Goal: Transaction & Acquisition: Purchase product/service

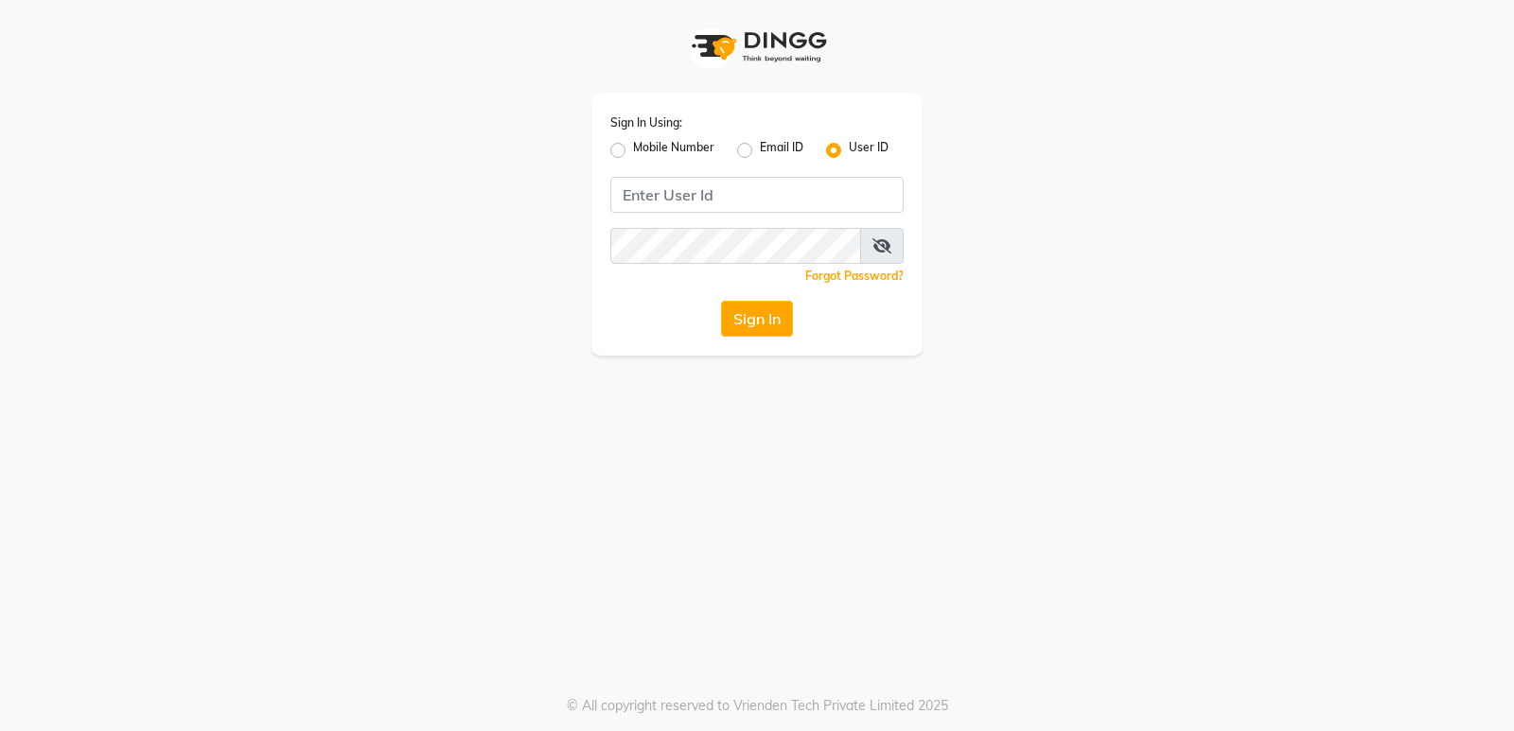
click at [633, 152] on label "Mobile Number" at bounding box center [673, 150] width 81 height 23
click at [633, 151] on input "Mobile Number" at bounding box center [639, 145] width 12 height 12
radio input "true"
radio input "false"
click at [818, 184] on input "Username" at bounding box center [789, 195] width 230 height 36
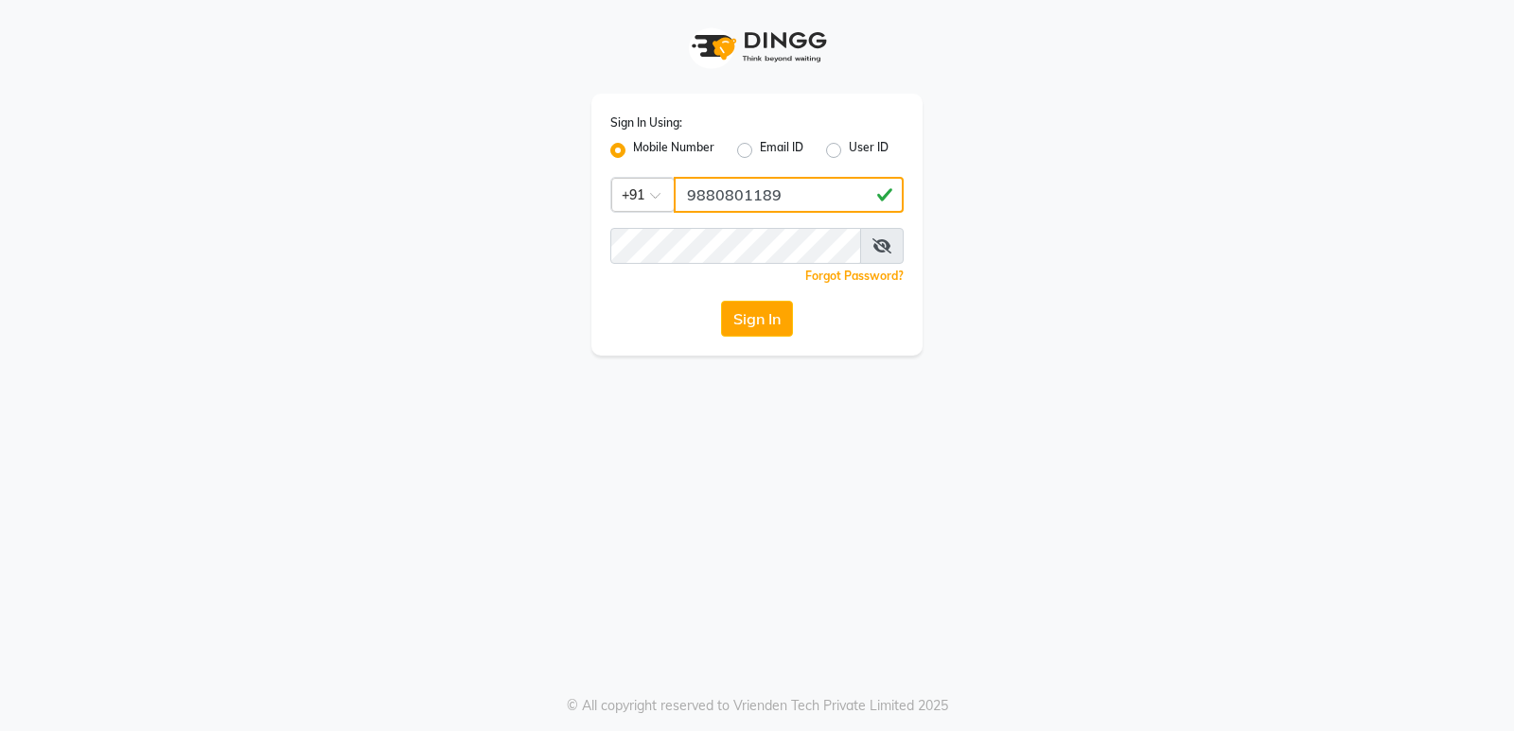
type input "9880801189"
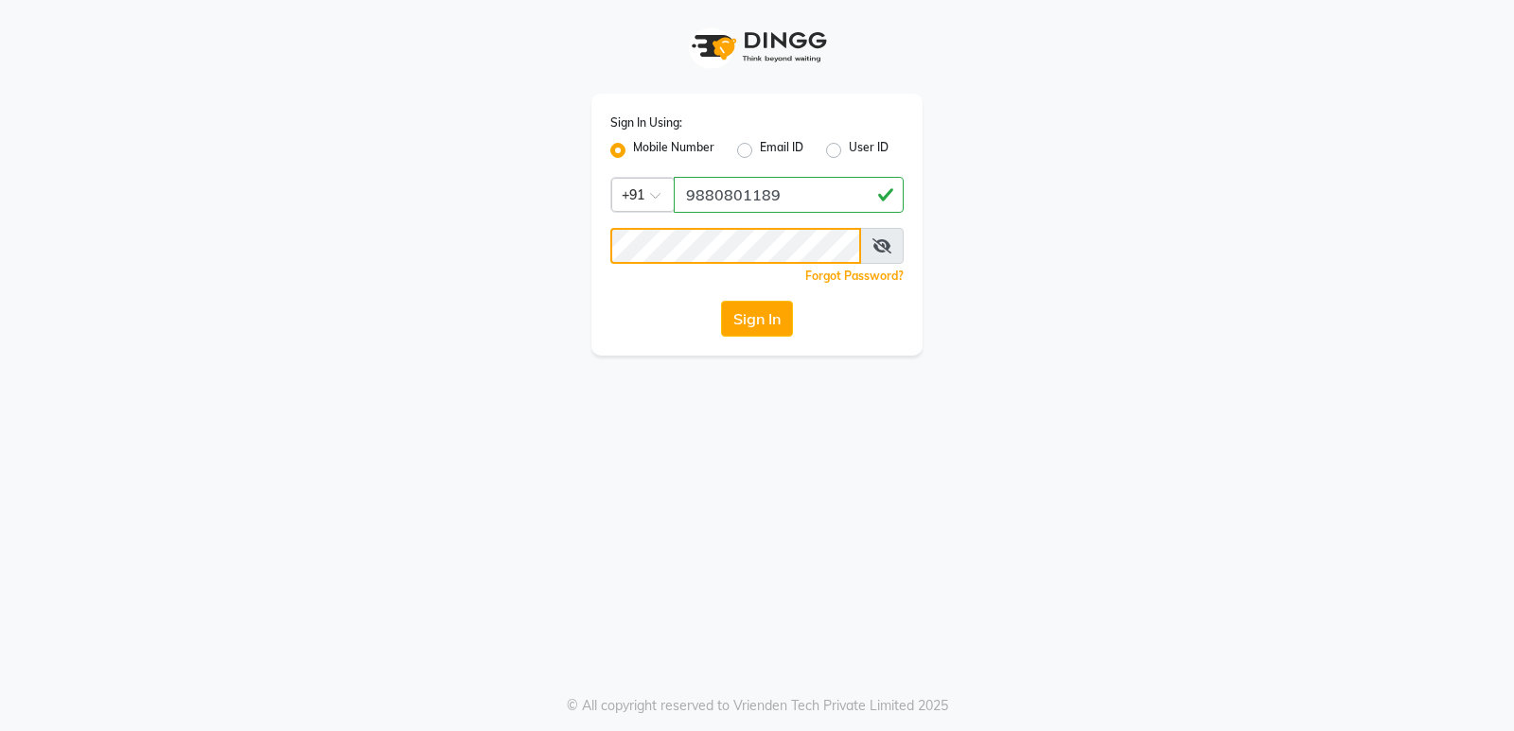
click at [721, 301] on button "Sign In" at bounding box center [757, 319] width 72 height 36
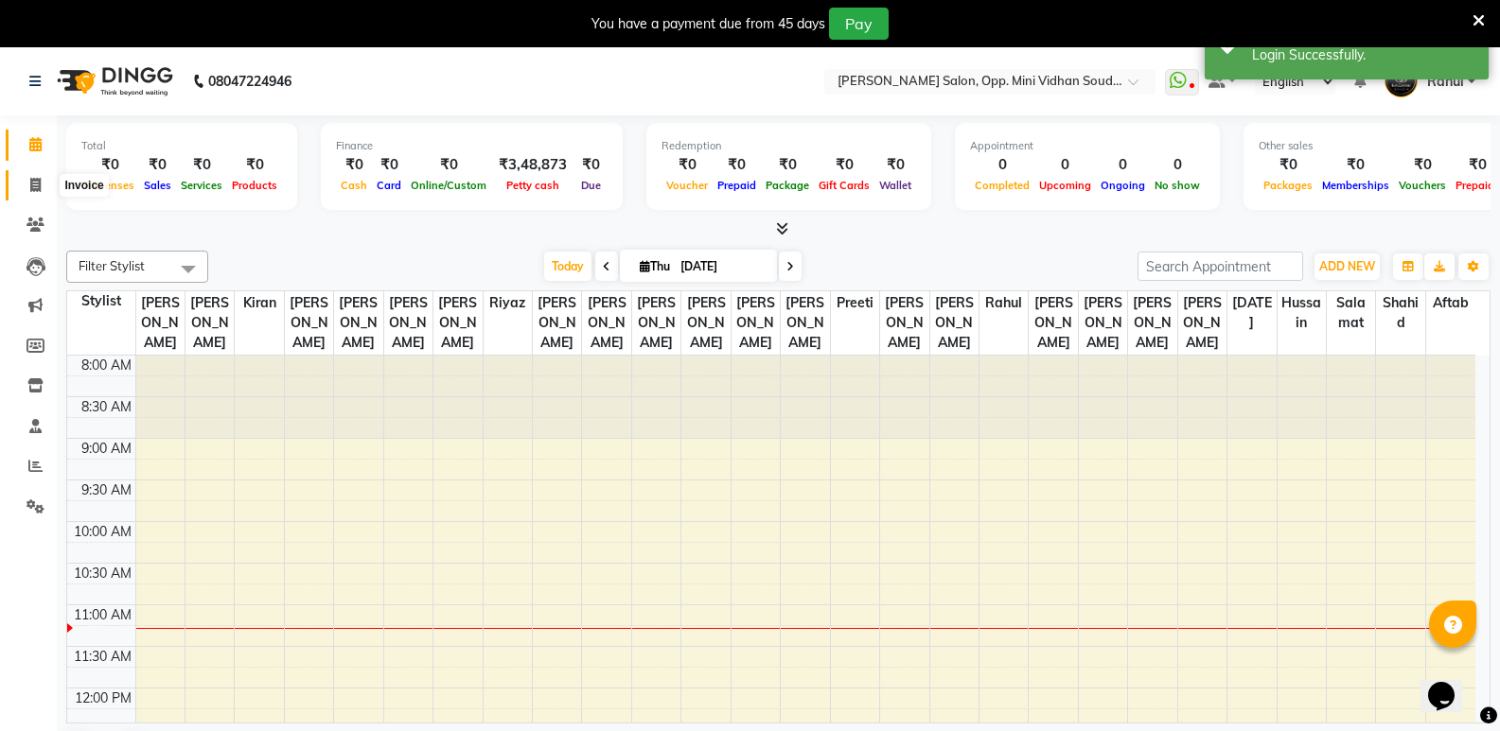
click at [34, 178] on icon at bounding box center [35, 185] width 10 height 14
select select "4533"
select select "service"
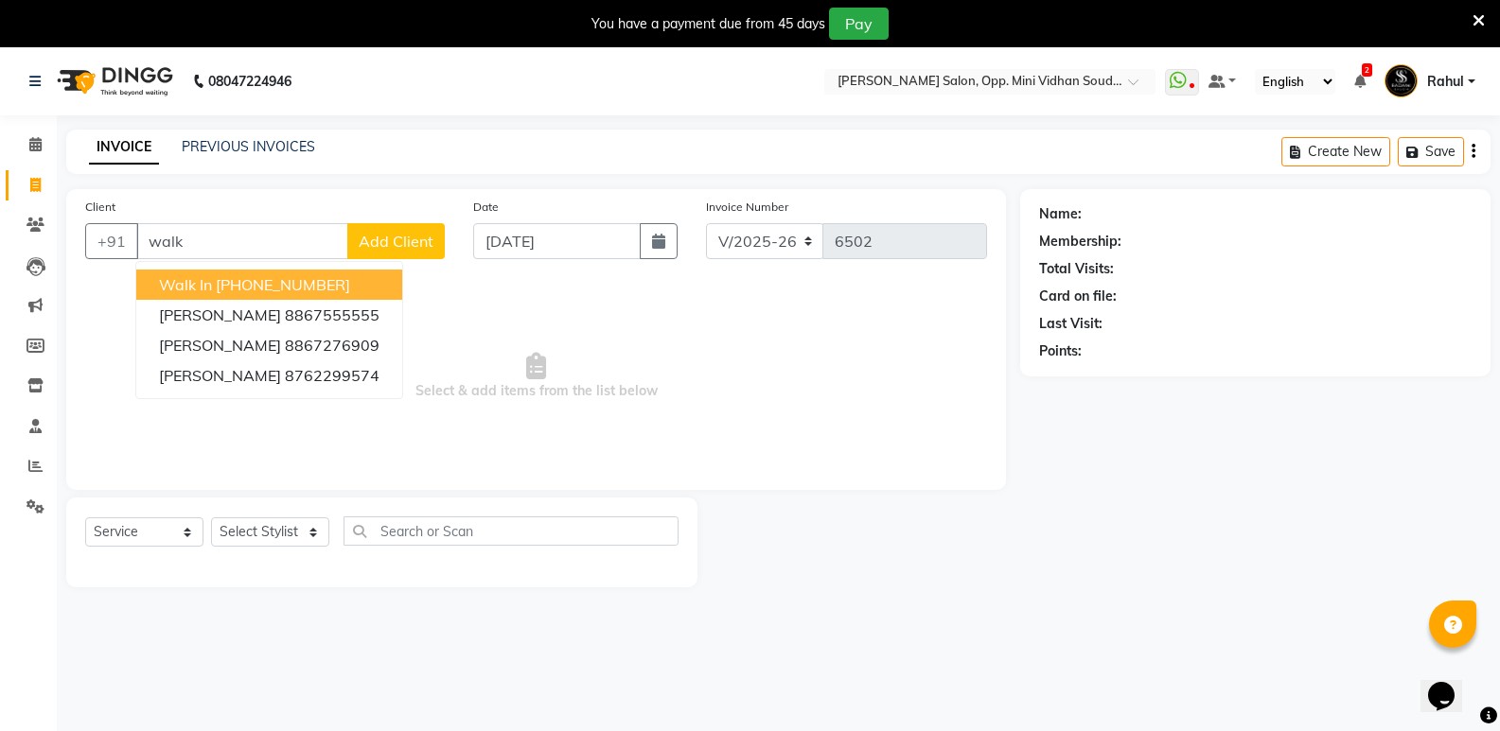
click at [199, 284] on span "Walk In" at bounding box center [185, 284] width 53 height 19
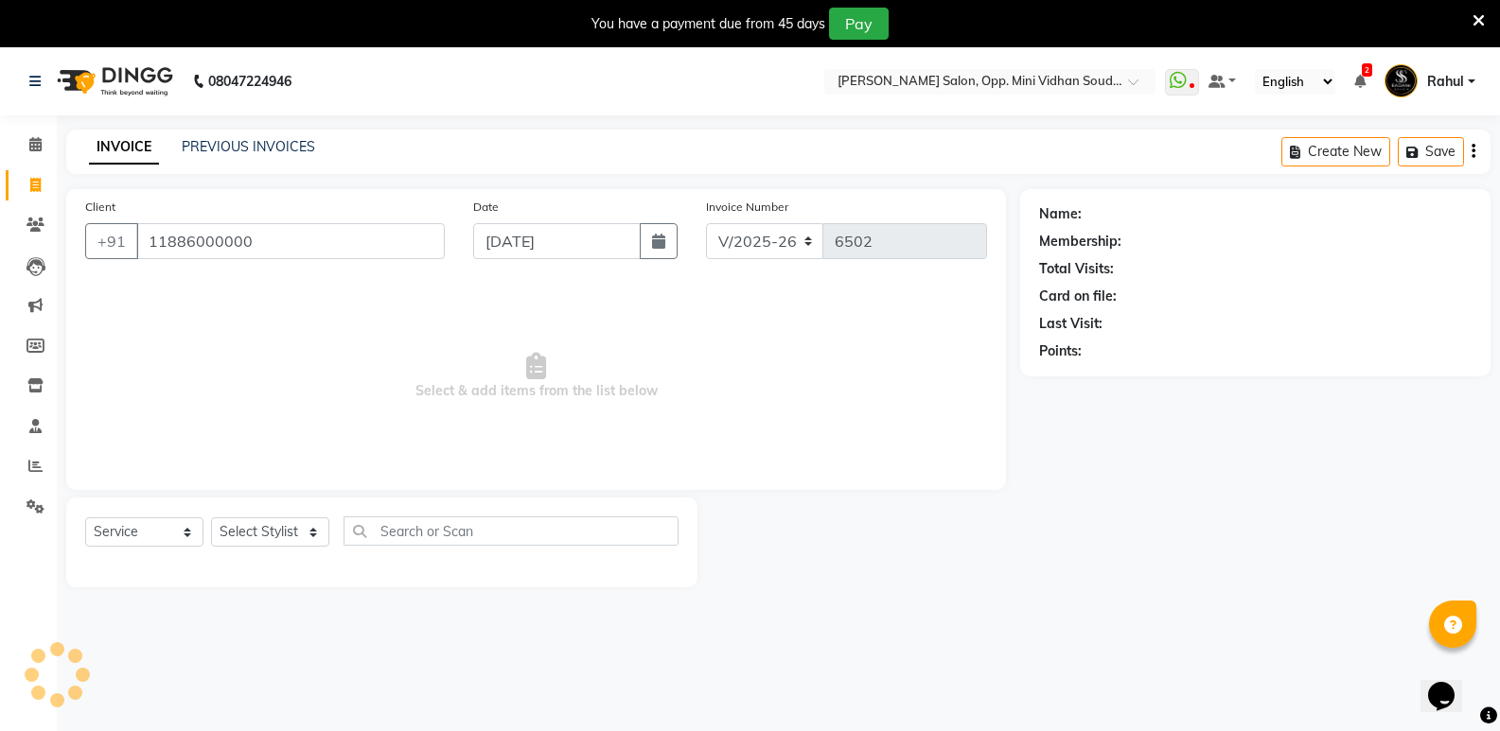
type input "11886000000"
select select "1: Object"
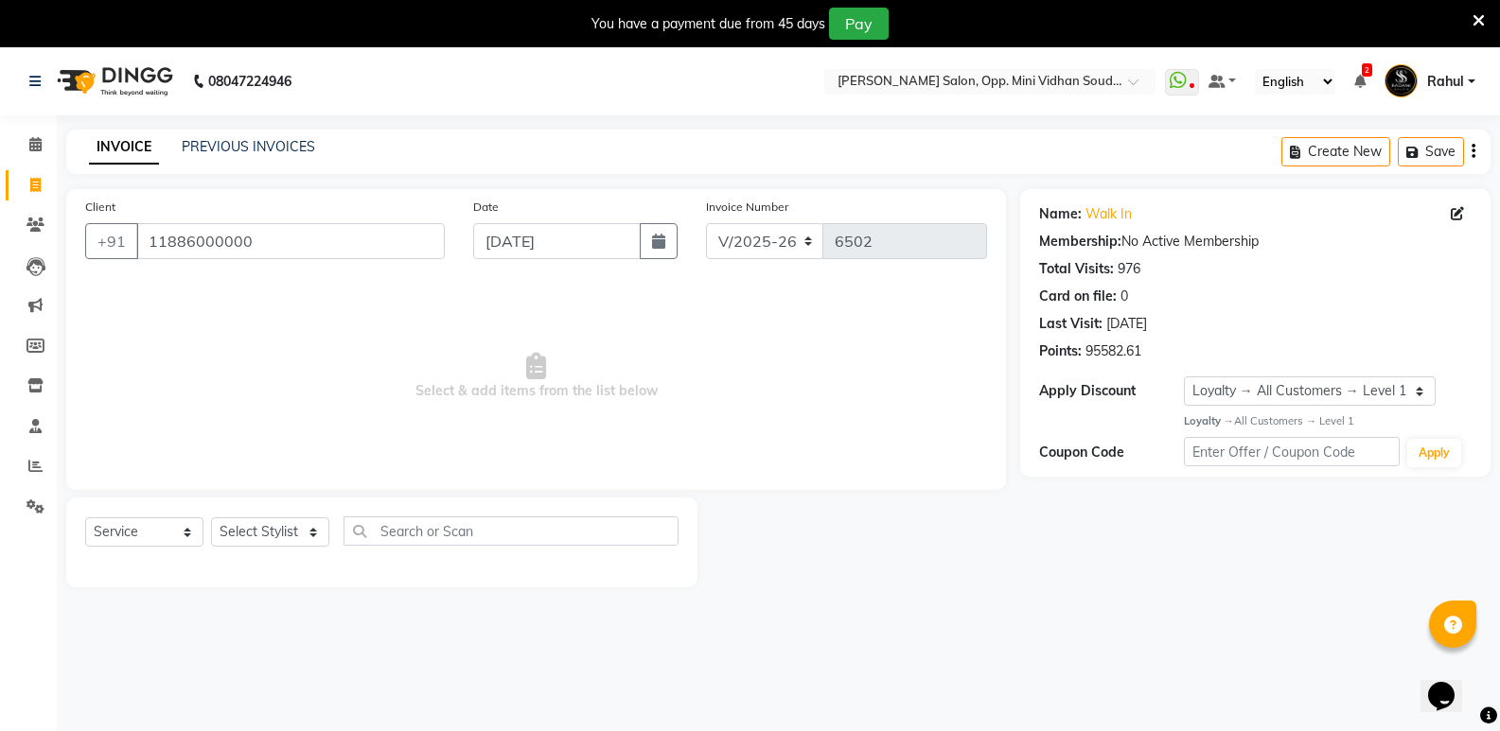
scroll to position [47, 0]
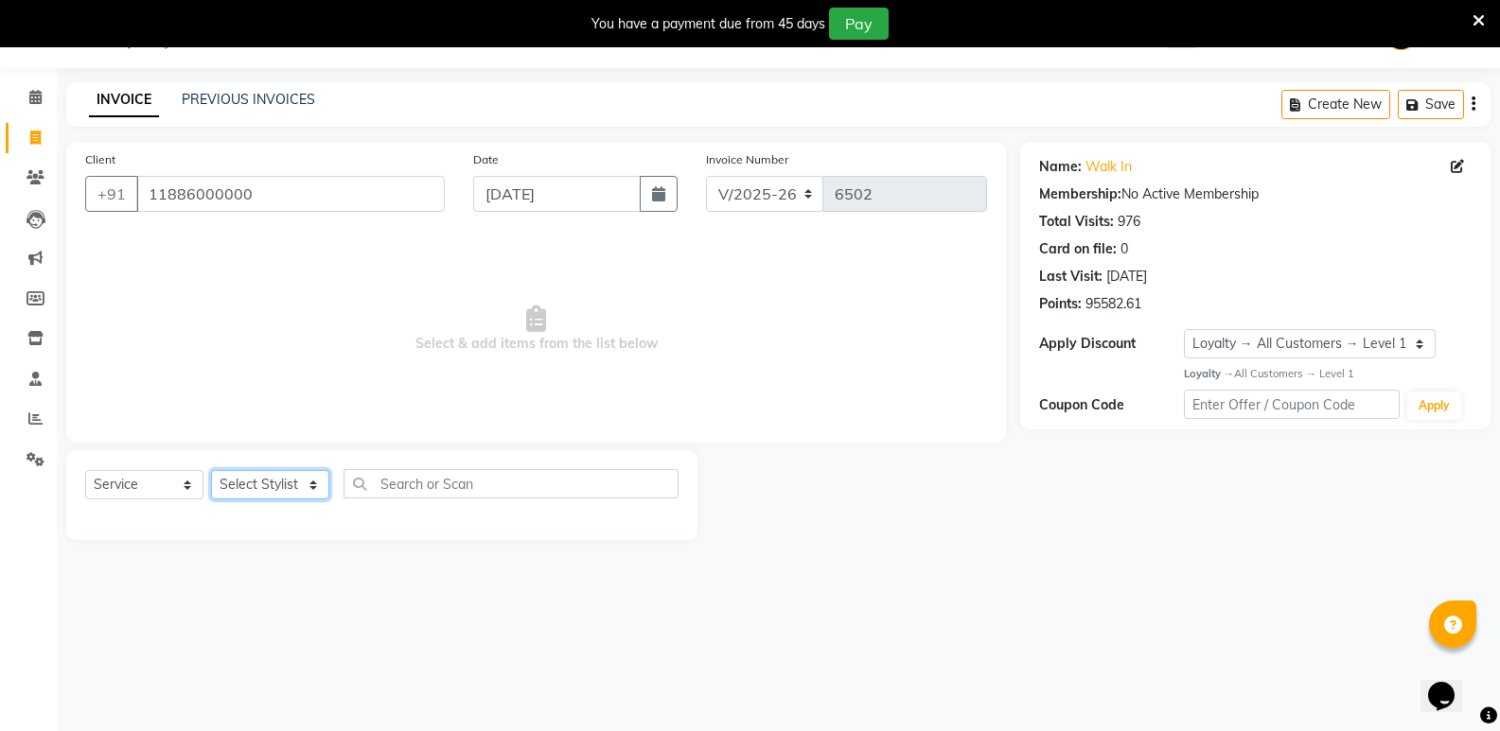
click at [264, 493] on select "Select Stylist [PERSON_NAME] [PERSON_NAME] [PERSON_NAME] Mallu [PERSON_NAME] [P…" at bounding box center [270, 484] width 118 height 29
select select "25906"
click at [211, 470] on select "Select Stylist [PERSON_NAME] [PERSON_NAME] [PERSON_NAME] Mallu [PERSON_NAME] [P…" at bounding box center [270, 484] width 118 height 29
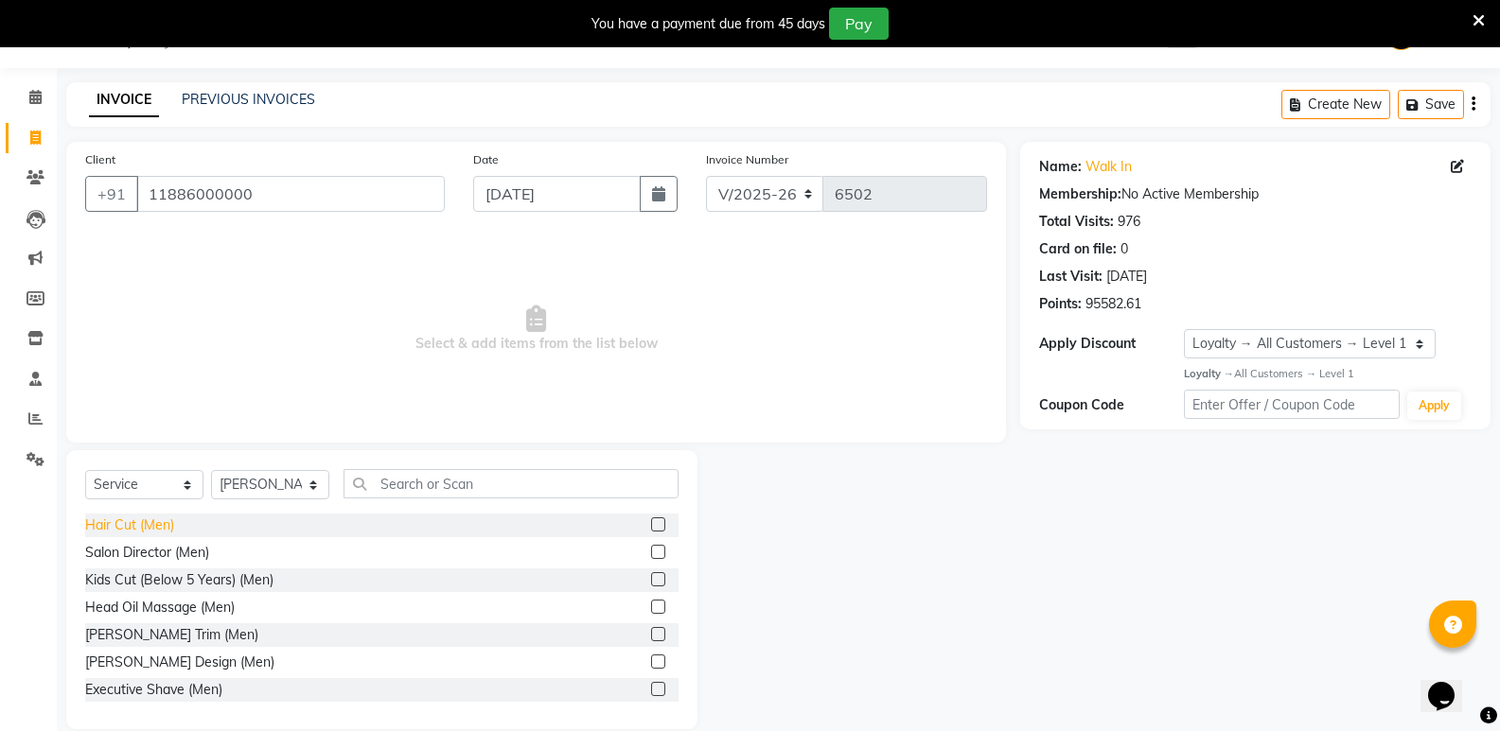
click at [137, 523] on div "Hair Cut (Men)" at bounding box center [129, 526] width 89 height 20
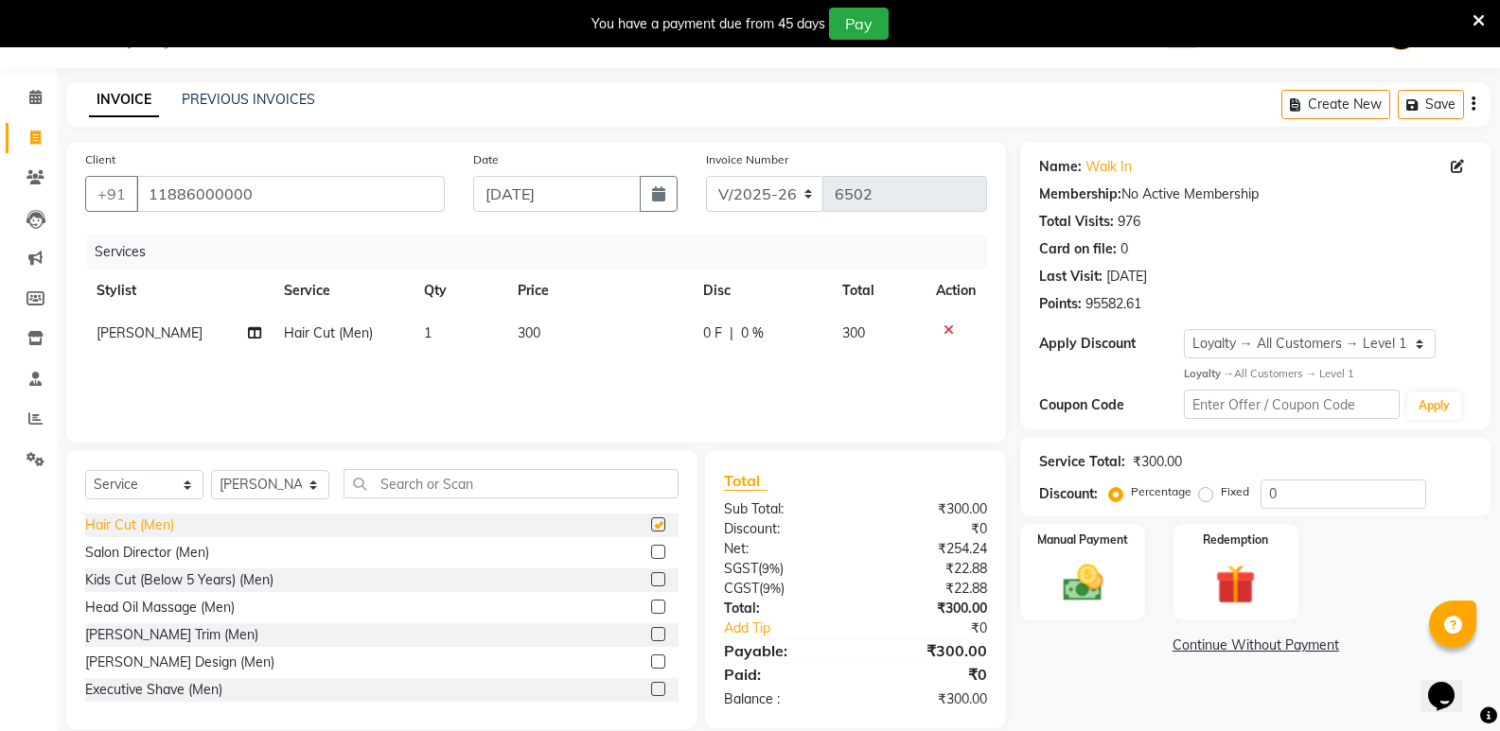
checkbox input "false"
click at [445, 326] on td "1" at bounding box center [460, 333] width 94 height 43
select select "25906"
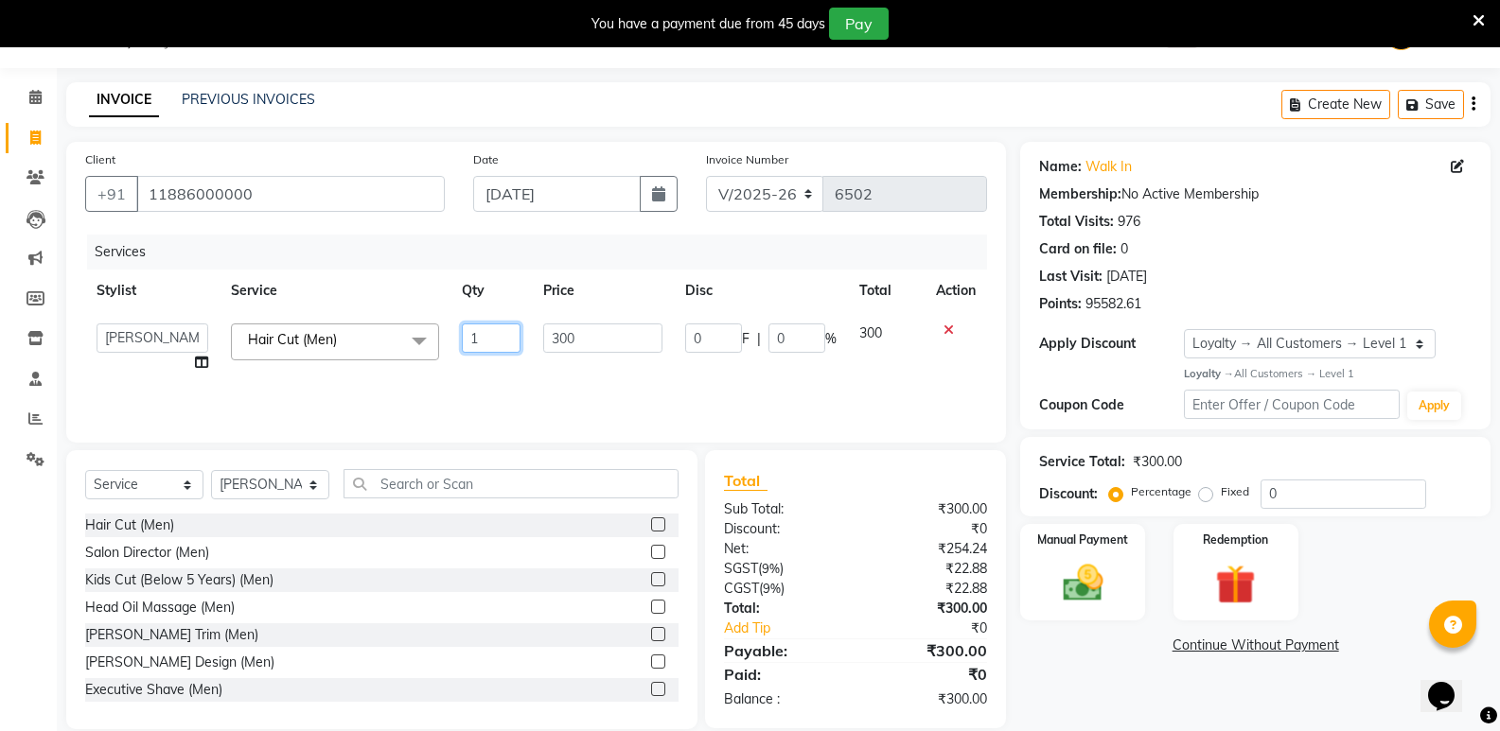
click at [478, 350] on input "1" at bounding box center [491, 338] width 59 height 29
type input "2"
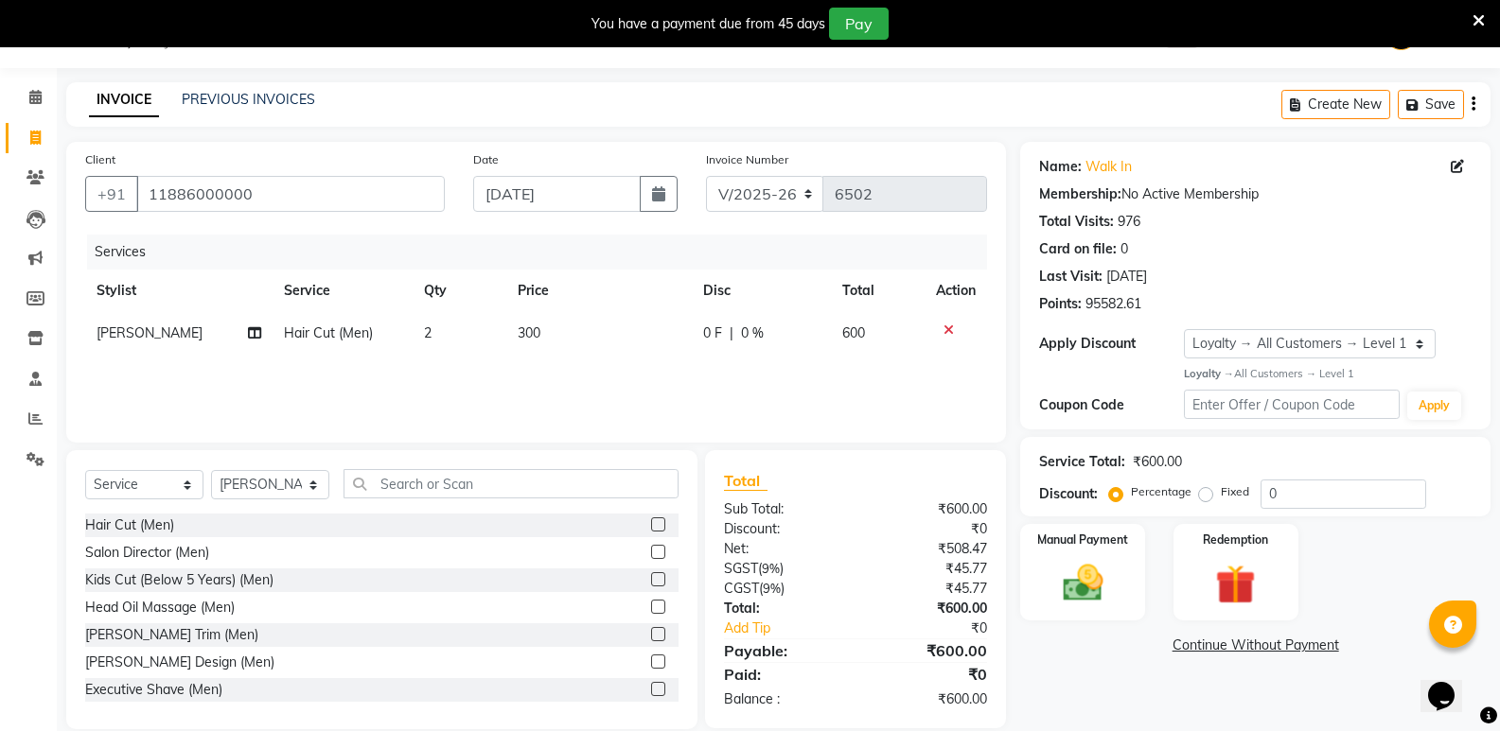
click at [1094, 662] on div "Name: Walk In Membership: No Active Membership Total Visits: 976 Card on file: …" at bounding box center [1262, 436] width 484 height 588
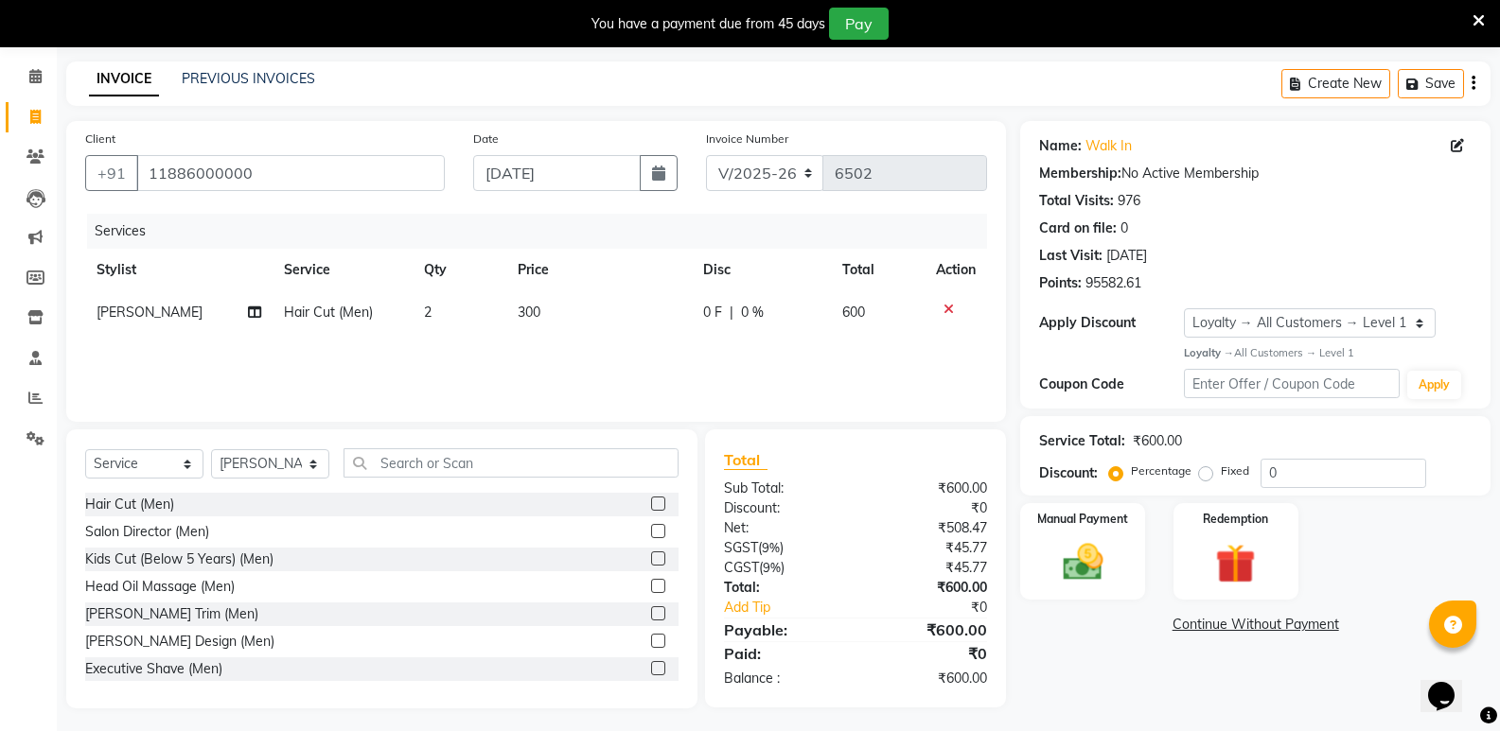
scroll to position [74, 0]
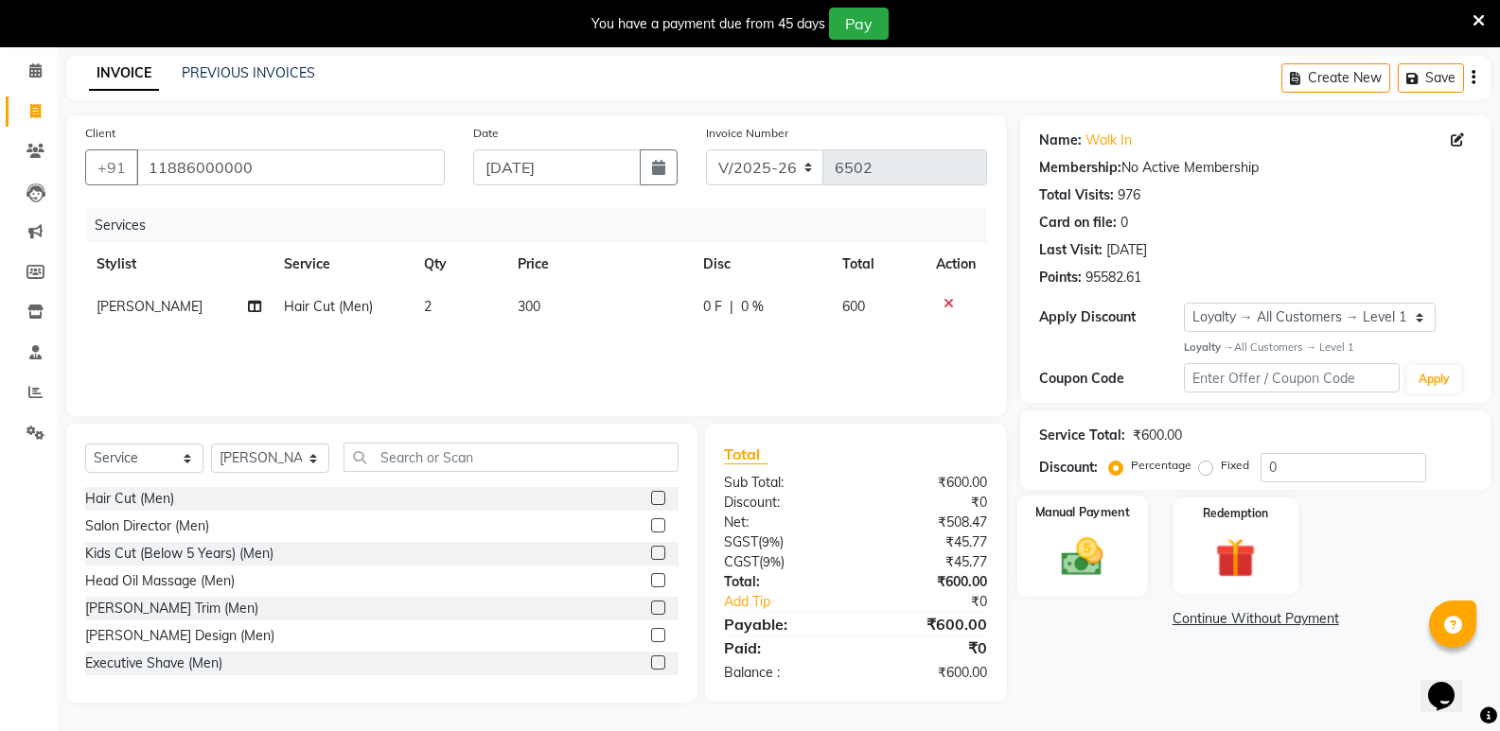
click at [1092, 558] on img at bounding box center [1081, 557] width 67 height 48
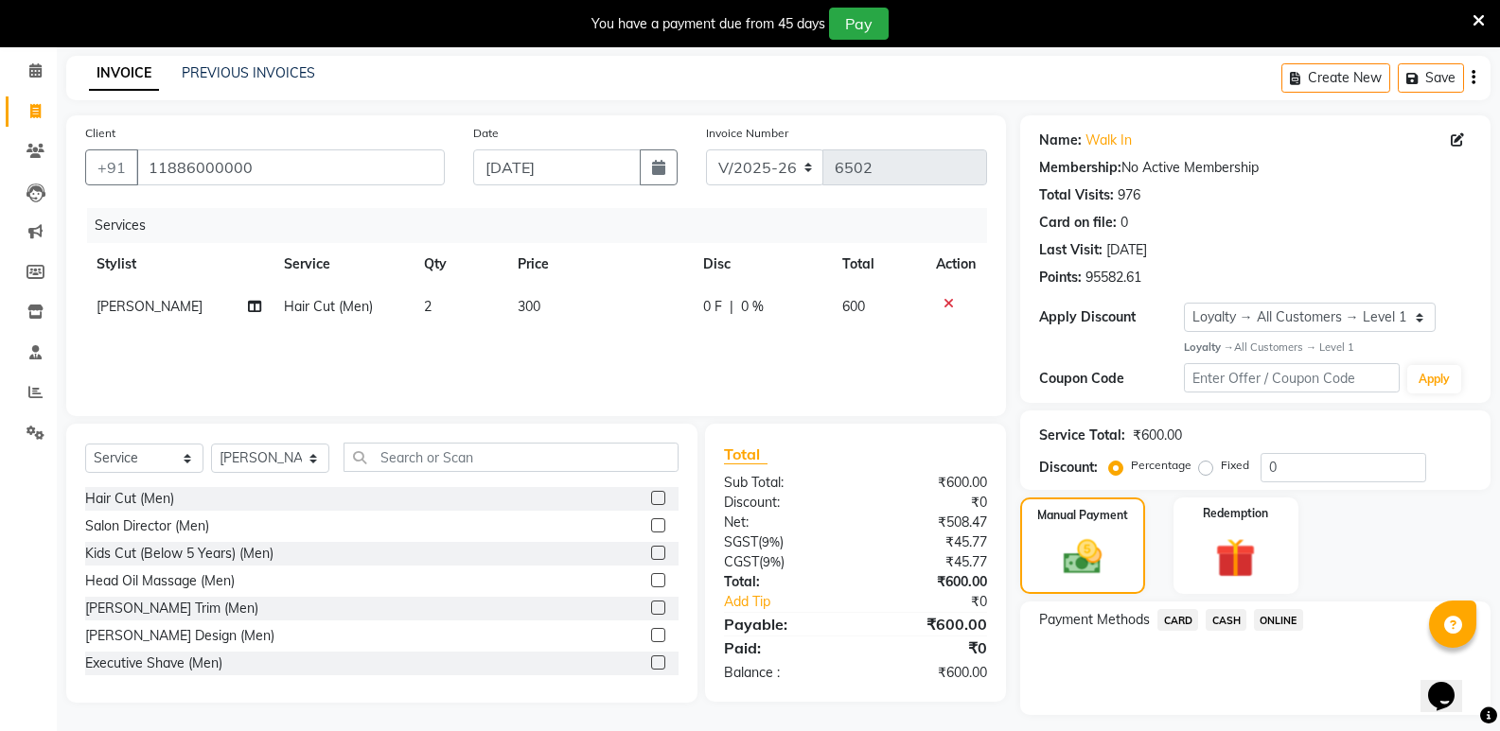
click at [1221, 623] on span "CASH" at bounding box center [1225, 620] width 41 height 22
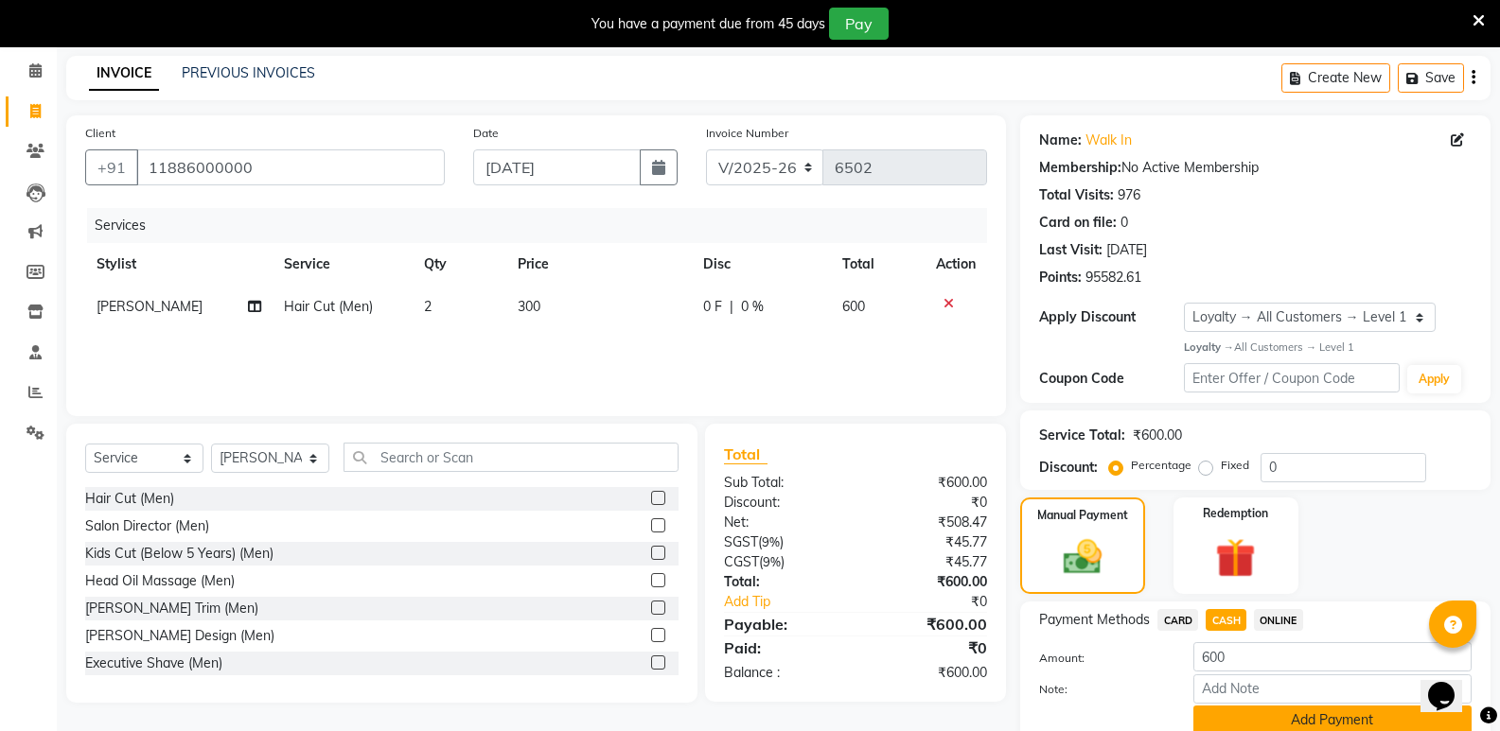
click at [1250, 722] on button "Add Payment" at bounding box center [1332, 720] width 278 height 29
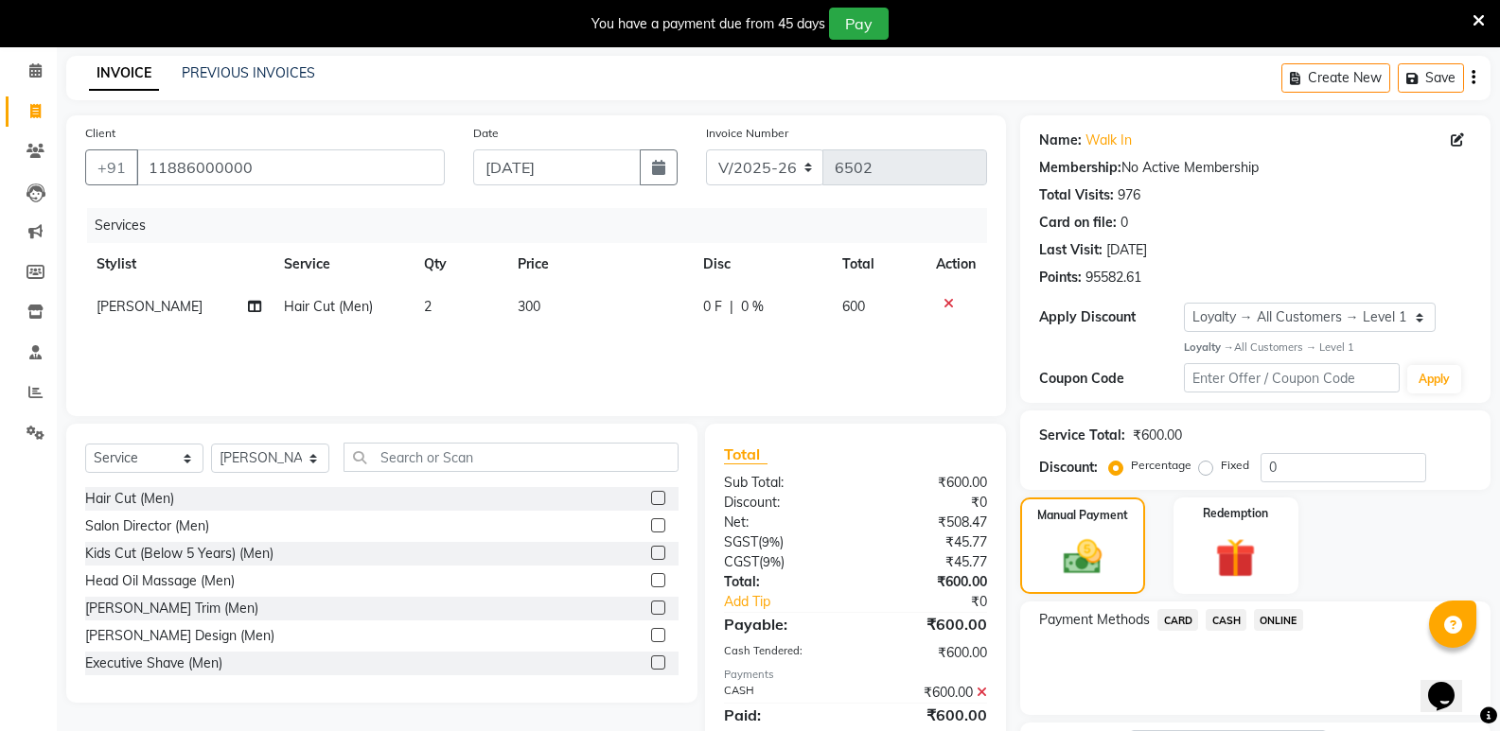
scroll to position [234, 0]
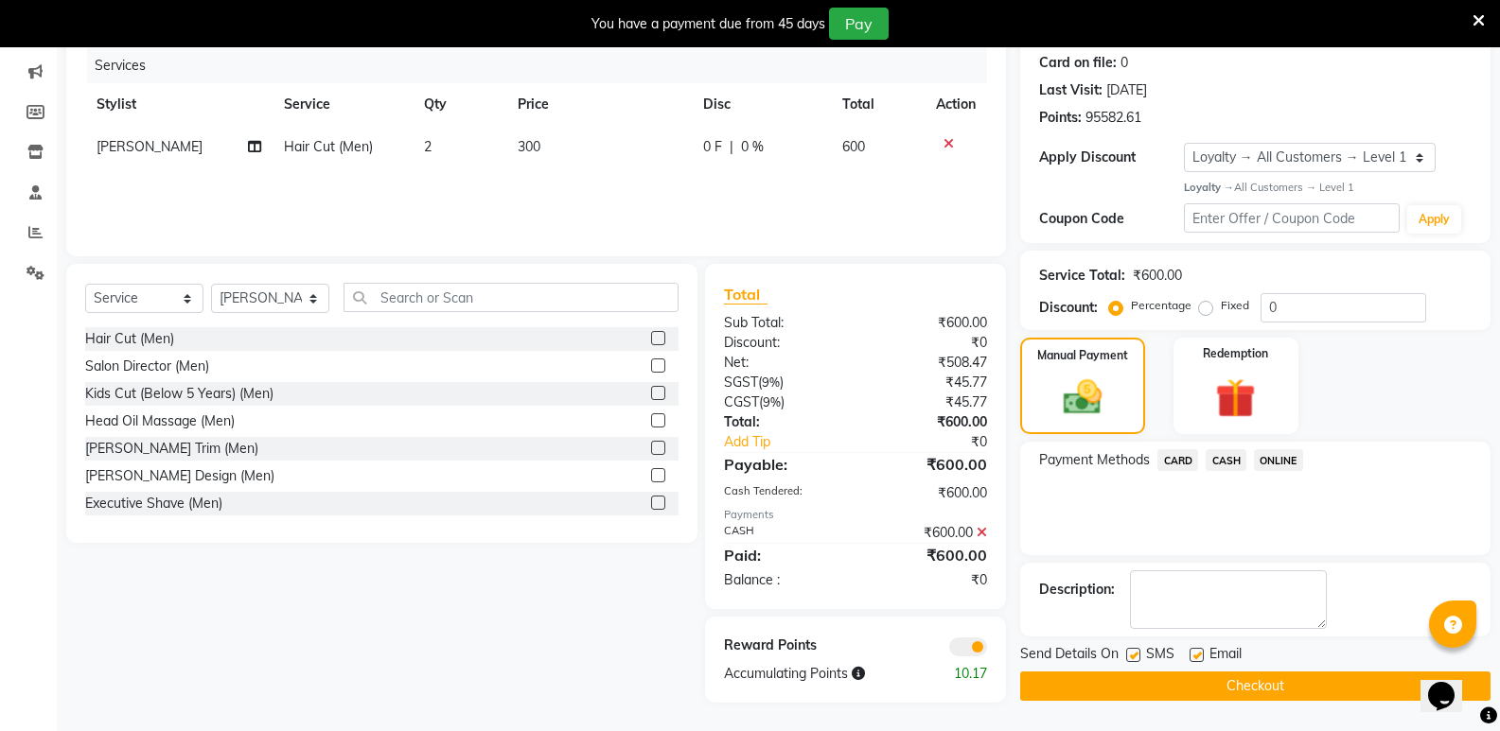
click at [1222, 686] on button "Checkout" at bounding box center [1255, 686] width 470 height 29
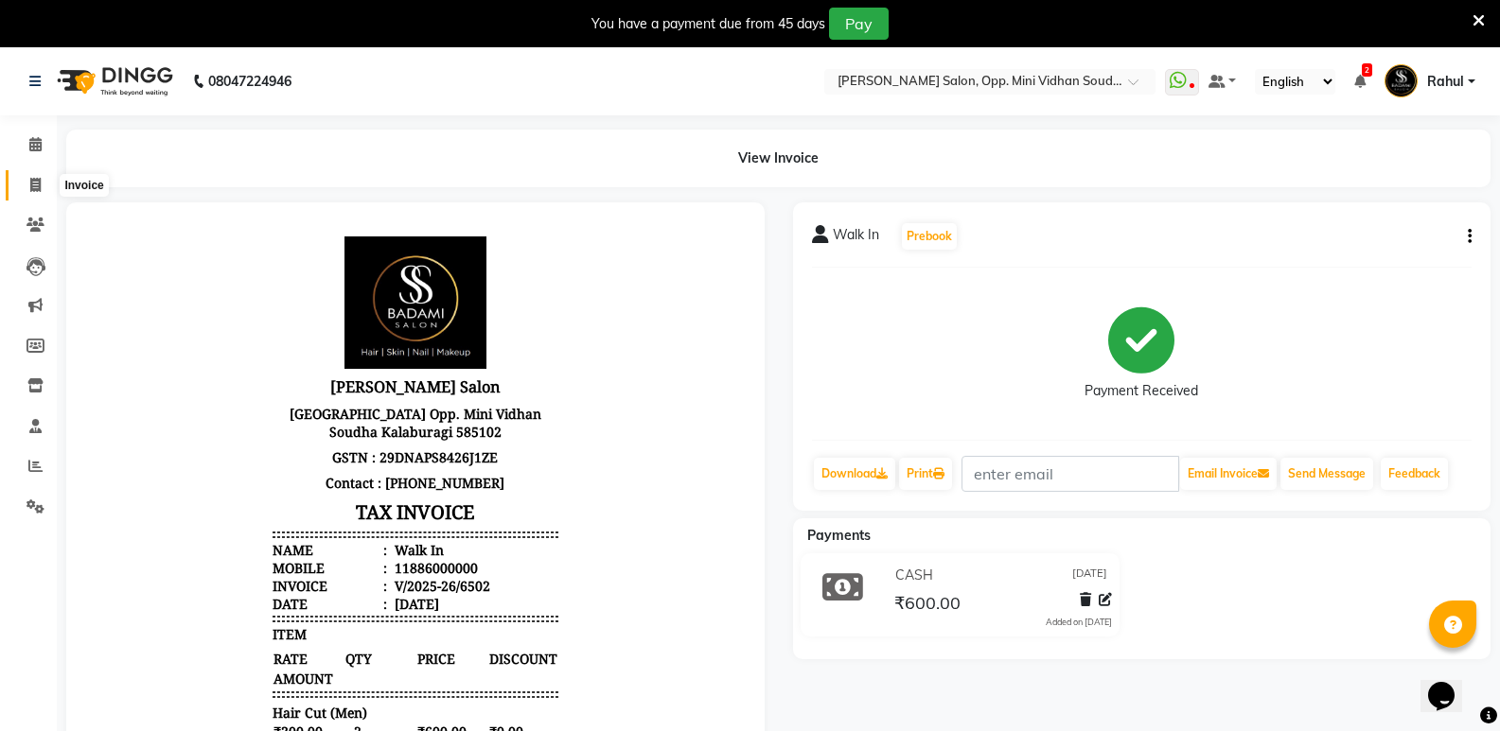
click at [36, 185] on icon at bounding box center [35, 185] width 10 height 14
select select "4533"
select select "service"
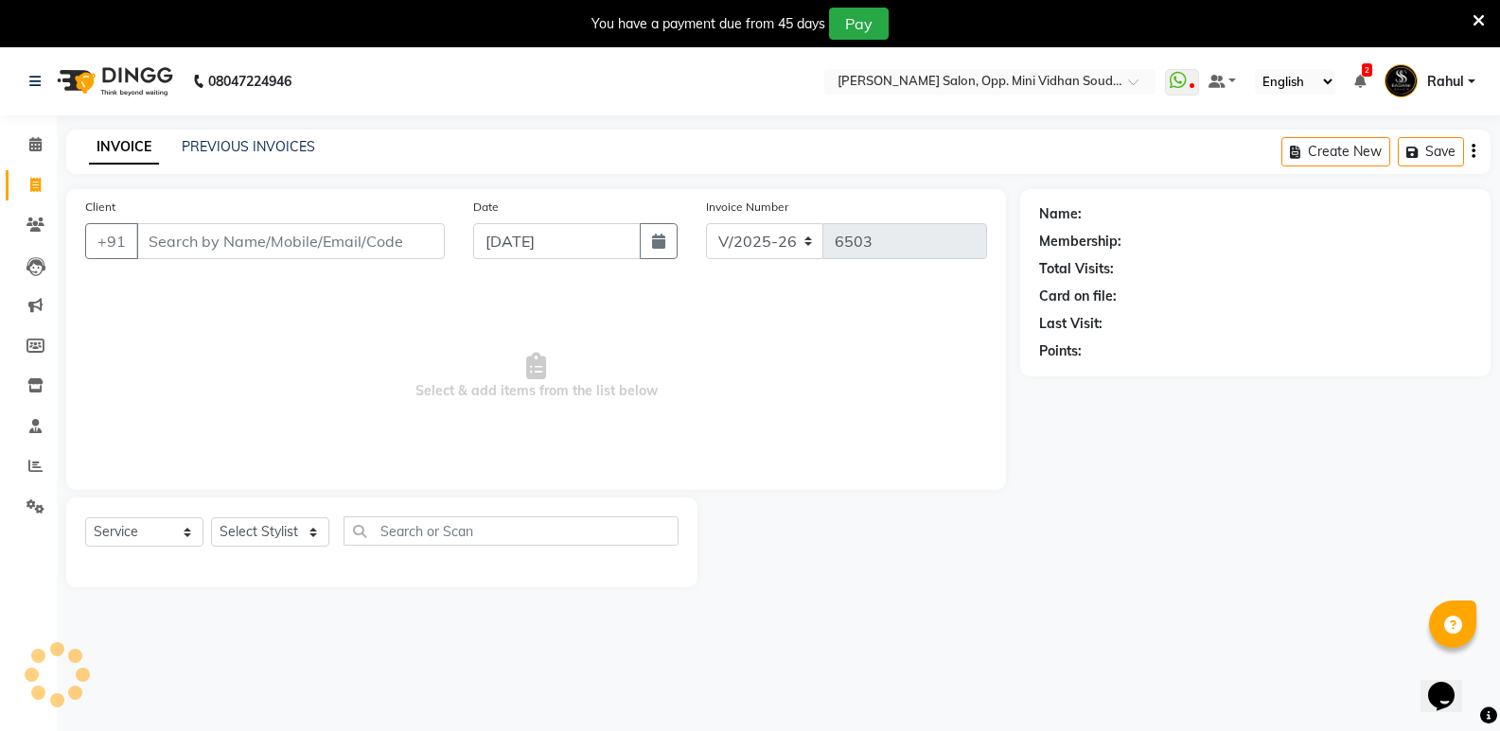
scroll to position [47, 0]
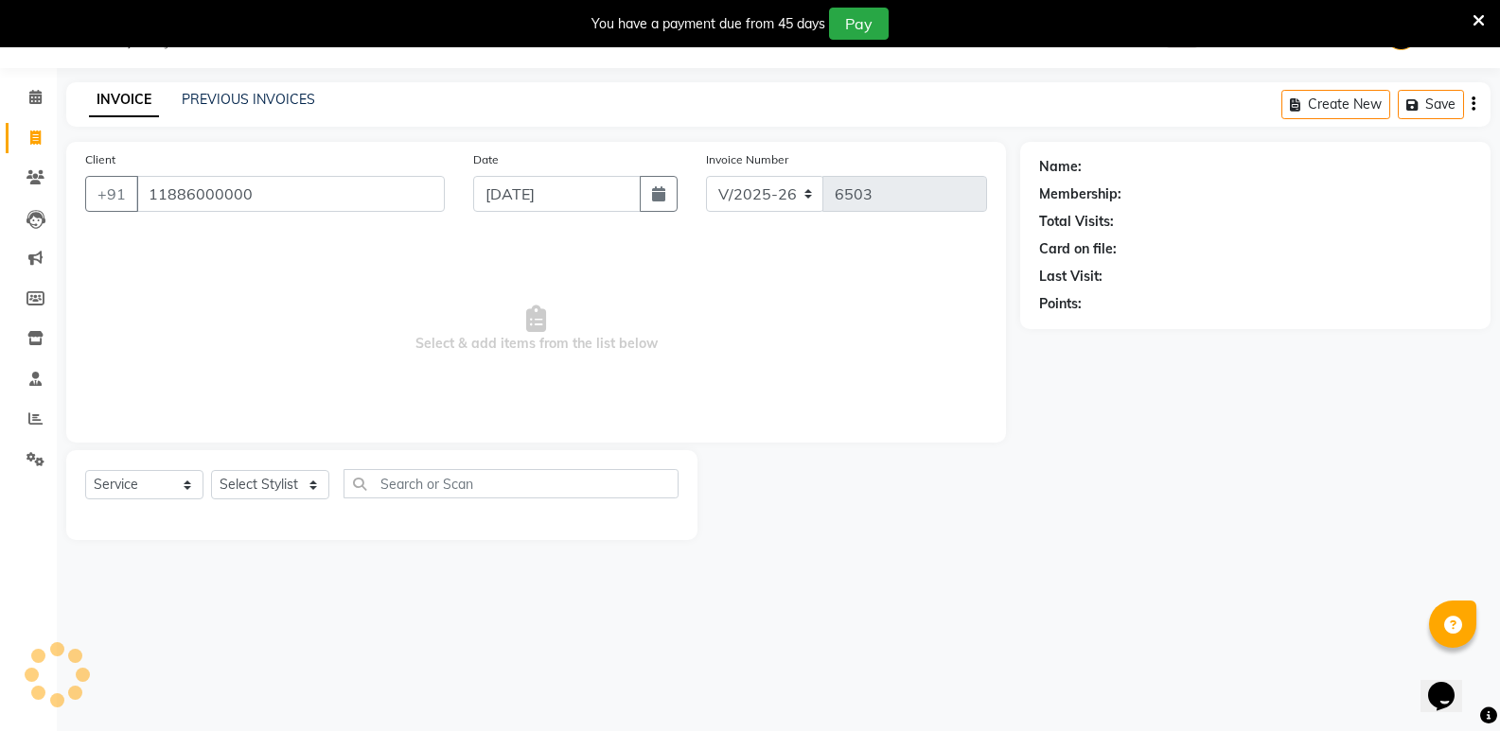
type input "11886000000"
select select "1: Object"
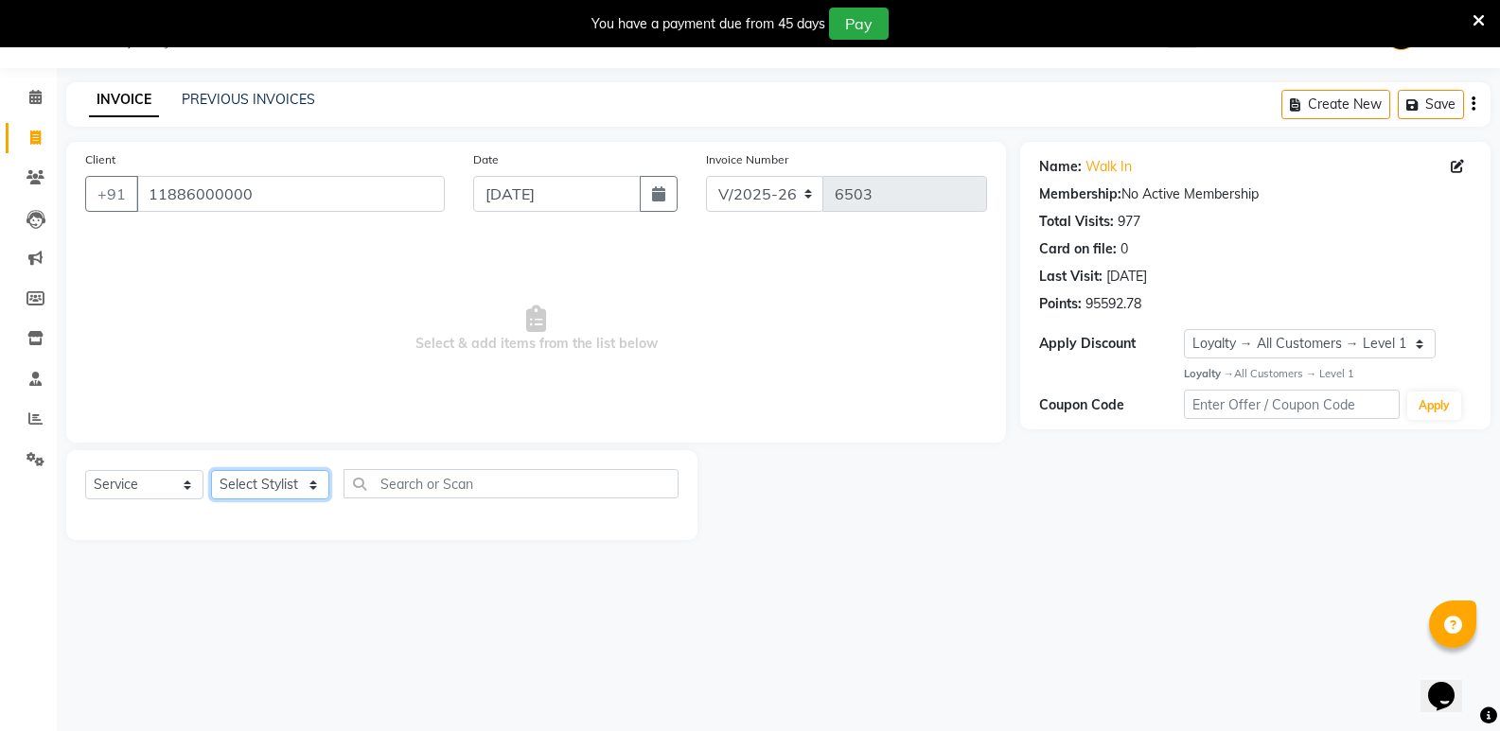
click at [253, 488] on select "Select Stylist [PERSON_NAME] [PERSON_NAME] [PERSON_NAME] Mallu [PERSON_NAME] [P…" at bounding box center [270, 484] width 118 height 29
select select "88232"
click at [211, 470] on select "Select Stylist [PERSON_NAME] [PERSON_NAME] [PERSON_NAME] Mallu [PERSON_NAME] [P…" at bounding box center [270, 484] width 118 height 29
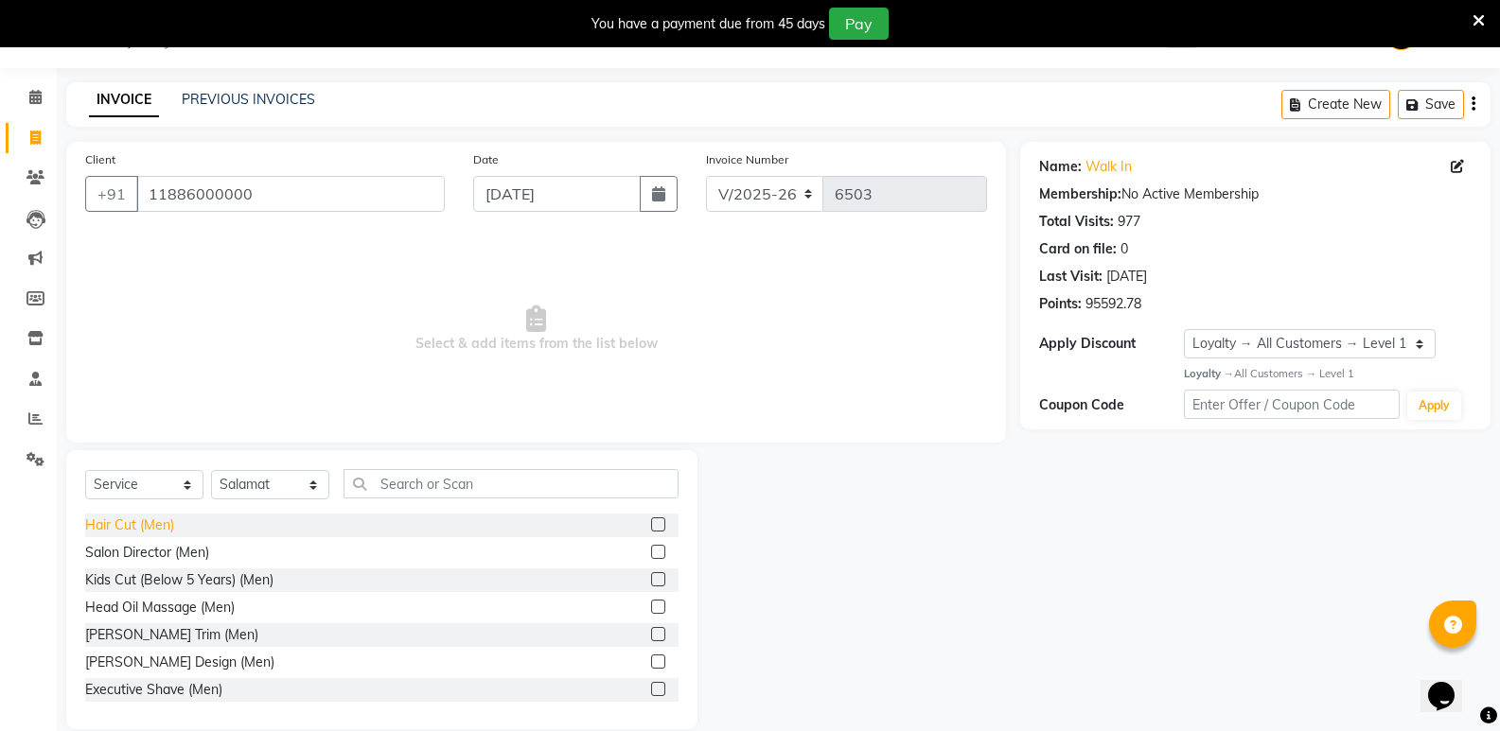
click at [123, 528] on div "Hair Cut (Men)" at bounding box center [129, 526] width 89 height 20
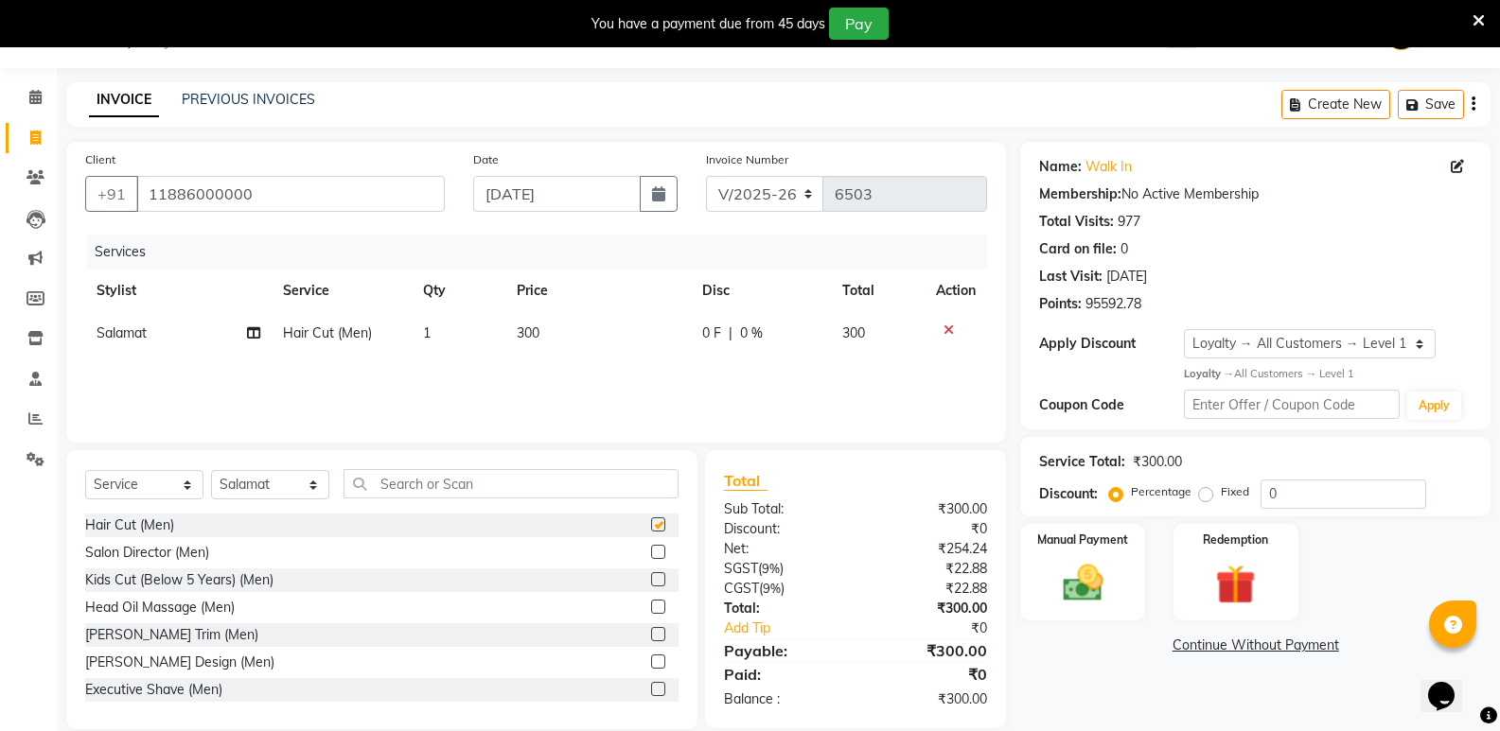
checkbox input "false"
click at [428, 486] on input "text" at bounding box center [510, 483] width 335 height 29
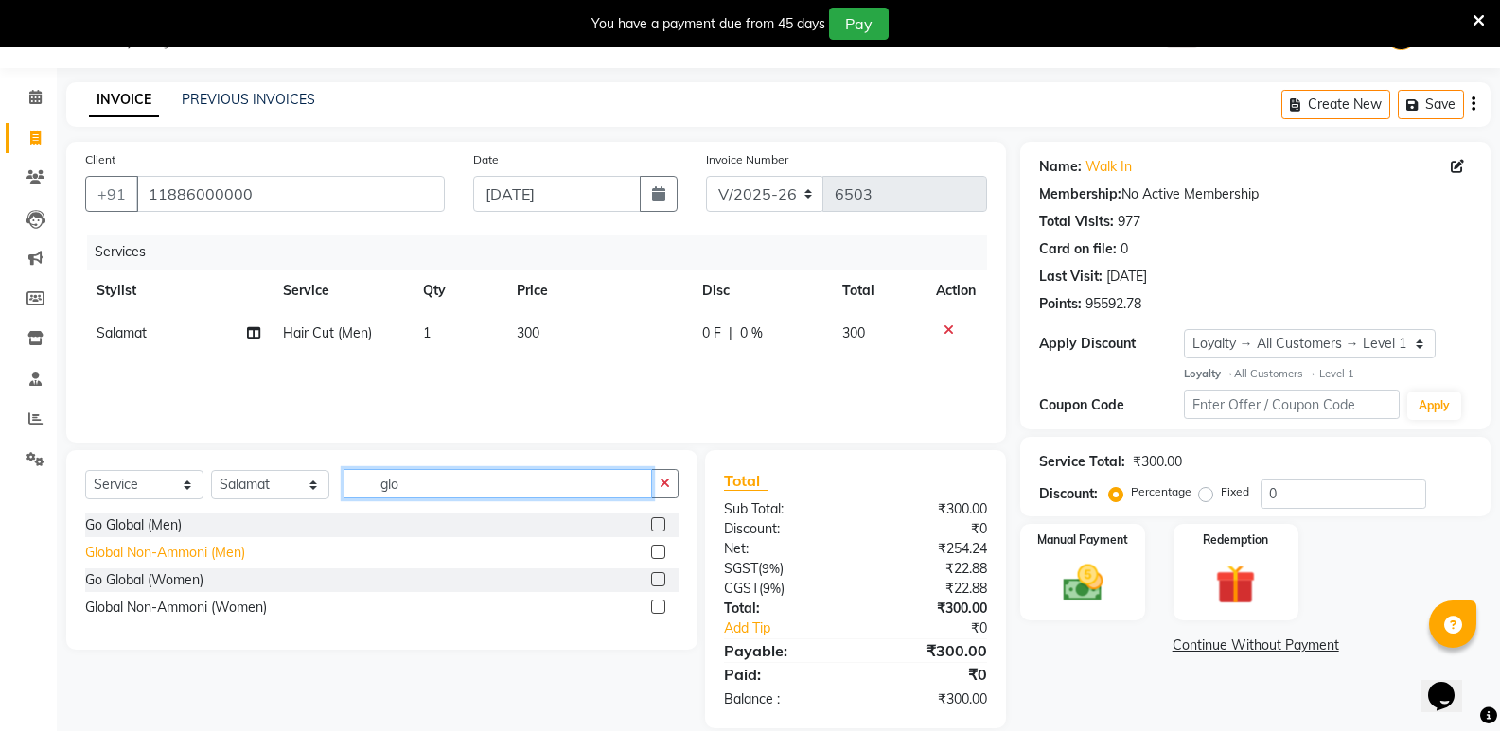
type input "glo"
click at [198, 549] on div "Global Non-Ammoni (Men)" at bounding box center [165, 553] width 160 height 20
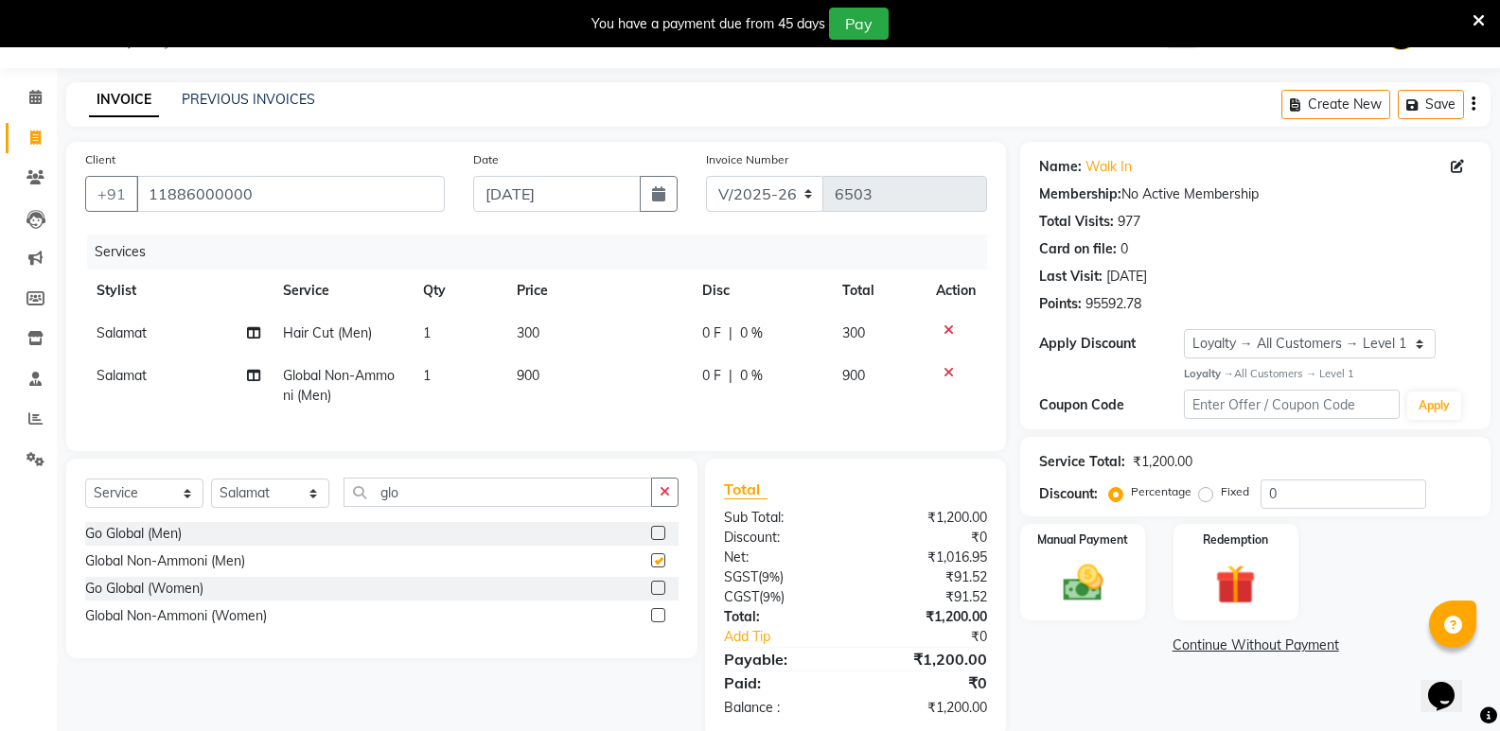
checkbox input "false"
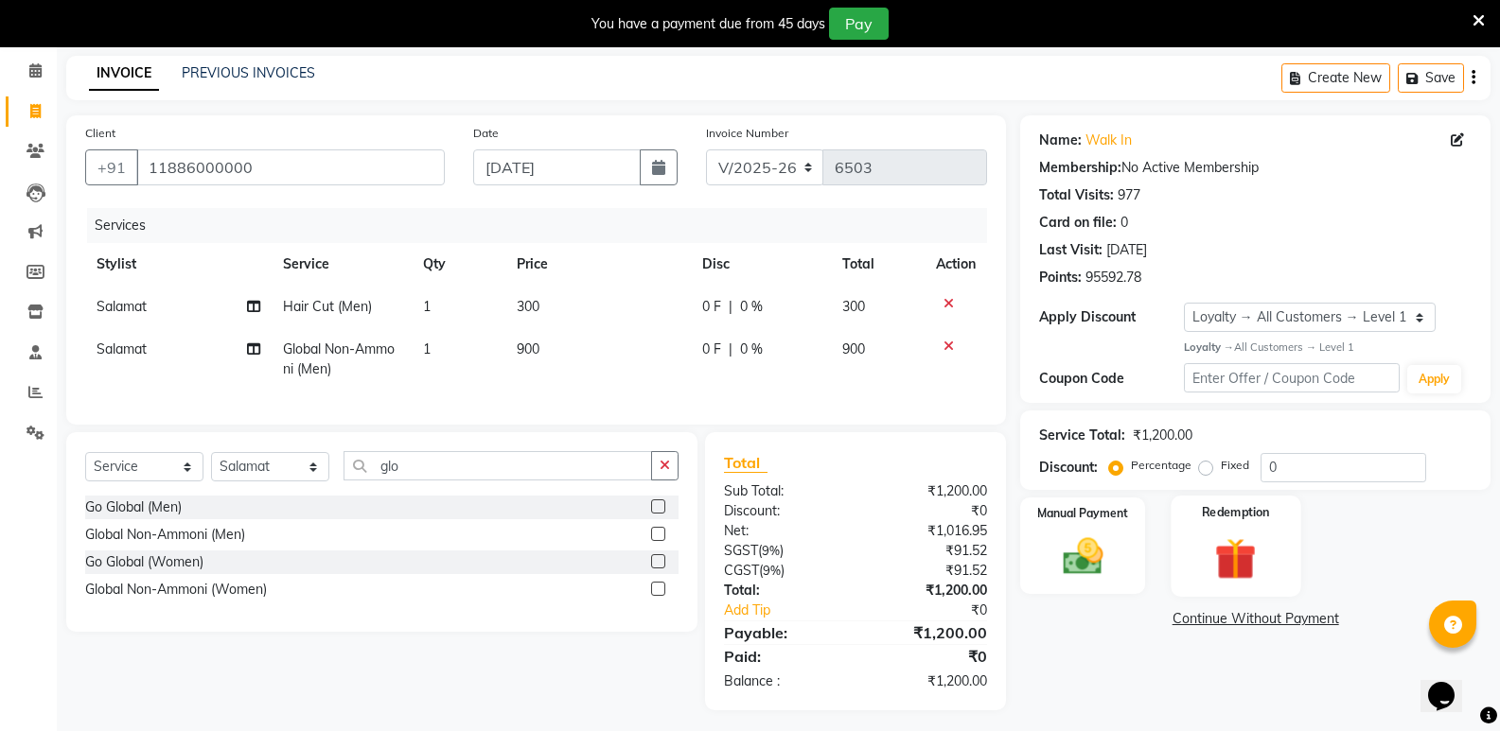
scroll to position [96, 0]
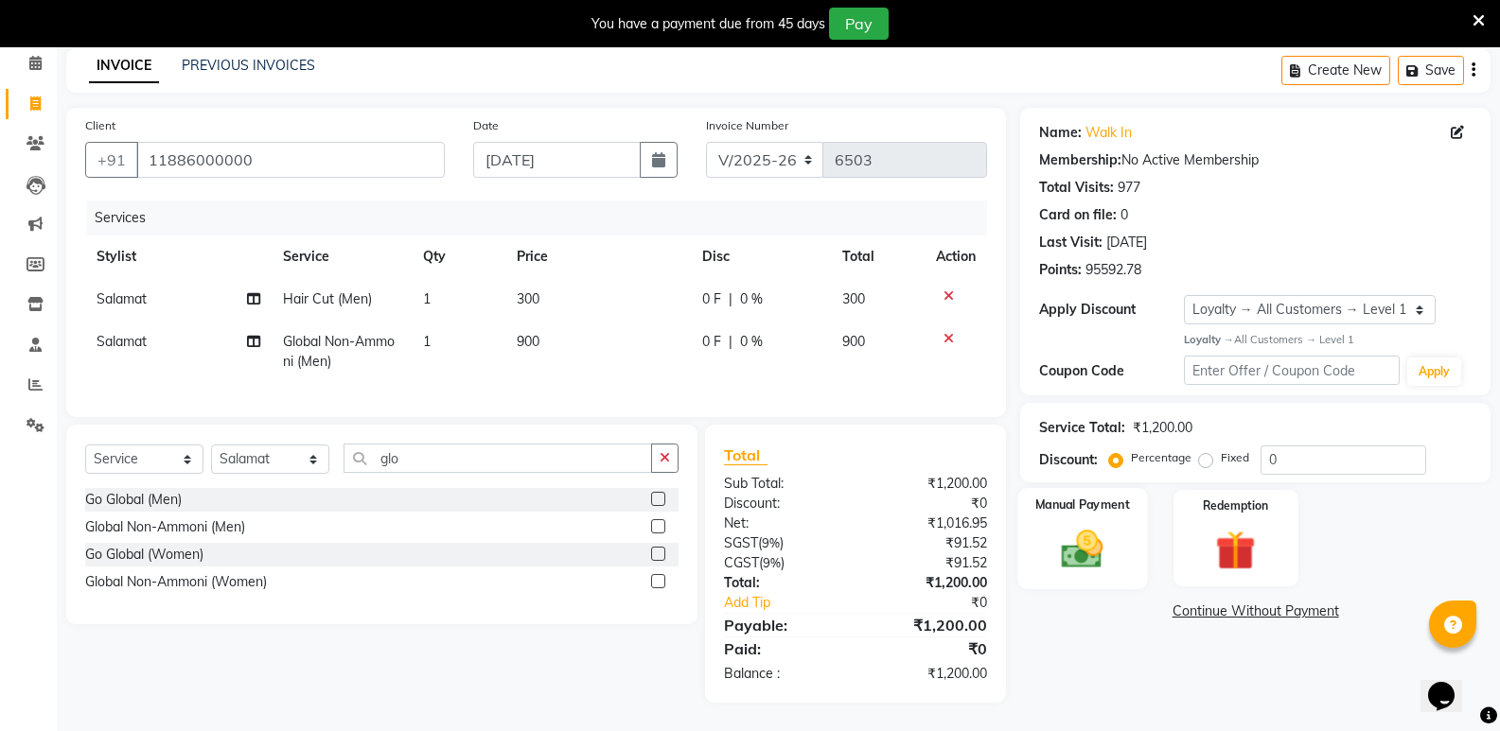
click at [1103, 530] on img at bounding box center [1081, 549] width 67 height 48
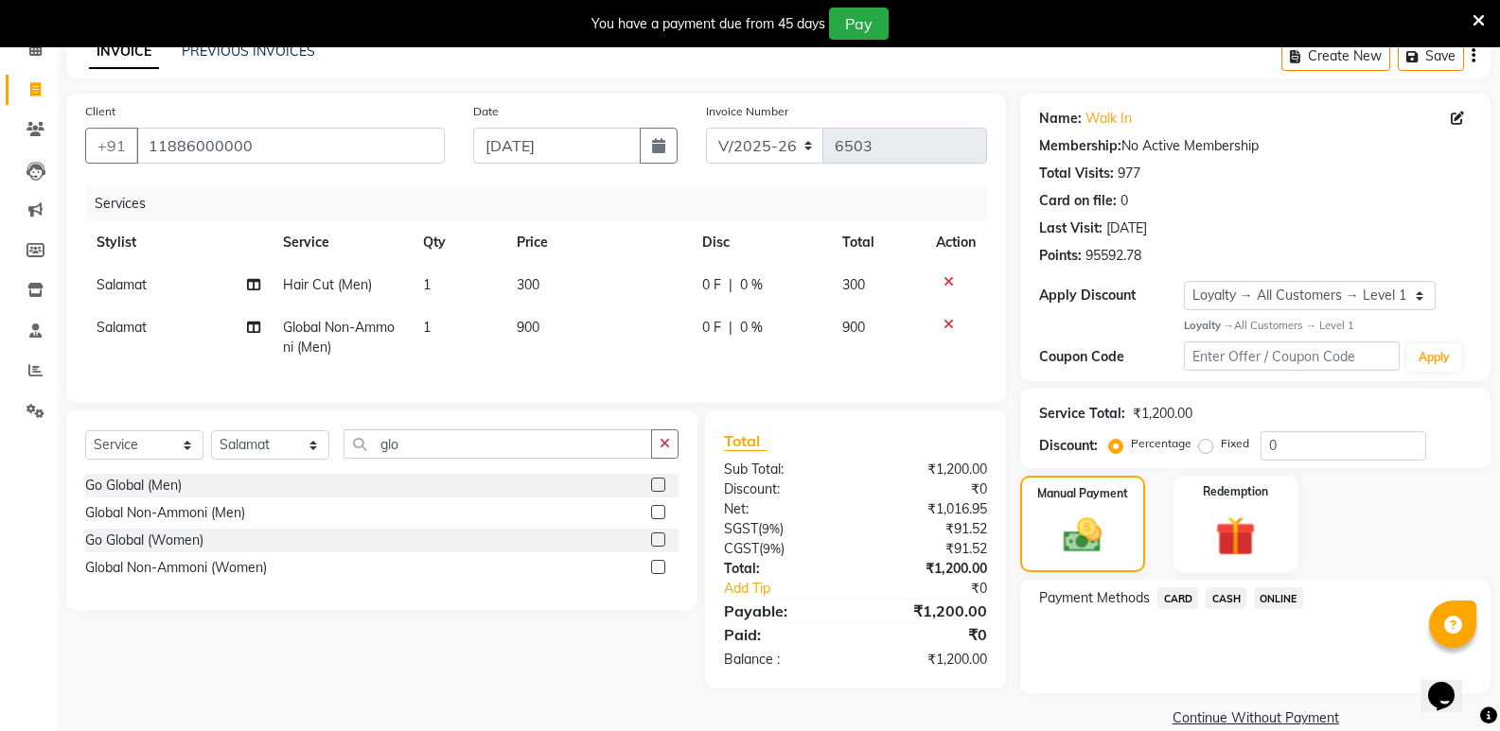
click at [1229, 601] on span "CASH" at bounding box center [1225, 599] width 41 height 22
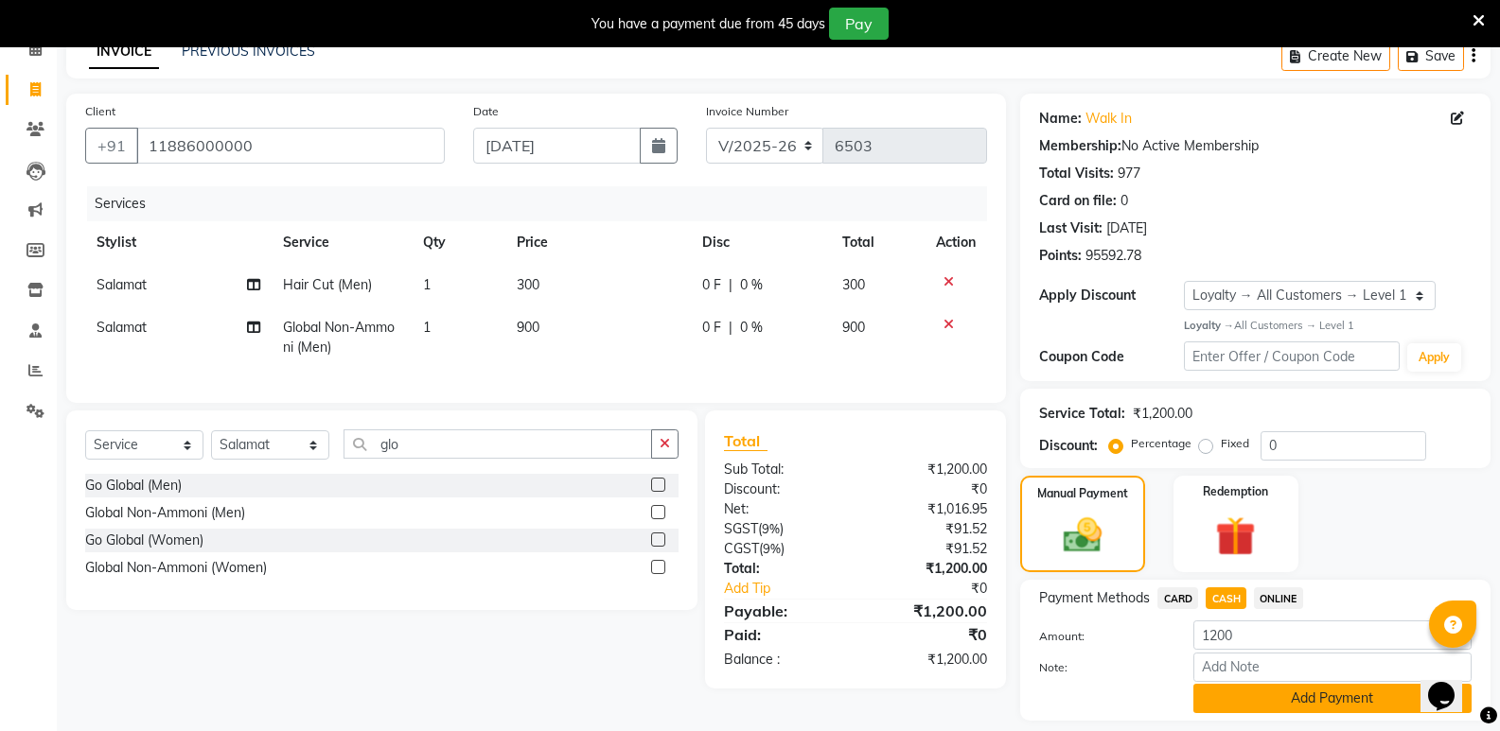
click at [1223, 690] on button "Add Payment" at bounding box center [1332, 698] width 278 height 29
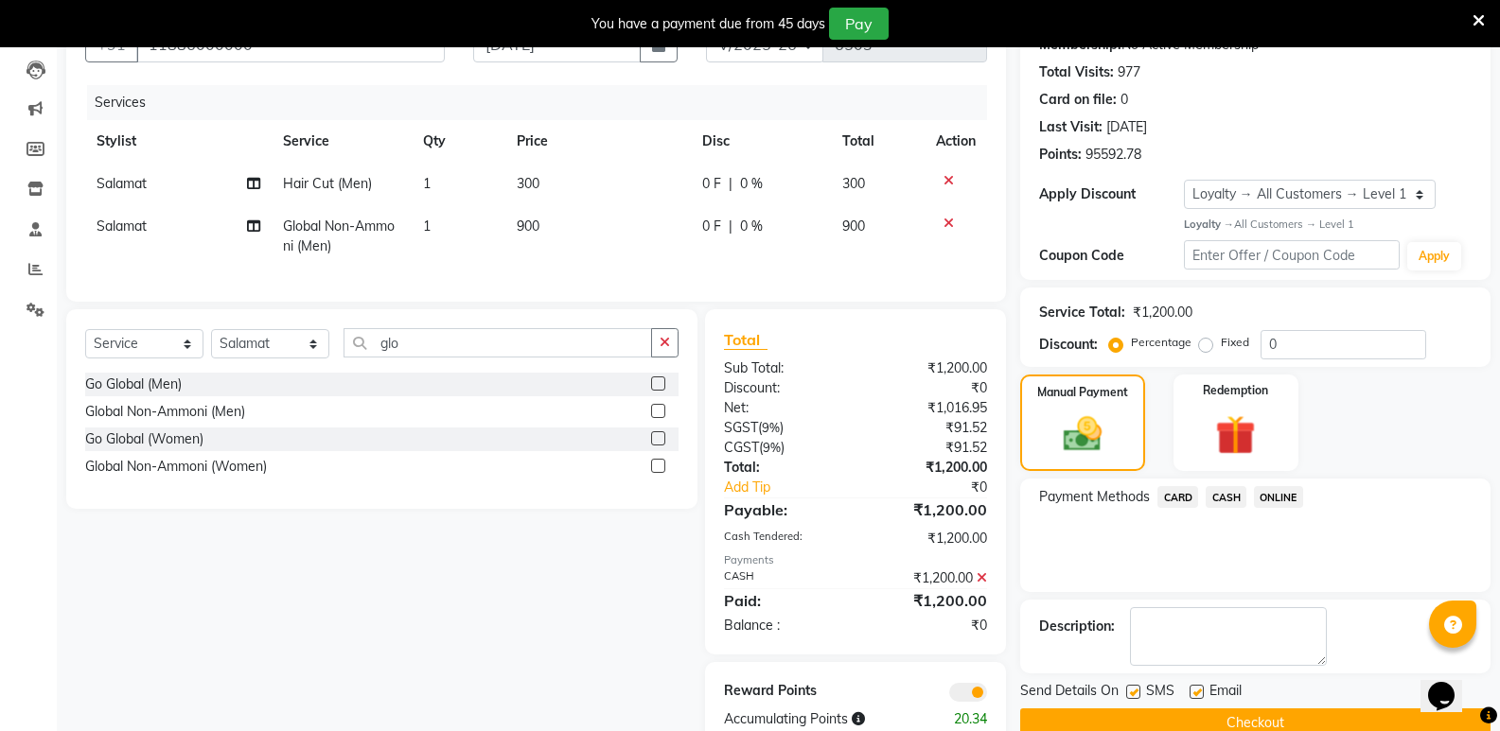
scroll to position [256, 0]
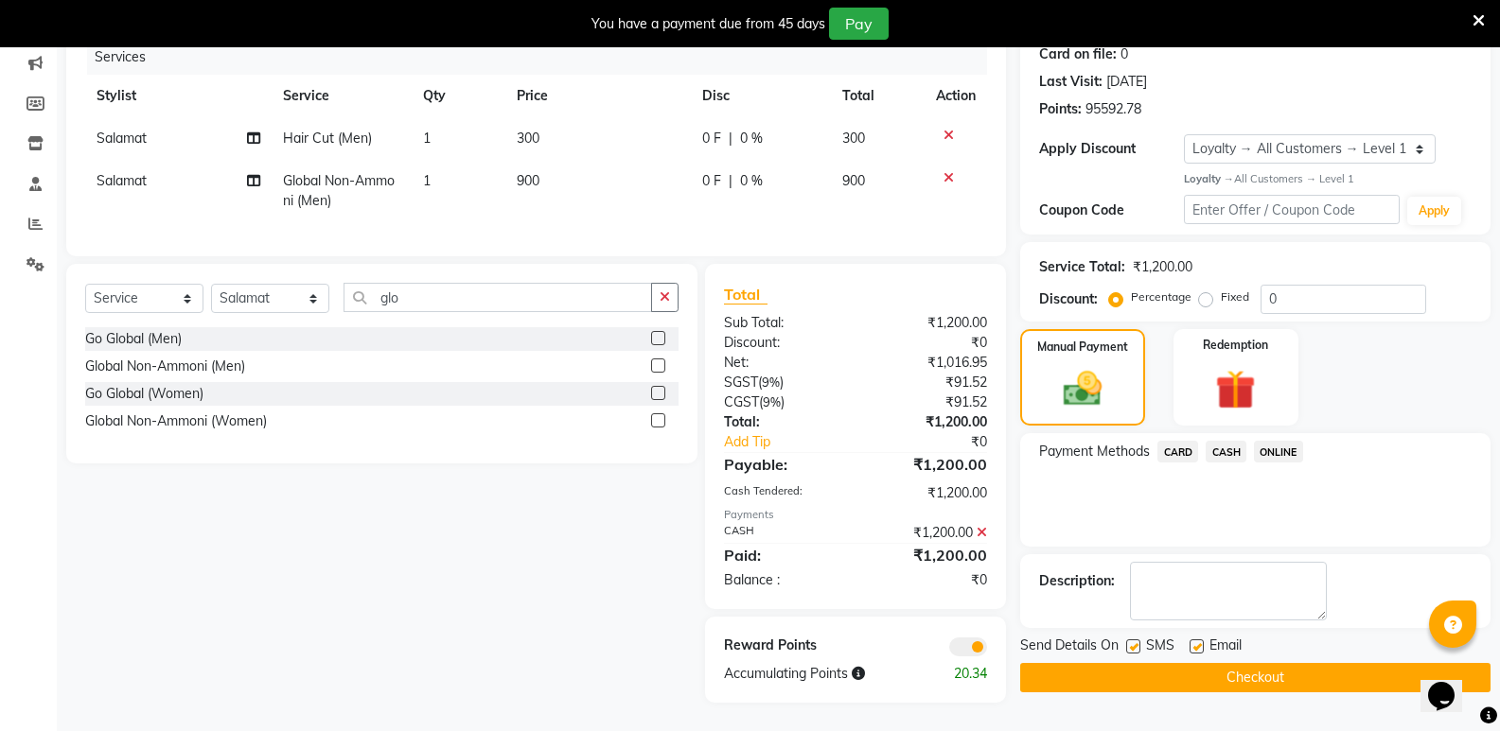
click at [1231, 663] on button "Checkout" at bounding box center [1255, 677] width 470 height 29
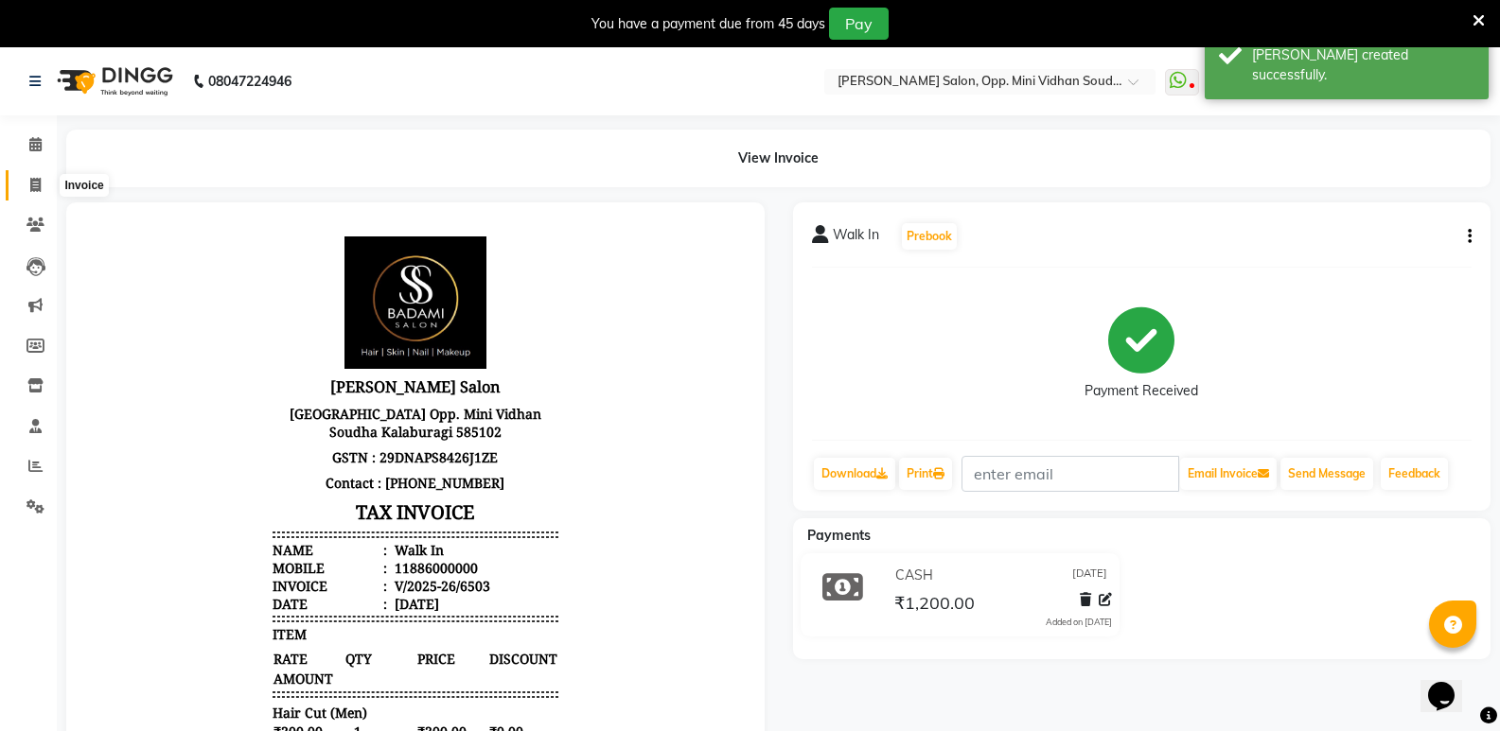
click at [39, 185] on icon at bounding box center [35, 185] width 10 height 14
select select "service"
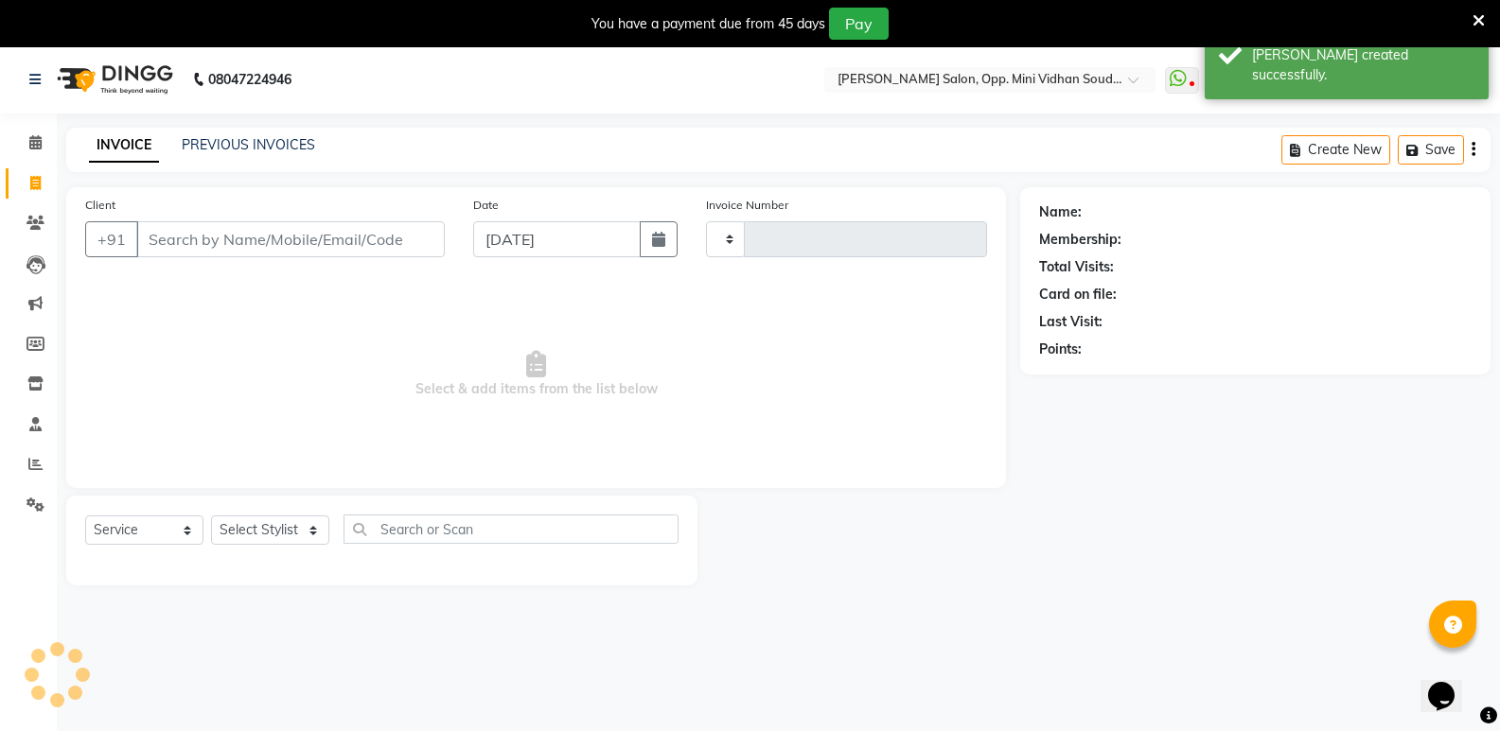
type input "6504"
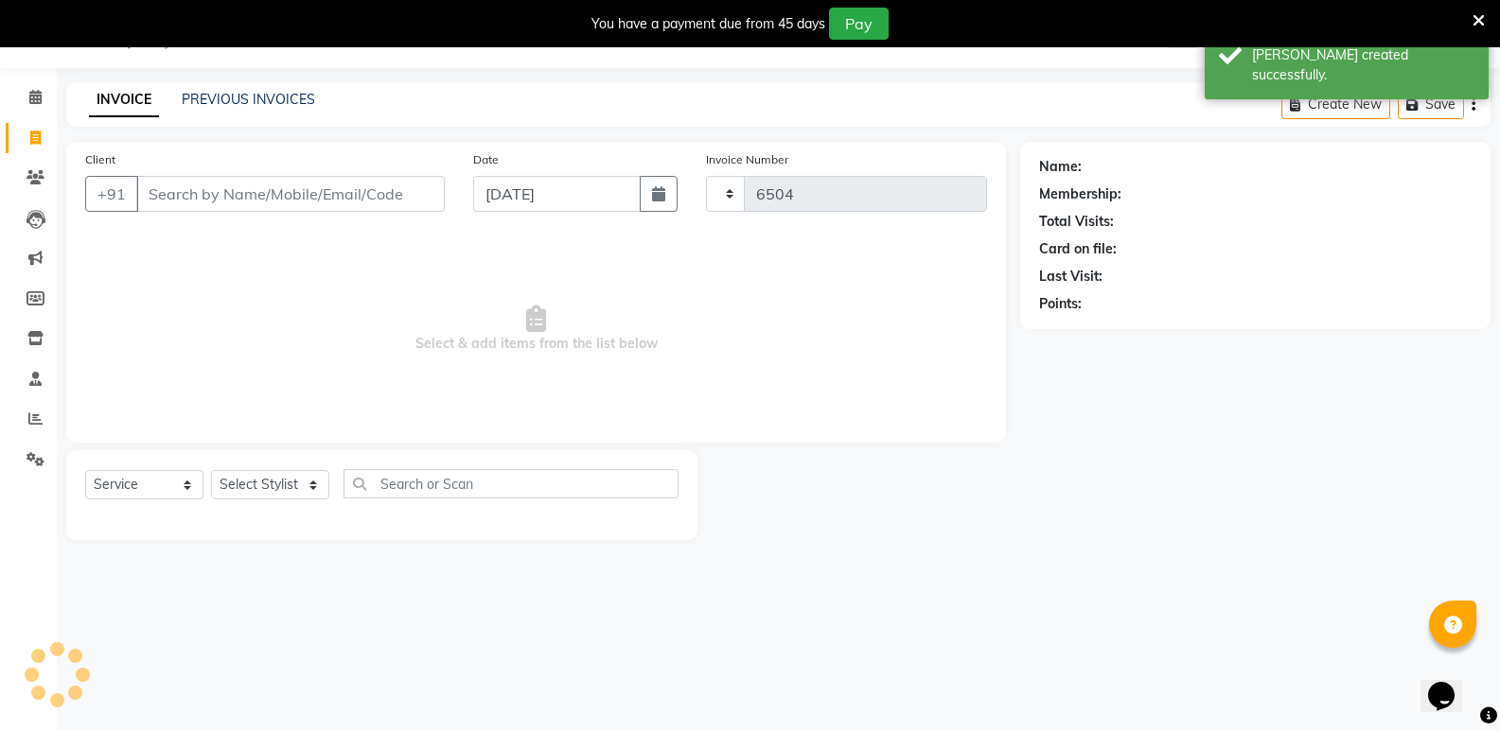
select select "4533"
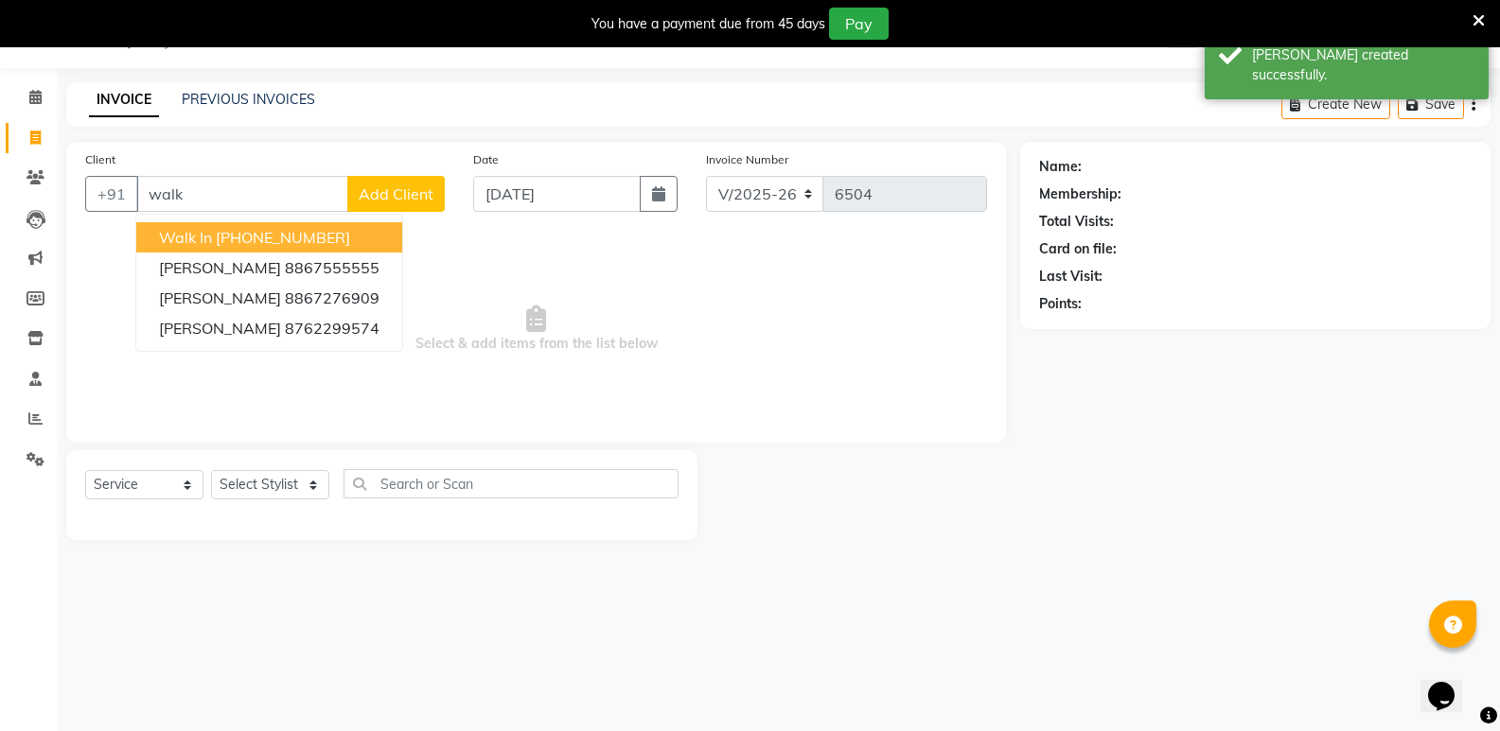
click at [251, 237] on ngb-highlight "[PHONE_NUMBER]" at bounding box center [283, 237] width 134 height 19
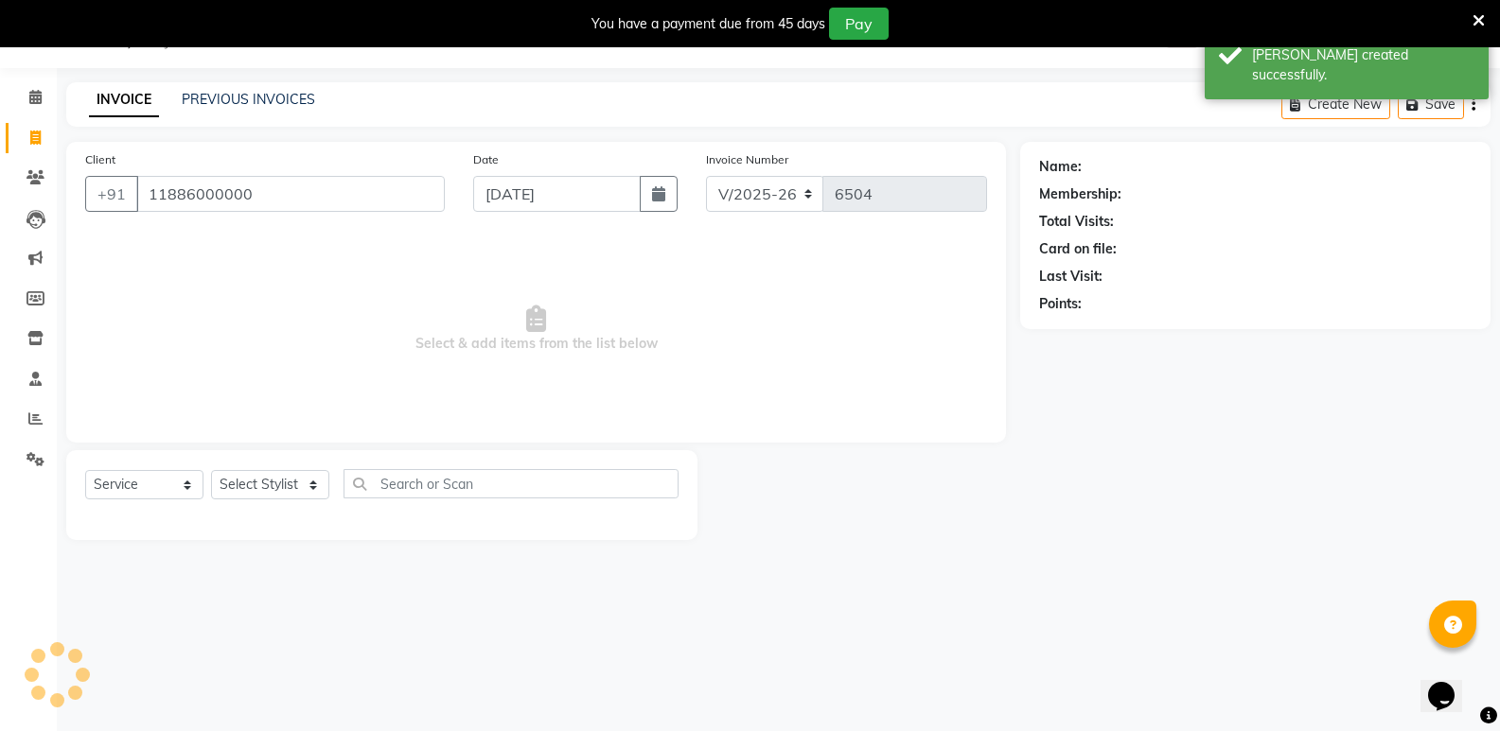
type input "11886000000"
select select "1: Object"
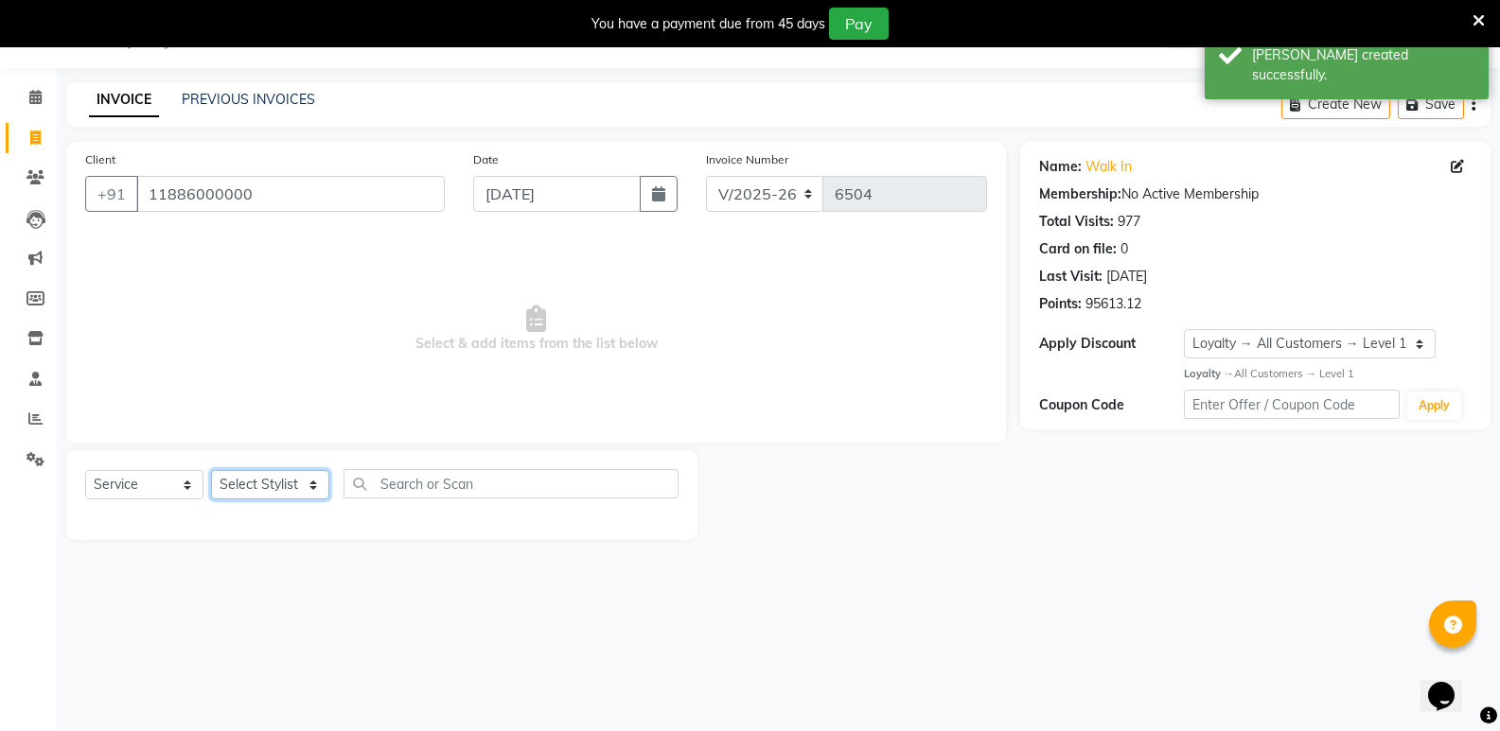
click at [250, 492] on select "Select Stylist [PERSON_NAME] [PERSON_NAME] [PERSON_NAME] Mallu [PERSON_NAME] [P…" at bounding box center [270, 484] width 118 height 29
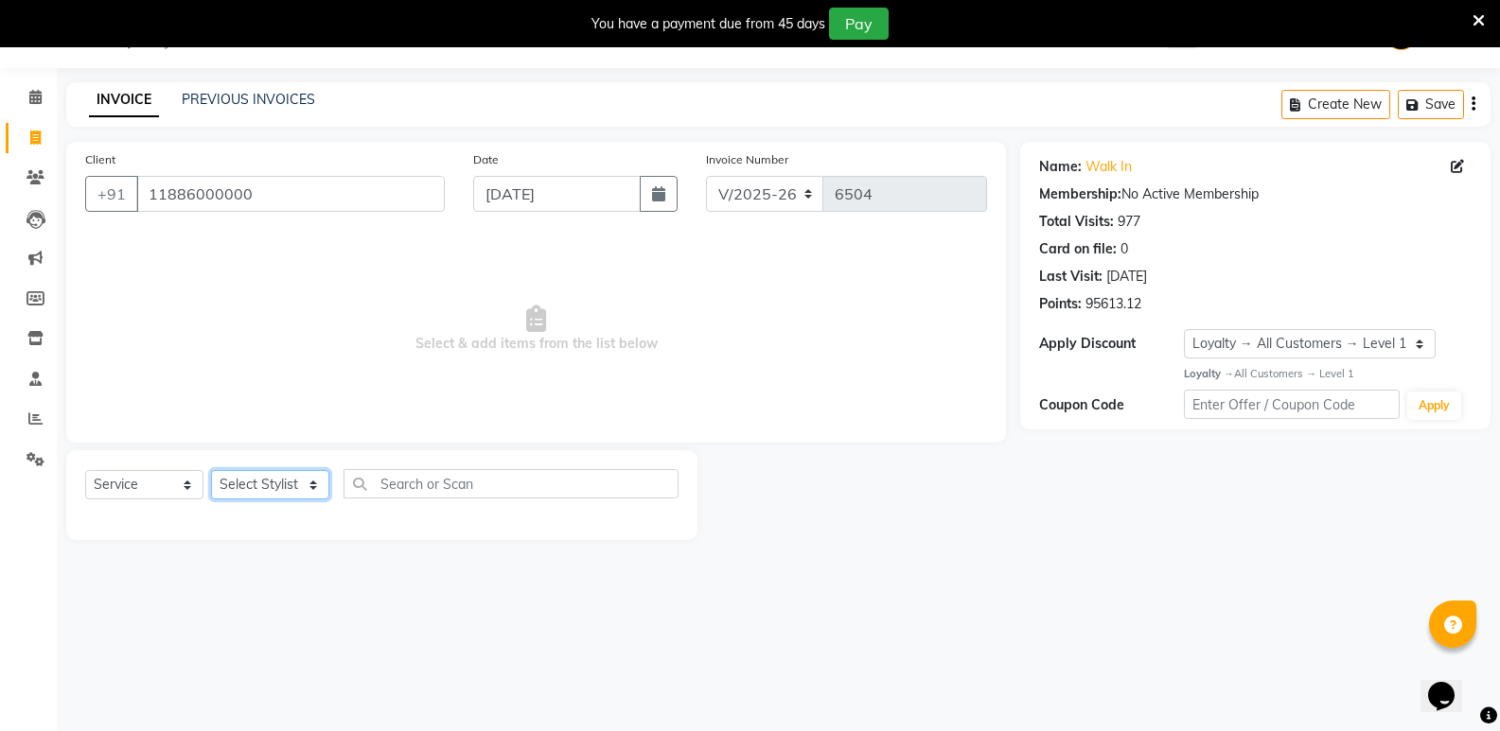
select select "25908"
click at [211, 470] on select "Select Stylist [PERSON_NAME] [PERSON_NAME] [PERSON_NAME] Mallu [PERSON_NAME] [P…" at bounding box center [270, 484] width 118 height 29
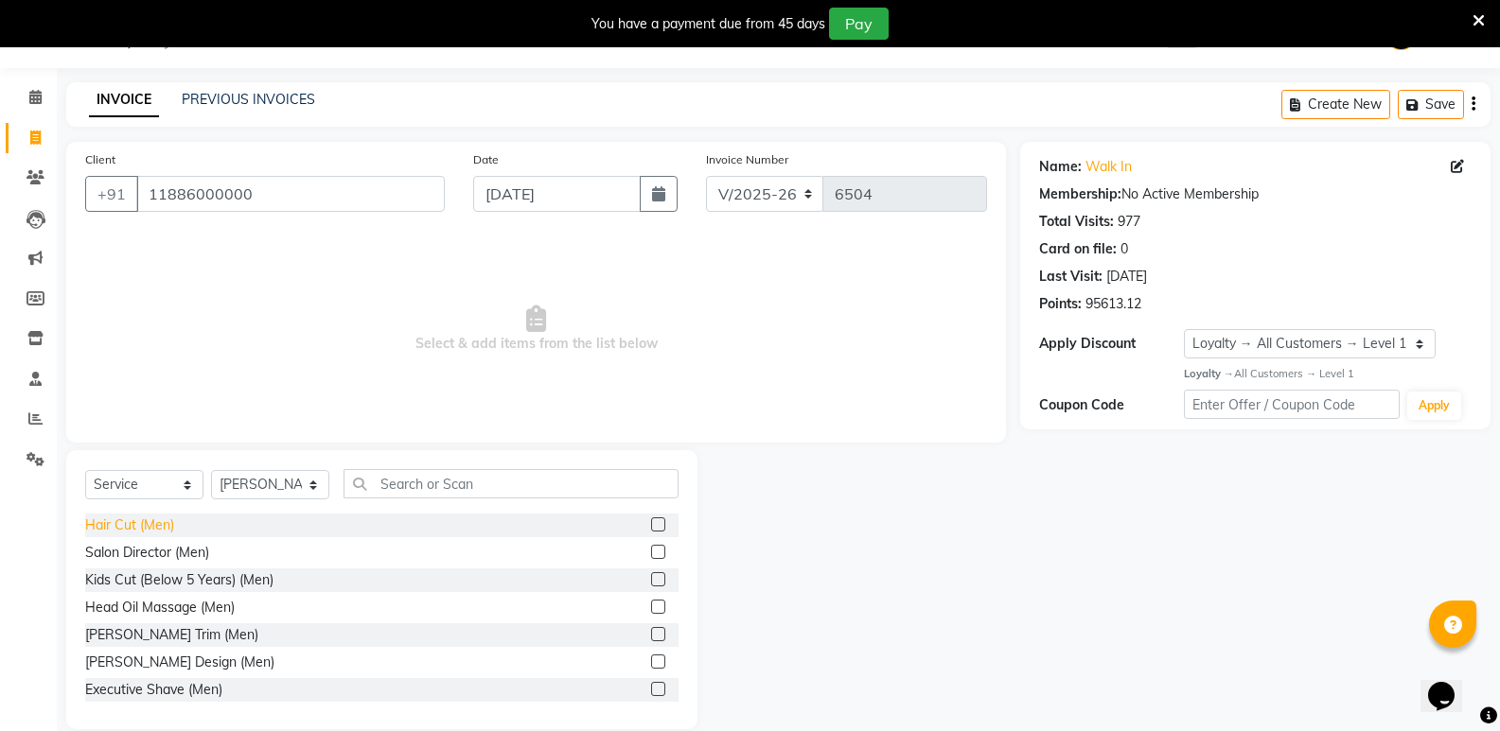
click at [140, 524] on div "Hair Cut (Men)" at bounding box center [129, 526] width 89 height 20
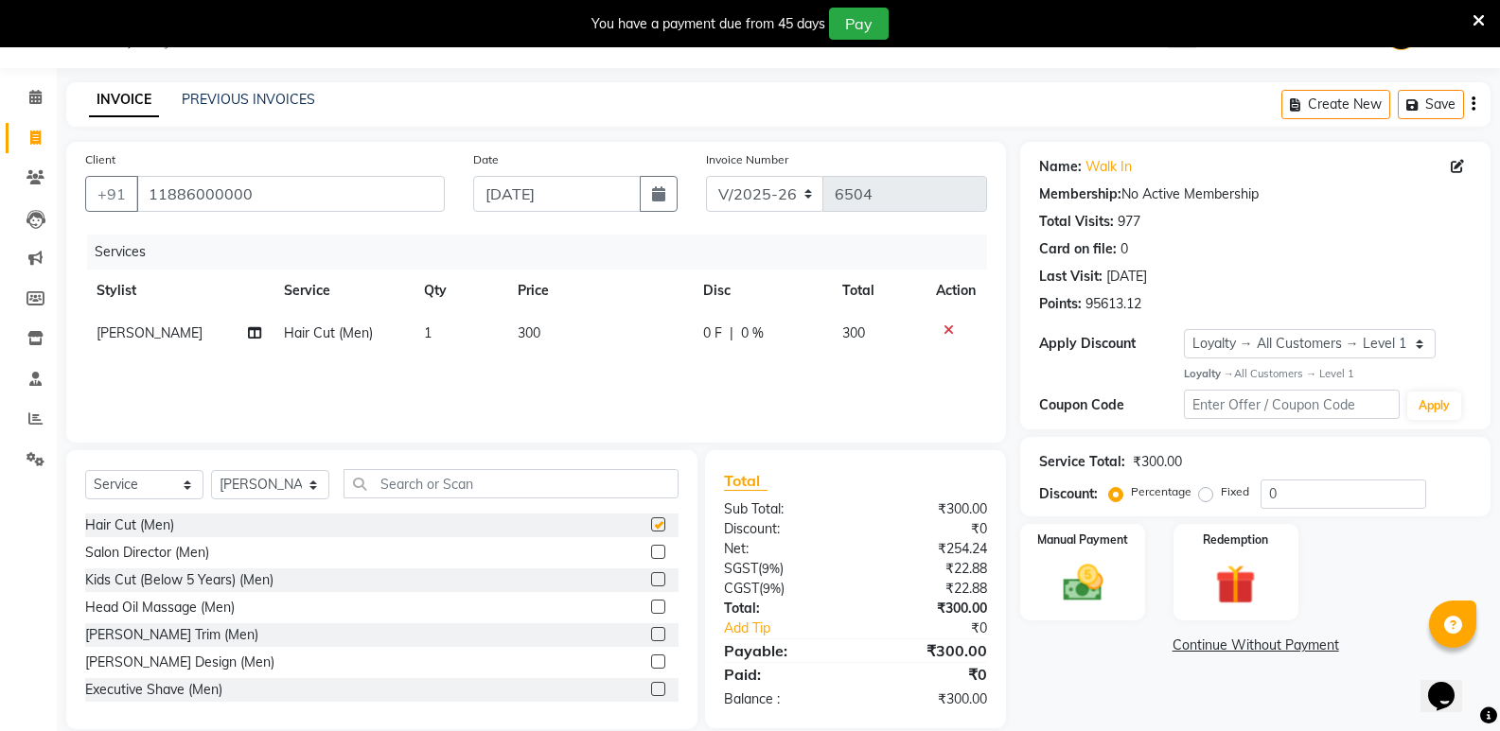
checkbox input "false"
click at [396, 493] on input "text" at bounding box center [510, 483] width 335 height 29
click at [411, 496] on input "text" at bounding box center [510, 483] width 335 height 29
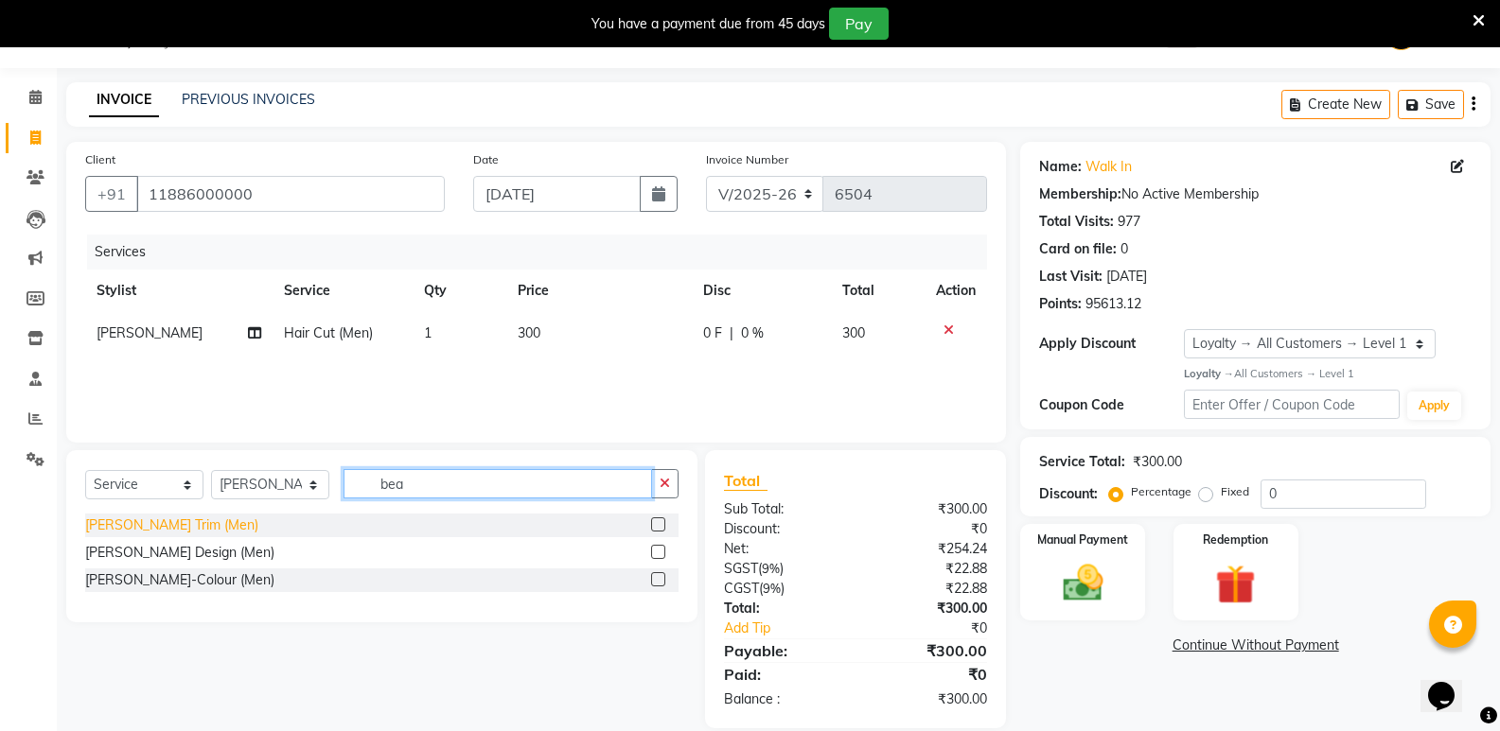
type input "bea"
click at [171, 518] on div "[PERSON_NAME] Trim (Men)" at bounding box center [171, 526] width 173 height 20
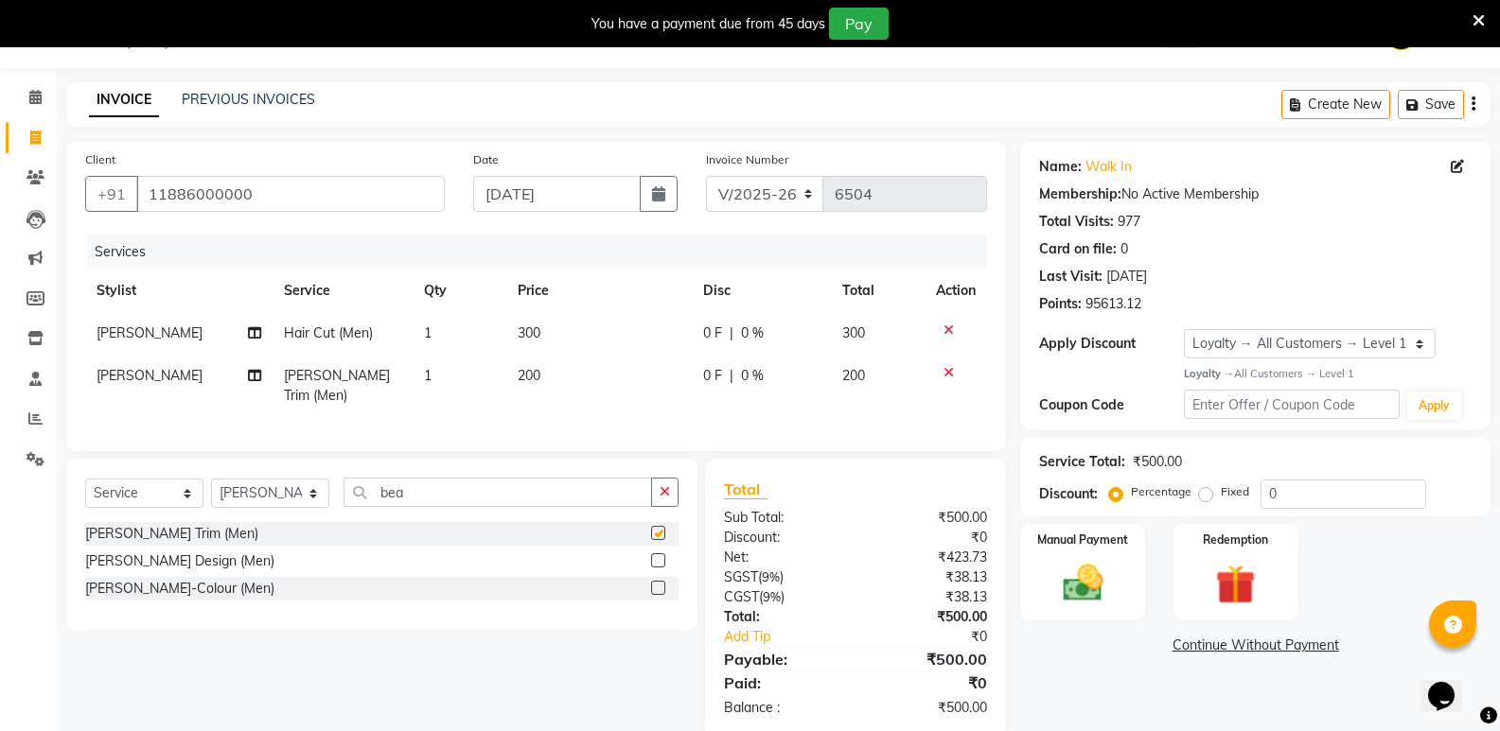
checkbox input "false"
click at [444, 326] on td "1" at bounding box center [460, 333] width 94 height 43
select select "25908"
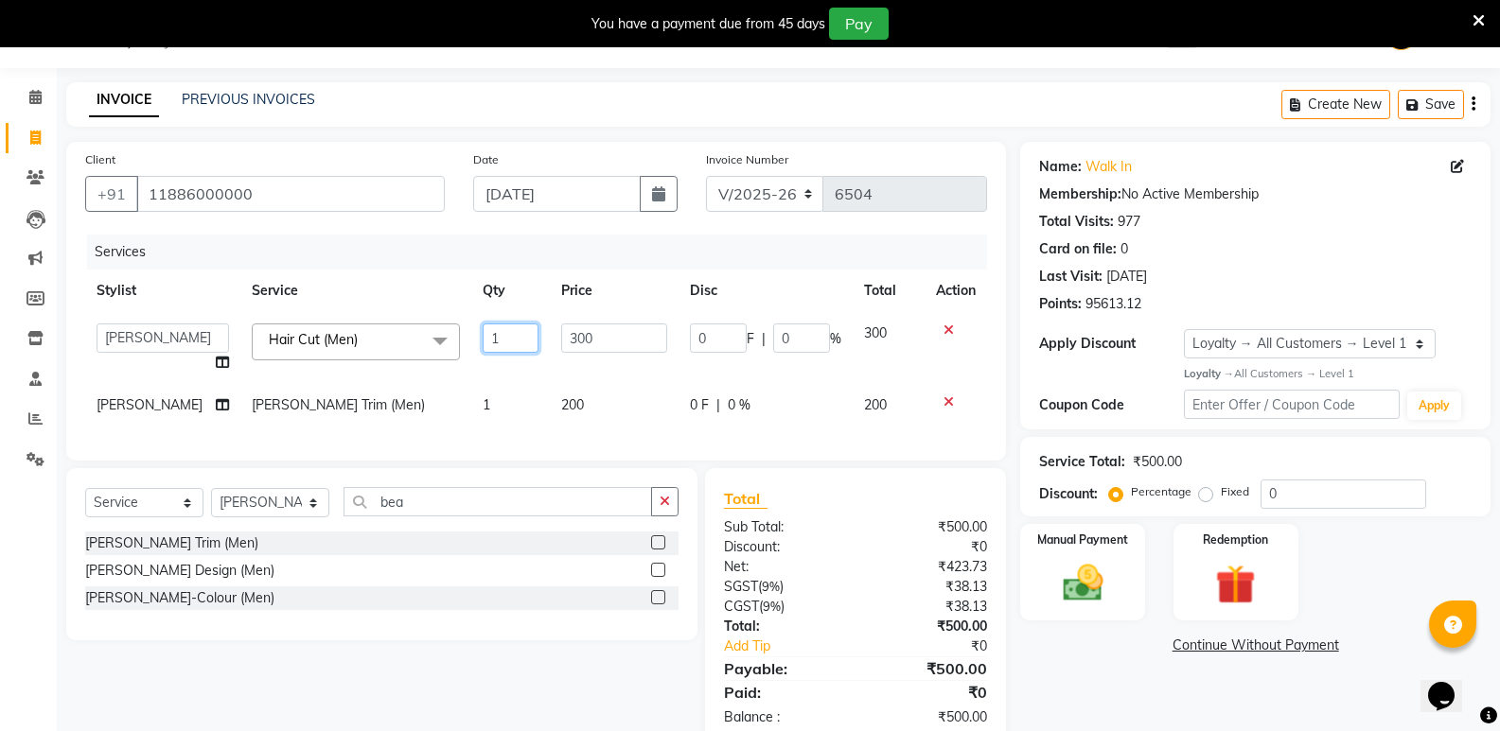
click at [495, 352] on input "1" at bounding box center [511, 338] width 56 height 29
type input "2"
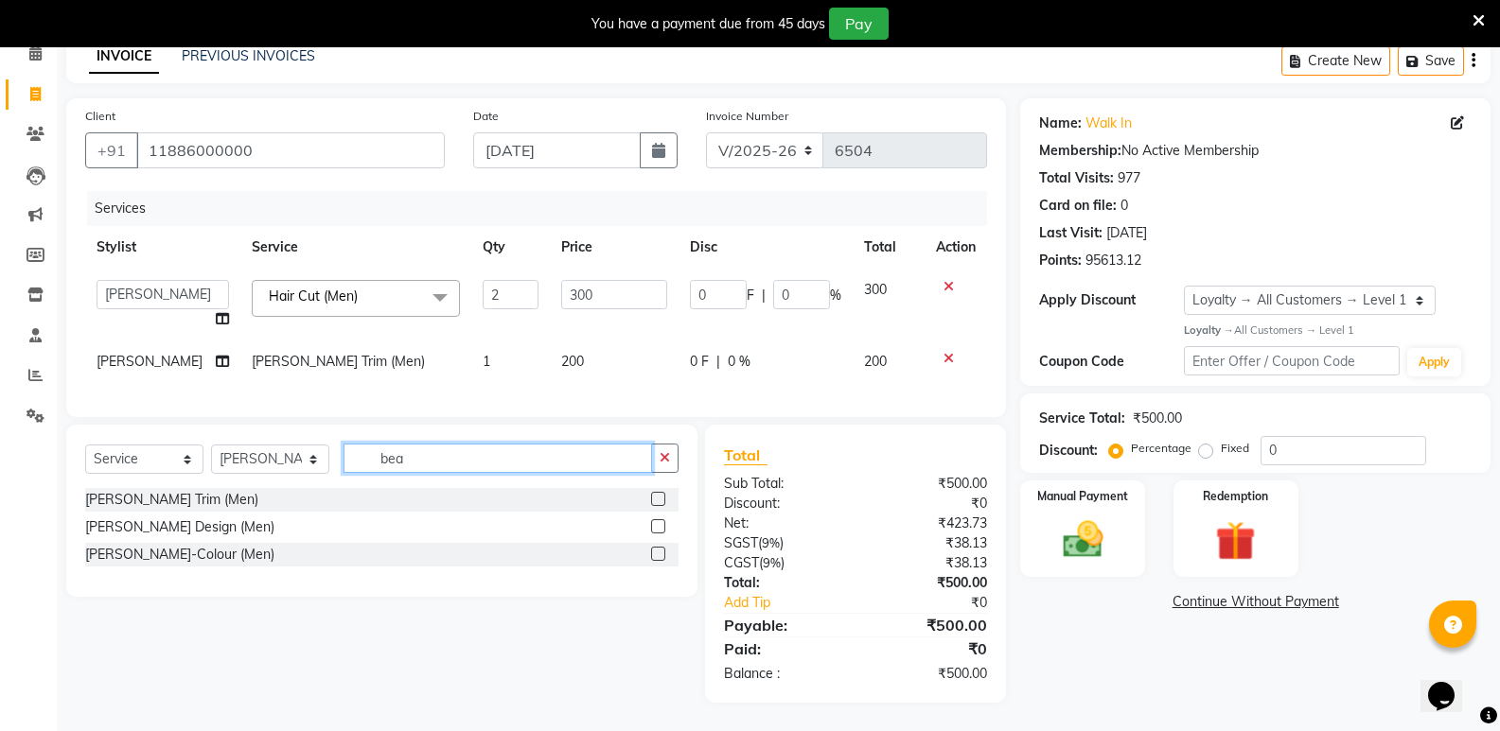
scroll to position [76, 0]
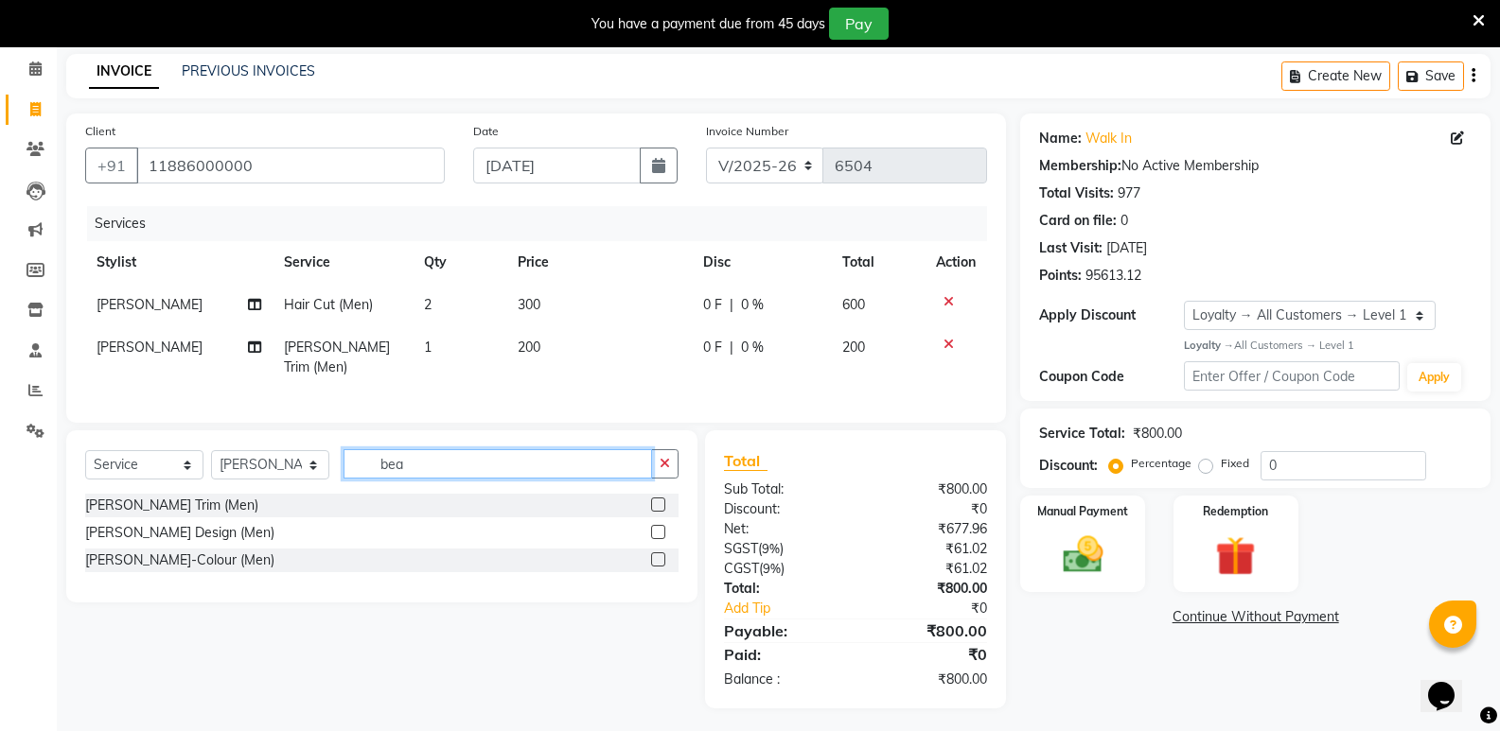
drag, startPoint x: 419, startPoint y: 462, endPoint x: 381, endPoint y: 465, distance: 38.0
click at [381, 465] on input "bea" at bounding box center [497, 463] width 308 height 29
type input "glo"
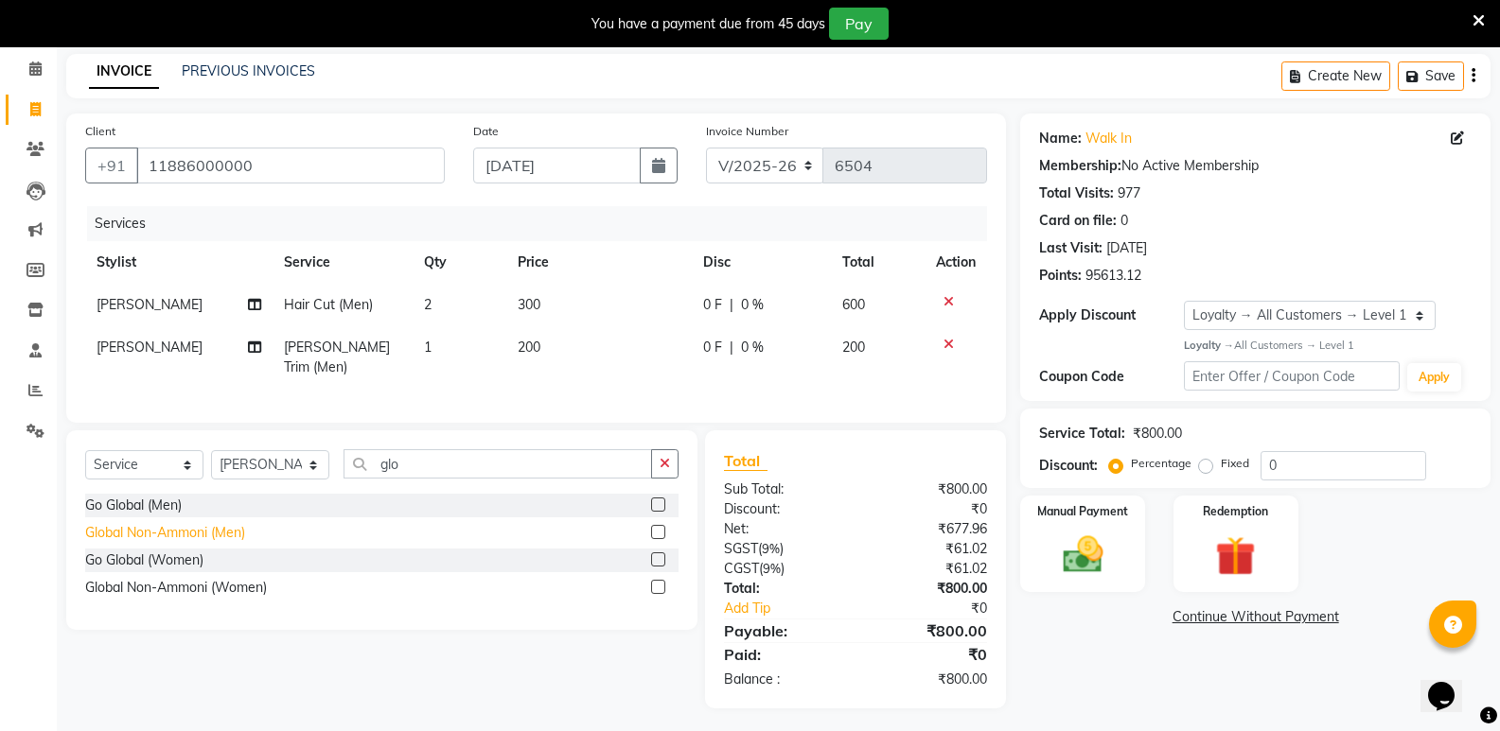
click at [208, 524] on div "Global Non-Ammoni (Men)" at bounding box center [165, 533] width 160 height 20
checkbox input "false"
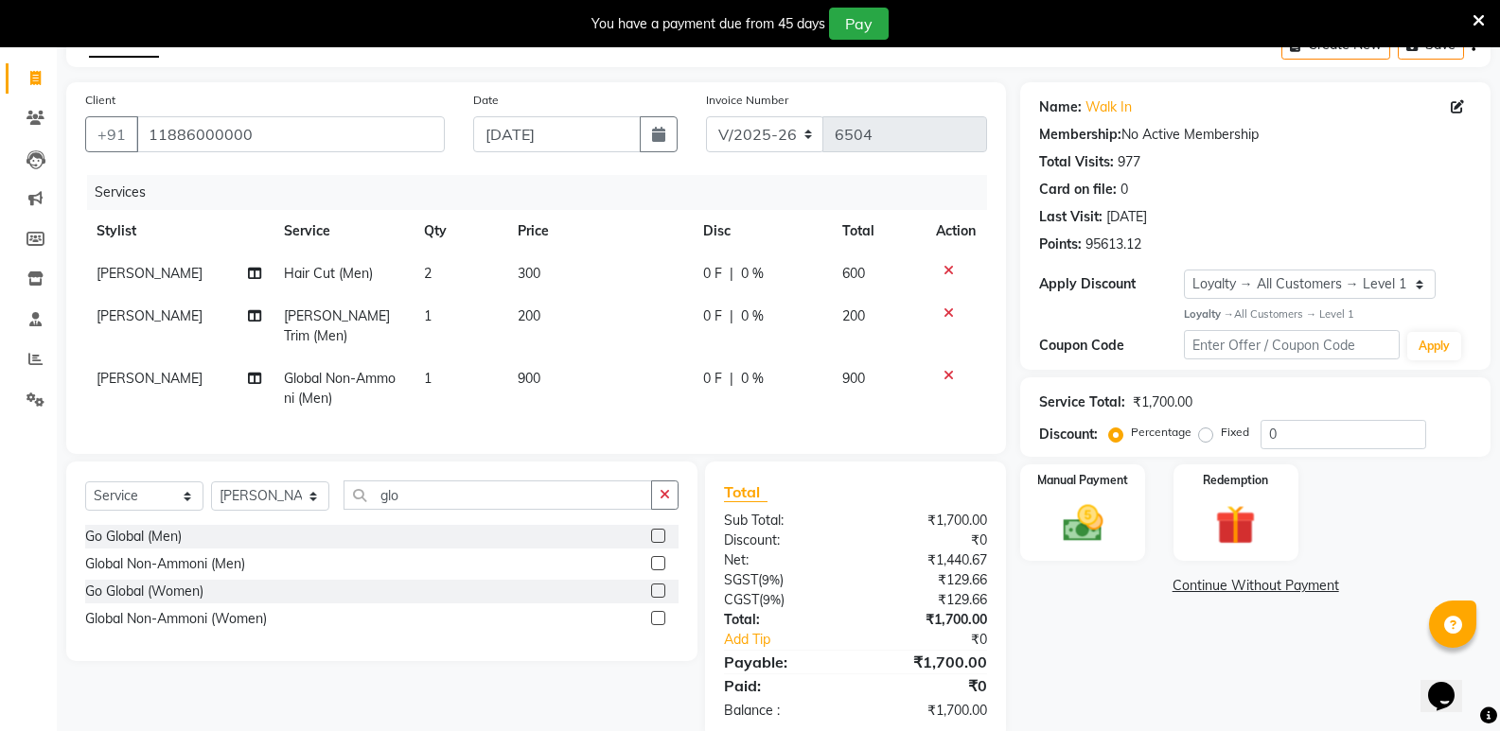
scroll to position [138, 0]
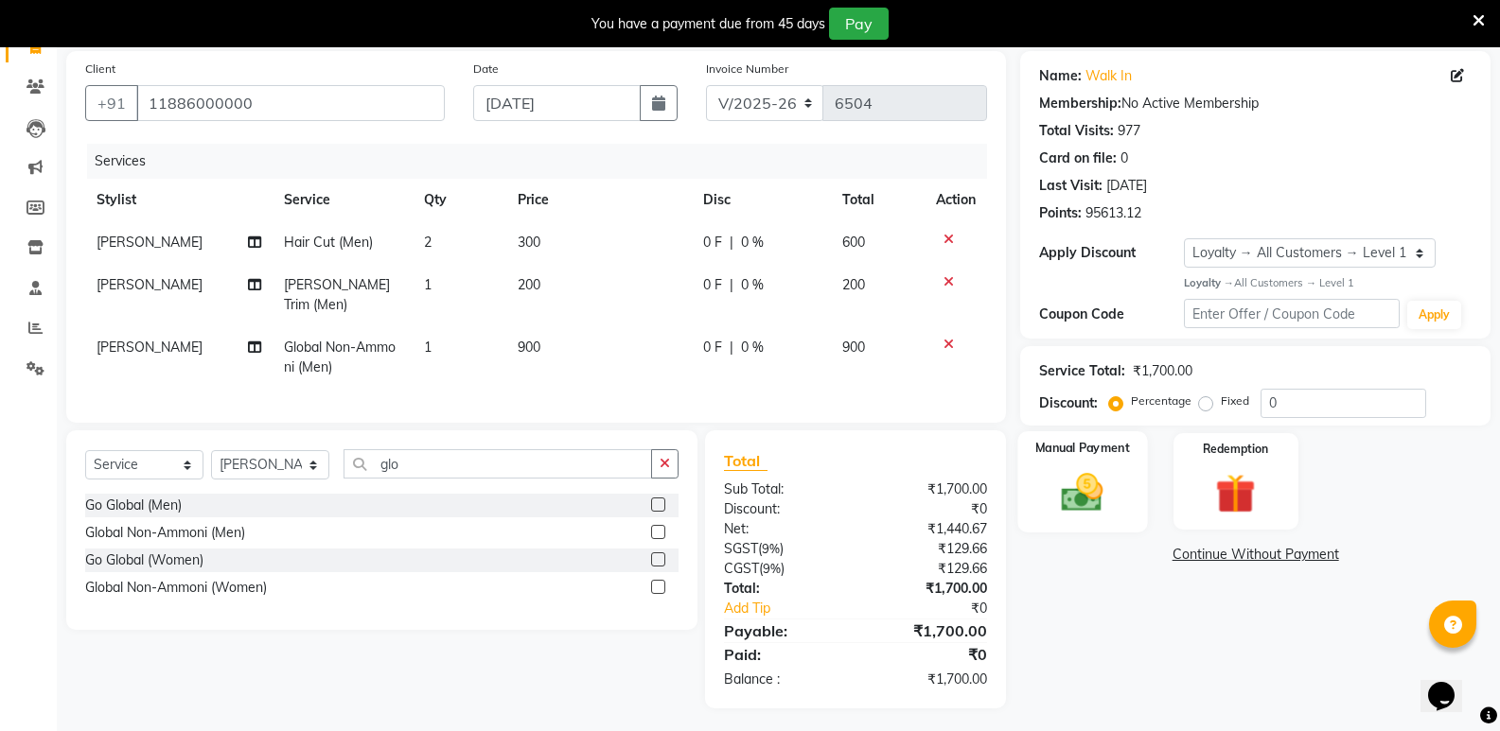
click at [1065, 495] on img at bounding box center [1081, 492] width 67 height 48
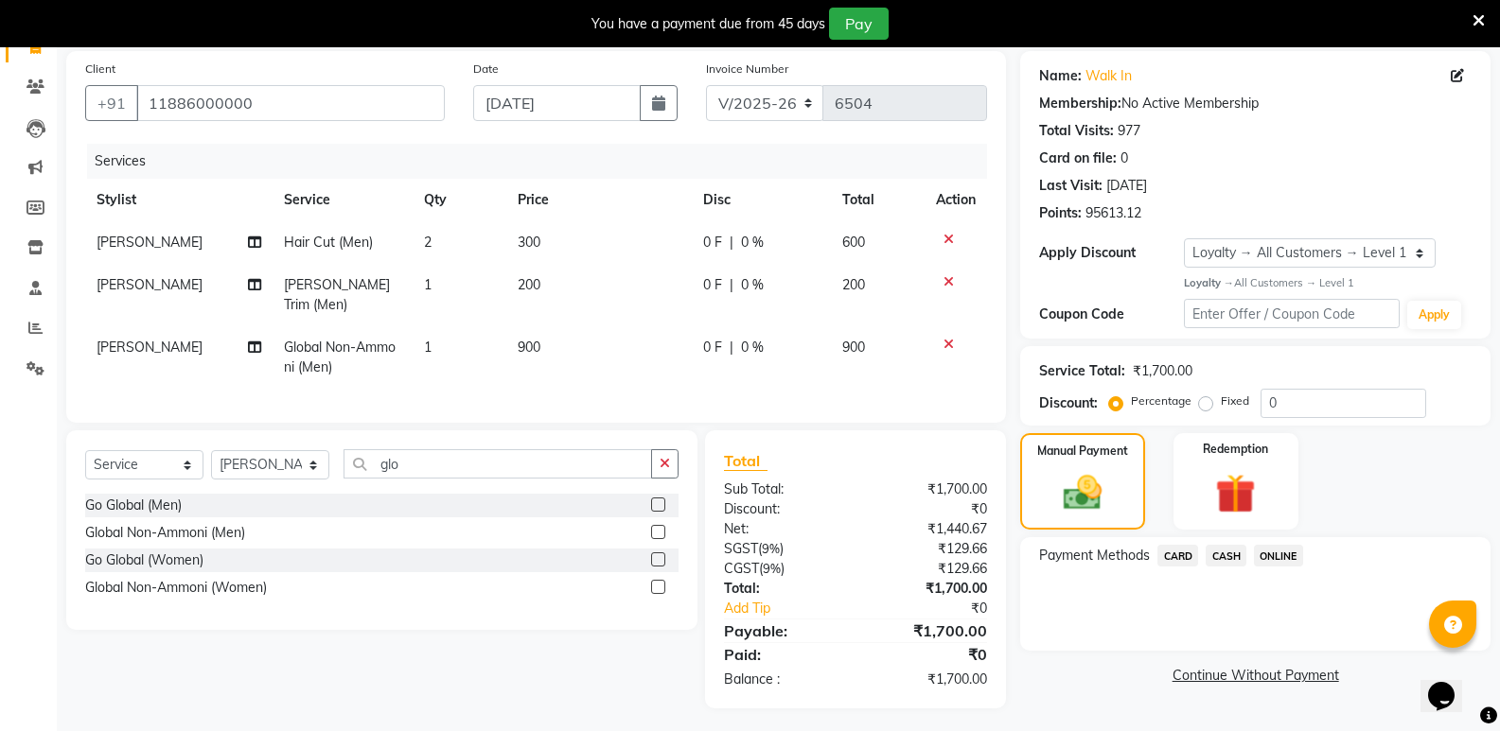
click at [1214, 550] on span "CASH" at bounding box center [1225, 556] width 41 height 22
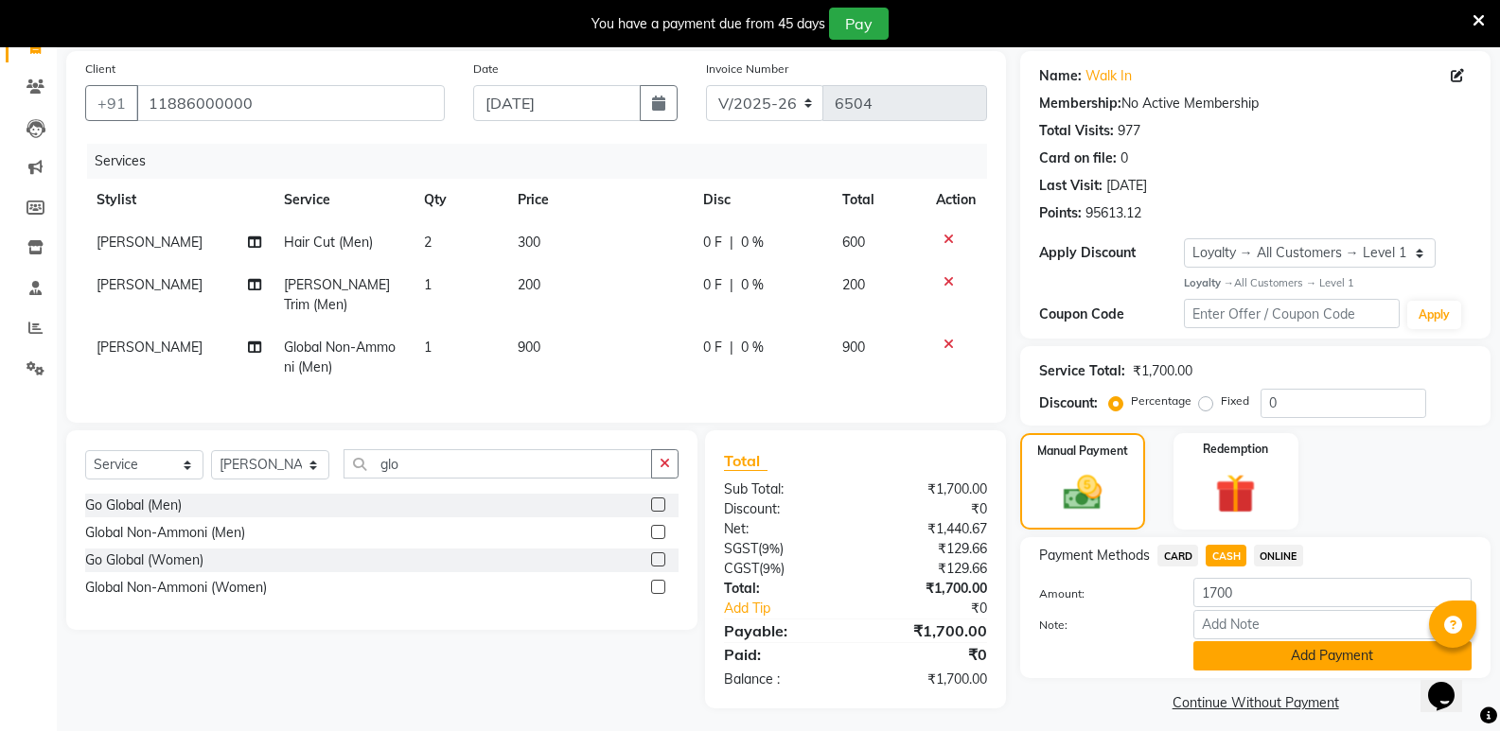
click at [1199, 650] on button "Add Payment" at bounding box center [1332, 656] width 278 height 29
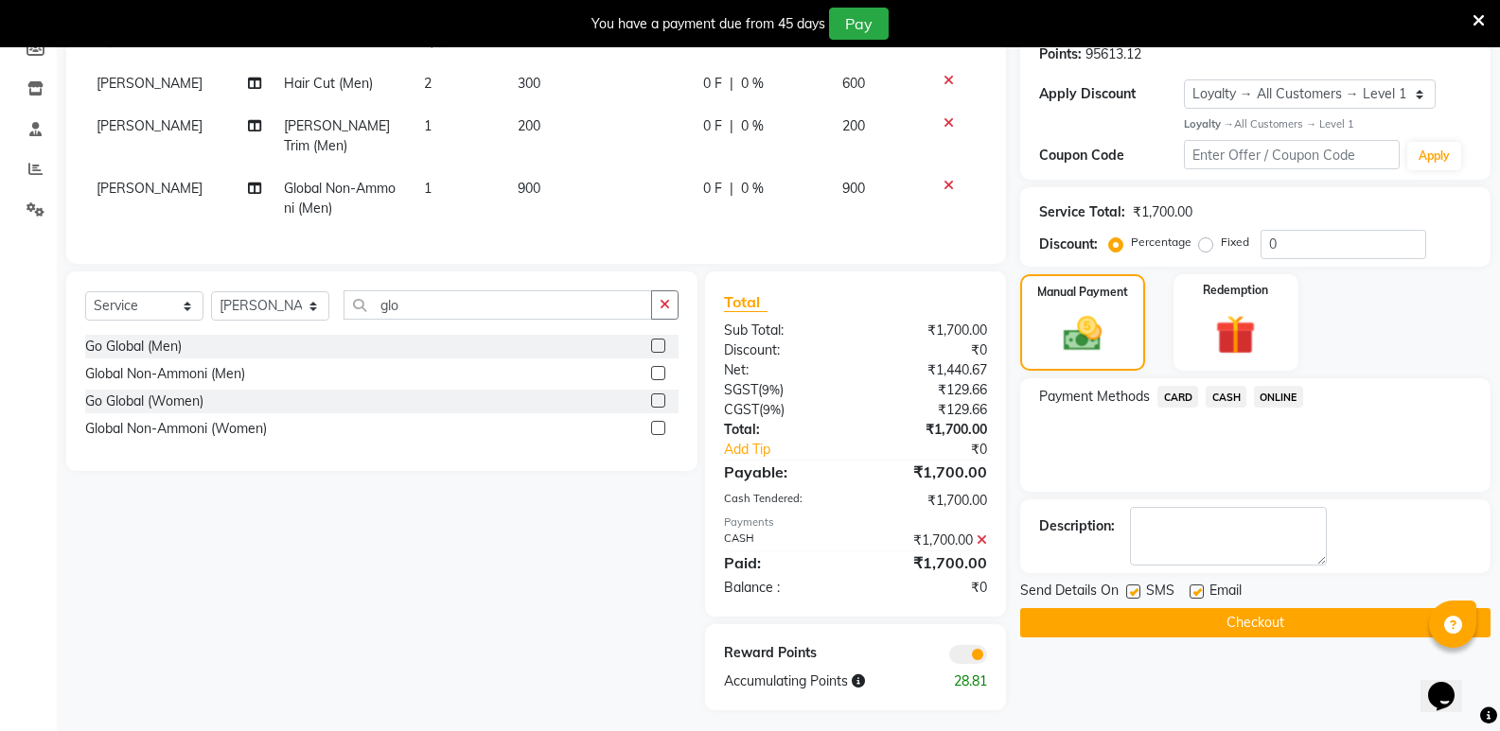
scroll to position [299, 0]
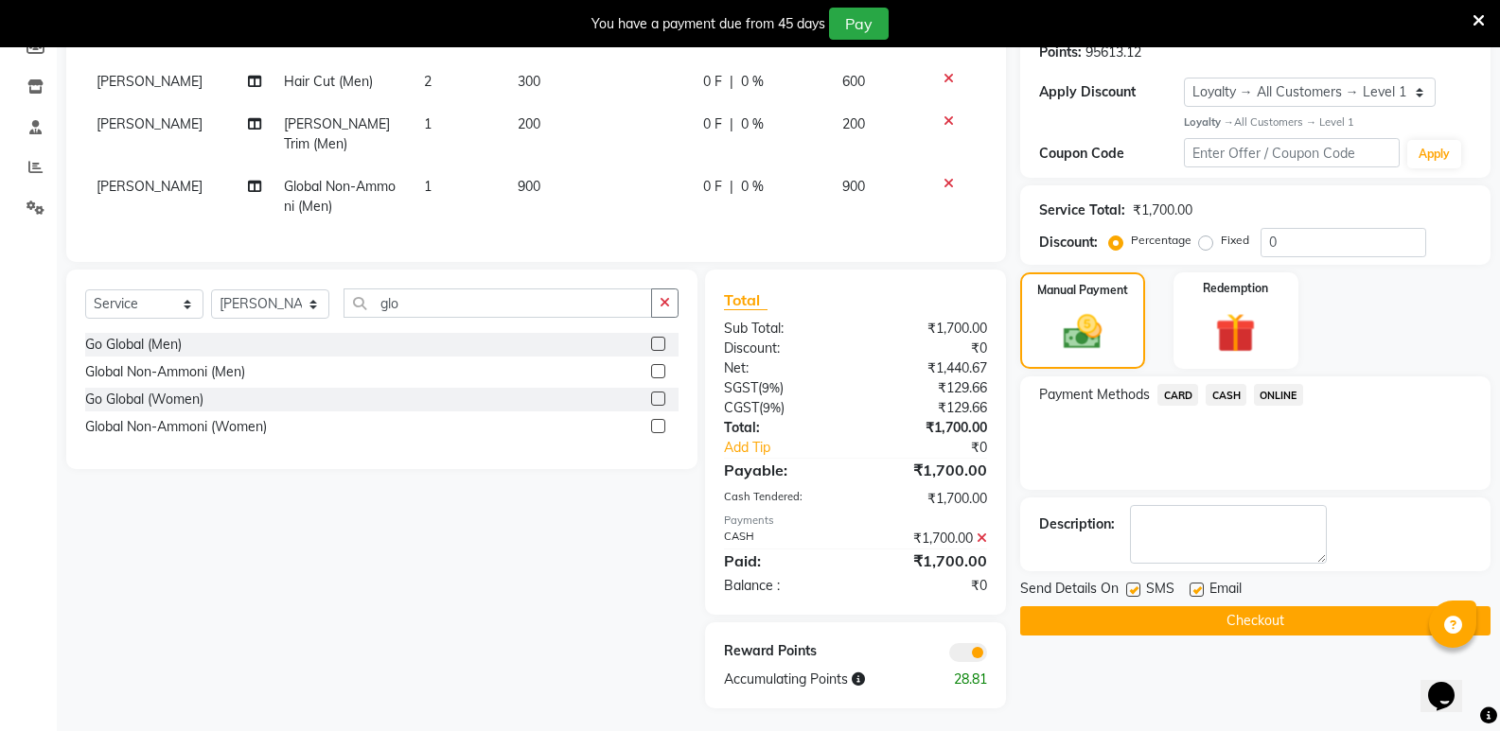
click at [1199, 625] on button "Checkout" at bounding box center [1255, 621] width 470 height 29
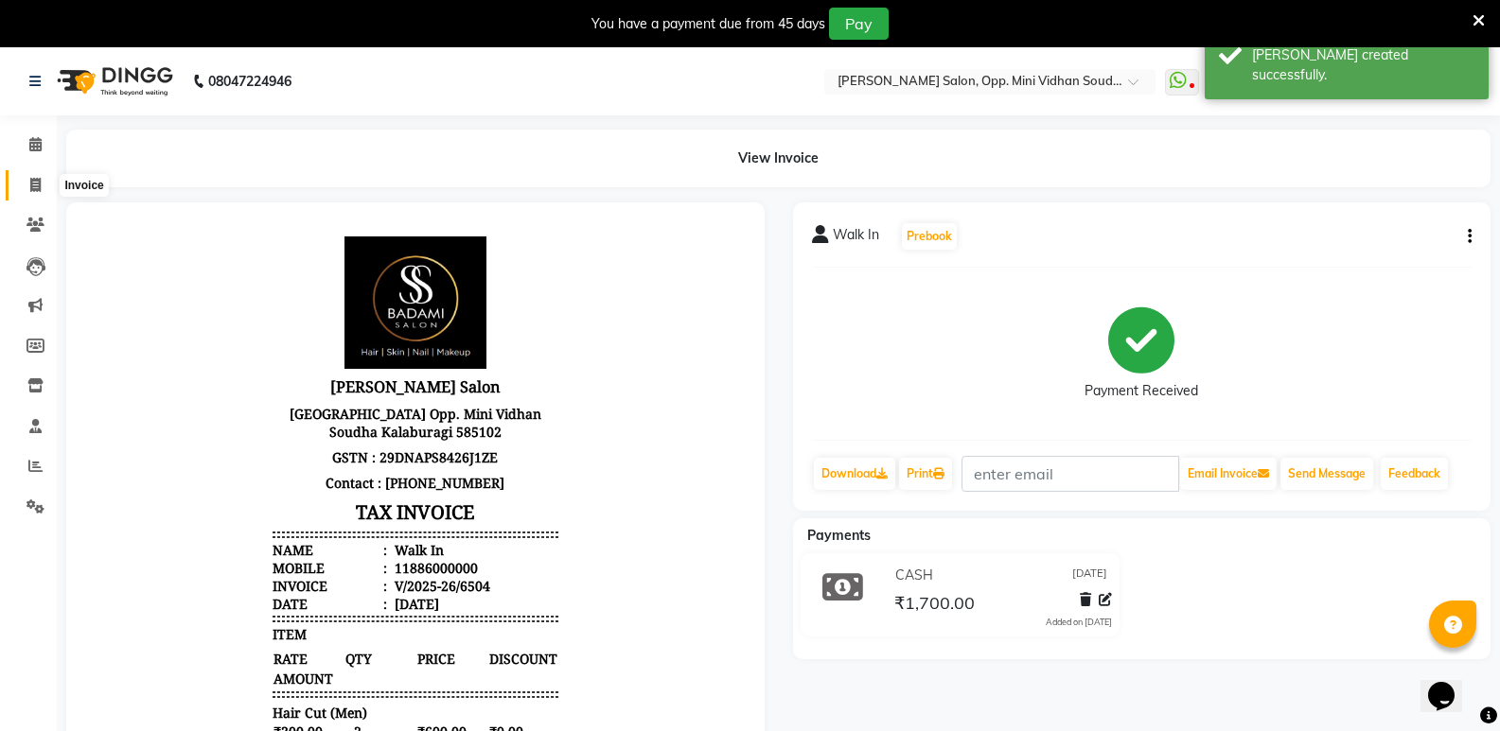
click at [25, 192] on span at bounding box center [35, 186] width 33 height 22
select select "service"
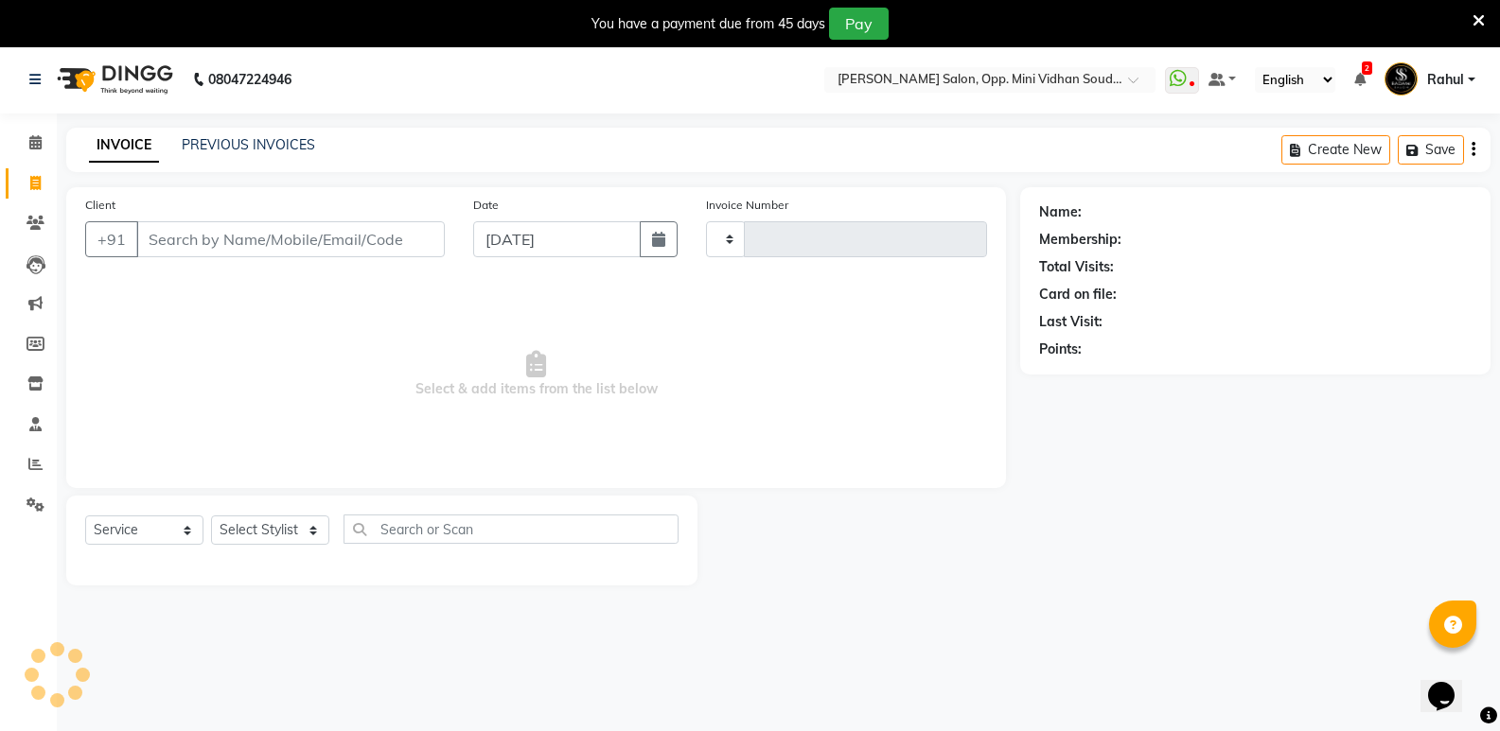
type input "6505"
select select "4533"
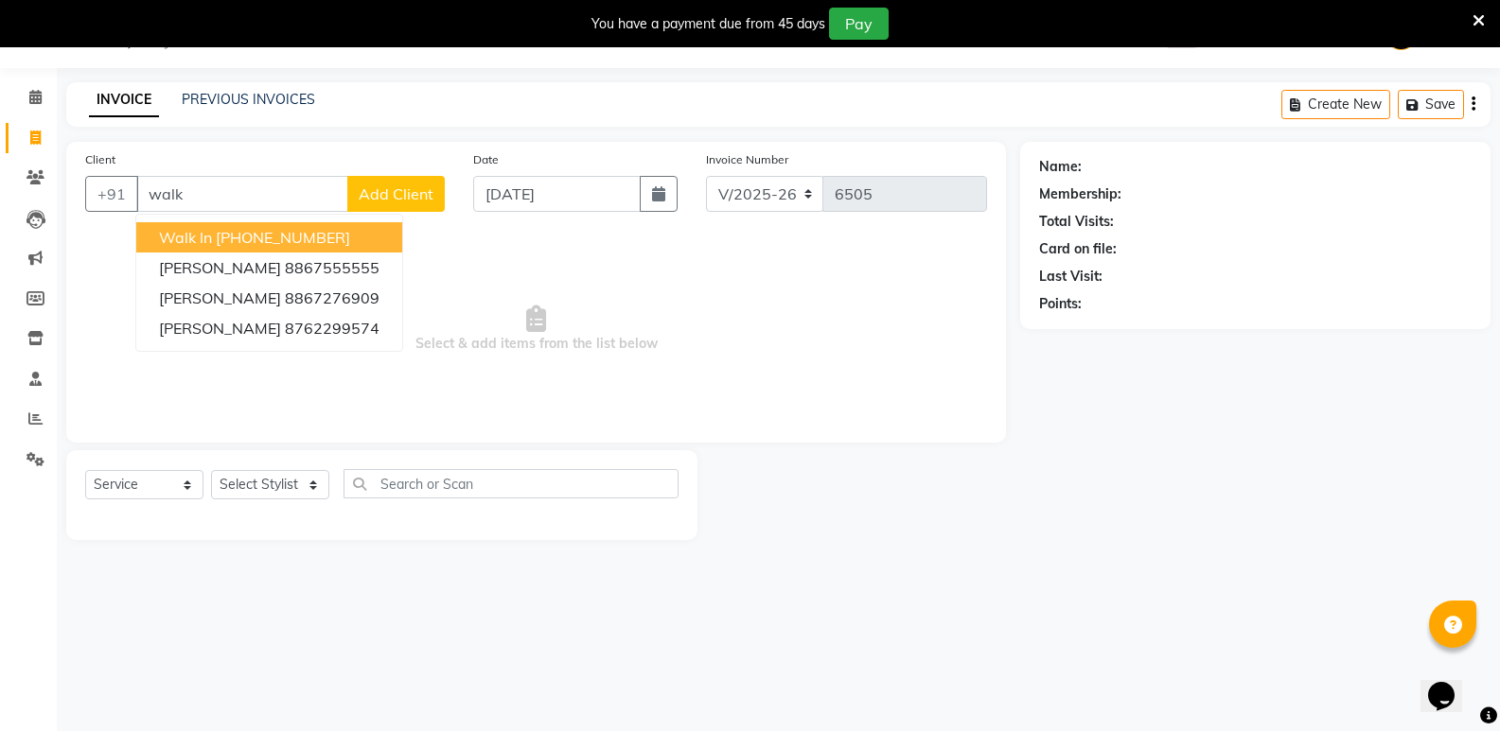
click at [315, 238] on ngb-highlight "[PHONE_NUMBER]" at bounding box center [283, 237] width 134 height 19
type input "11886000000"
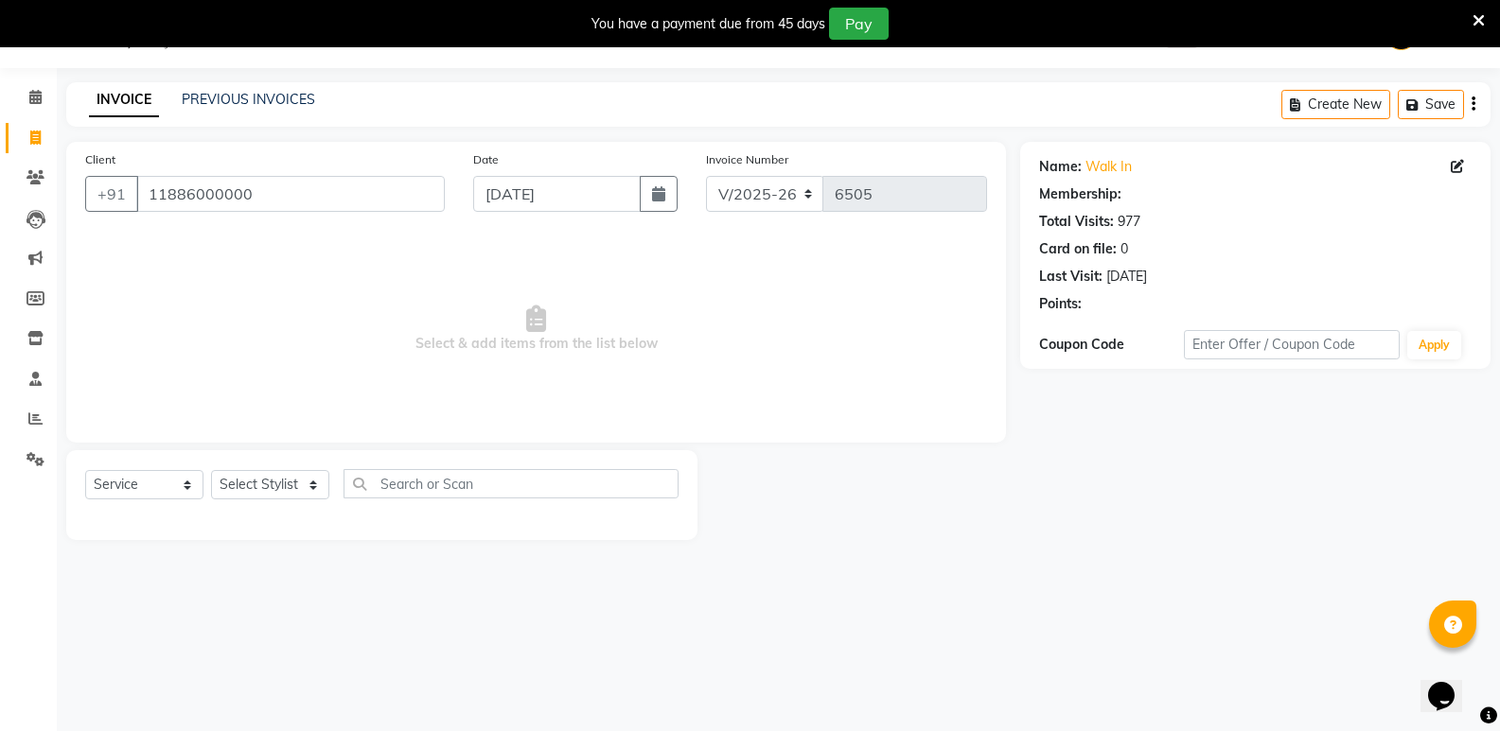
select select "1: Object"
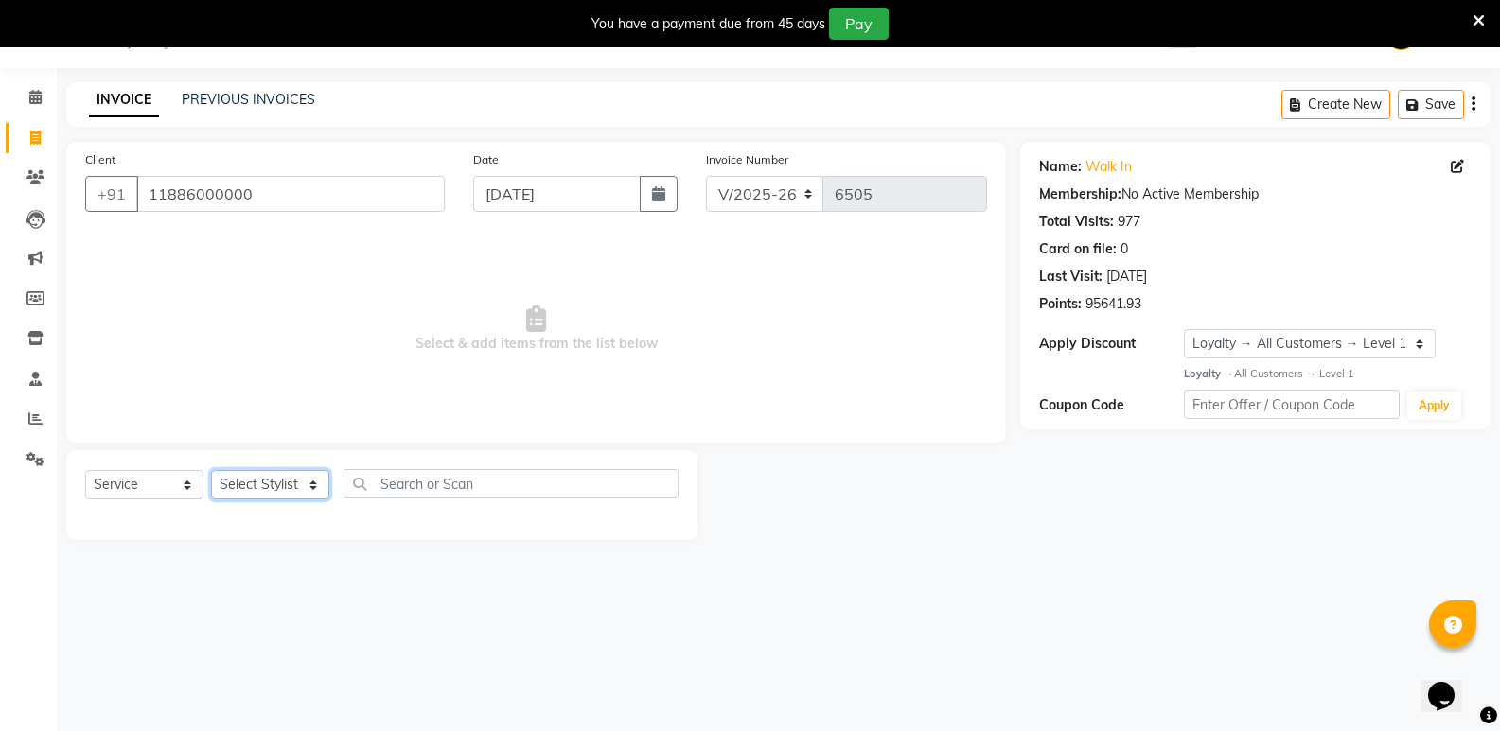
click at [252, 489] on select "Select Stylist [PERSON_NAME] [PERSON_NAME] [PERSON_NAME] Mallu [PERSON_NAME] [P…" at bounding box center [270, 484] width 118 height 29
select select "45809"
click at [211, 470] on select "Select Stylist [PERSON_NAME] [PERSON_NAME] [PERSON_NAME] Mallu [PERSON_NAME] [P…" at bounding box center [270, 484] width 118 height 29
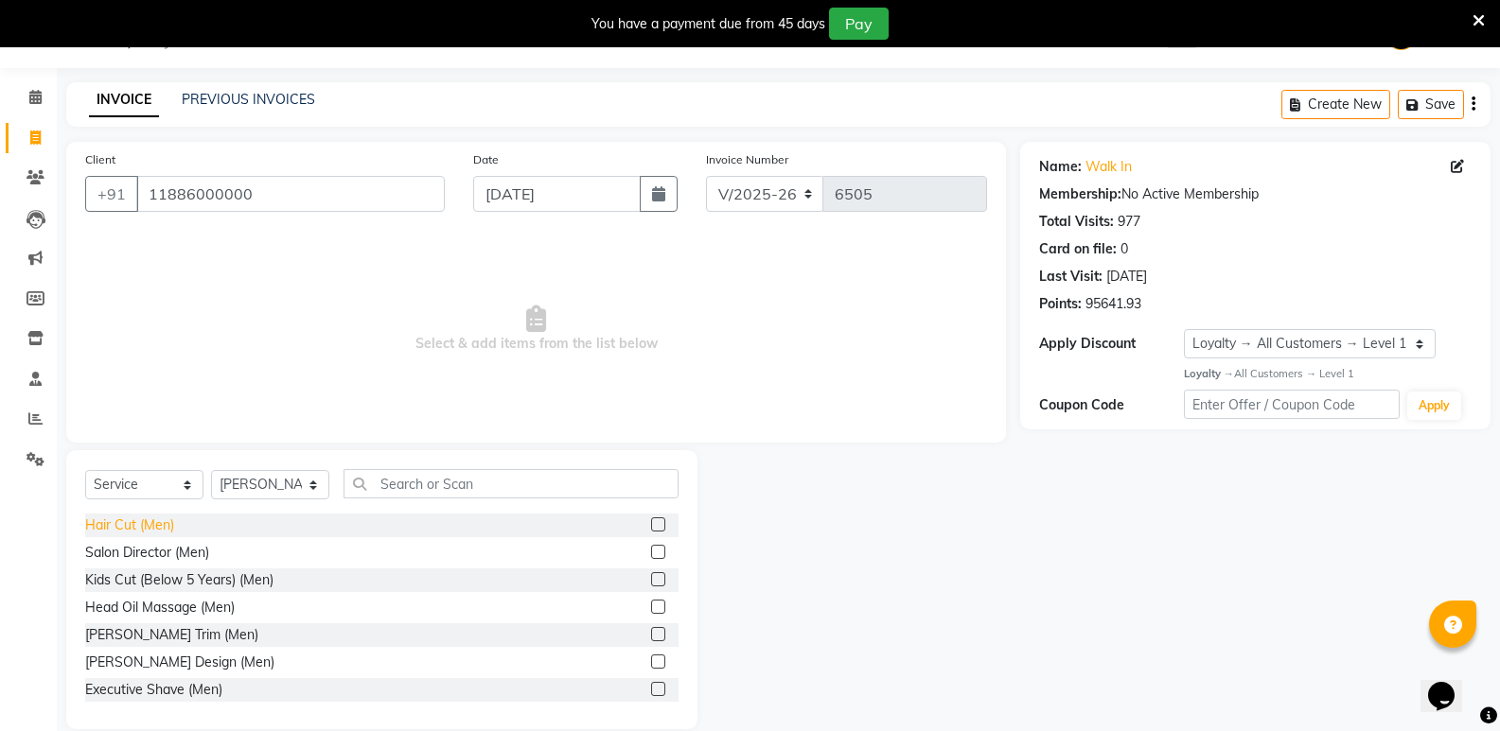
click at [127, 520] on div "Hair Cut (Men)" at bounding box center [129, 526] width 89 height 20
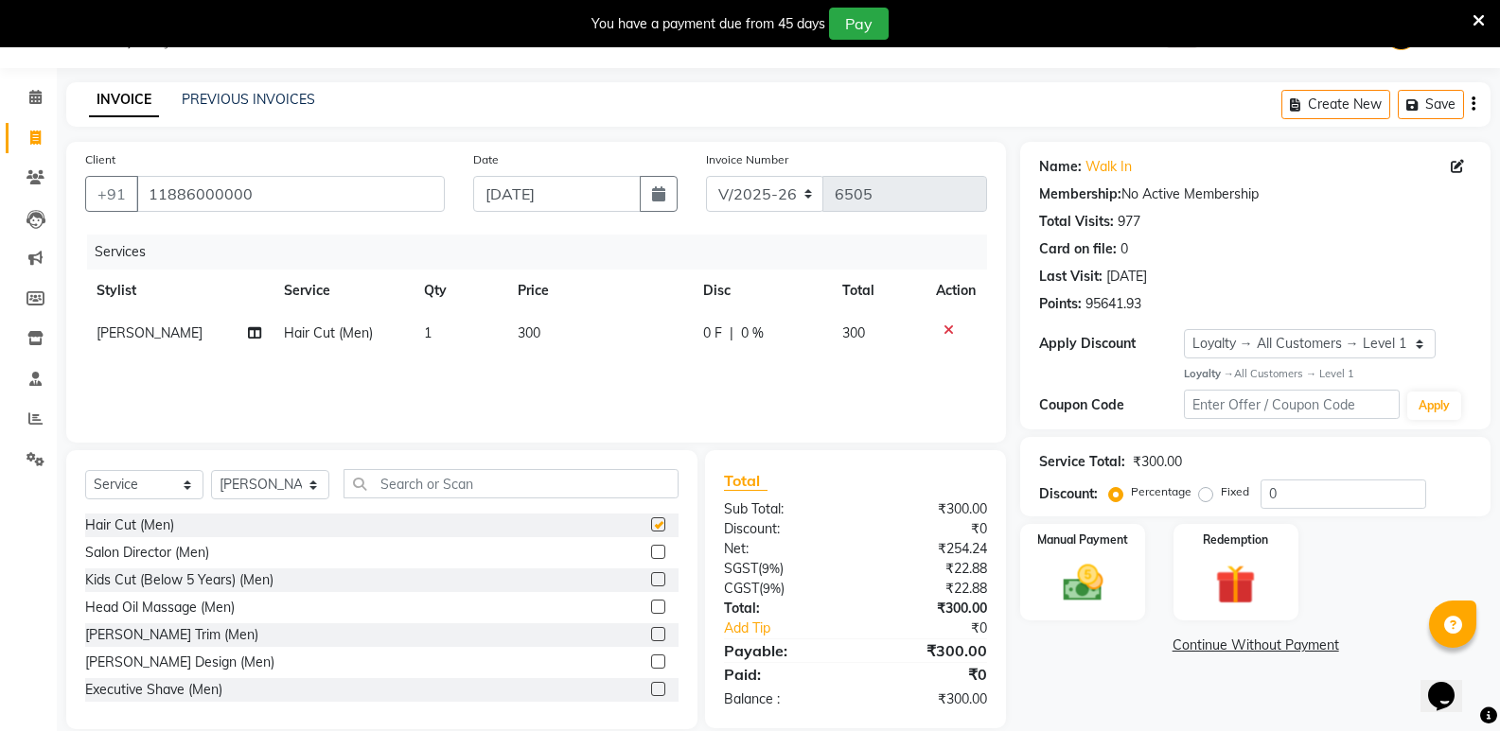
checkbox input "false"
click at [446, 477] on input "text" at bounding box center [510, 483] width 335 height 29
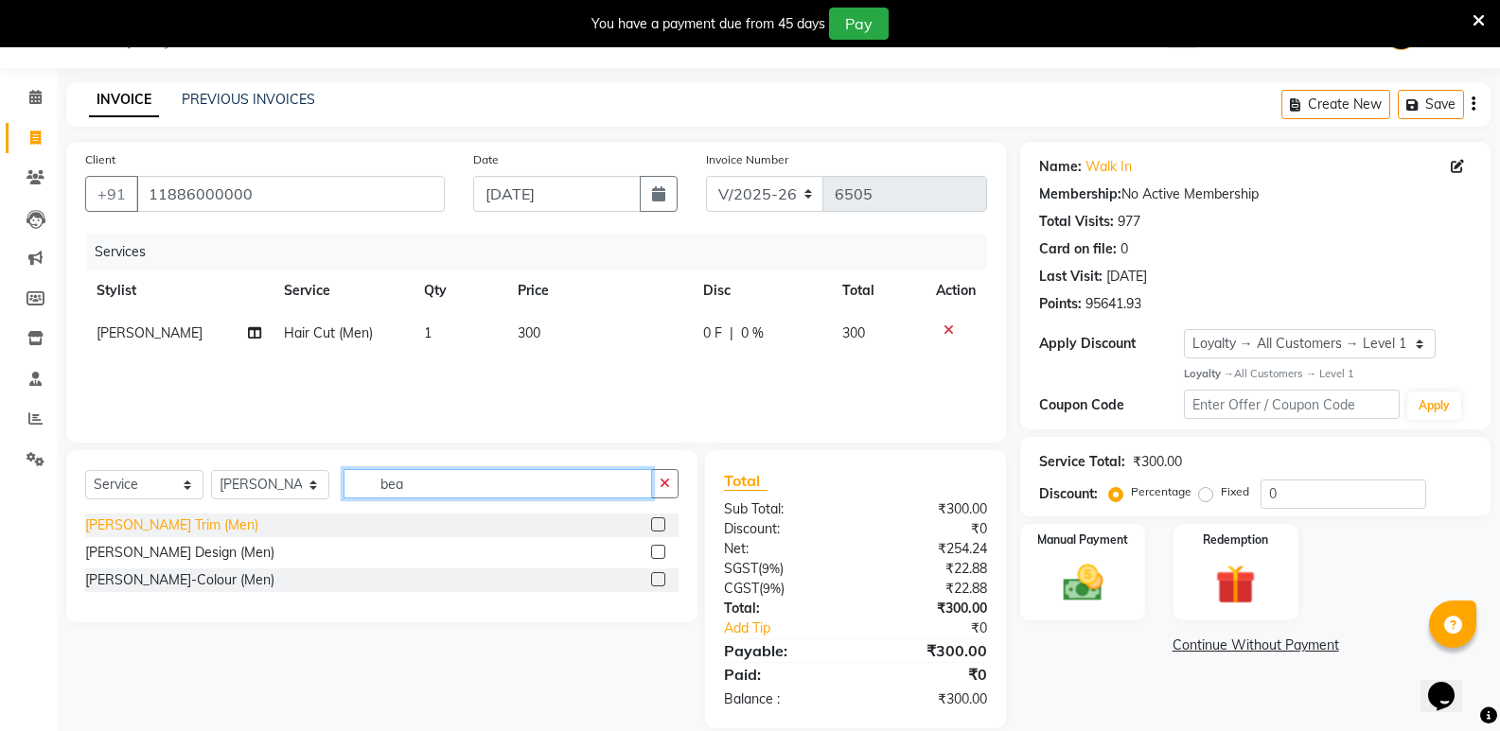
type input "bea"
click at [153, 527] on div "[PERSON_NAME] Trim (Men)" at bounding box center [171, 526] width 173 height 20
checkbox input "false"
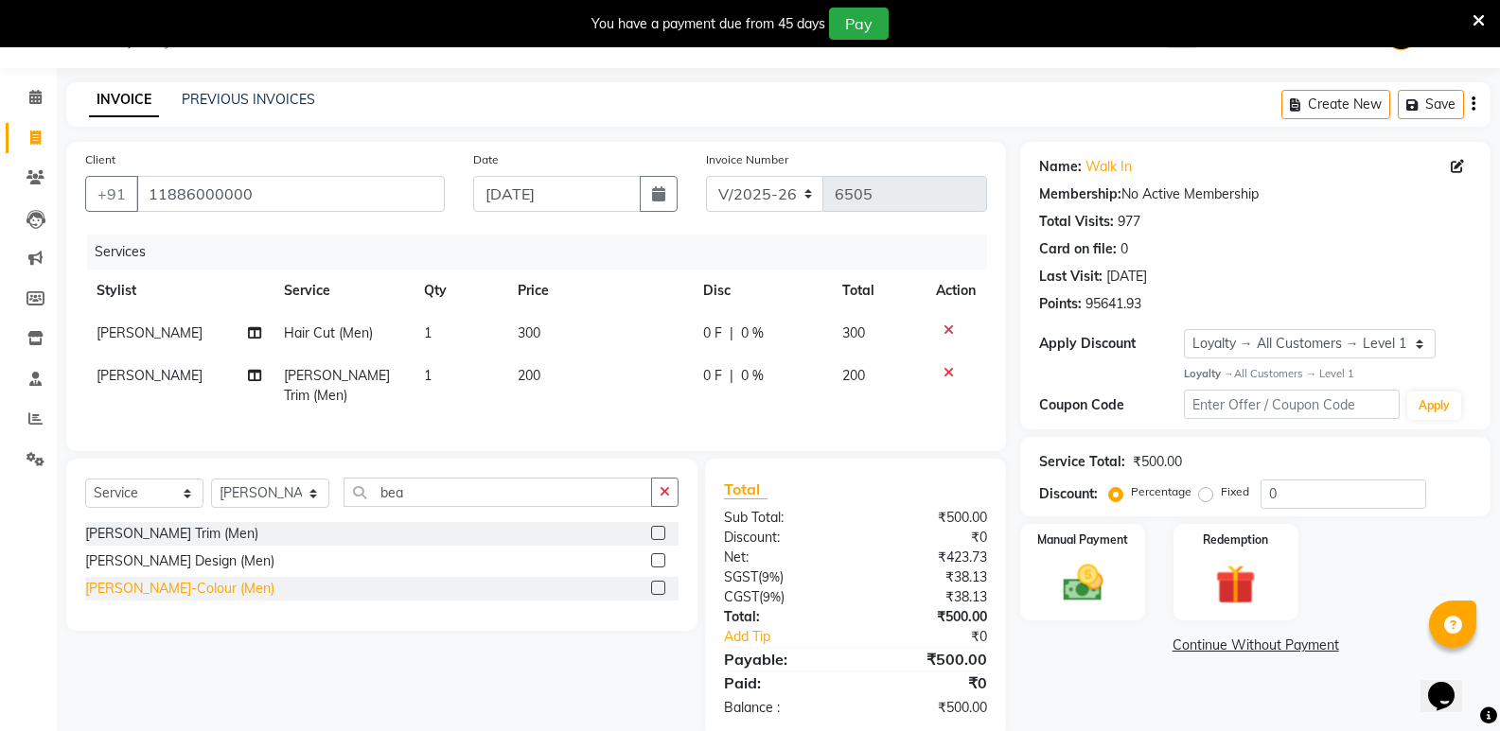
click at [160, 590] on div "[PERSON_NAME]-Colour (Men)" at bounding box center [179, 589] width 189 height 20
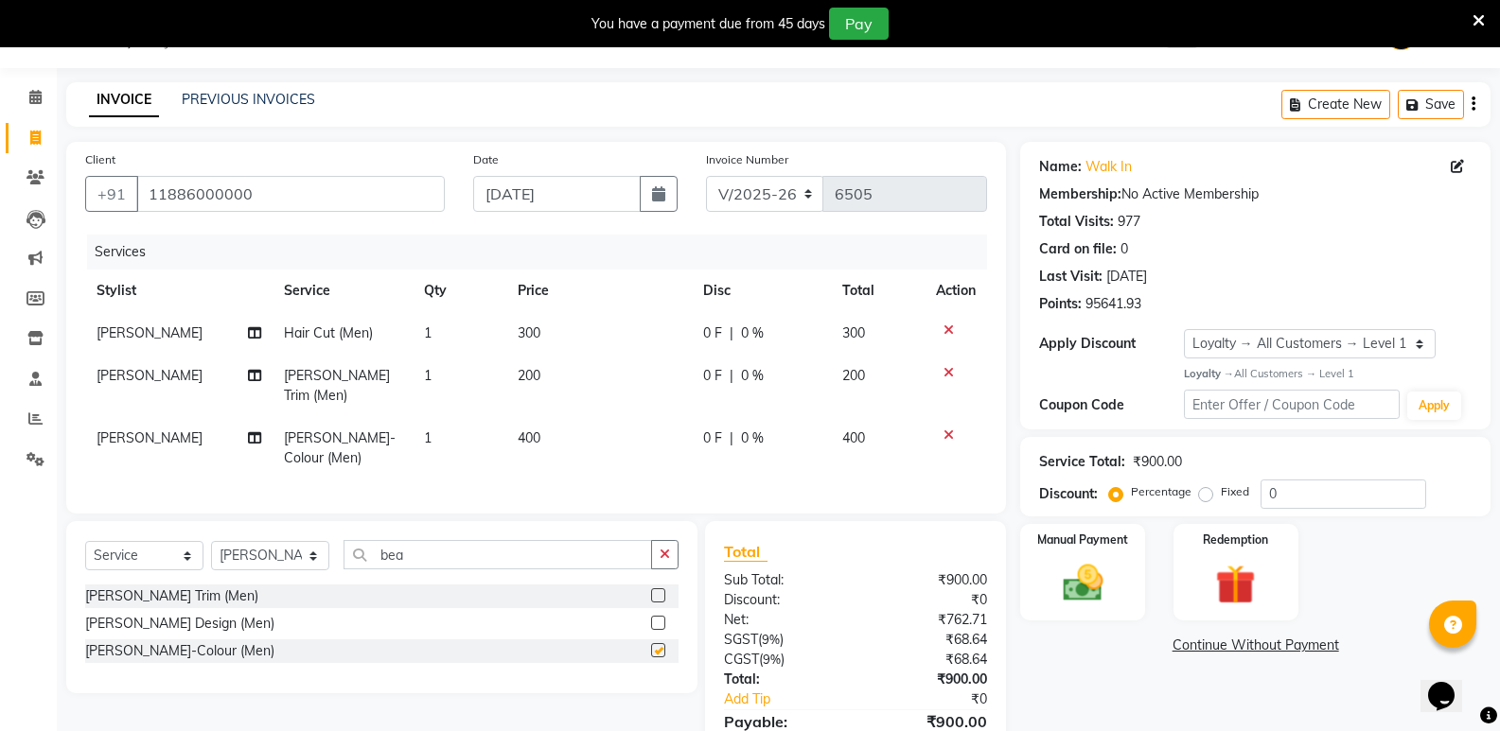
checkbox input "false"
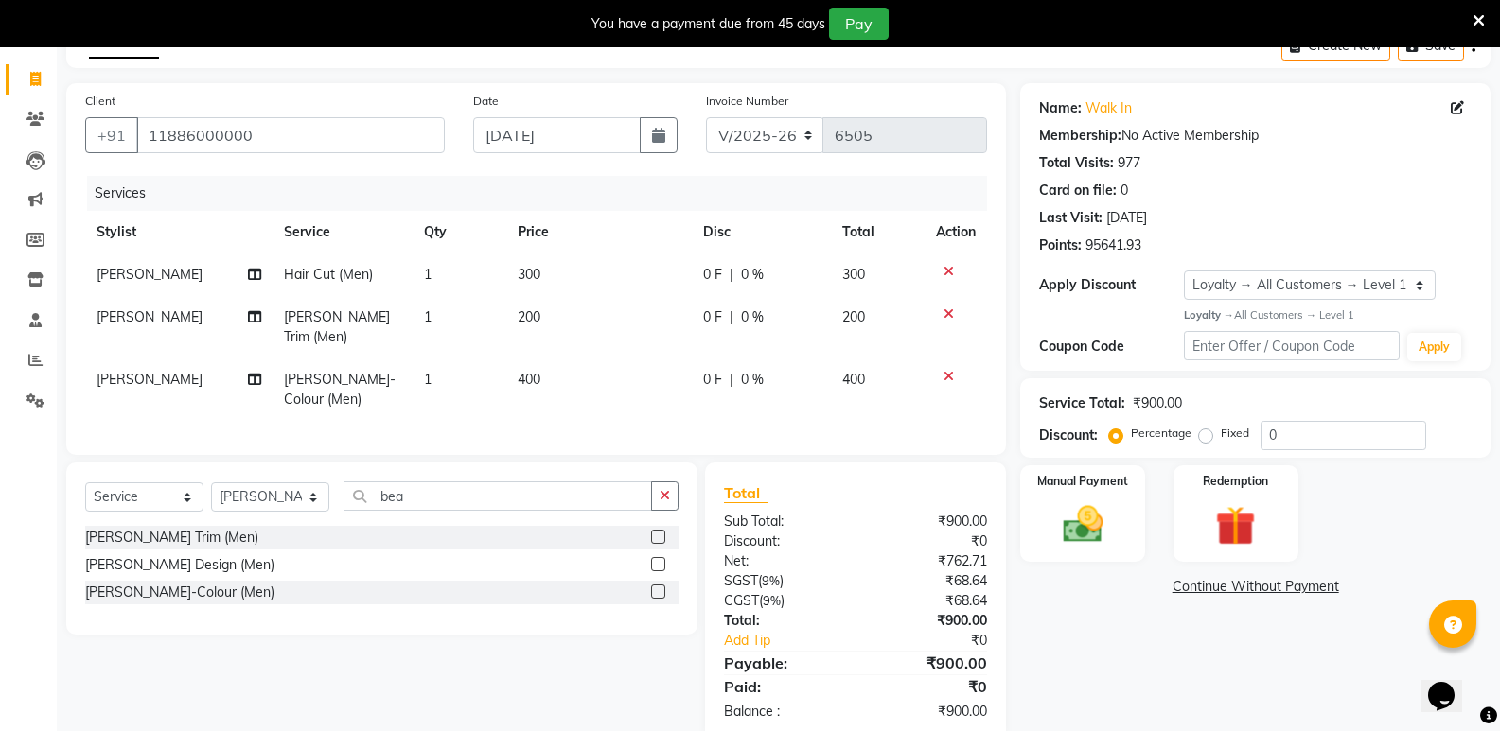
scroll to position [138, 0]
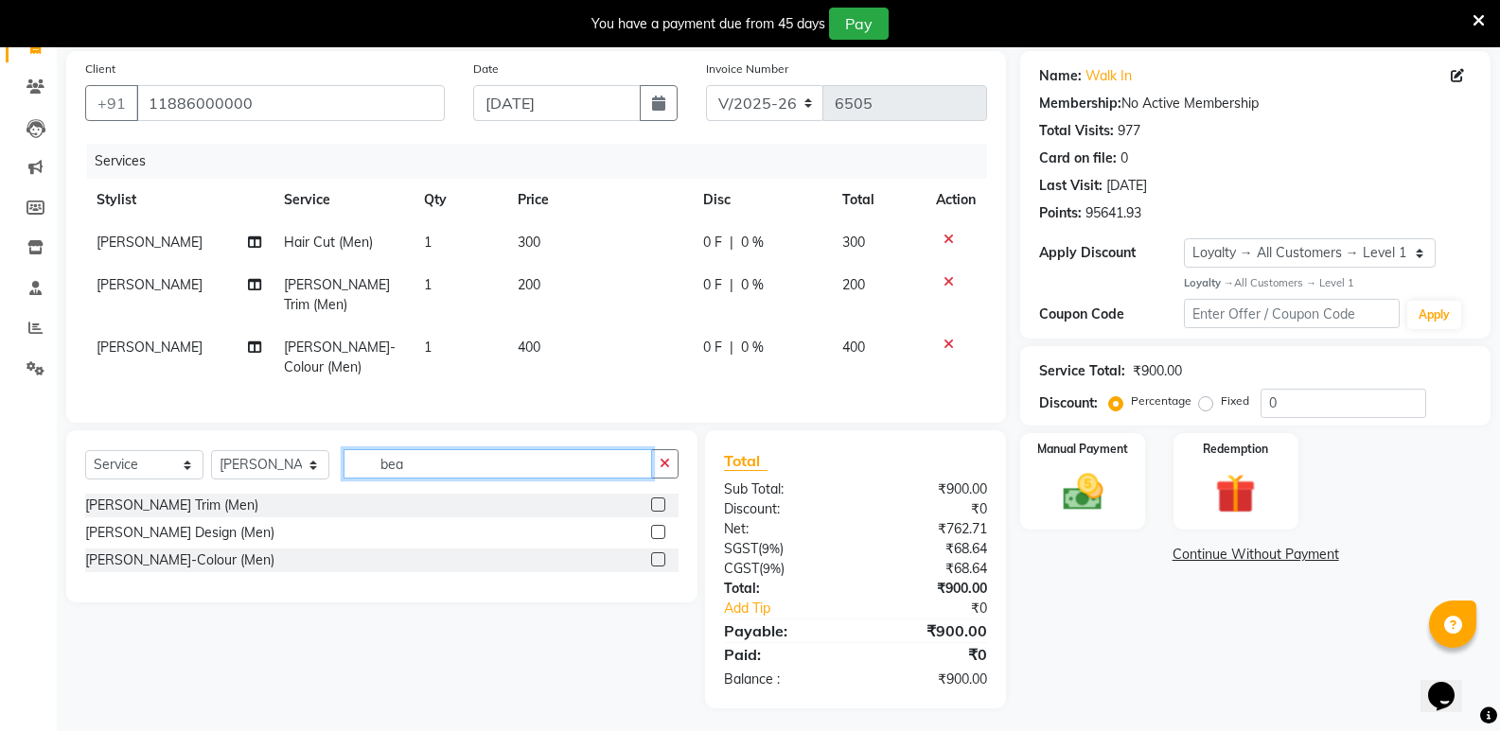
drag, startPoint x: 411, startPoint y: 458, endPoint x: 346, endPoint y: 478, distance: 67.3
click at [346, 478] on div "Select Service Product Membership Package Voucher Prepaid Gift Card Select Styl…" at bounding box center [381, 471] width 593 height 44
type input "glo"
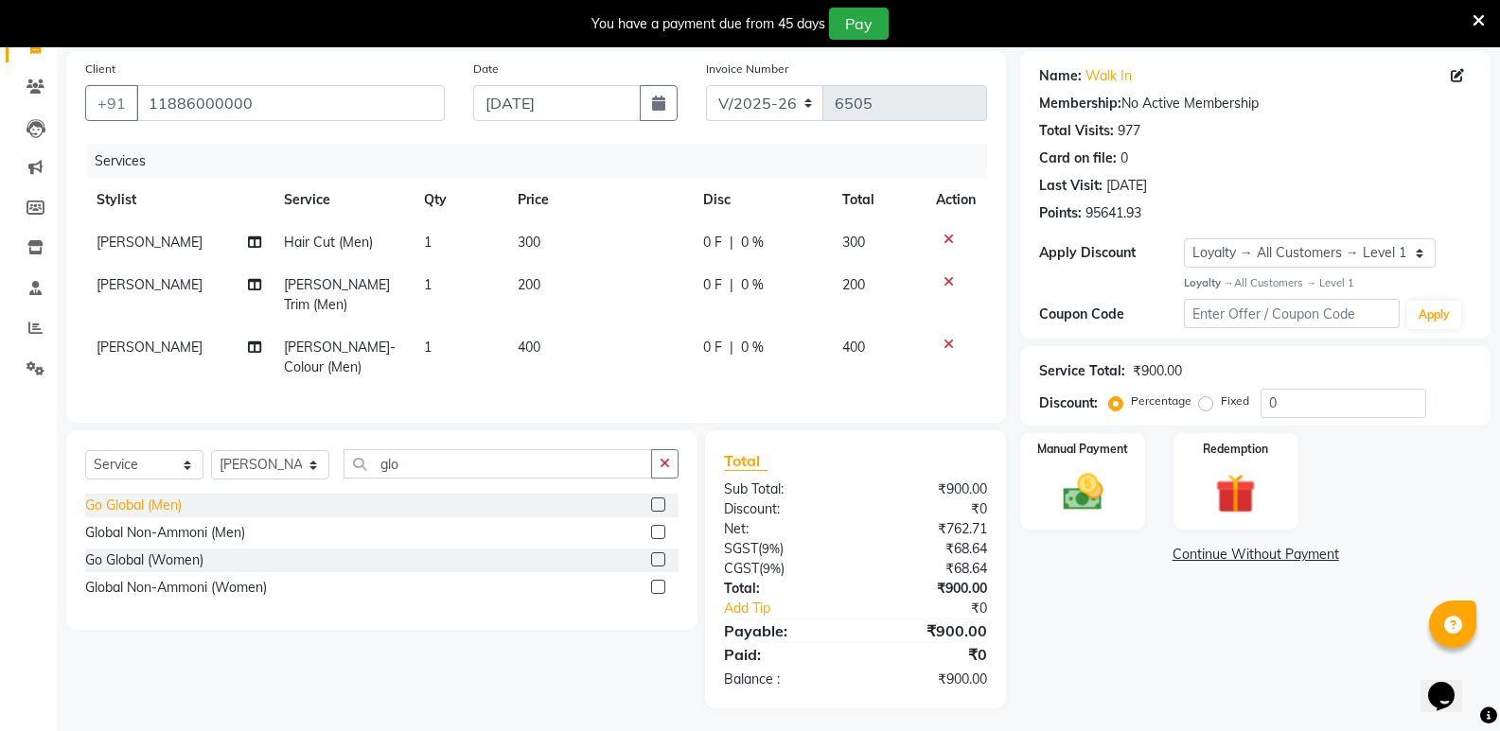
click at [155, 502] on div "Go Global (Men)" at bounding box center [133, 506] width 97 height 20
checkbox input "false"
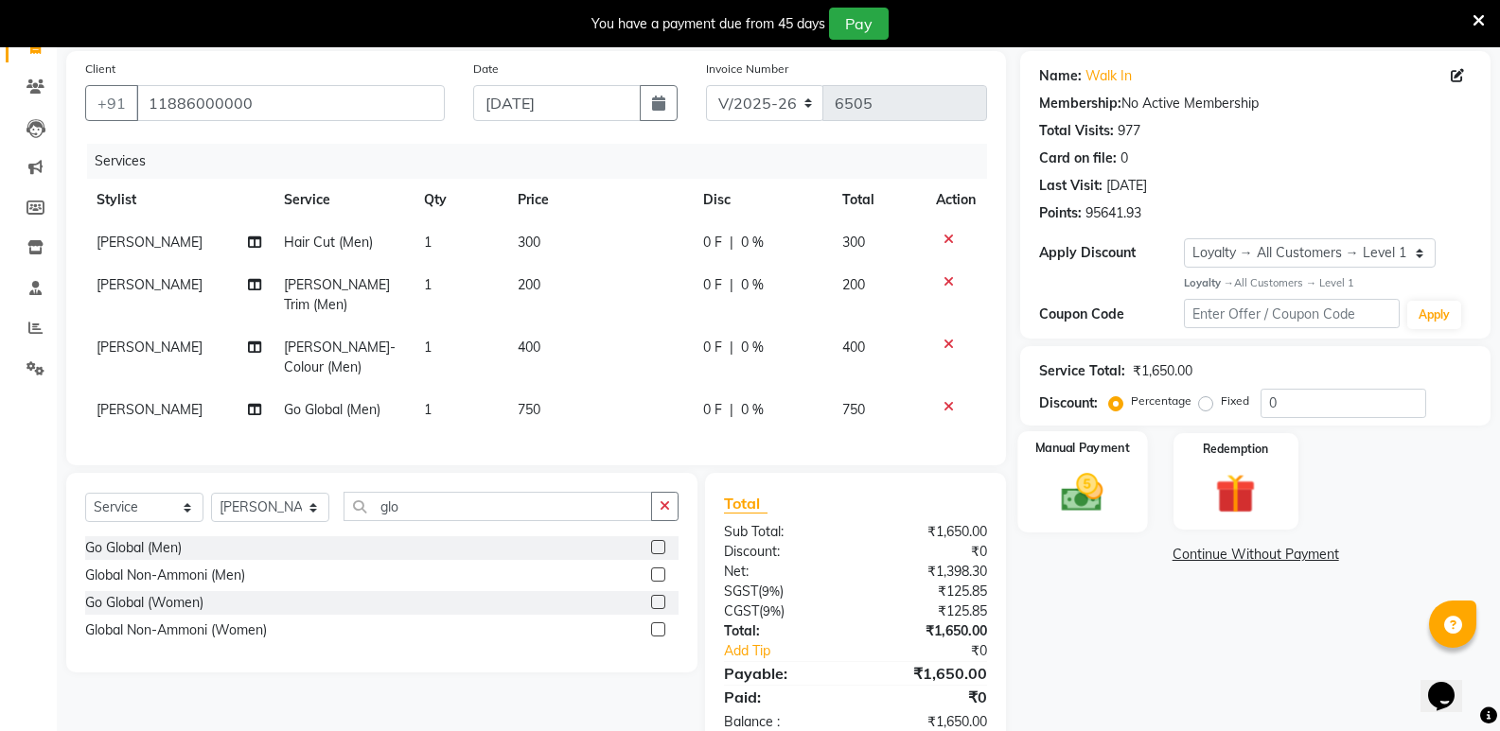
click at [1064, 510] on img at bounding box center [1081, 492] width 67 height 48
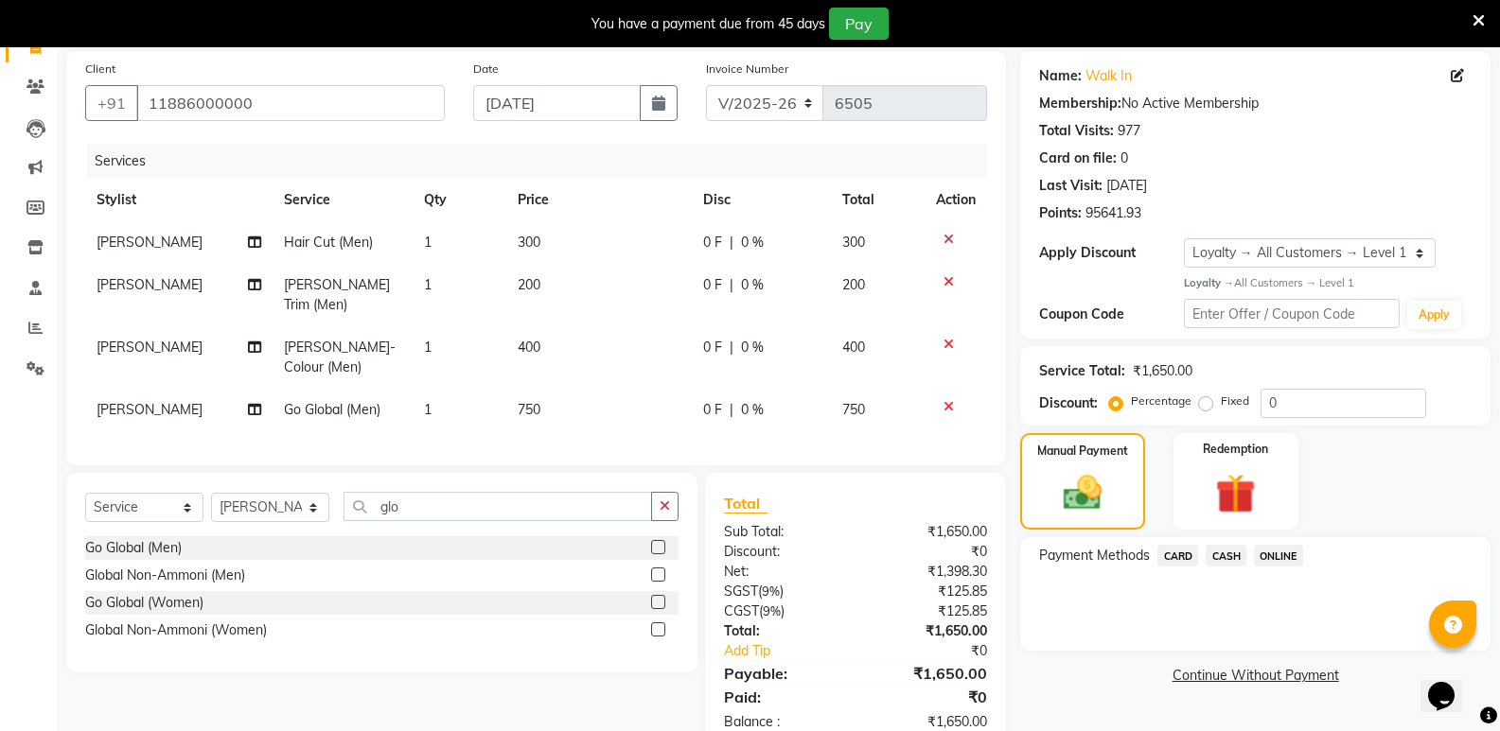
click at [1229, 551] on span "CASH" at bounding box center [1225, 556] width 41 height 22
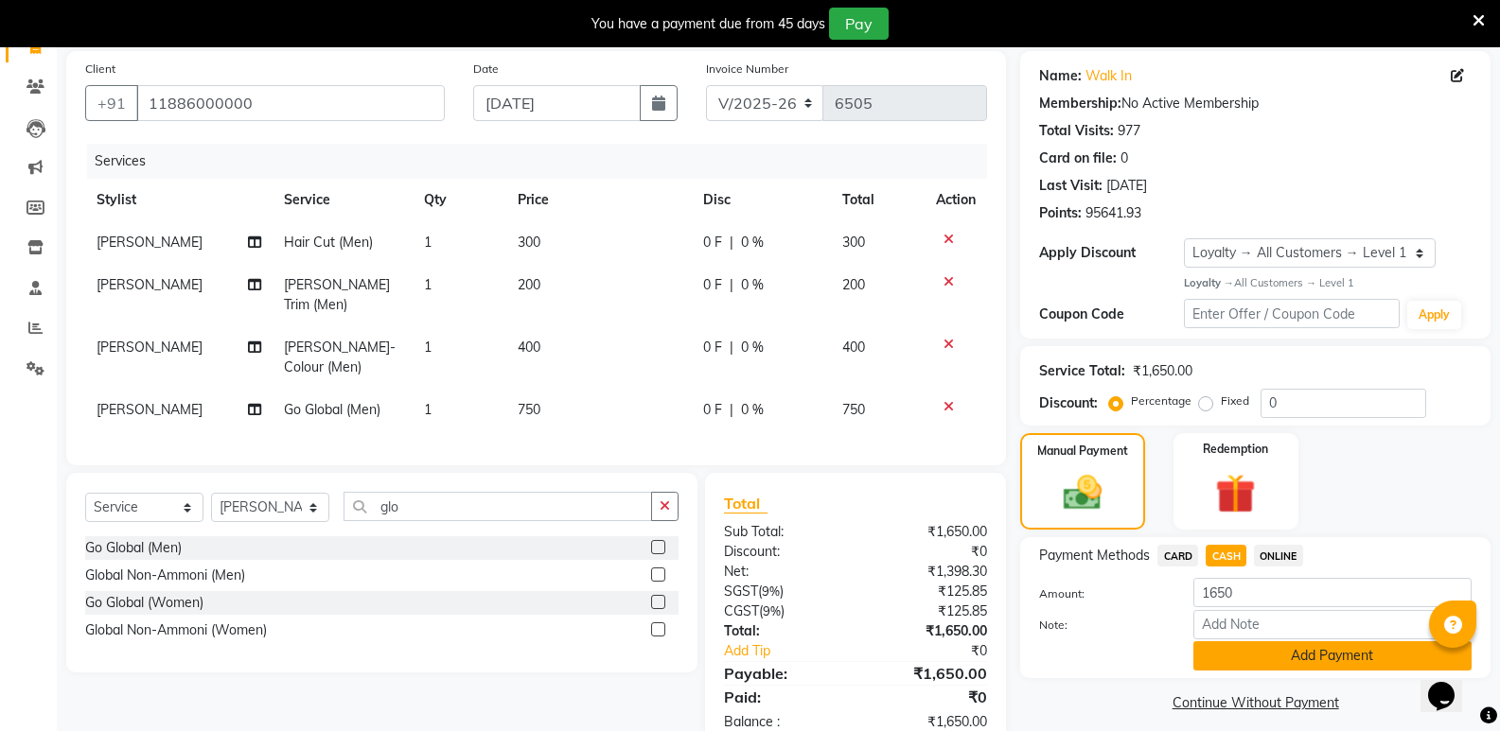
click at [1222, 649] on button "Add Payment" at bounding box center [1332, 656] width 278 height 29
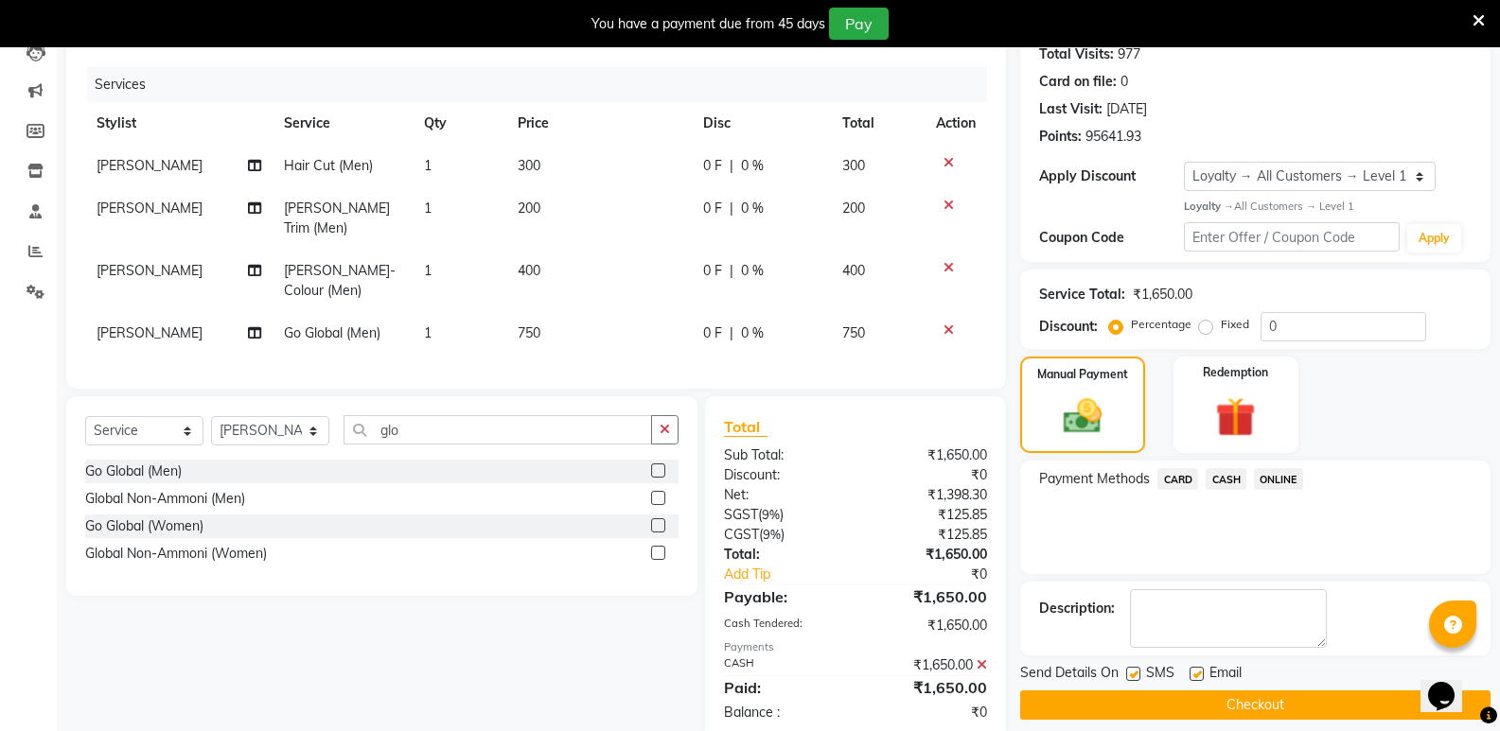
scroll to position [342, 0]
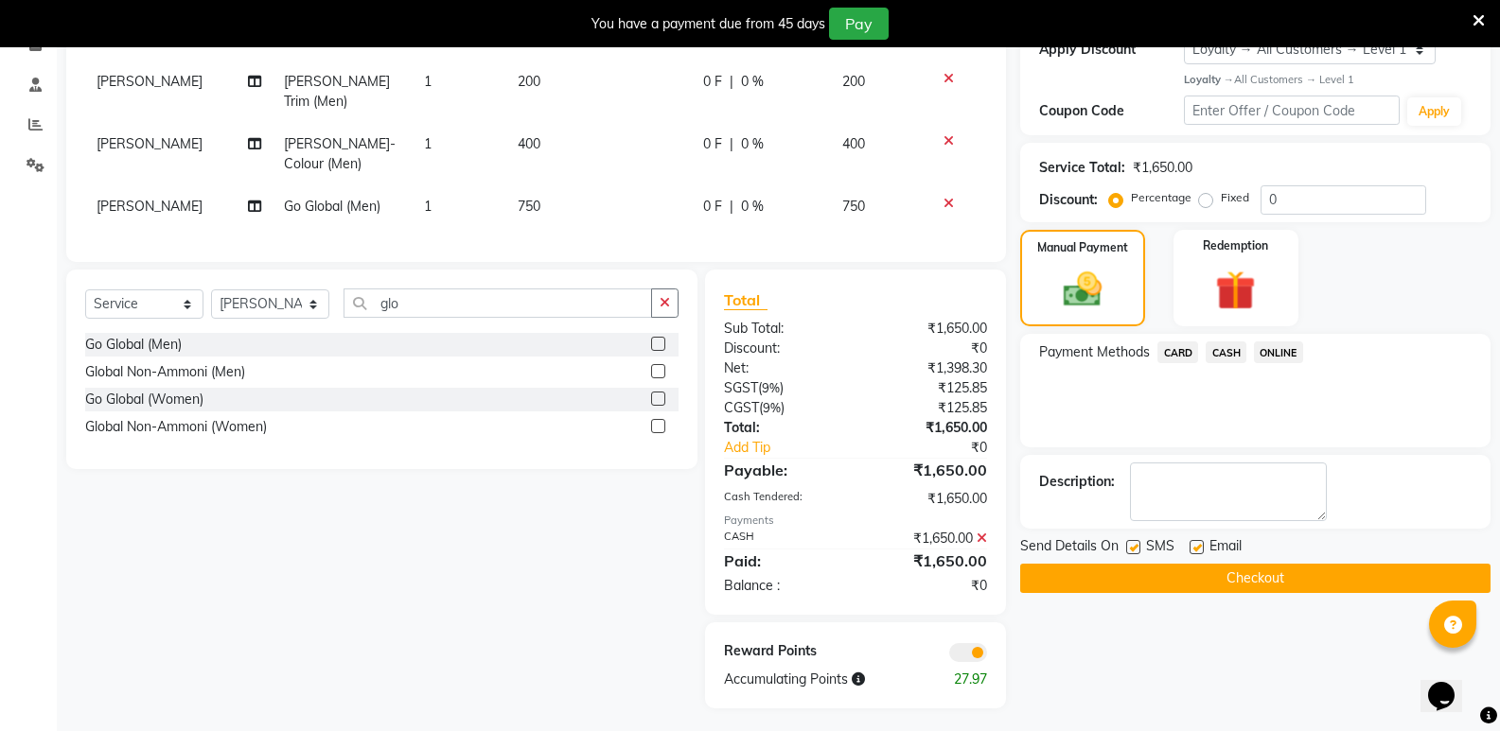
click at [1204, 582] on button "Checkout" at bounding box center [1255, 578] width 470 height 29
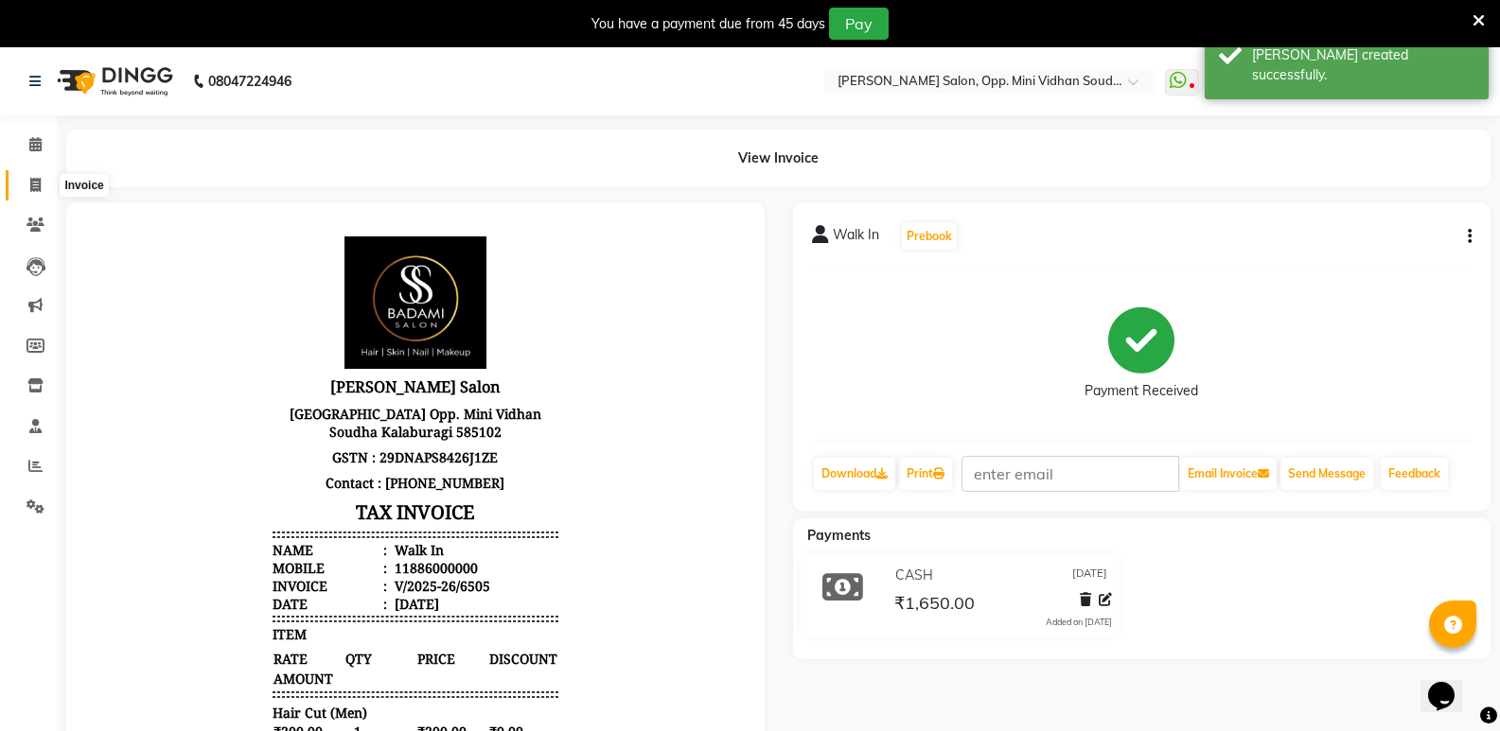
click at [35, 183] on icon at bounding box center [35, 185] width 10 height 14
select select "4533"
select select "service"
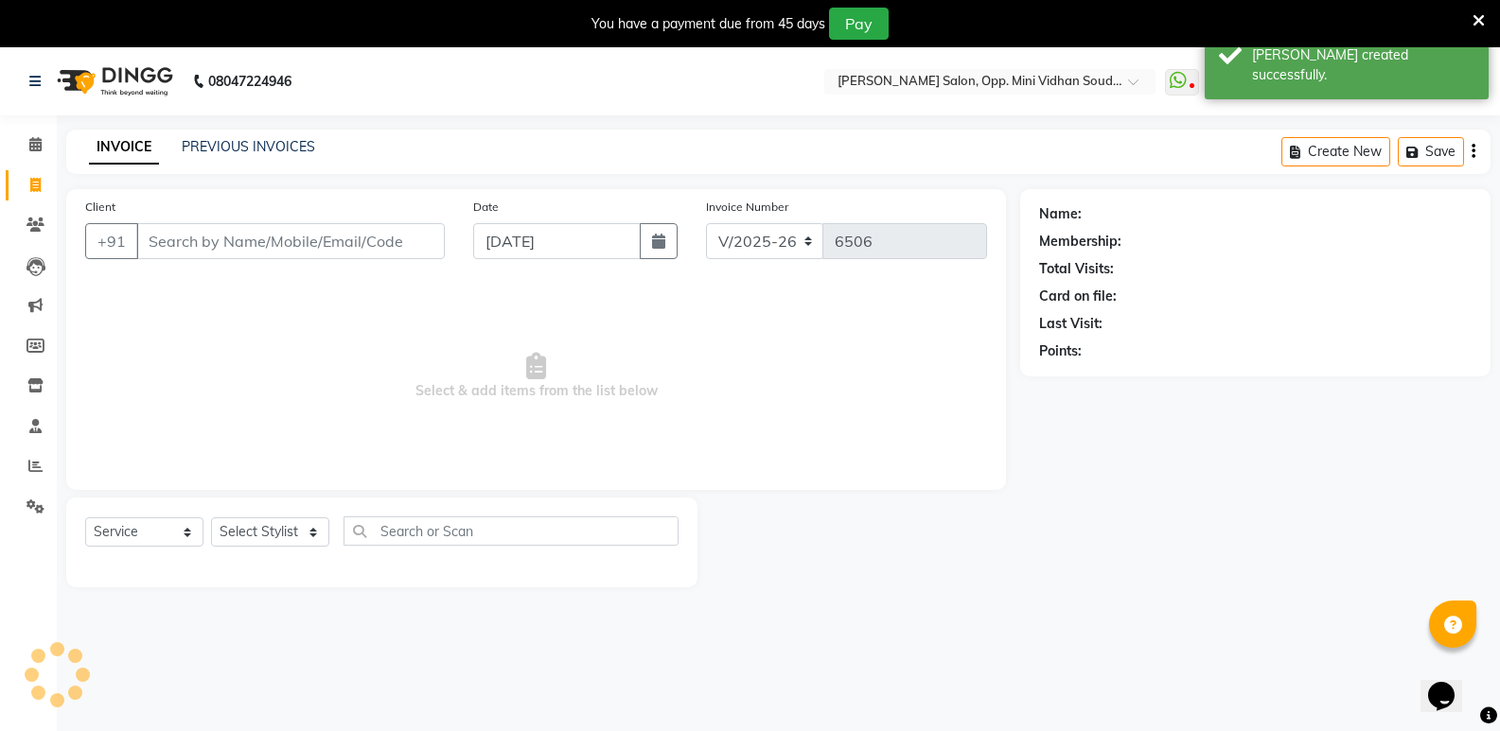
scroll to position [47, 0]
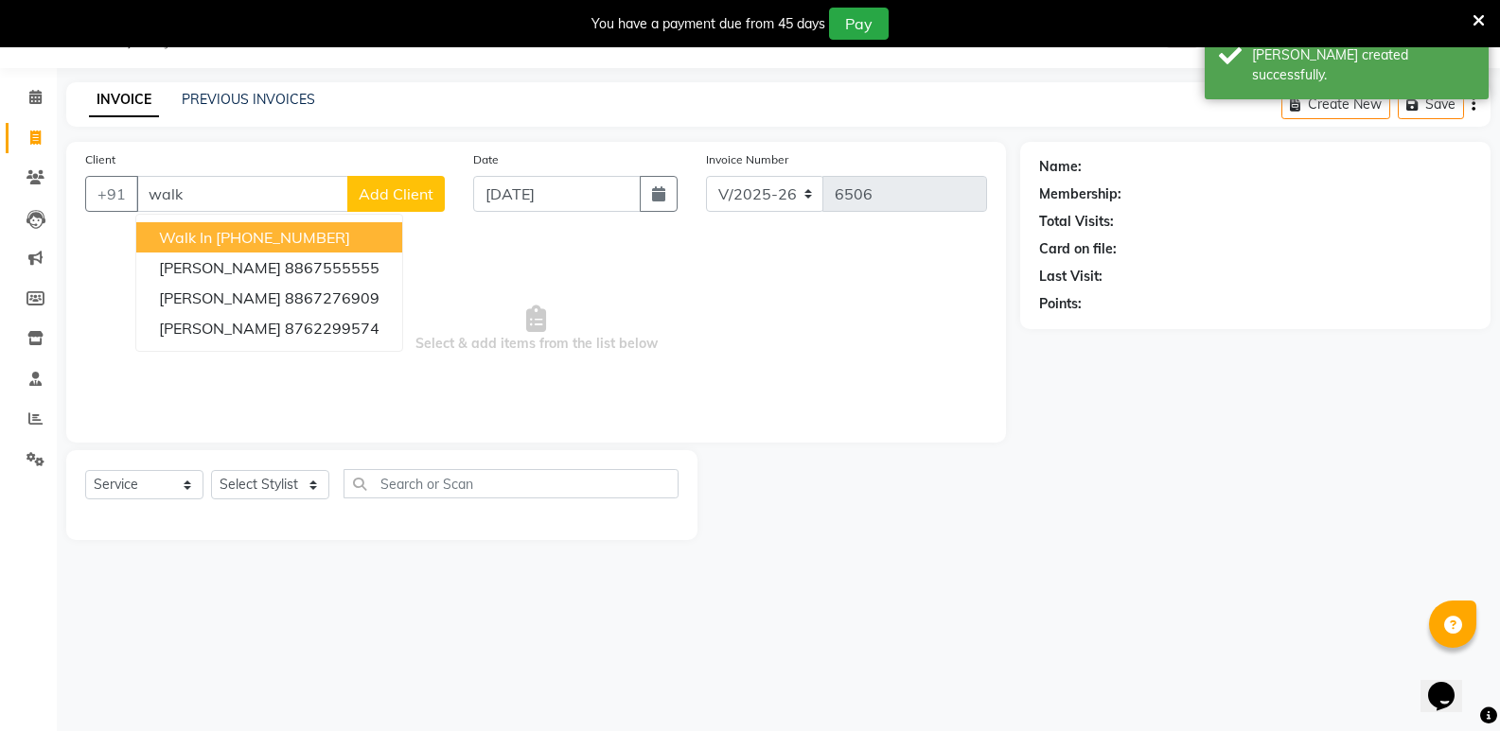
click at [354, 235] on button "Walk In [PHONE_NUMBER]" at bounding box center [269, 237] width 266 height 30
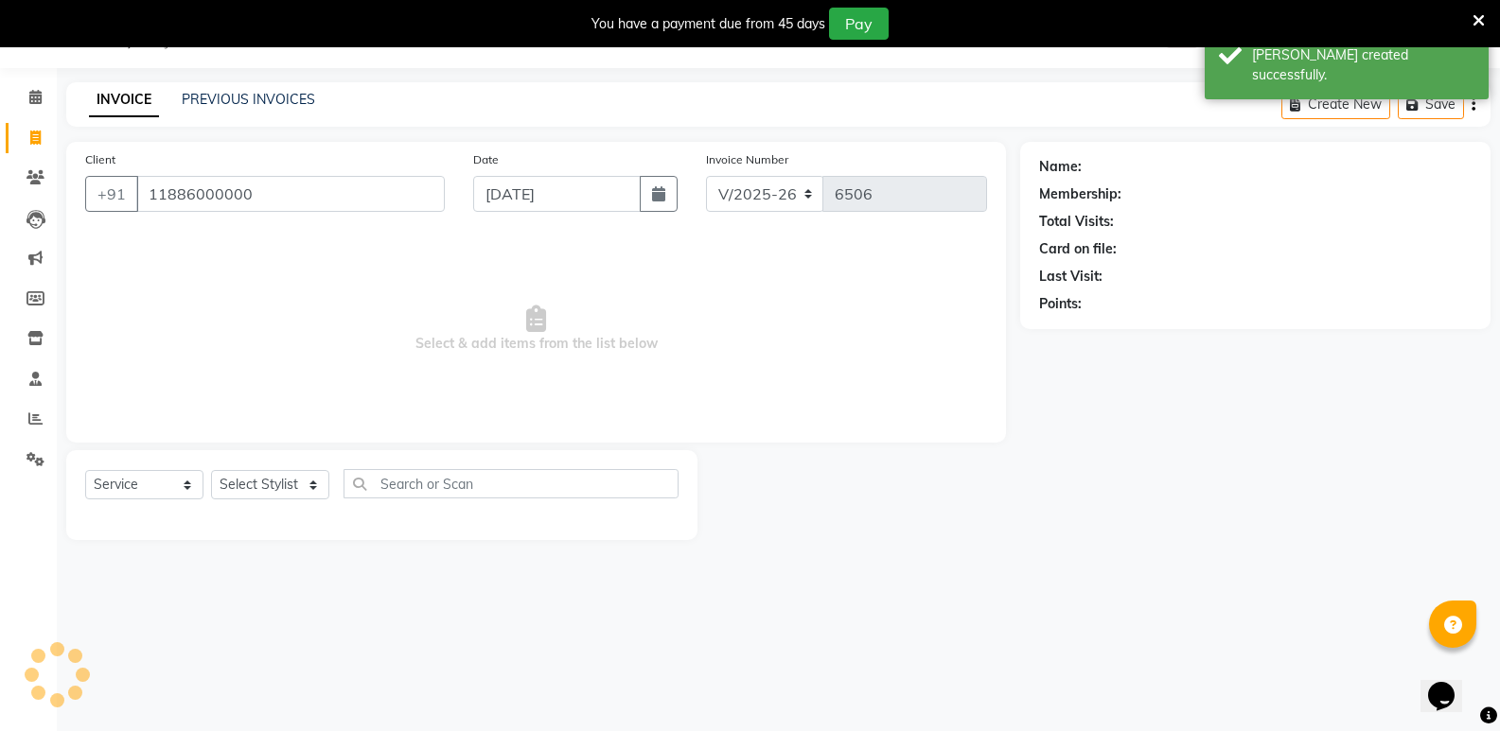
type input "11886000000"
click at [252, 483] on select "Select Stylist [PERSON_NAME] [PERSON_NAME] [PERSON_NAME] Mallu [PERSON_NAME] [P…" at bounding box center [270, 484] width 118 height 29
select select "1: Object"
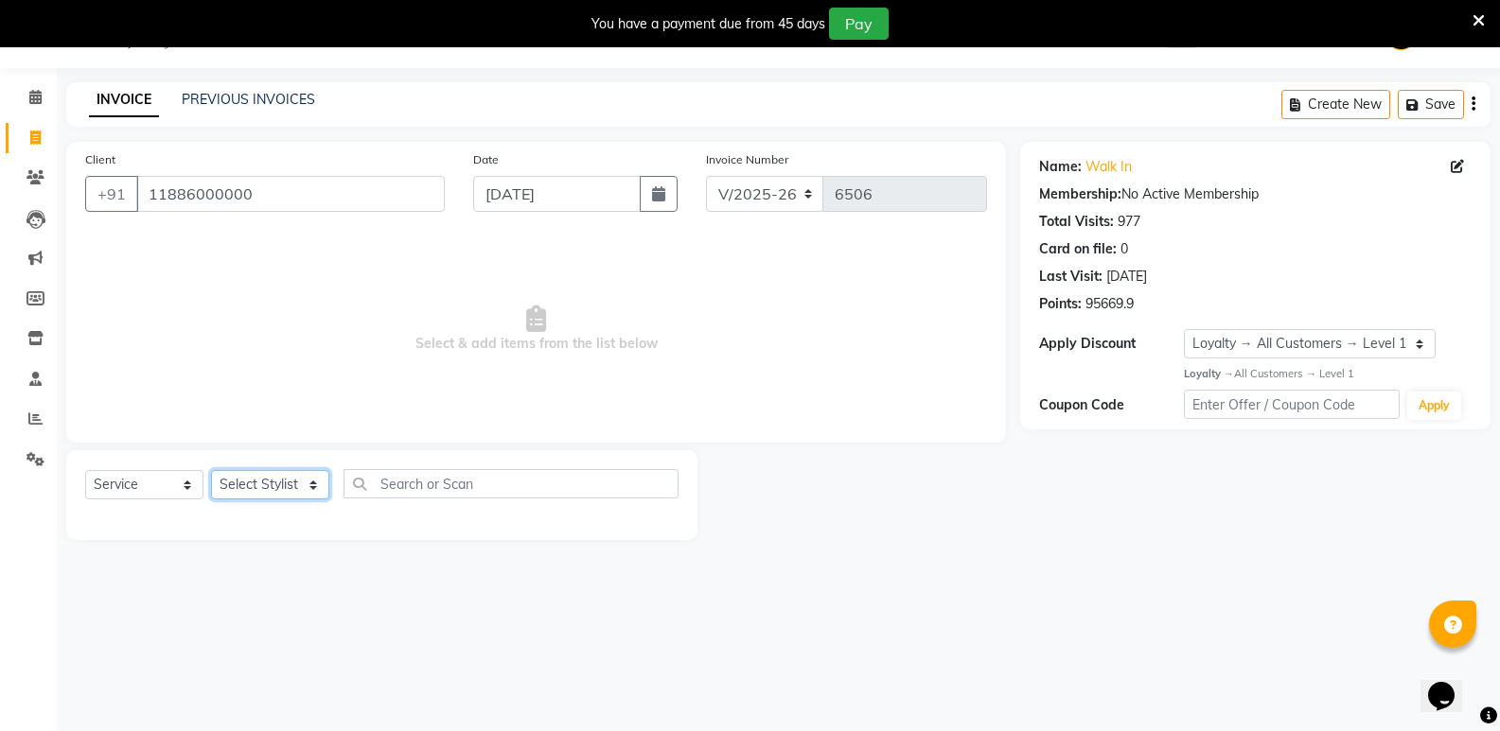
select select "87807"
click at [211, 470] on select "Select Stylist [PERSON_NAME] [PERSON_NAME] [PERSON_NAME] Mallu [PERSON_NAME] [P…" at bounding box center [270, 484] width 118 height 29
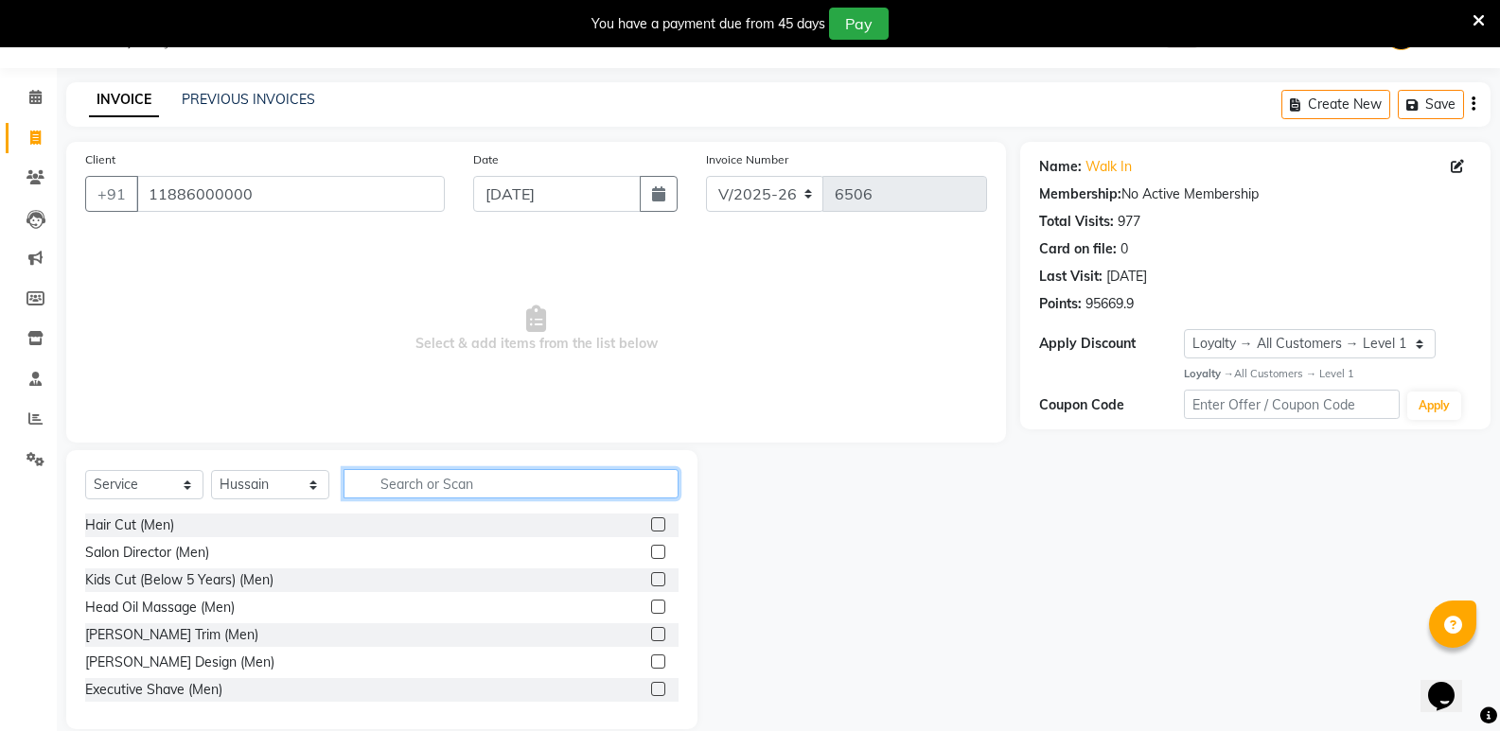
click at [471, 489] on input "text" at bounding box center [510, 483] width 335 height 29
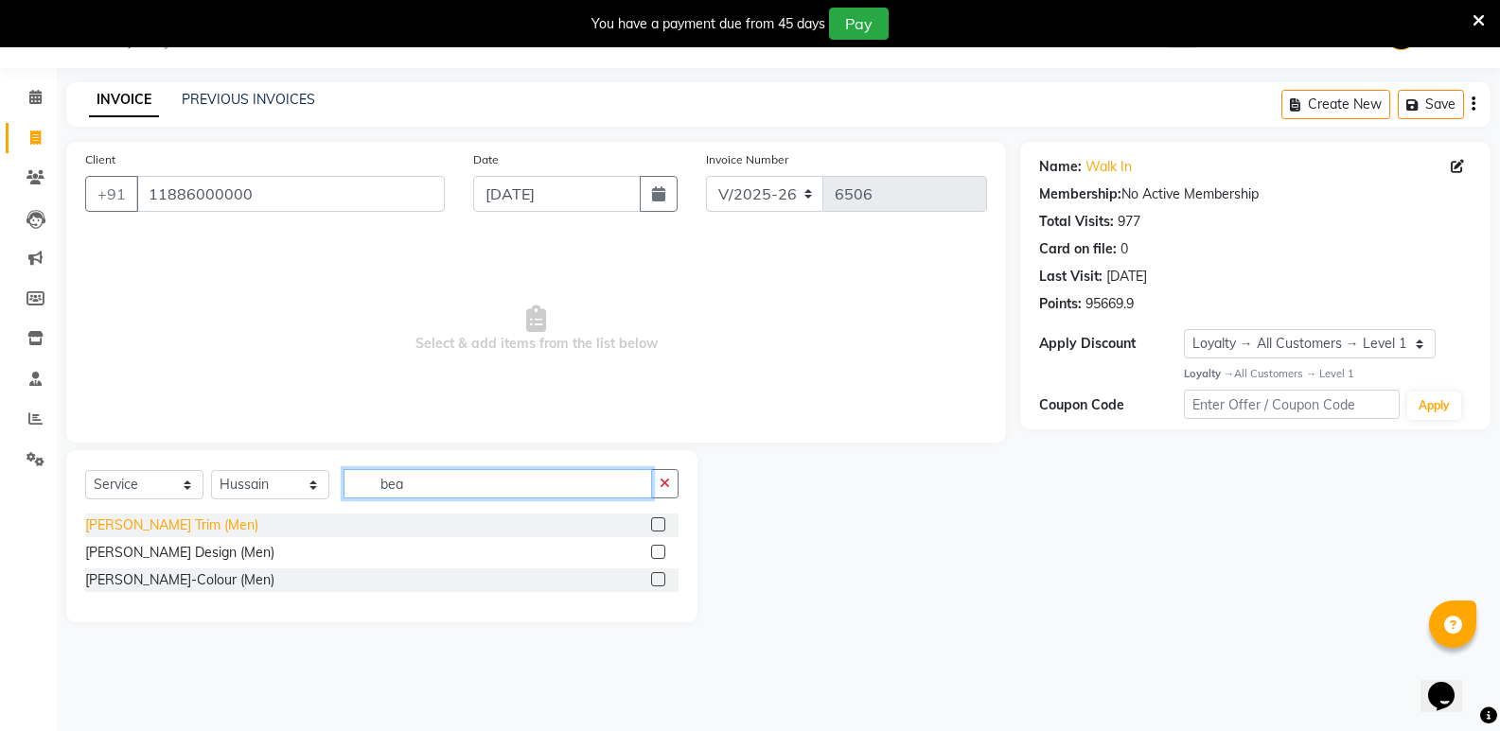
type input "bea"
click at [176, 527] on div "[PERSON_NAME] Trim (Men)" at bounding box center [171, 526] width 173 height 20
checkbox input "false"
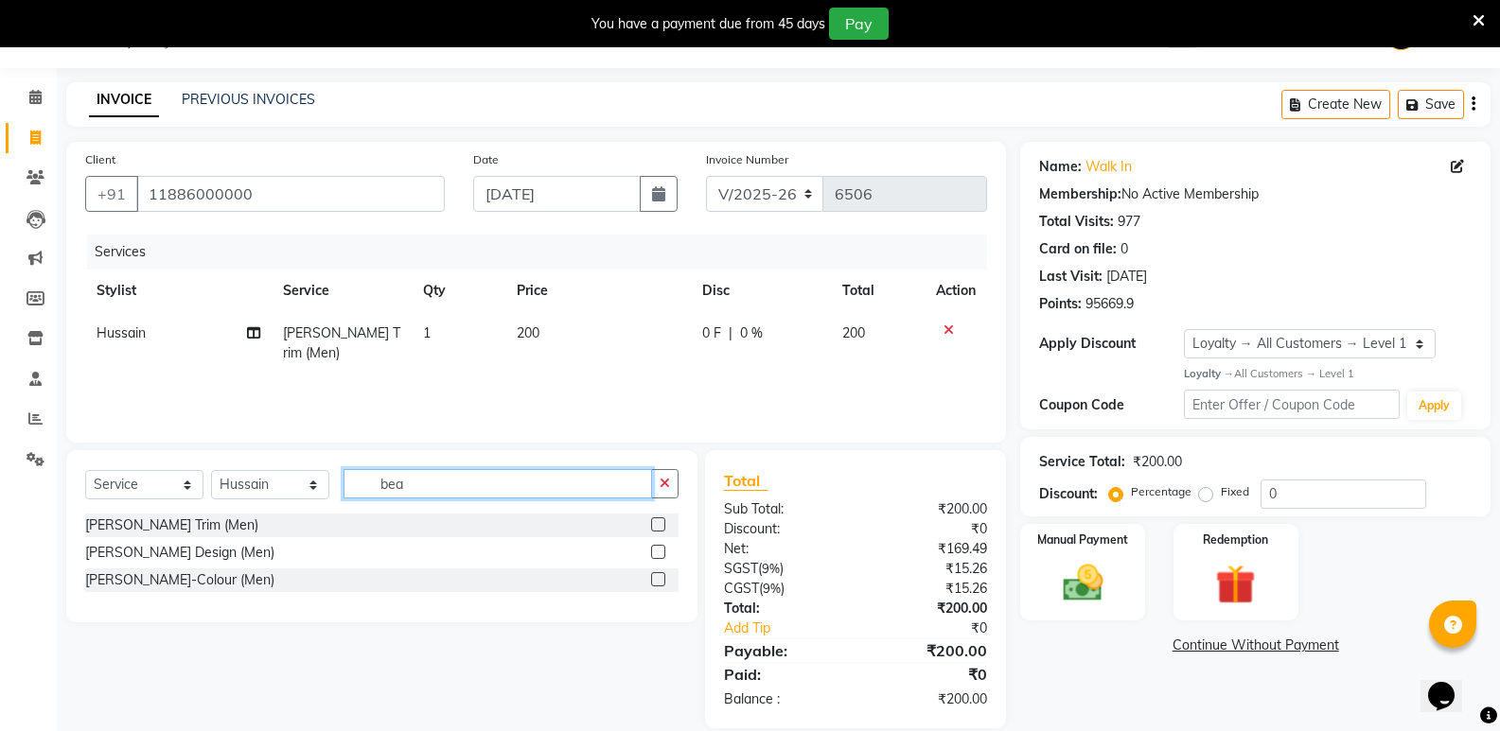
drag, startPoint x: 417, startPoint y: 497, endPoint x: 362, endPoint y: 511, distance: 56.7
click at [362, 511] on div "Select Service Product Membership Package Voucher Prepaid Gift Card Select Styl…" at bounding box center [381, 491] width 593 height 44
type input "i"
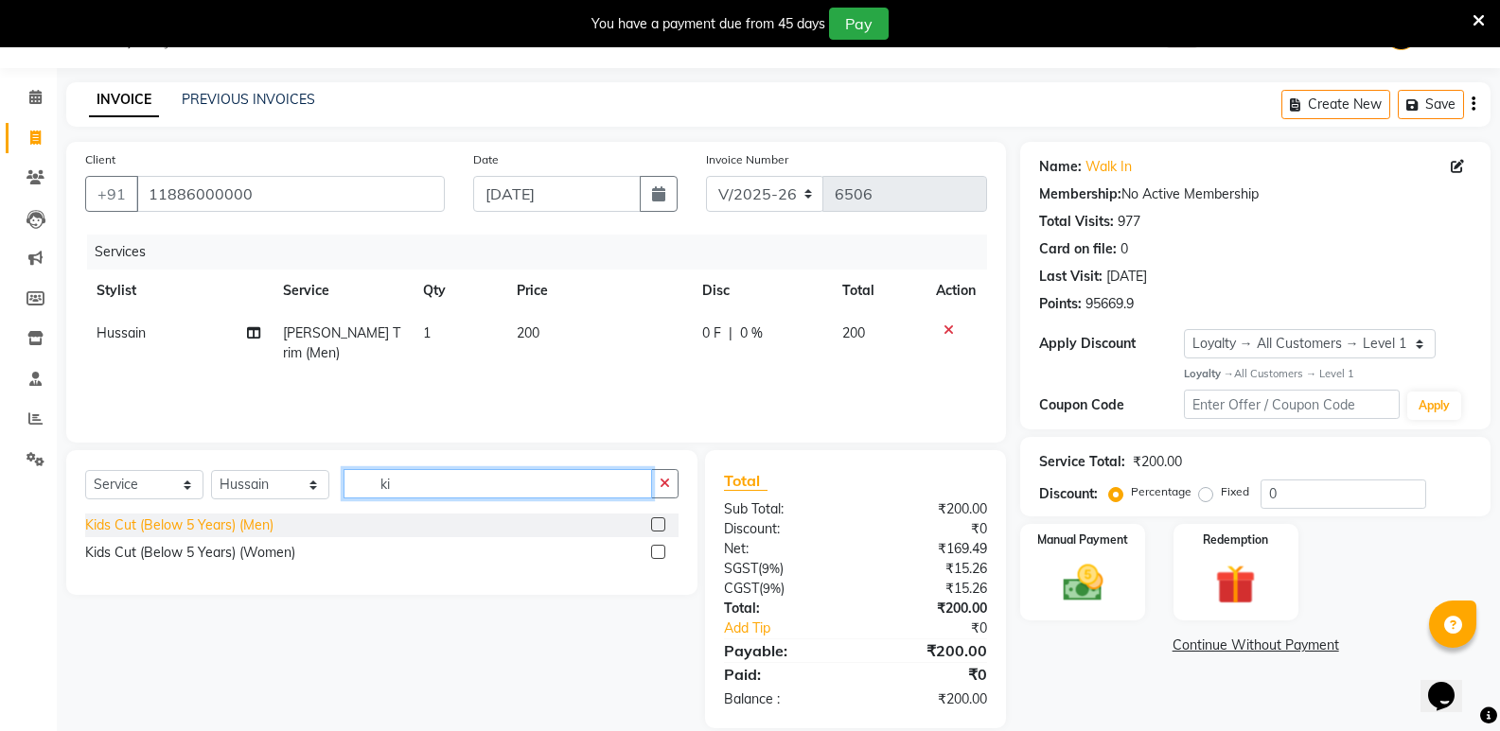
type input "ki"
click at [214, 526] on div "Kids Cut (Below 5 Years) (Men)" at bounding box center [179, 526] width 188 height 20
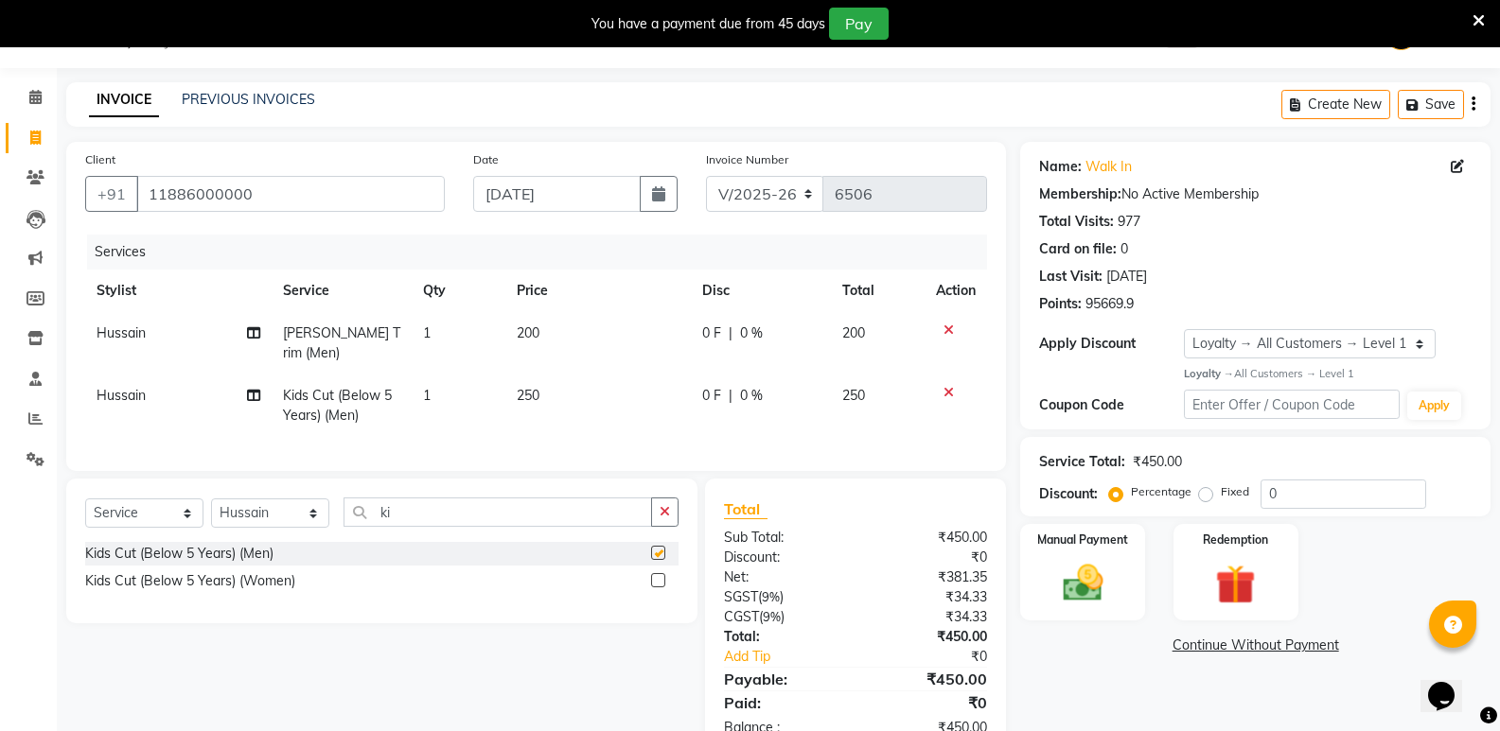
checkbox input "false"
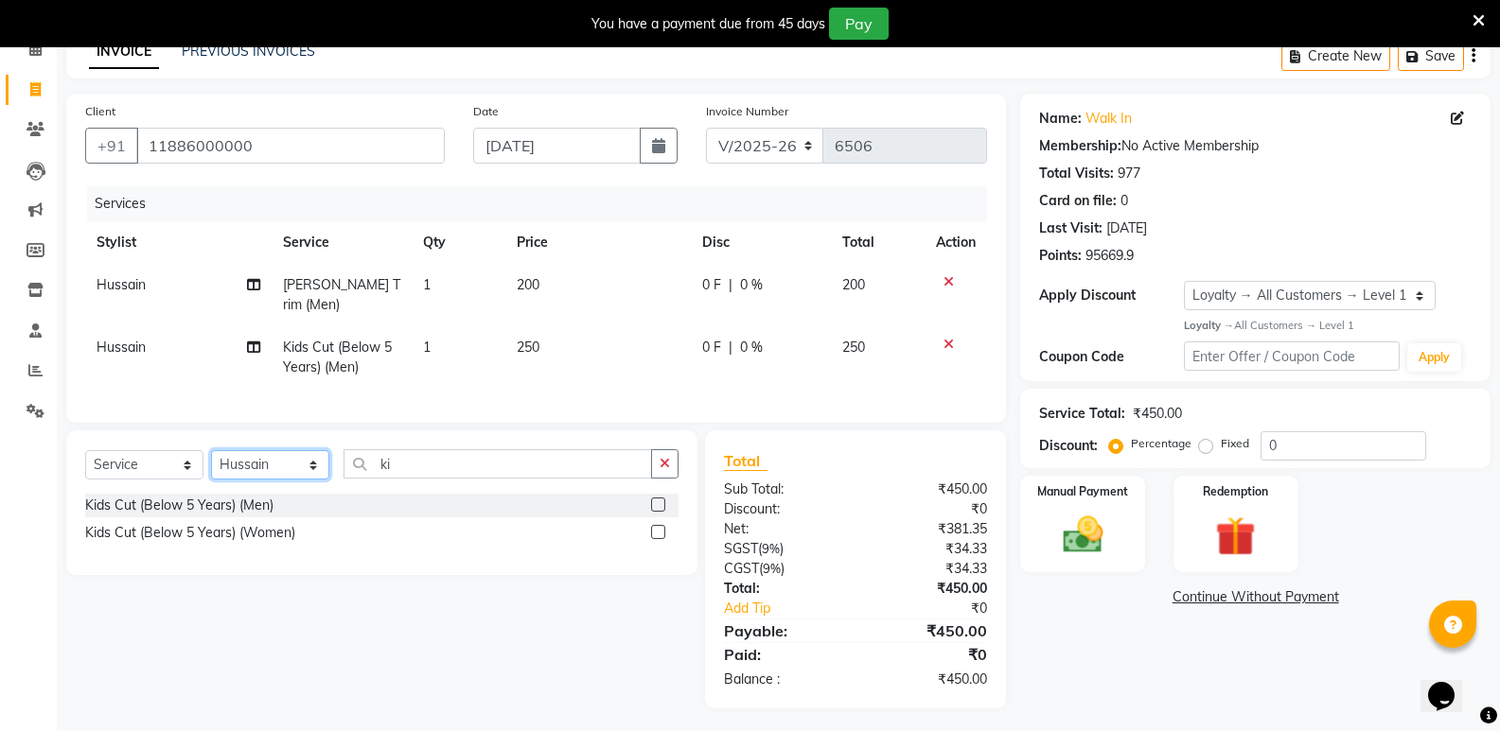
click at [257, 462] on select "Select Stylist [PERSON_NAME] [PERSON_NAME] [PERSON_NAME] Mallu [PERSON_NAME] [P…" at bounding box center [270, 464] width 118 height 29
select select "43648"
click at [211, 450] on select "Select Stylist [PERSON_NAME] [PERSON_NAME] [PERSON_NAME] Mallu [PERSON_NAME] [P…" at bounding box center [270, 464] width 118 height 29
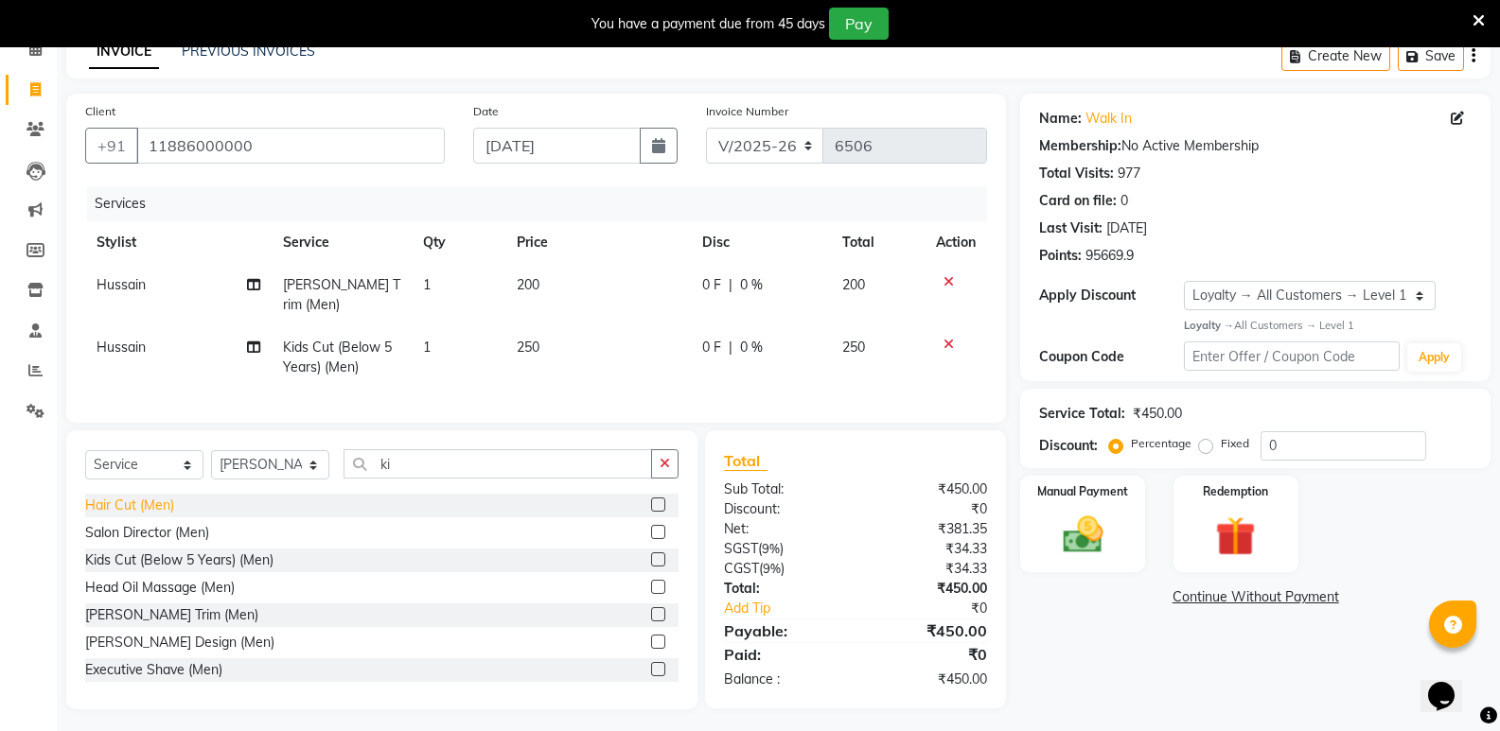
click at [157, 499] on div "Hair Cut (Men)" at bounding box center [129, 506] width 89 height 20
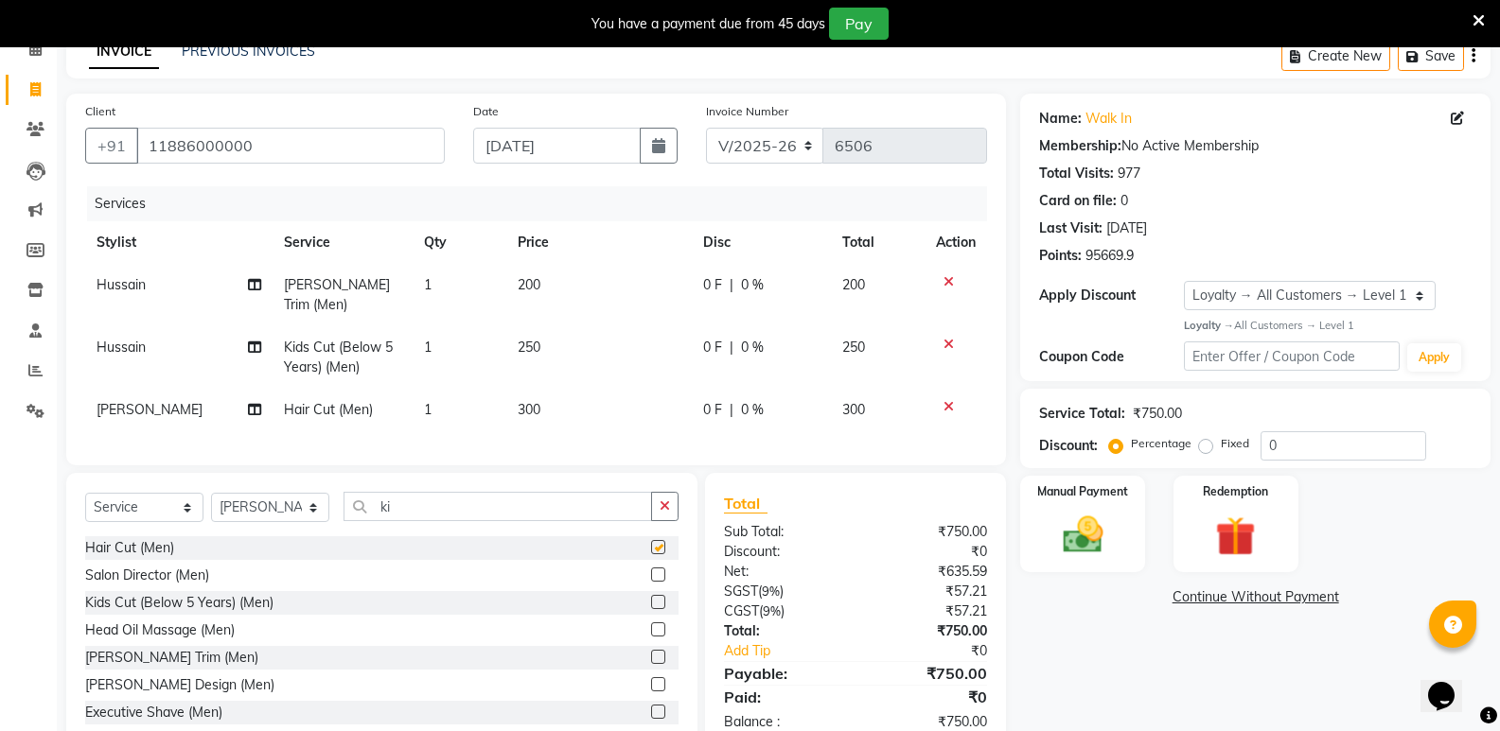
checkbox input "false"
drag, startPoint x: 435, startPoint y: 501, endPoint x: 295, endPoint y: 542, distance: 146.1
click at [295, 542] on div "Select Service Product Membership Package Voucher Prepaid Gift Card Select Styl…" at bounding box center [381, 612] width 631 height 279
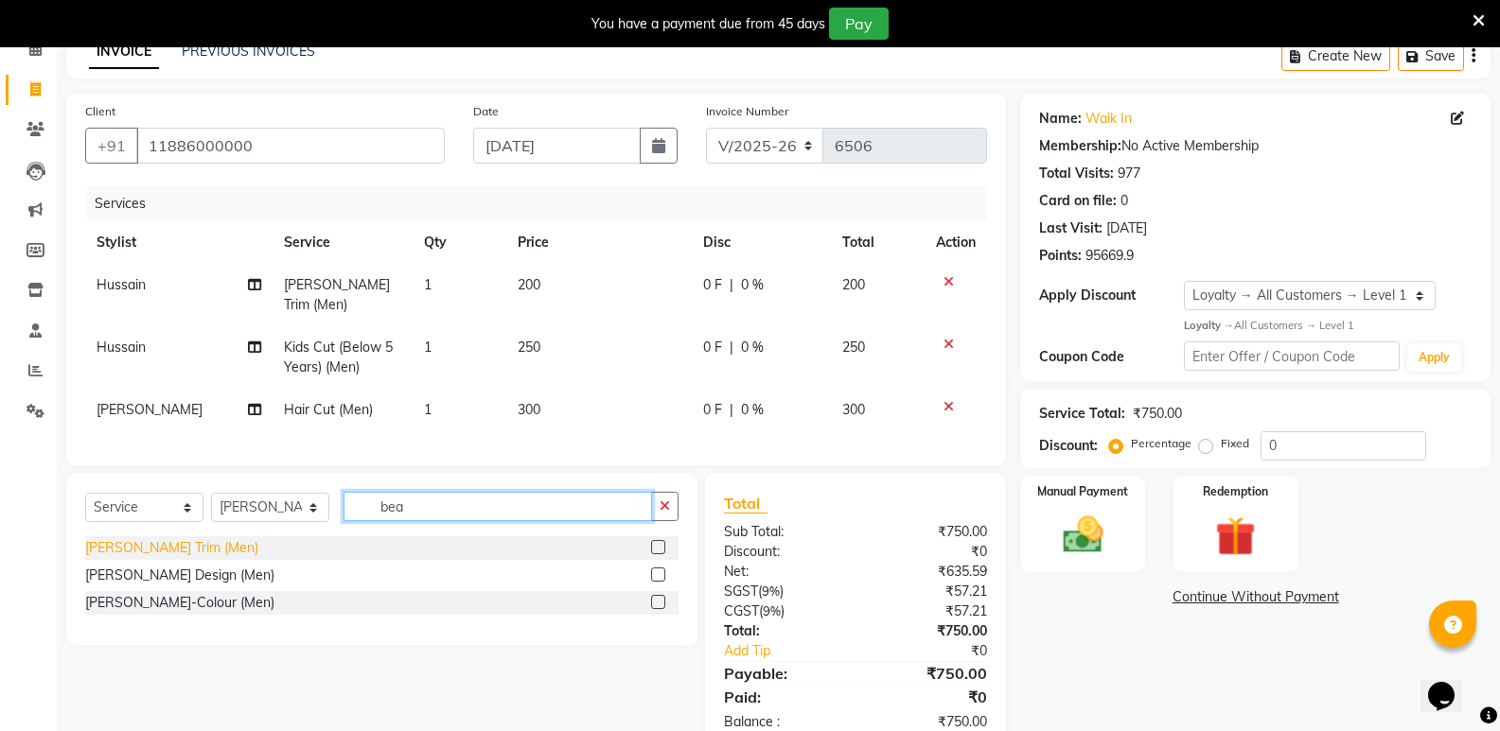
type input "bea"
click at [114, 538] on div "[PERSON_NAME] Trim (Men)" at bounding box center [171, 548] width 173 height 20
checkbox input "false"
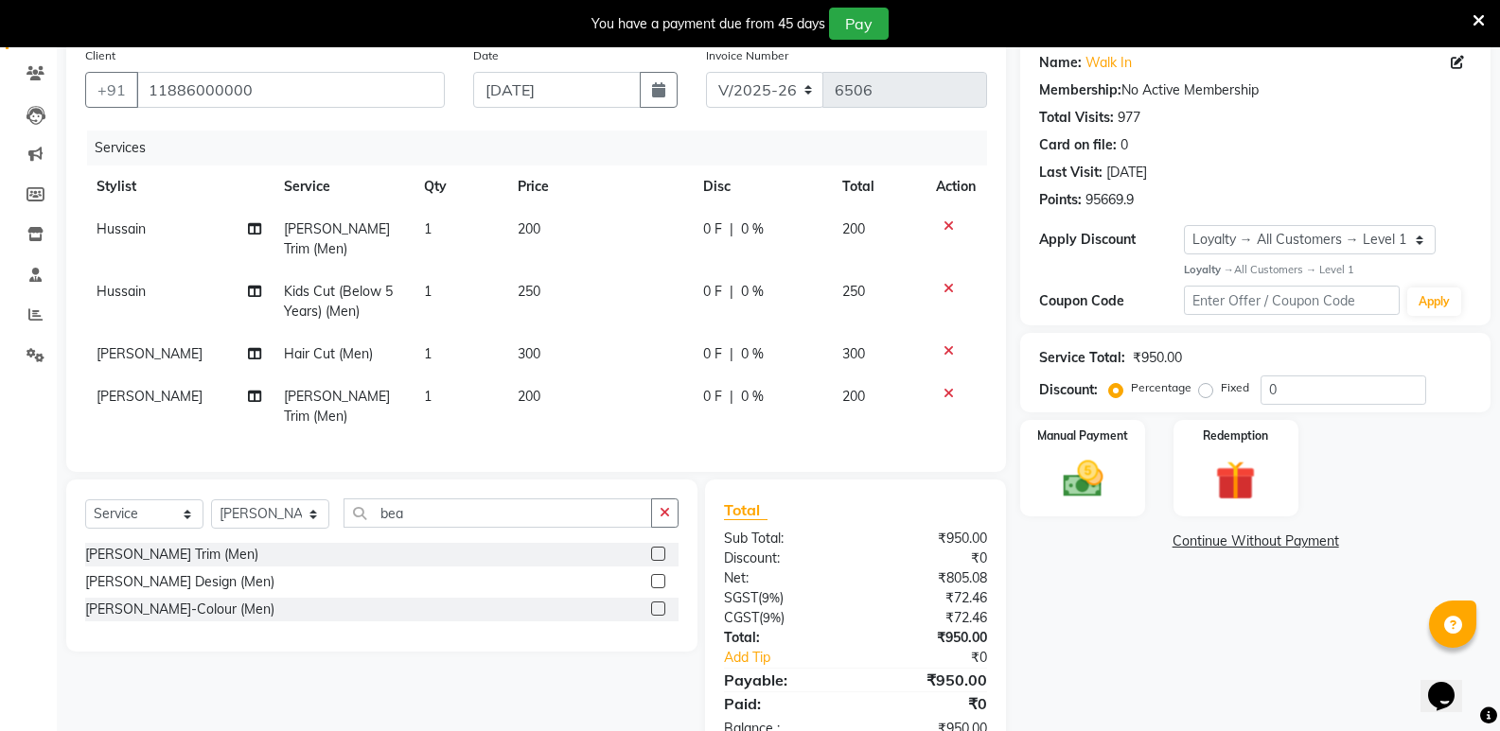
scroll to position [181, 0]
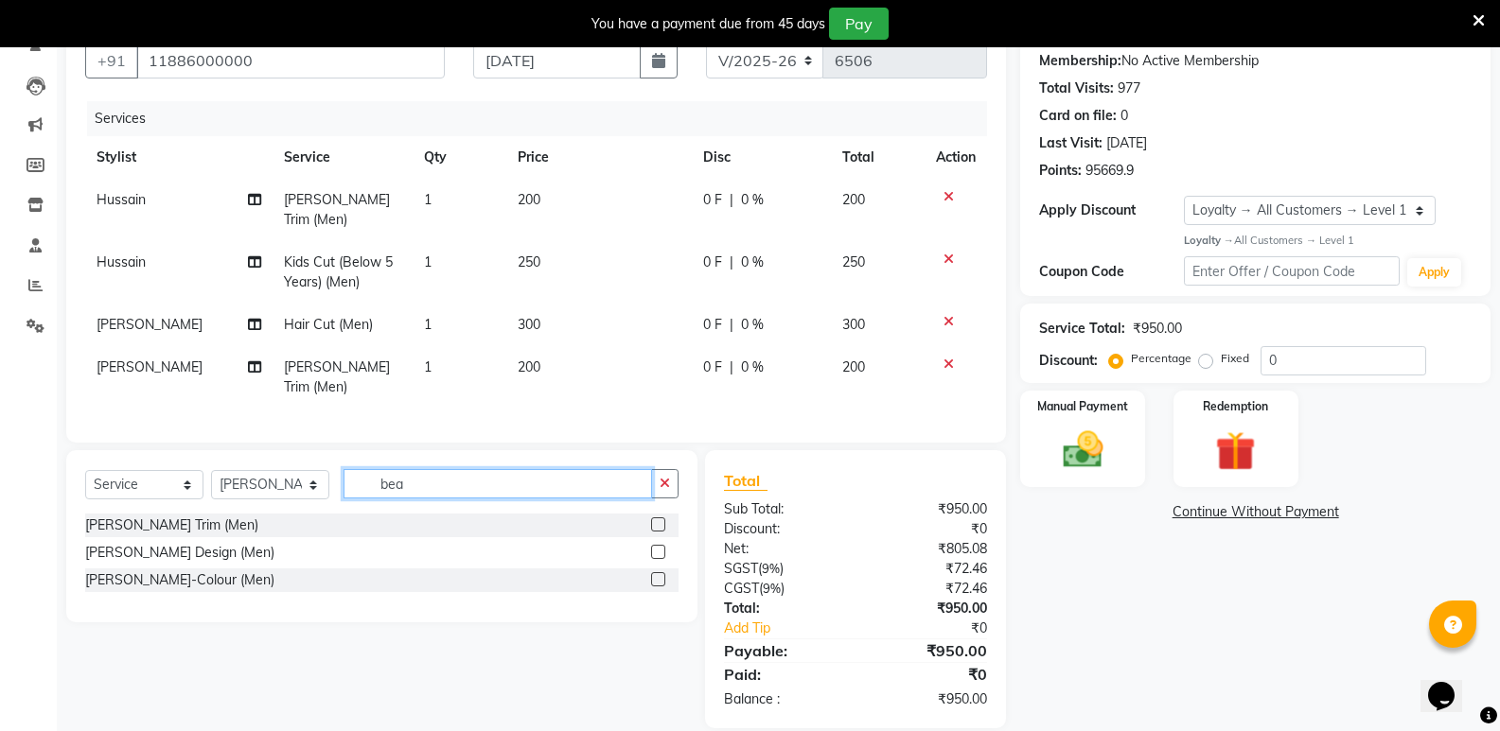
drag, startPoint x: 440, startPoint y: 460, endPoint x: 202, endPoint y: 489, distance: 240.2
click at [202, 489] on div "Select Service Product Membership Package Voucher Prepaid Gift Card Select Styl…" at bounding box center [381, 536] width 631 height 172
type input "glo"
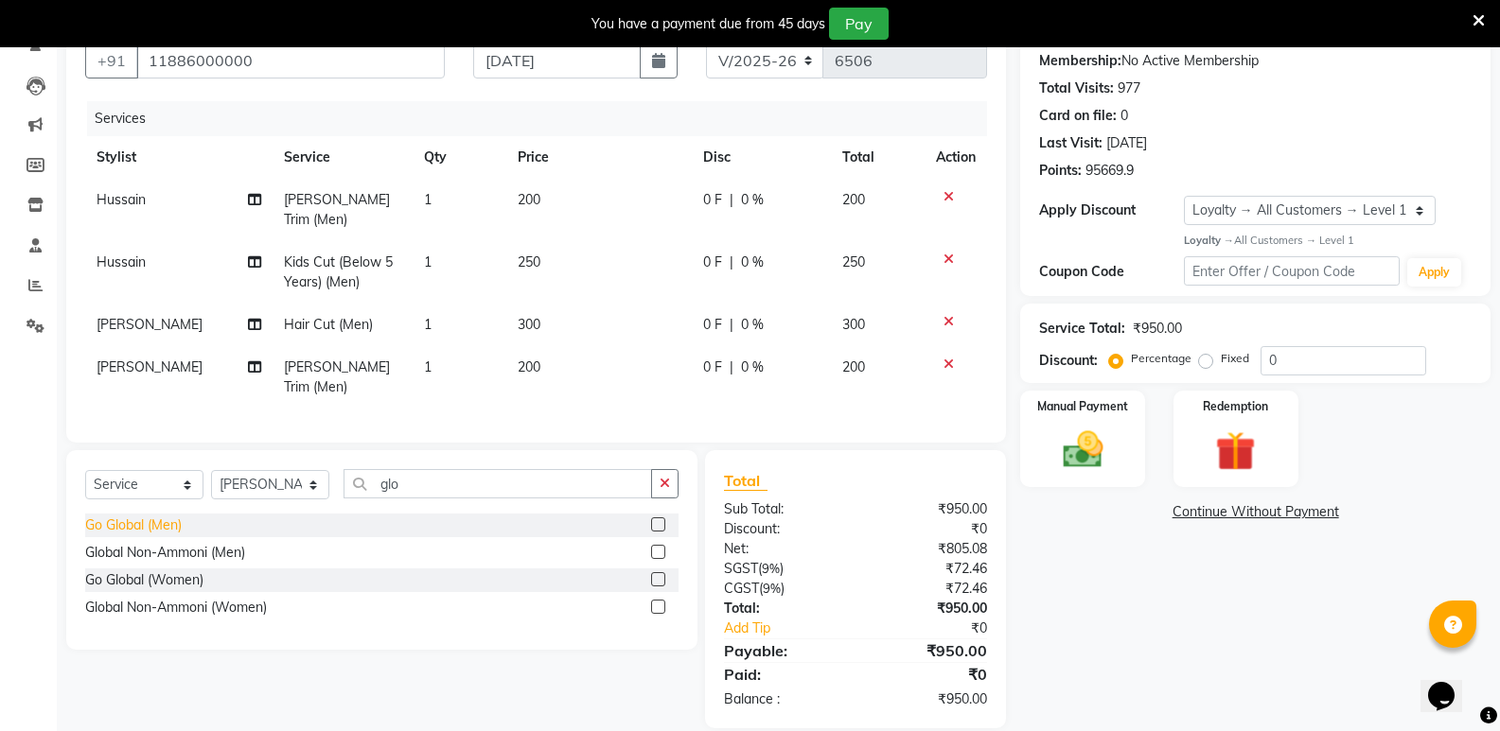
click at [173, 516] on div "Go Global (Men)" at bounding box center [133, 526] width 97 height 20
checkbox input "false"
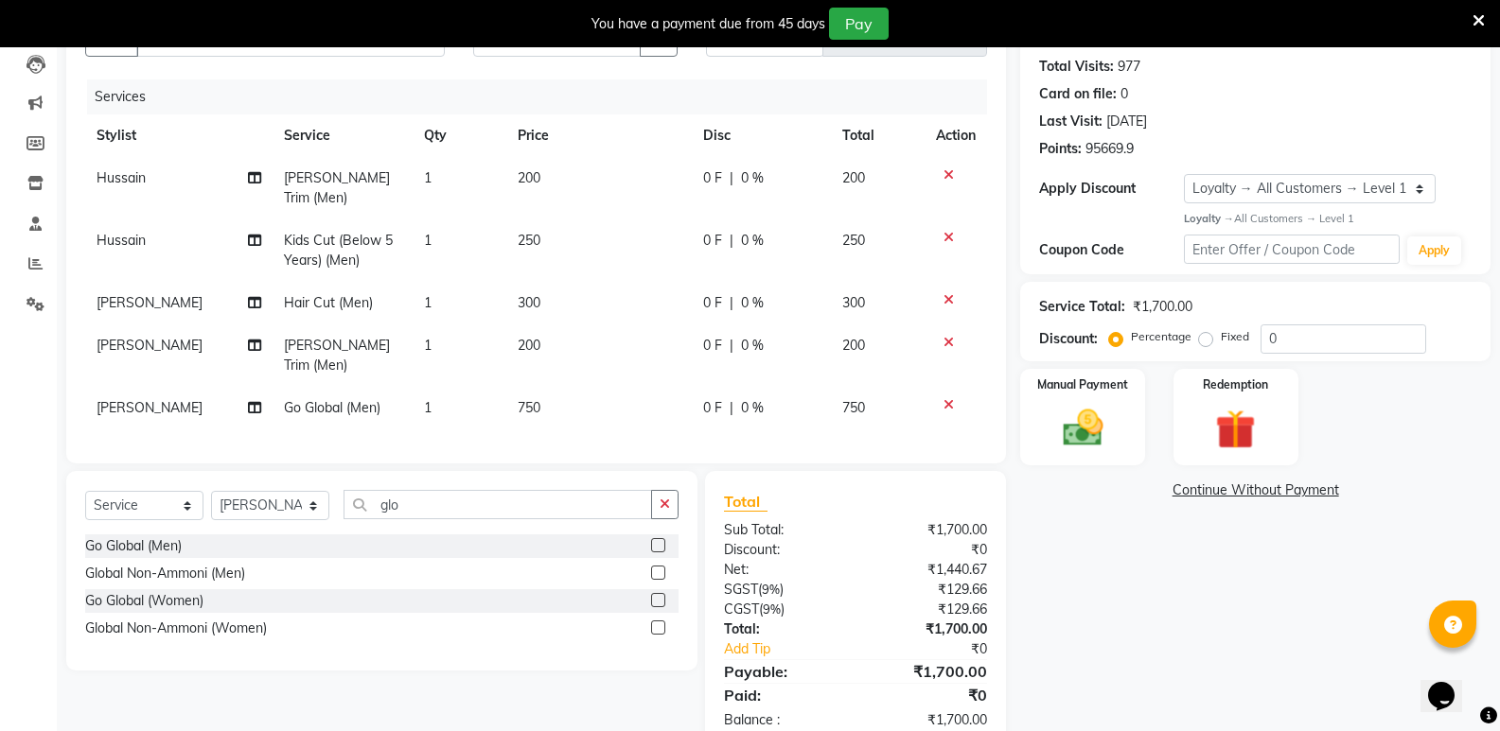
scroll to position [223, 0]
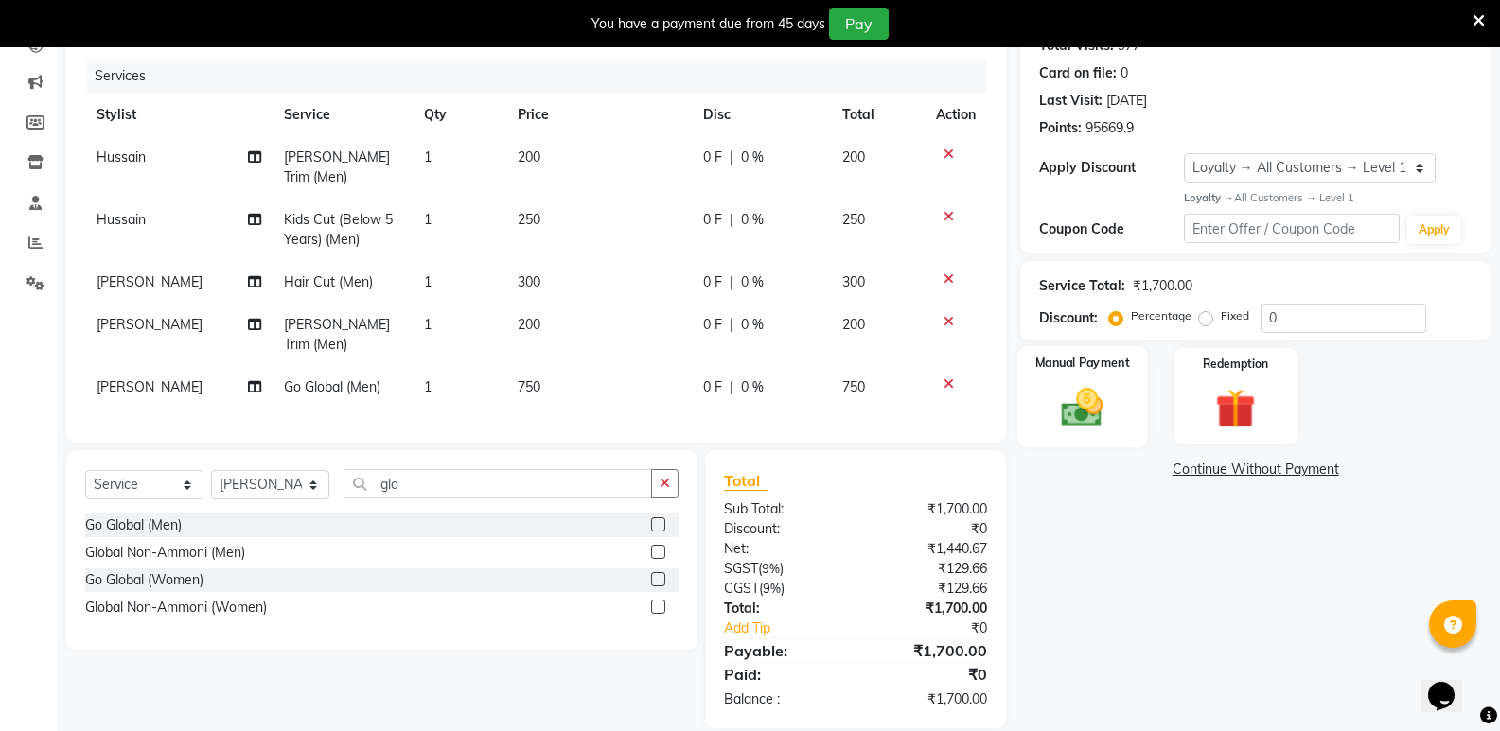
click at [1083, 413] on img at bounding box center [1081, 407] width 67 height 48
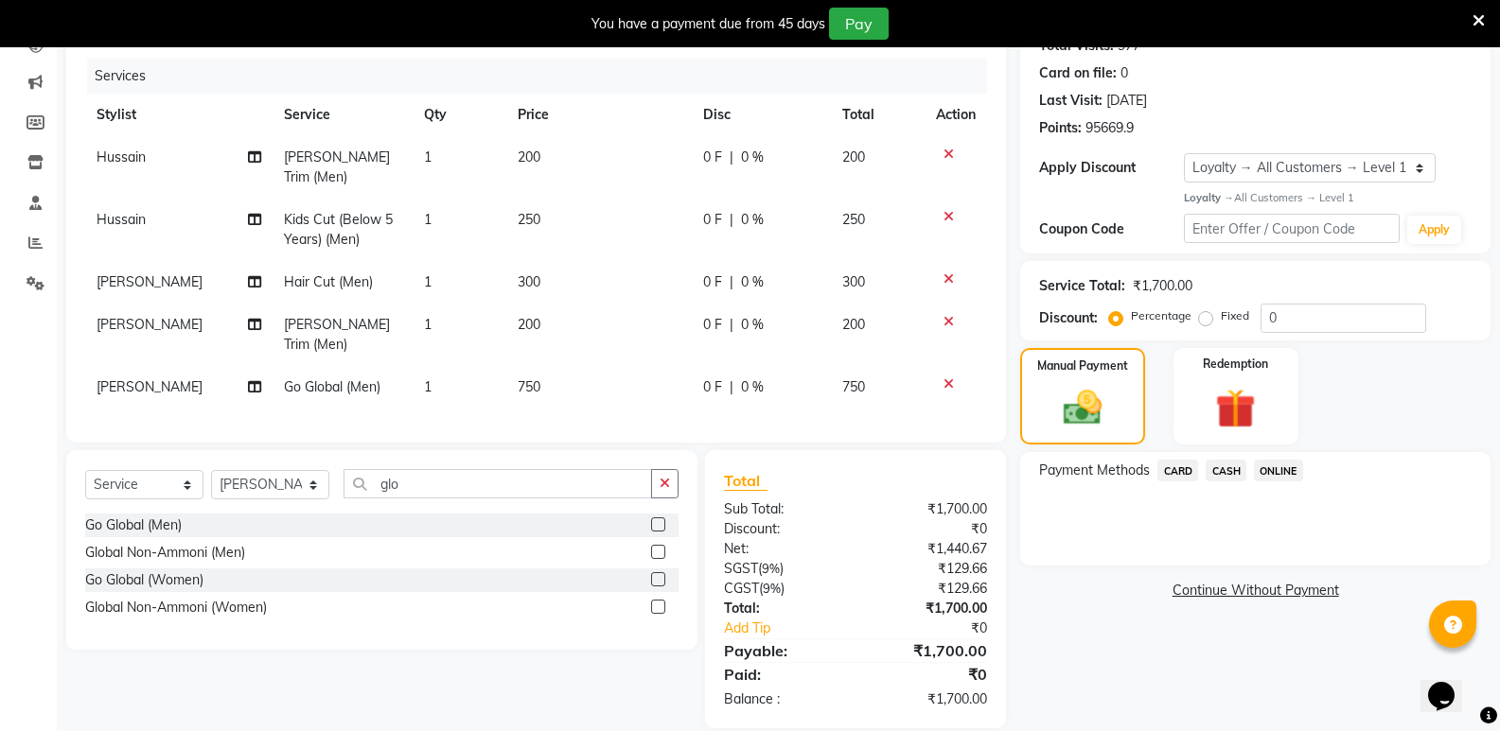
click at [1215, 466] on span "CASH" at bounding box center [1225, 471] width 41 height 22
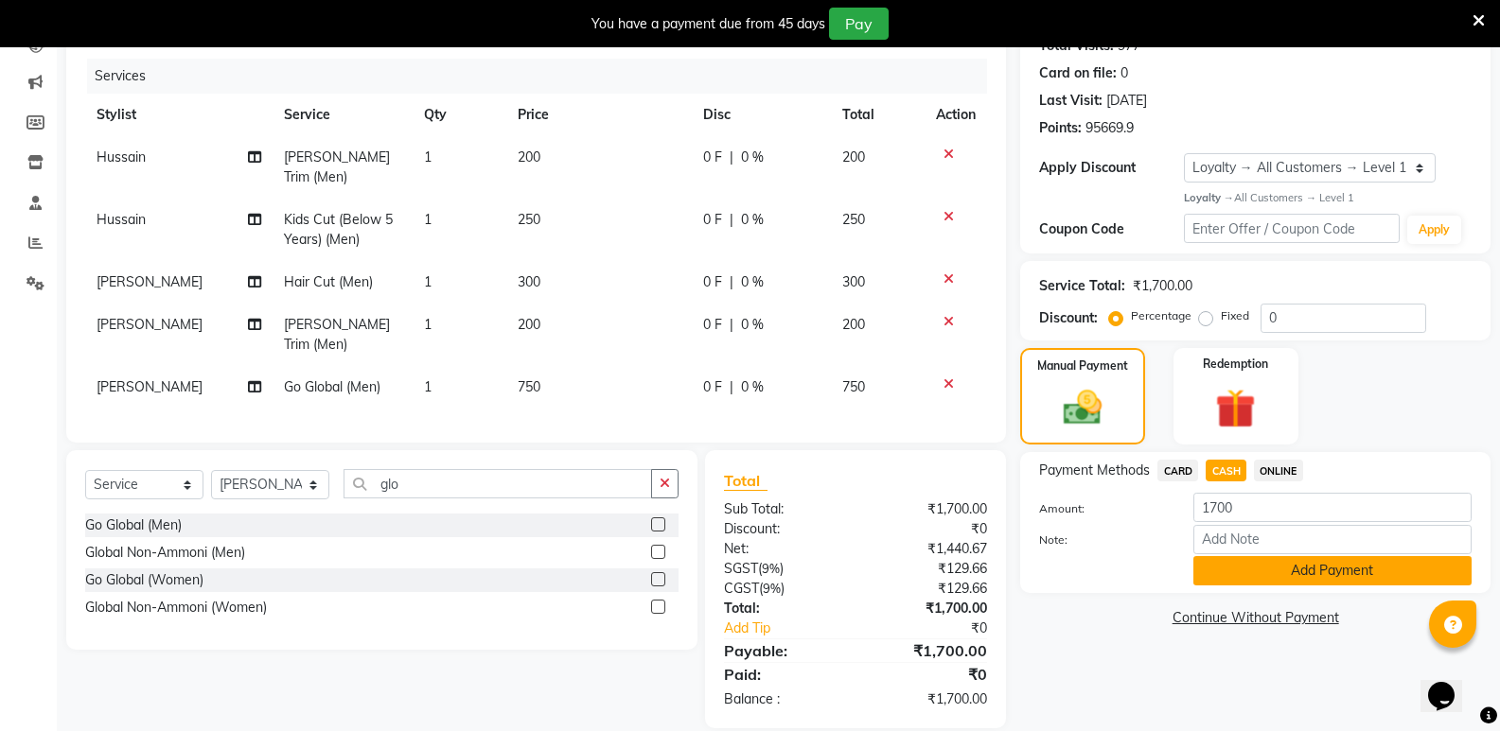
click at [1244, 571] on button "Add Payment" at bounding box center [1332, 570] width 278 height 29
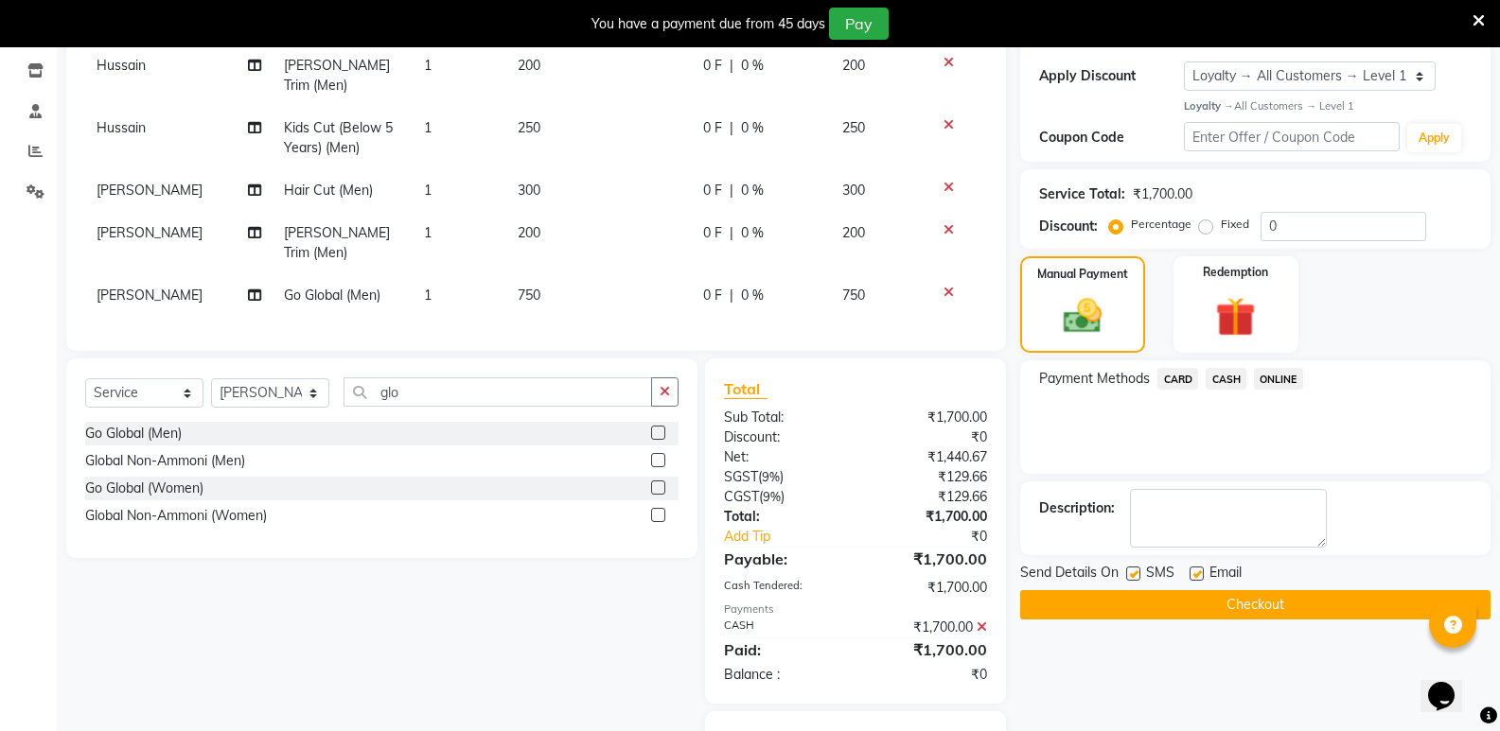
scroll to position [384, 0]
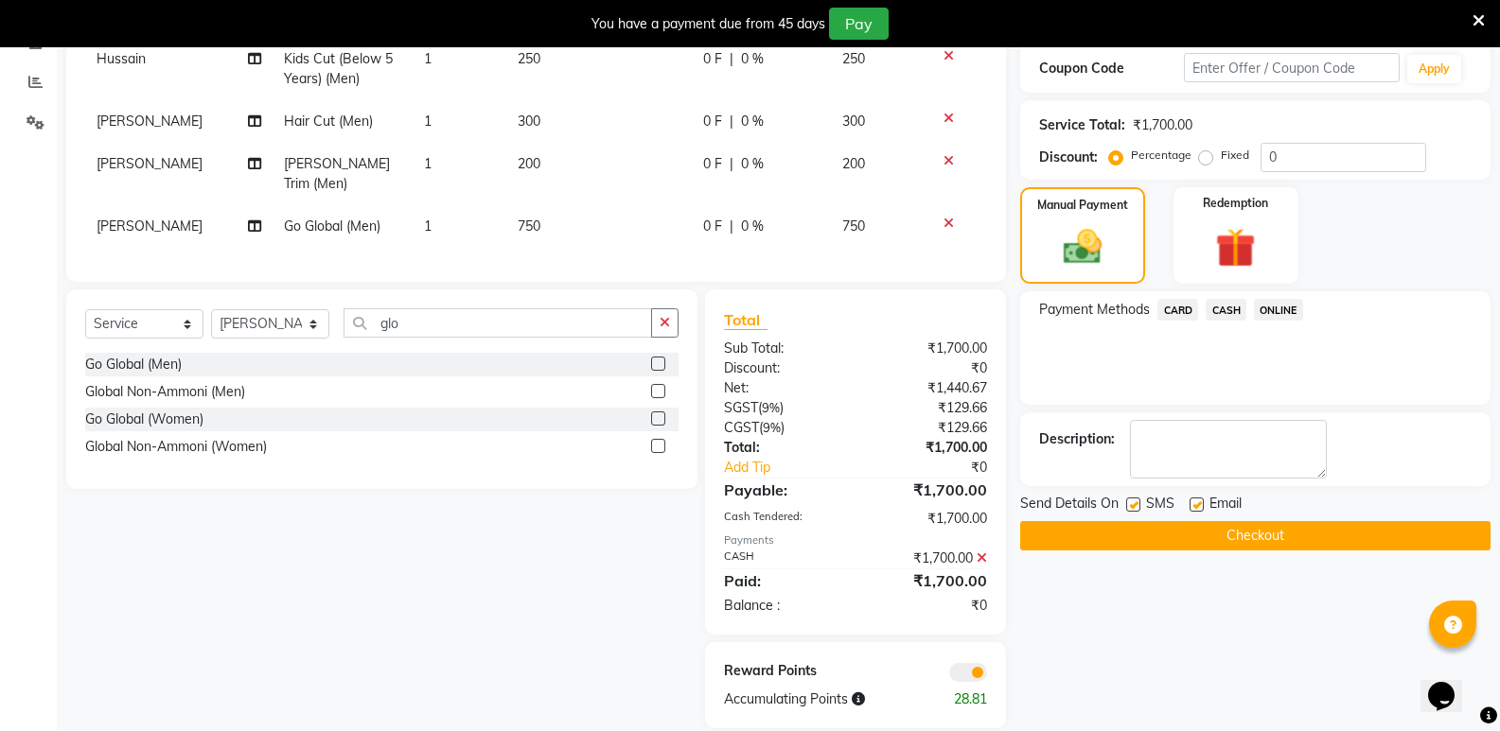
click at [1252, 537] on button "Checkout" at bounding box center [1255, 535] width 470 height 29
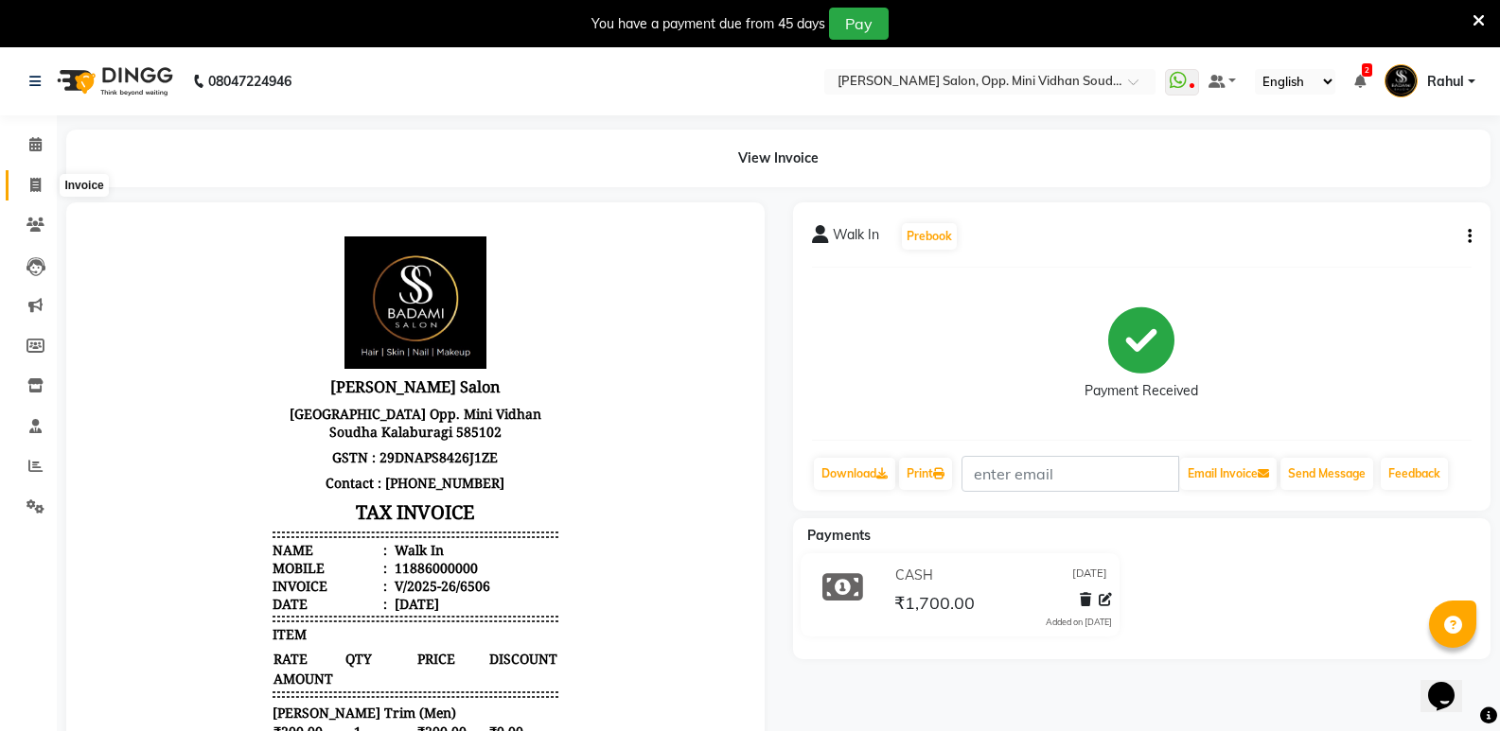
click at [30, 181] on icon at bounding box center [35, 185] width 10 height 14
select select "service"
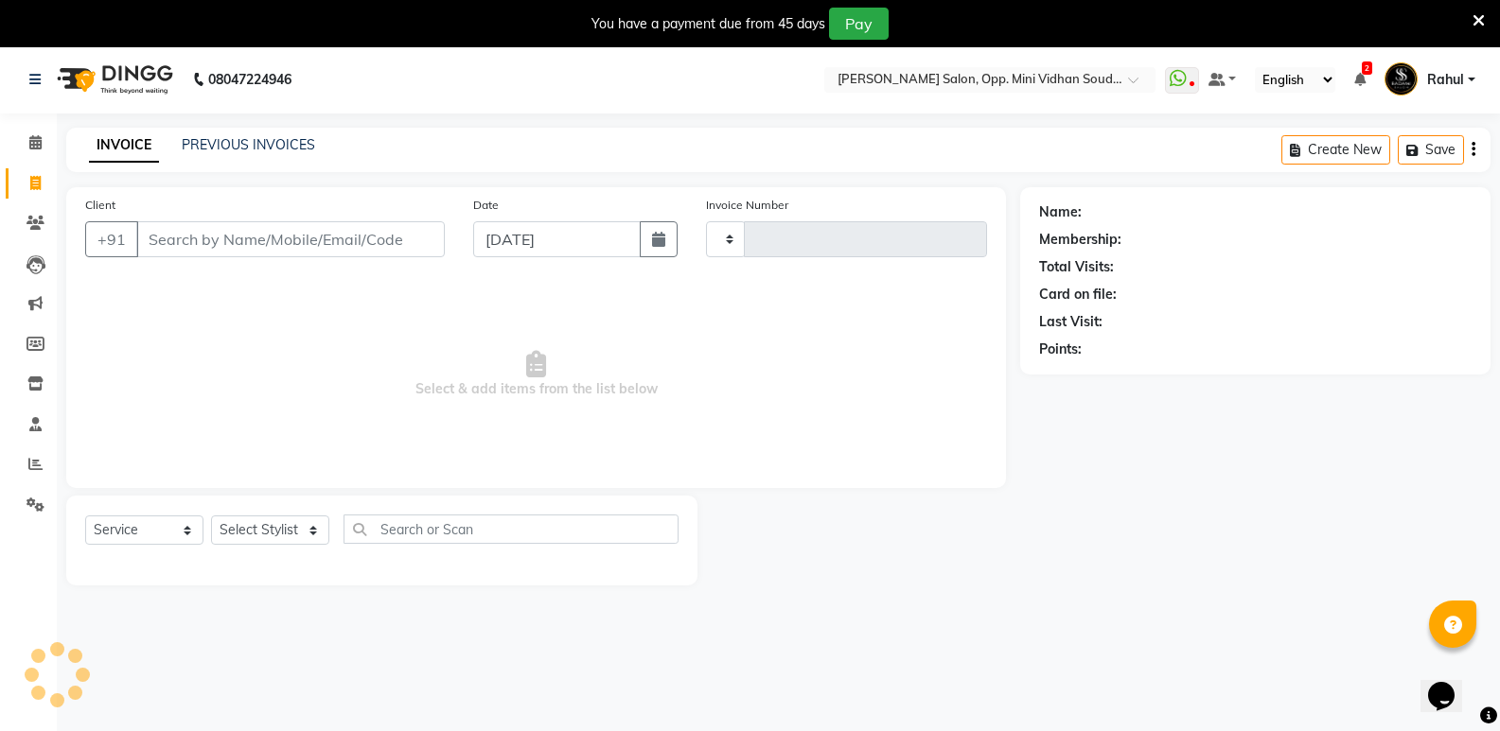
type input "6507"
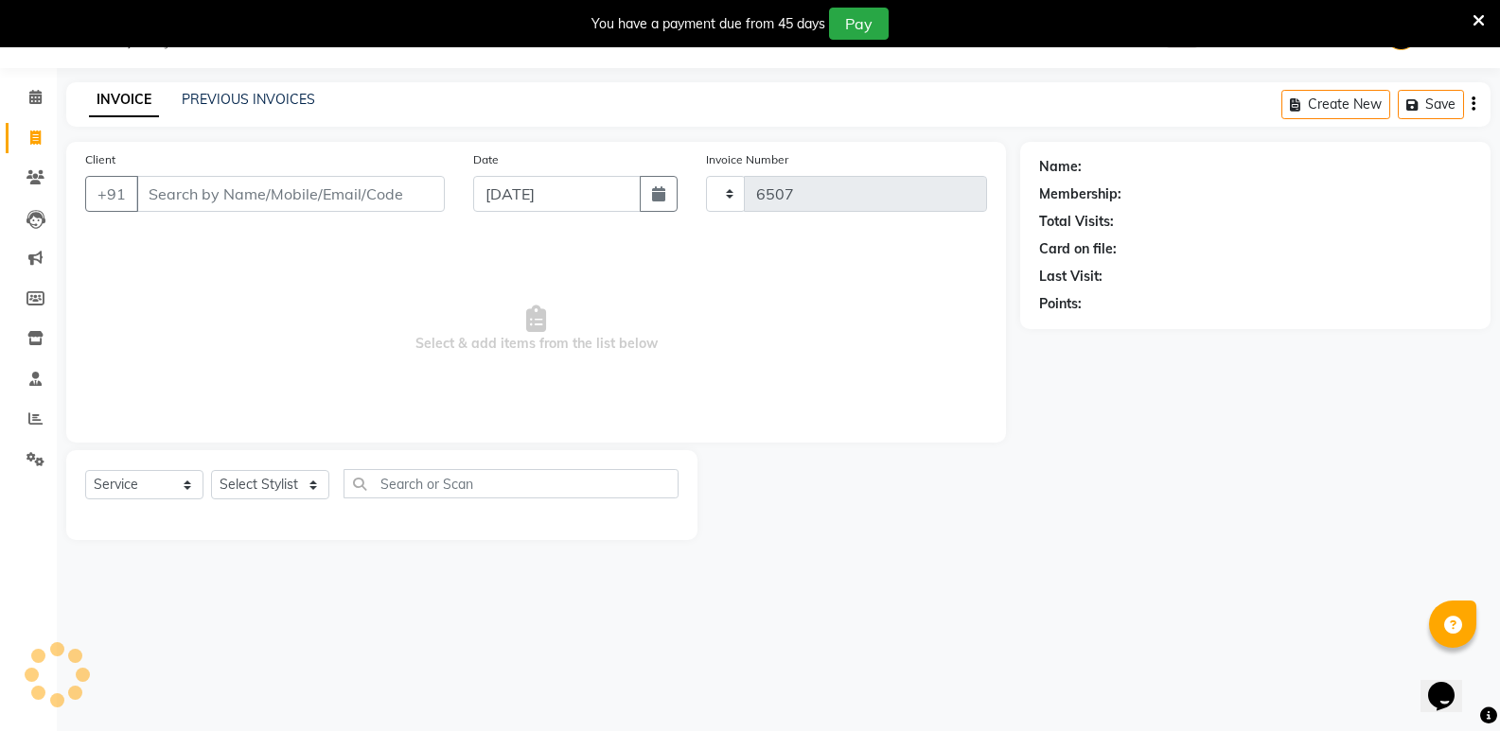
select select "4533"
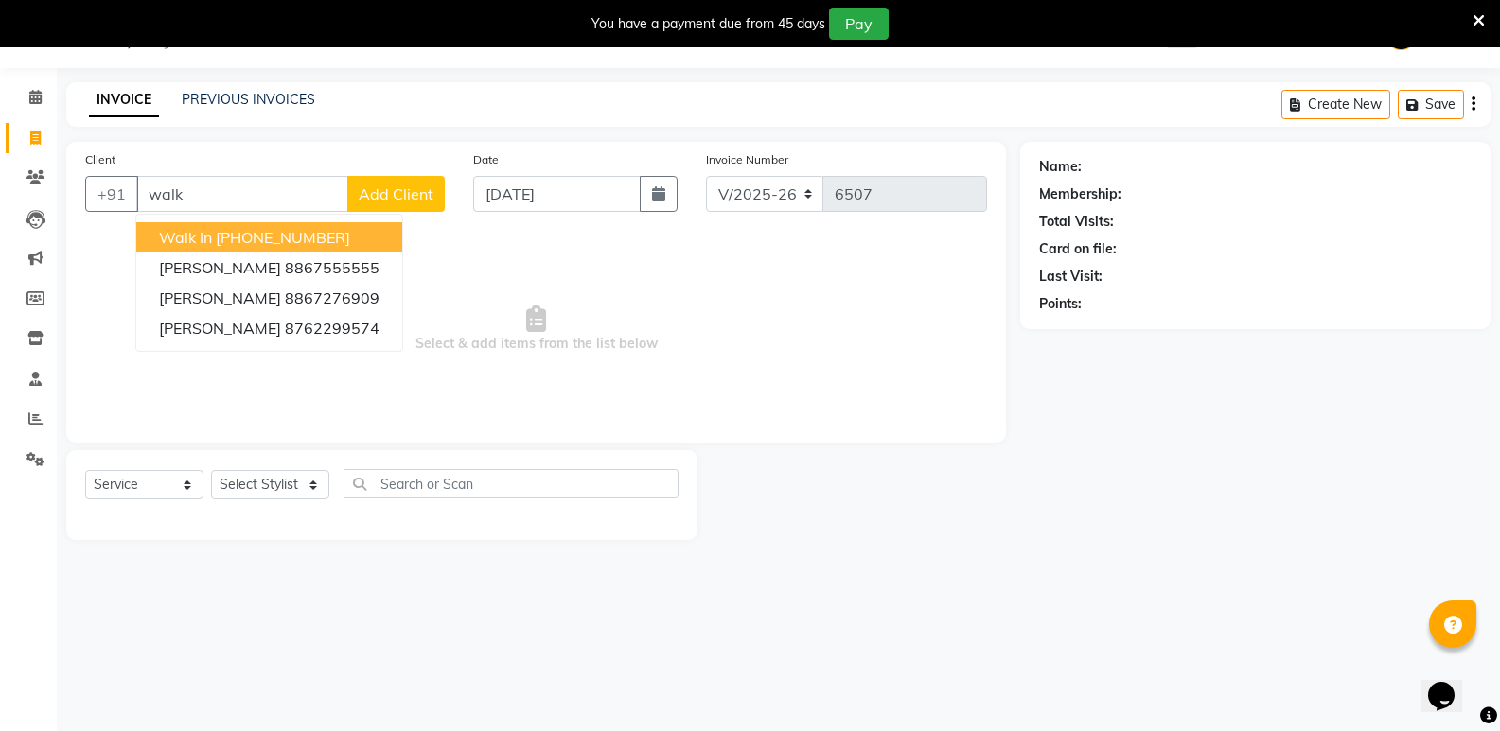
click at [269, 248] on button "Walk In [PHONE_NUMBER]" at bounding box center [269, 237] width 266 height 30
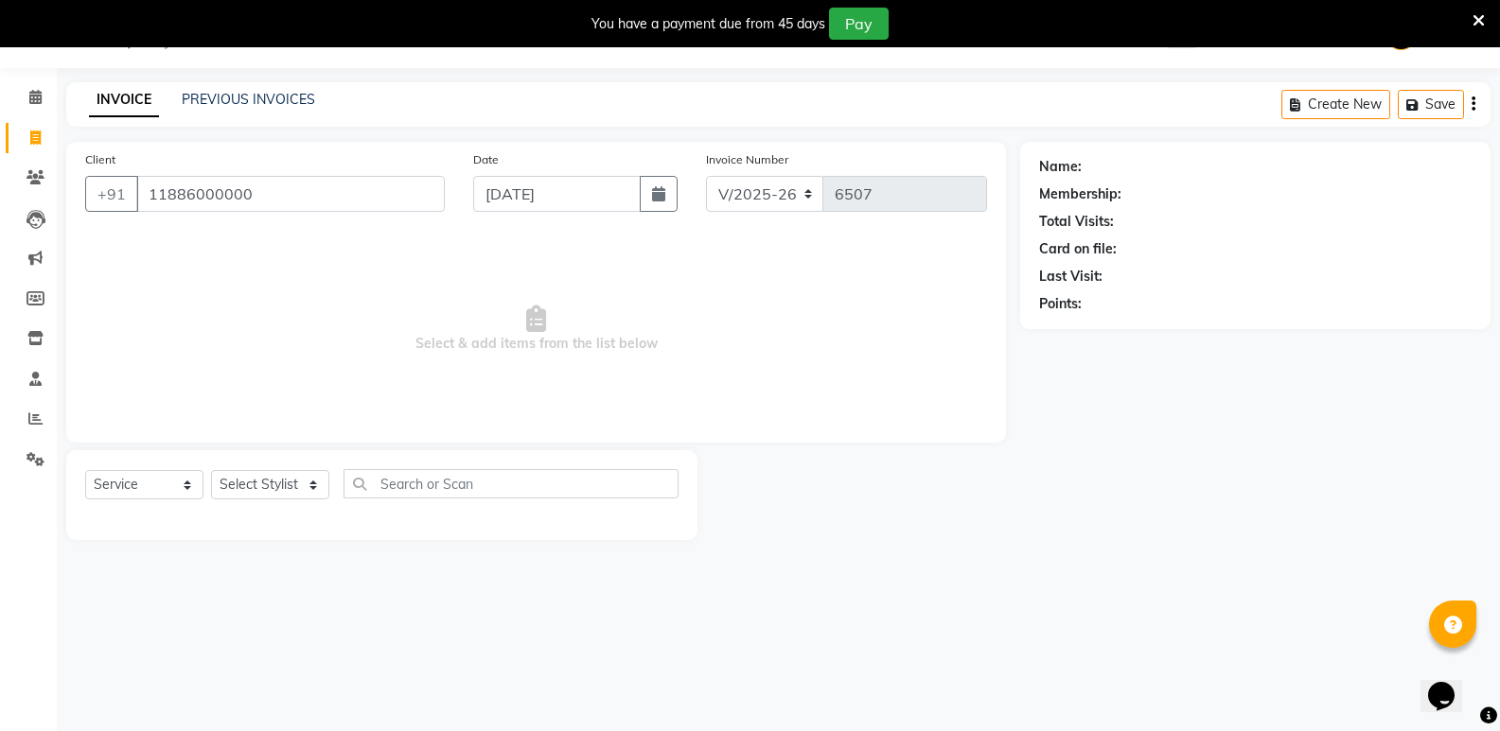
type input "11886000000"
click at [279, 476] on select "Select Stylist [PERSON_NAME] [PERSON_NAME] [PERSON_NAME] Mallu [PERSON_NAME] [P…" at bounding box center [270, 484] width 118 height 29
select select "28117"
click at [211, 470] on select "Select Stylist [PERSON_NAME] [PERSON_NAME] [PERSON_NAME] Mallu [PERSON_NAME] [P…" at bounding box center [270, 484] width 118 height 29
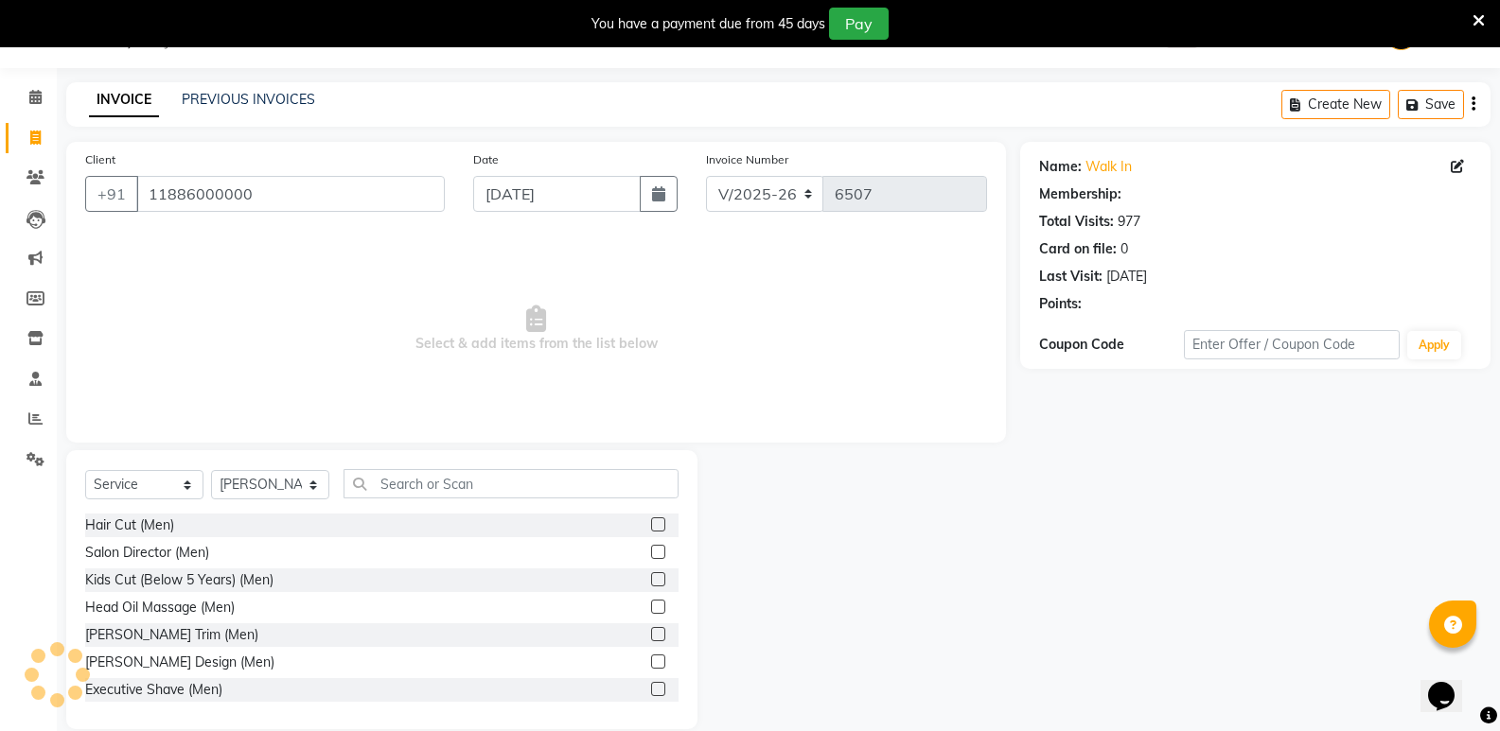
click at [139, 528] on div "Hair Cut (Men)" at bounding box center [129, 526] width 89 height 20
checkbox input "true"
select select "1: Object"
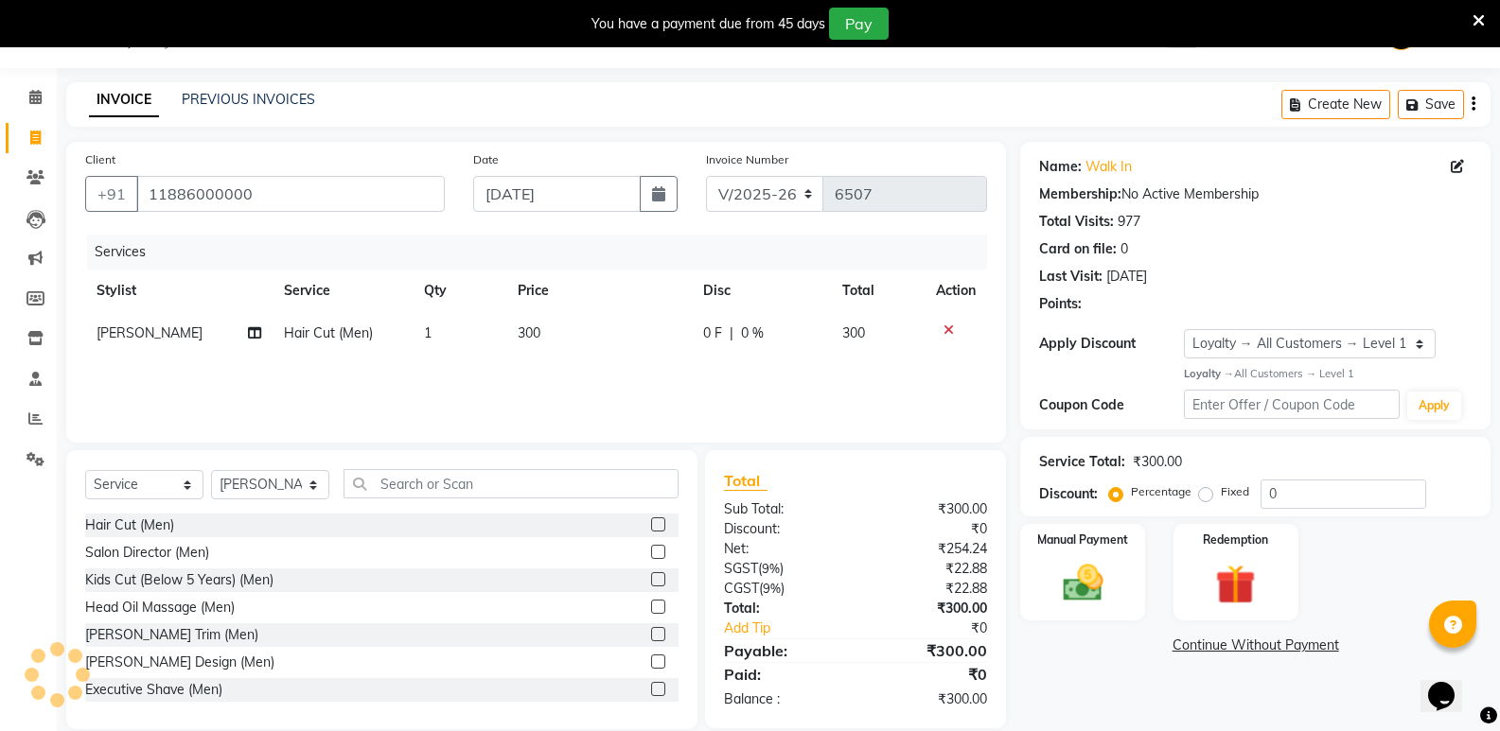
checkbox input "false"
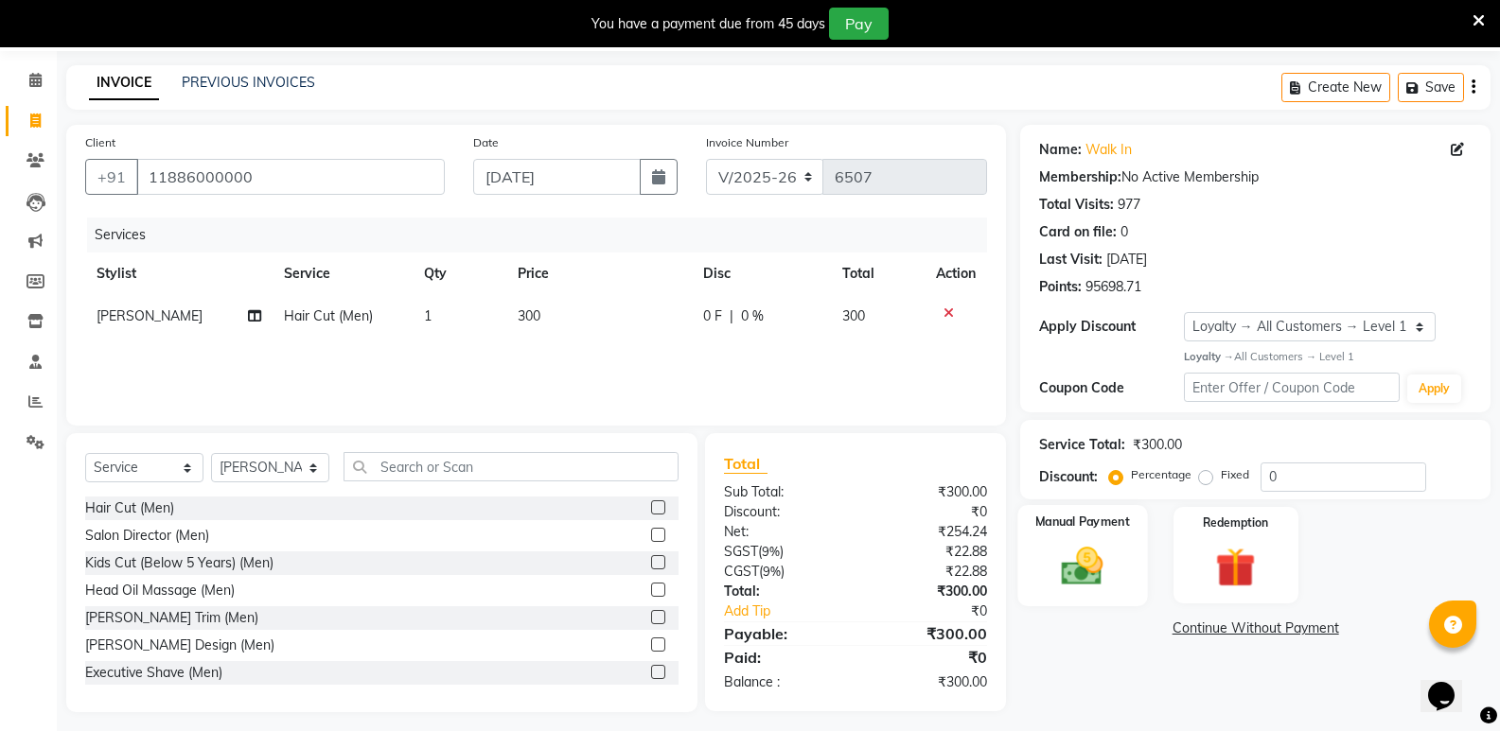
scroll to position [74, 0]
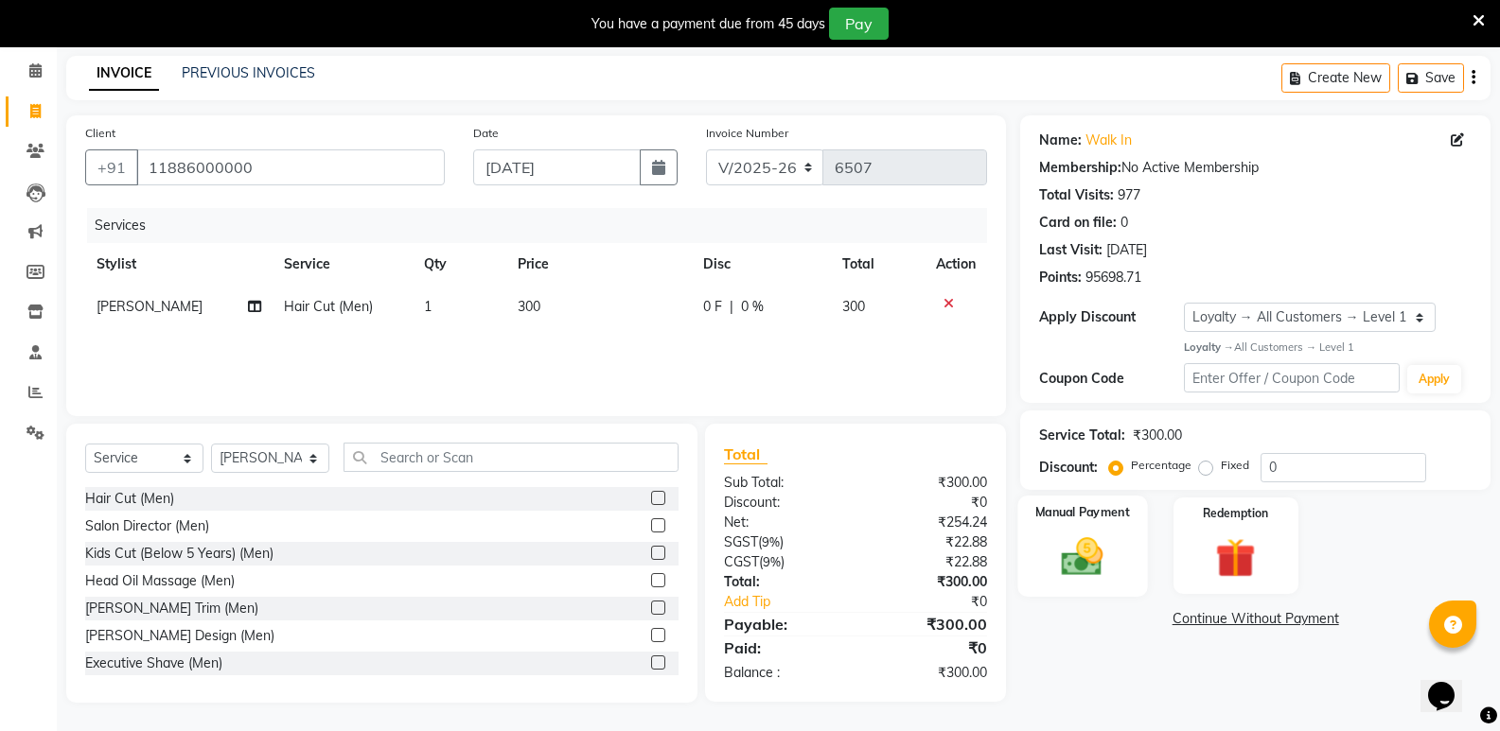
click at [1092, 550] on img at bounding box center [1081, 557] width 67 height 48
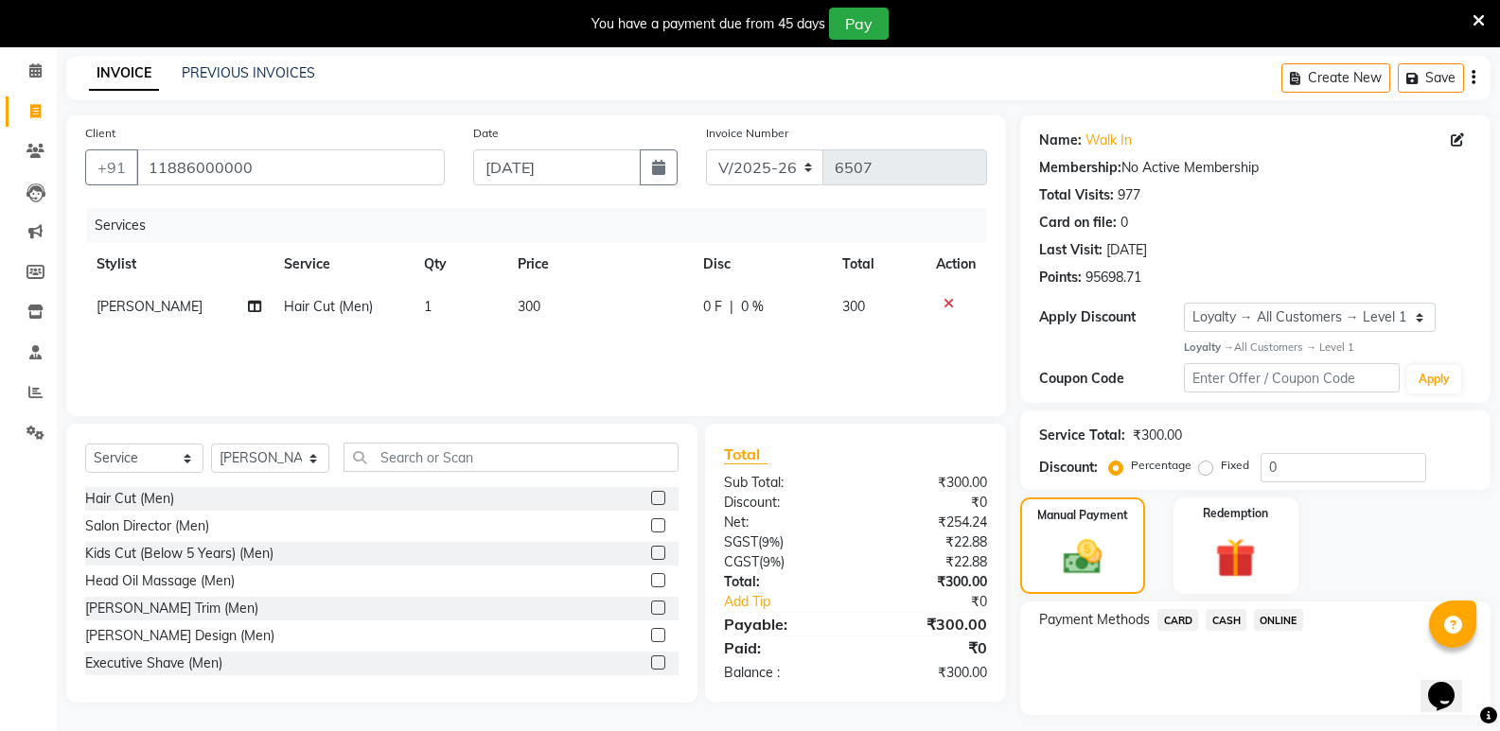
click at [1219, 620] on span "CASH" at bounding box center [1225, 620] width 41 height 22
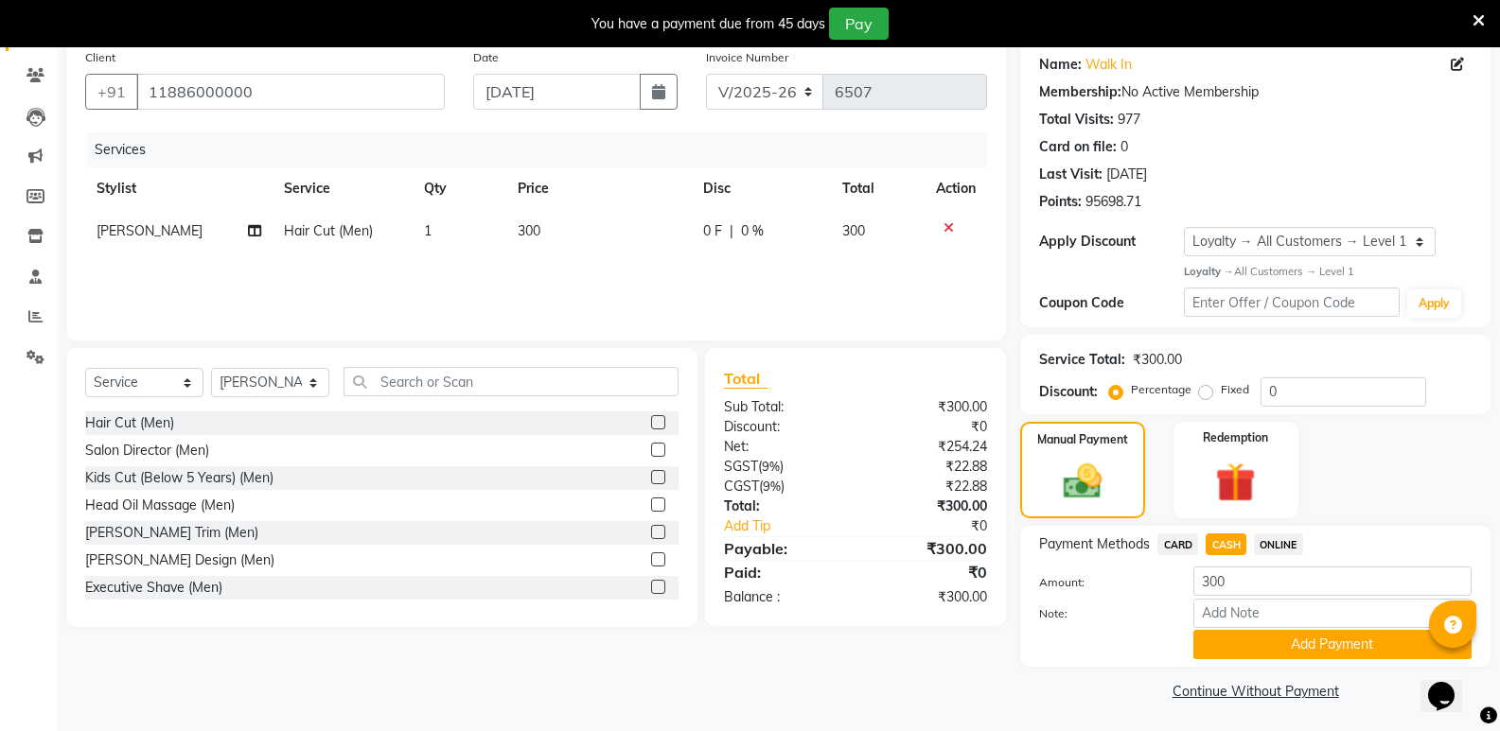
scroll to position [152, 0]
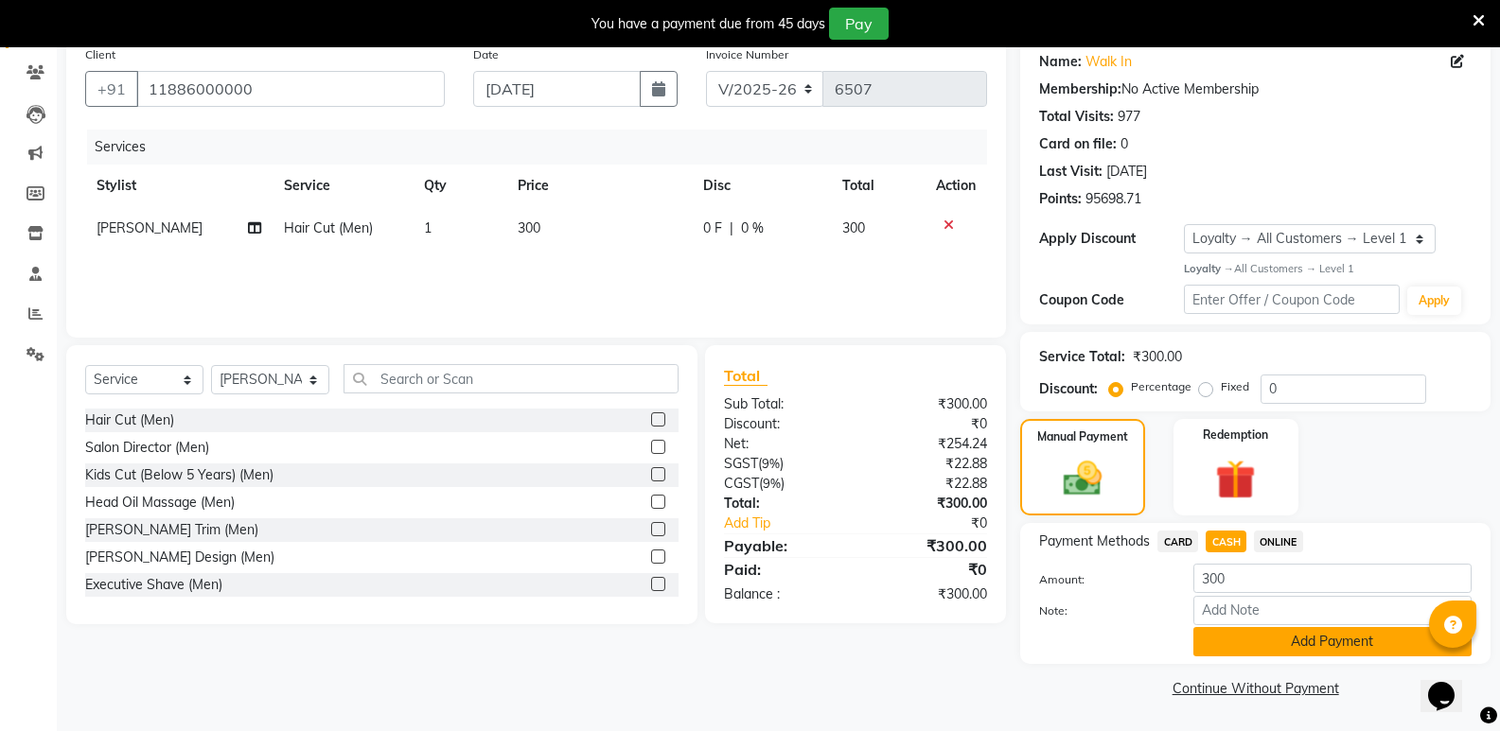
click at [1255, 644] on button "Add Payment" at bounding box center [1332, 641] width 278 height 29
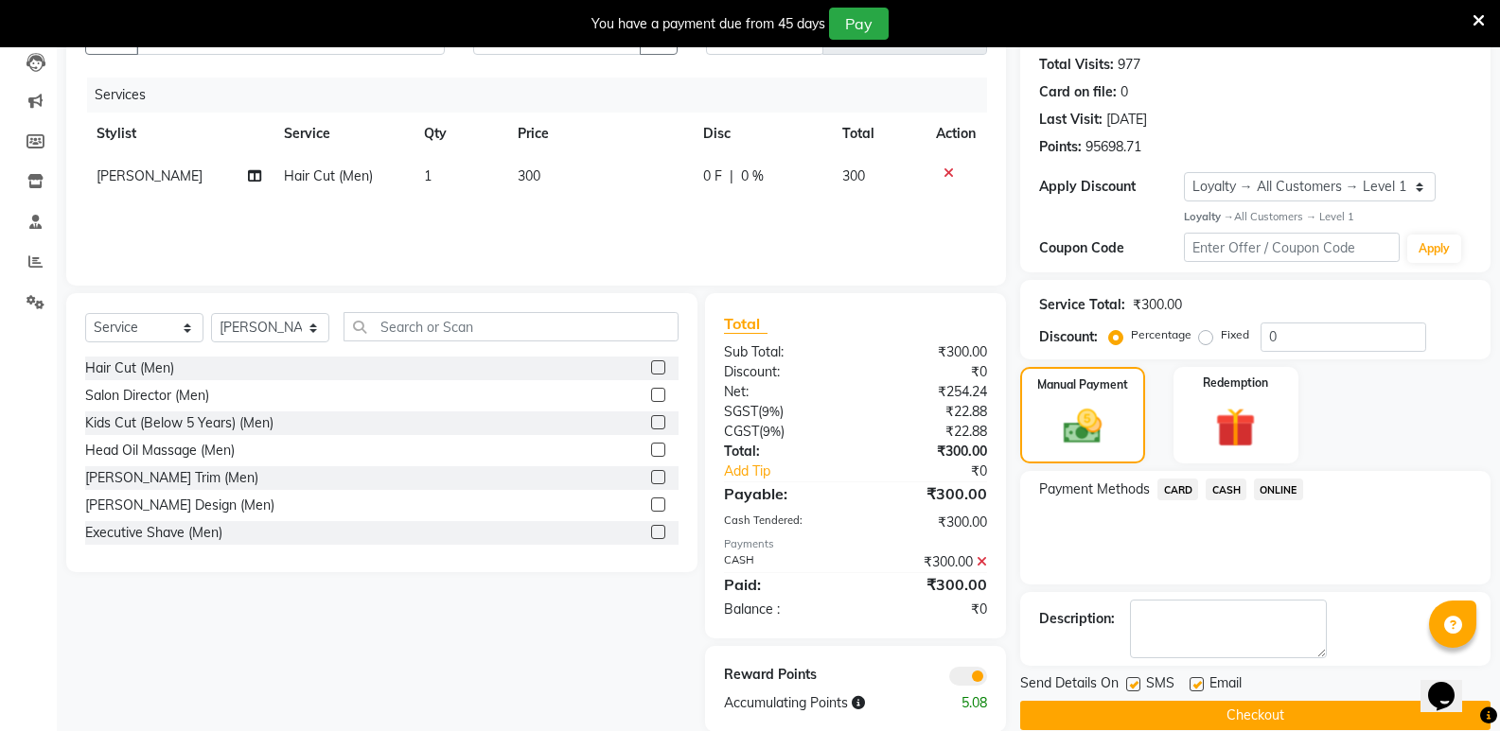
scroll to position [234, 0]
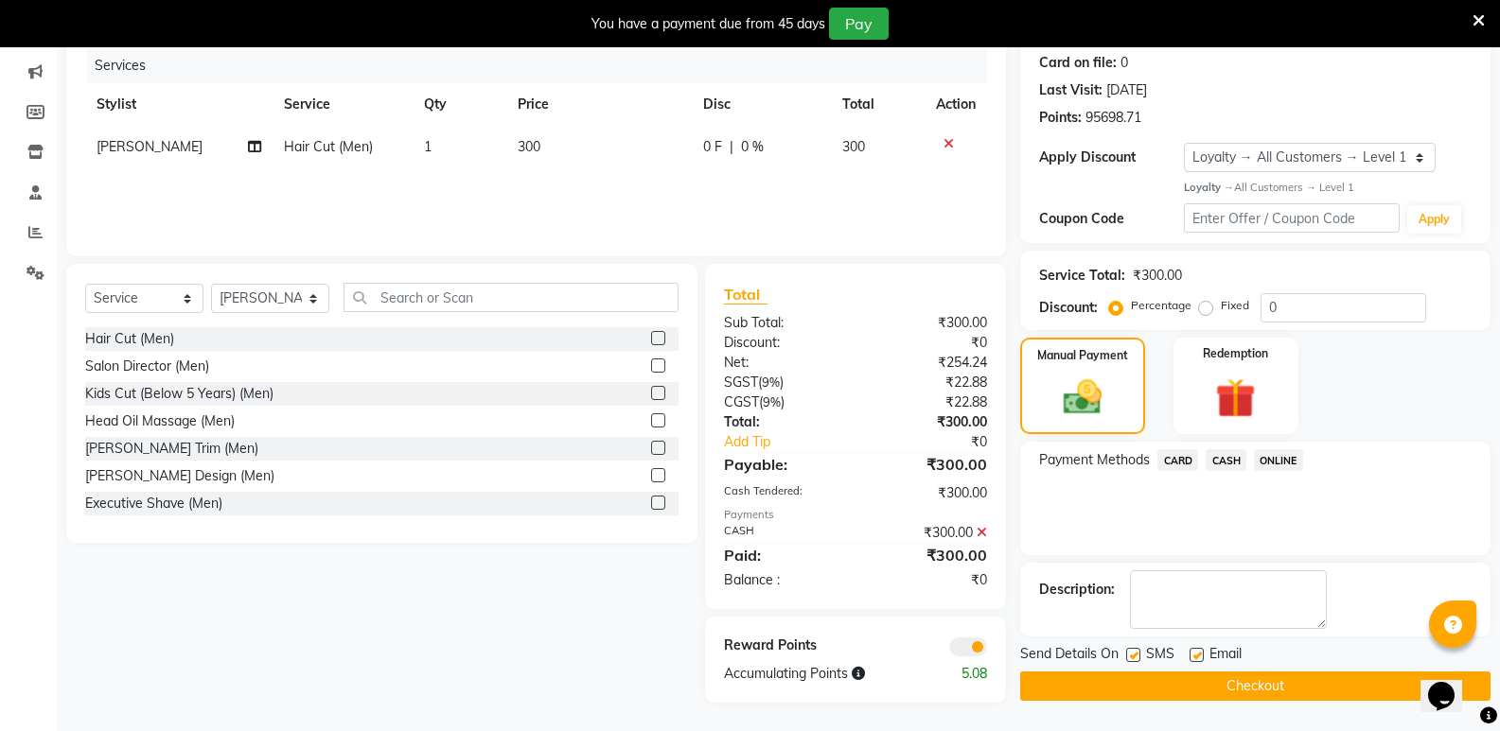
click at [1243, 678] on button "Checkout" at bounding box center [1255, 686] width 470 height 29
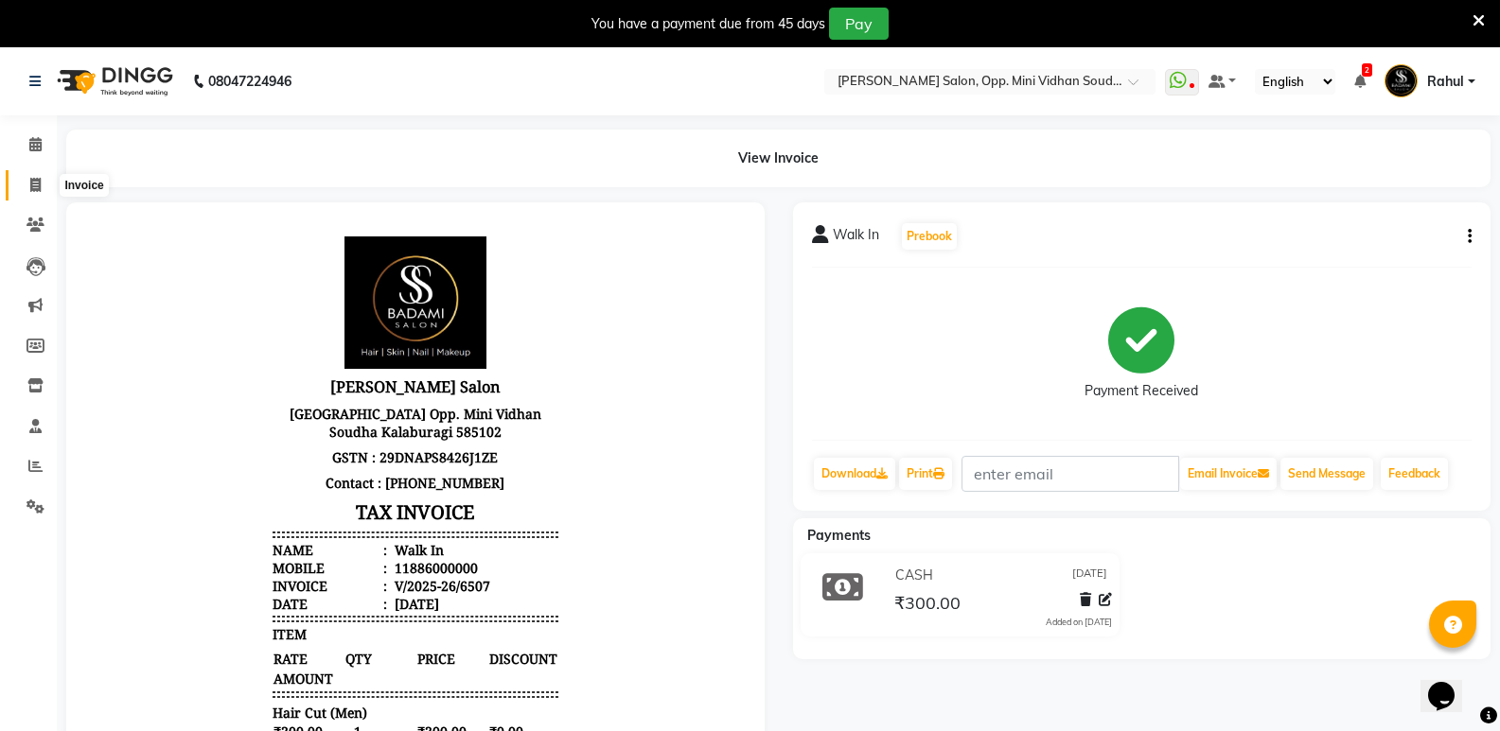
click at [22, 188] on span at bounding box center [35, 186] width 33 height 22
select select "4533"
select select "service"
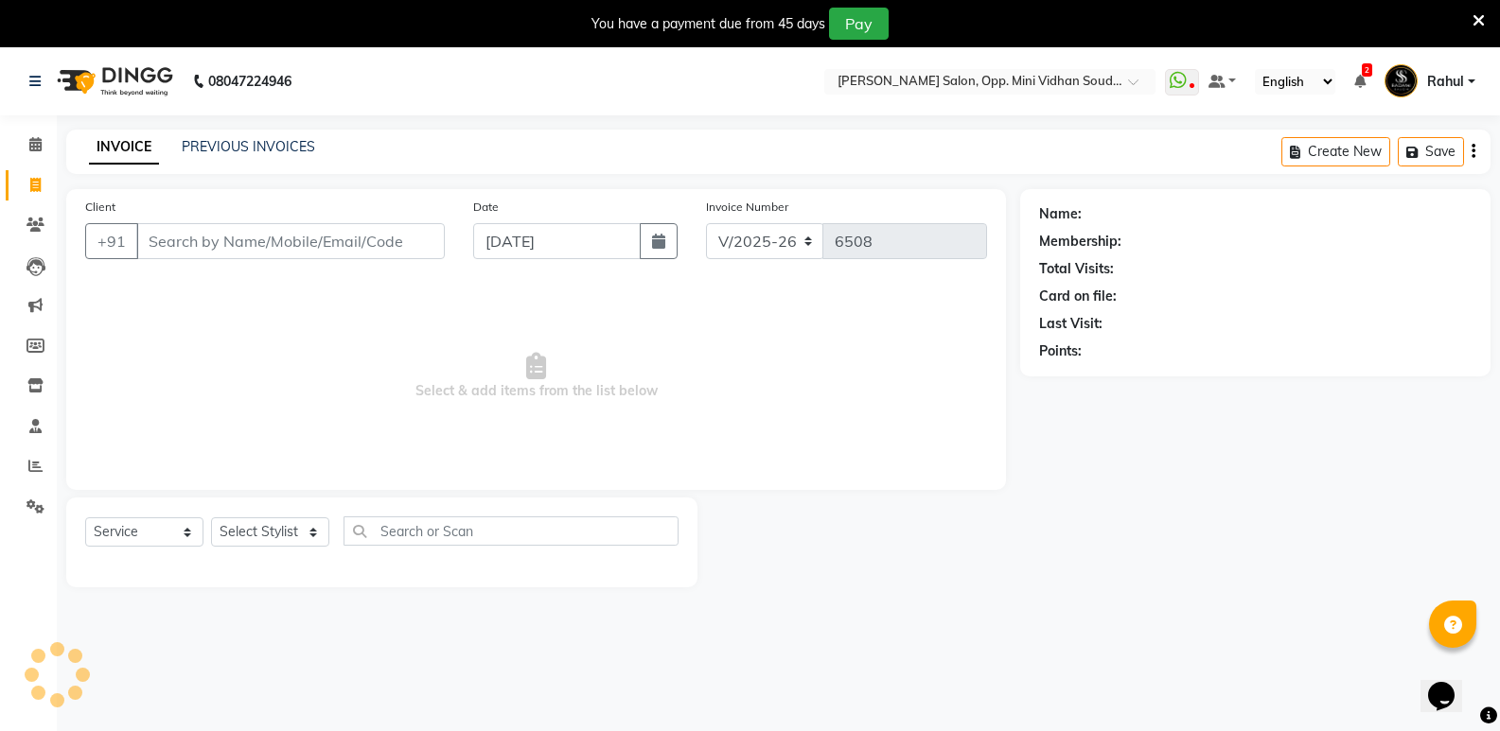
scroll to position [47, 0]
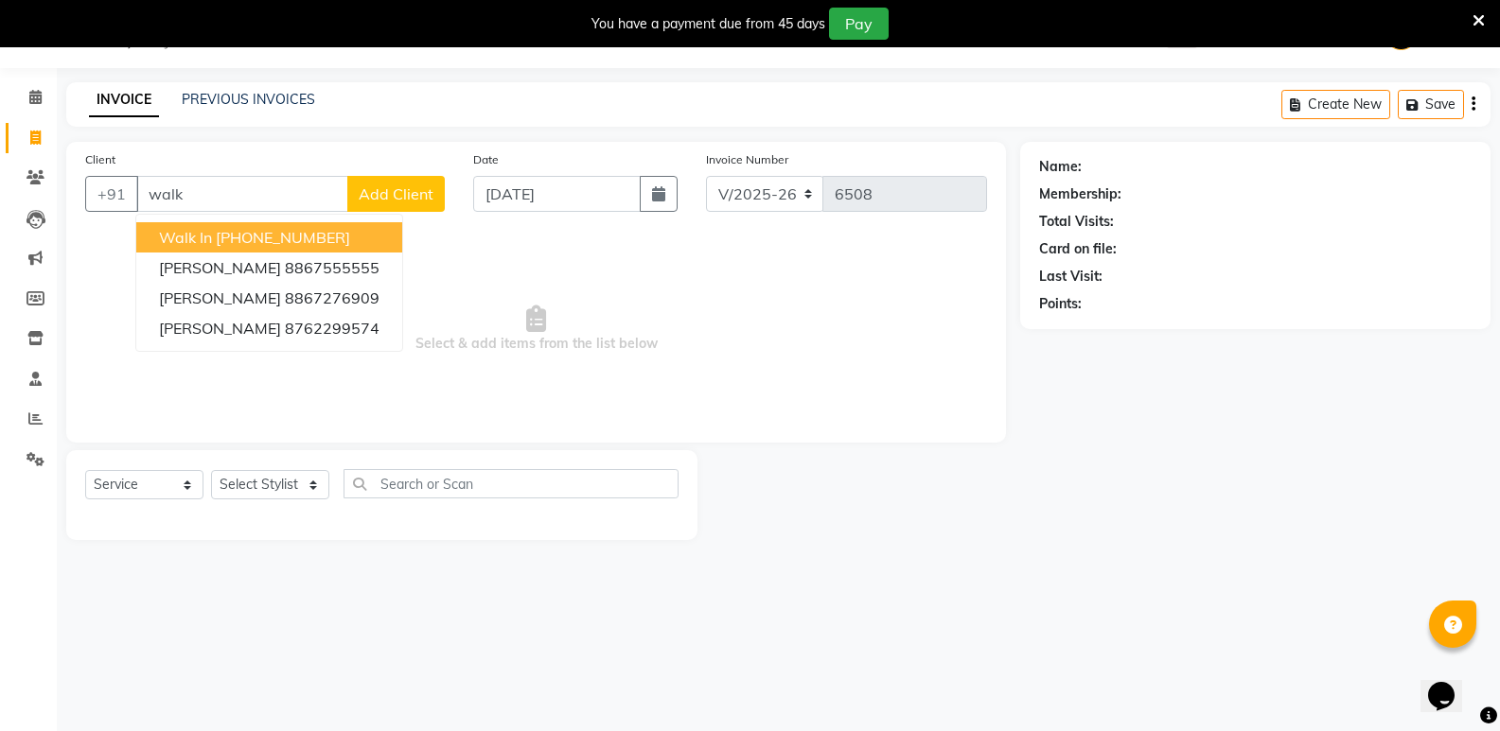
drag, startPoint x: 278, startPoint y: 235, endPoint x: 224, endPoint y: 503, distance: 274.1
click at [279, 235] on ngb-highlight "[PHONE_NUMBER]" at bounding box center [283, 237] width 134 height 19
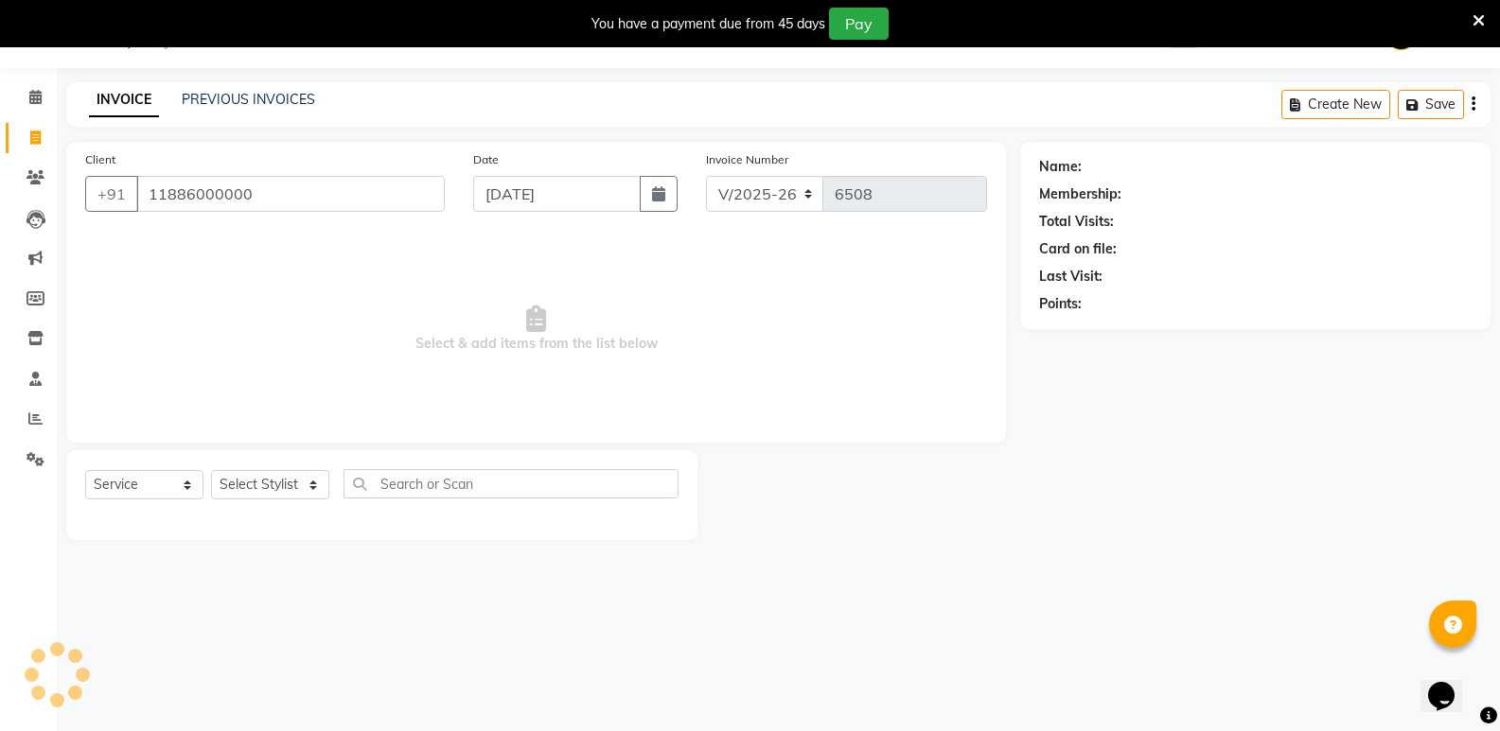
type input "11886000000"
click at [242, 493] on select "Select Stylist [PERSON_NAME] [PERSON_NAME] [PERSON_NAME] Mallu [PERSON_NAME] [P…" at bounding box center [270, 484] width 118 height 29
select select "25907"
click at [211, 470] on select "Select Stylist [PERSON_NAME] [PERSON_NAME] [PERSON_NAME] Mallu [PERSON_NAME] [P…" at bounding box center [270, 484] width 118 height 29
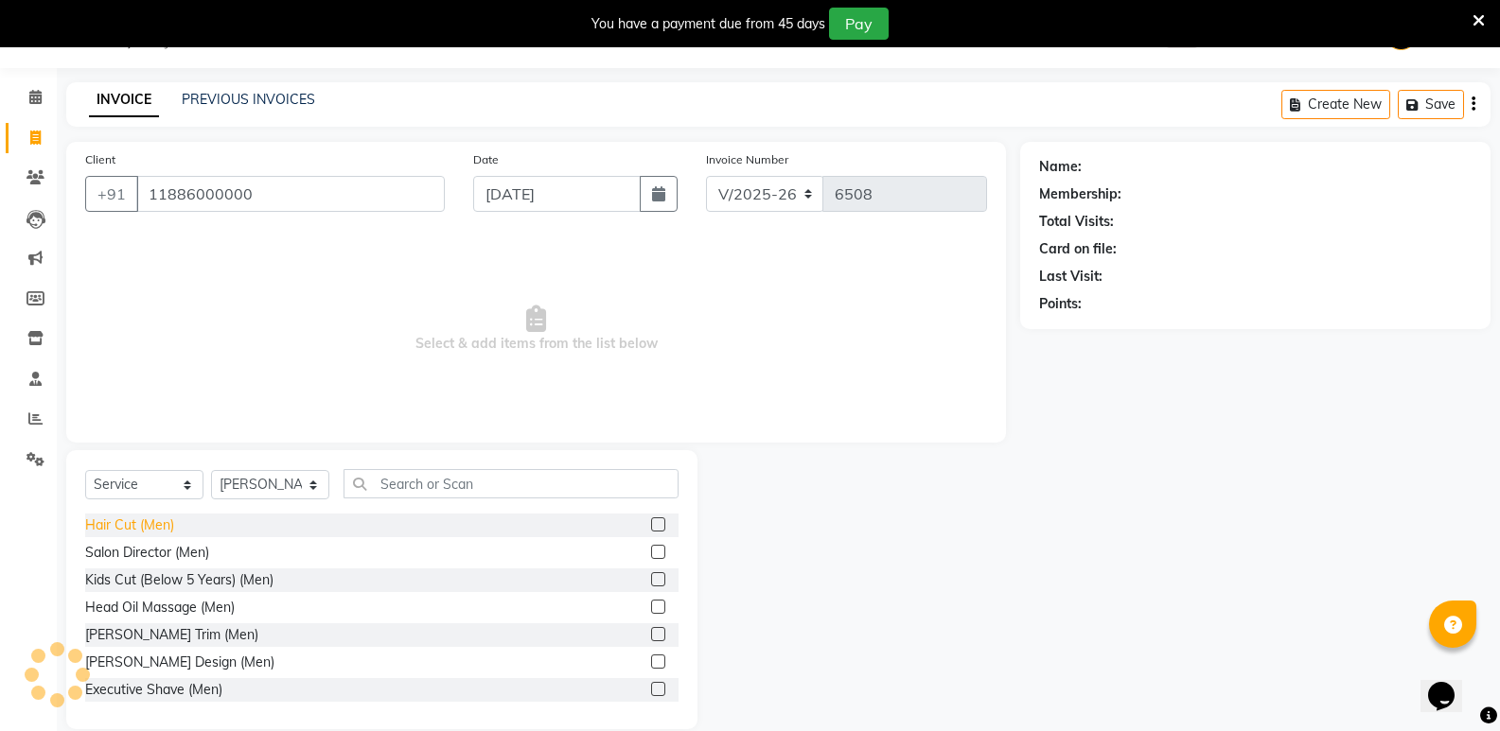
click at [113, 520] on div "Hair Cut (Men)" at bounding box center [129, 526] width 89 height 20
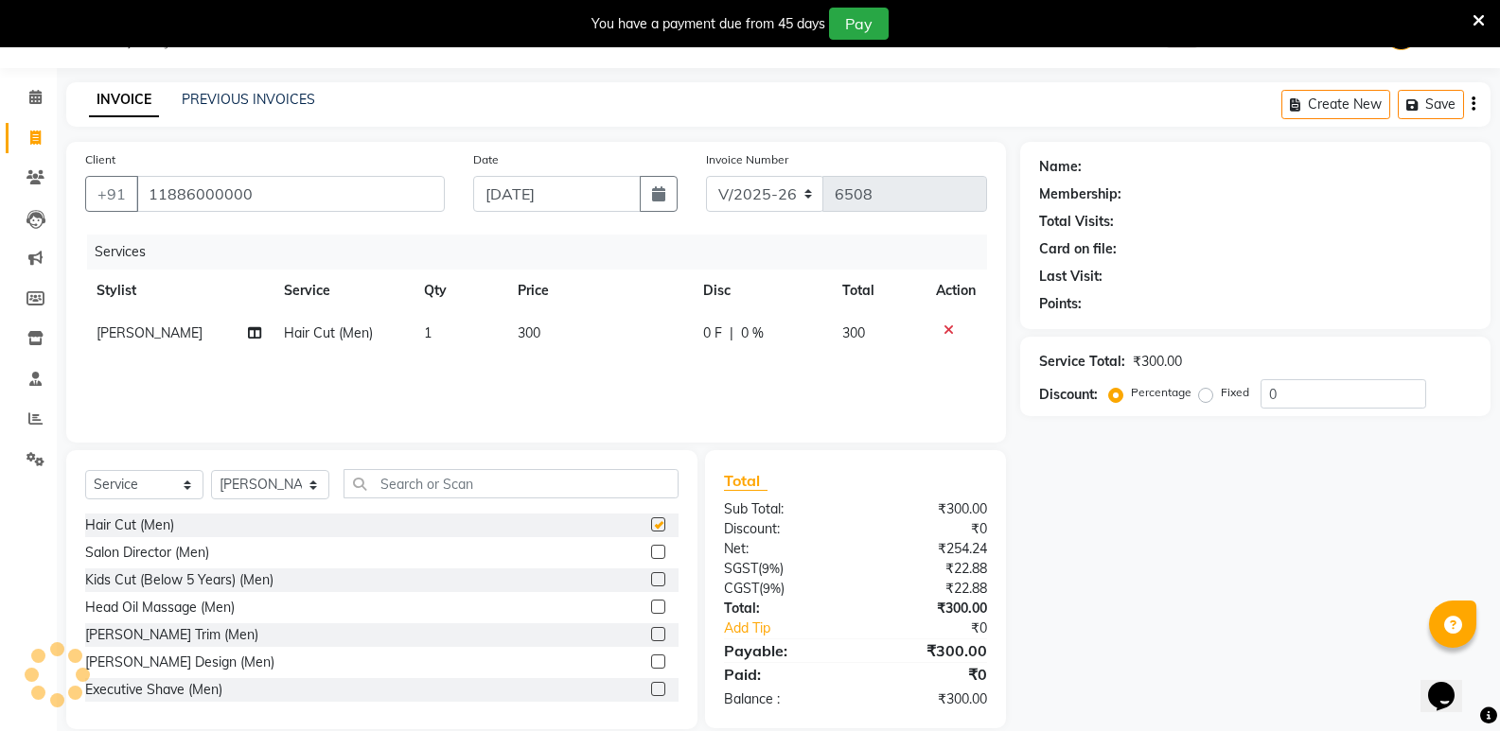
checkbox input "false"
click at [443, 494] on input "text" at bounding box center [510, 483] width 335 height 29
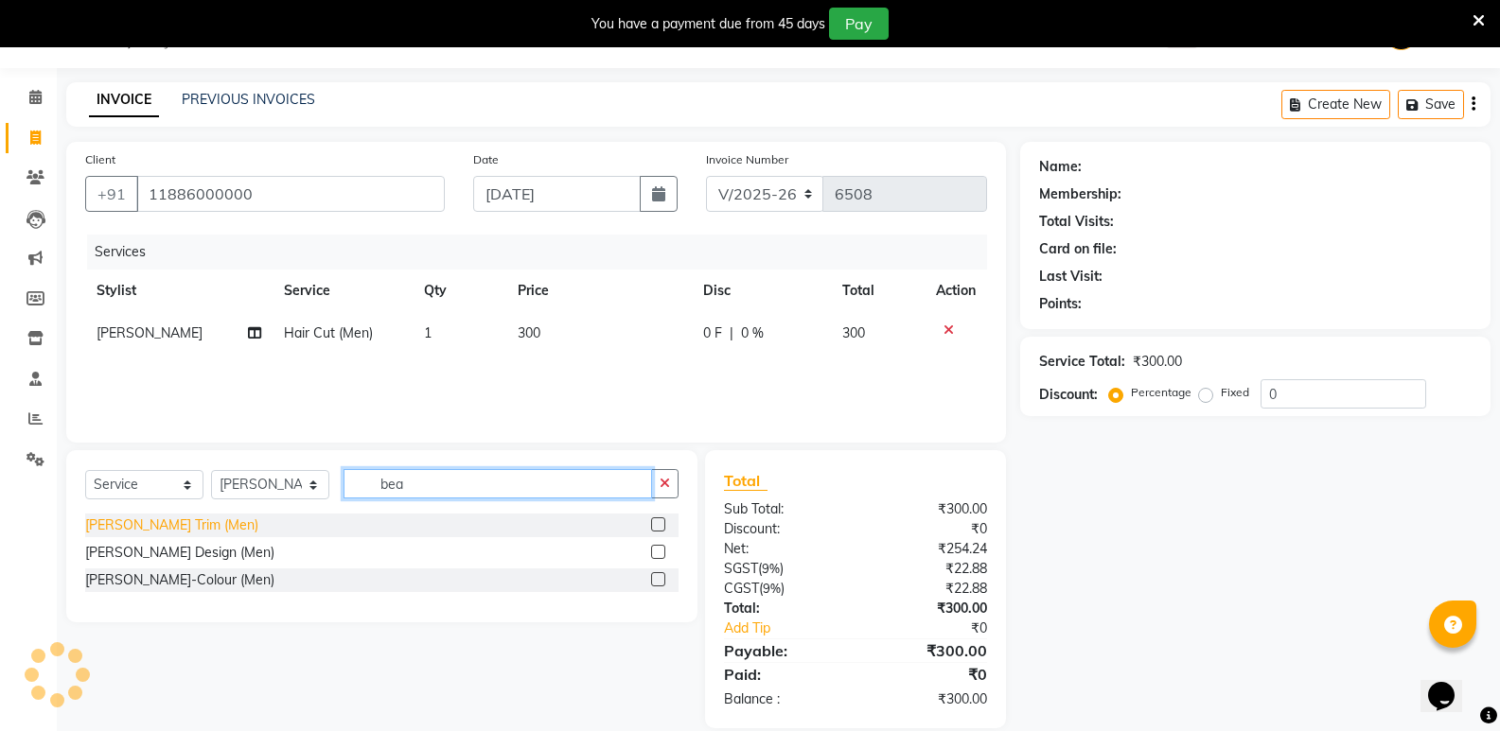
type input "bea"
click at [163, 520] on div "[PERSON_NAME] Trim (Men)" at bounding box center [171, 526] width 173 height 20
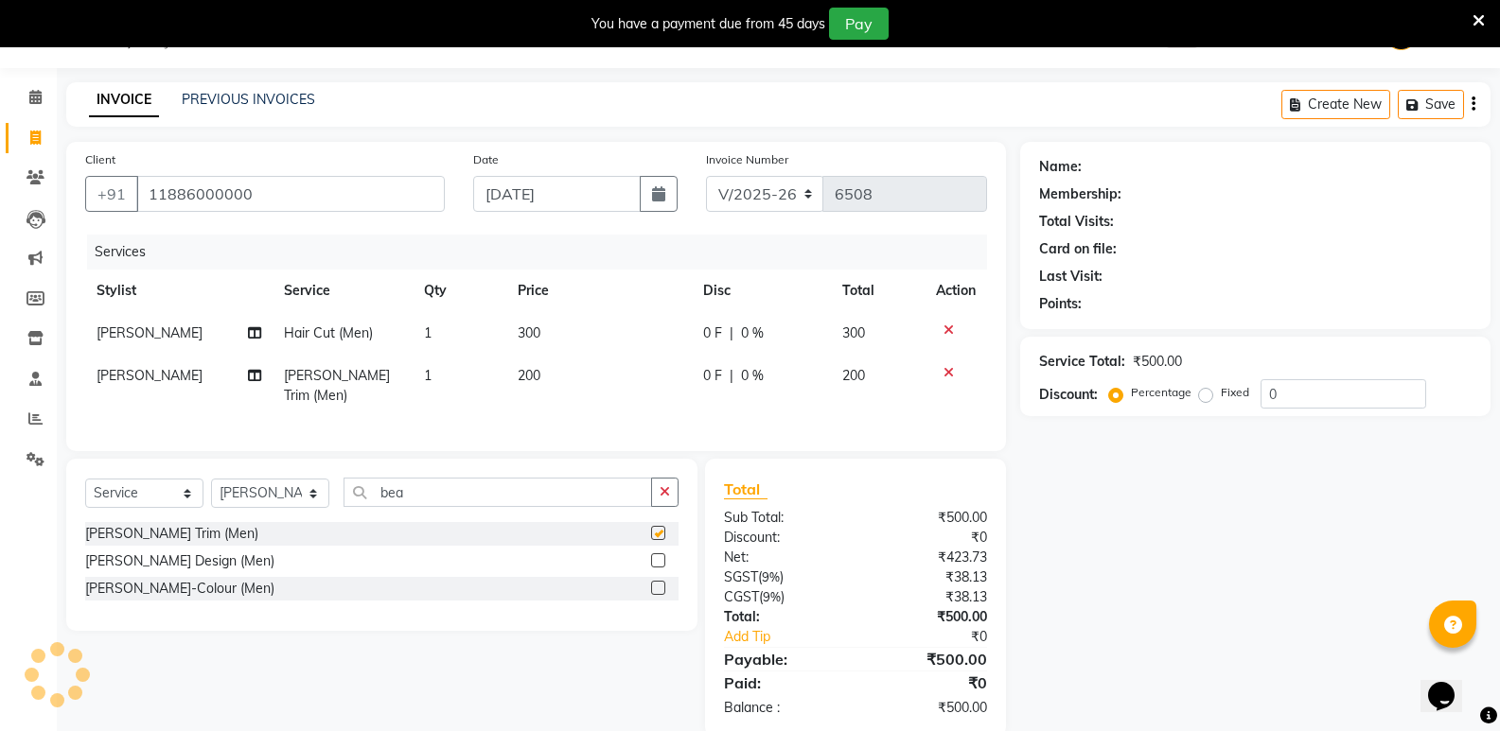
checkbox input "false"
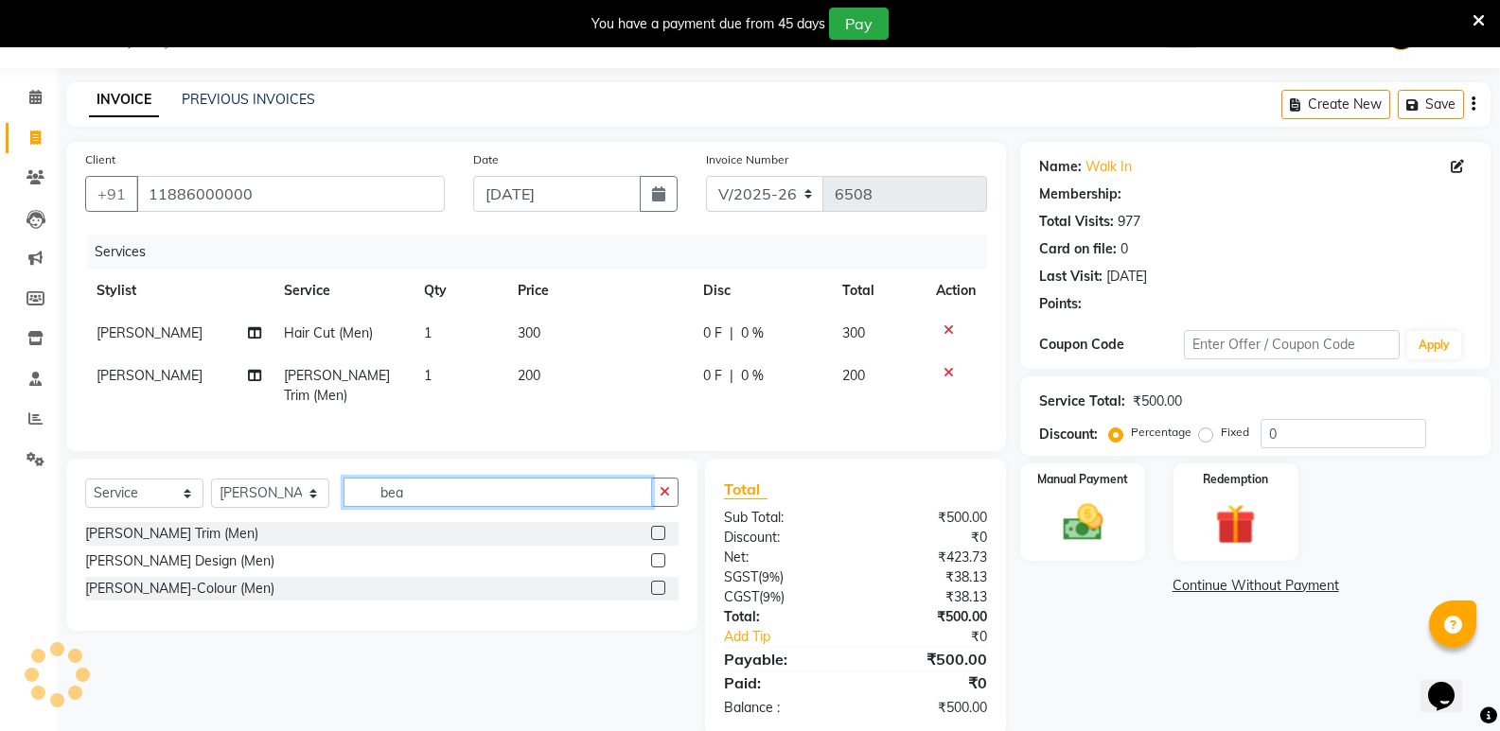
drag, startPoint x: 471, startPoint y: 495, endPoint x: 333, endPoint y: 506, distance: 138.6
click at [333, 506] on div "Select Service Product Membership Package Voucher Prepaid Gift Card Select Styl…" at bounding box center [381, 500] width 593 height 44
select select "1: Object"
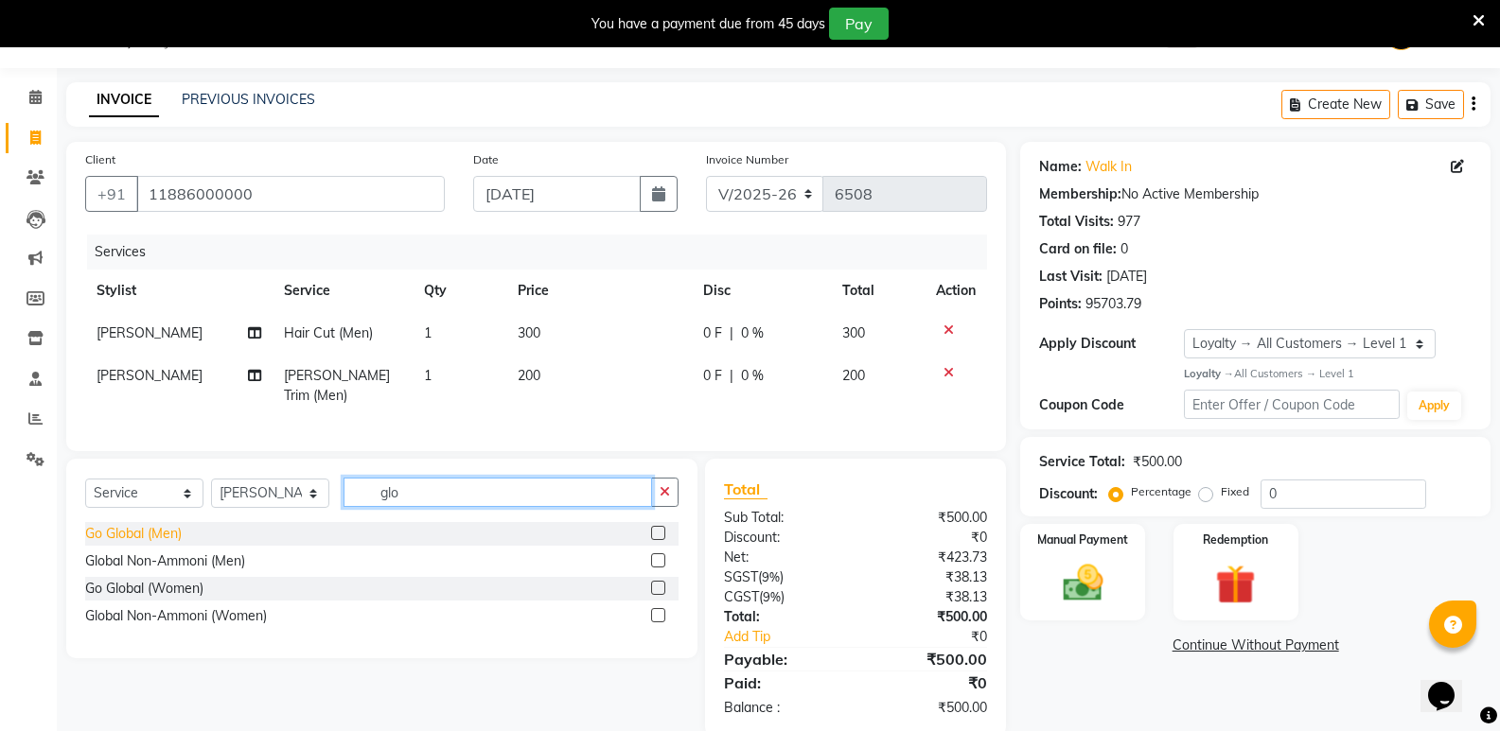
type input "glo"
click at [153, 524] on div "Go Global (Men)" at bounding box center [133, 534] width 97 height 20
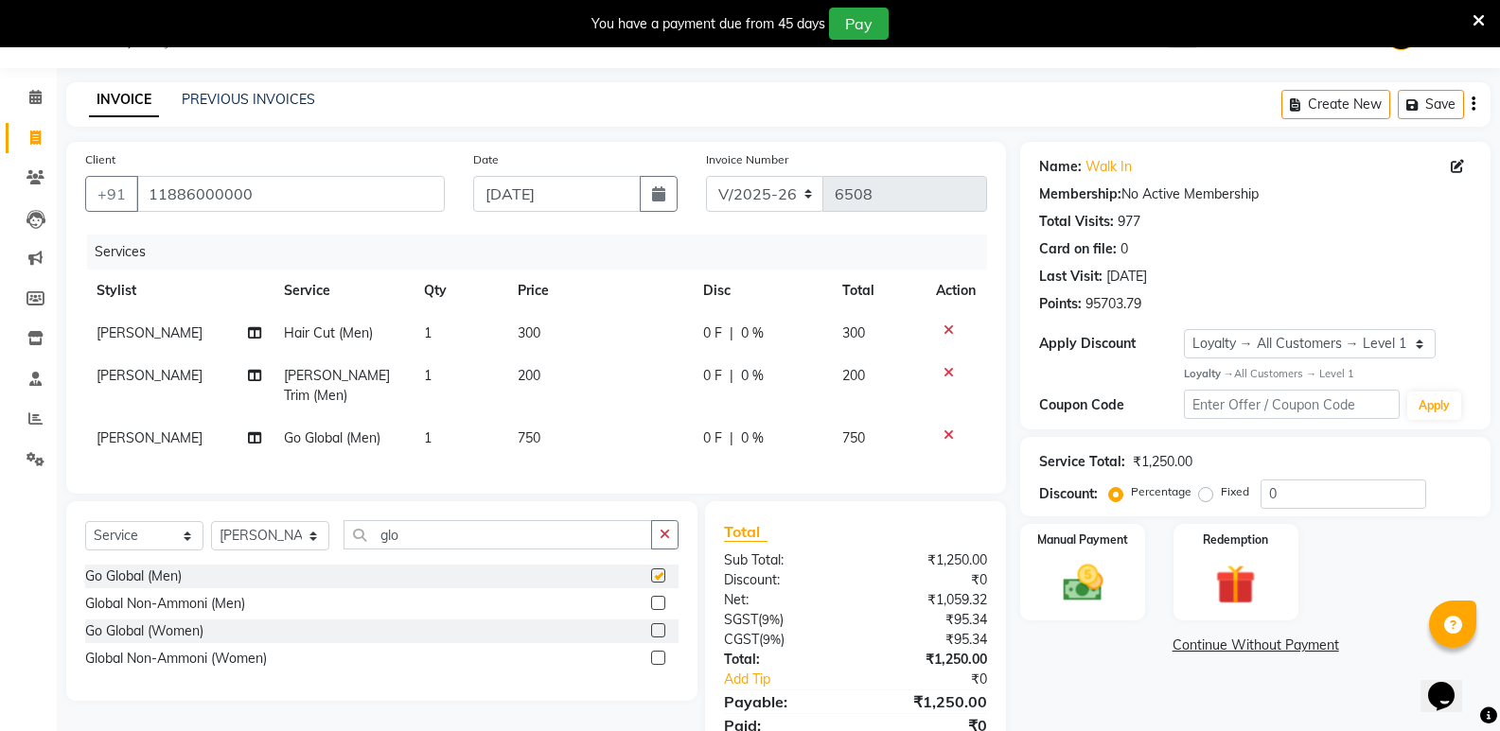
checkbox input "false"
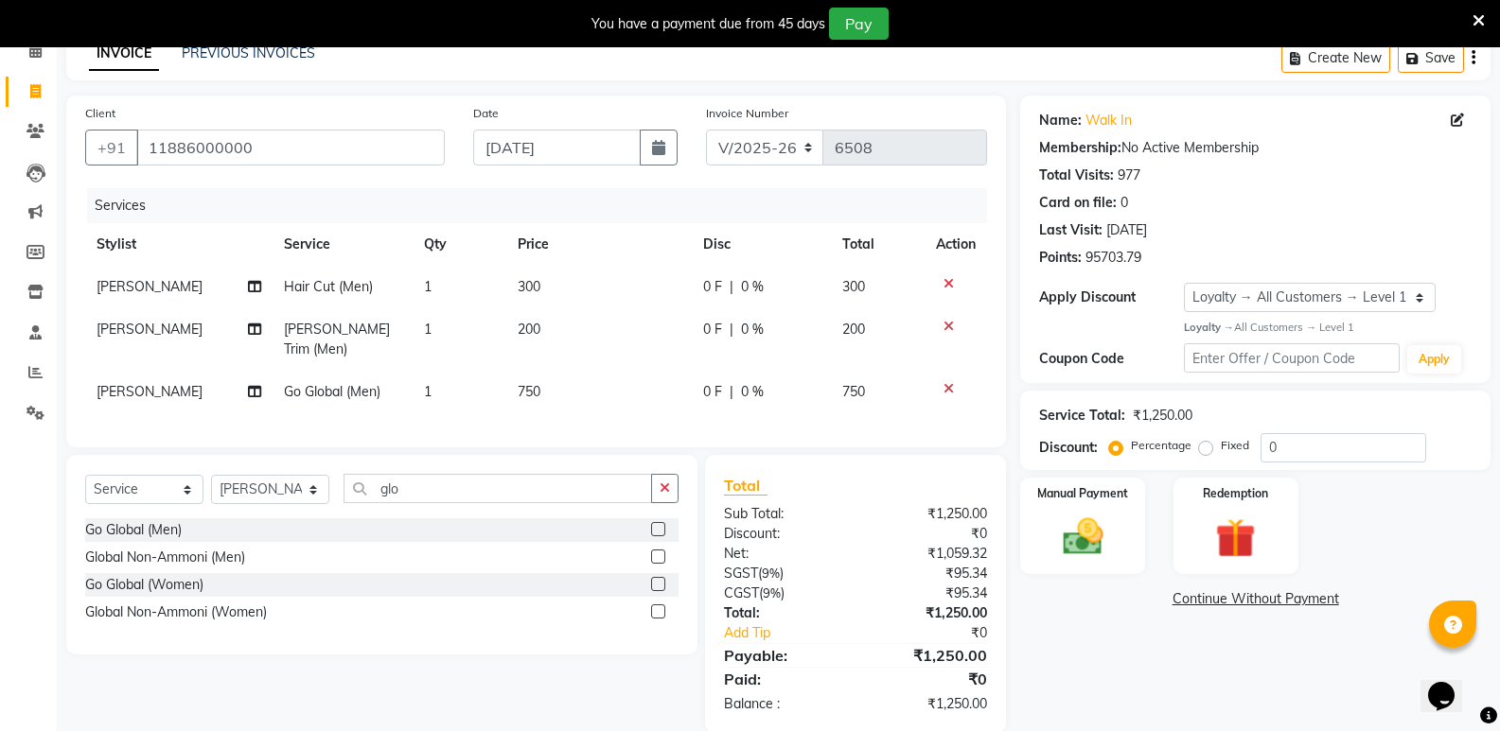
scroll to position [118, 0]
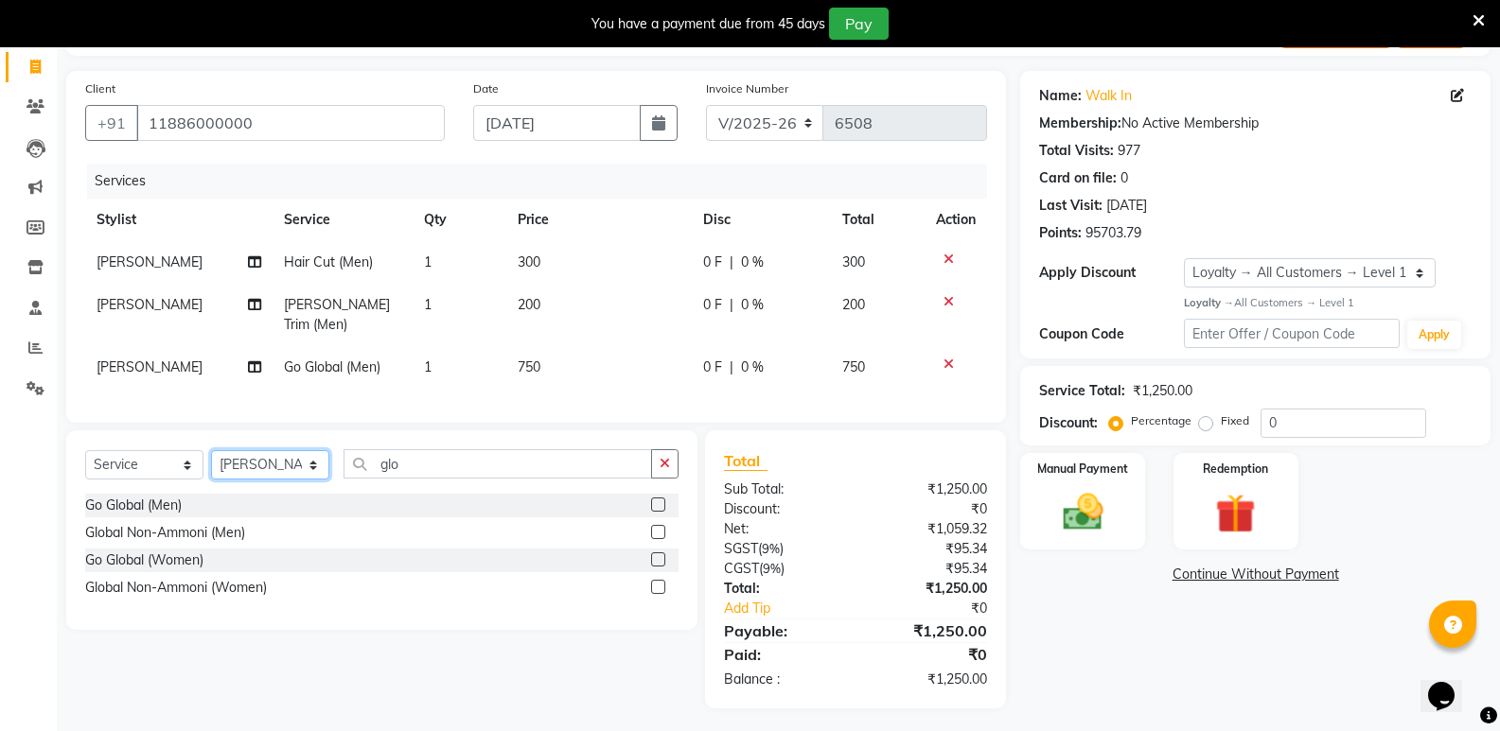
click at [278, 460] on select "Select Stylist [PERSON_NAME] [PERSON_NAME] [PERSON_NAME] Mallu [PERSON_NAME] [P…" at bounding box center [270, 464] width 118 height 29
select select "87807"
click at [211, 450] on select "Select Stylist [PERSON_NAME] [PERSON_NAME] [PERSON_NAME] Mallu [PERSON_NAME] [P…" at bounding box center [270, 464] width 118 height 29
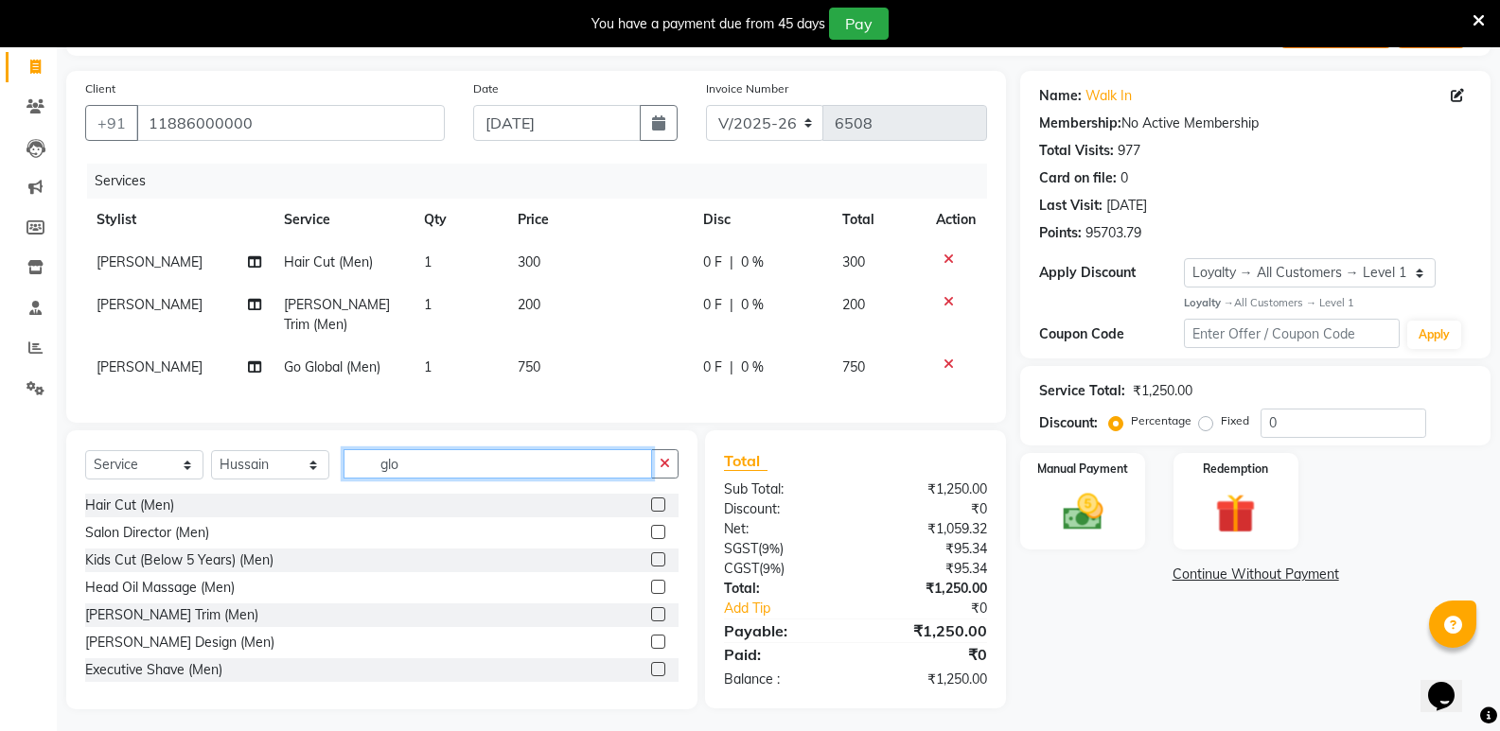
drag, startPoint x: 420, startPoint y: 463, endPoint x: 369, endPoint y: 479, distance: 53.6
click at [369, 479] on div "Select Service Product Membership Package Voucher Prepaid Gift Card Select Styl…" at bounding box center [381, 471] width 593 height 44
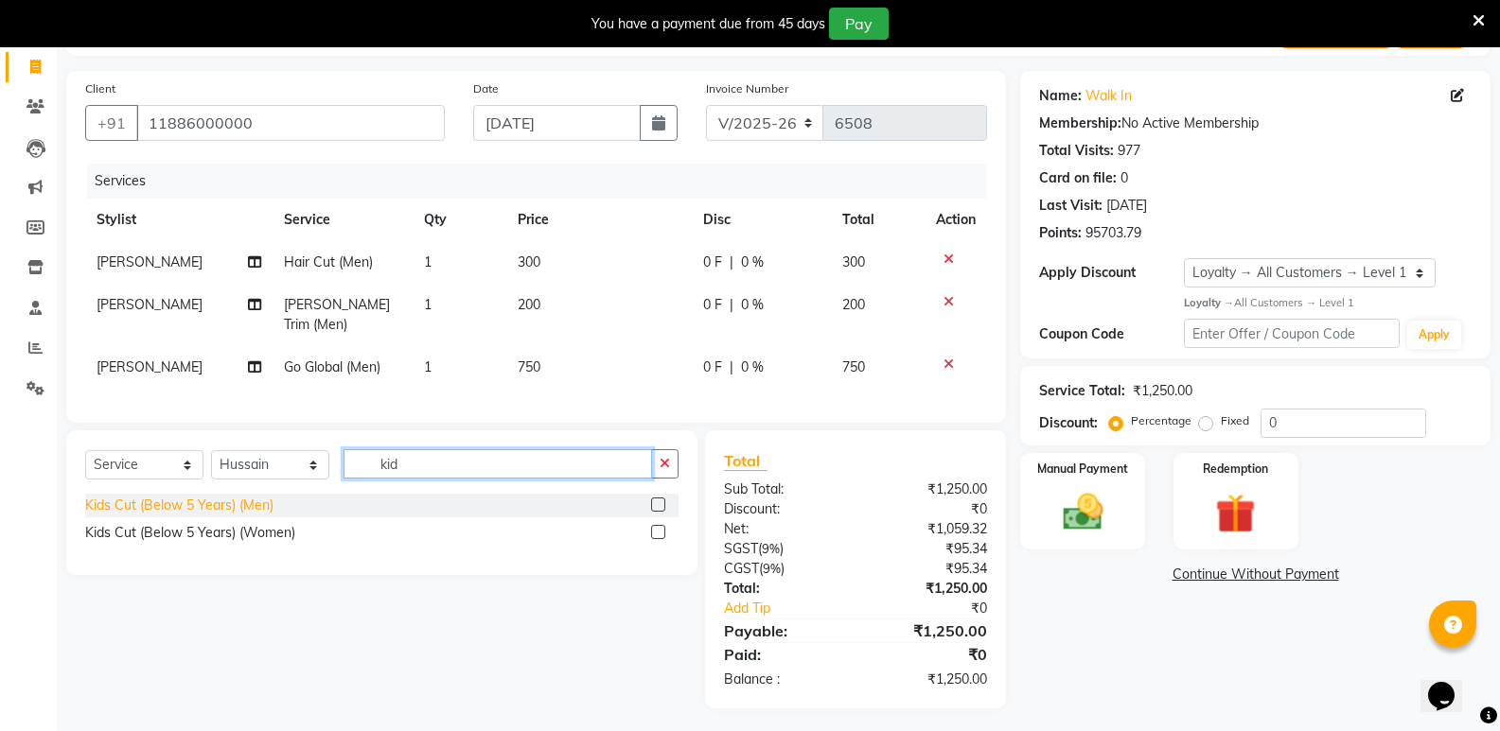
type input "kid"
click at [153, 498] on div "Kids Cut (Below 5 Years) (Men)" at bounding box center [179, 506] width 188 height 20
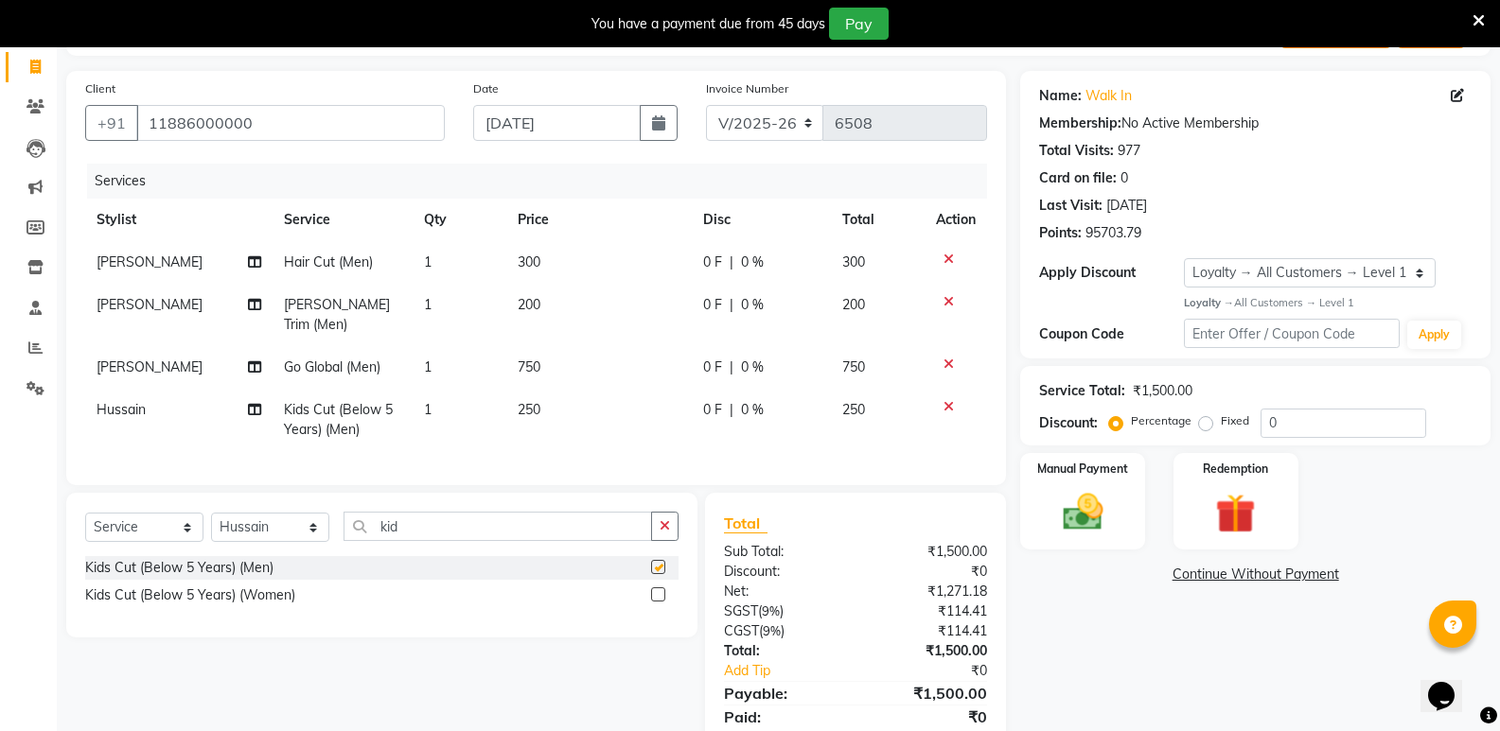
checkbox input "false"
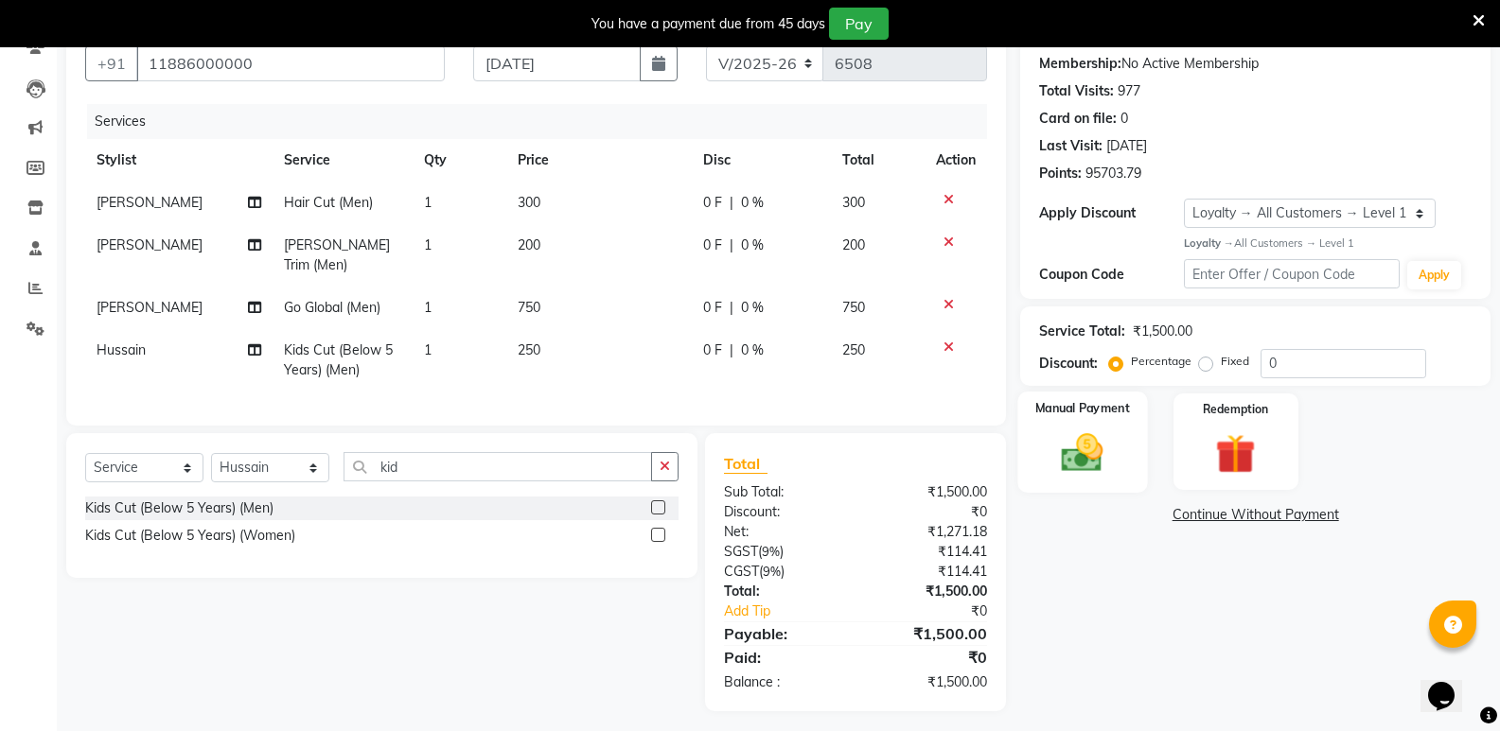
scroll to position [181, 0]
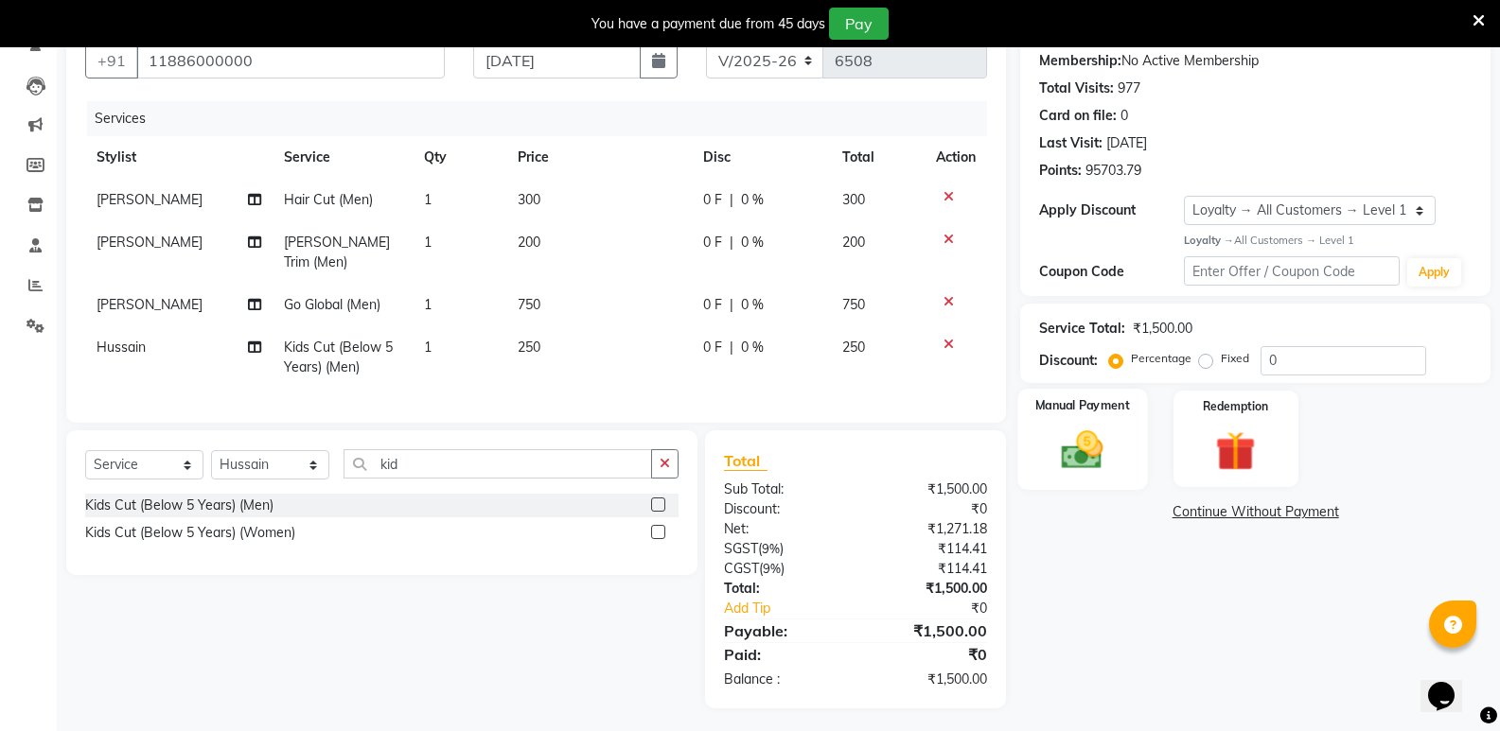
click at [1037, 460] on div "Manual Payment" at bounding box center [1083, 439] width 130 height 101
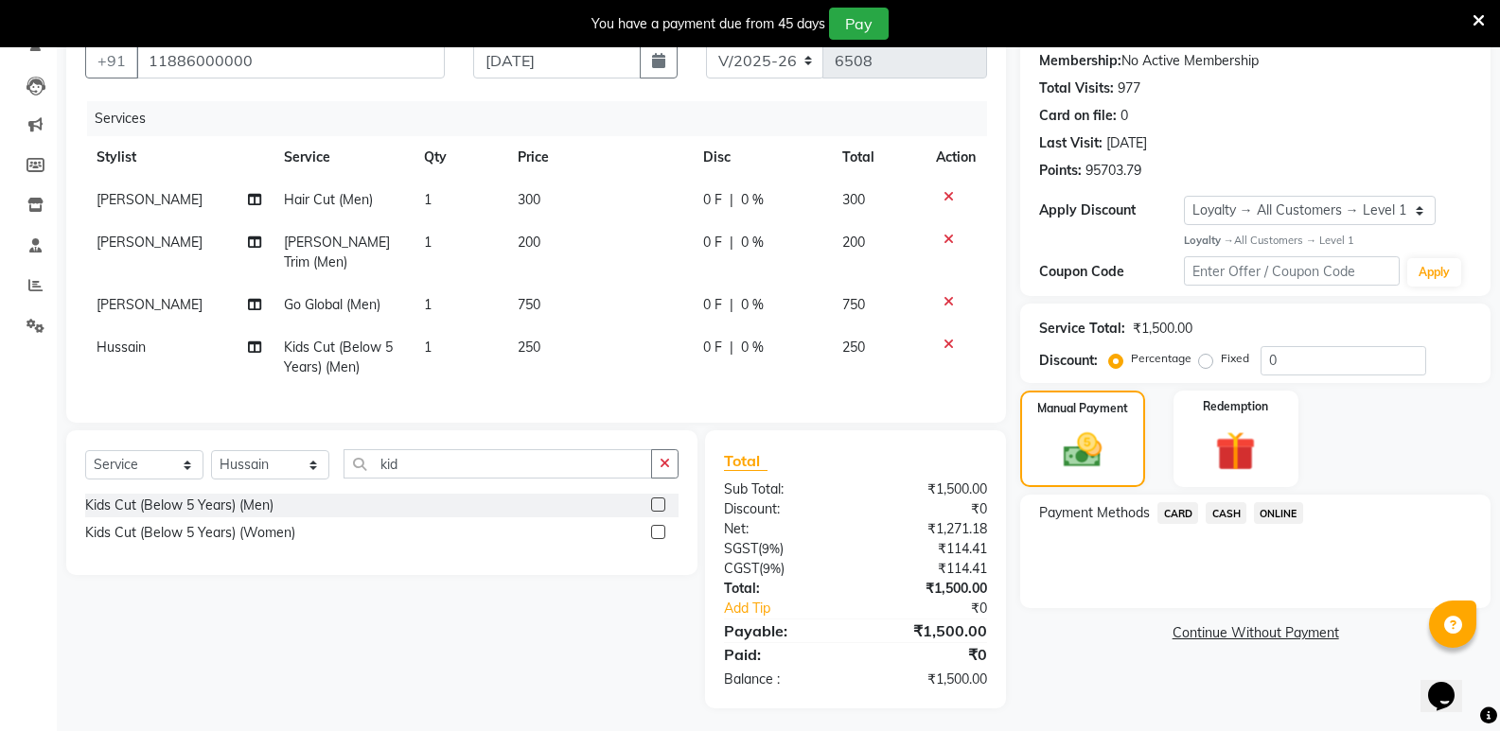
click at [1224, 514] on span "CASH" at bounding box center [1225, 513] width 41 height 22
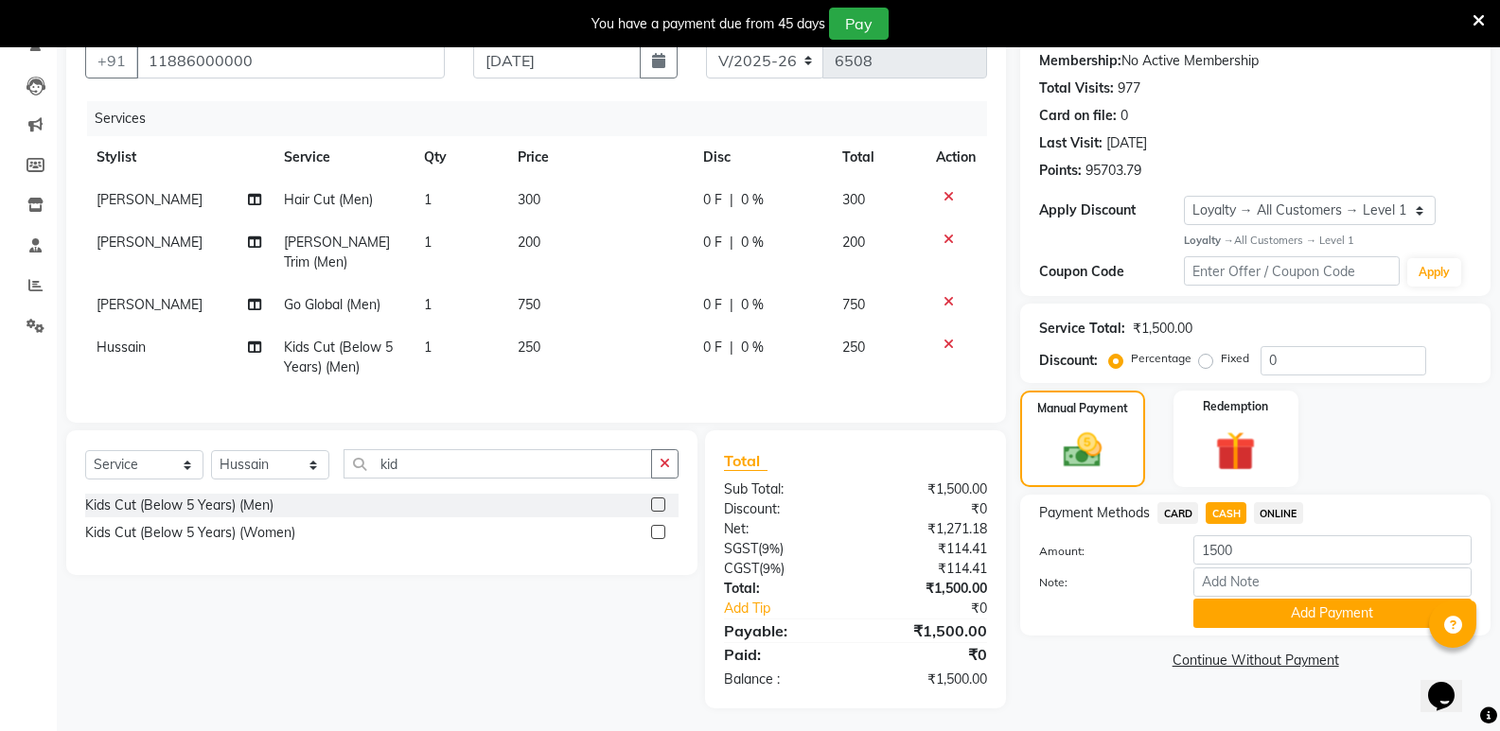
click at [1239, 612] on button "Add Payment" at bounding box center [1332, 613] width 278 height 29
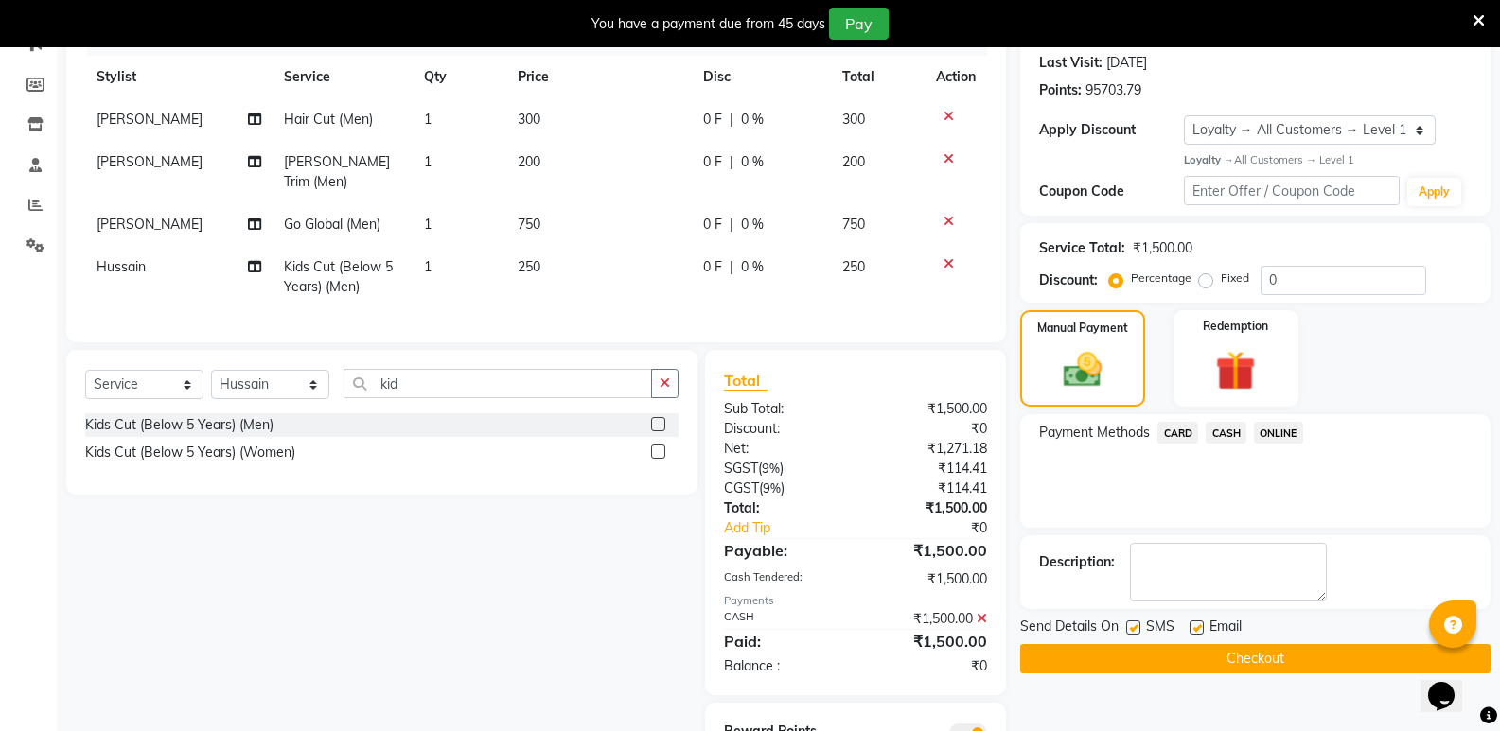
scroll to position [342, 0]
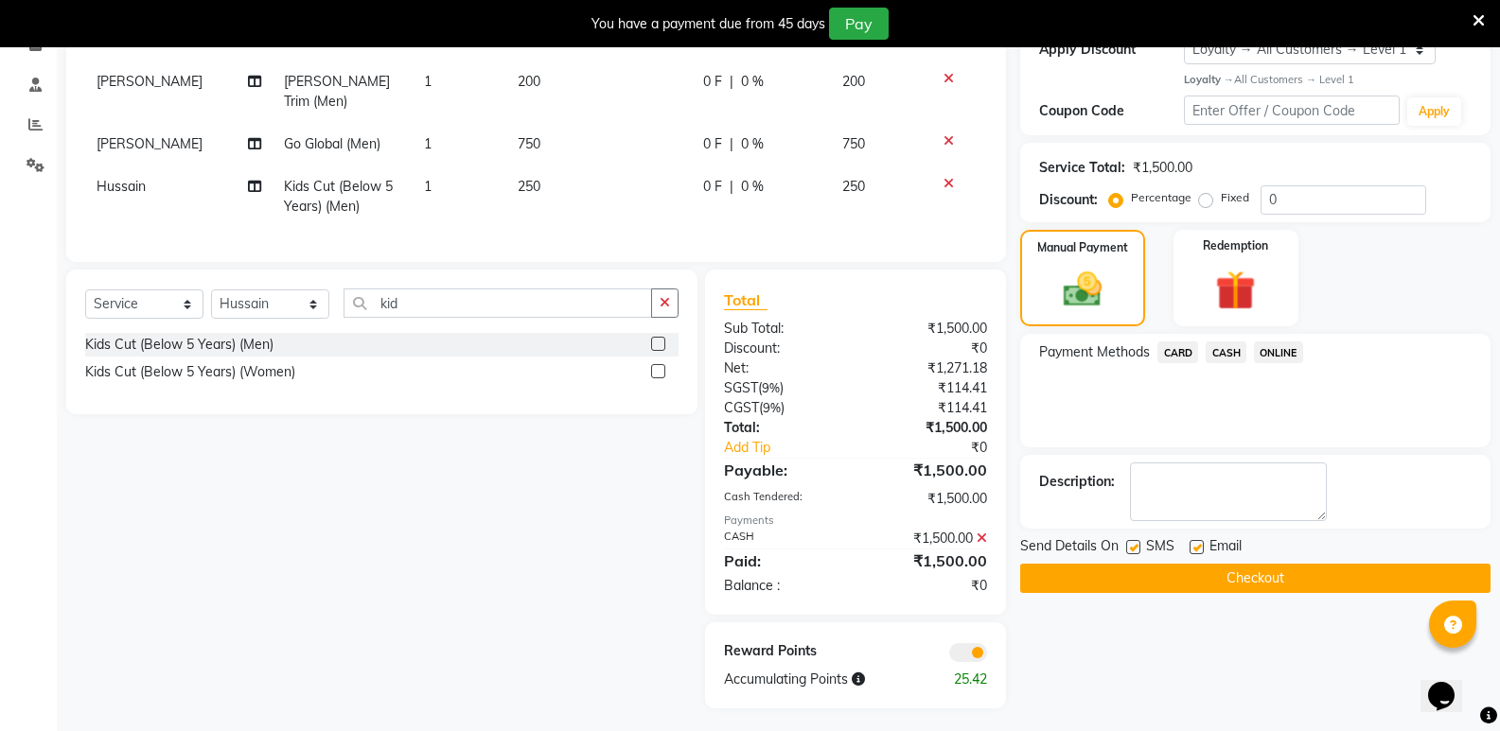
click at [1238, 590] on button "Checkout" at bounding box center [1255, 578] width 470 height 29
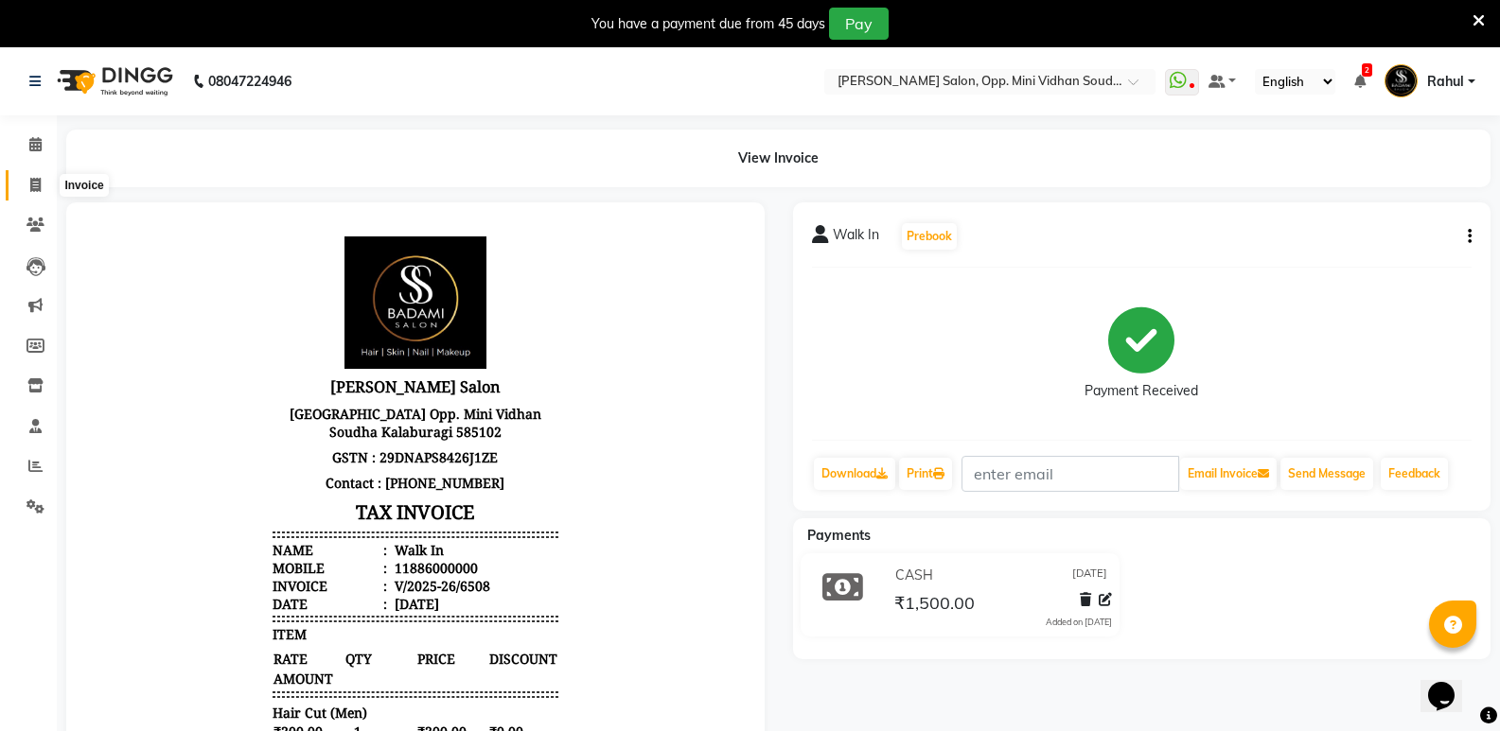
click at [24, 172] on link "Invoice" at bounding box center [28, 185] width 45 height 31
select select "service"
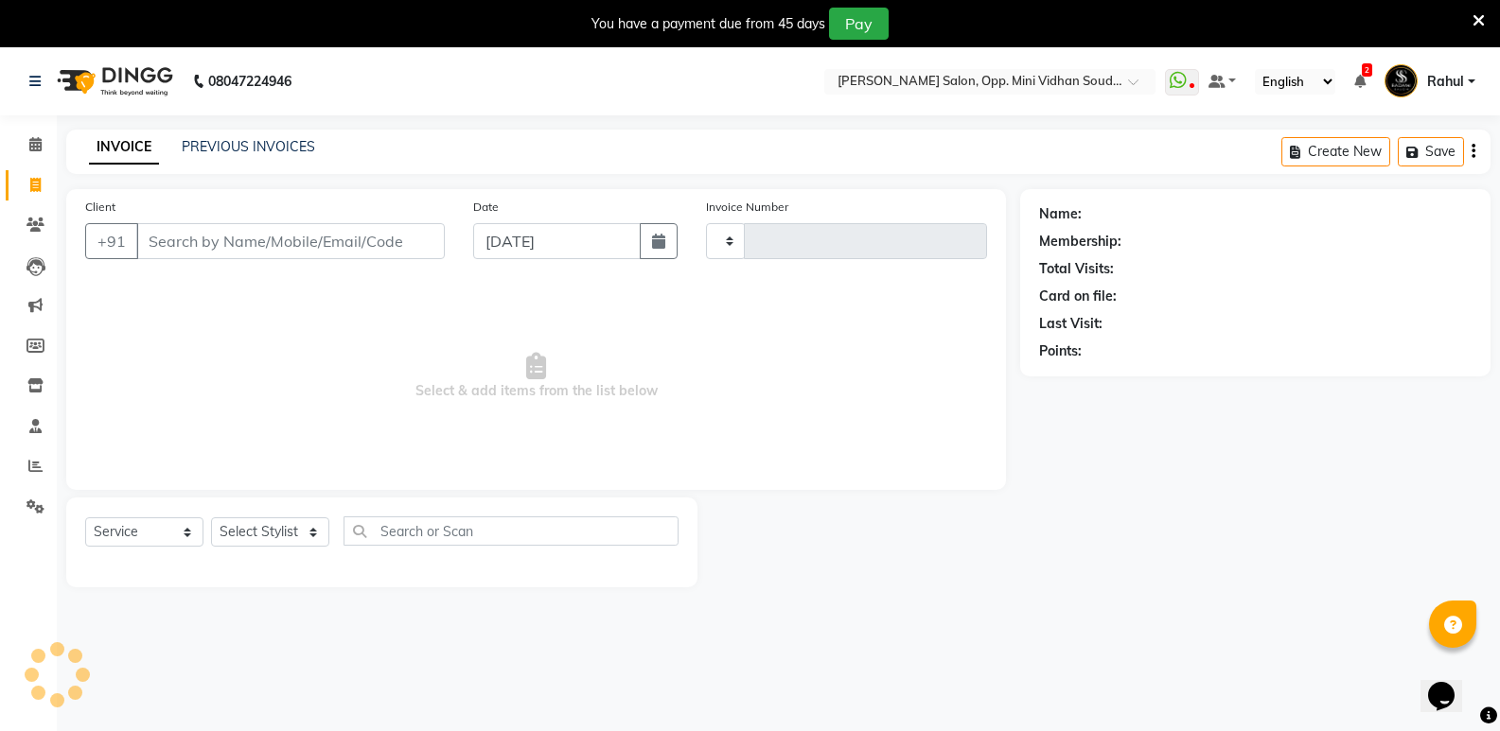
scroll to position [47, 0]
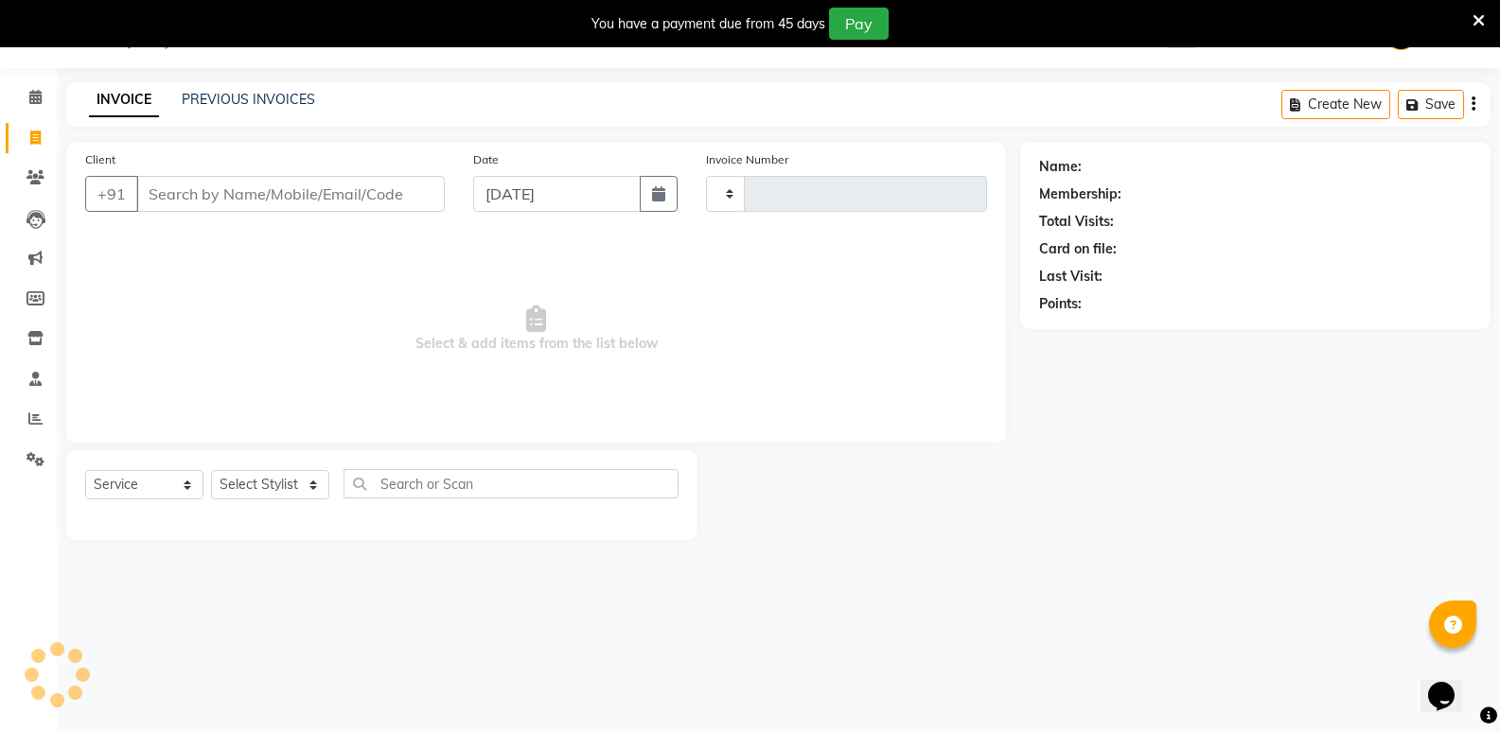
type input "6509"
select select "4533"
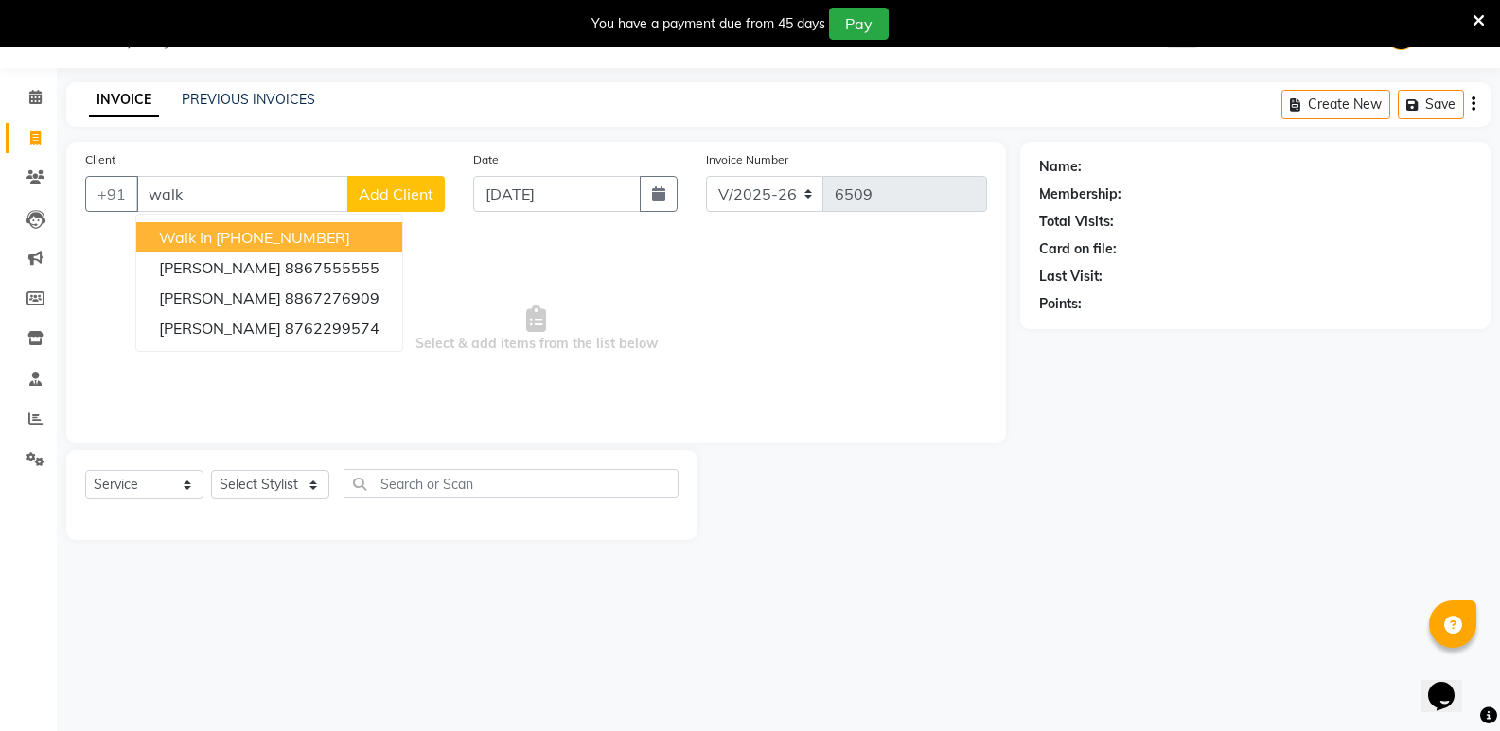
click at [306, 238] on ngb-highlight "[PHONE_NUMBER]" at bounding box center [283, 237] width 134 height 19
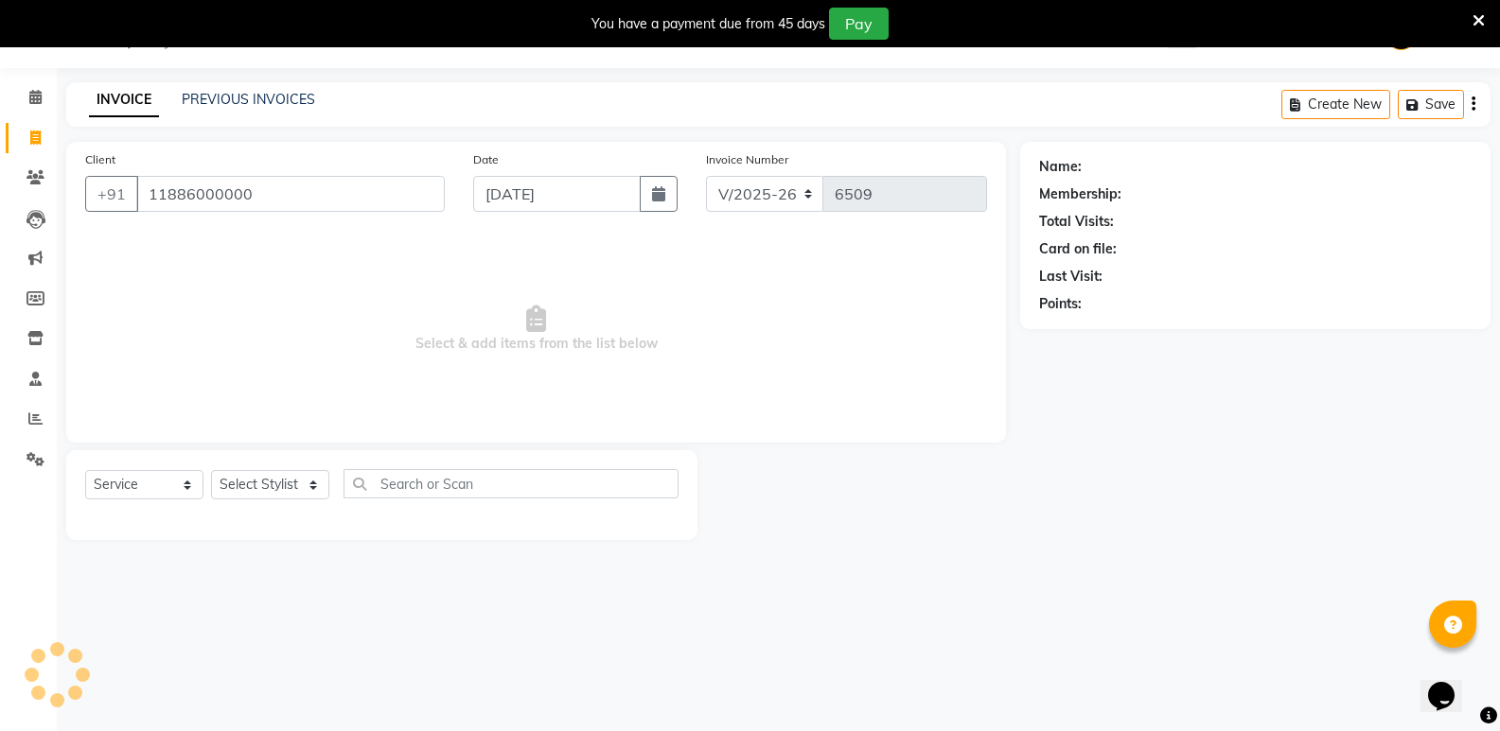
type input "11886000000"
select select "1: Object"
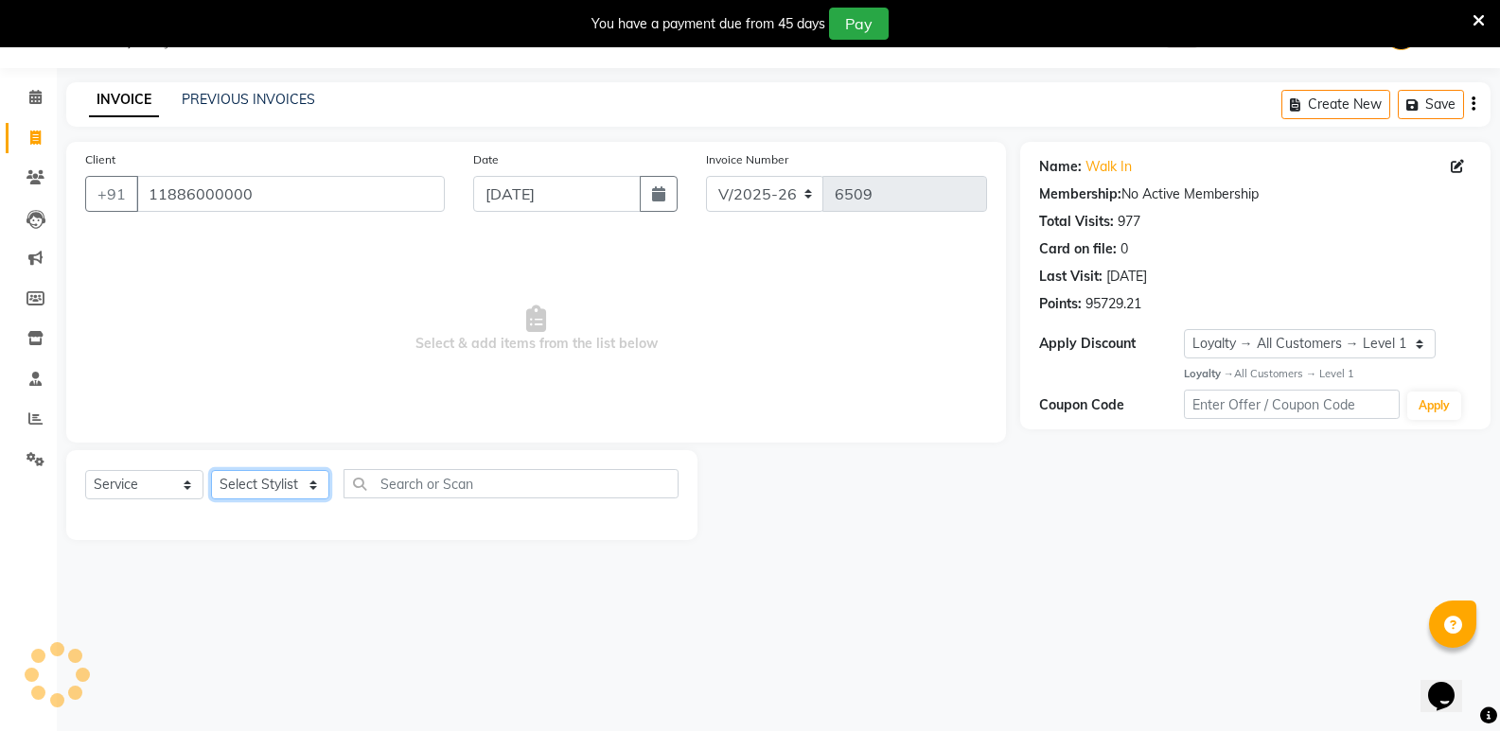
click at [251, 490] on select "Select Stylist [PERSON_NAME] [PERSON_NAME] [PERSON_NAME] Mallu [PERSON_NAME] [P…" at bounding box center [270, 484] width 118 height 29
select select "25904"
click at [211, 470] on select "Select Stylist [PERSON_NAME] [PERSON_NAME] [PERSON_NAME] Mallu [PERSON_NAME] [P…" at bounding box center [270, 484] width 118 height 29
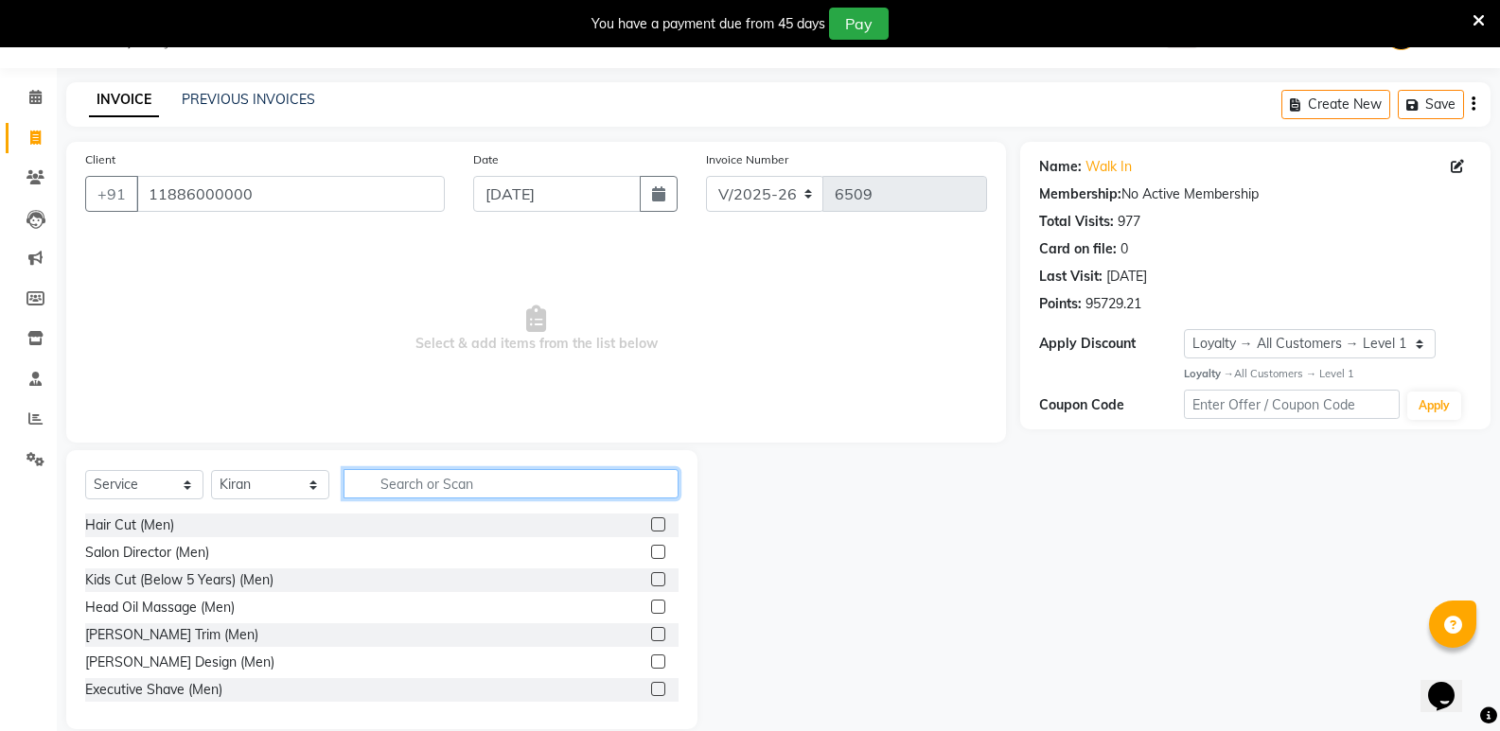
click at [482, 486] on input "text" at bounding box center [510, 483] width 335 height 29
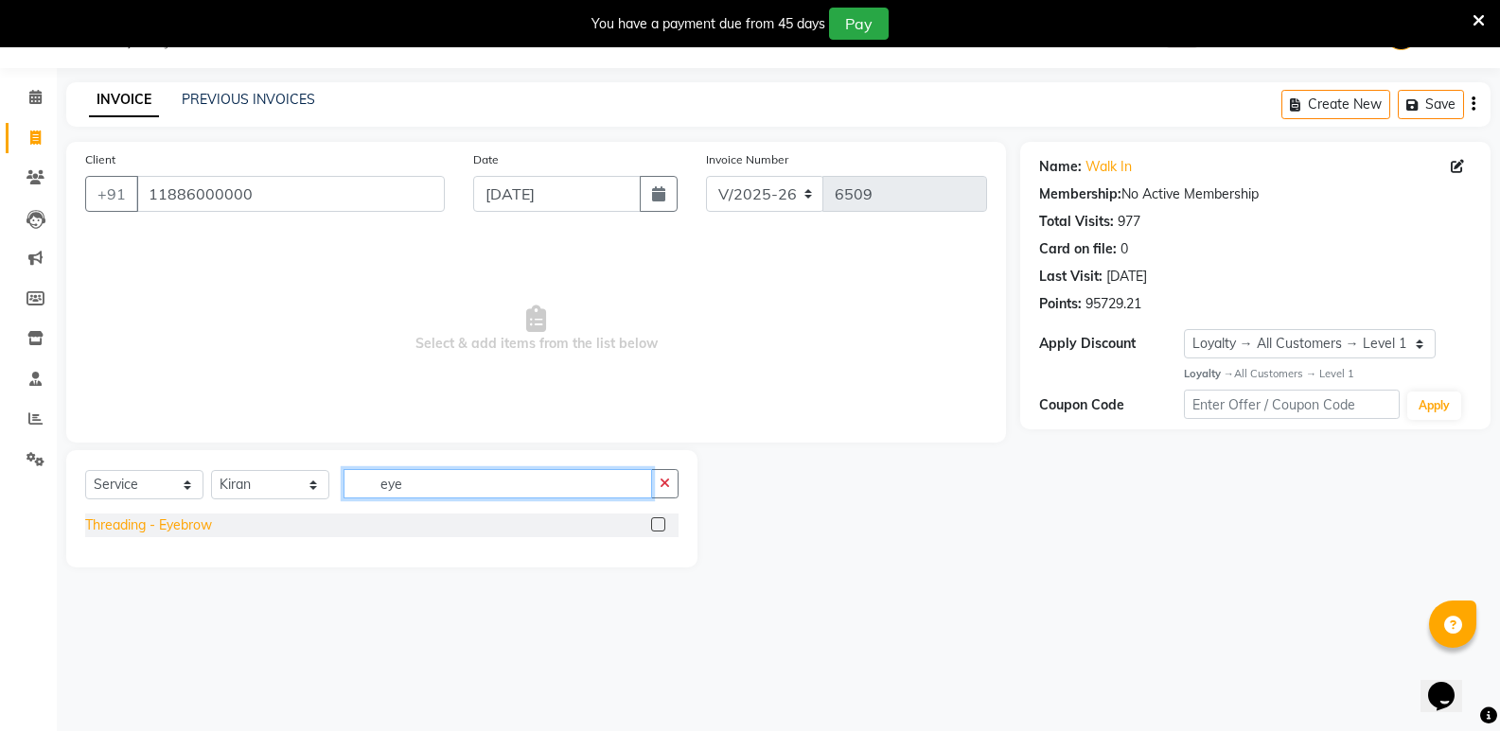
type input "eye"
click at [152, 518] on div "Threading - Eyebrow" at bounding box center [148, 526] width 127 height 20
checkbox input "false"
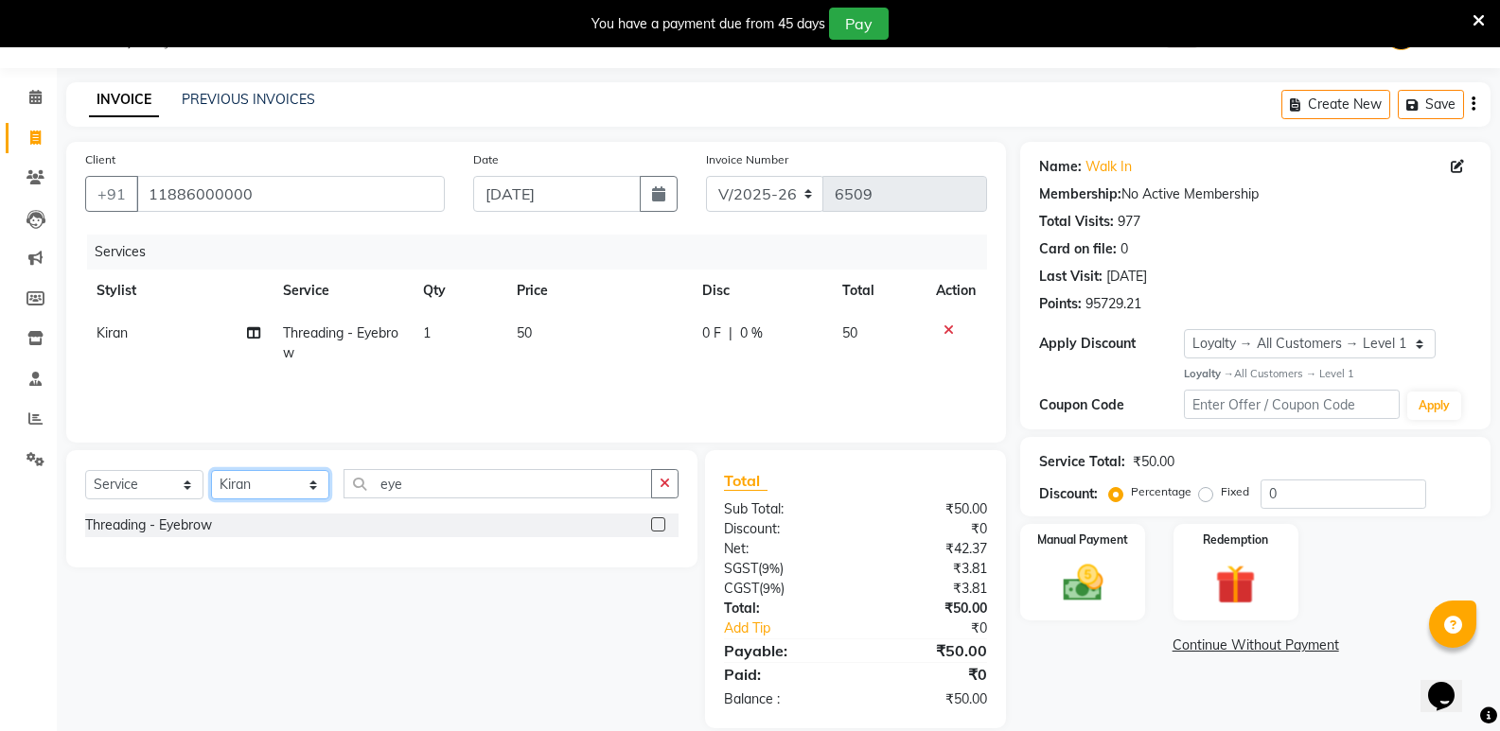
click at [294, 486] on select "Select Stylist [PERSON_NAME] [PERSON_NAME] [PERSON_NAME] Mallu [PERSON_NAME] [P…" at bounding box center [270, 484] width 118 height 29
select select "74043"
click at [211, 470] on select "Select Stylist [PERSON_NAME] [PERSON_NAME] [PERSON_NAME] Mallu [PERSON_NAME] [P…" at bounding box center [270, 484] width 118 height 29
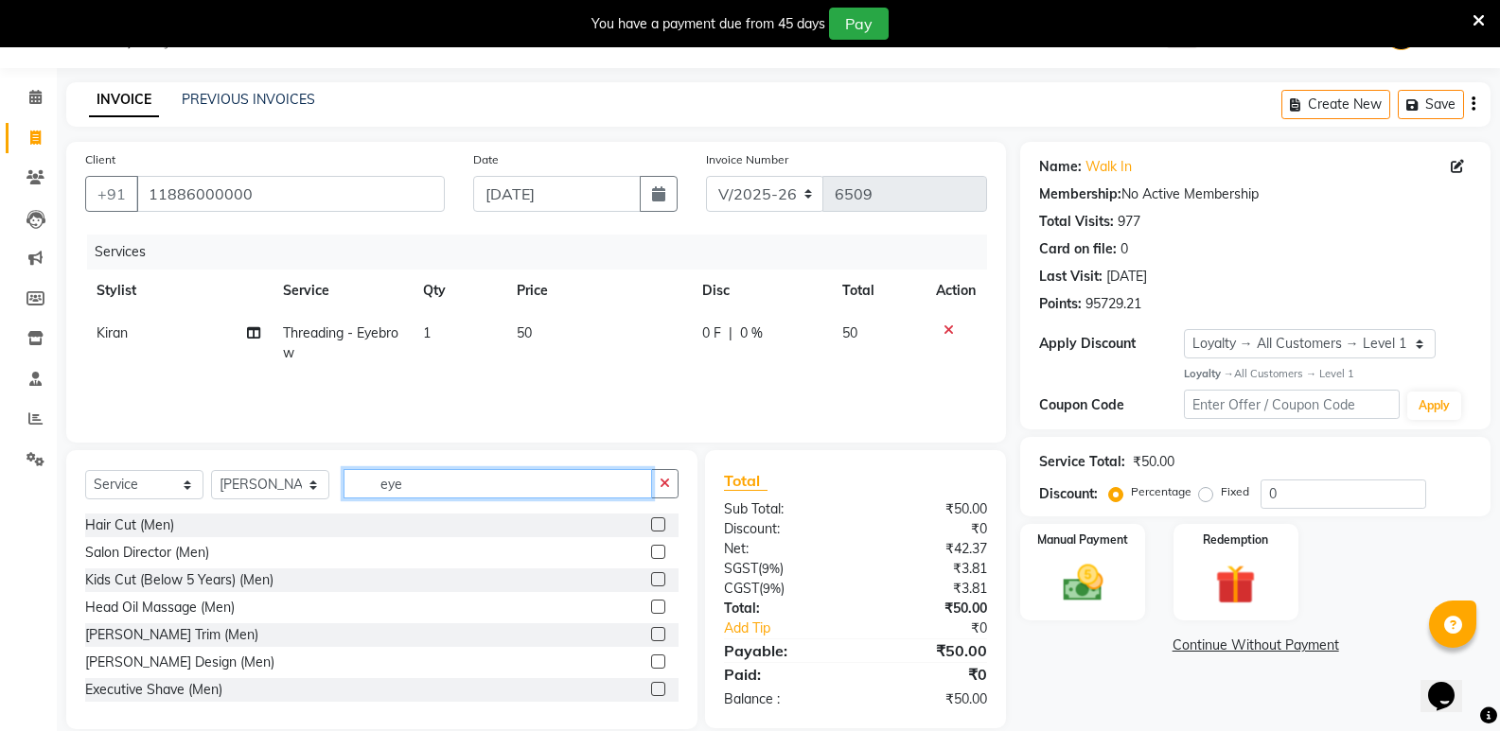
click at [436, 493] on input "eye" at bounding box center [497, 483] width 308 height 29
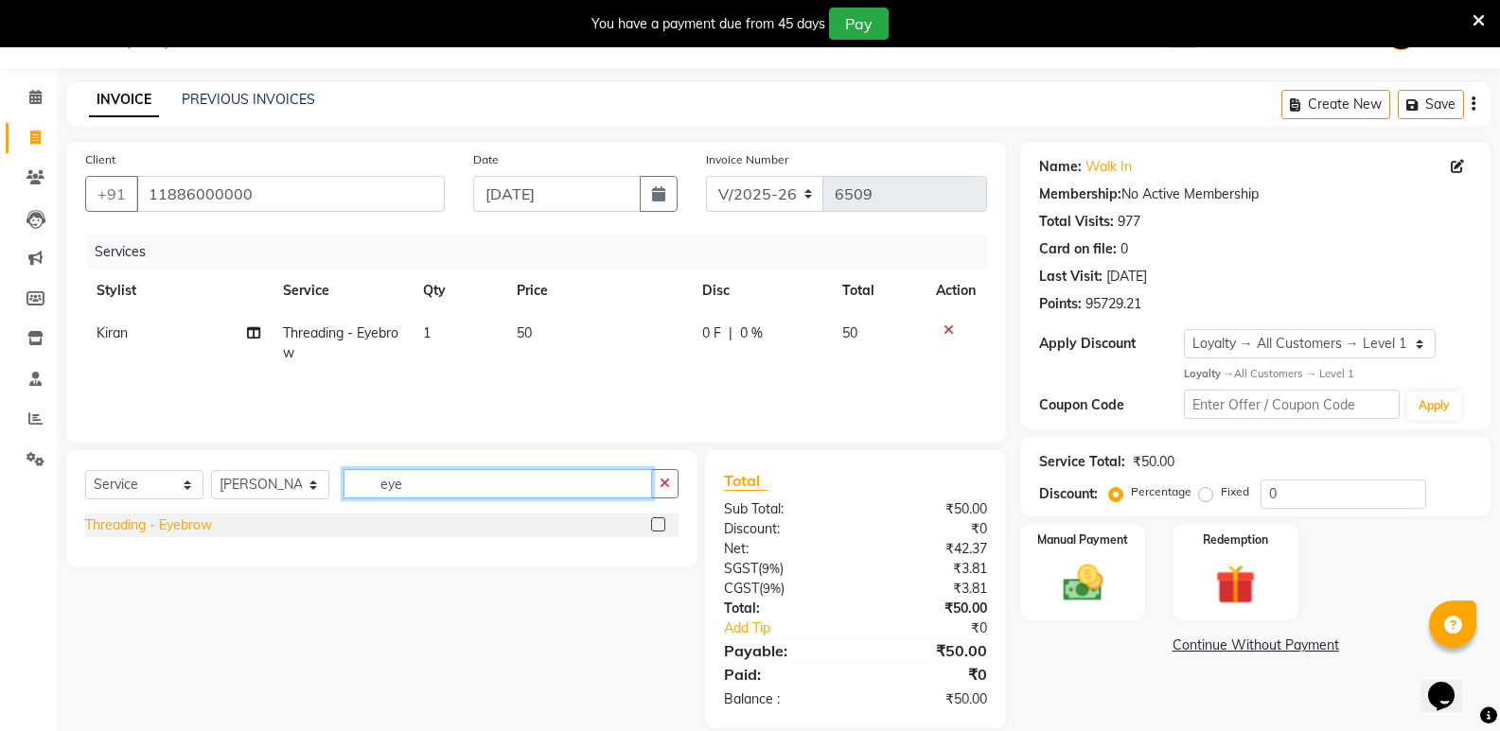
type input "eye"
click at [175, 522] on div "Threading - Eyebrow" at bounding box center [148, 526] width 127 height 20
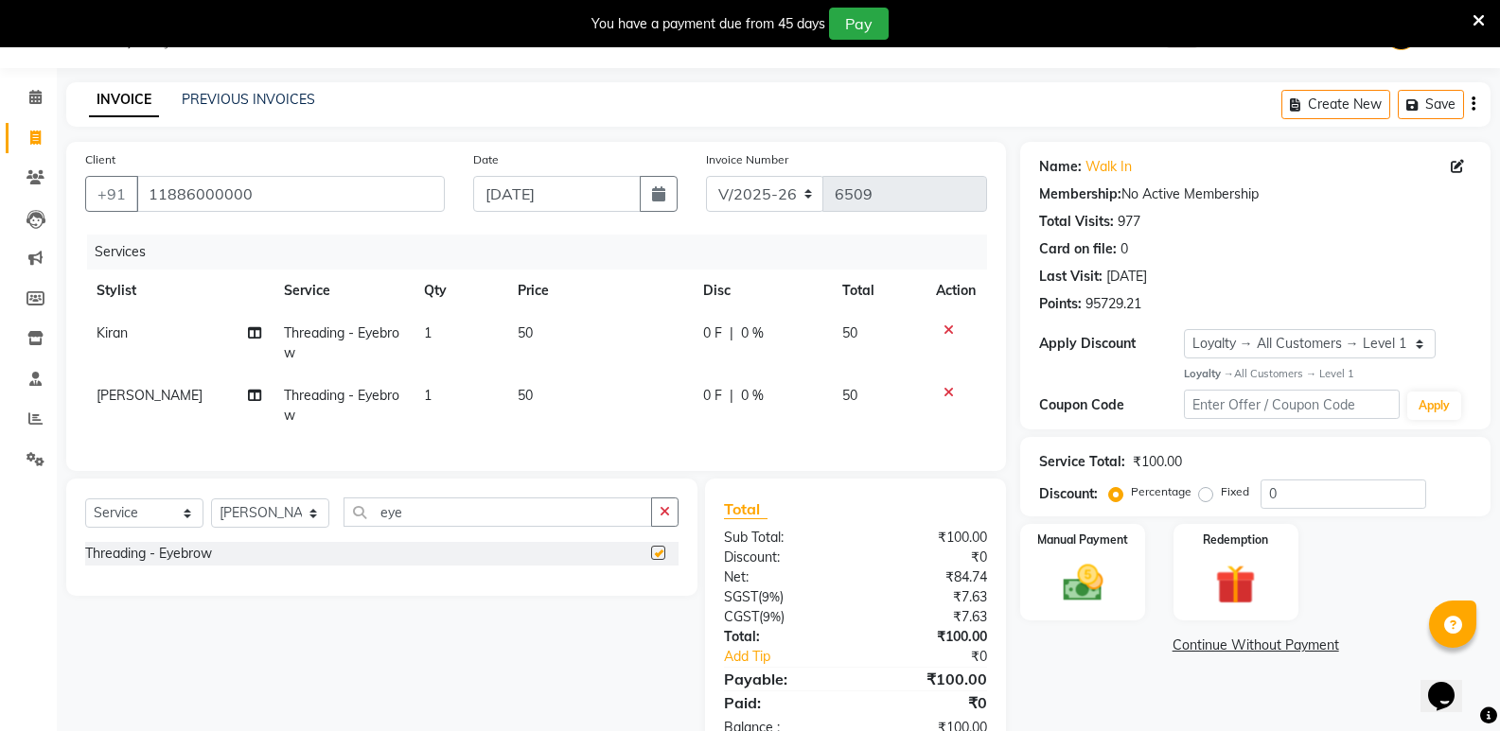
checkbox input "false"
click at [948, 331] on icon at bounding box center [948, 330] width 10 height 13
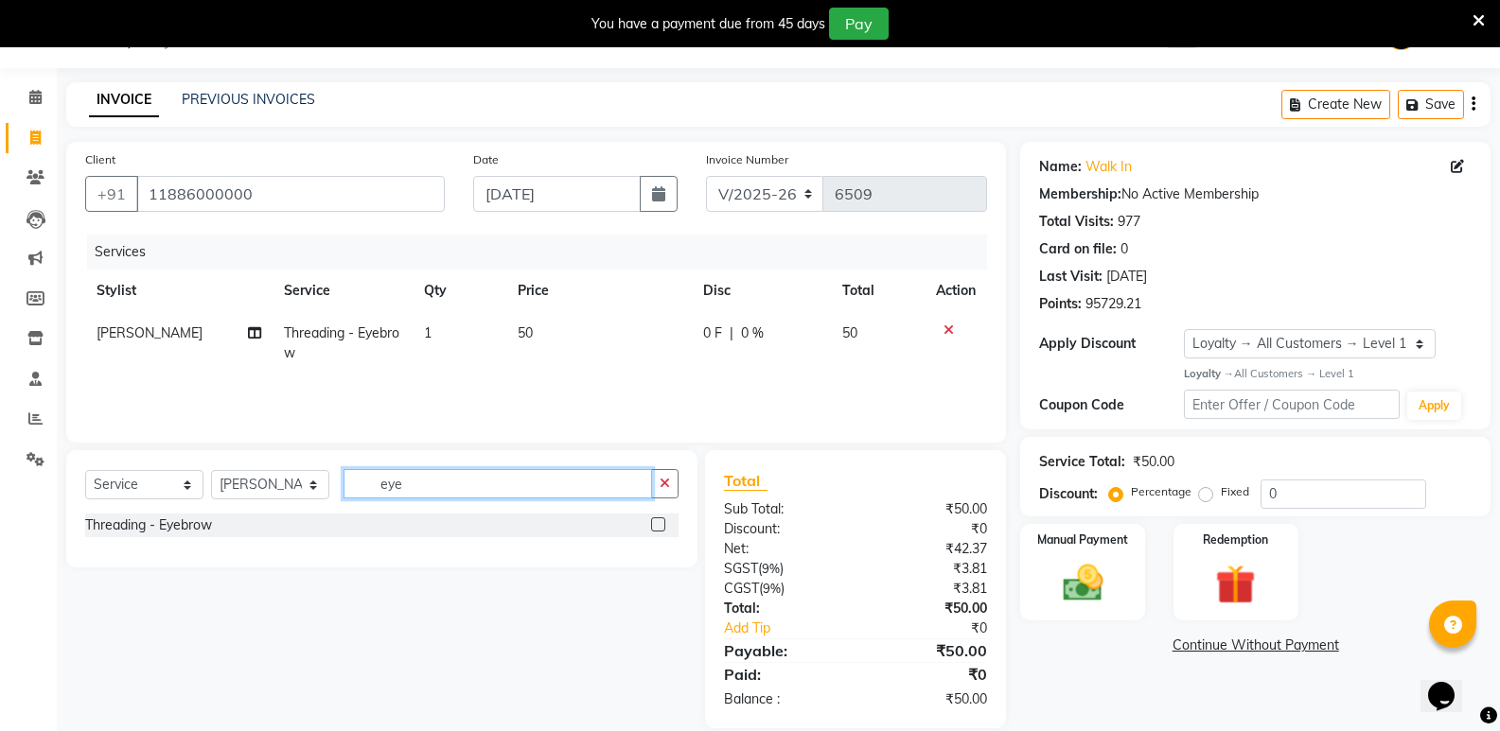
drag, startPoint x: 410, startPoint y: 485, endPoint x: 376, endPoint y: 495, distance: 35.4
click at [376, 495] on input "eye" at bounding box center [497, 483] width 308 height 29
type input "eye"
click at [158, 525] on div "Threading - Eyebrow" at bounding box center [148, 526] width 127 height 20
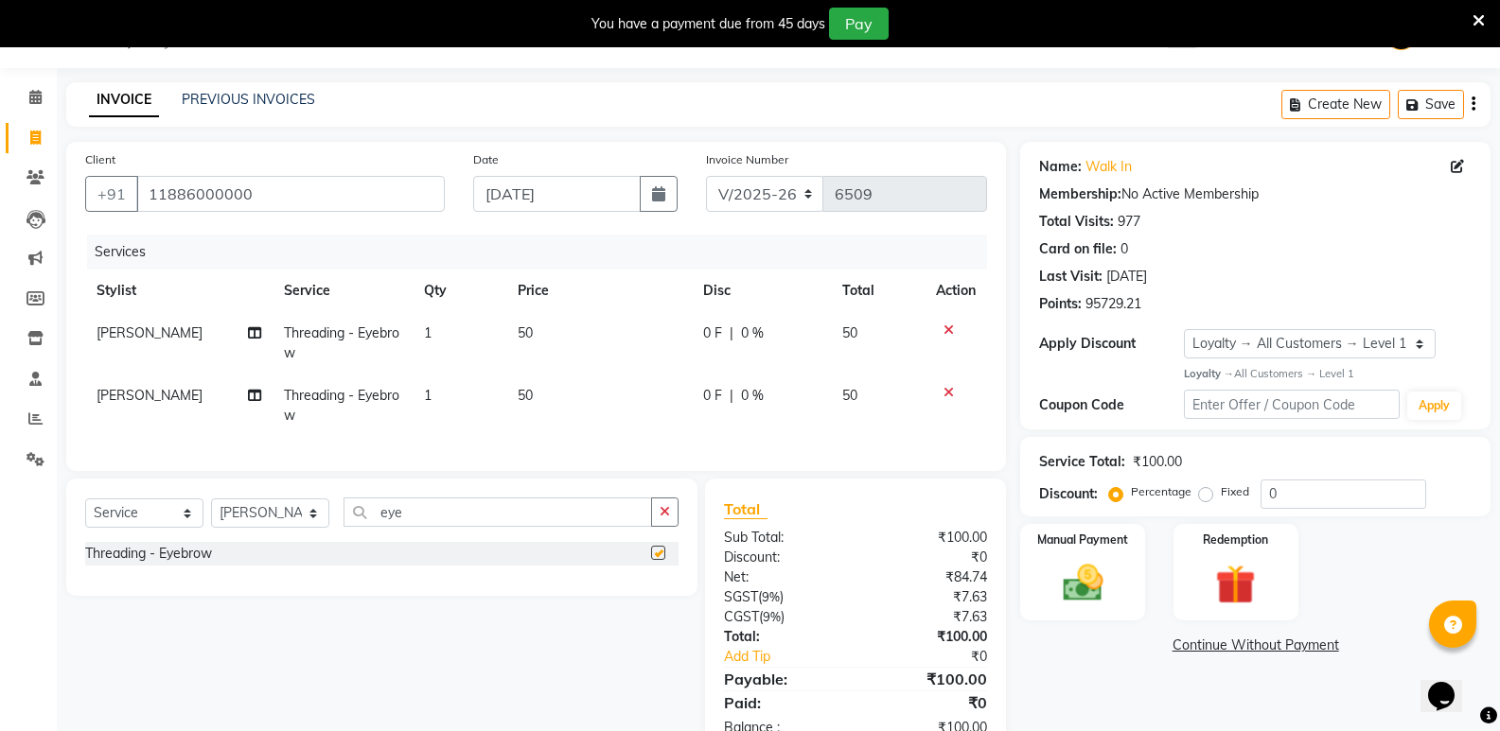
checkbox input "false"
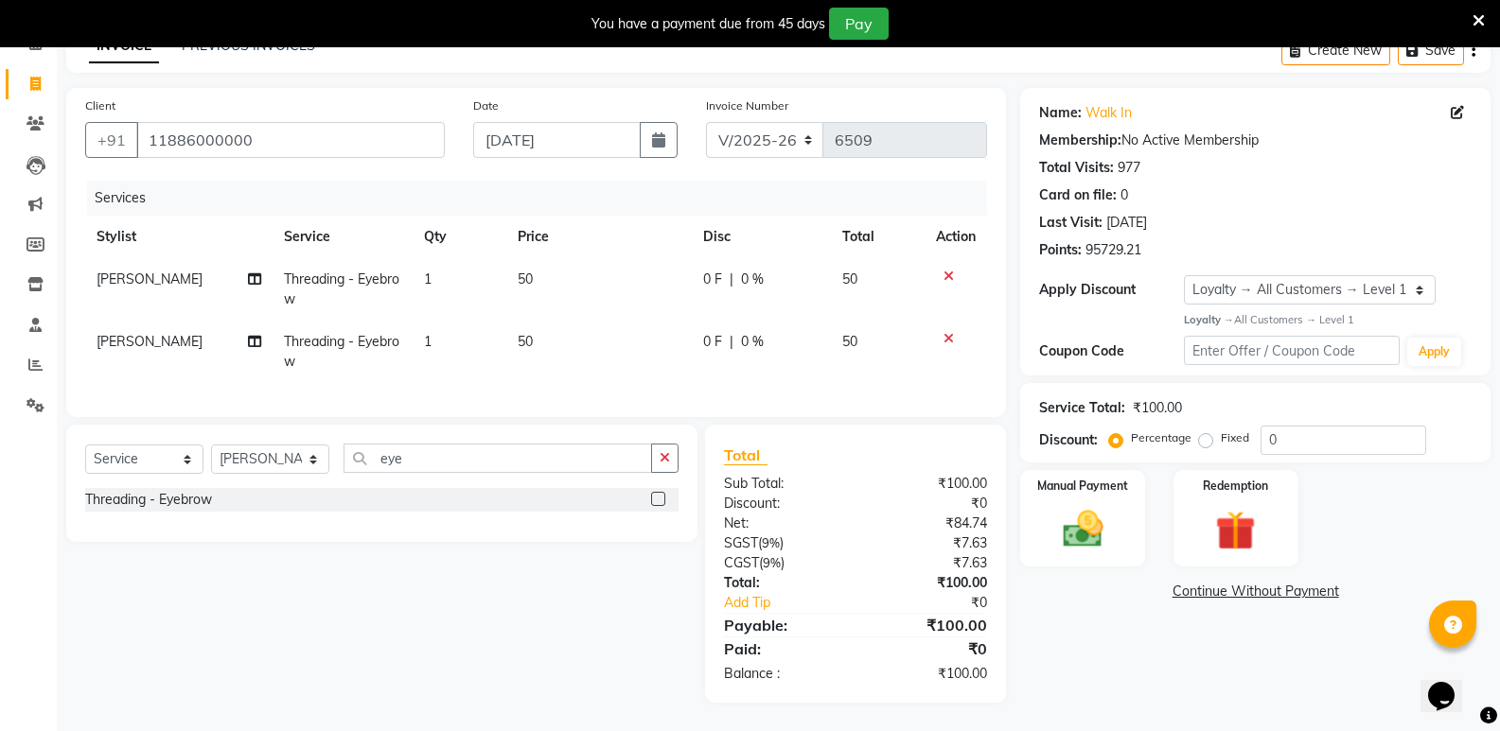
scroll to position [115, 0]
drag, startPoint x: 407, startPoint y: 460, endPoint x: 367, endPoint y: 472, distance: 41.6
click at [367, 472] on input "eye" at bounding box center [497, 458] width 308 height 29
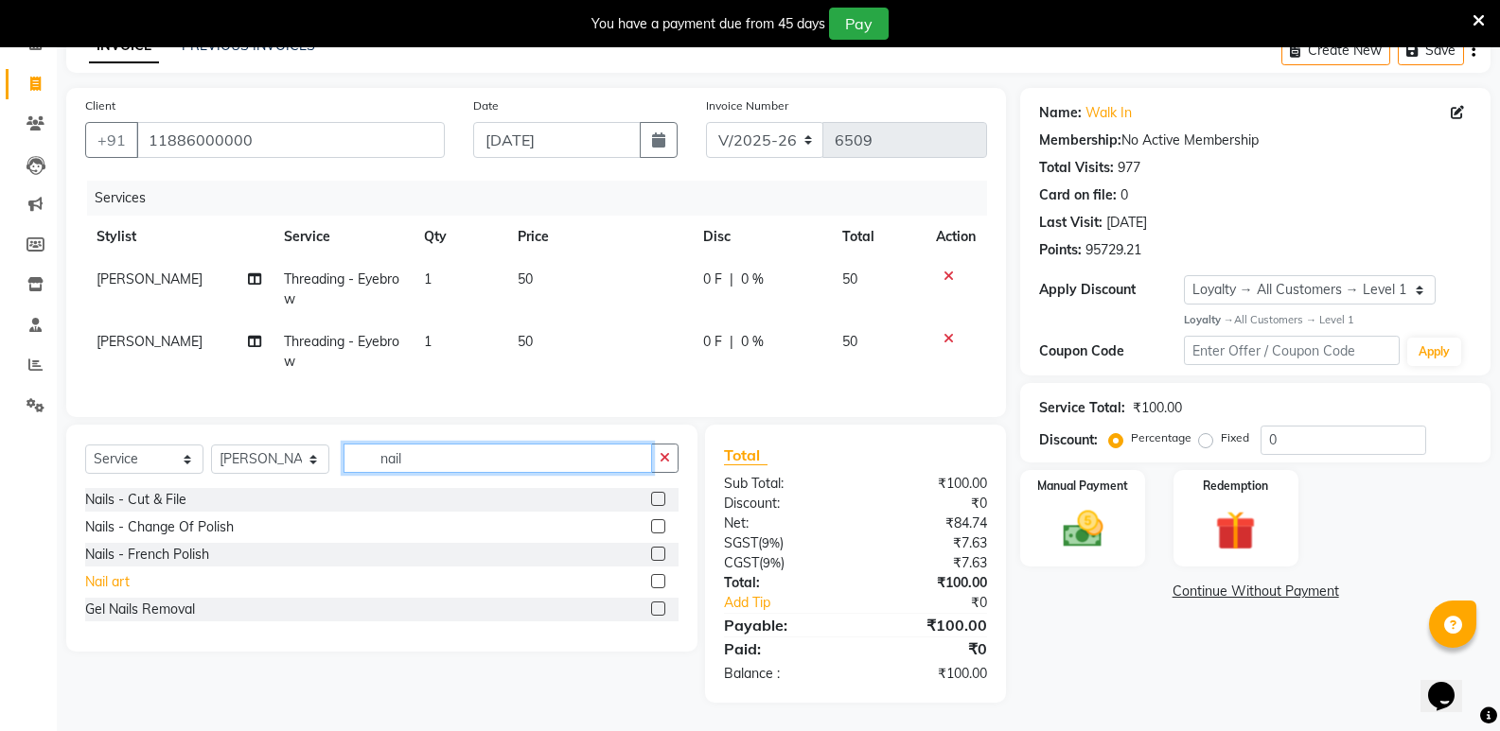
type input "nail"
click at [115, 577] on div "Nail art" at bounding box center [107, 582] width 44 height 20
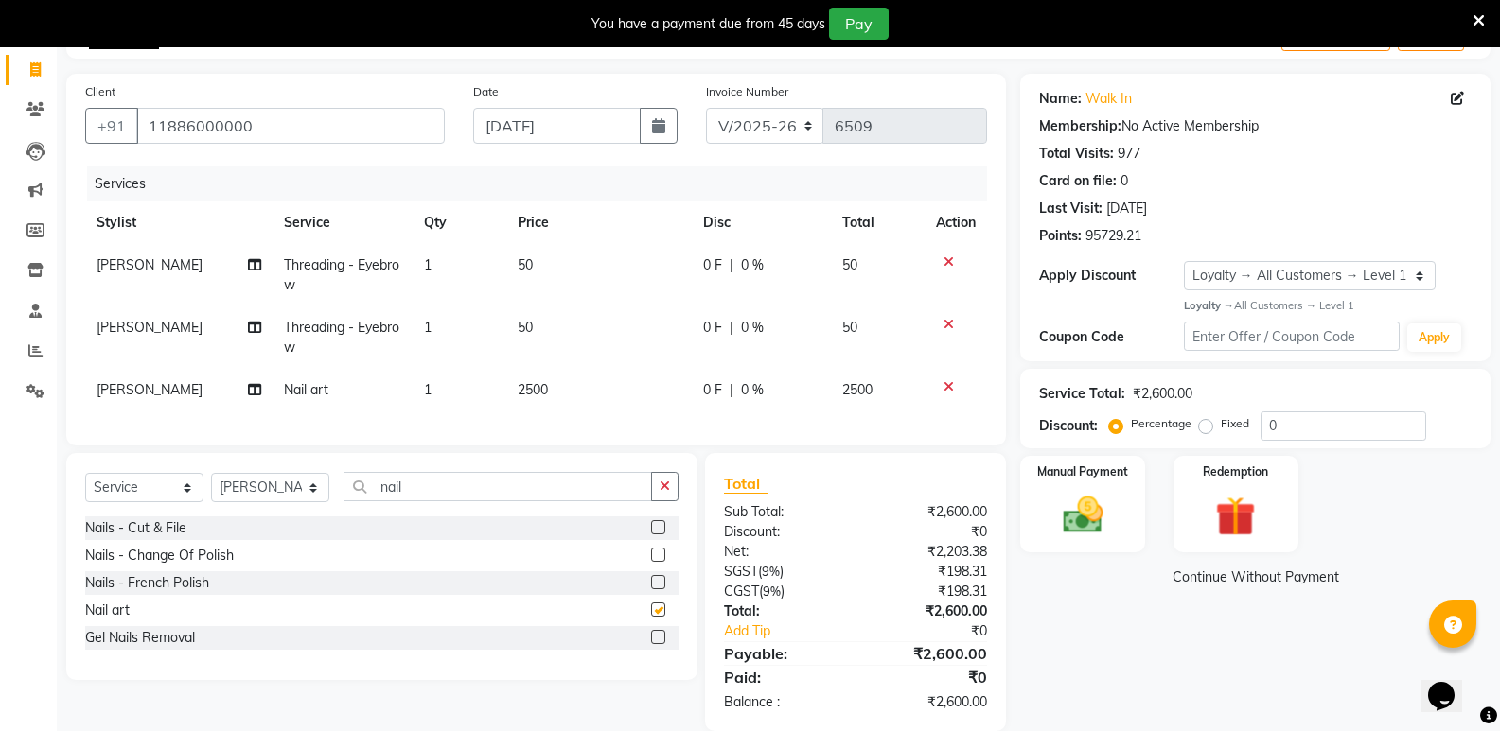
checkbox input "false"
drag, startPoint x: 525, startPoint y: 387, endPoint x: 533, endPoint y: 418, distance: 32.1
click at [527, 397] on span "2500" at bounding box center [533, 389] width 30 height 17
select select "74043"
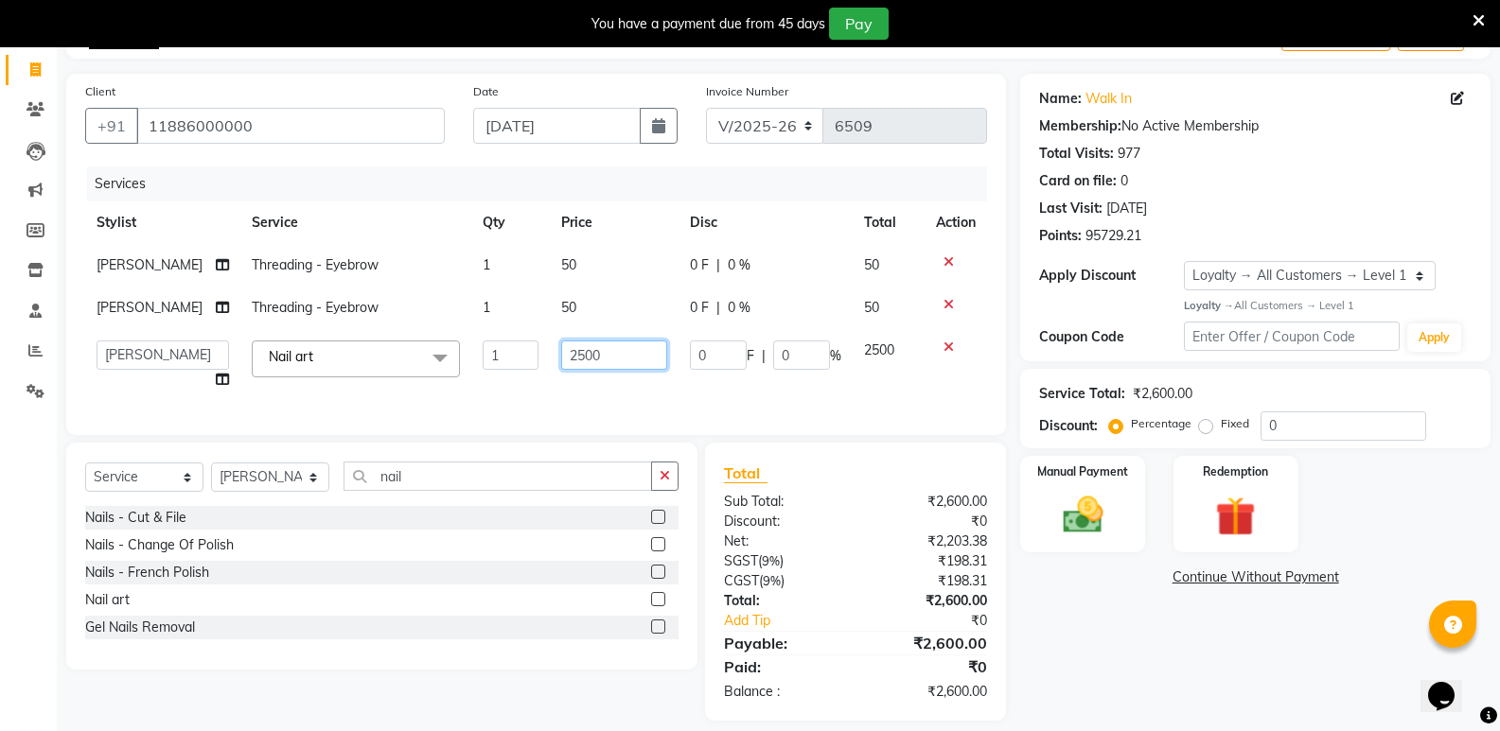
click at [566, 362] on input "2500" at bounding box center [614, 355] width 106 height 29
type input "2000"
click at [1134, 659] on div "Name: Walk In Membership: No Active Membership Total Visits: 977 Card on file: …" at bounding box center [1262, 397] width 484 height 647
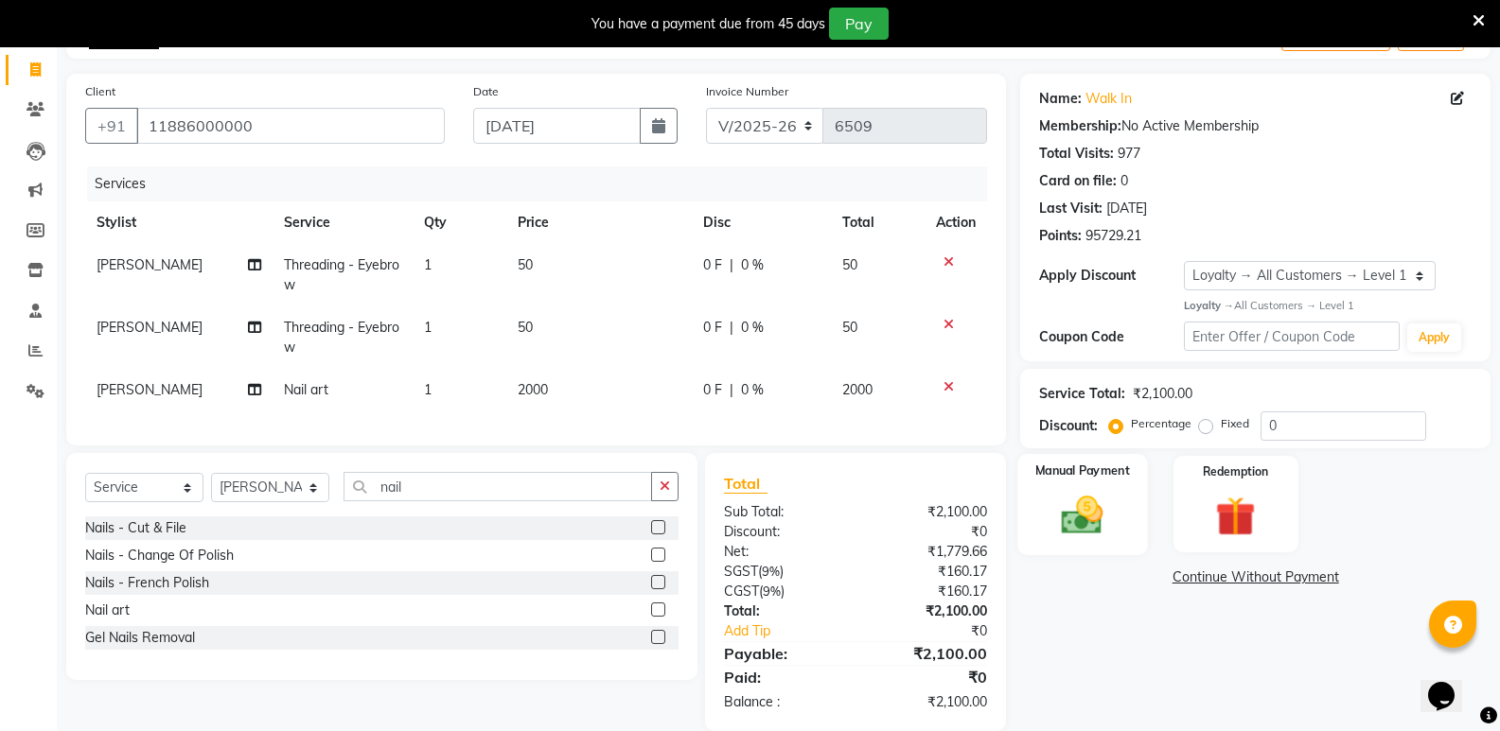
click at [1074, 537] on img at bounding box center [1081, 515] width 67 height 48
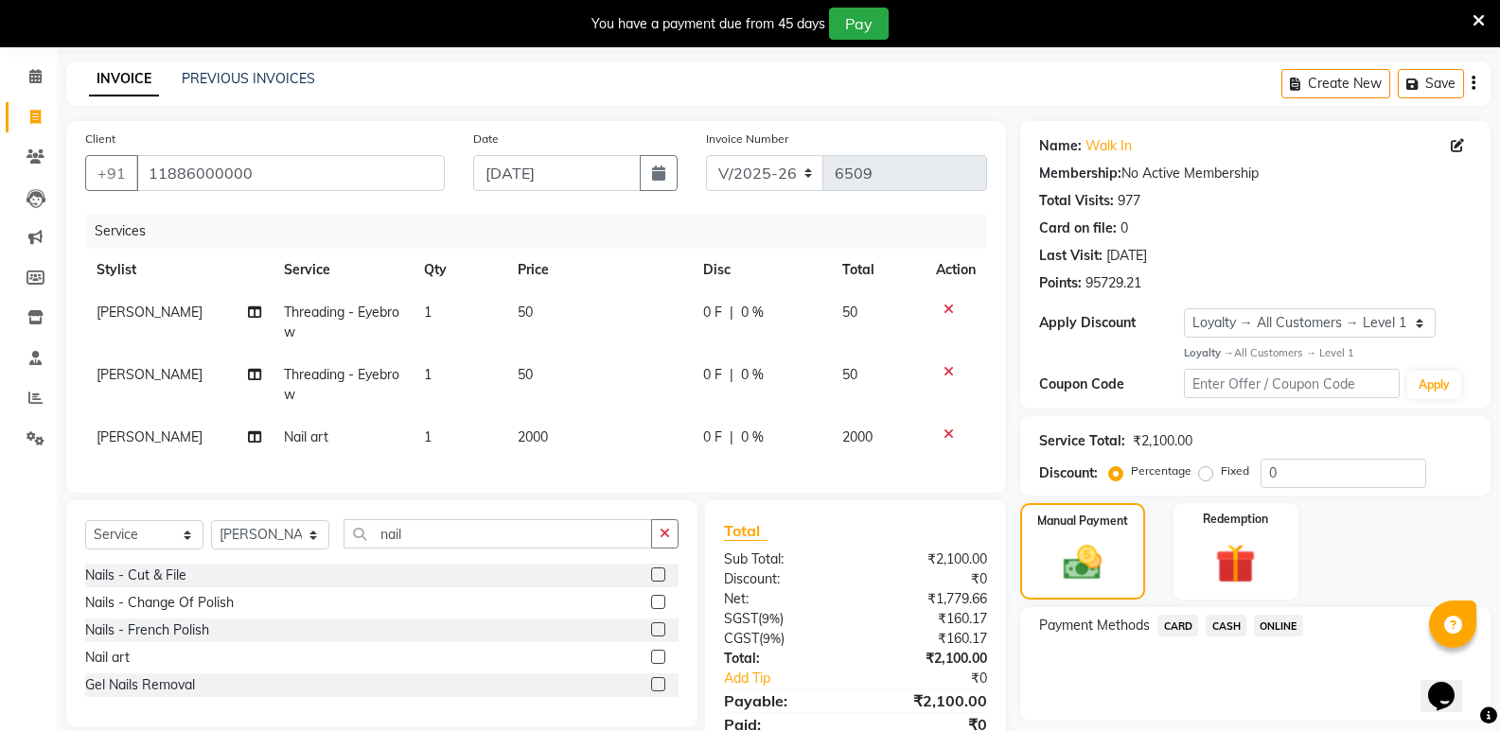
scroll to position [158, 0]
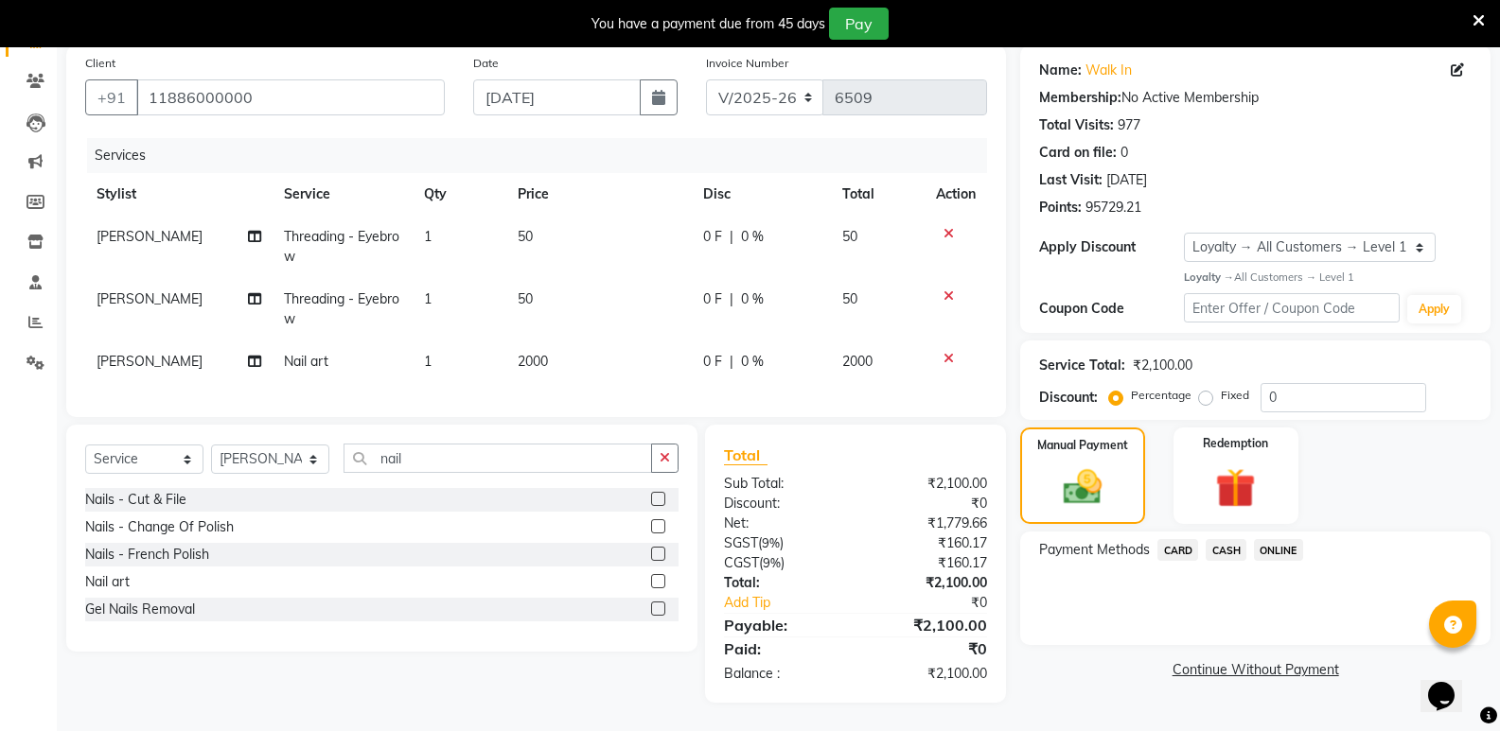
click at [1216, 539] on span "CASH" at bounding box center [1225, 550] width 41 height 22
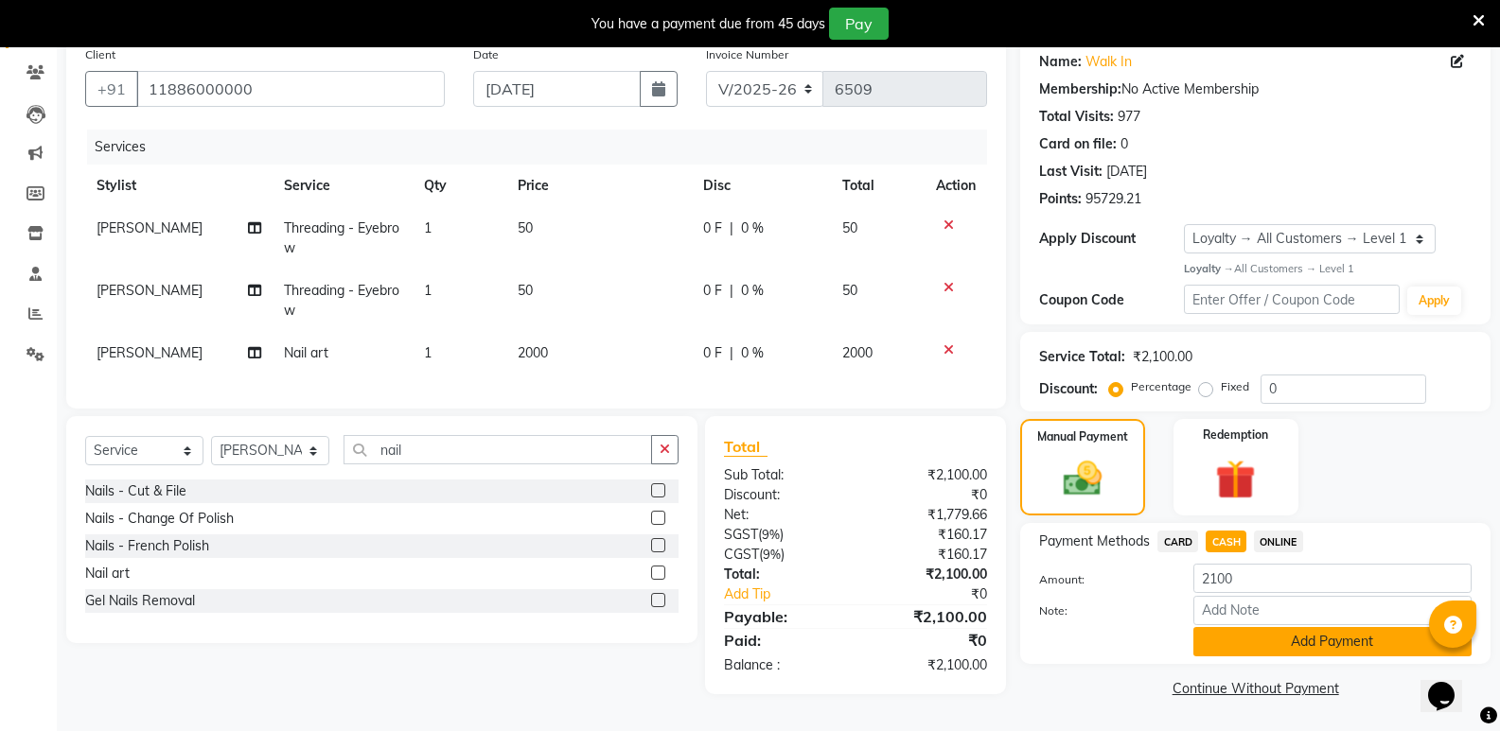
click at [1228, 633] on button "Add Payment" at bounding box center [1332, 641] width 278 height 29
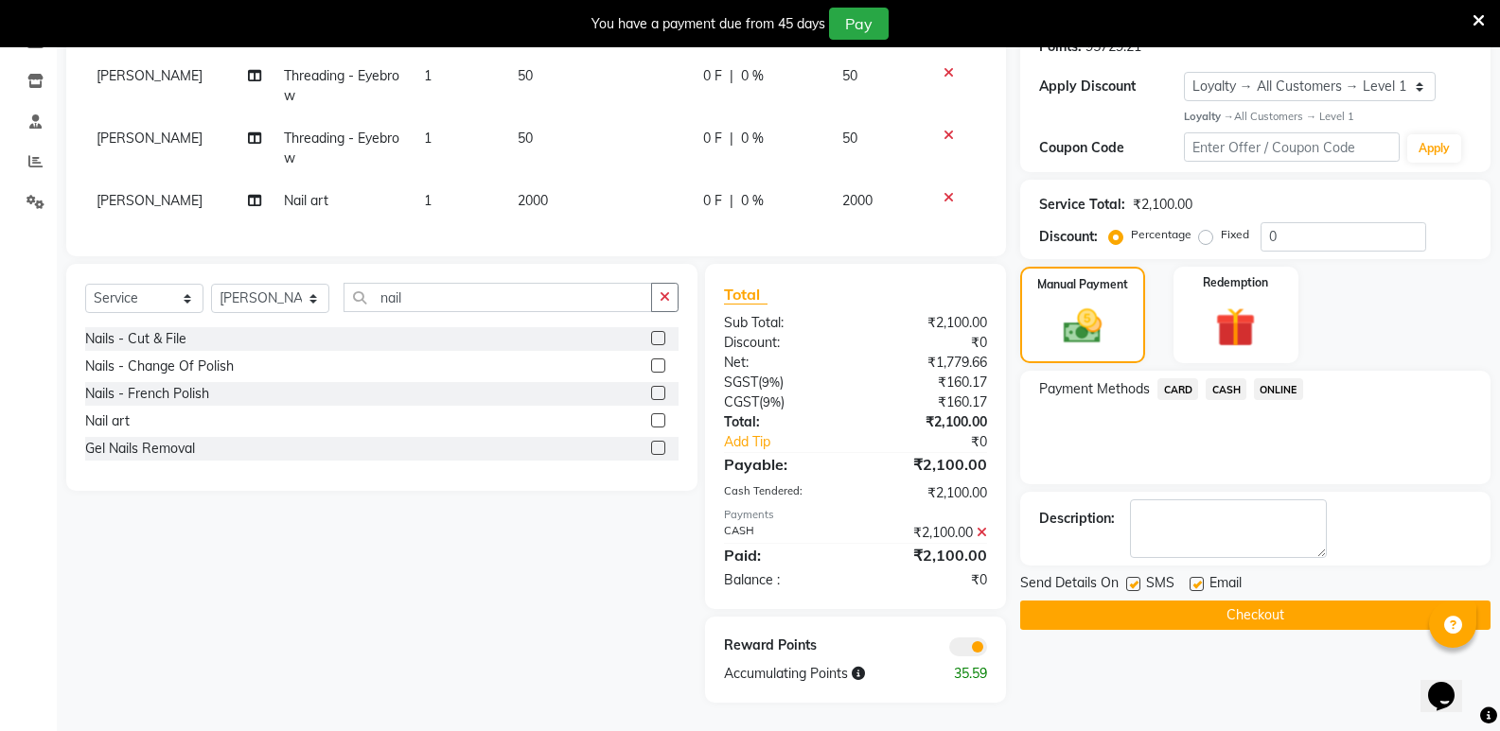
scroll to position [319, 0]
click at [1231, 607] on button "Checkout" at bounding box center [1255, 615] width 470 height 29
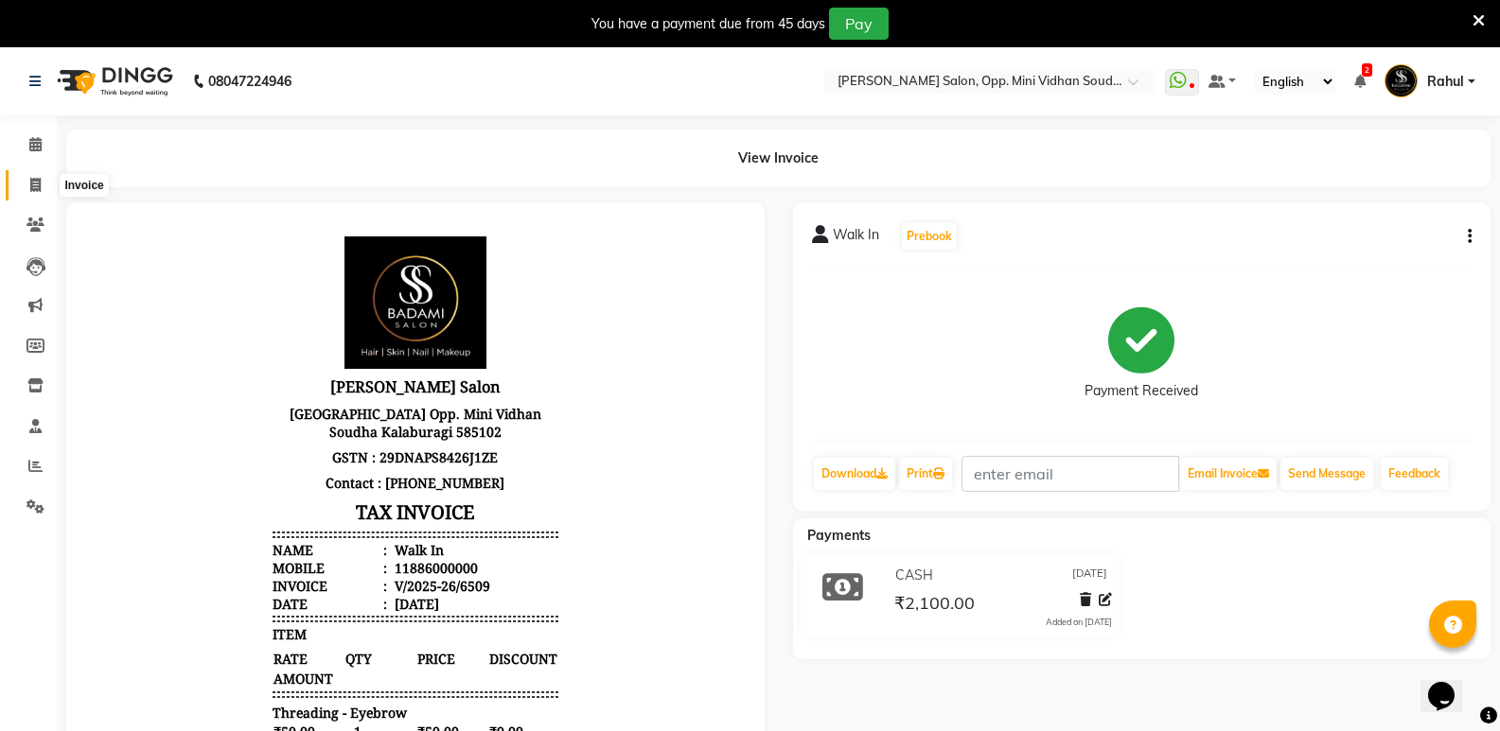
click at [31, 176] on span at bounding box center [35, 186] width 33 height 22
select select "4533"
select select "service"
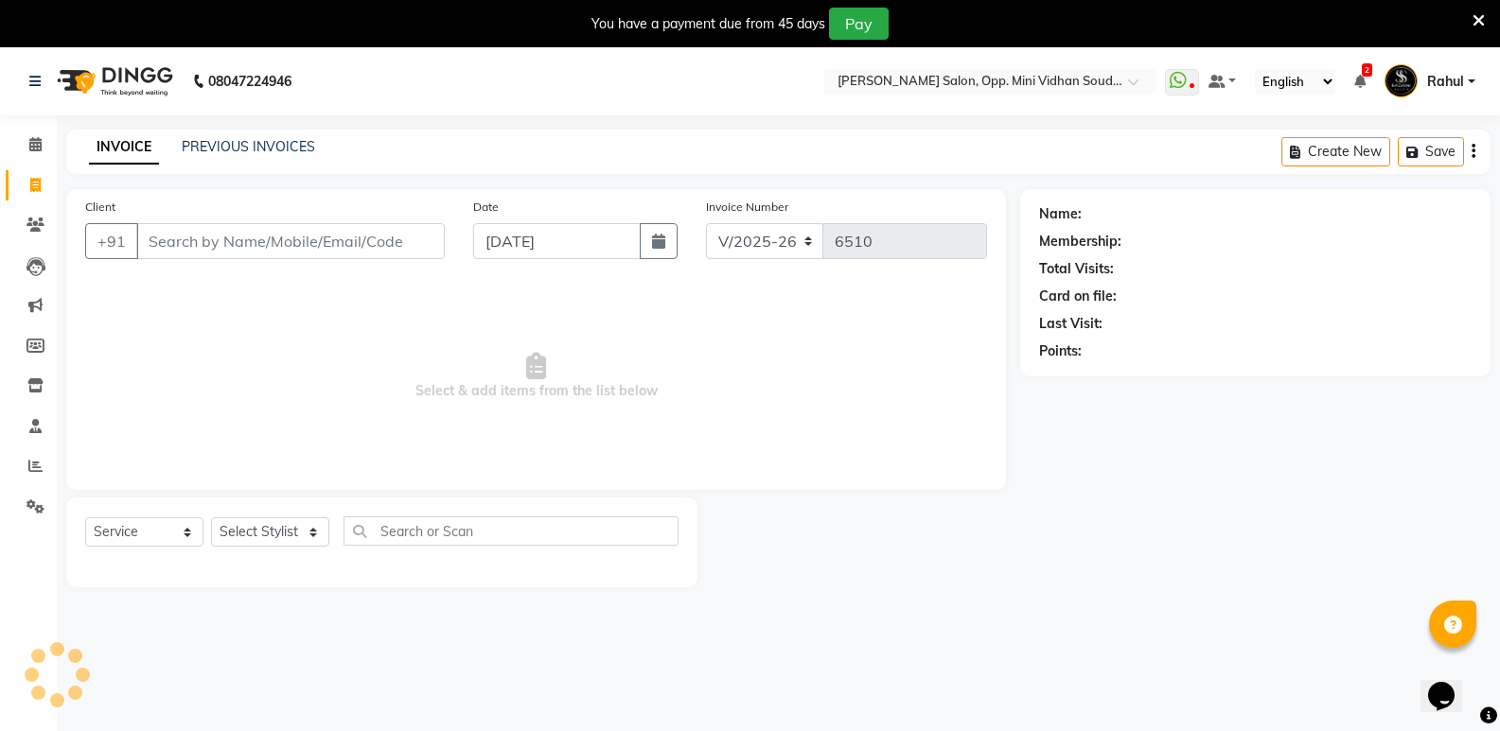
scroll to position [47, 0]
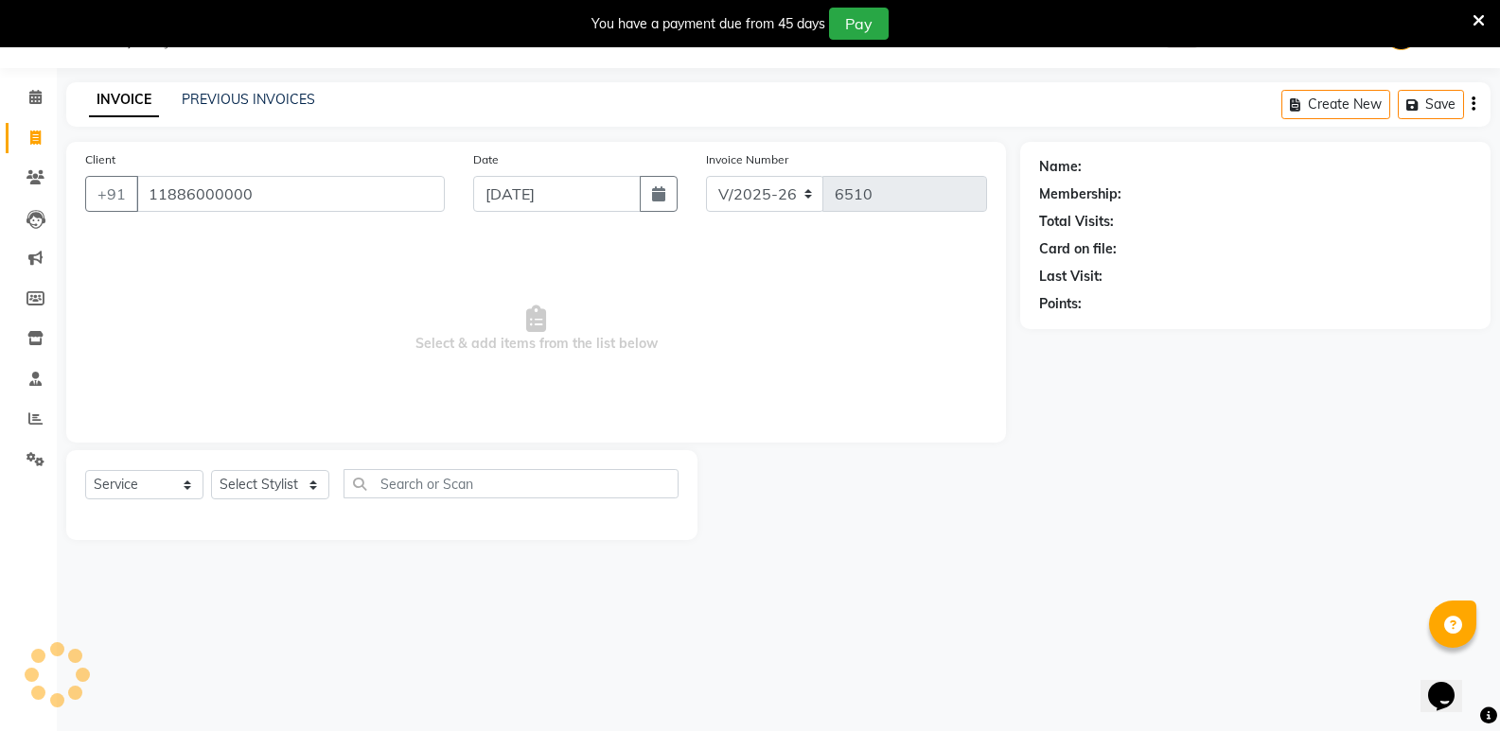
type input "11886000000"
select select "1: Object"
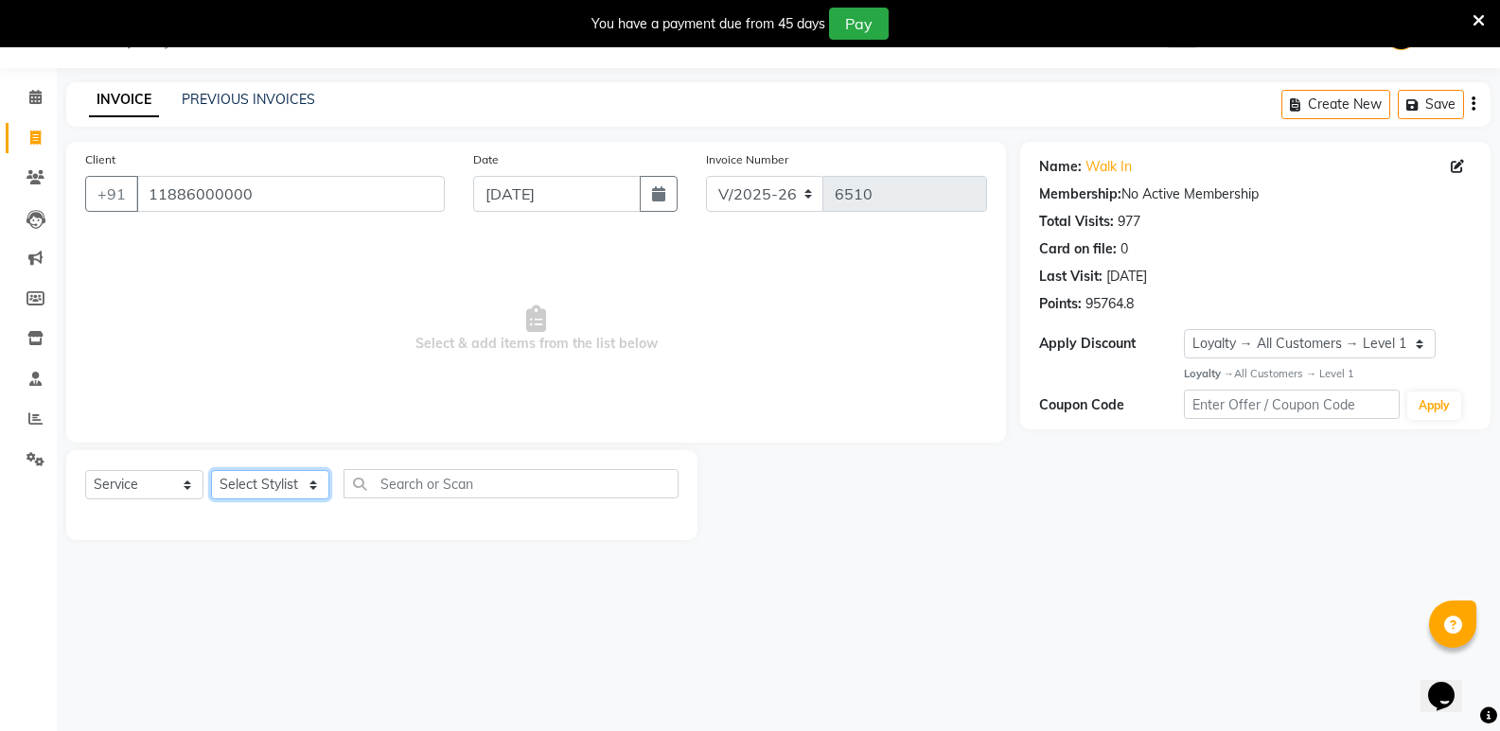
click at [253, 478] on select "Select Stylist [PERSON_NAME] [PERSON_NAME] [PERSON_NAME] Mallu [PERSON_NAME] [P…" at bounding box center [270, 484] width 118 height 29
select select "25908"
click at [211, 470] on select "Select Stylist [PERSON_NAME] [PERSON_NAME] [PERSON_NAME] Mallu [PERSON_NAME] [P…" at bounding box center [270, 484] width 118 height 29
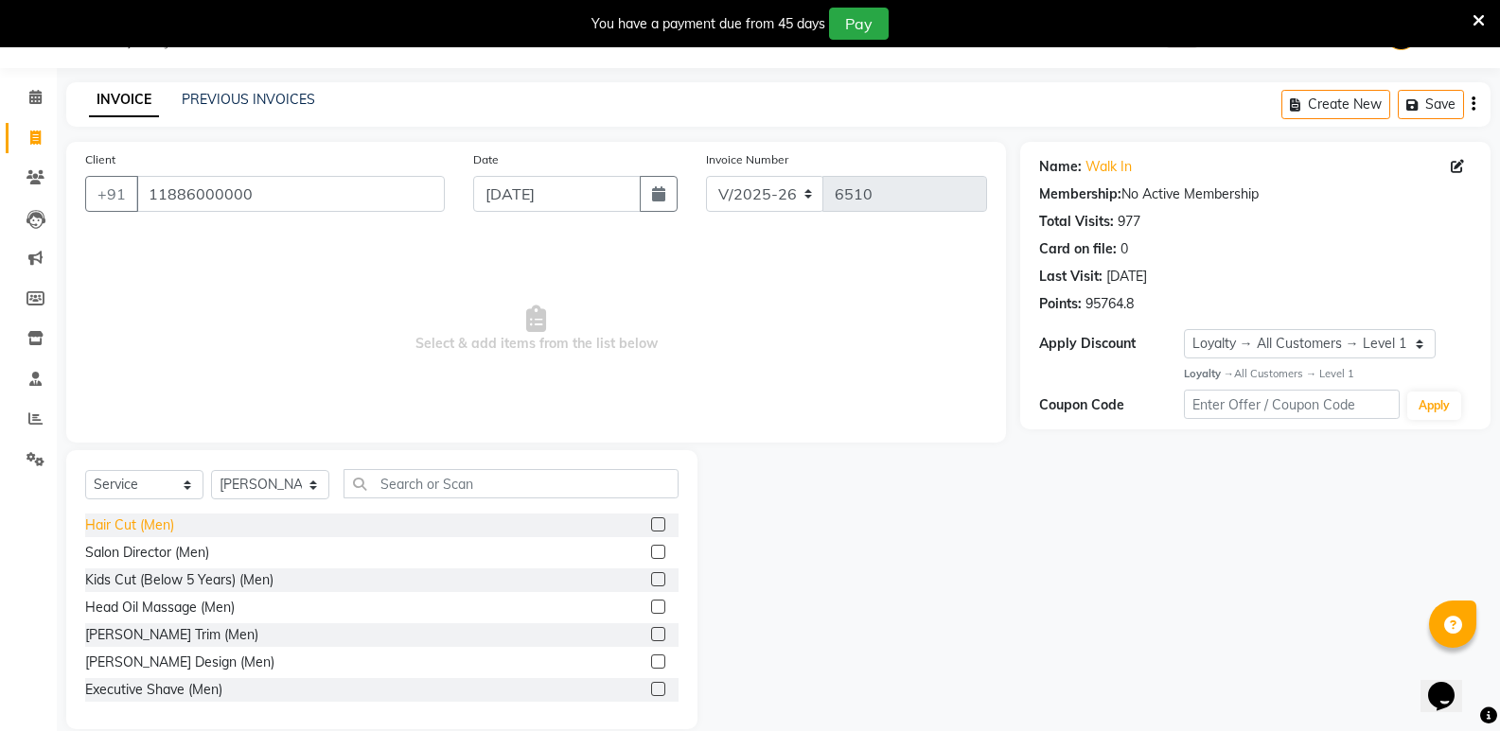
click at [168, 524] on div "Hair Cut (Men)" at bounding box center [129, 526] width 89 height 20
checkbox input "false"
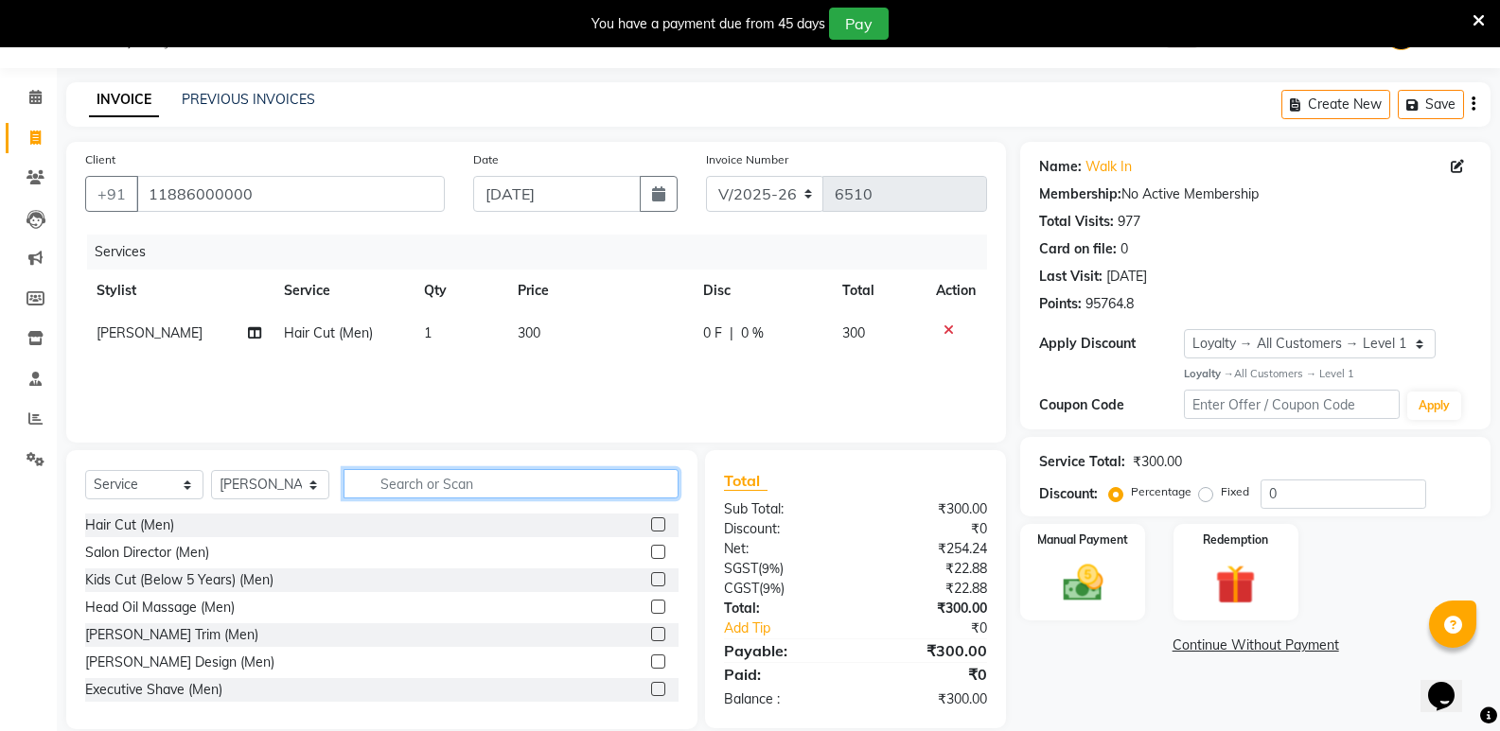
click at [500, 478] on input "text" at bounding box center [510, 483] width 335 height 29
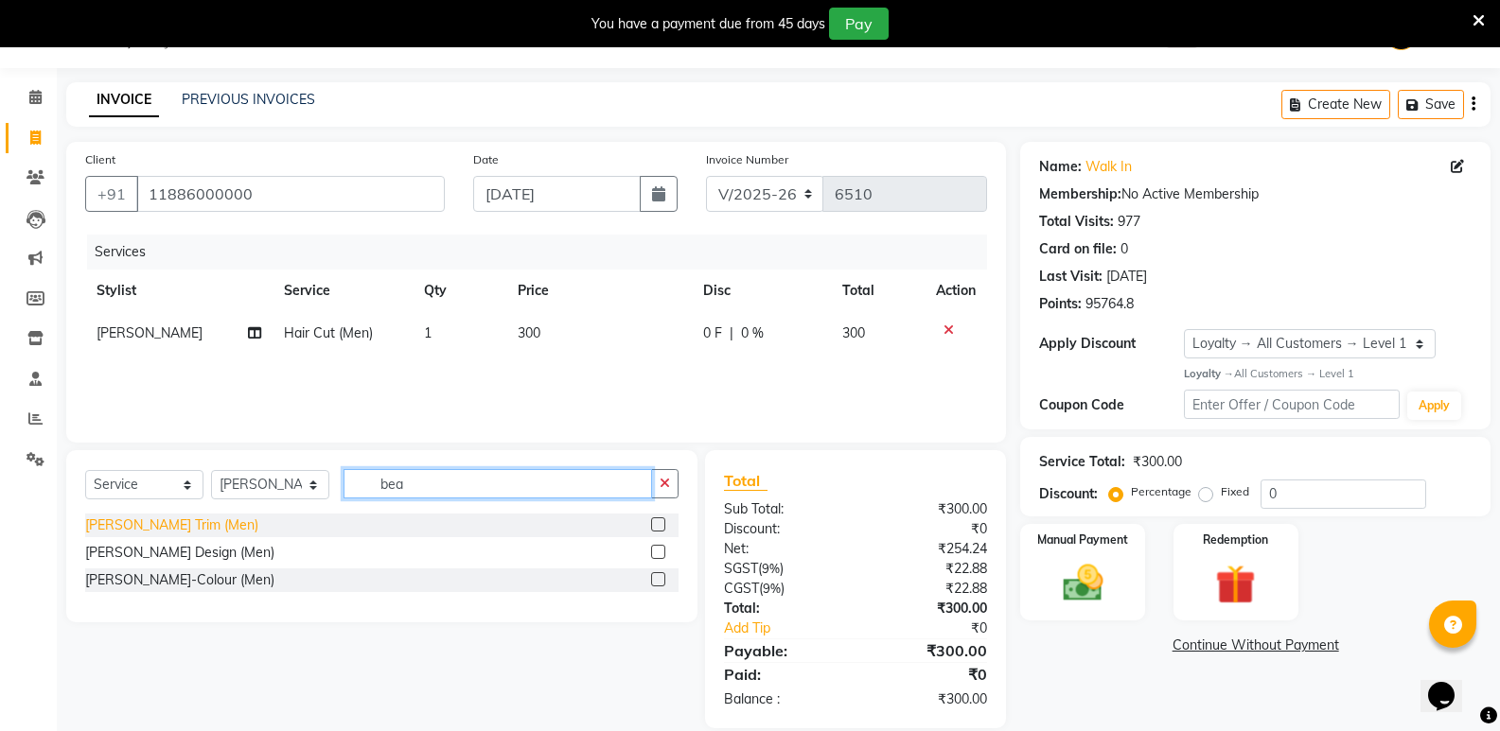
type input "bea"
click at [170, 522] on div "[PERSON_NAME] Trim (Men)" at bounding box center [171, 526] width 173 height 20
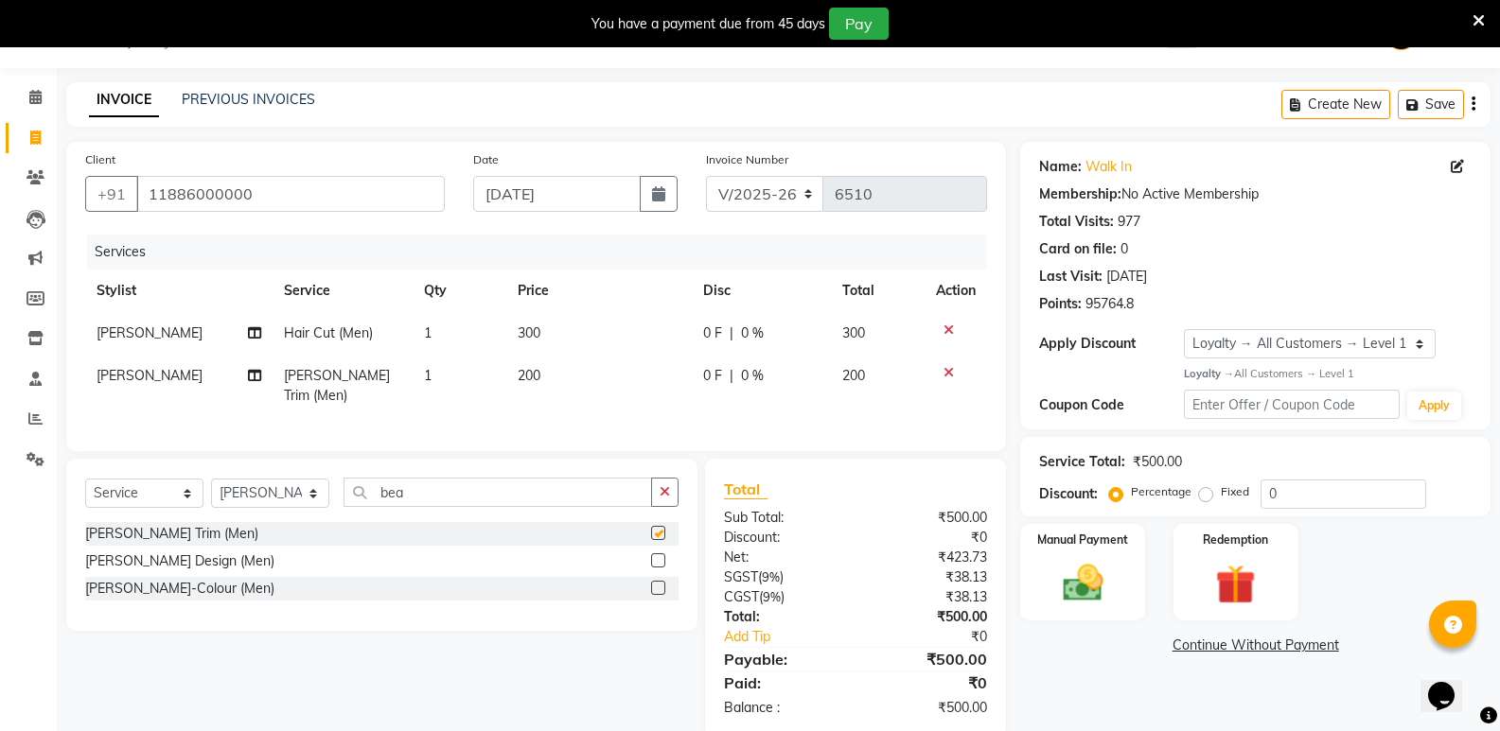
checkbox input "false"
drag, startPoint x: 467, startPoint y: 484, endPoint x: 354, endPoint y: 510, distance: 116.4
click at [354, 510] on div "Select Service Product Membership Package Voucher Prepaid Gift Card Select Styl…" at bounding box center [381, 500] width 593 height 44
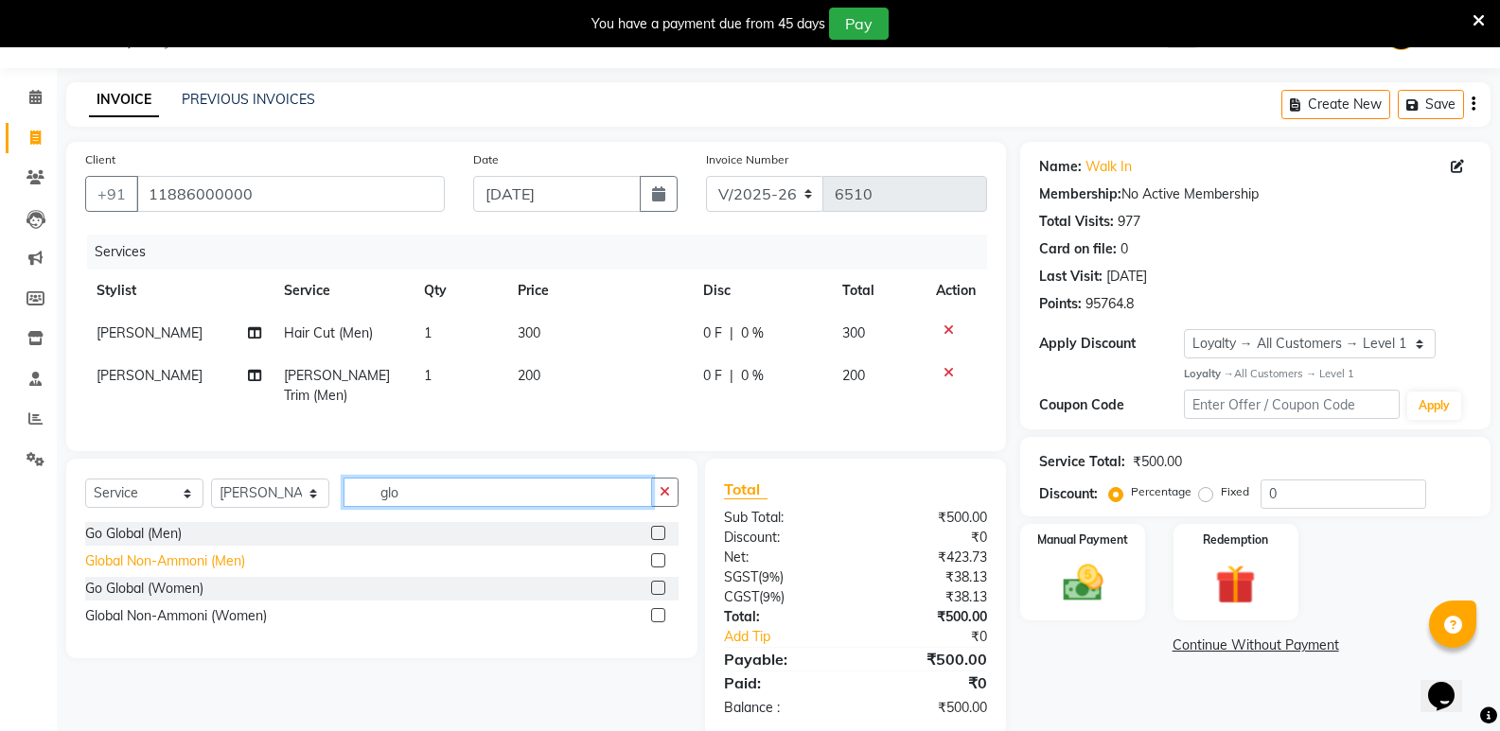
type input "glo"
click at [213, 553] on div "Global Non-Ammoni (Men)" at bounding box center [165, 562] width 160 height 20
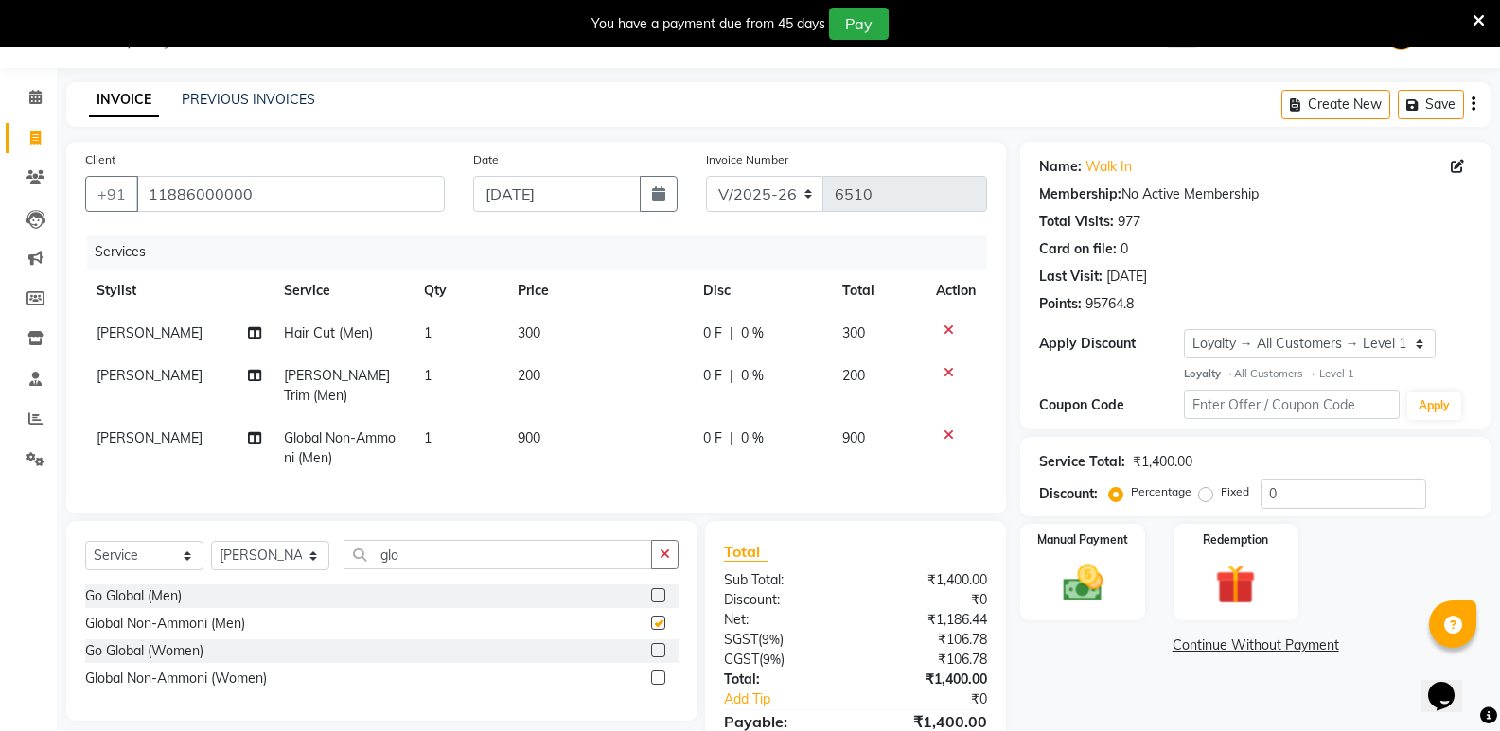
checkbox input "false"
drag, startPoint x: 429, startPoint y: 552, endPoint x: 316, endPoint y: 557, distance: 112.7
click at [316, 557] on div "Select Service Product Membership Package Voucher Prepaid Gift Card Select Styl…" at bounding box center [381, 562] width 593 height 44
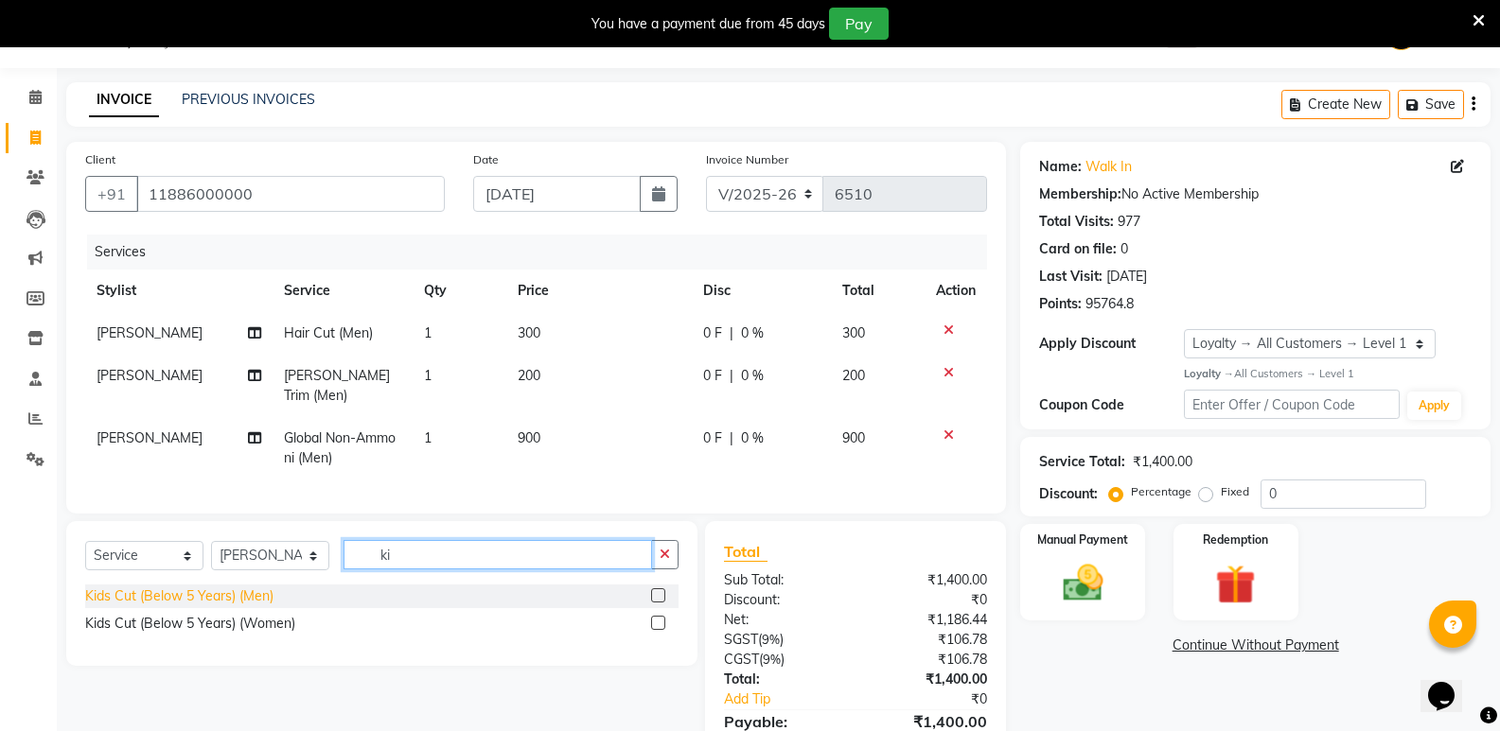
type input "ki"
click at [172, 590] on div "Kids Cut (Below 5 Years) (Men)" at bounding box center [179, 597] width 188 height 20
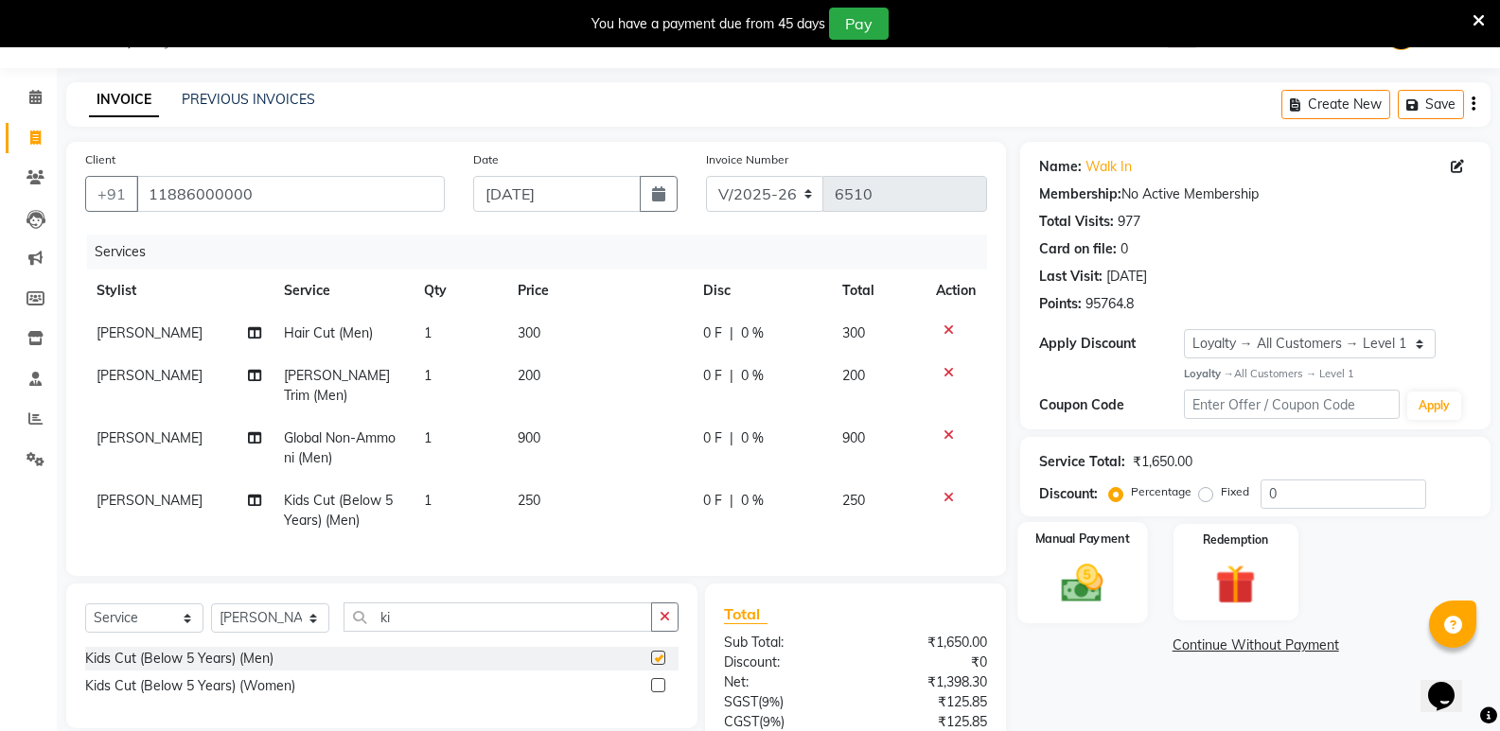
checkbox input "false"
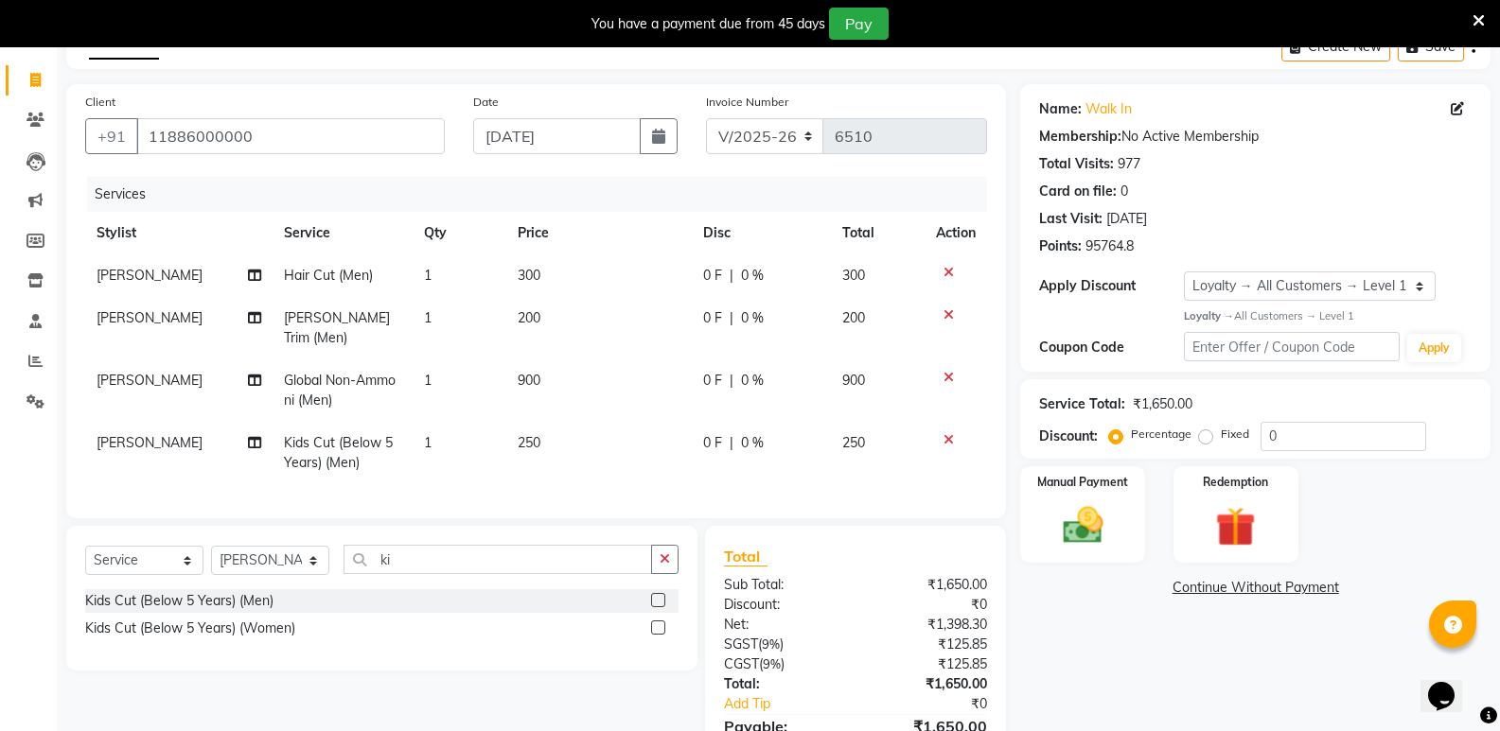
scroll to position [201, 0]
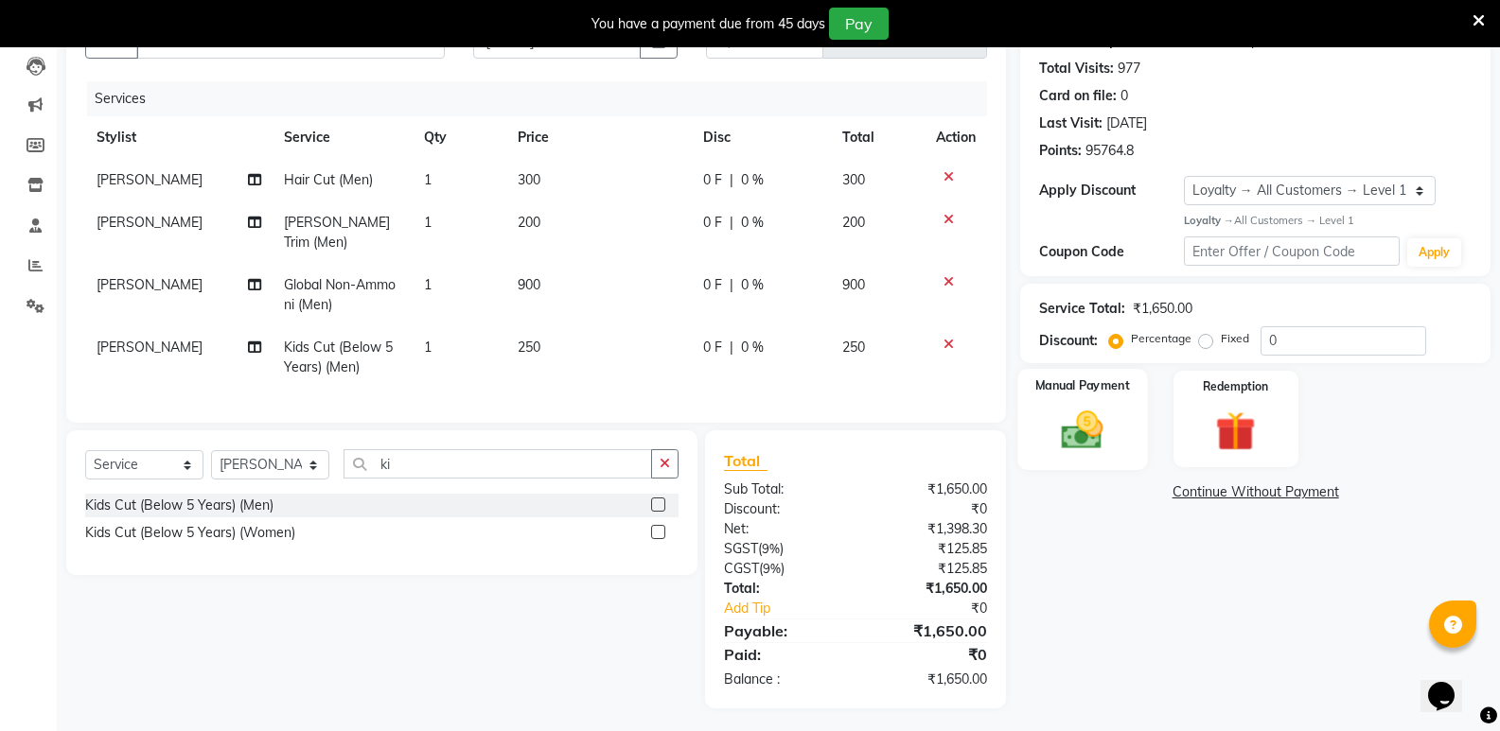
click at [1099, 433] on img at bounding box center [1081, 430] width 67 height 48
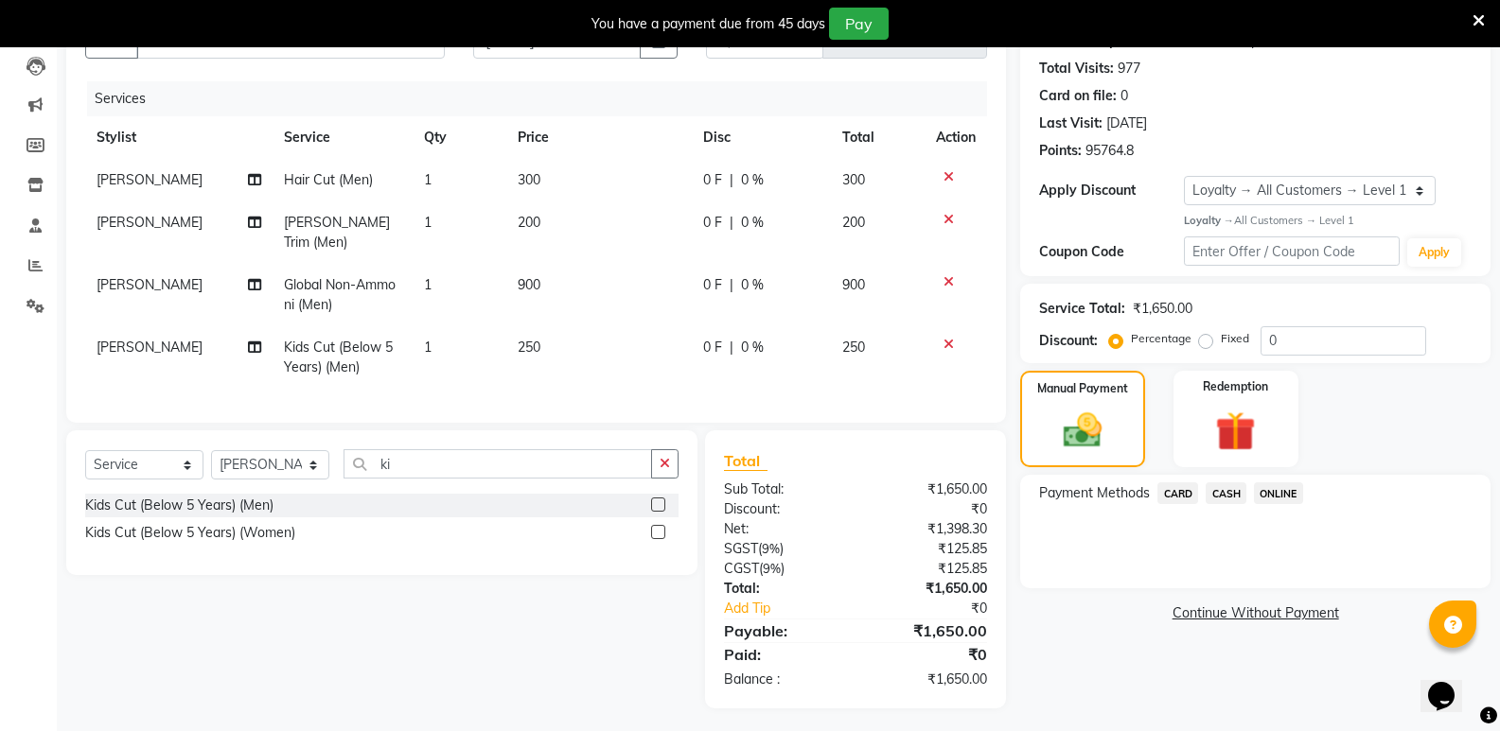
click at [1225, 497] on span "CASH" at bounding box center [1225, 494] width 41 height 22
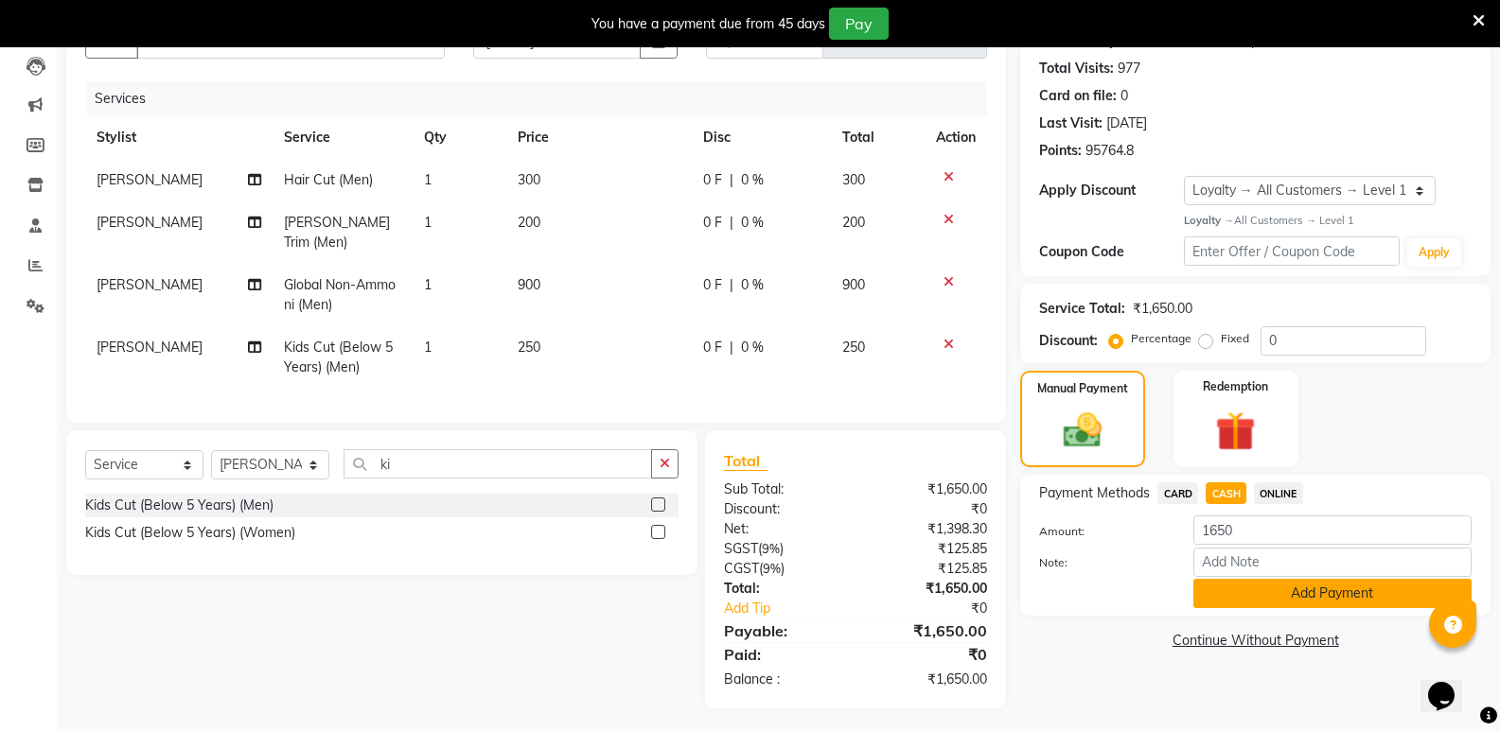
click at [1260, 604] on button "Add Payment" at bounding box center [1332, 593] width 278 height 29
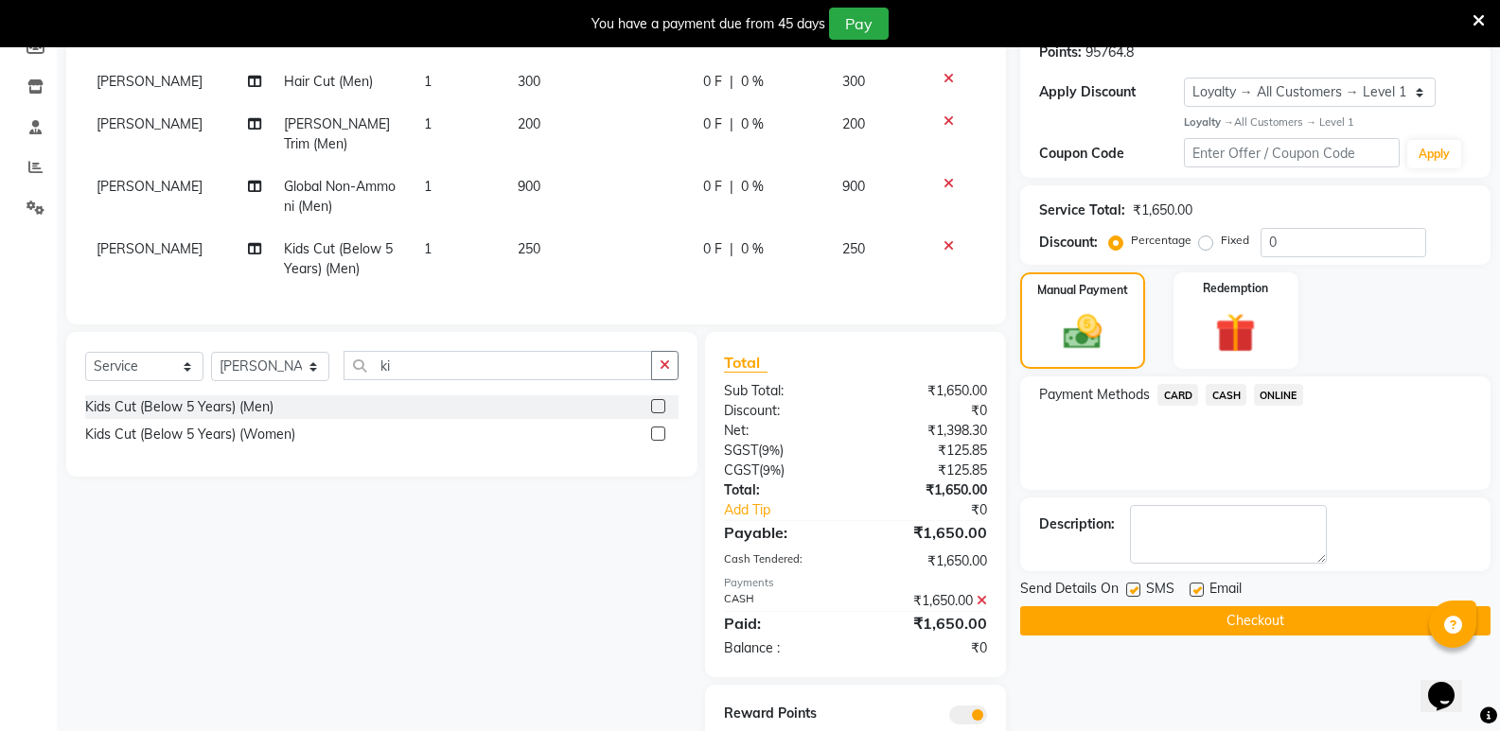
scroll to position [361, 0]
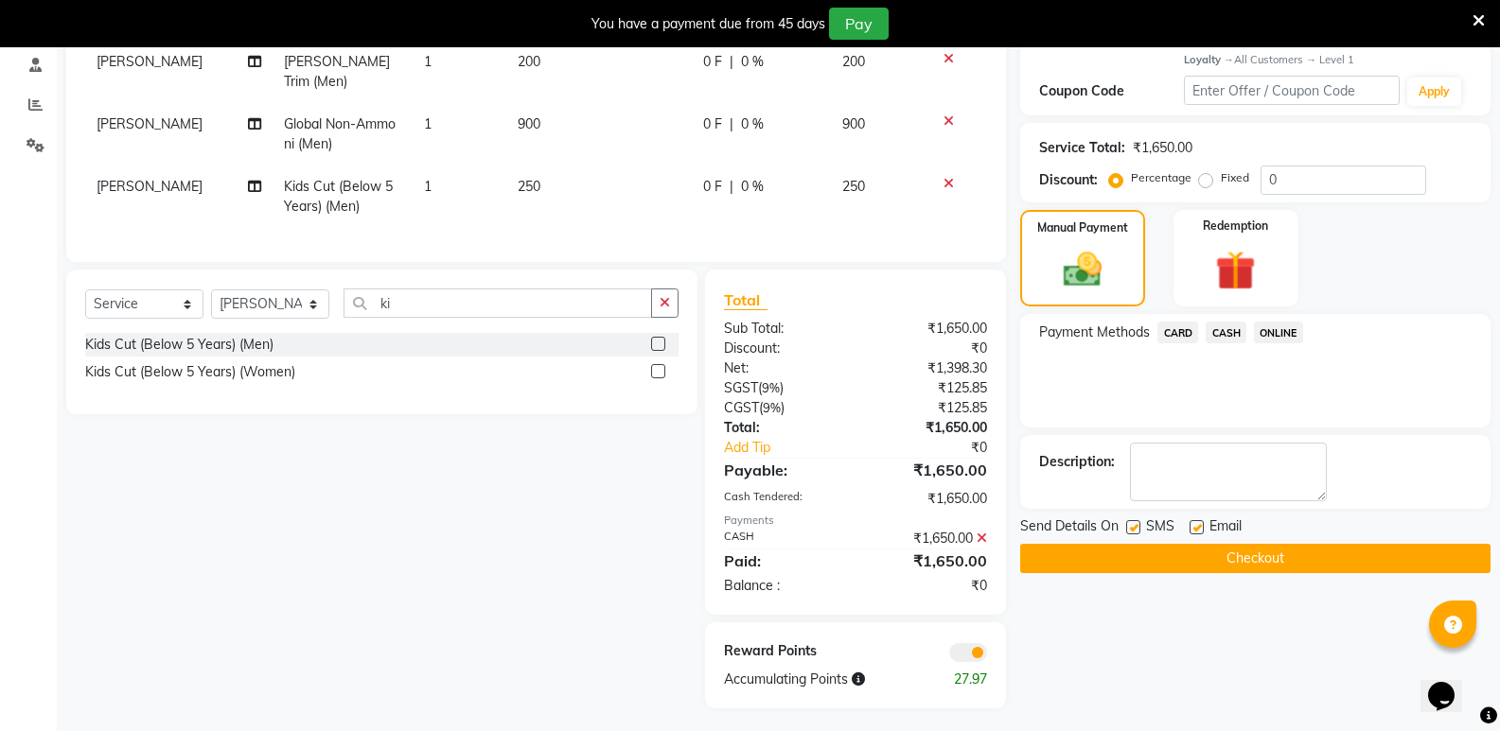
click at [1256, 557] on button "Checkout" at bounding box center [1255, 558] width 470 height 29
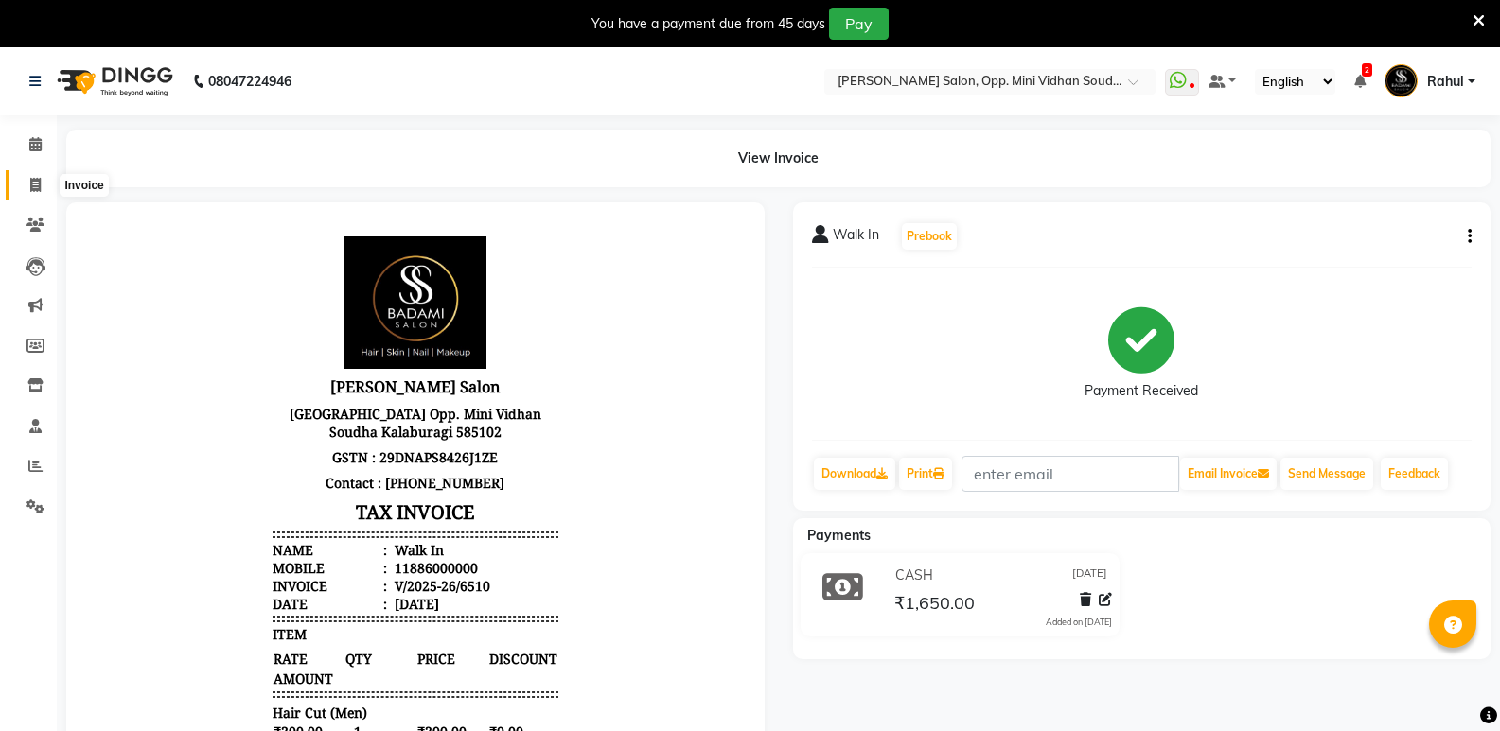
click at [45, 177] on span at bounding box center [35, 186] width 33 height 22
select select "service"
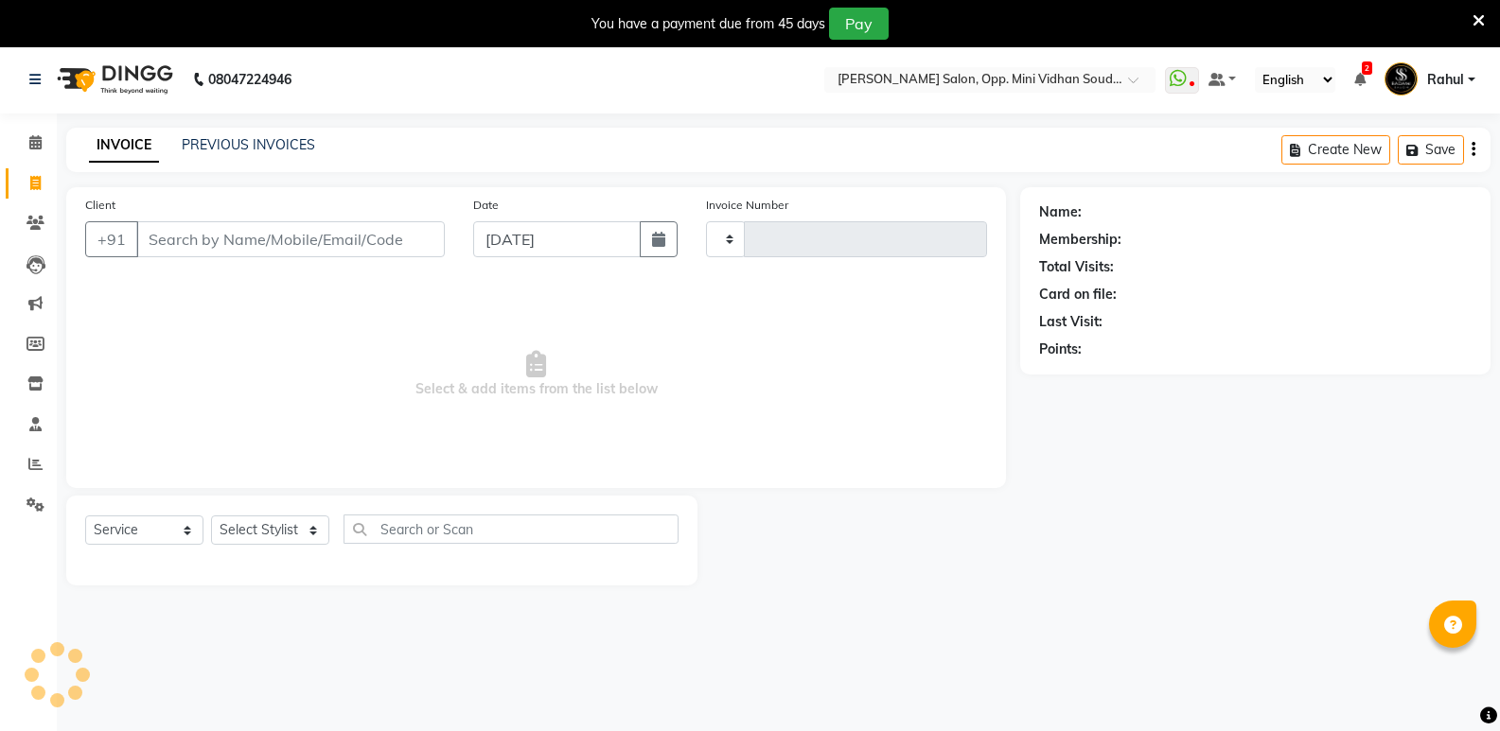
scroll to position [47, 0]
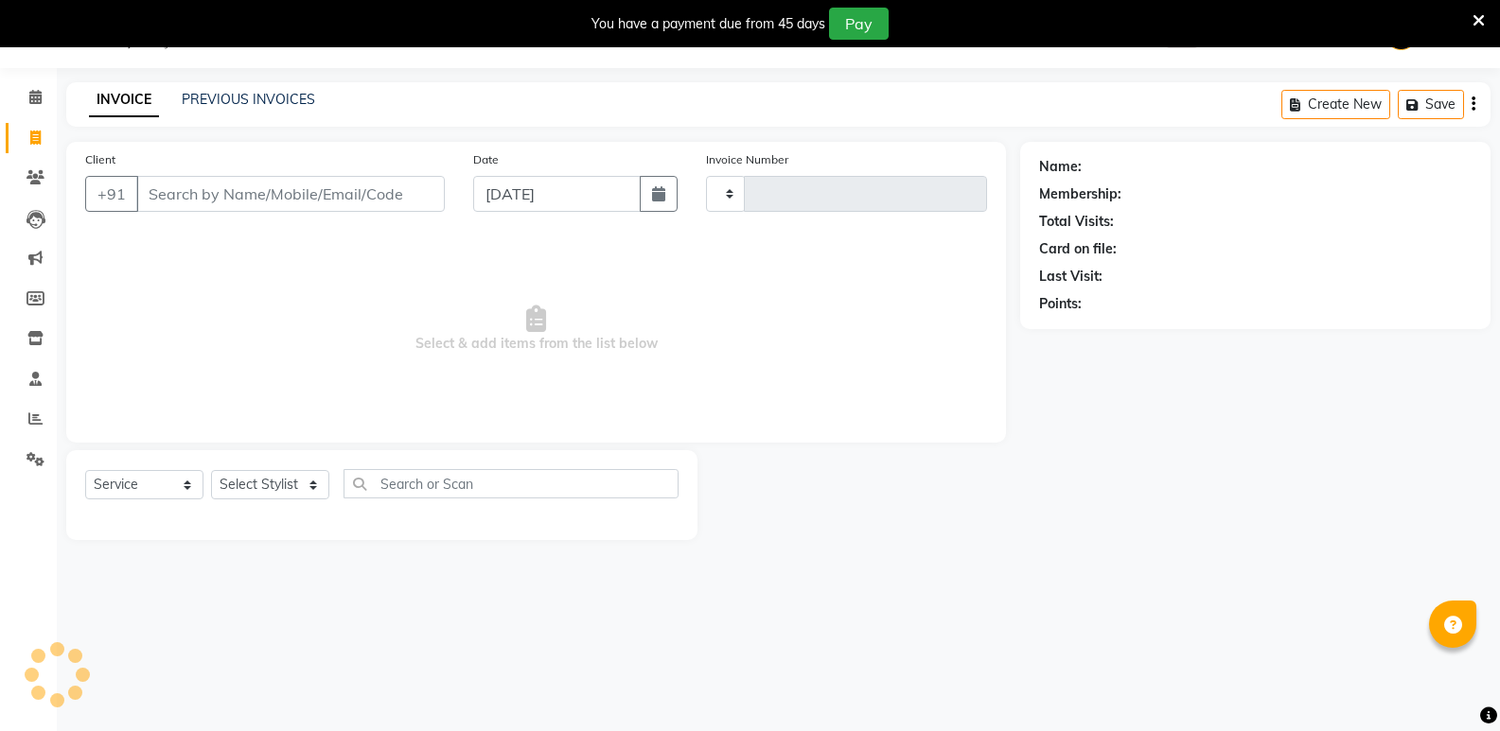
type input "6511"
select select "4533"
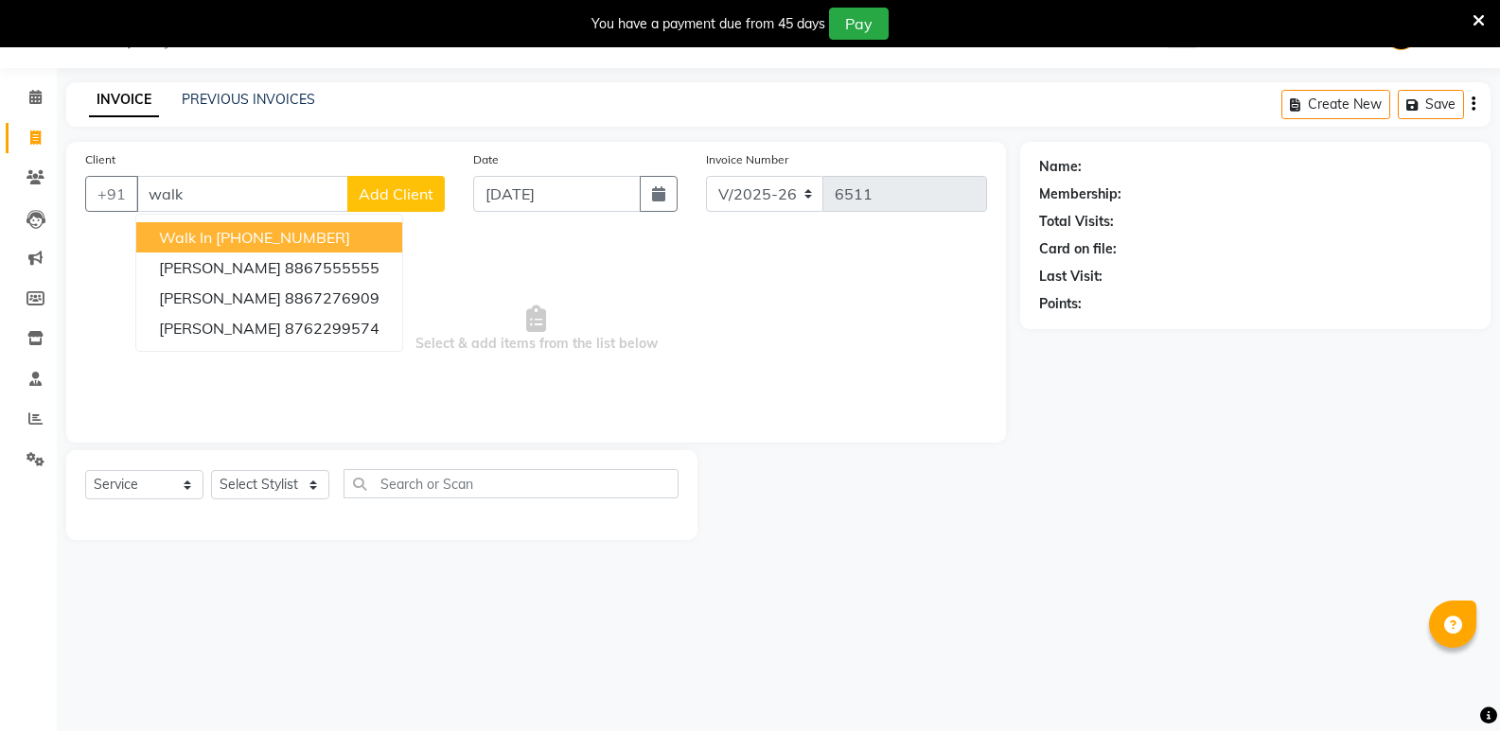
click at [295, 229] on ngb-highlight "[PHONE_NUMBER]" at bounding box center [283, 237] width 134 height 19
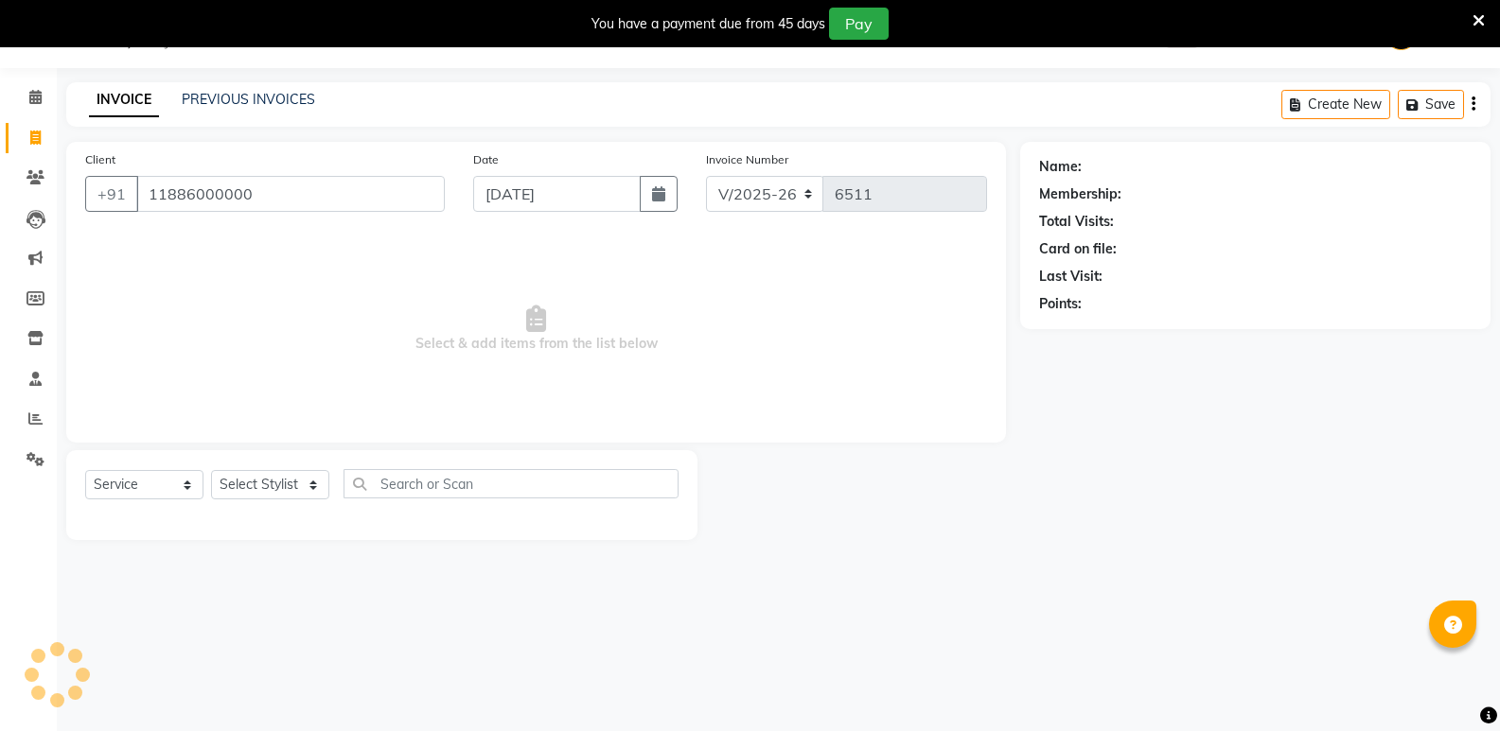
type input "11886000000"
select select "1: Object"
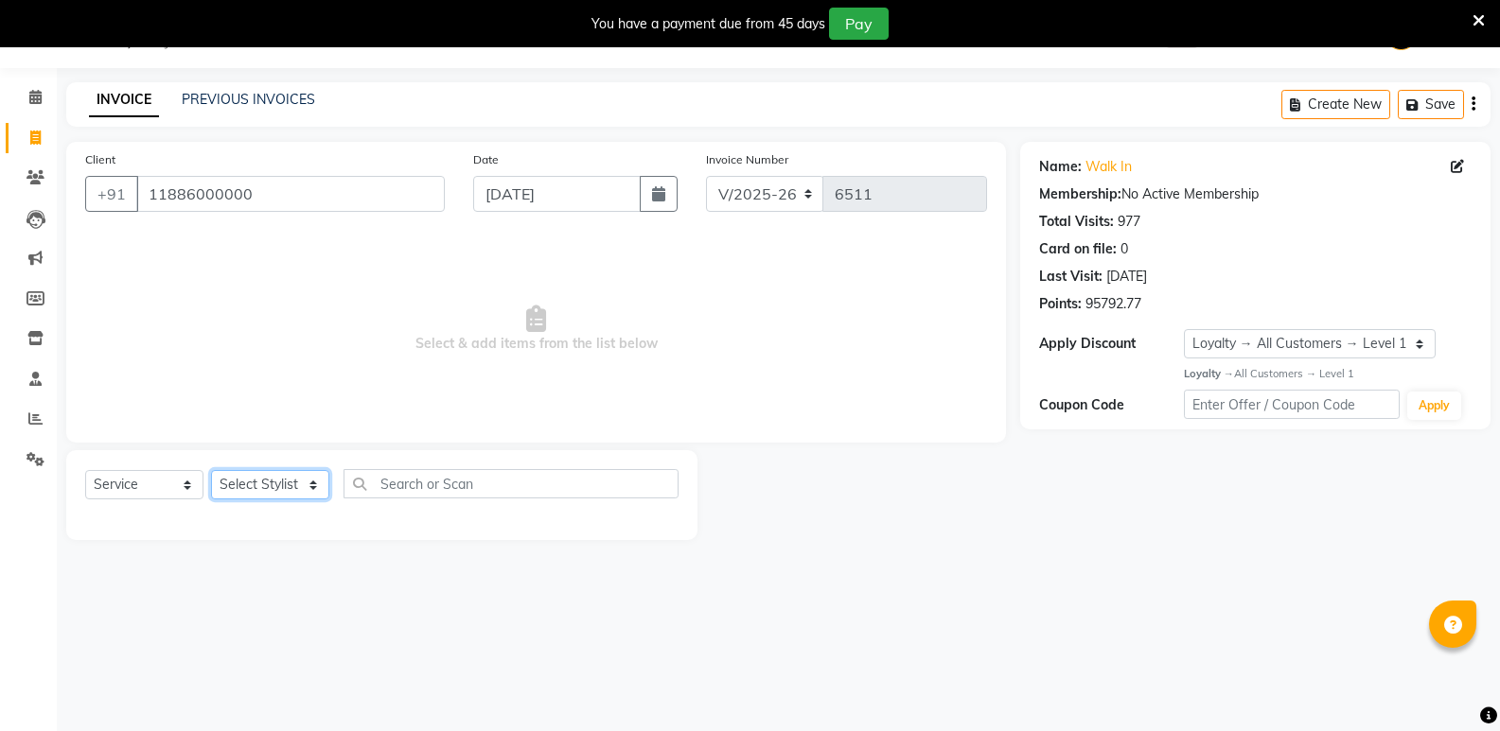
click at [267, 491] on select "Select Stylist [PERSON_NAME] [PERSON_NAME] [PERSON_NAME] Mallu [PERSON_NAME] [P…" at bounding box center [270, 484] width 118 height 29
select select "88232"
click at [211, 470] on select "Select Stylist [PERSON_NAME] [PERSON_NAME] [PERSON_NAME] Mallu [PERSON_NAME] [P…" at bounding box center [270, 484] width 118 height 29
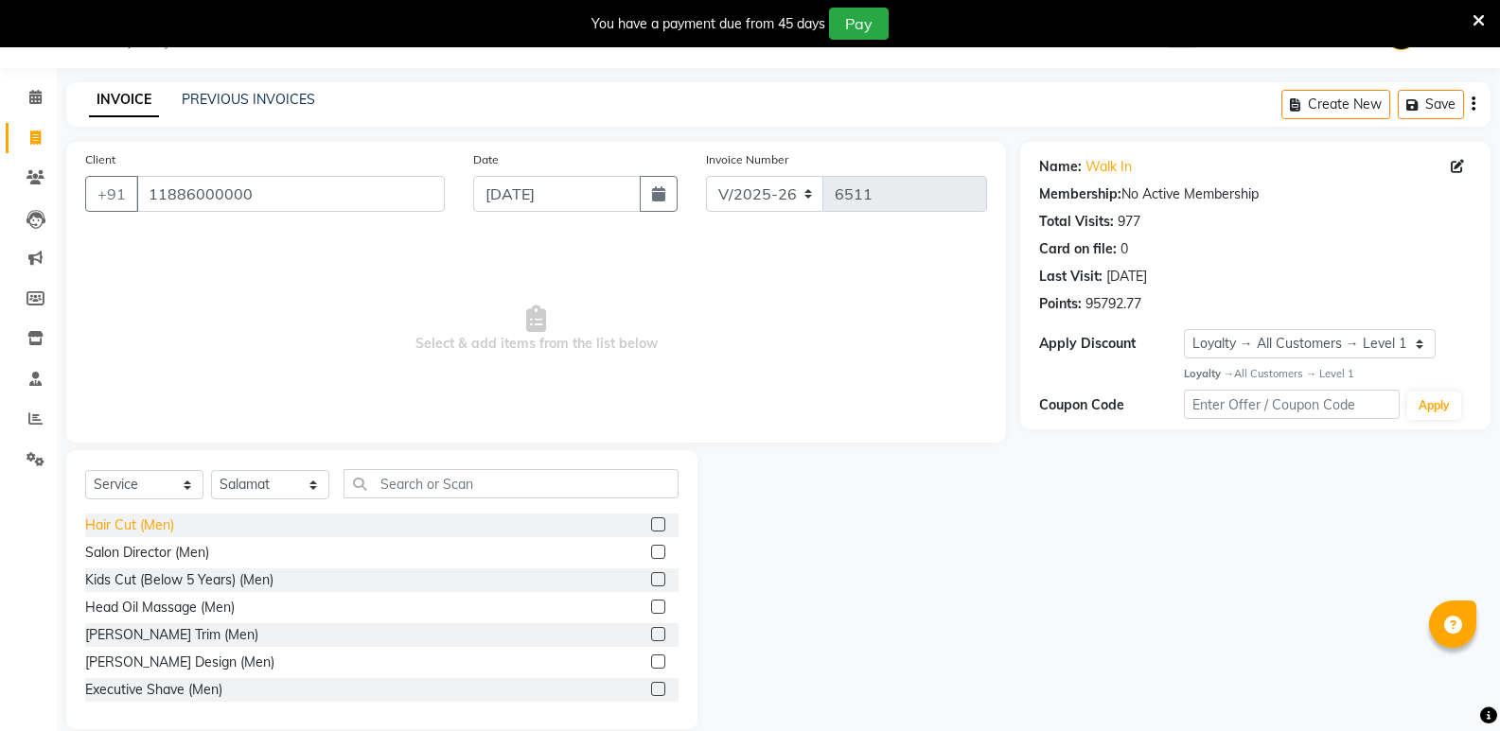
click at [143, 524] on div "Hair Cut (Men)" at bounding box center [129, 526] width 89 height 20
checkbox input "false"
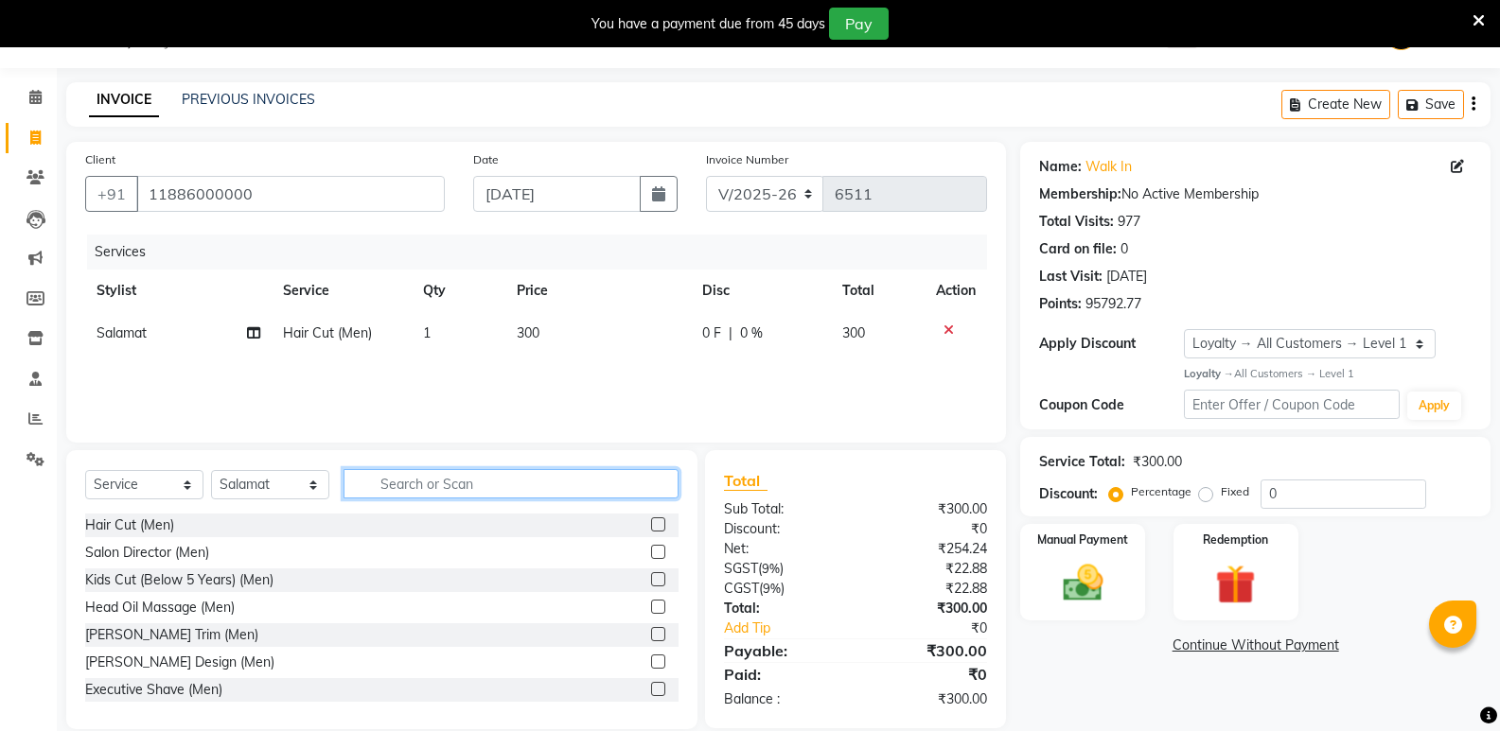
click at [425, 486] on input "text" at bounding box center [510, 483] width 335 height 29
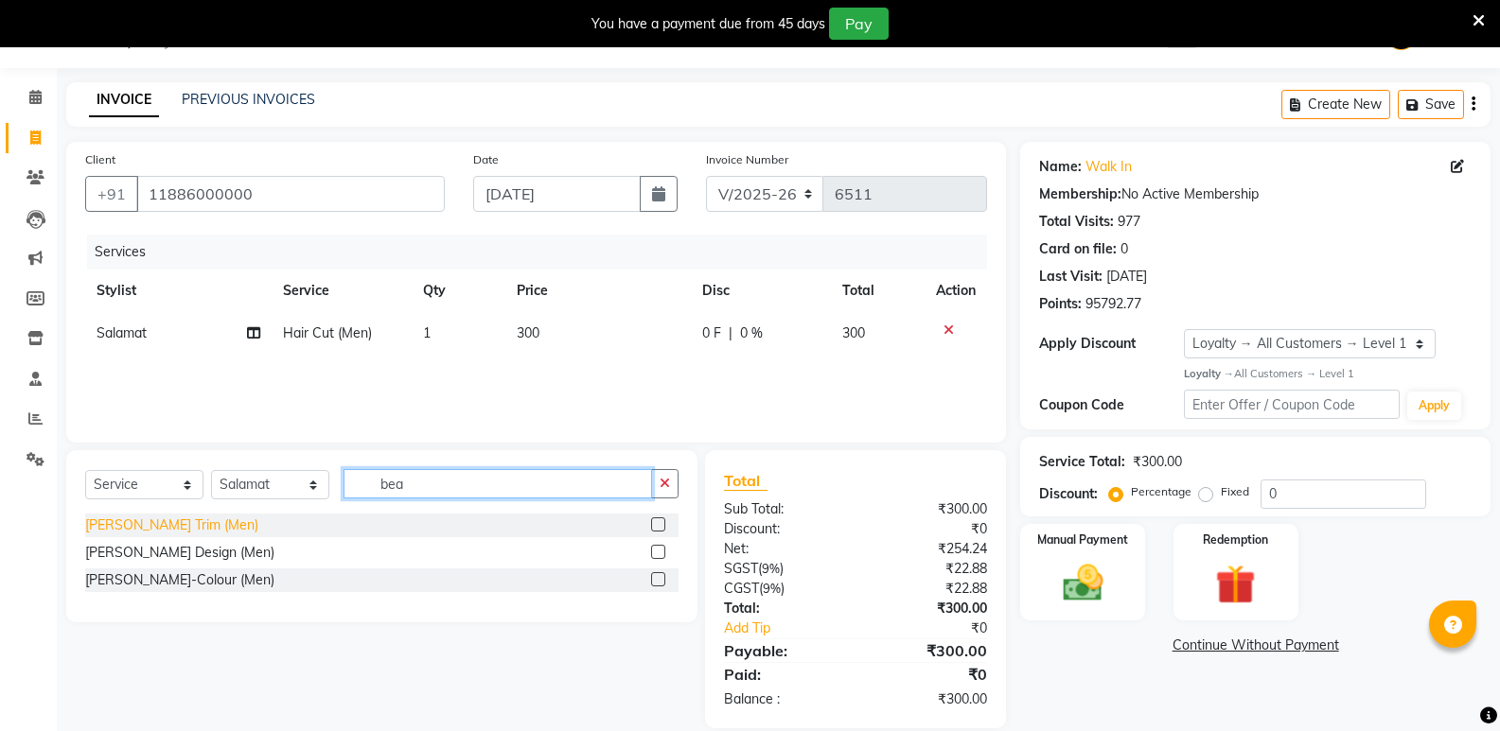
type input "bea"
click at [138, 525] on div "[PERSON_NAME] Trim (Men)" at bounding box center [171, 526] width 173 height 20
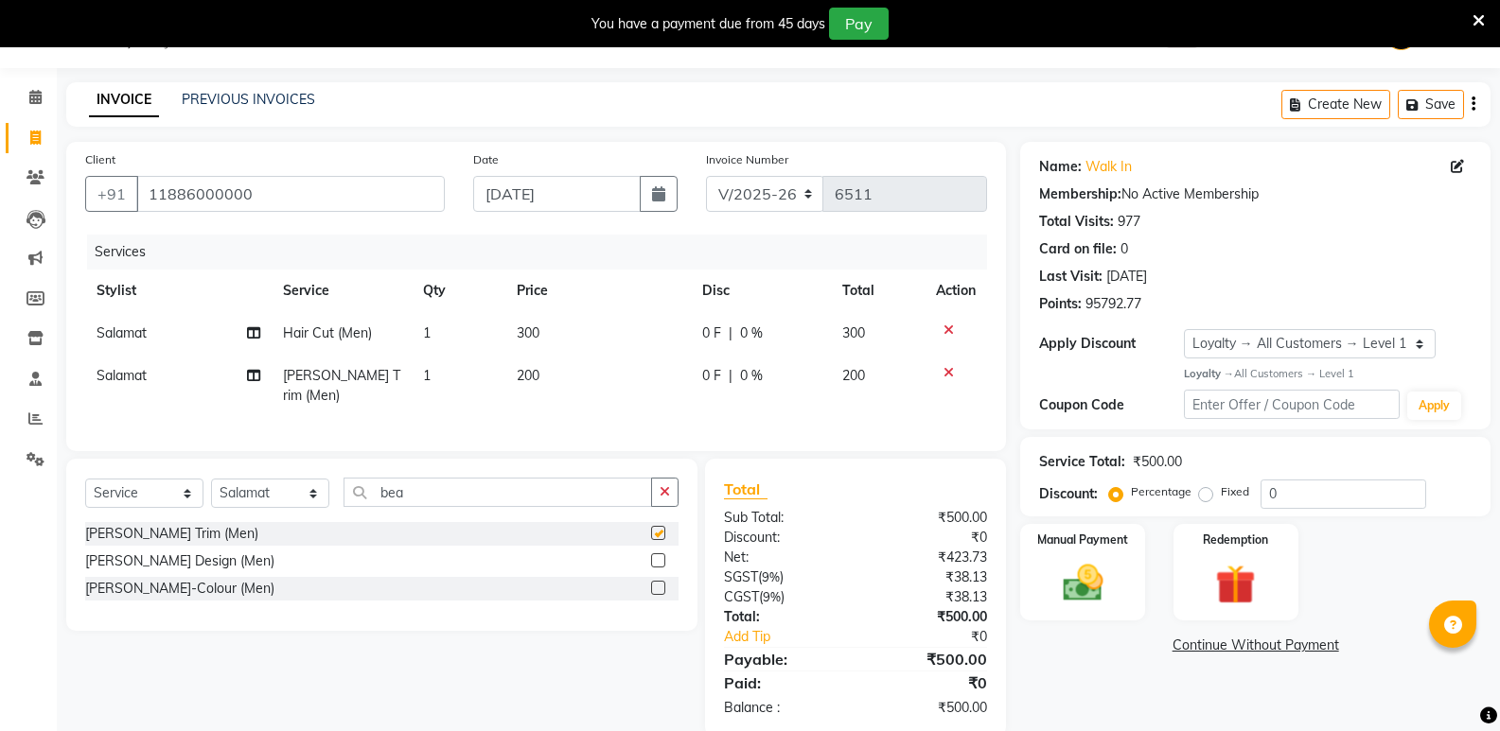
checkbox input "false"
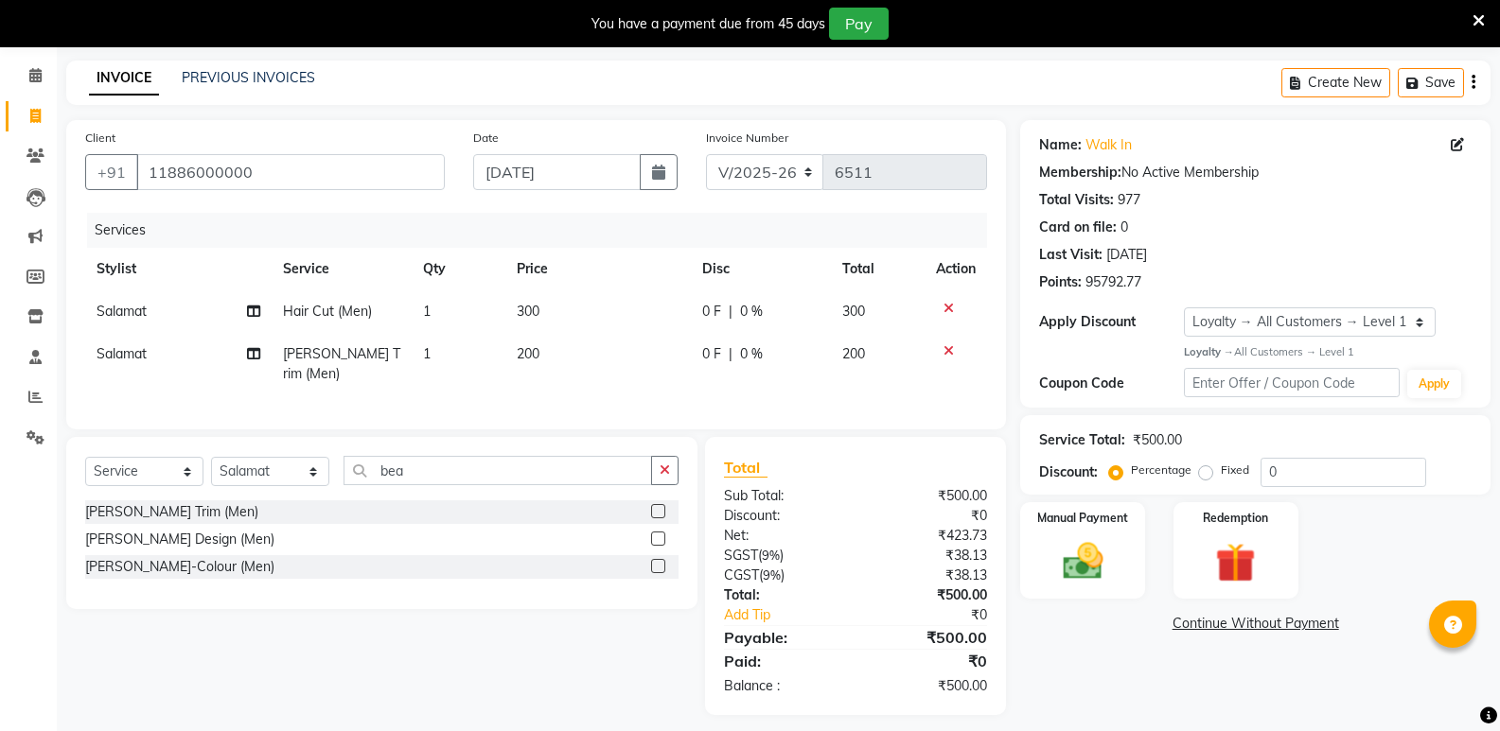
scroll to position [76, 0]
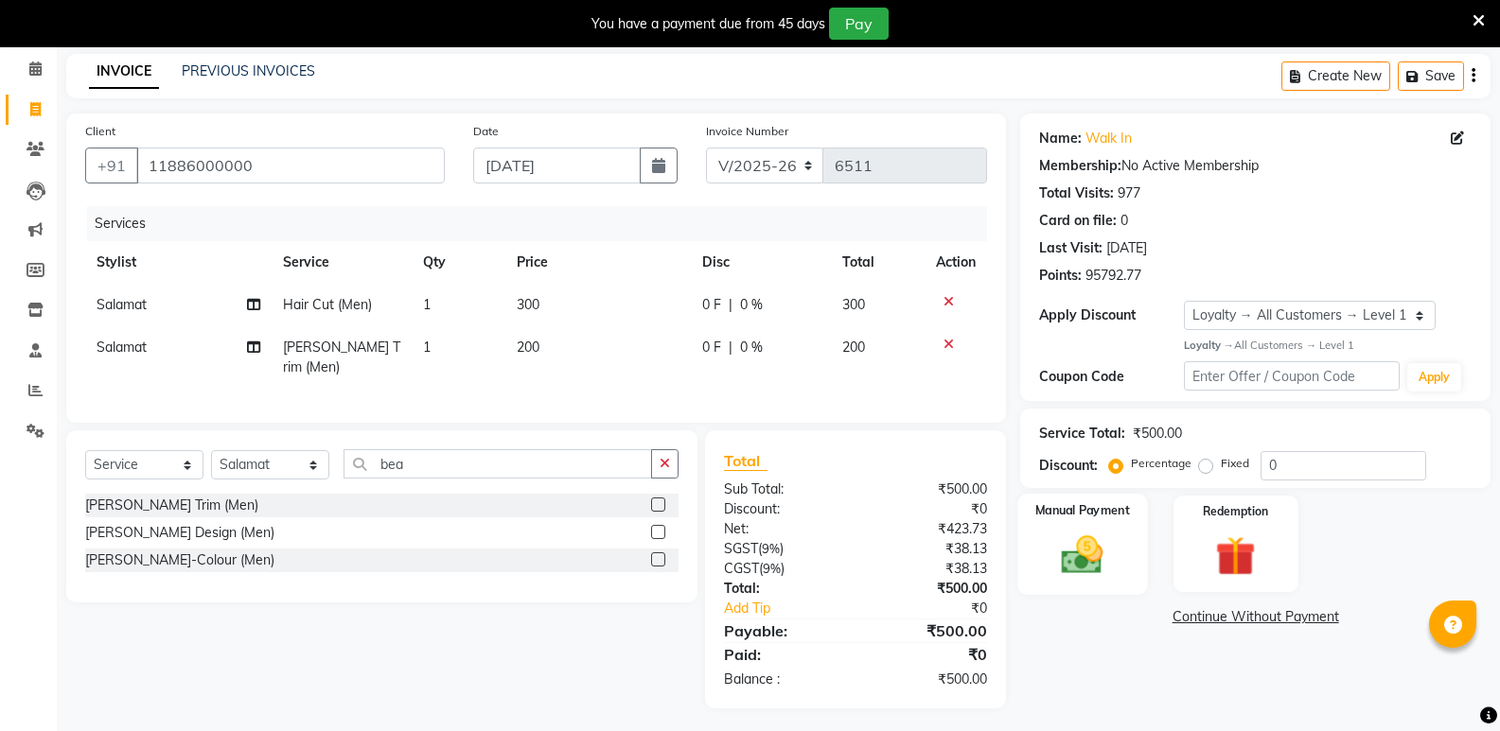
click at [1081, 558] on img at bounding box center [1081, 555] width 67 height 48
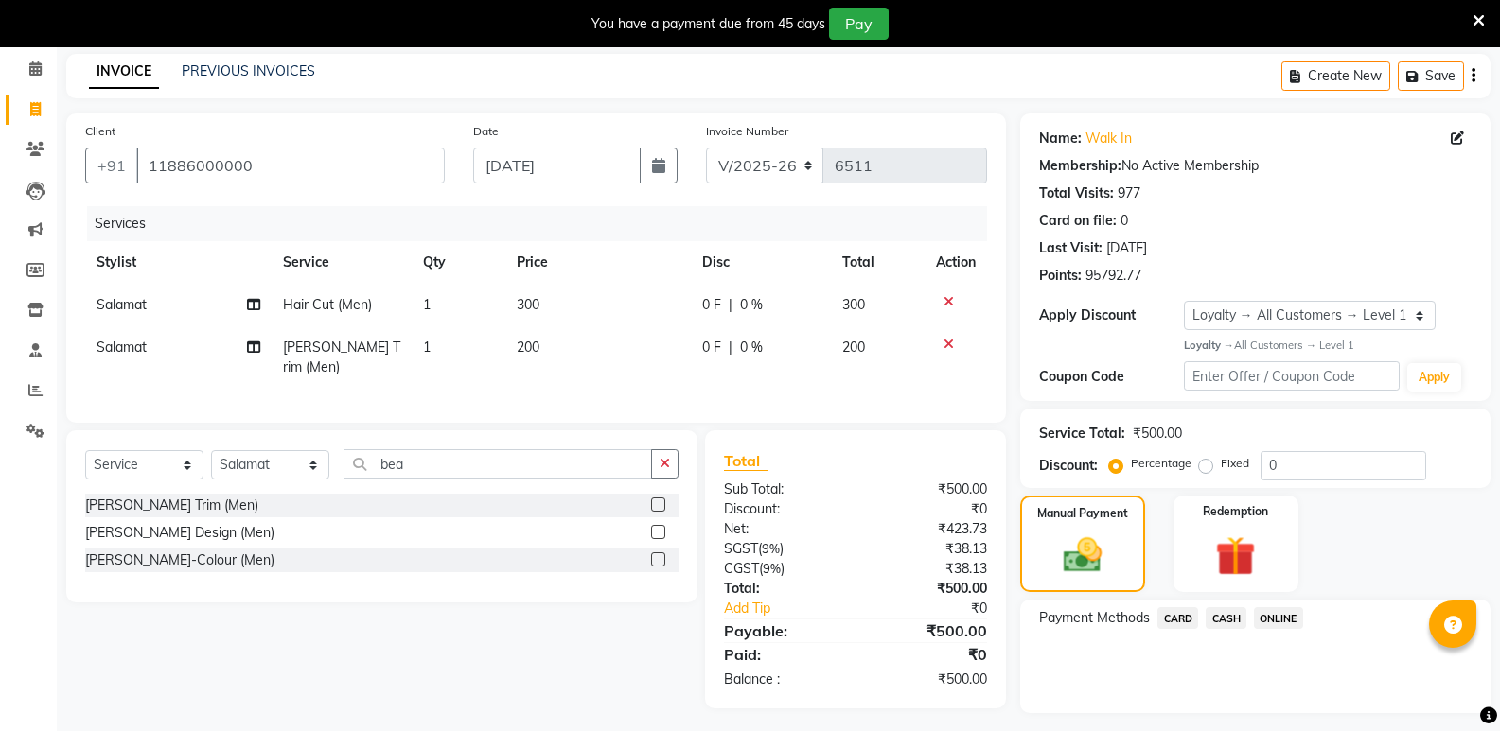
click at [1247, 620] on div "ONLINE" at bounding box center [1274, 620] width 57 height 26
click at [1226, 623] on span "CASH" at bounding box center [1225, 618] width 41 height 22
click at [1218, 716] on button "Add Payment" at bounding box center [1332, 718] width 278 height 29
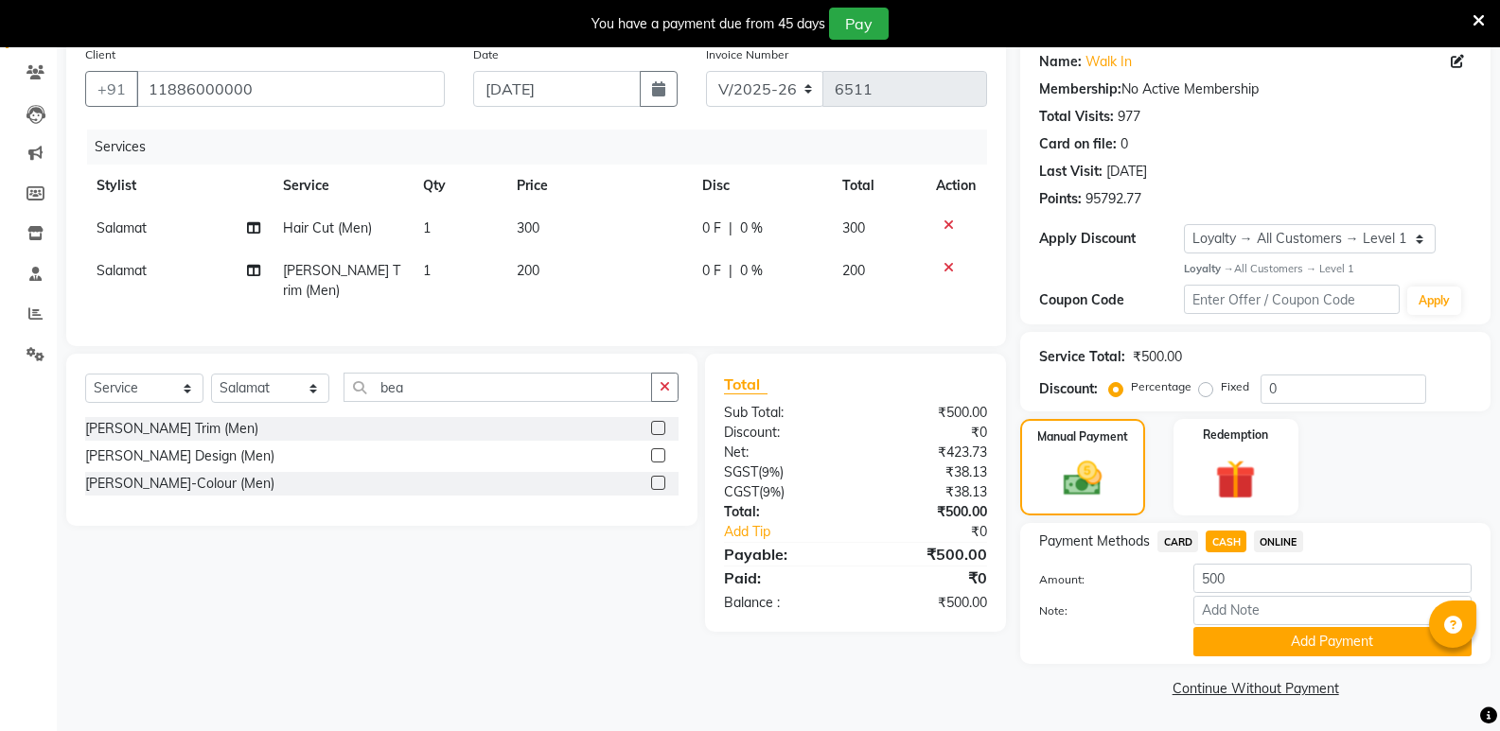
scroll to position [237, 0]
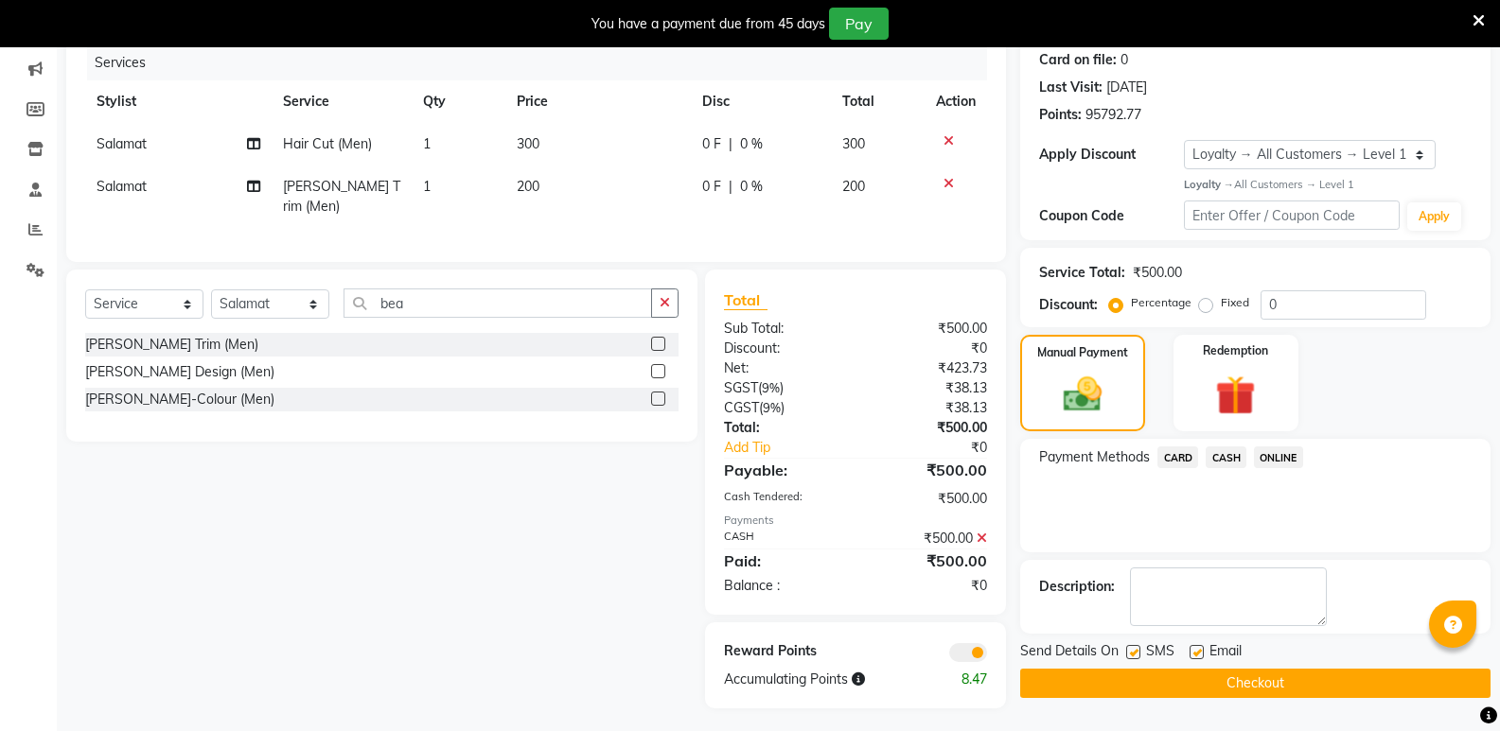
click at [1194, 679] on button "Checkout" at bounding box center [1255, 683] width 470 height 29
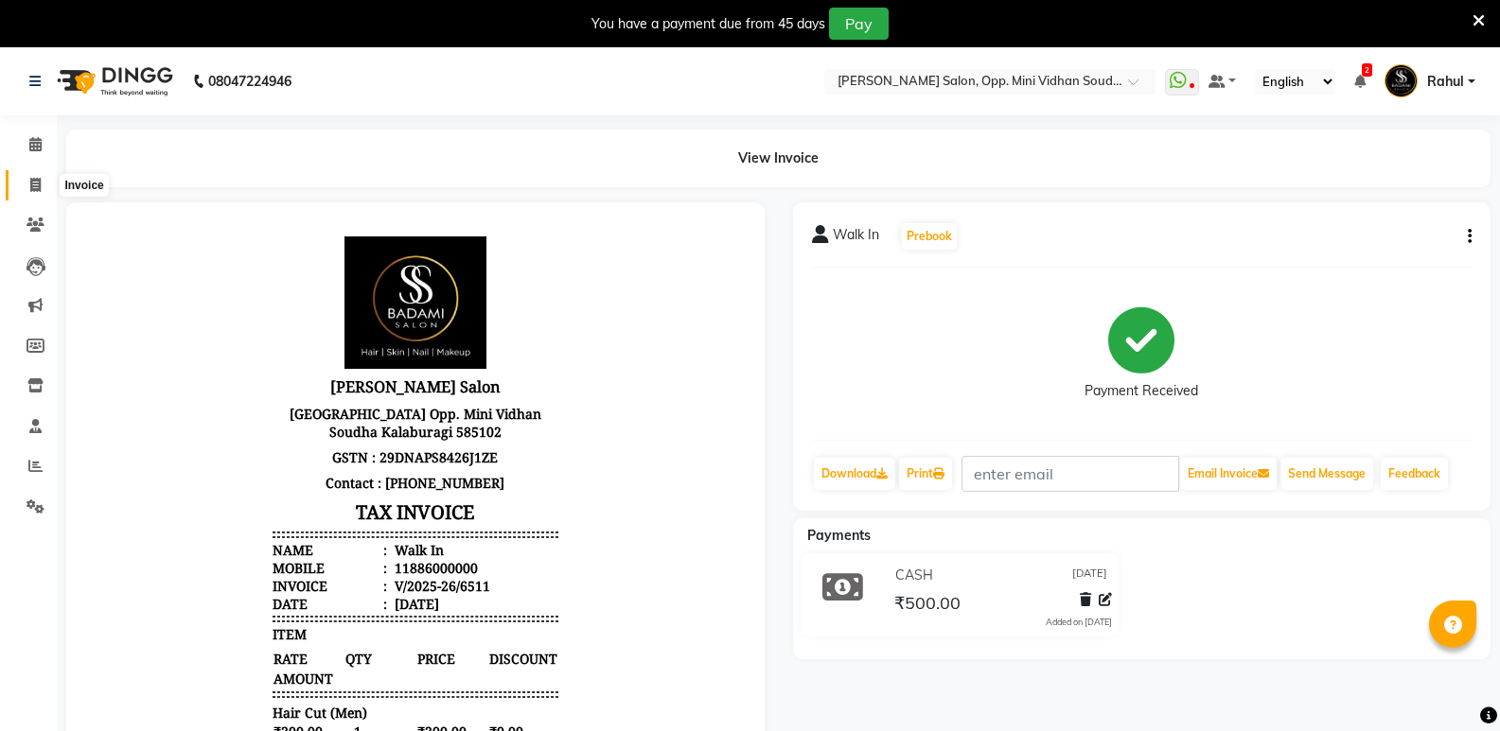
click at [23, 182] on span at bounding box center [35, 186] width 33 height 22
select select "service"
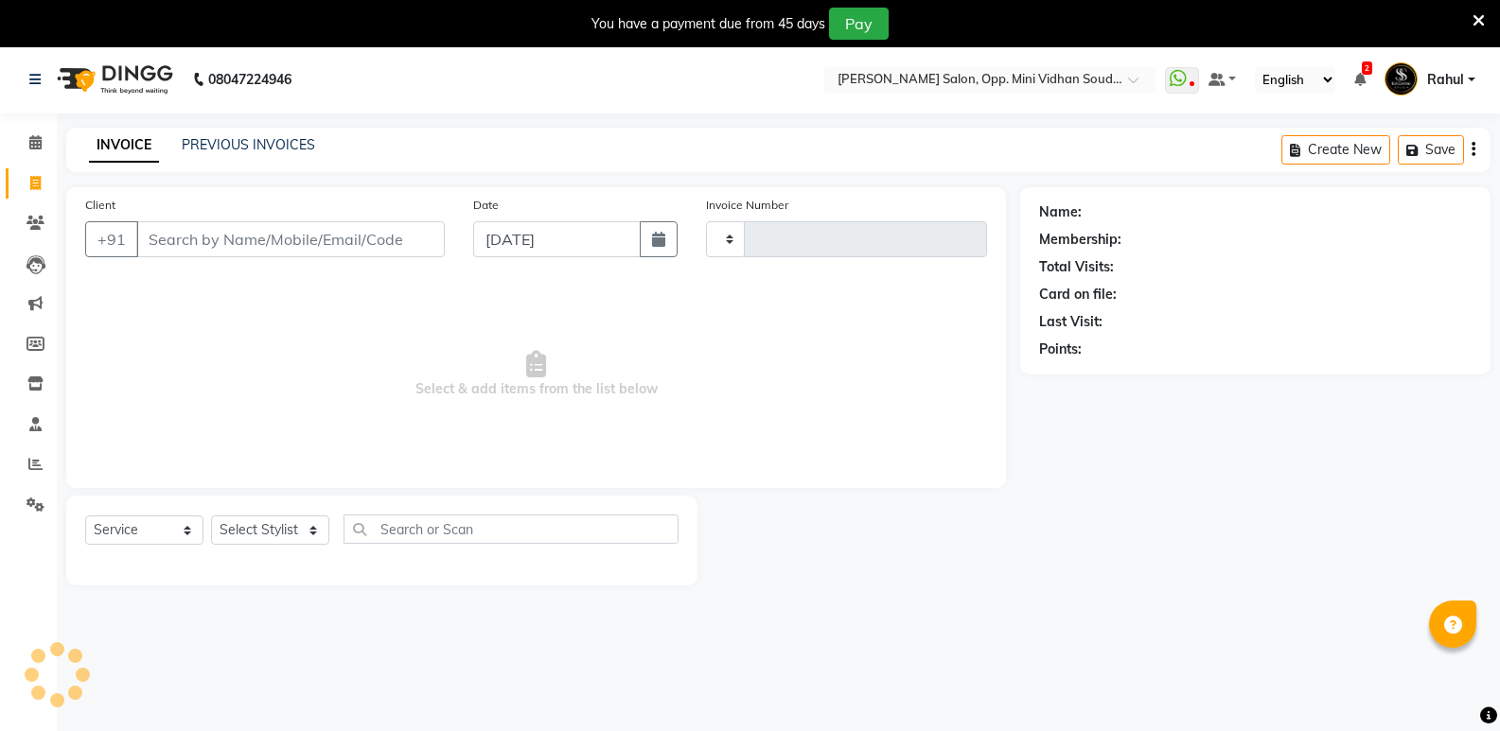
type input "6512"
select select "4533"
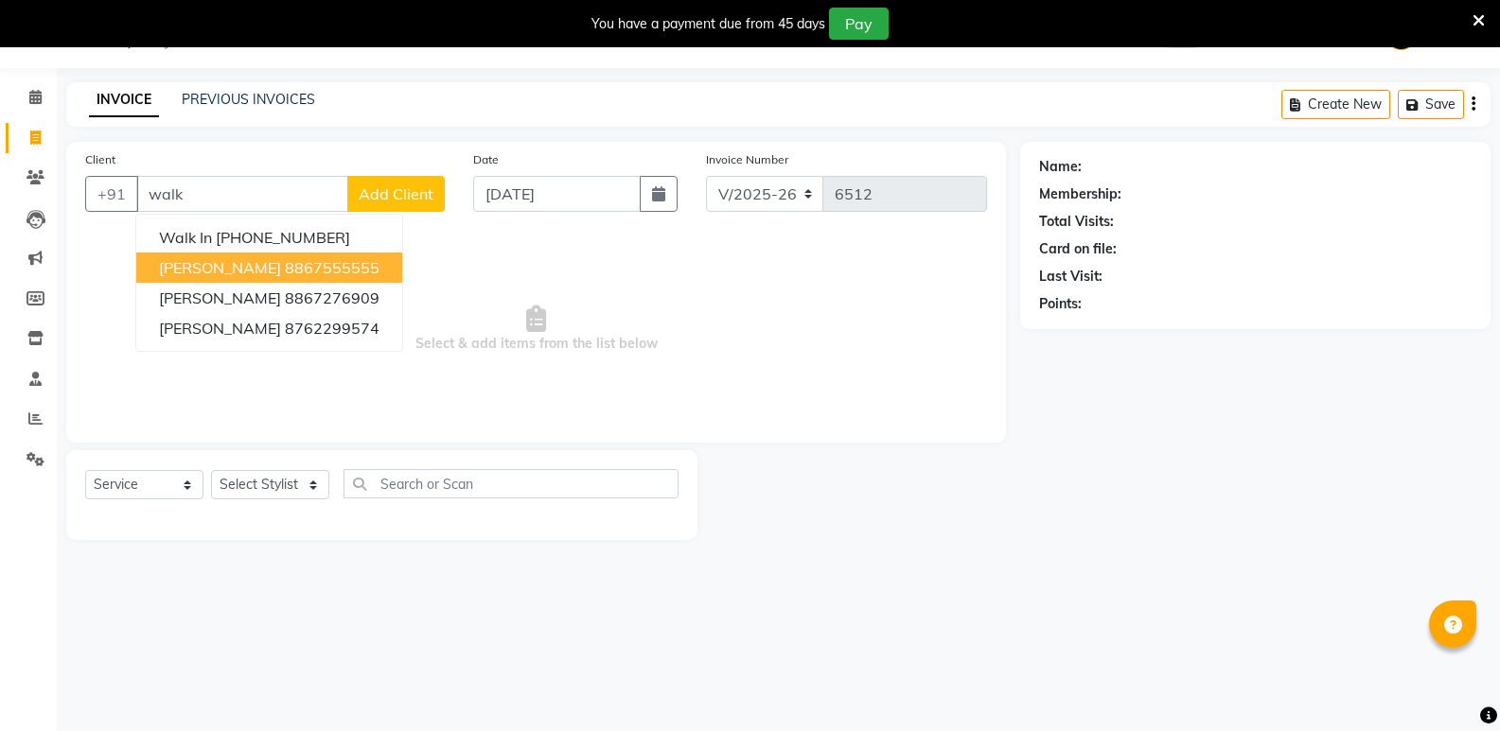
click at [205, 253] on button "[PERSON_NAME] 8867555555" at bounding box center [269, 268] width 266 height 30
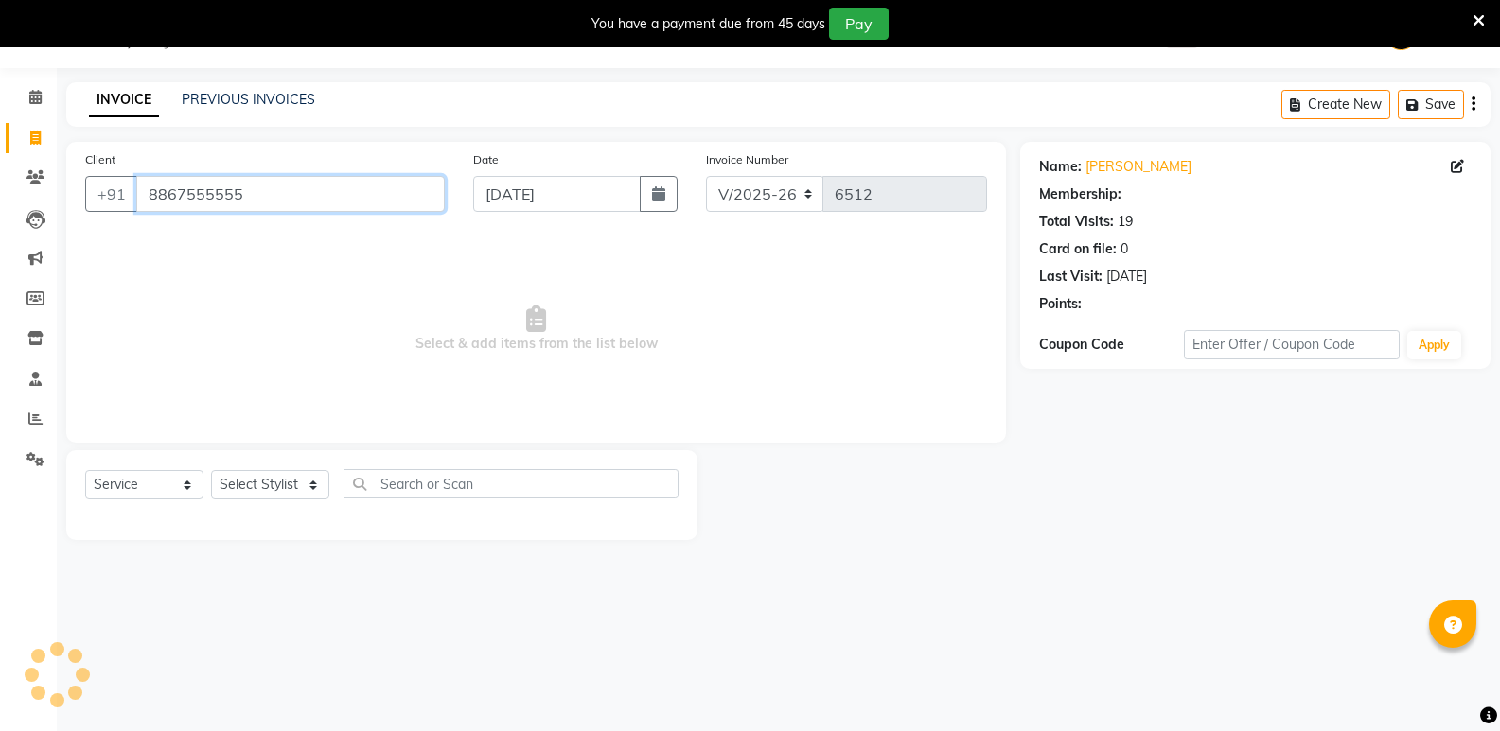
drag, startPoint x: 268, startPoint y: 197, endPoint x: 796, endPoint y: 460, distance: 589.9
click at [118, 218] on div "Client [PHONE_NUMBER]" at bounding box center [265, 189] width 388 height 78
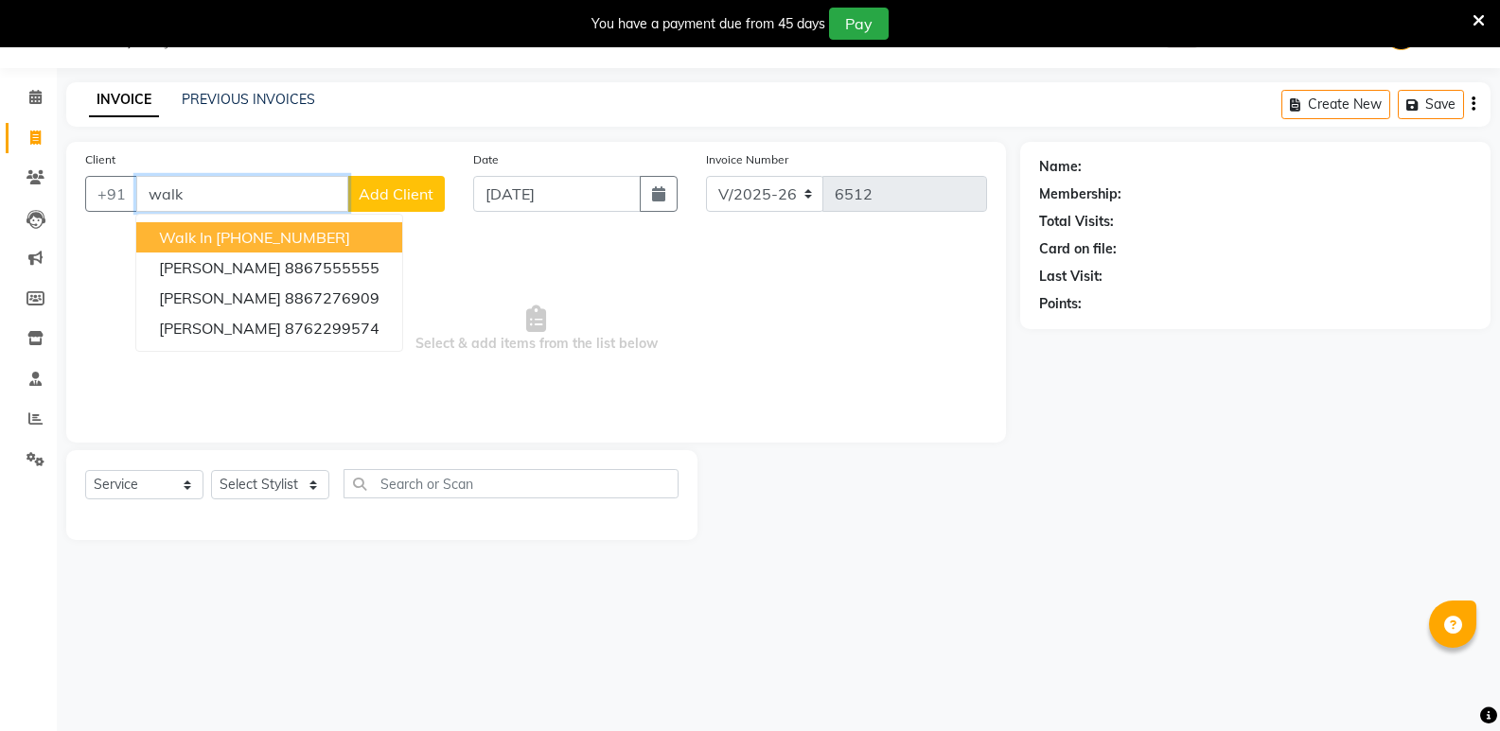
click at [319, 244] on ngb-highlight "[PHONE_NUMBER]" at bounding box center [283, 237] width 134 height 19
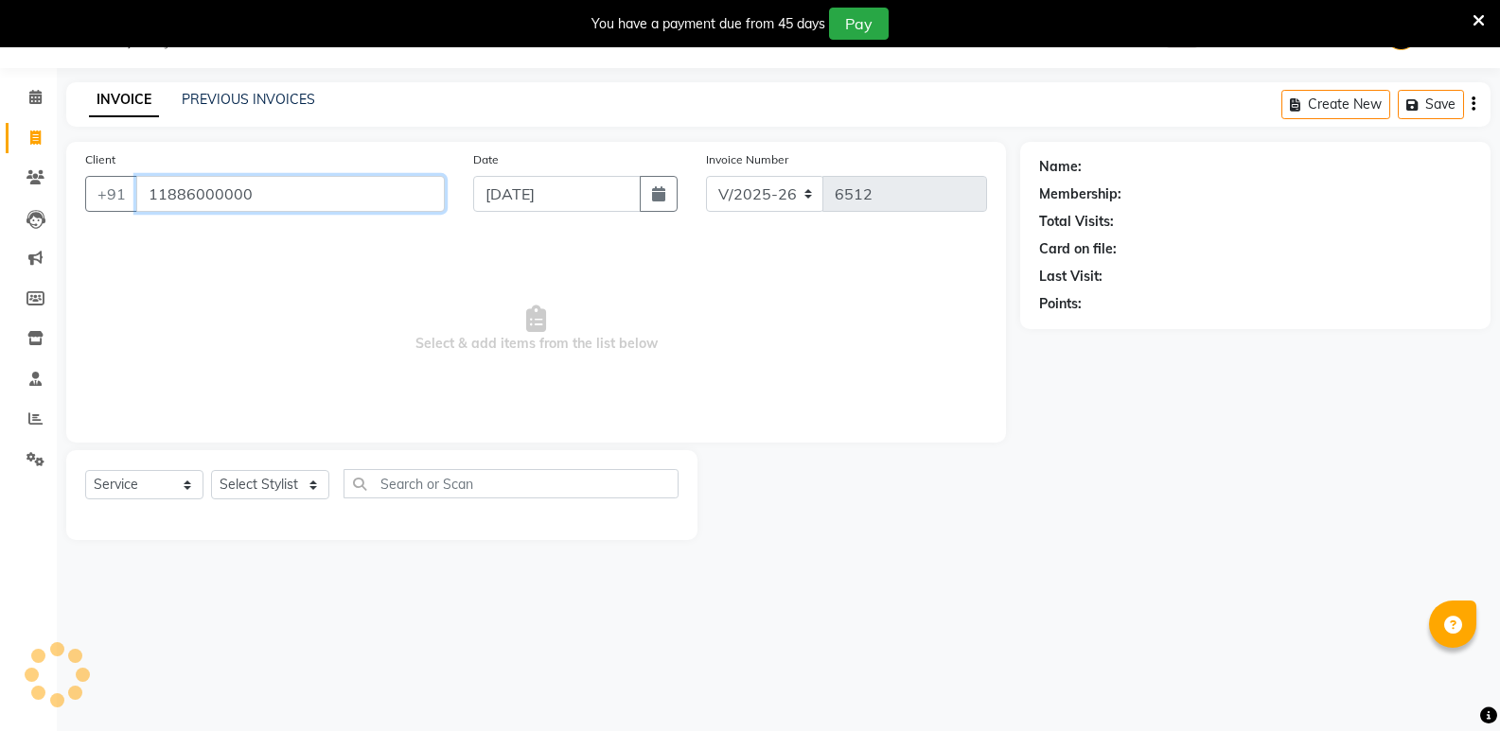
type input "11886000000"
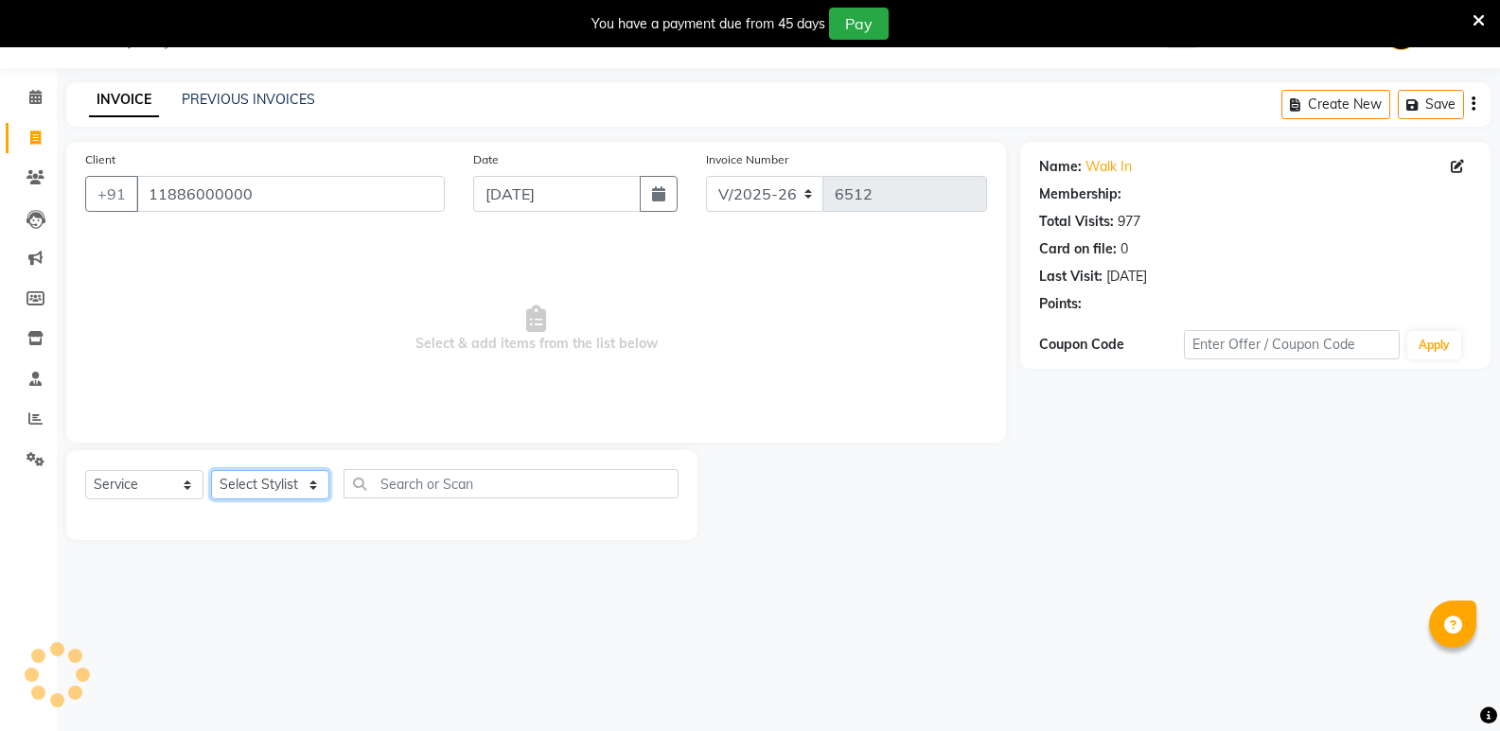
select select "1: Object"
click at [275, 489] on select "Select Stylist [PERSON_NAME] [PERSON_NAME] [PERSON_NAME] Mallu [PERSON_NAME] [P…" at bounding box center [270, 484] width 118 height 29
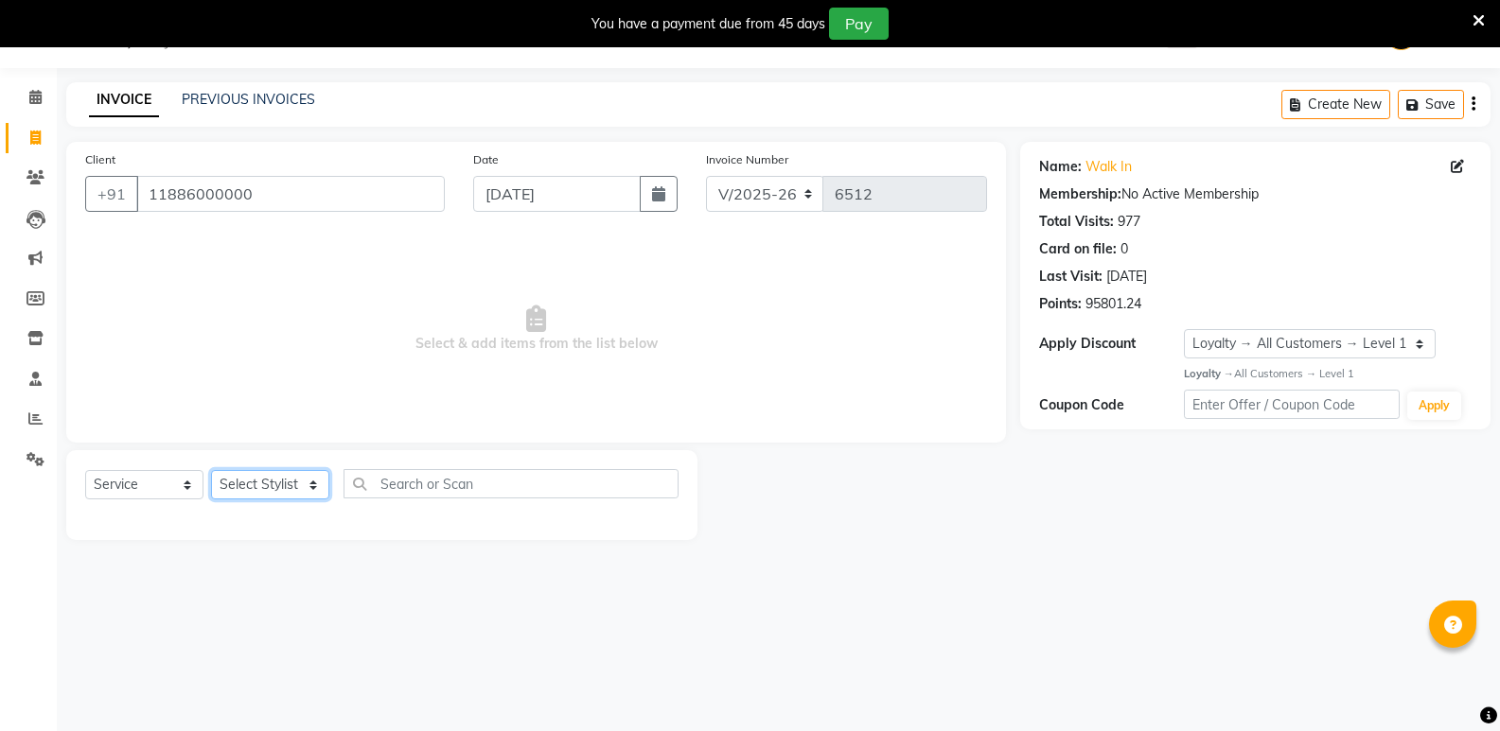
select select "45809"
click at [211, 470] on select "Select Stylist [PERSON_NAME] [PERSON_NAME] [PERSON_NAME] Mallu [PERSON_NAME] [P…" at bounding box center [270, 484] width 118 height 29
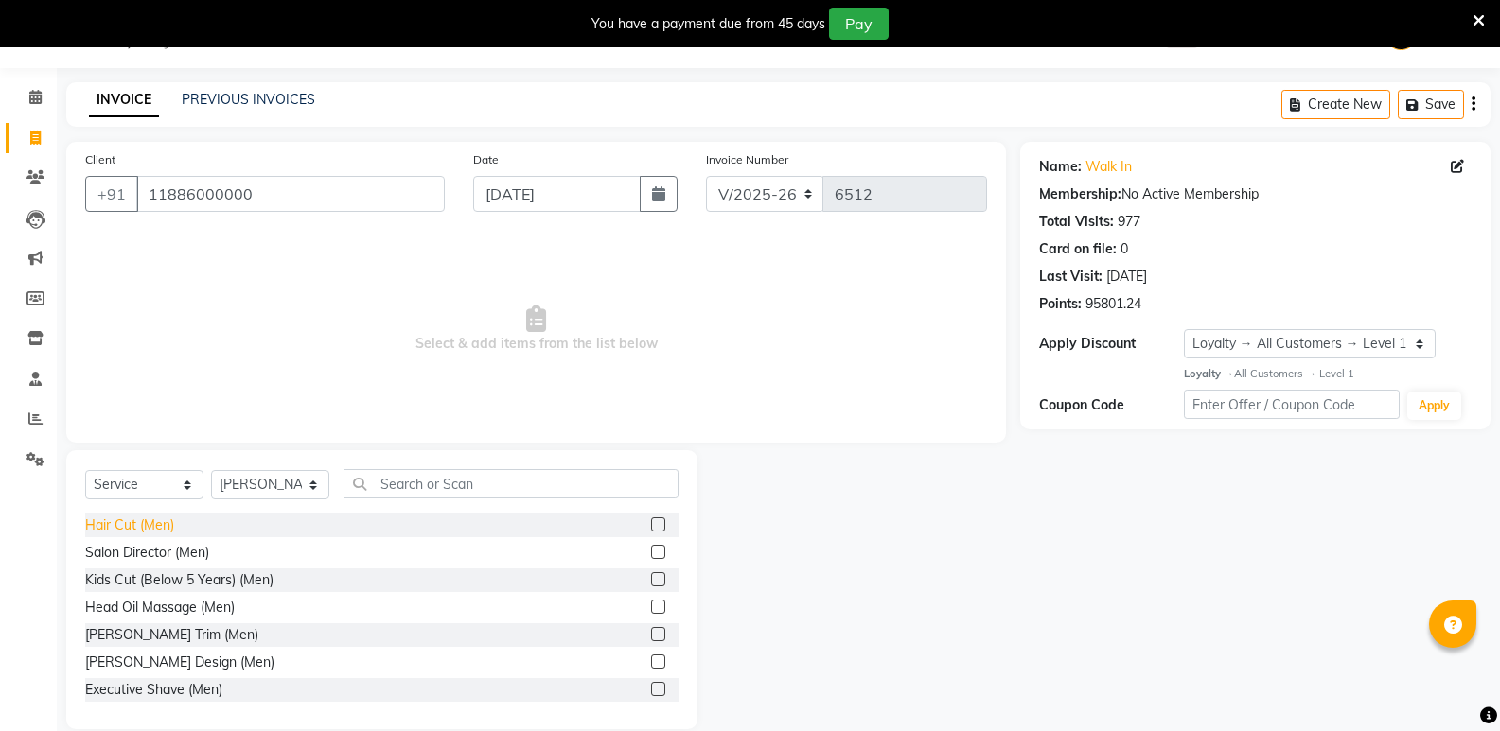
click at [161, 525] on div "Hair Cut (Men)" at bounding box center [129, 526] width 89 height 20
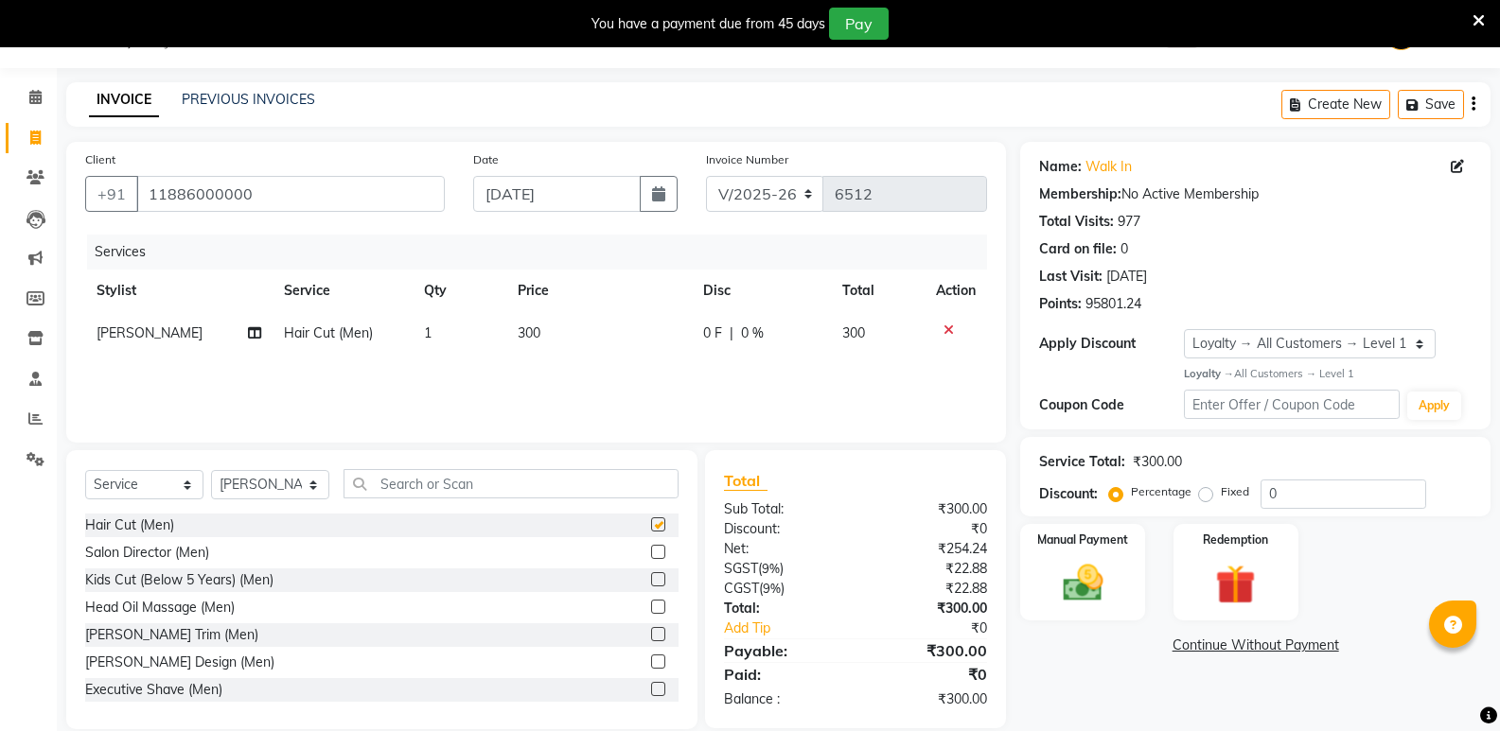
checkbox input "false"
click at [577, 479] on input "text" at bounding box center [510, 483] width 335 height 29
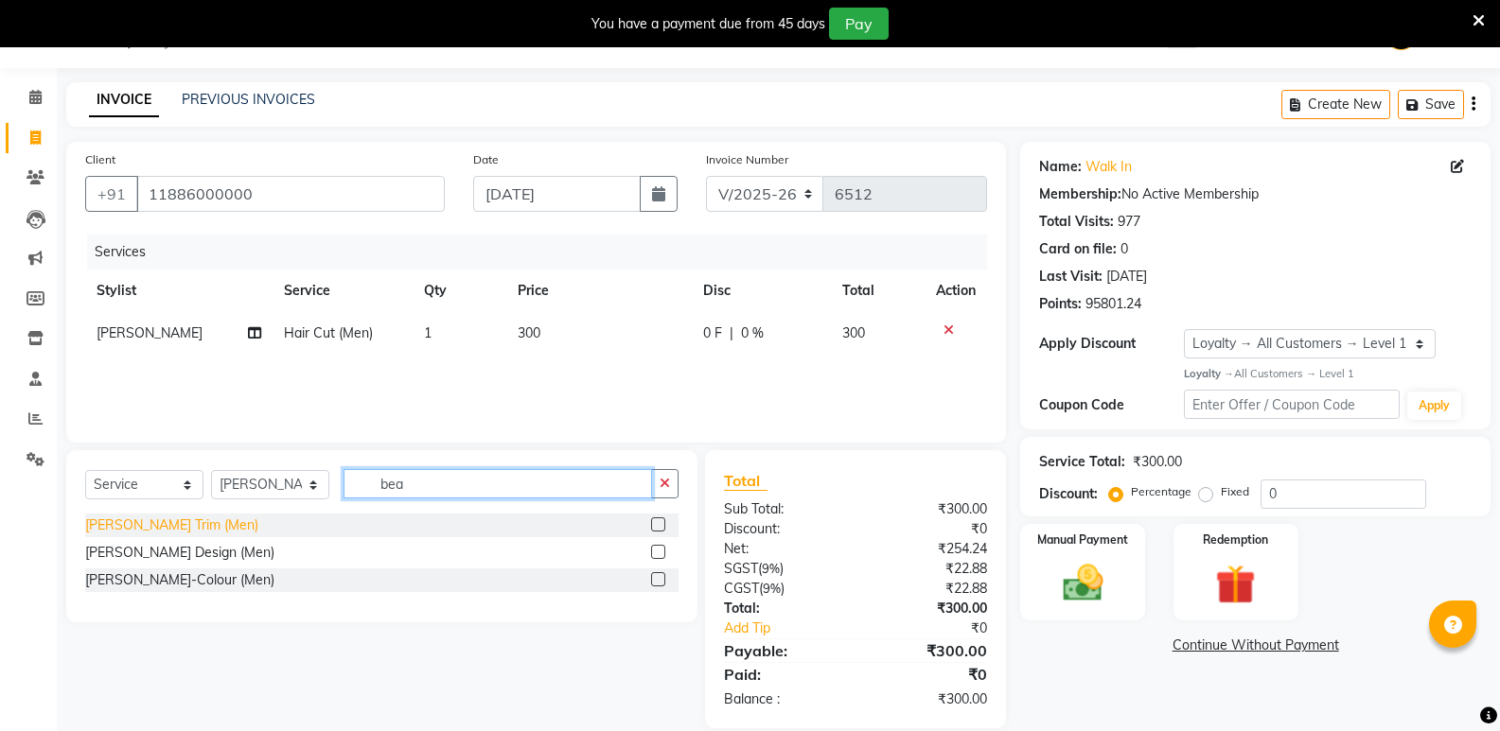
type input "bea"
click at [139, 518] on div "[PERSON_NAME] Trim (Men)" at bounding box center [171, 526] width 173 height 20
checkbox input "false"
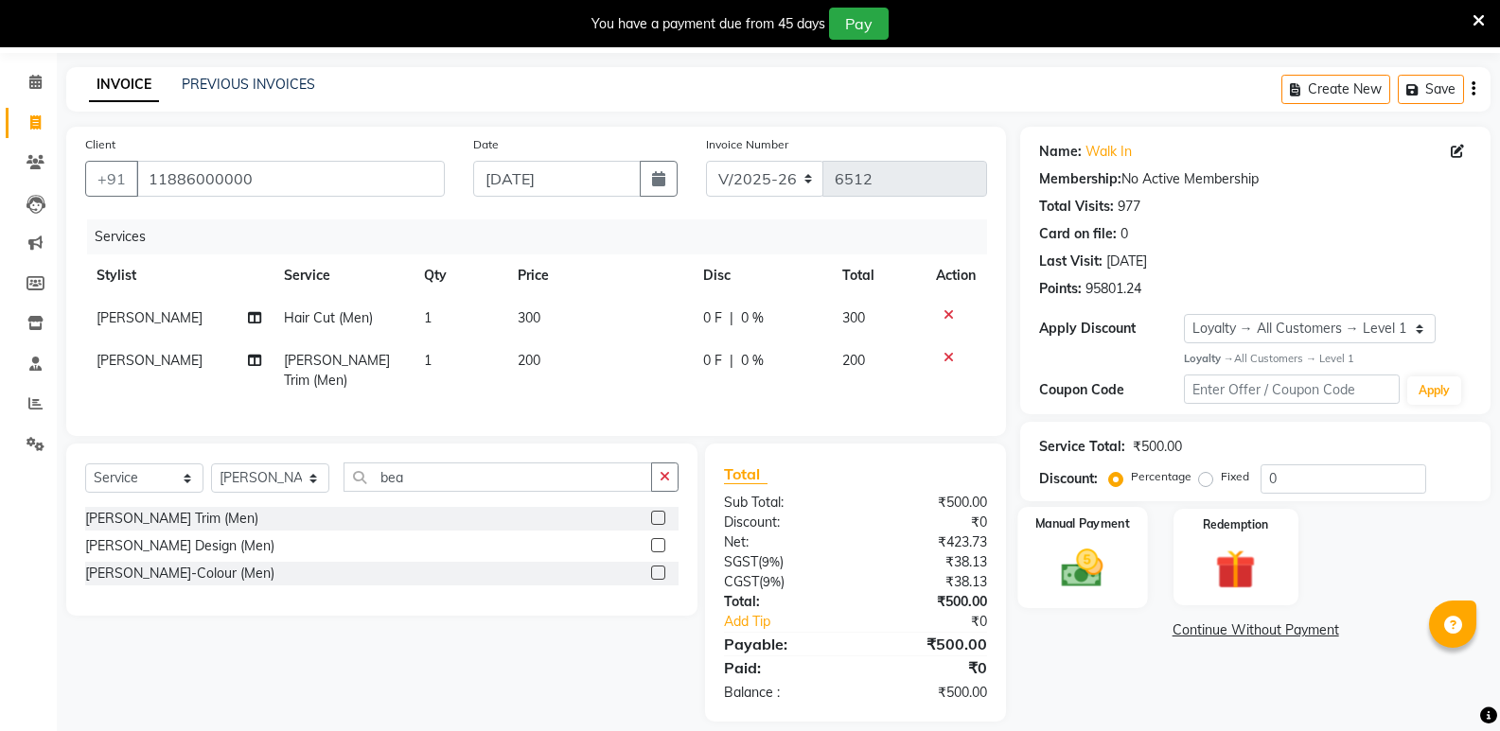
scroll to position [76, 0]
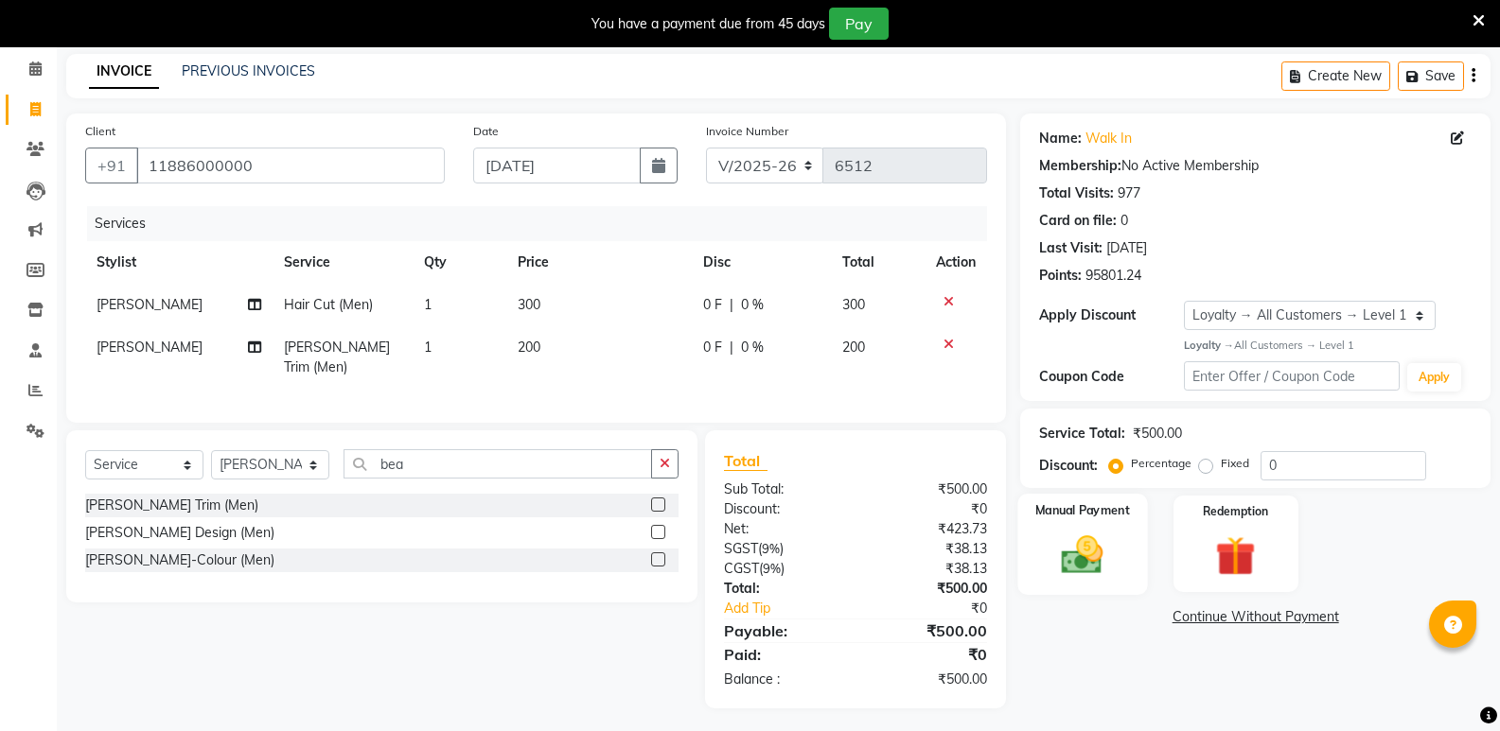
click at [1098, 548] on img at bounding box center [1081, 555] width 67 height 48
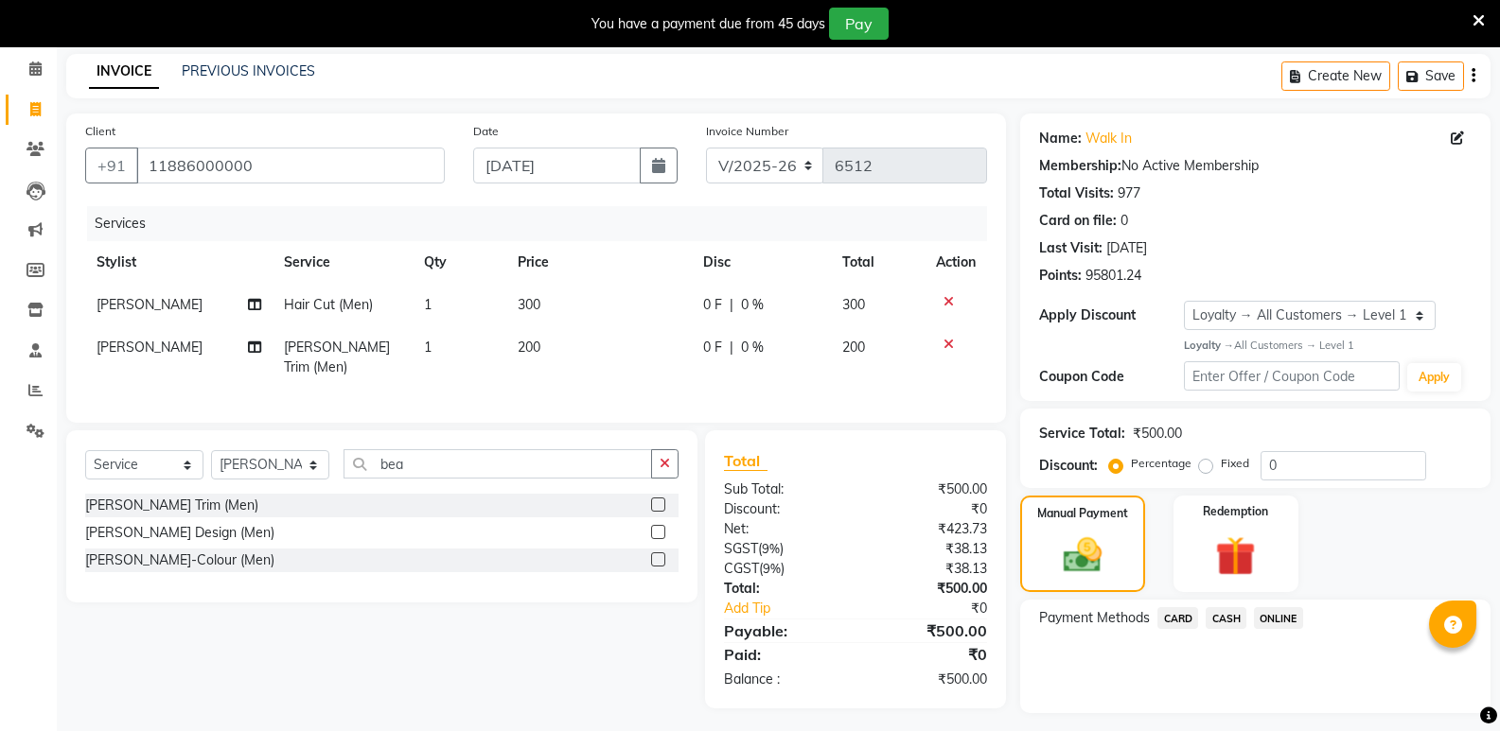
click at [1225, 615] on span "CASH" at bounding box center [1225, 618] width 41 height 22
drag, startPoint x: 1230, startPoint y: 713, endPoint x: 1225, endPoint y: 698, distance: 15.0
click at [1229, 713] on button "Add Payment" at bounding box center [1332, 718] width 278 height 29
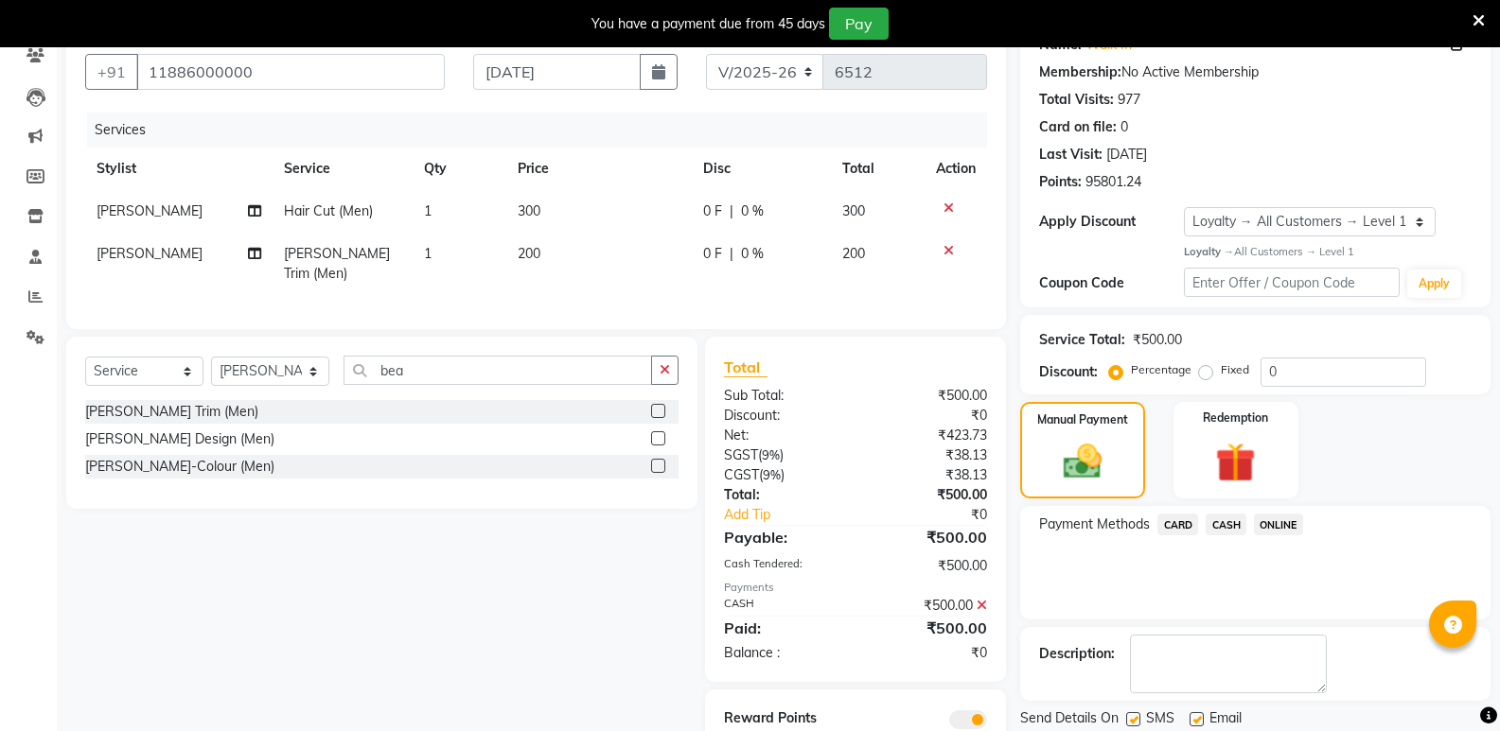
scroll to position [237, 0]
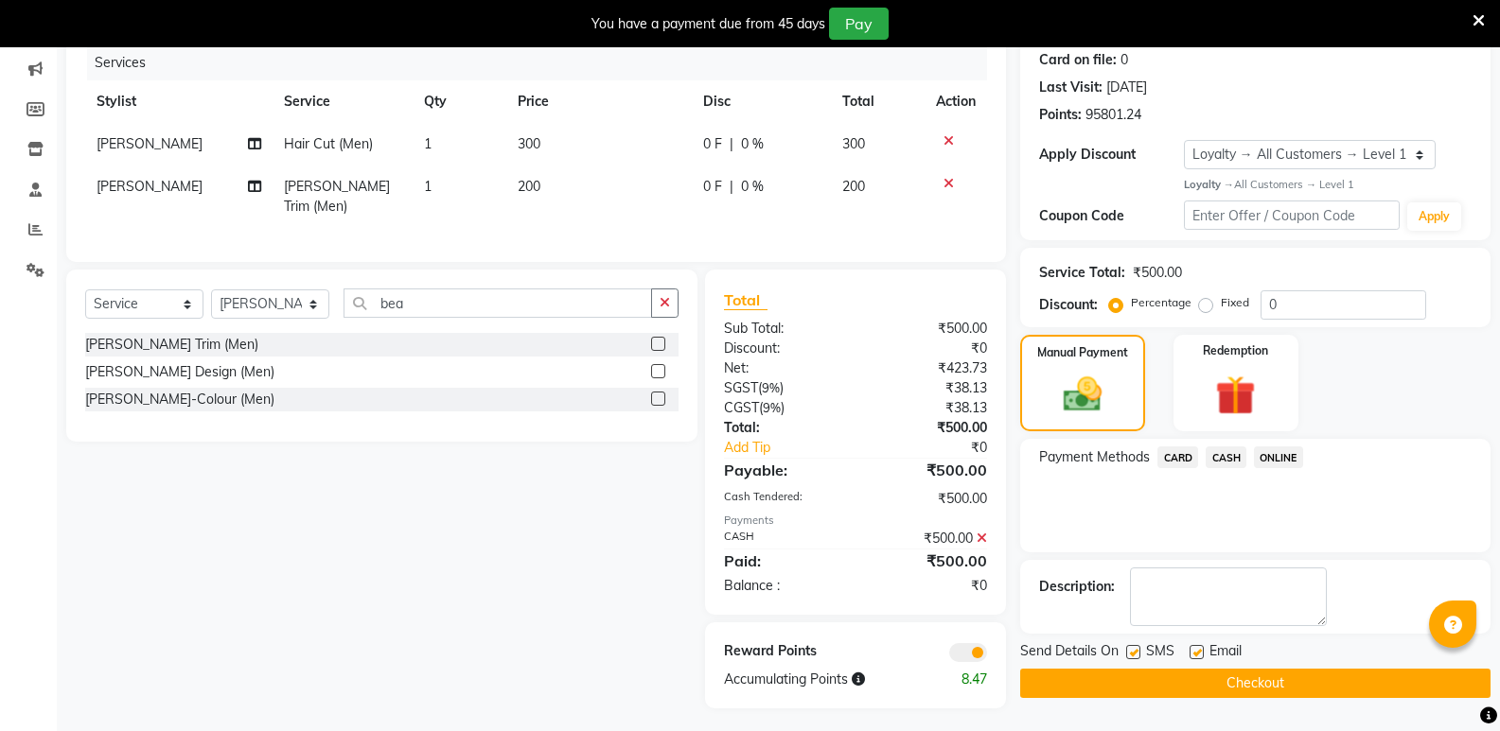
click at [1229, 691] on button "Checkout" at bounding box center [1255, 683] width 470 height 29
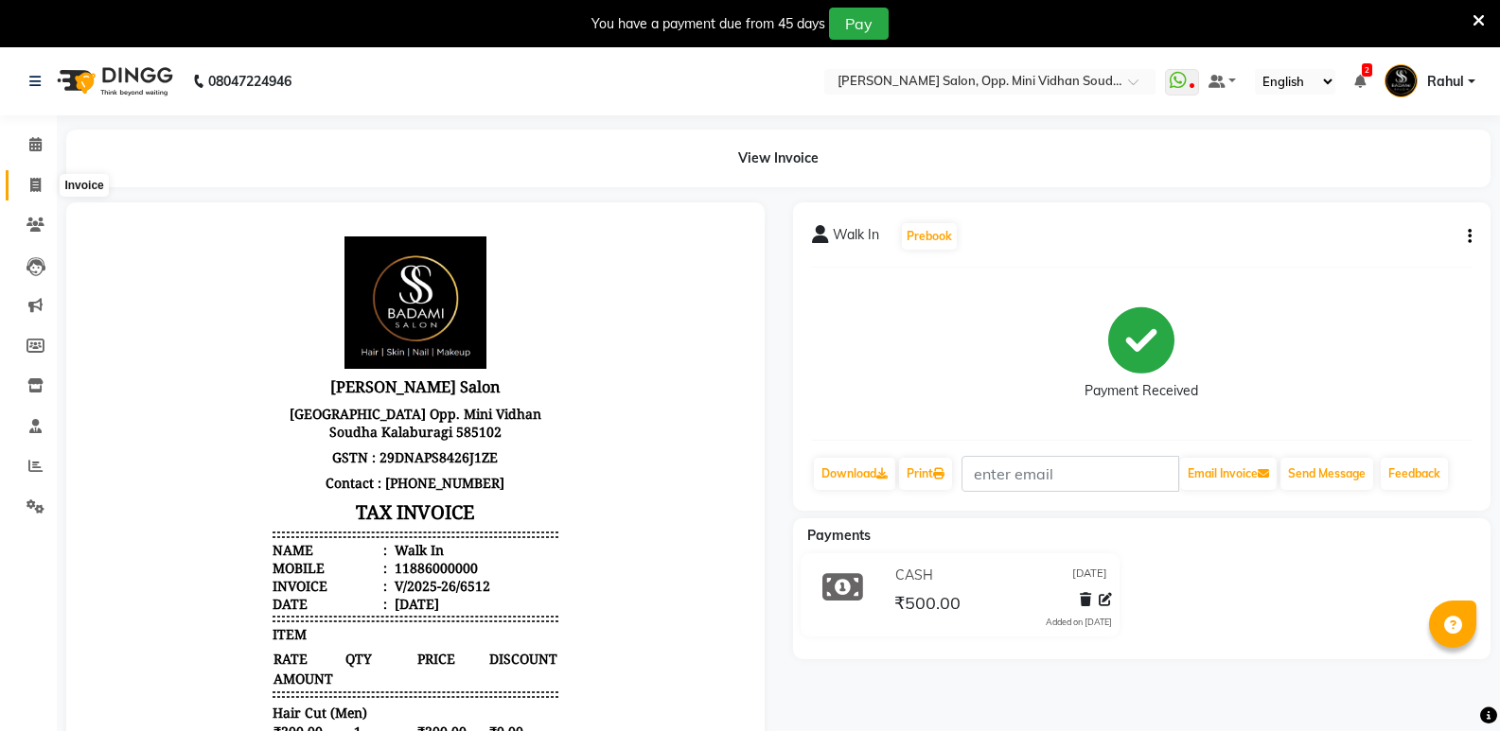
click at [35, 184] on icon at bounding box center [35, 185] width 10 height 14
select select "service"
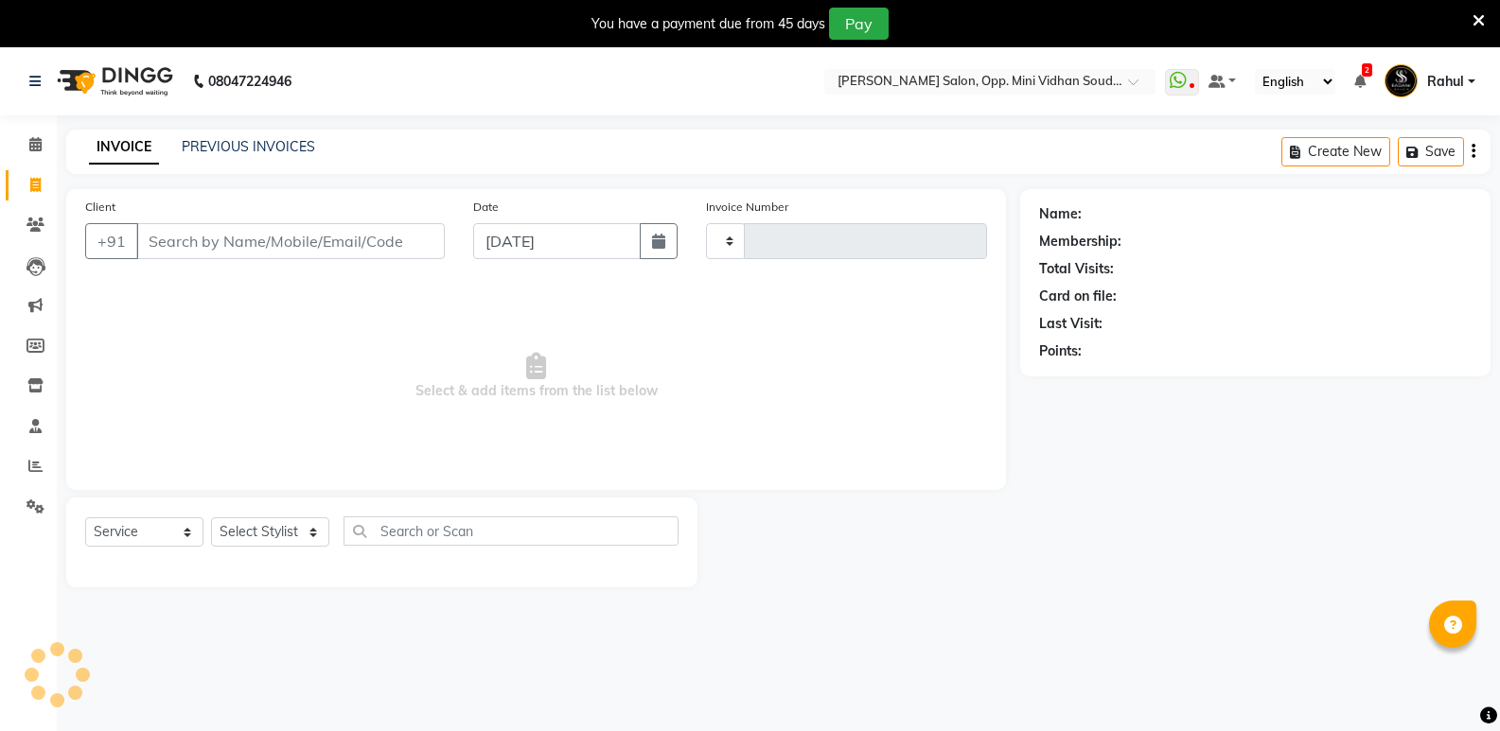
type input "6513"
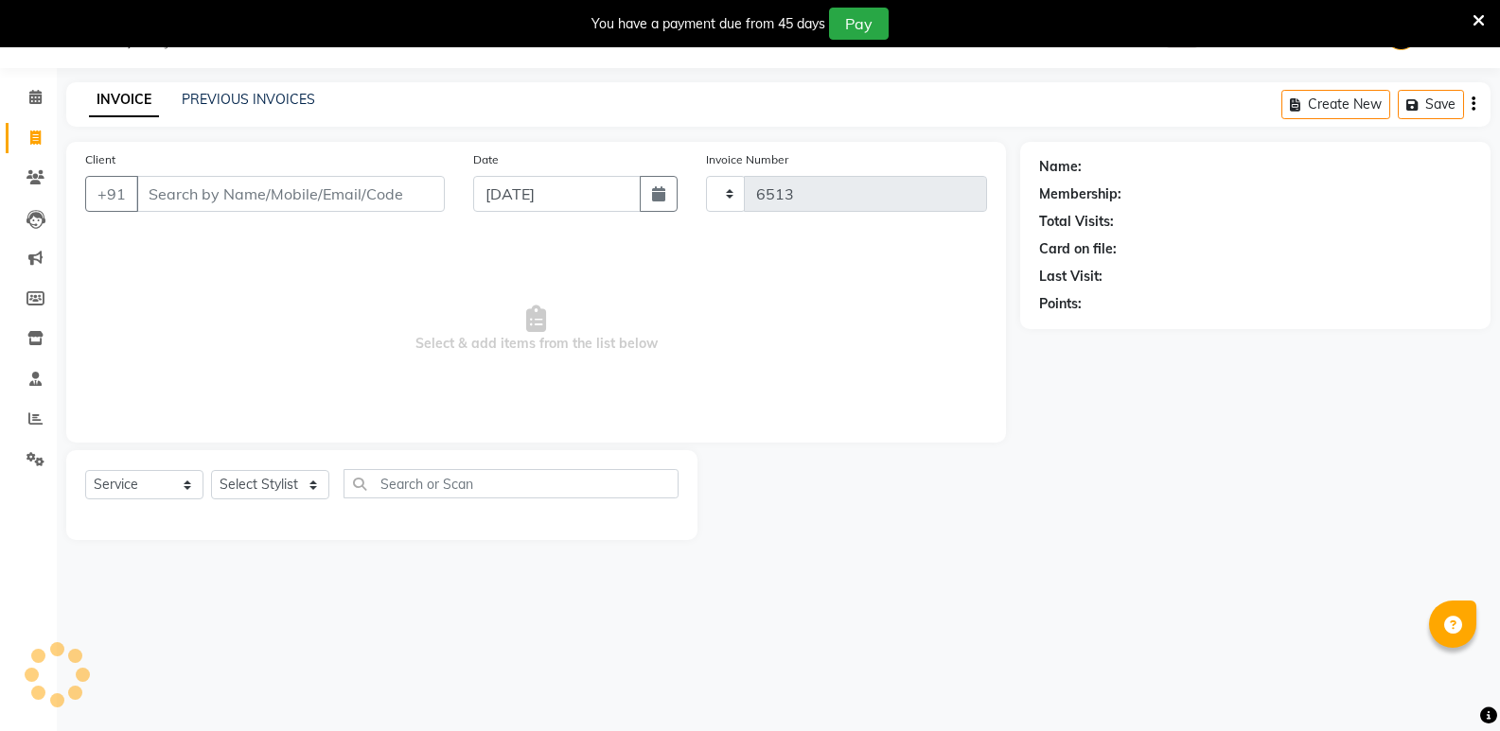
type input "w"
select select "4533"
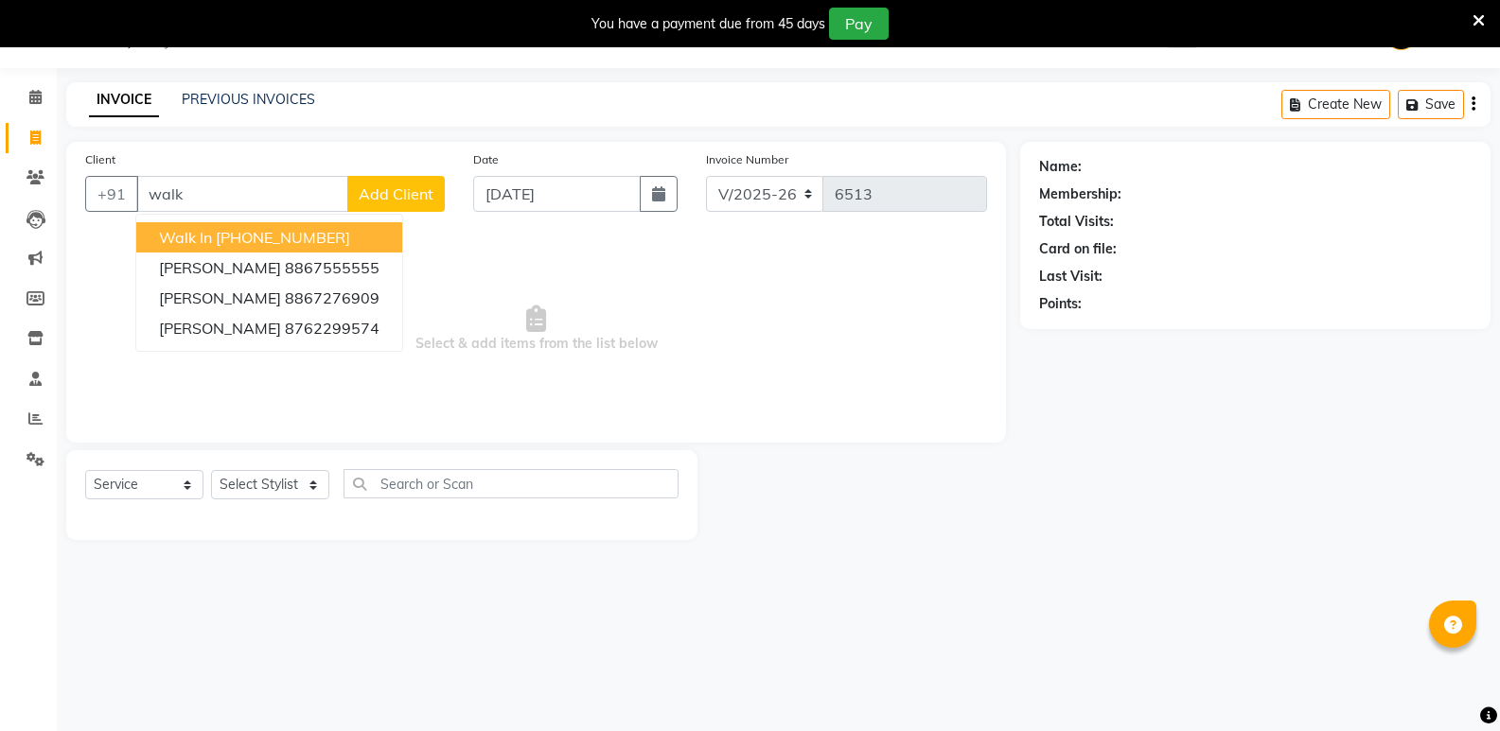
click at [233, 238] on ngb-highlight "[PHONE_NUMBER]" at bounding box center [283, 237] width 134 height 19
type input "11886000000"
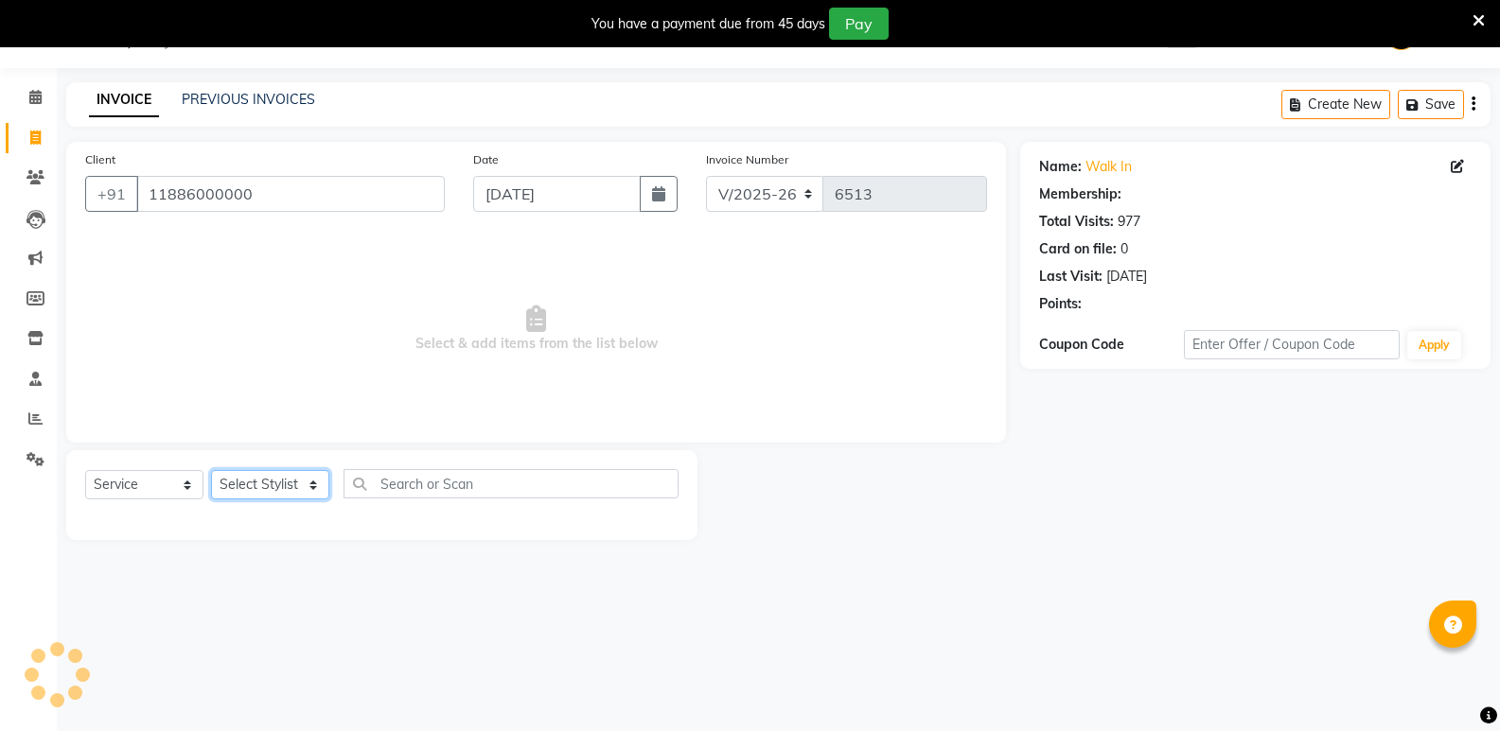
click at [249, 495] on select "Select Stylist [PERSON_NAME] [PERSON_NAME] [PERSON_NAME] Mallu [PERSON_NAME] [P…" at bounding box center [270, 484] width 118 height 29
select select "1: Object"
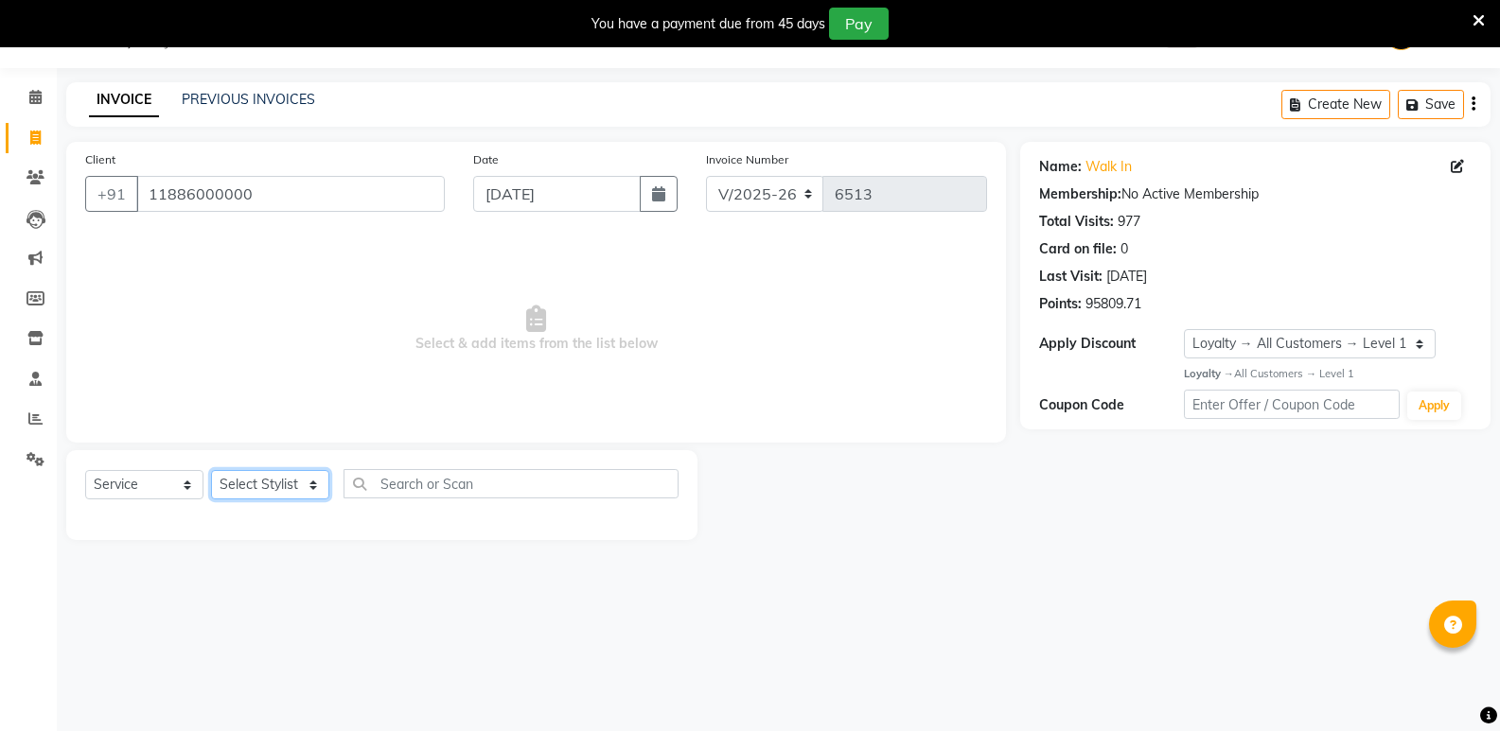
select select "25911"
click at [211, 470] on select "Select Stylist [PERSON_NAME] [PERSON_NAME] [PERSON_NAME] Mallu [PERSON_NAME] [P…" at bounding box center [270, 484] width 118 height 29
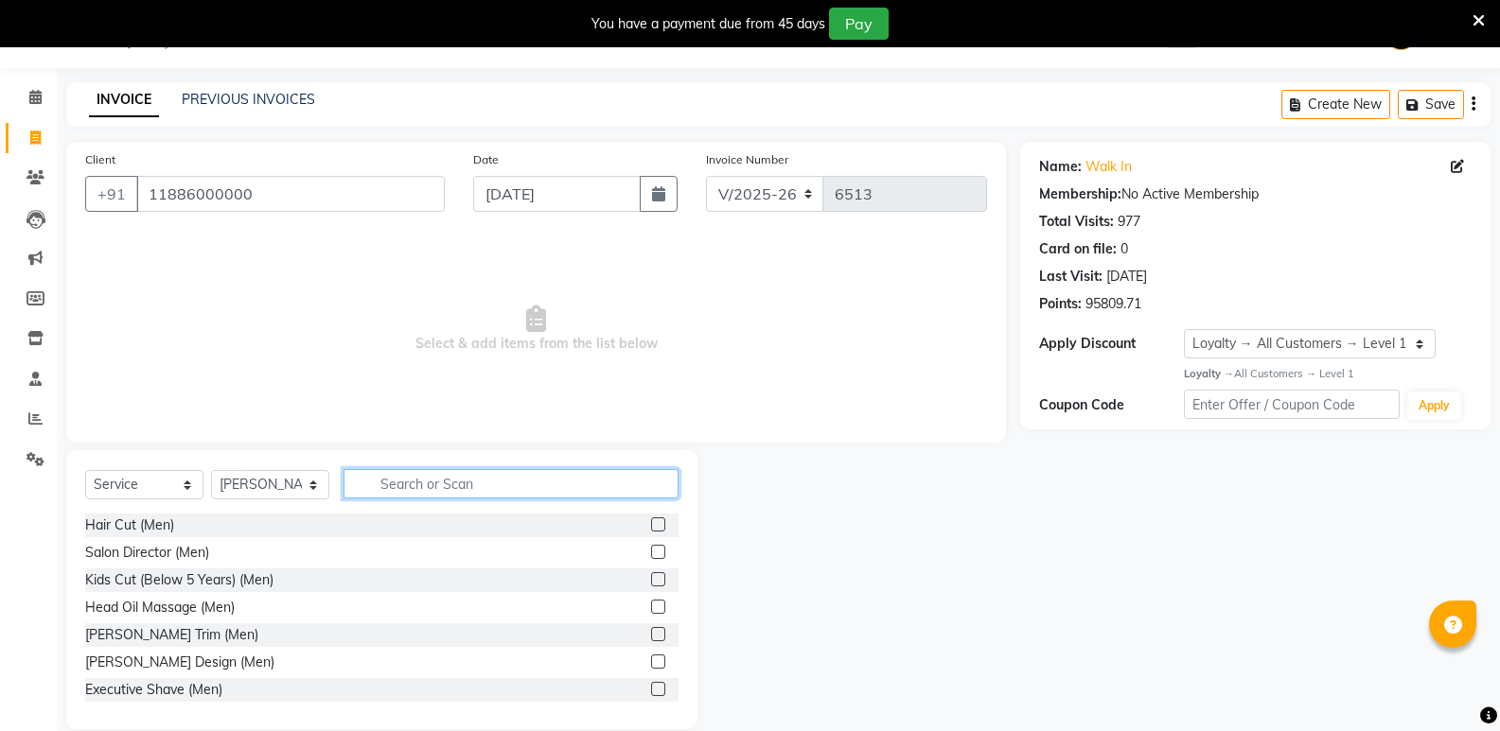
click at [435, 492] on input "text" at bounding box center [510, 483] width 335 height 29
type input "wom"
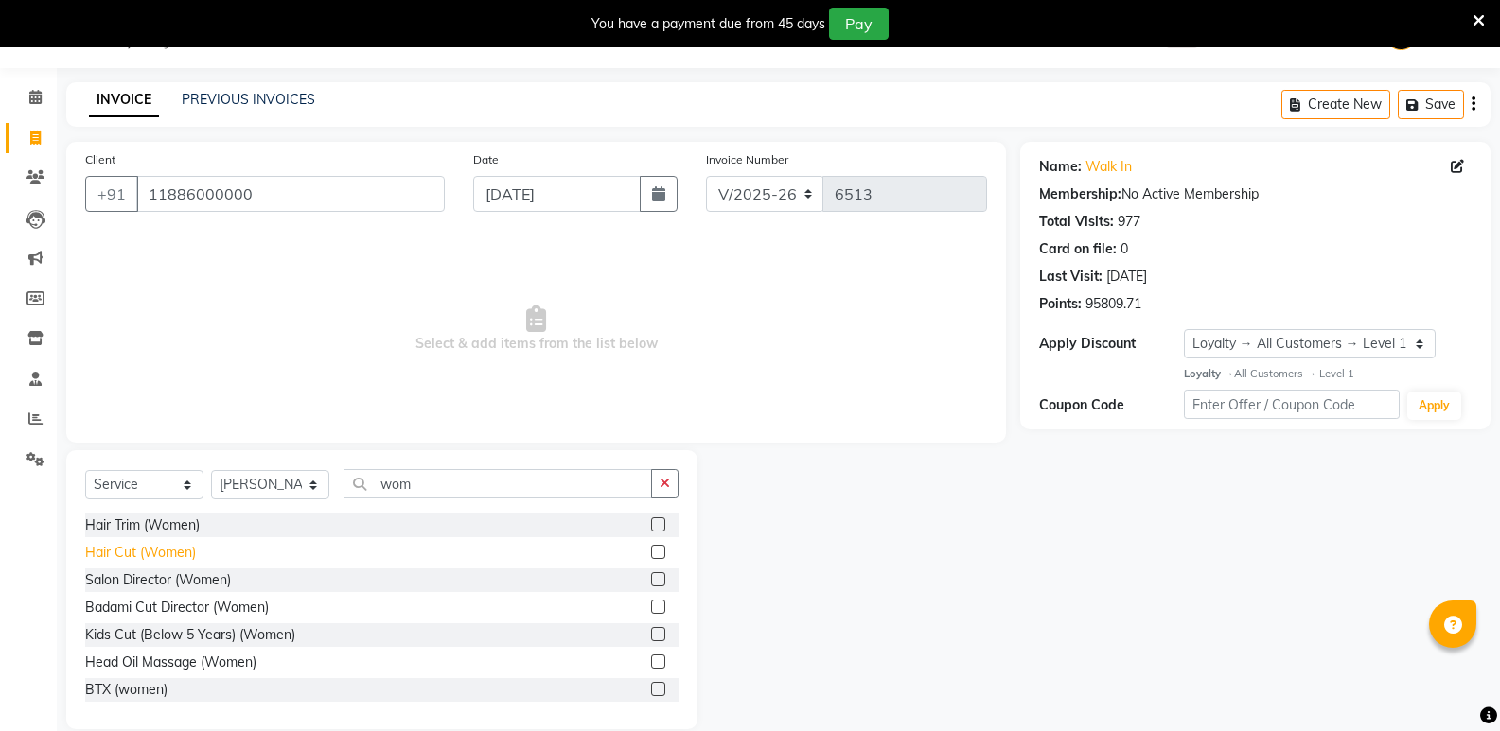
click at [148, 548] on div "Hair Cut (Women)" at bounding box center [140, 553] width 111 height 20
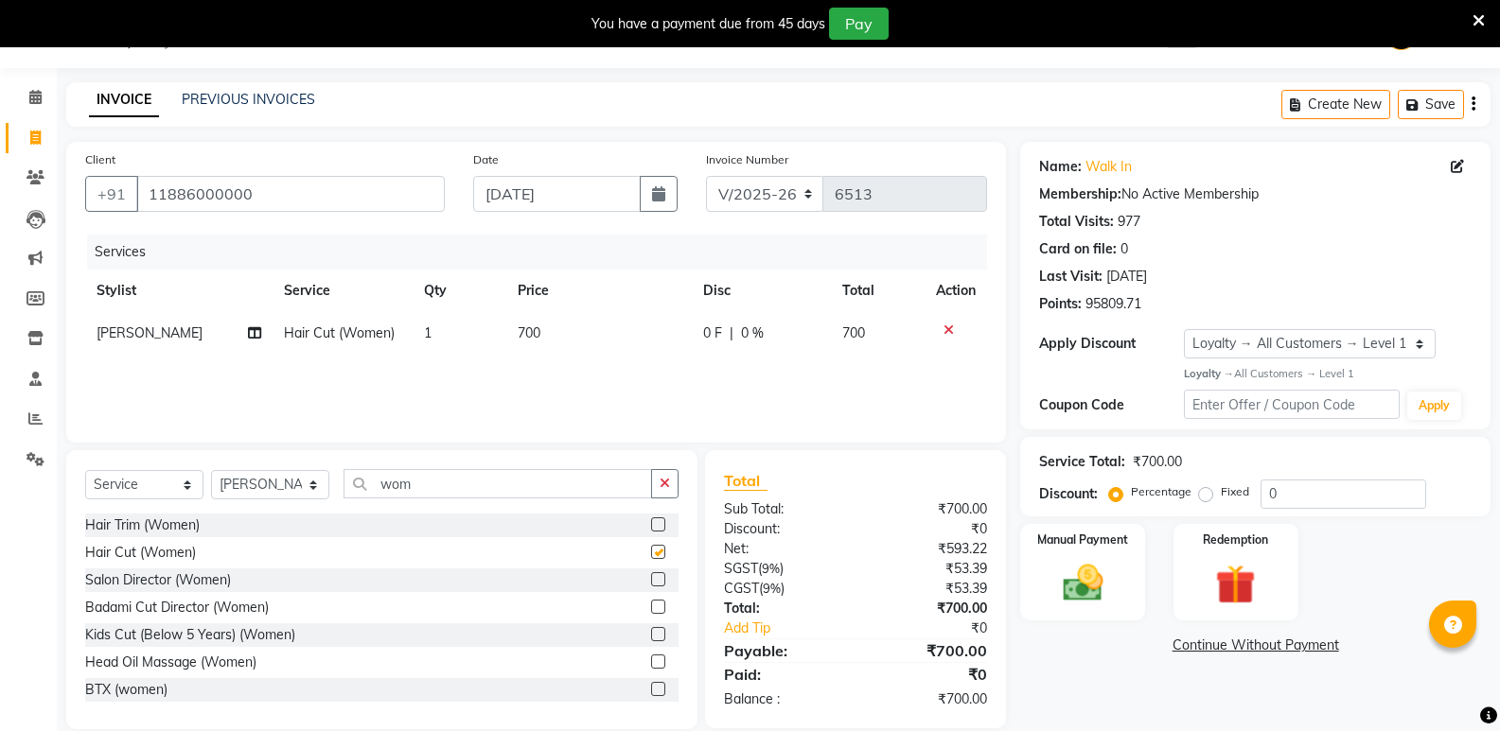
checkbox input "false"
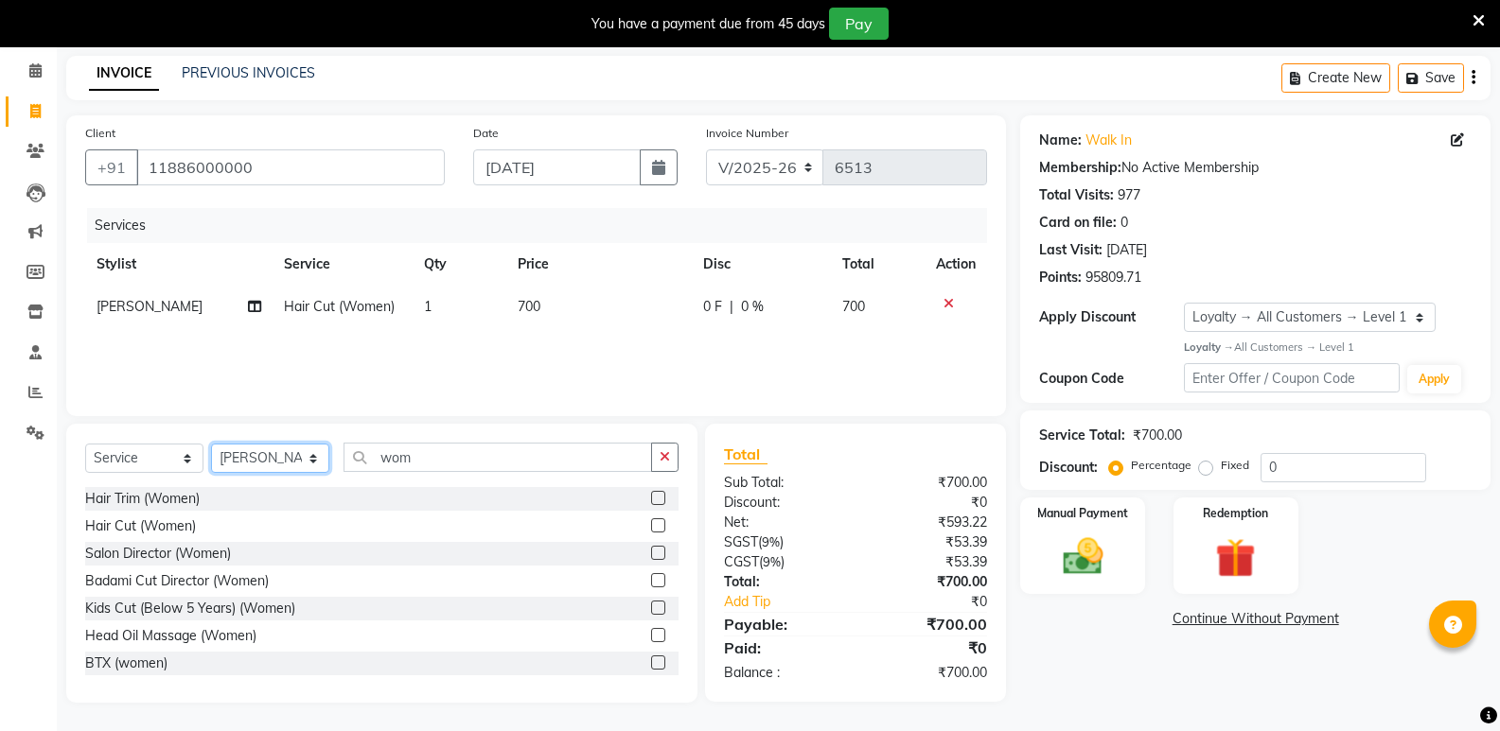
click at [281, 452] on select "Select Stylist [PERSON_NAME] [PERSON_NAME] [PERSON_NAME] Mallu [PERSON_NAME] [P…" at bounding box center [270, 458] width 118 height 29
select select "25907"
click at [211, 444] on select "Select Stylist [PERSON_NAME] [PERSON_NAME] [PERSON_NAME] Mallu [PERSON_NAME] [P…" at bounding box center [270, 458] width 118 height 29
click at [130, 503] on div "Hair Cut (Men)" at bounding box center [129, 499] width 89 height 20
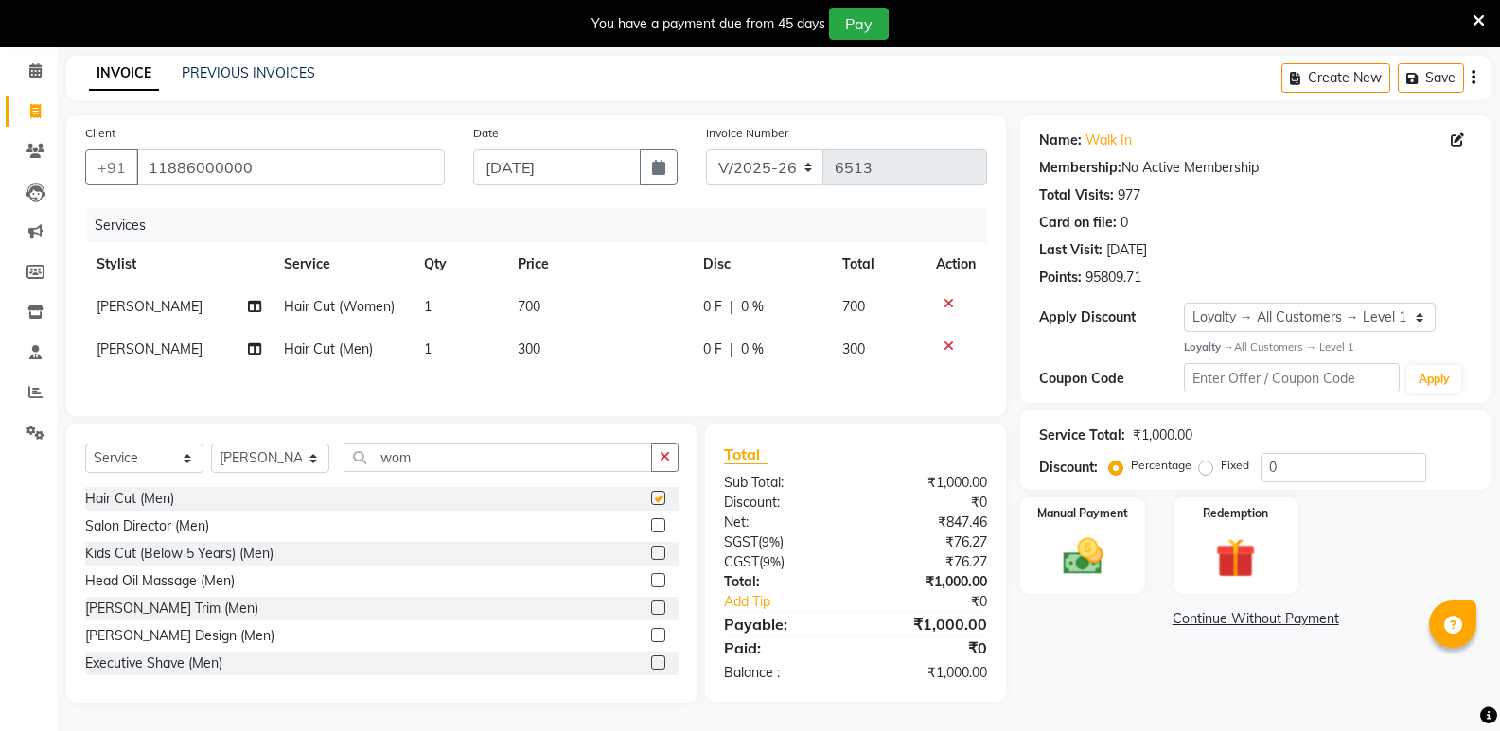
checkbox input "false"
click at [1078, 577] on img at bounding box center [1081, 557] width 67 height 48
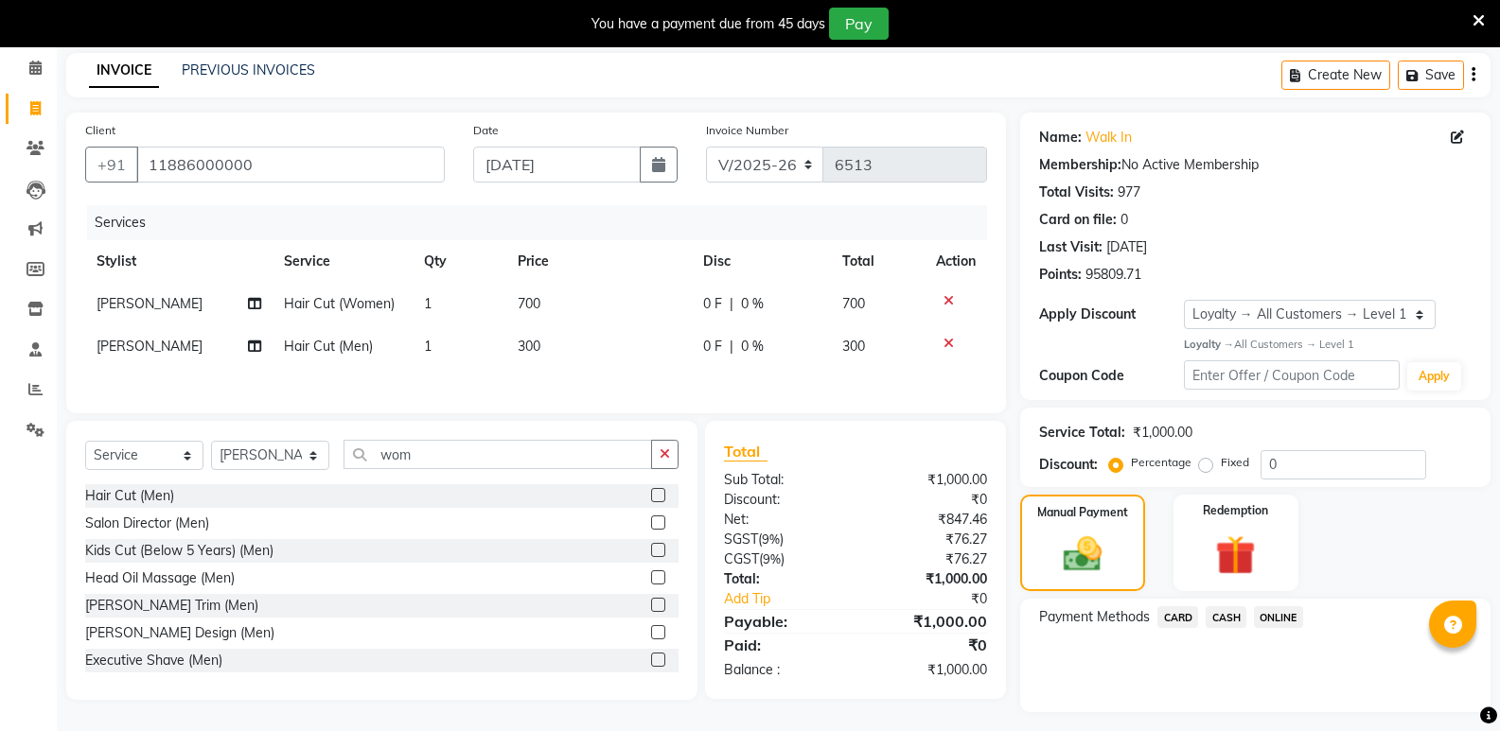
click at [1213, 621] on span "CASH" at bounding box center [1225, 618] width 41 height 22
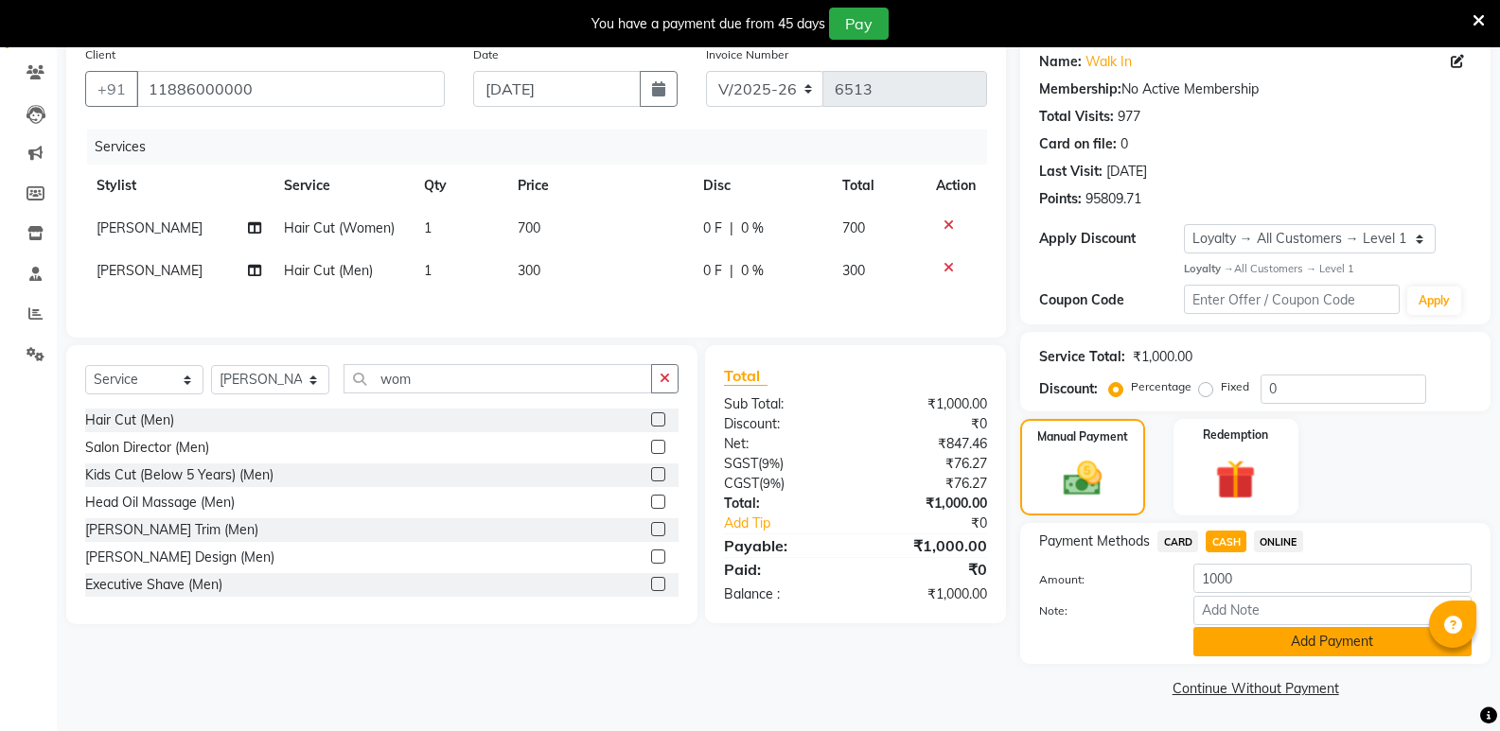
click at [1232, 639] on button "Add Payment" at bounding box center [1332, 641] width 278 height 29
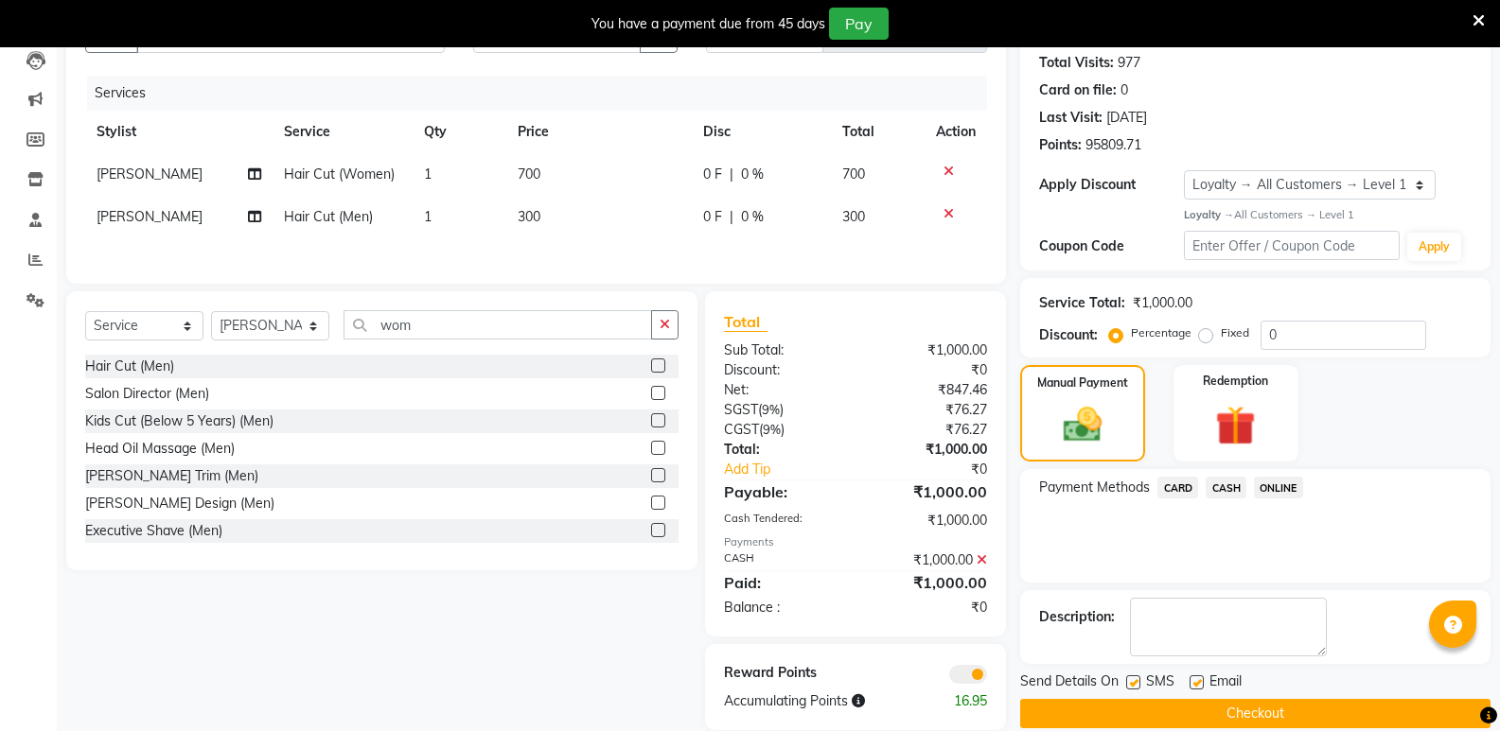
scroll to position [237, 0]
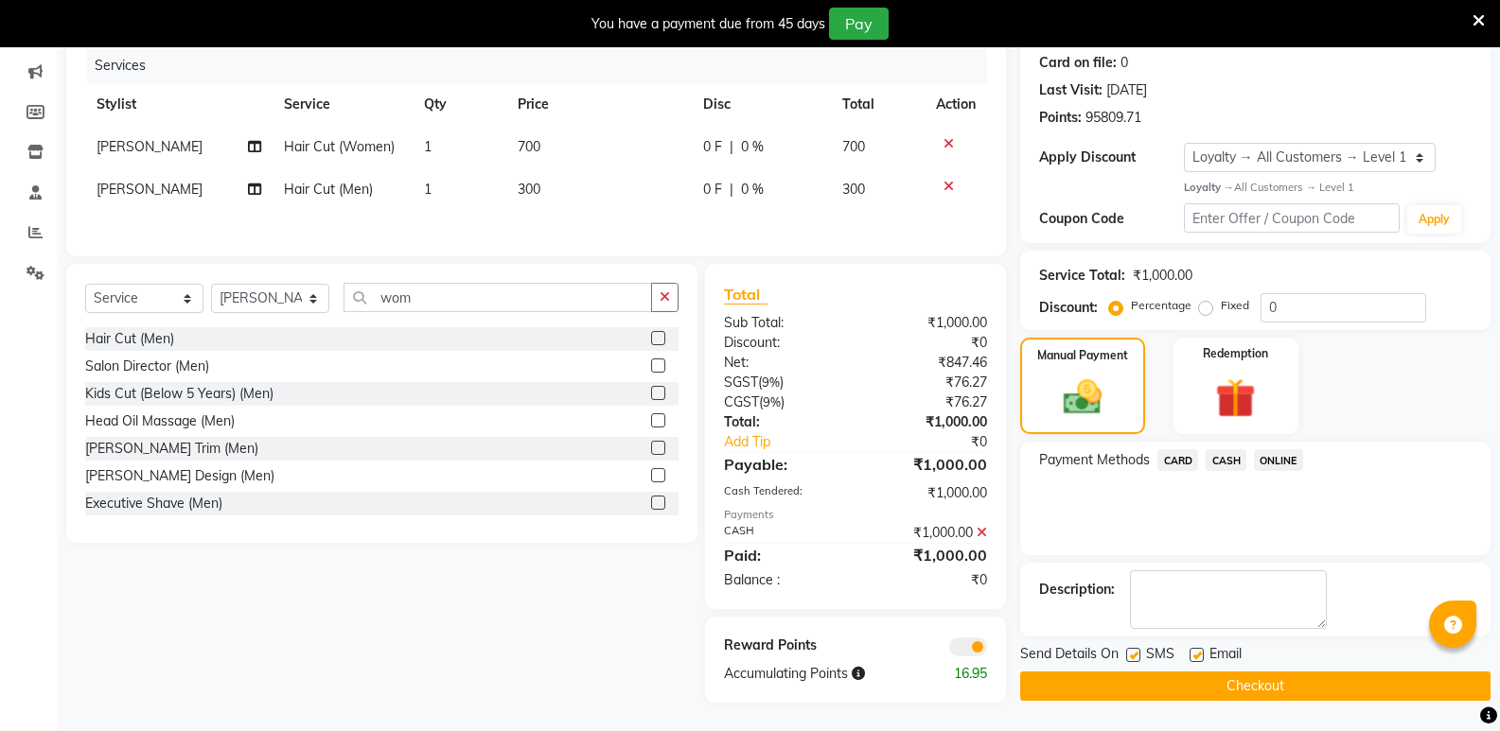
click at [1228, 686] on button "Checkout" at bounding box center [1255, 686] width 470 height 29
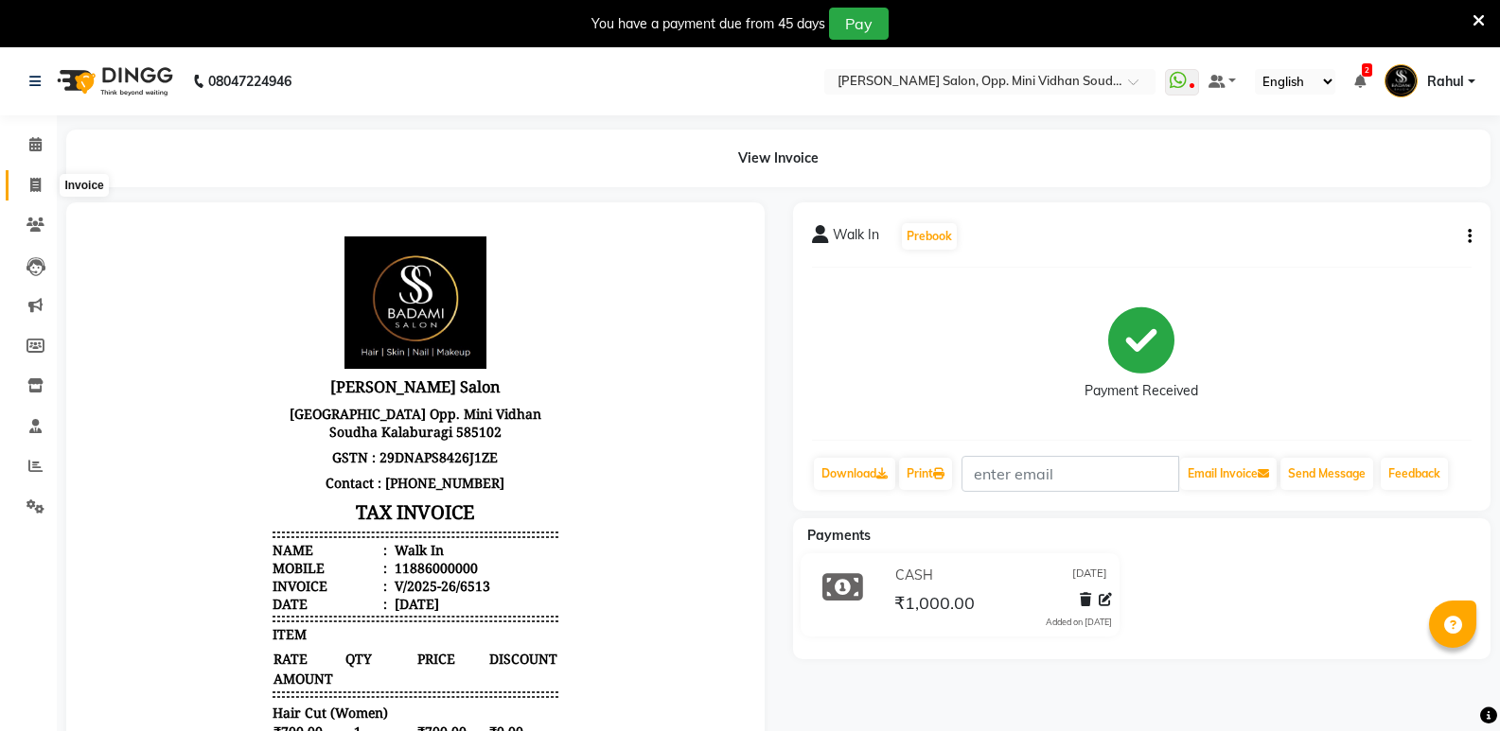
click at [33, 183] on icon at bounding box center [35, 185] width 10 height 14
select select "4533"
select select "service"
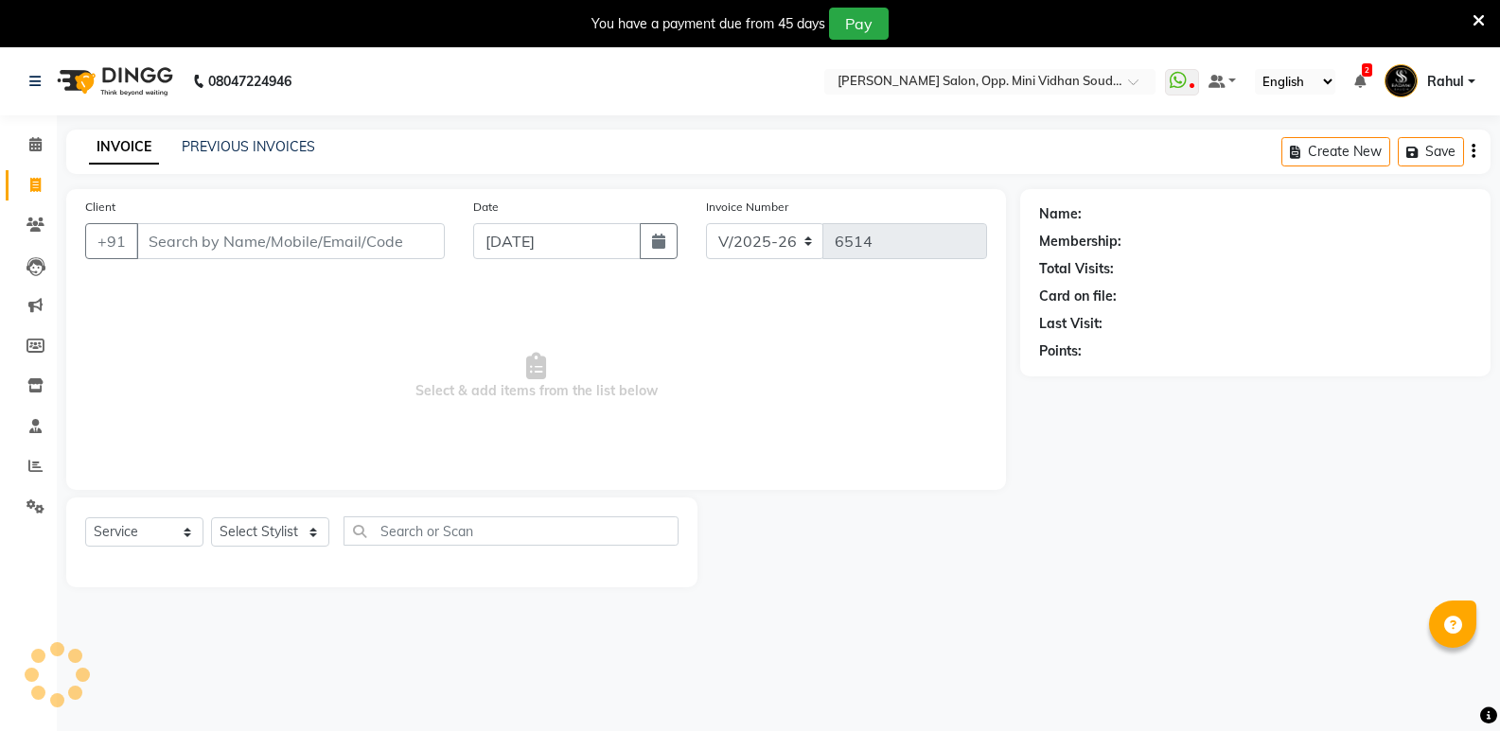
scroll to position [47, 0]
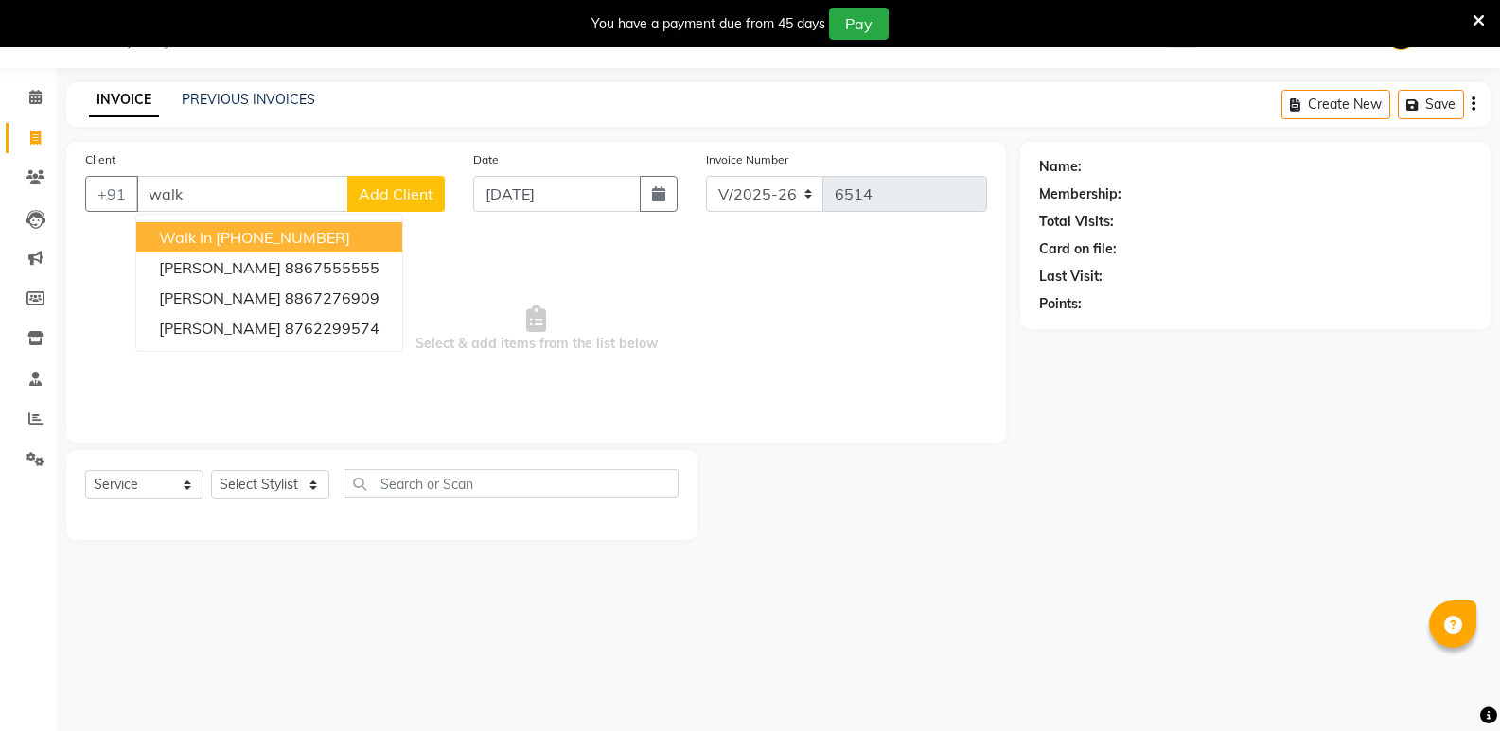
click at [308, 239] on ngb-highlight "[PHONE_NUMBER]" at bounding box center [283, 237] width 134 height 19
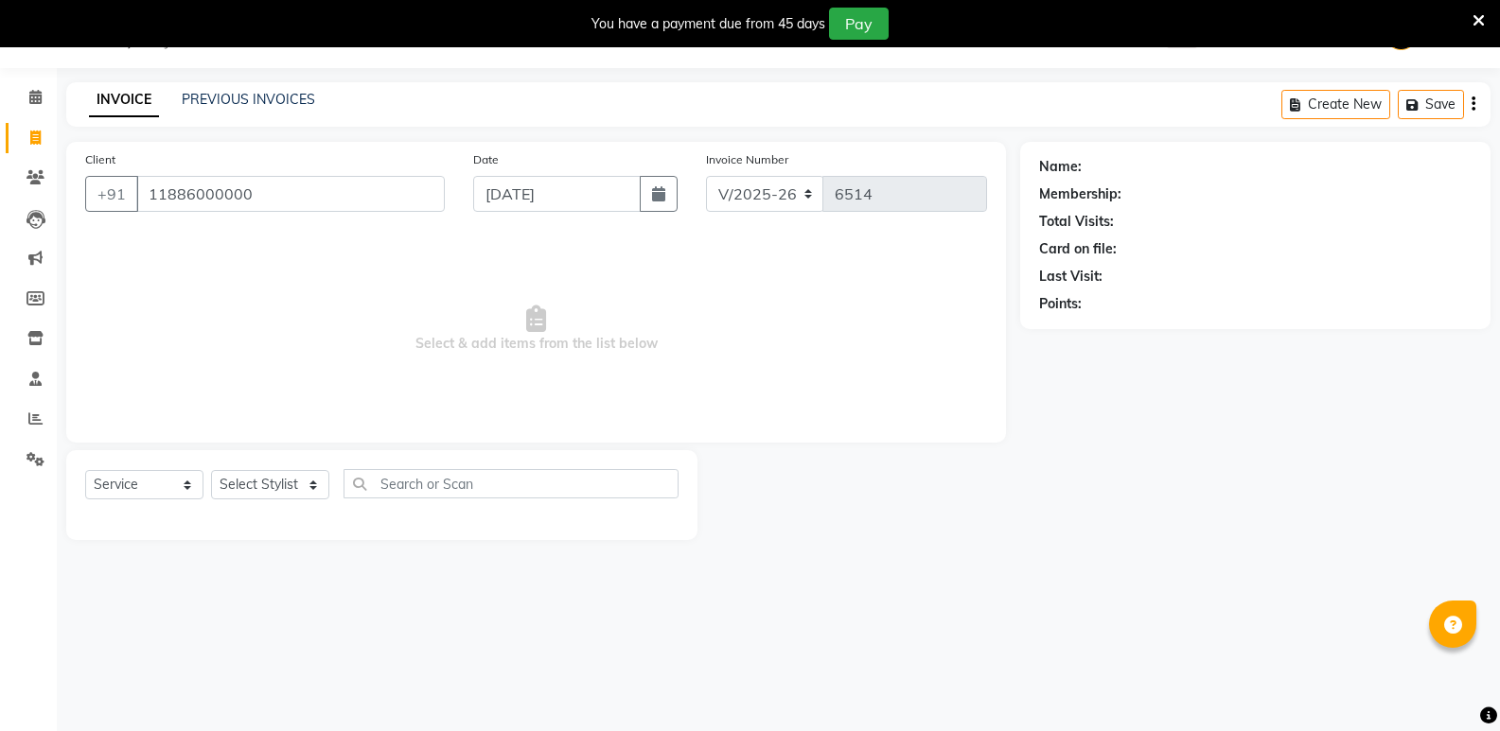
type input "11886000000"
select select "1: Object"
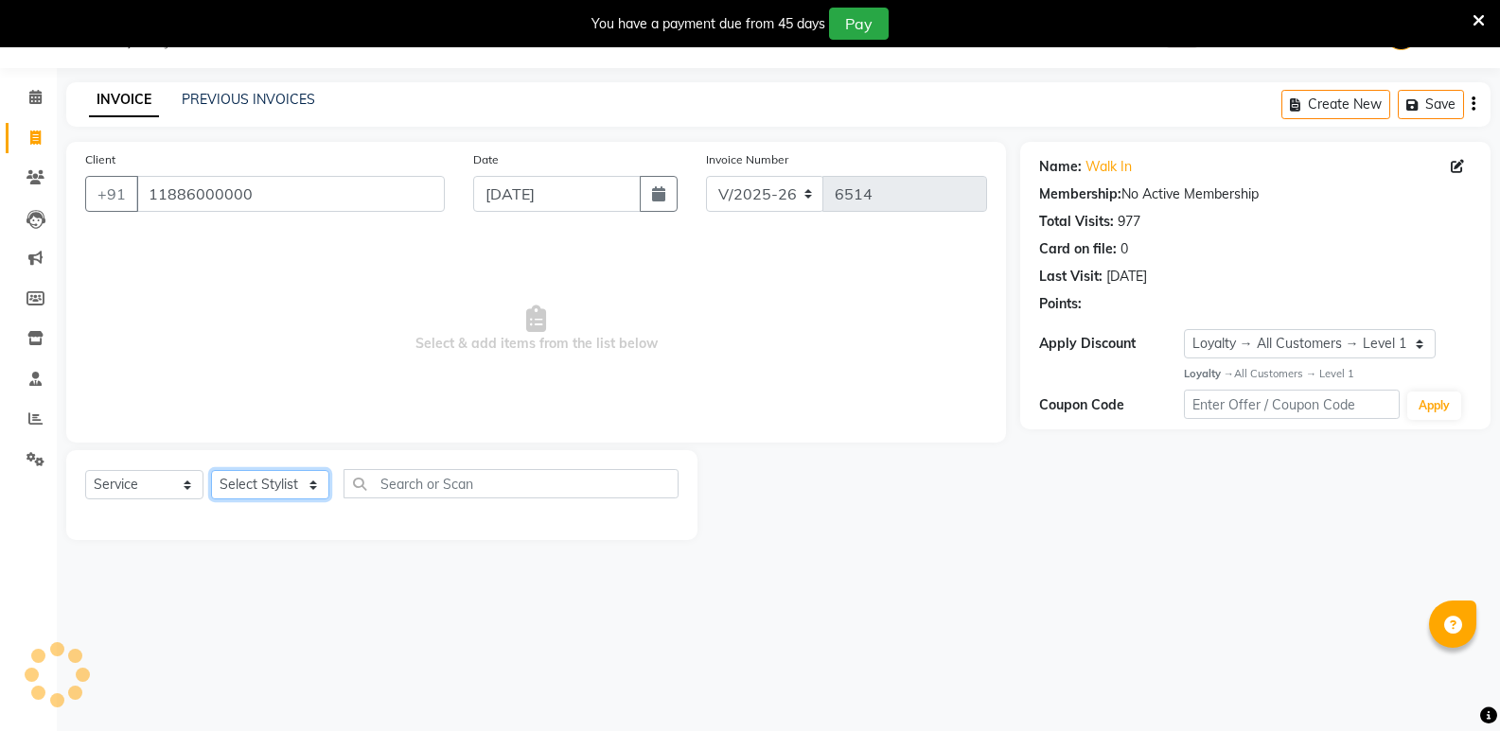
click at [276, 486] on select "Select Stylist [PERSON_NAME] [PERSON_NAME] [PERSON_NAME] Mallu [PERSON_NAME] [P…" at bounding box center [270, 484] width 118 height 29
select select "25906"
click at [211, 470] on select "Select Stylist [PERSON_NAME] [PERSON_NAME] [PERSON_NAME] Mallu [PERSON_NAME] [P…" at bounding box center [270, 484] width 118 height 29
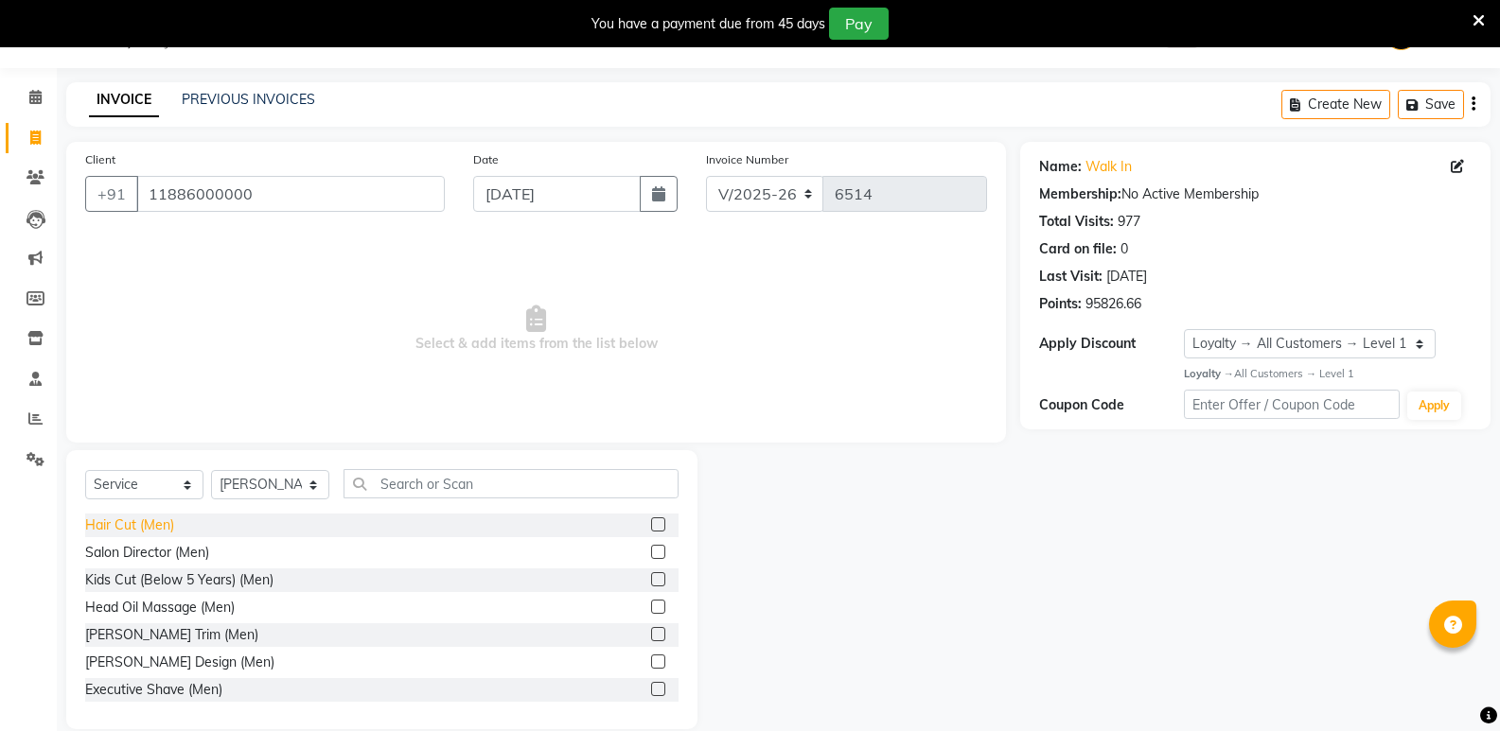
click at [114, 517] on div "Hair Cut (Men)" at bounding box center [129, 526] width 89 height 20
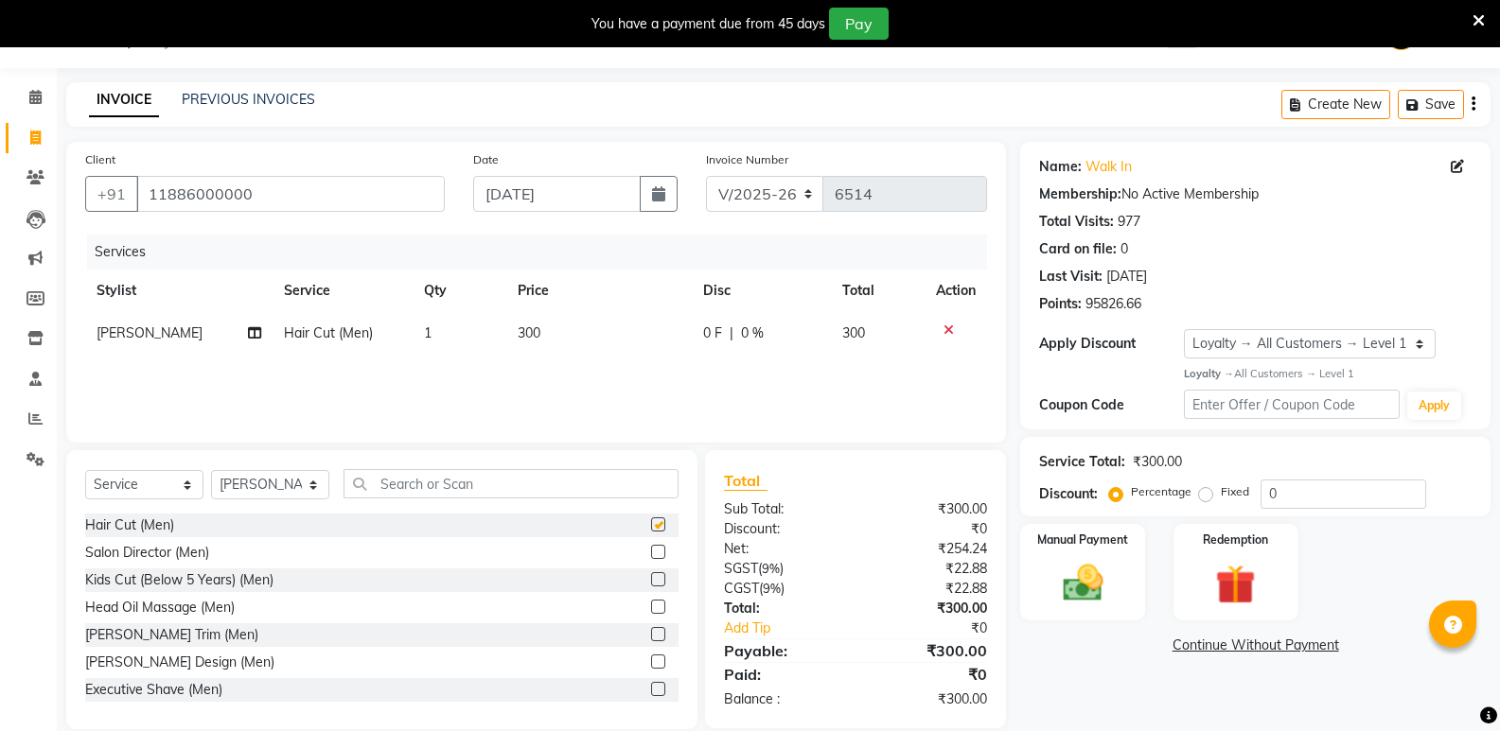
checkbox input "false"
click at [464, 493] on input "text" at bounding box center [510, 483] width 335 height 29
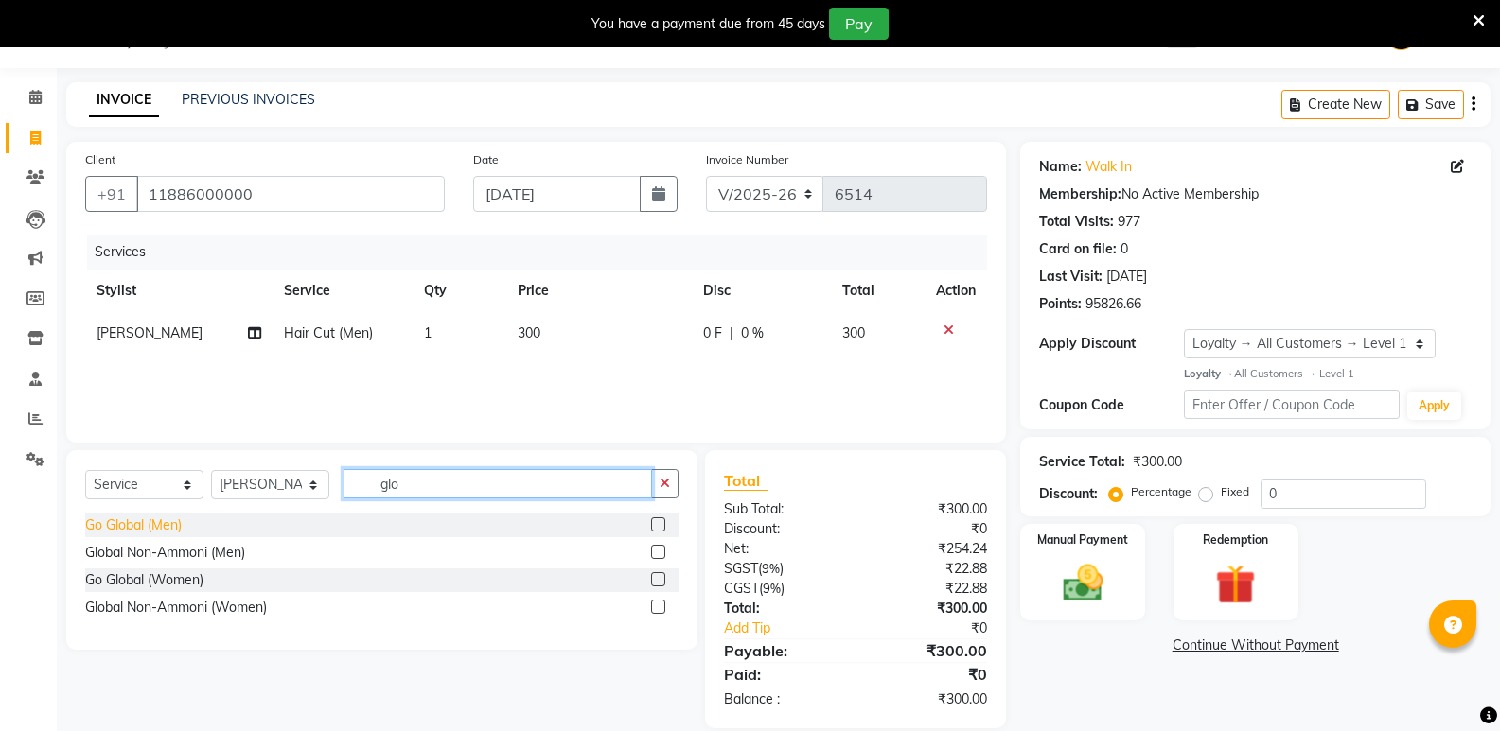
type input "glo"
click at [164, 520] on div "Go Global (Men)" at bounding box center [133, 526] width 97 height 20
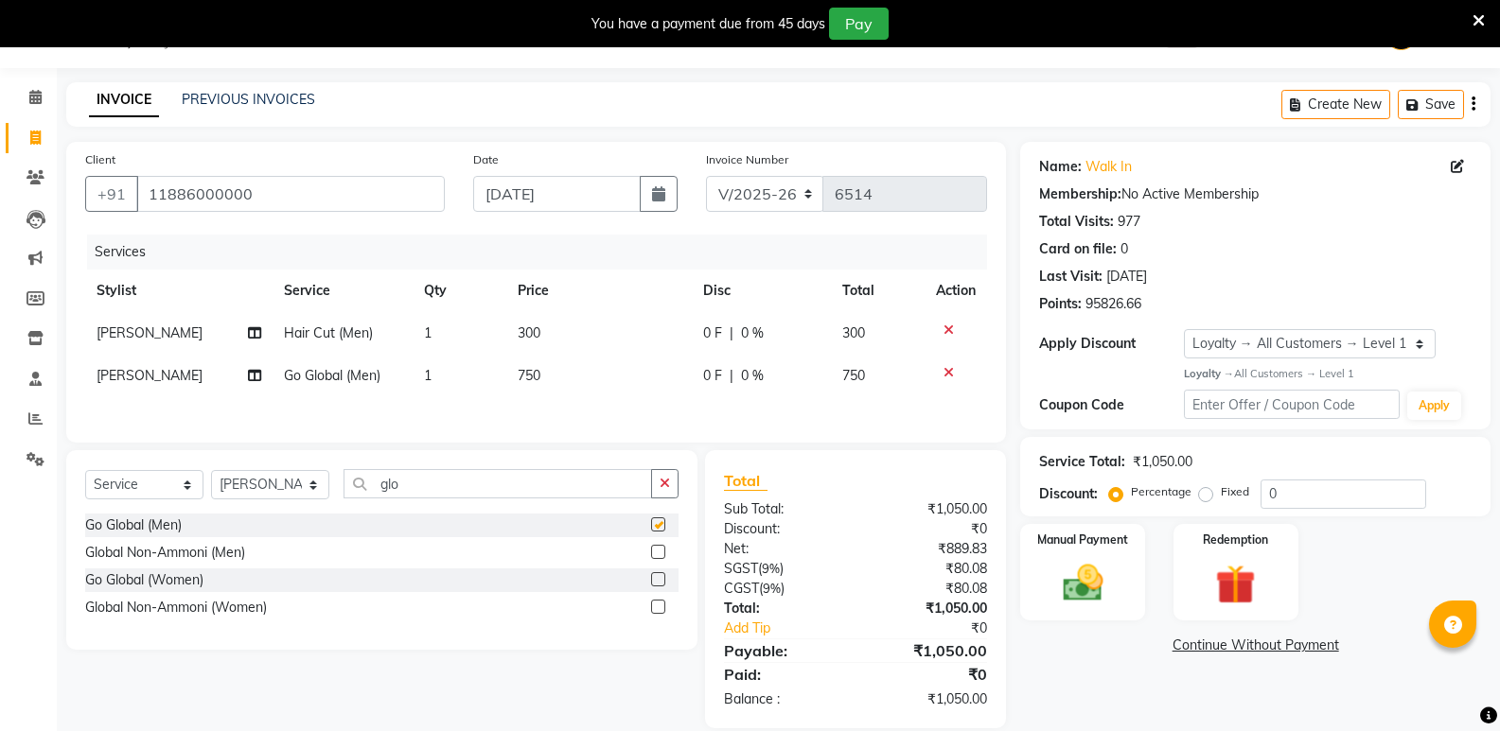
checkbox input "false"
click at [536, 382] on span "750" at bounding box center [529, 375] width 23 height 17
select select "25906"
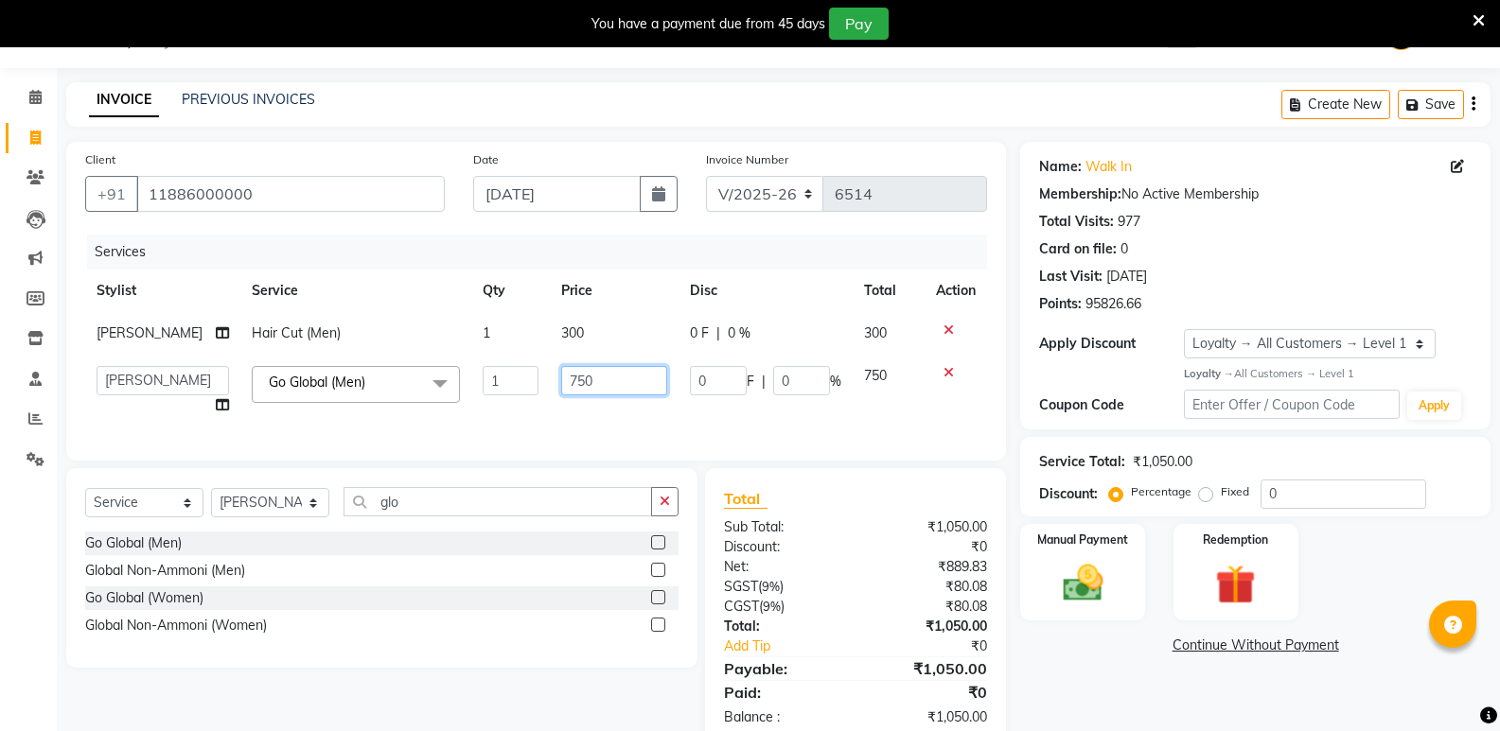
click at [577, 391] on input "750" at bounding box center [614, 380] width 106 height 29
type input "700"
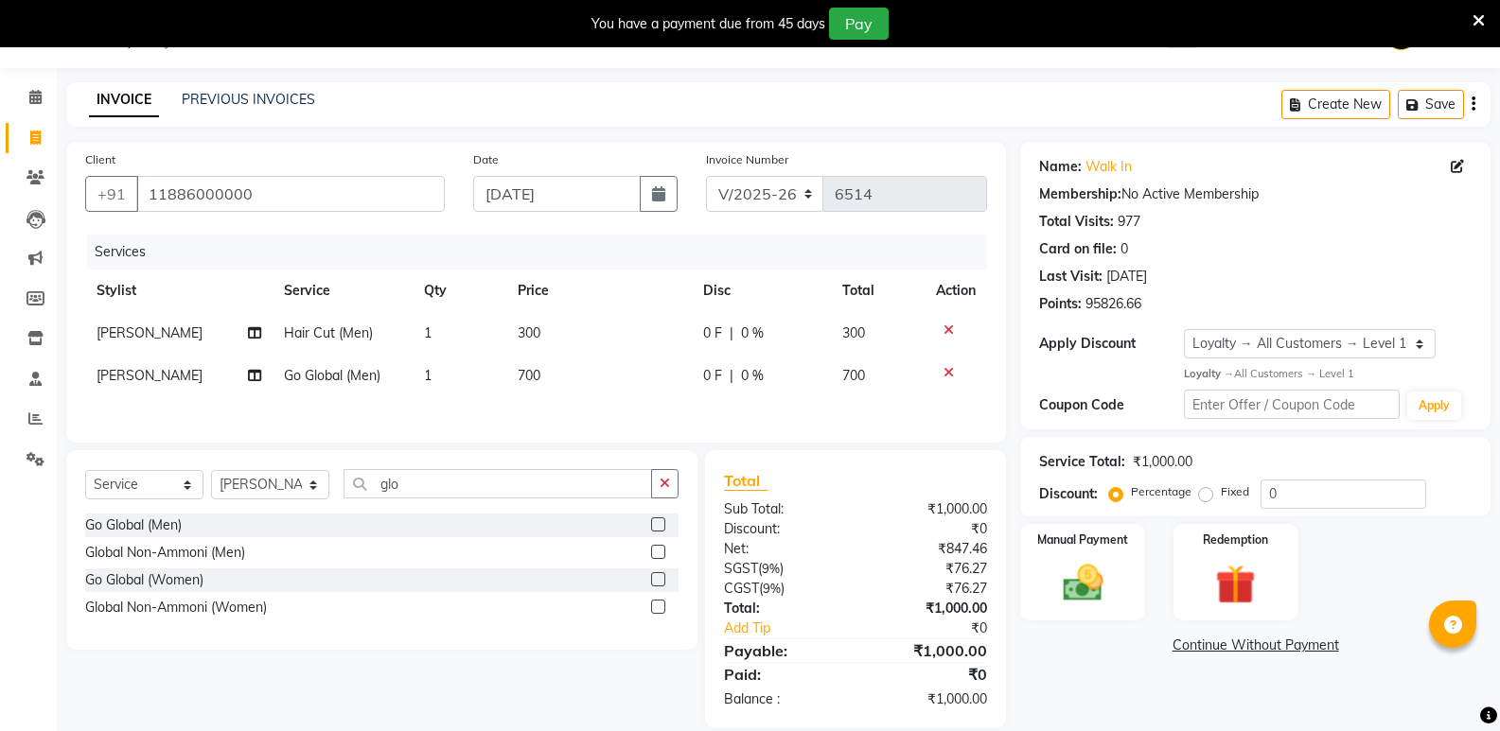
click at [1082, 650] on link "Continue Without Payment" at bounding box center [1255, 646] width 463 height 20
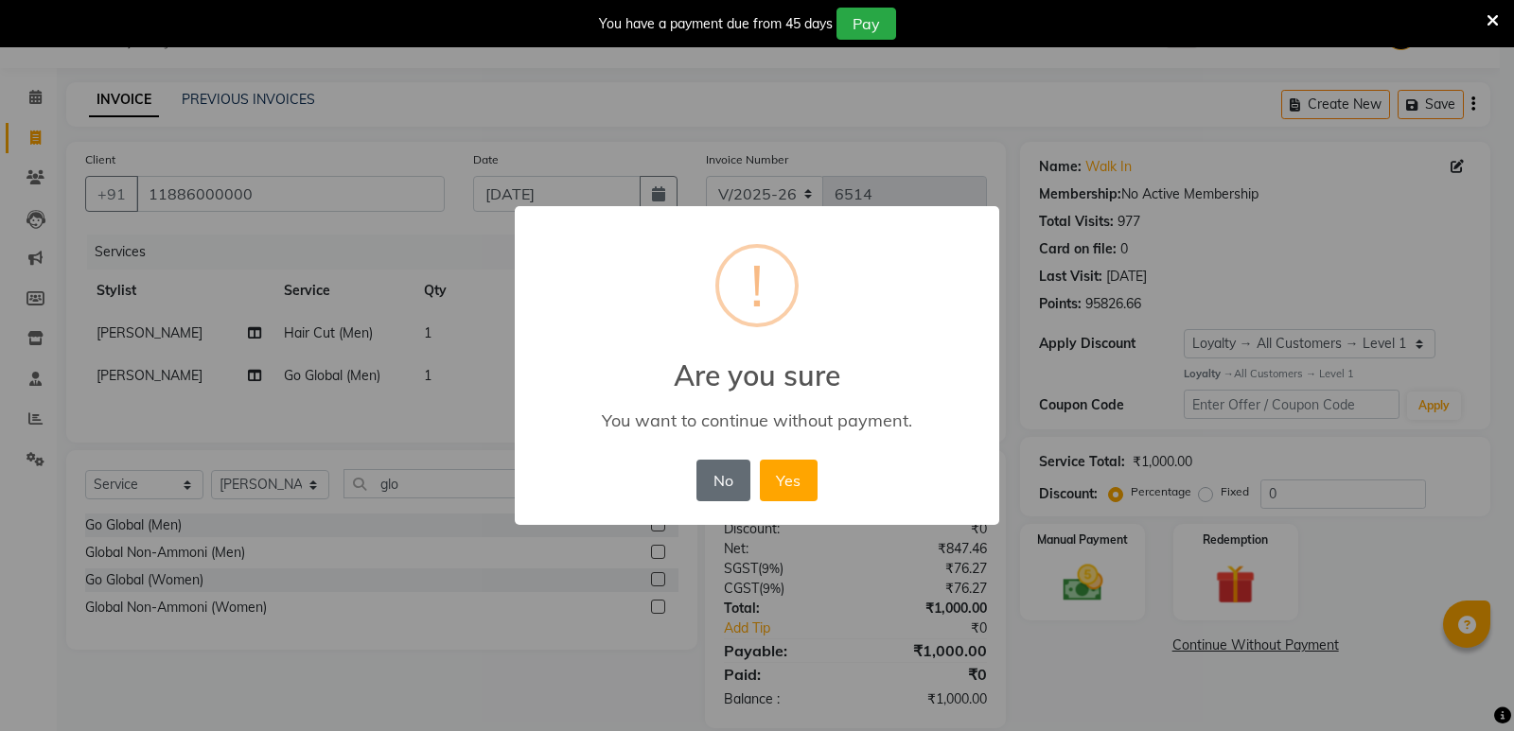
click at [711, 497] on button "No" at bounding box center [722, 481] width 53 height 42
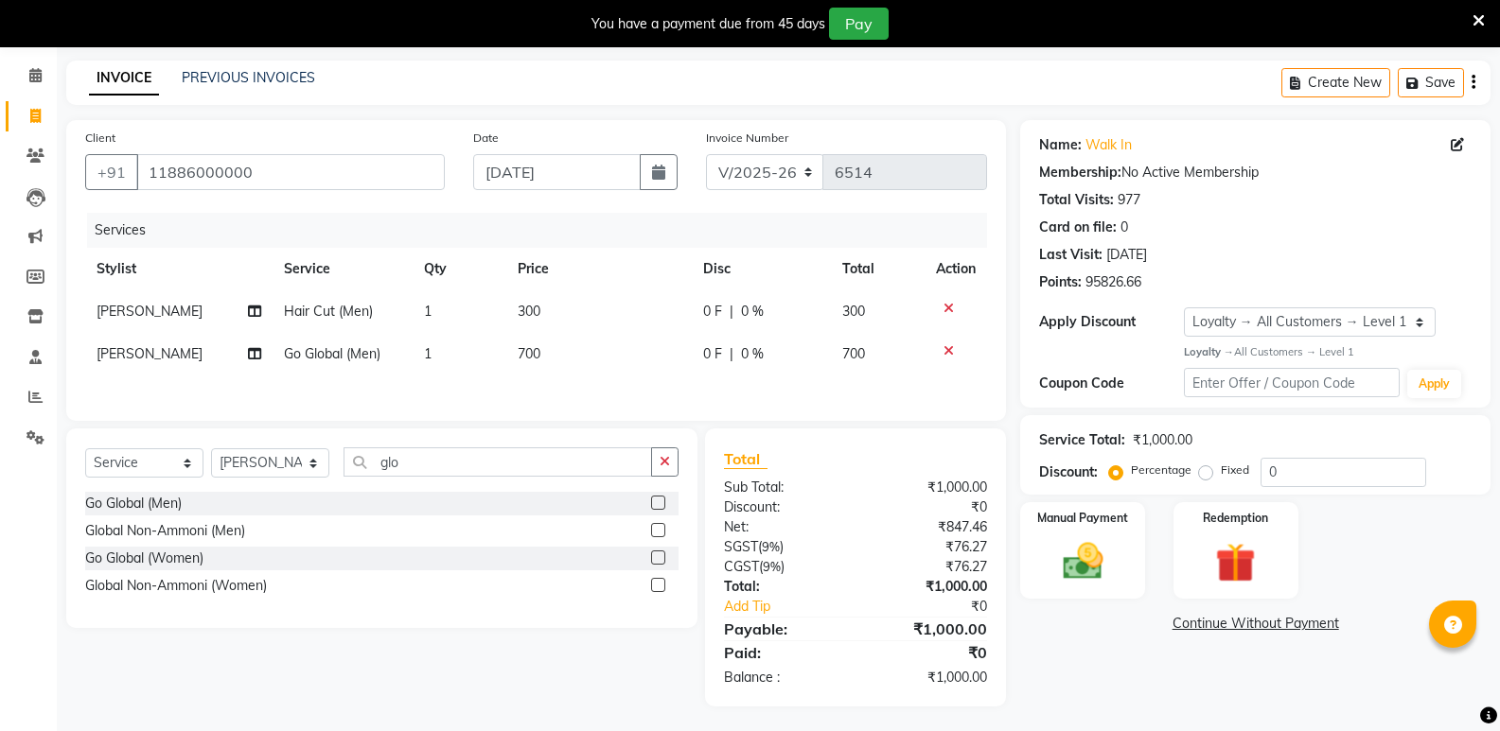
scroll to position [76, 0]
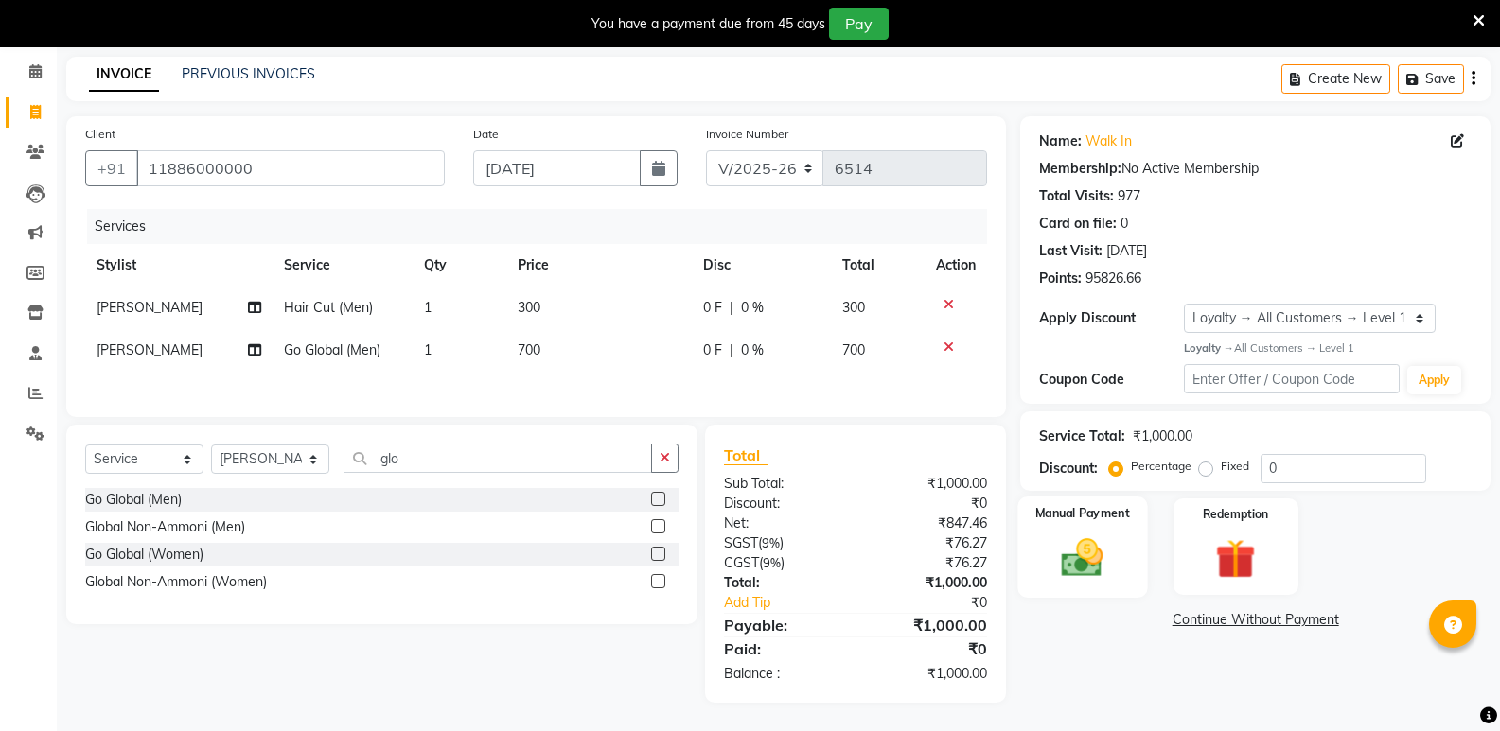
click at [1096, 558] on img at bounding box center [1081, 558] width 67 height 48
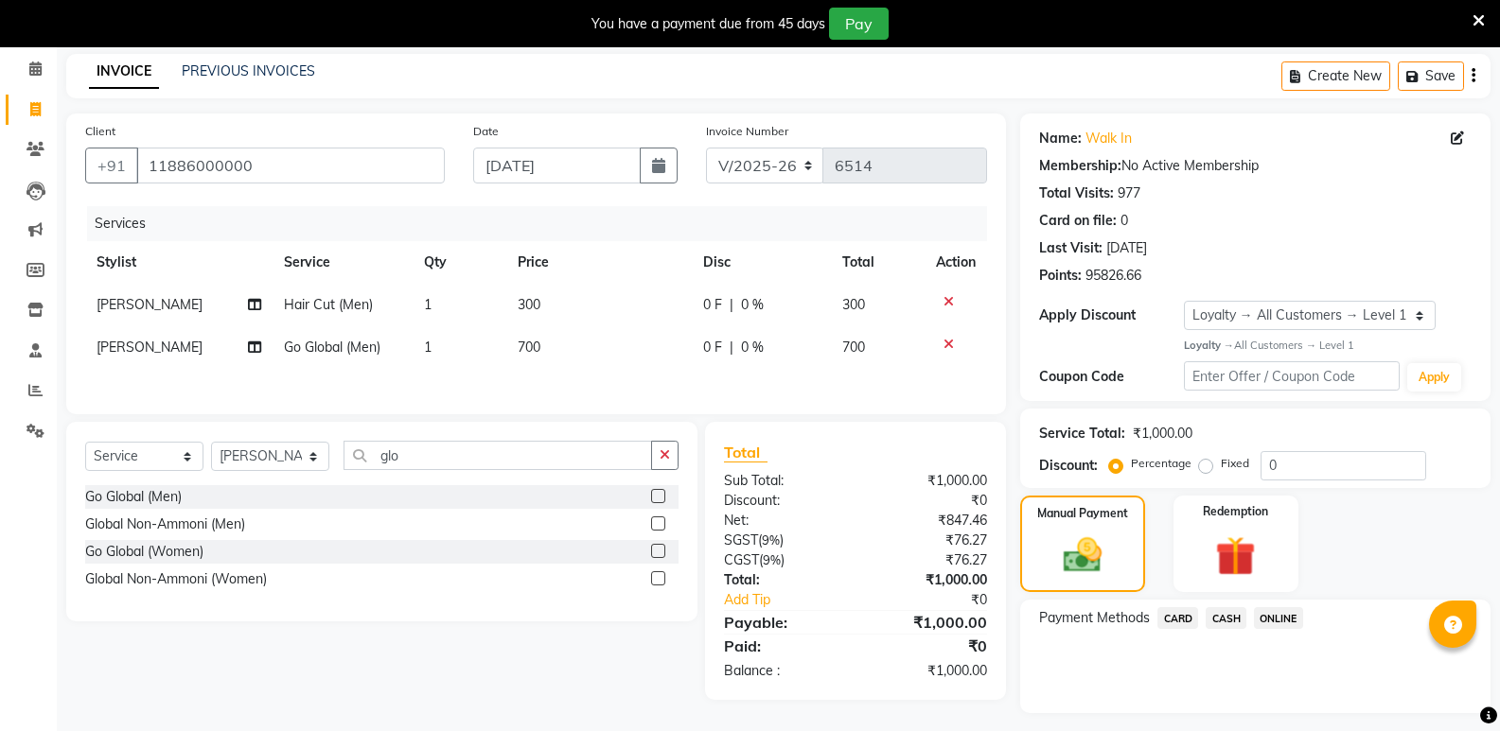
click at [1225, 613] on span "CASH" at bounding box center [1225, 618] width 41 height 22
click at [1229, 711] on button "Add Payment" at bounding box center [1332, 718] width 278 height 29
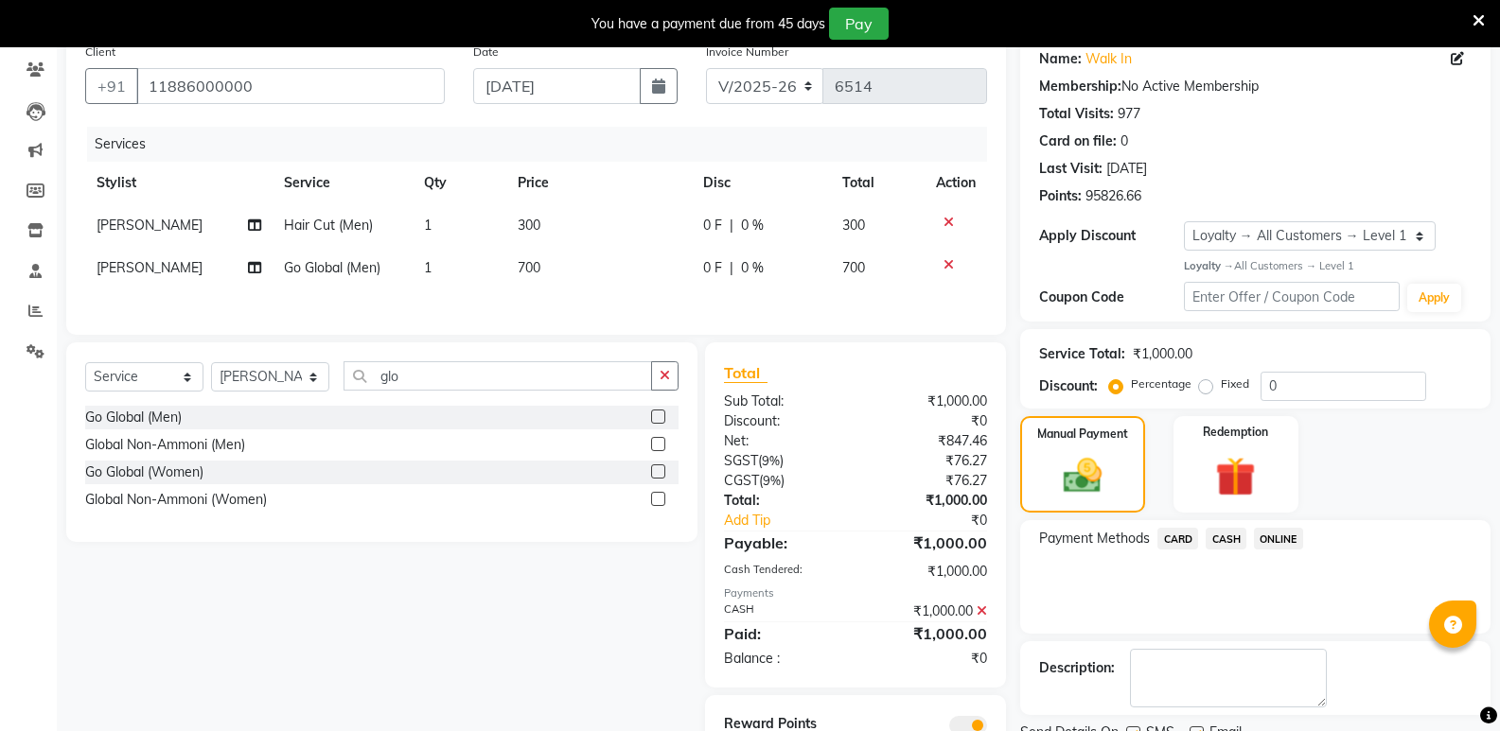
scroll to position [237, 0]
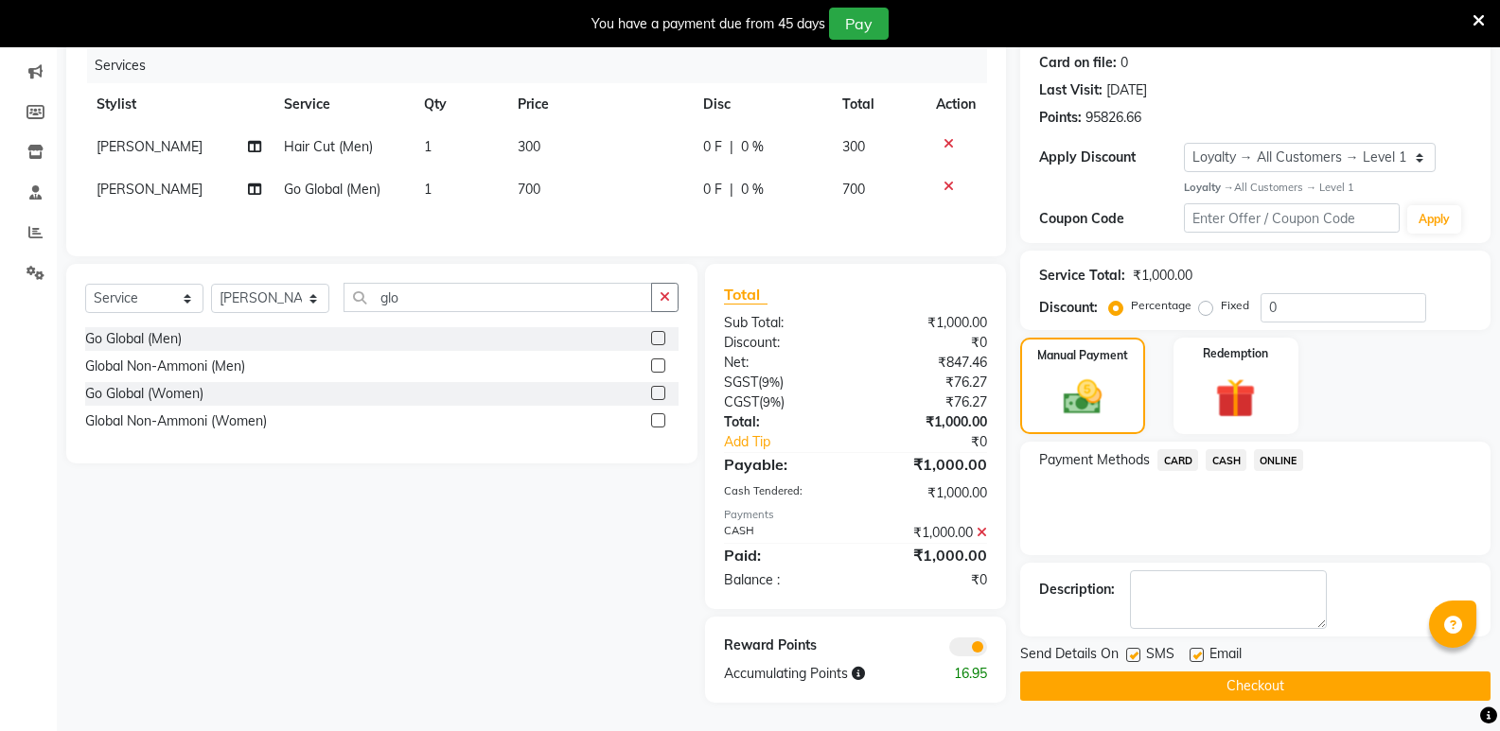
click at [1220, 675] on button "Checkout" at bounding box center [1255, 686] width 470 height 29
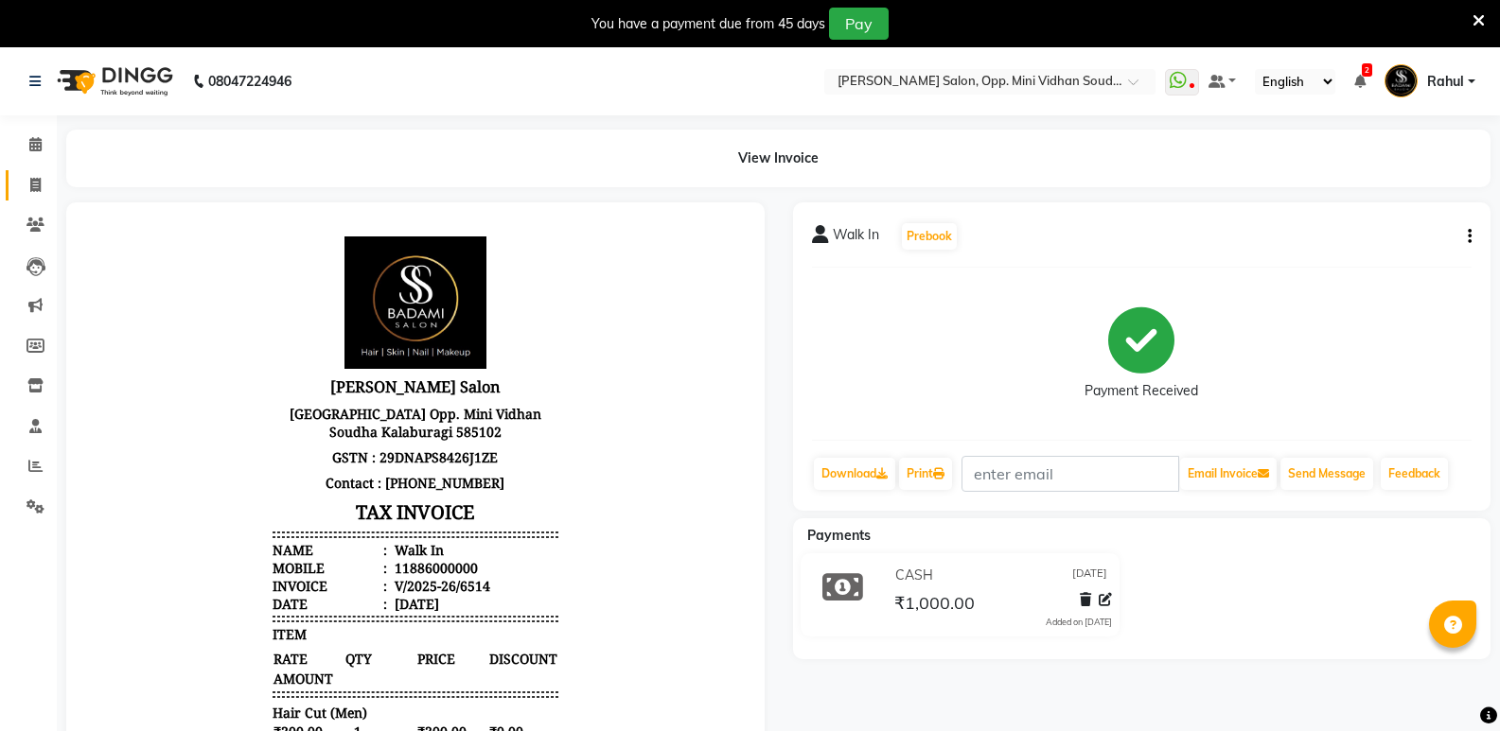
click at [17, 184] on link "Invoice" at bounding box center [28, 185] width 45 height 31
select select "service"
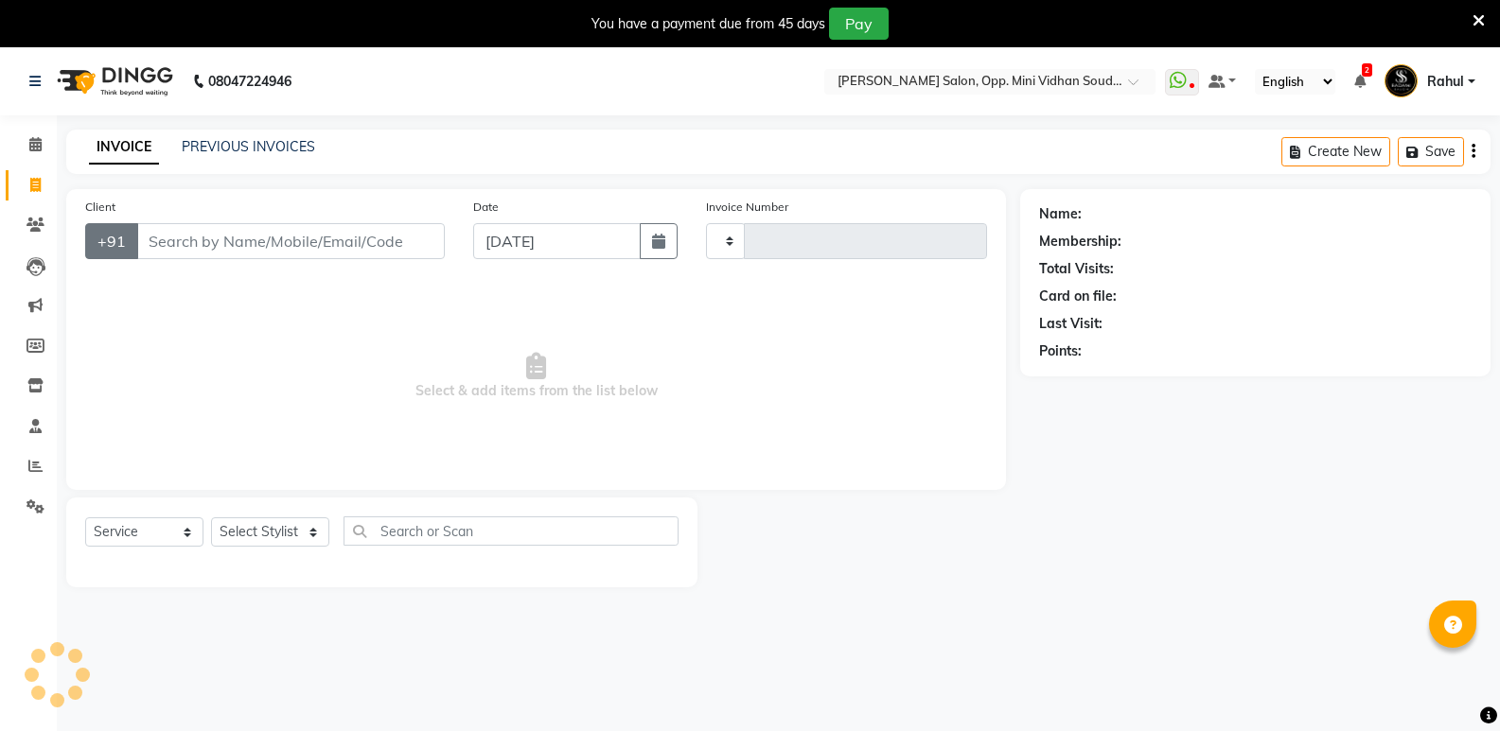
type input "6515"
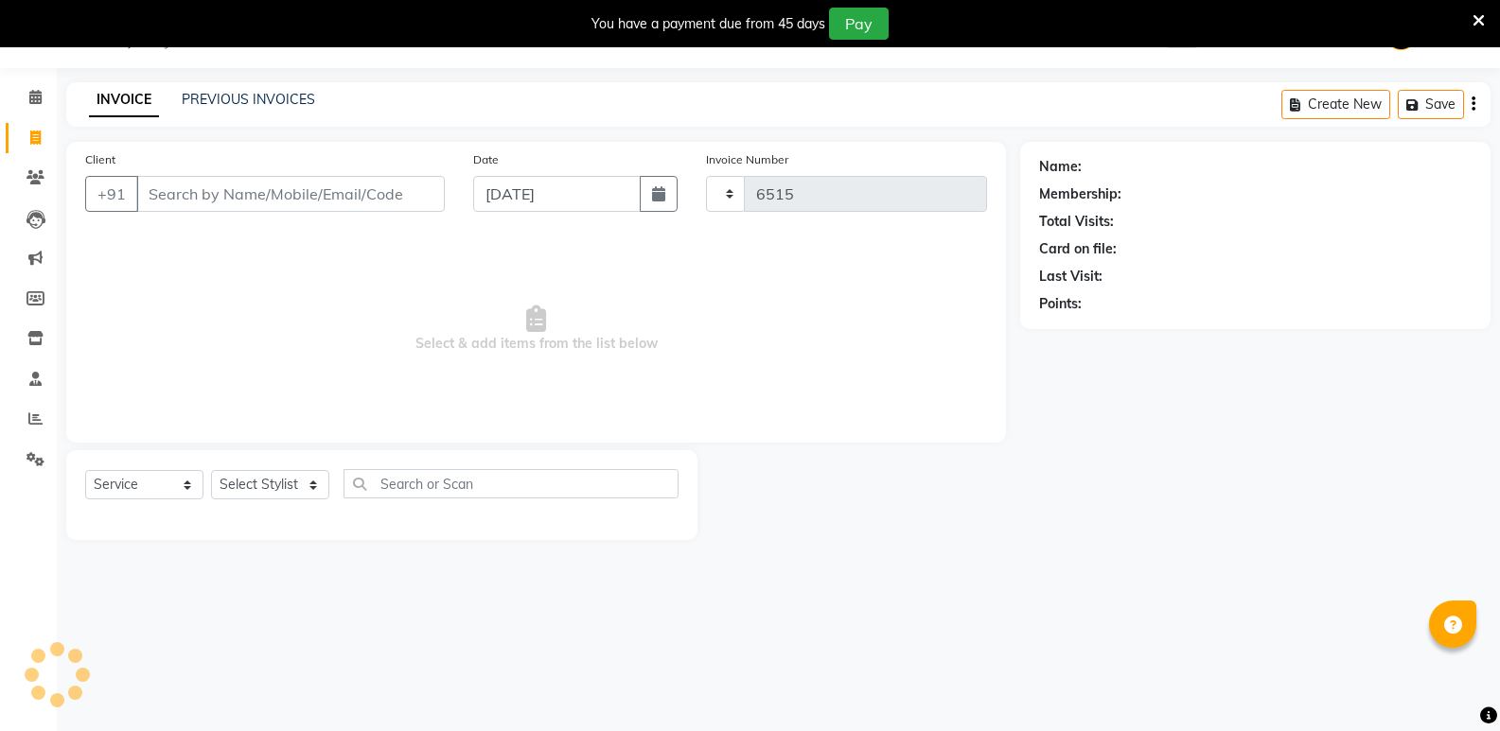
select select "4533"
type input "11886000000"
select select "1: Object"
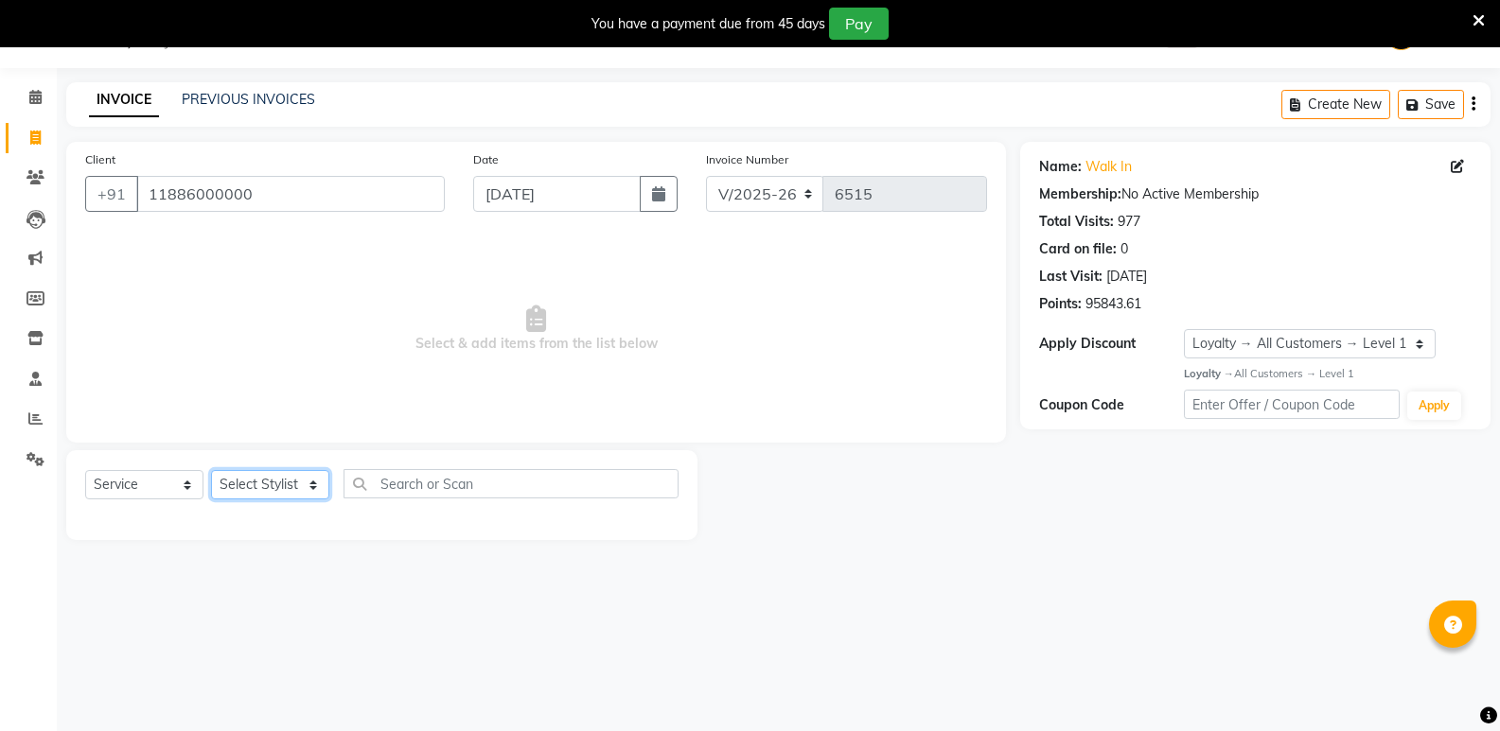
click at [285, 495] on select "Select Stylist [PERSON_NAME] [PERSON_NAME] [PERSON_NAME] Mallu [PERSON_NAME] [P…" at bounding box center [270, 484] width 118 height 29
select select "28117"
click at [211, 470] on select "Select Stylist [PERSON_NAME] [PERSON_NAME] [PERSON_NAME] Mallu [PERSON_NAME] [P…" at bounding box center [270, 484] width 118 height 29
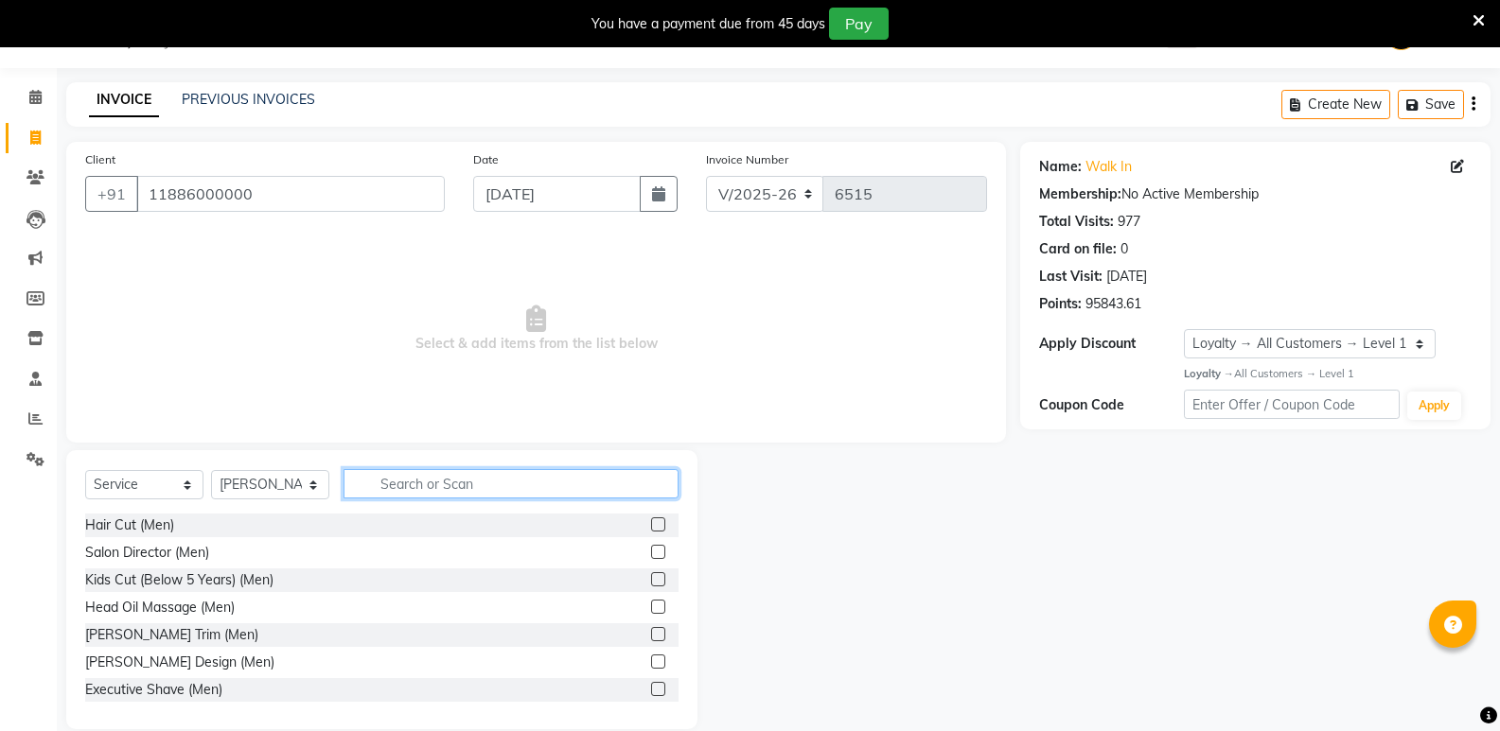
click at [379, 496] on input "text" at bounding box center [510, 483] width 335 height 29
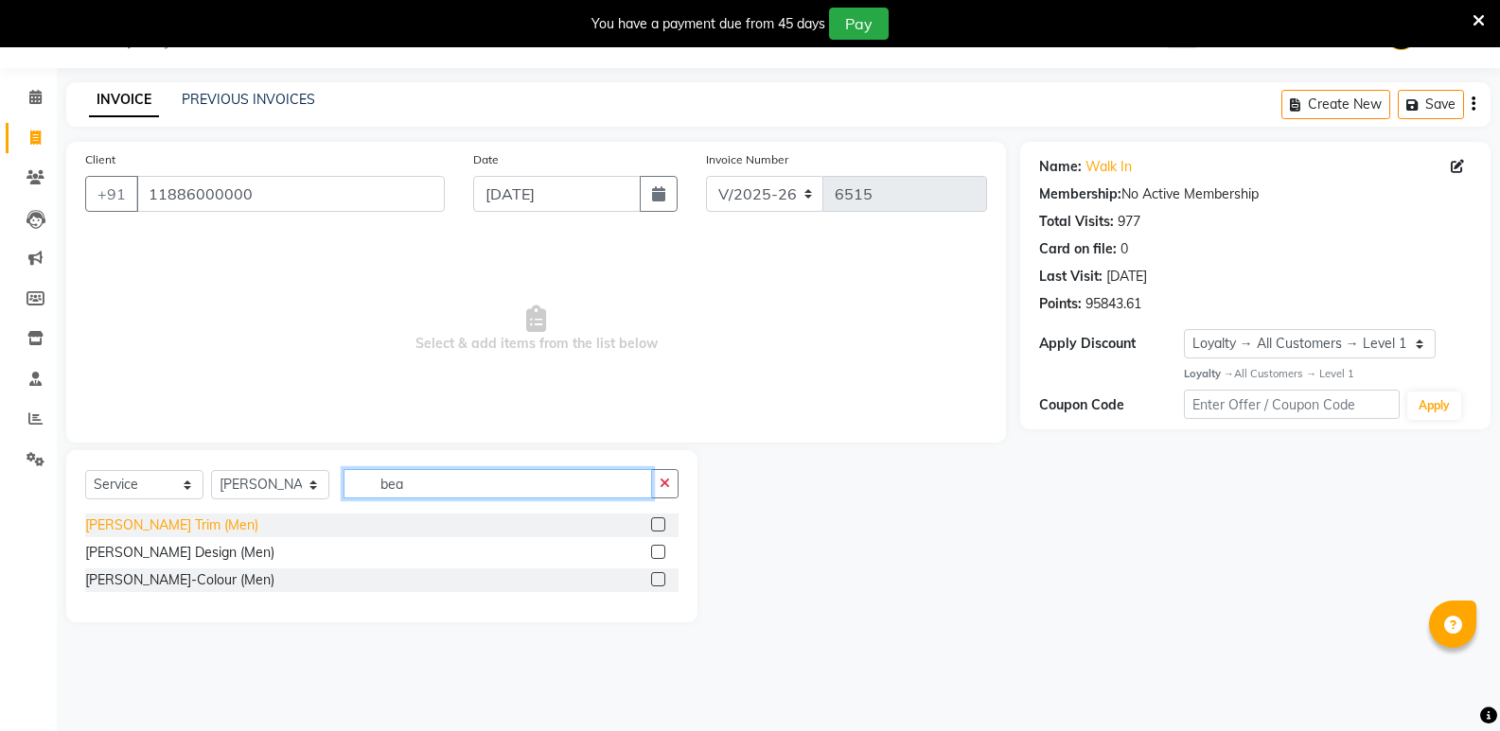
type input "bea"
click at [125, 528] on div "[PERSON_NAME] Trim (Men)" at bounding box center [171, 526] width 173 height 20
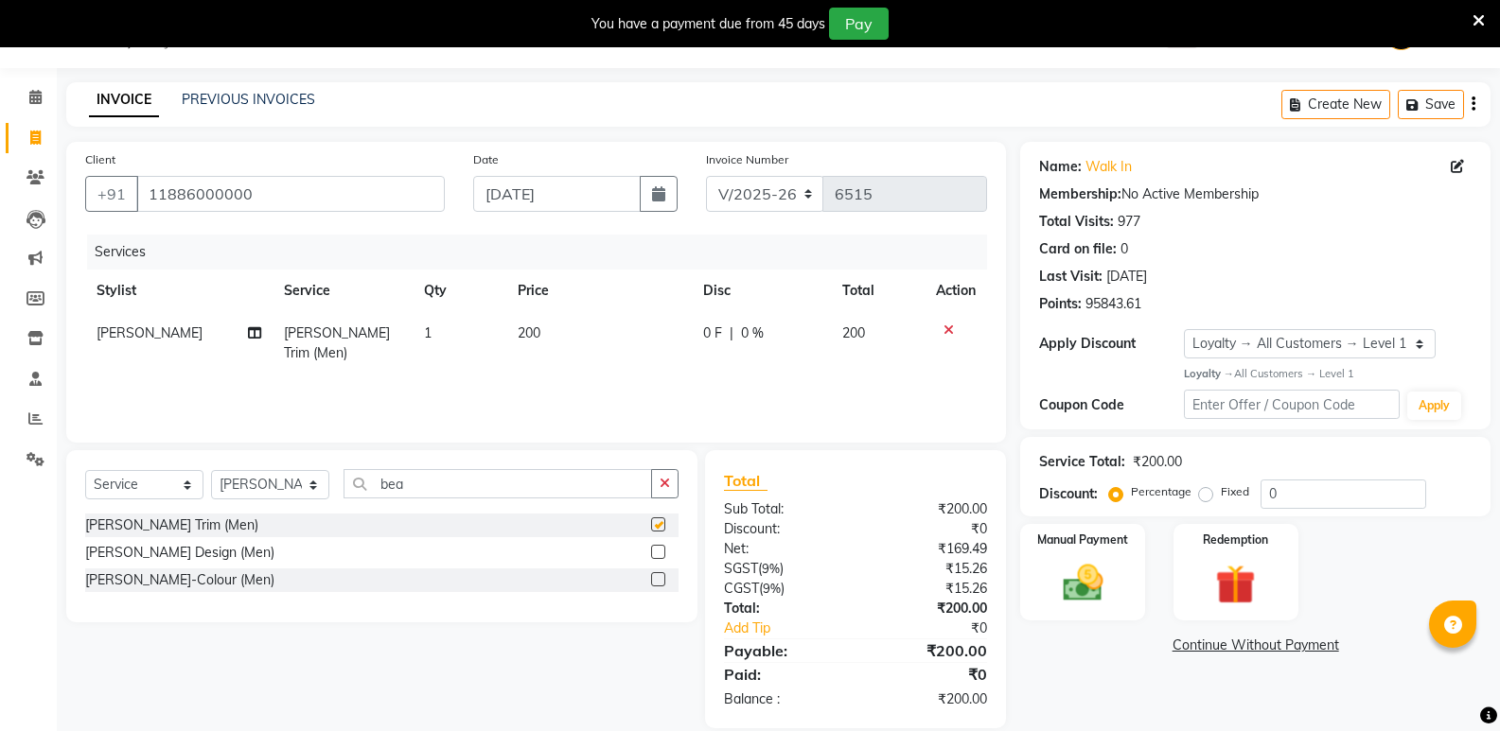
checkbox input "false"
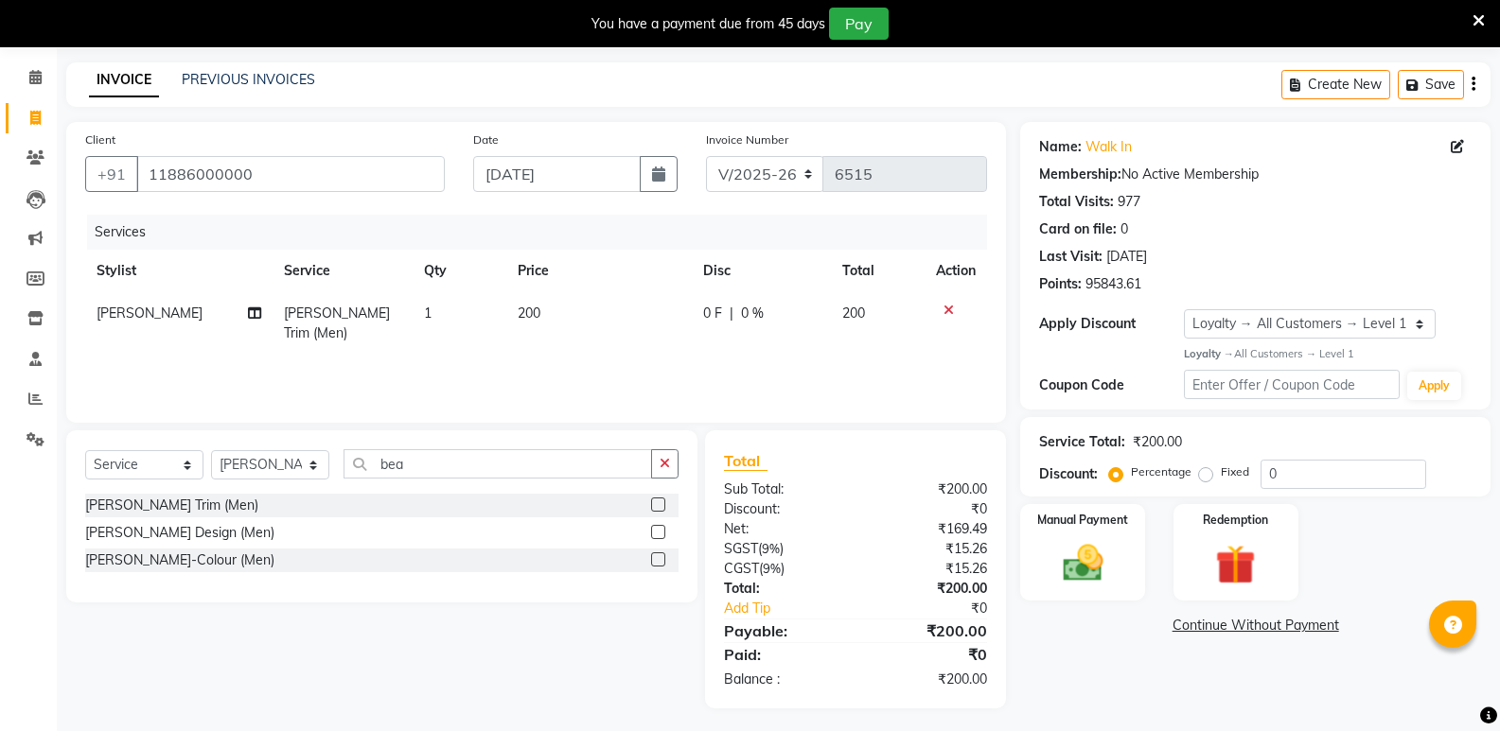
scroll to position [73, 0]
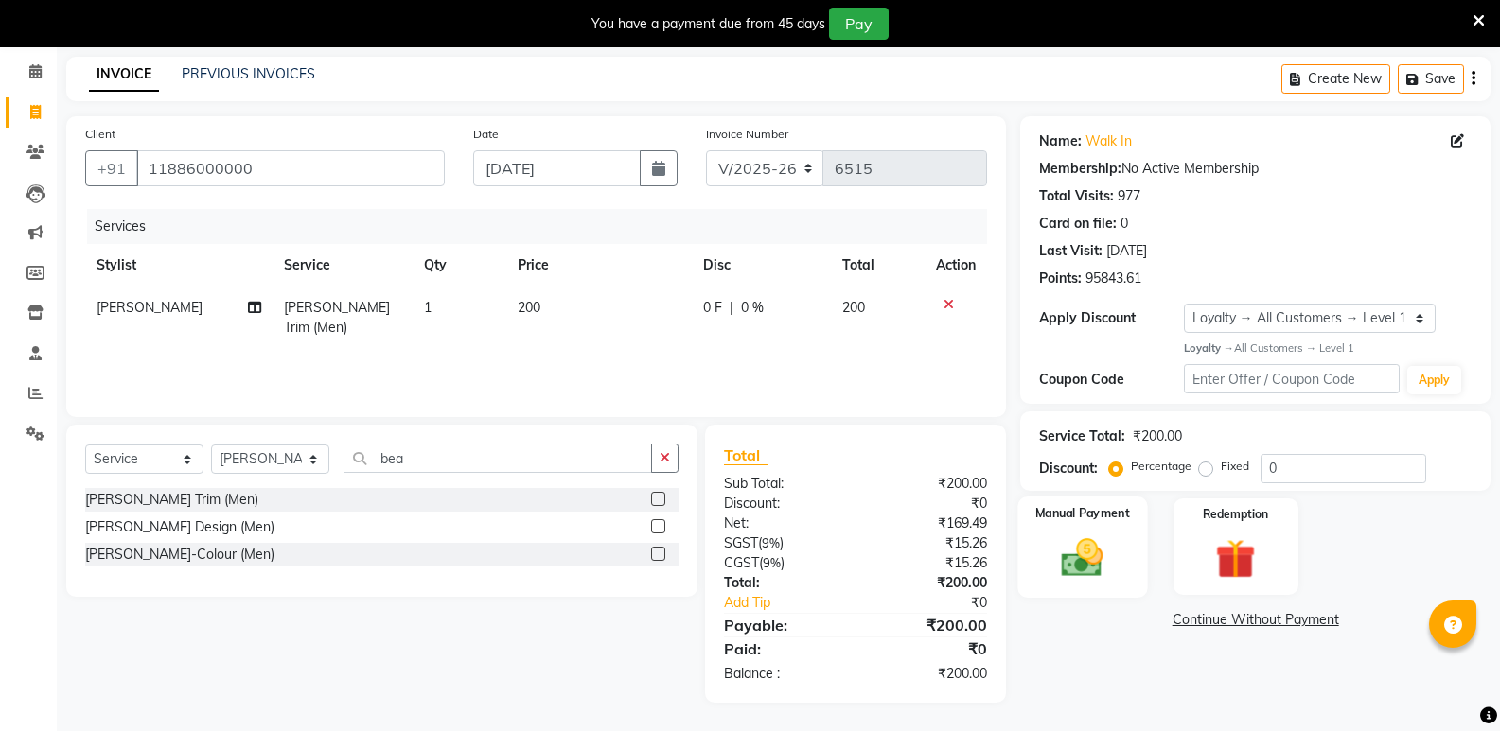
click at [1109, 565] on img at bounding box center [1081, 558] width 67 height 48
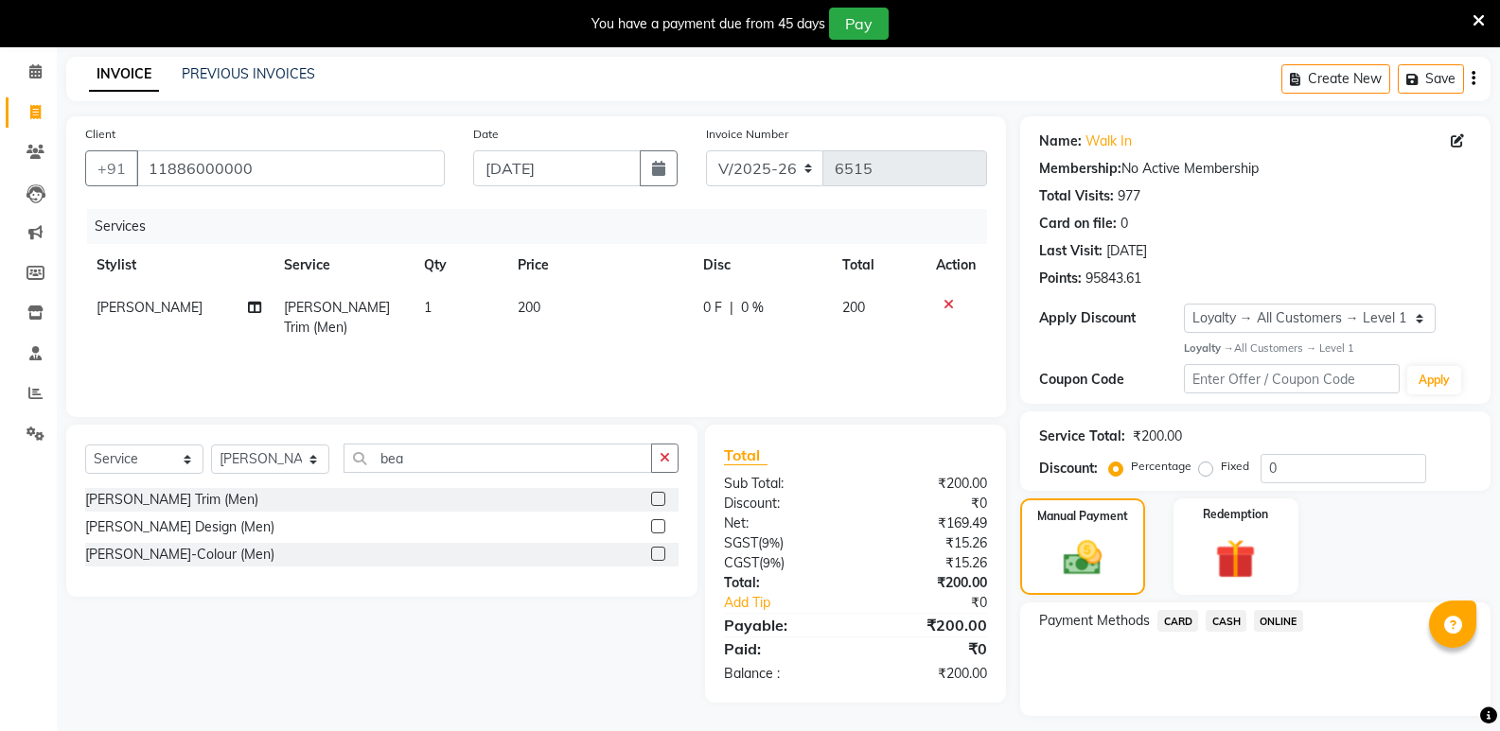
click at [1228, 618] on span "CASH" at bounding box center [1225, 621] width 41 height 22
click at [1229, 709] on button "Add Payment" at bounding box center [1332, 721] width 278 height 29
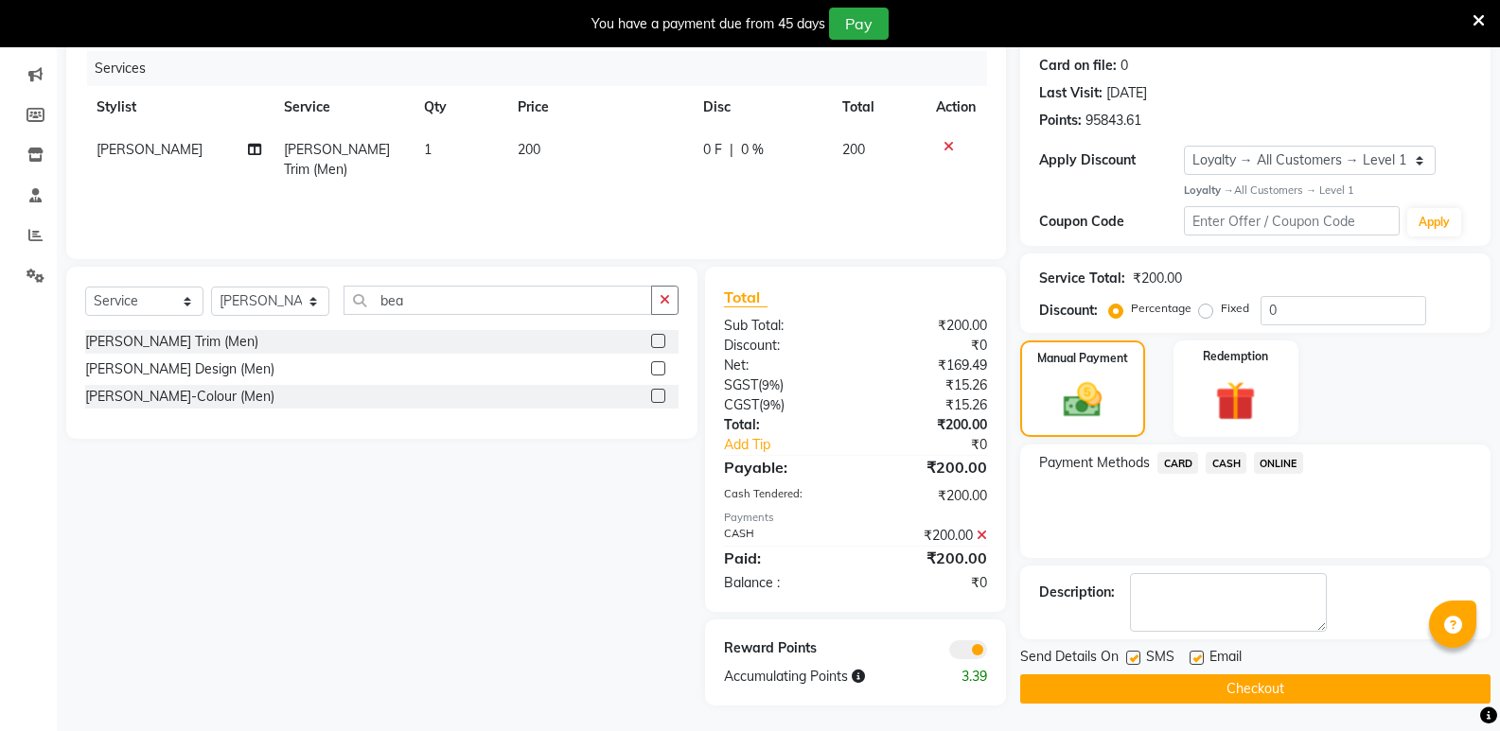
scroll to position [234, 0]
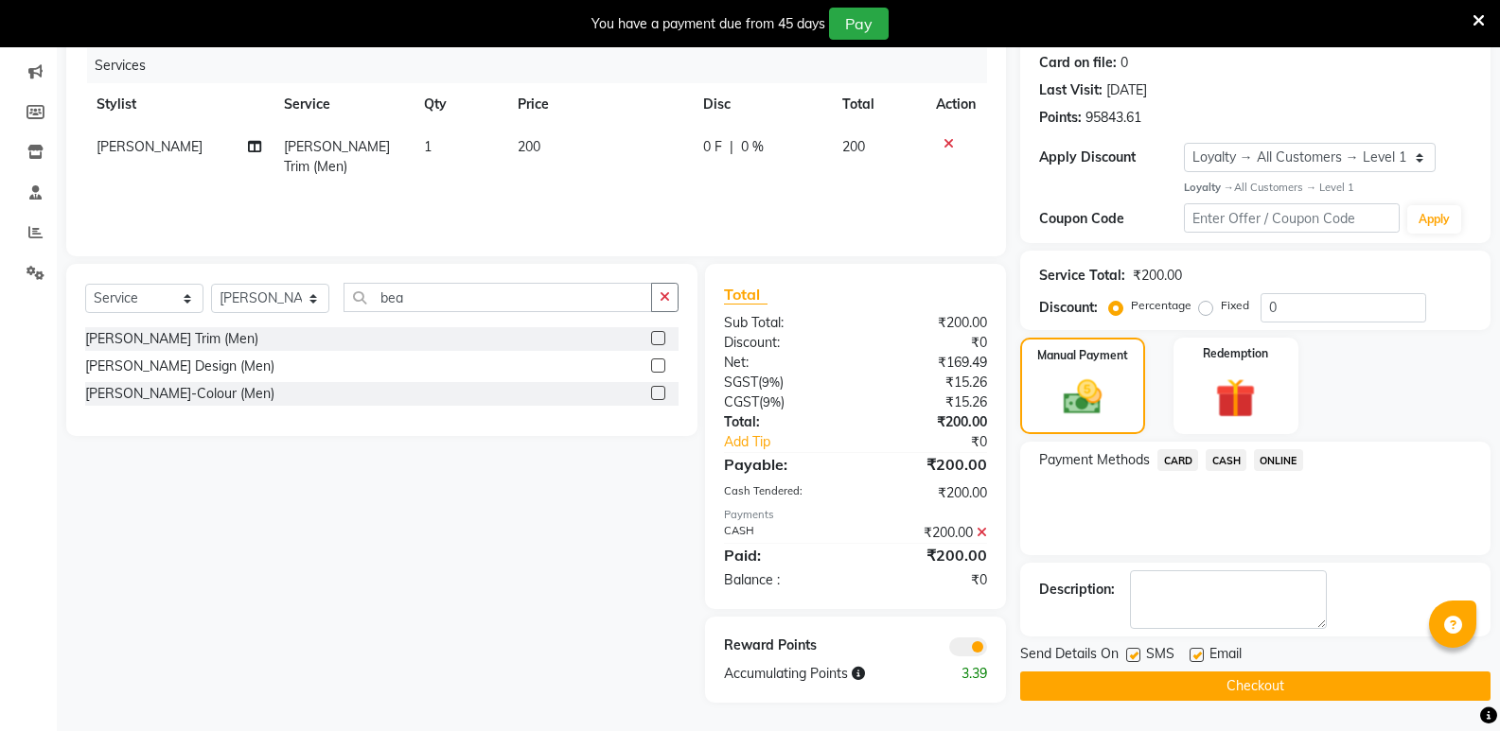
click at [1232, 695] on button "Checkout" at bounding box center [1255, 686] width 470 height 29
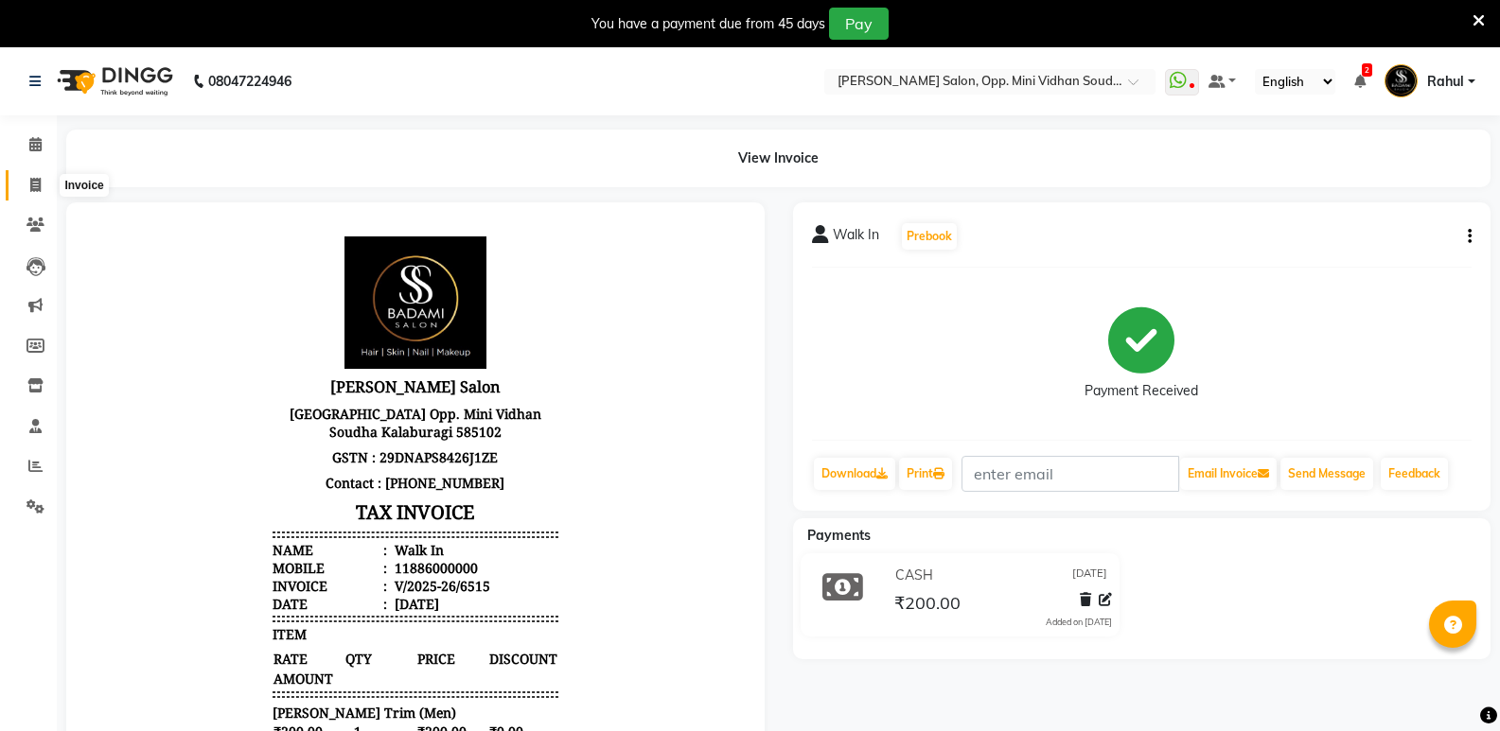
click at [37, 185] on icon at bounding box center [35, 185] width 10 height 14
select select "service"
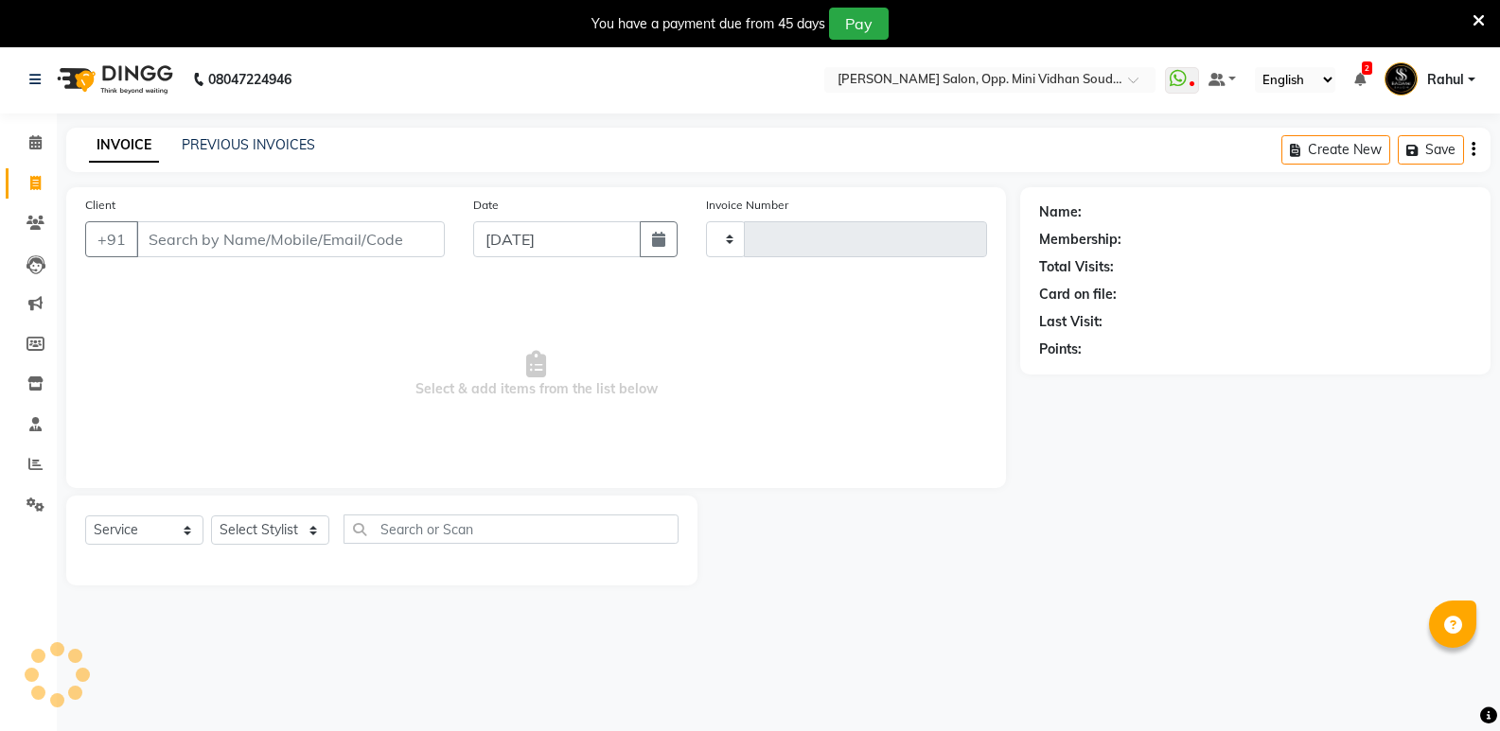
type input "6516"
select select "4533"
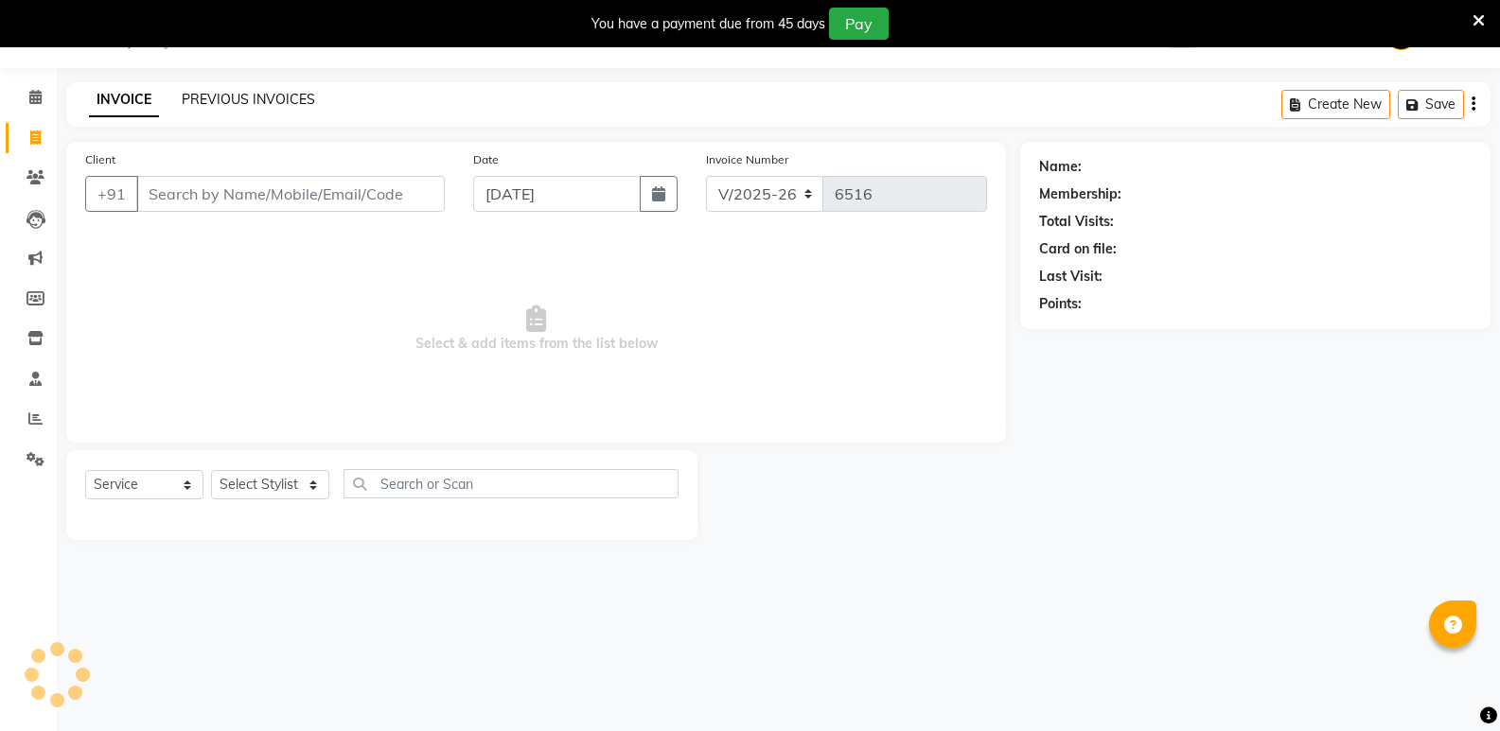
click at [278, 92] on link "PREVIOUS INVOICES" at bounding box center [248, 99] width 133 height 17
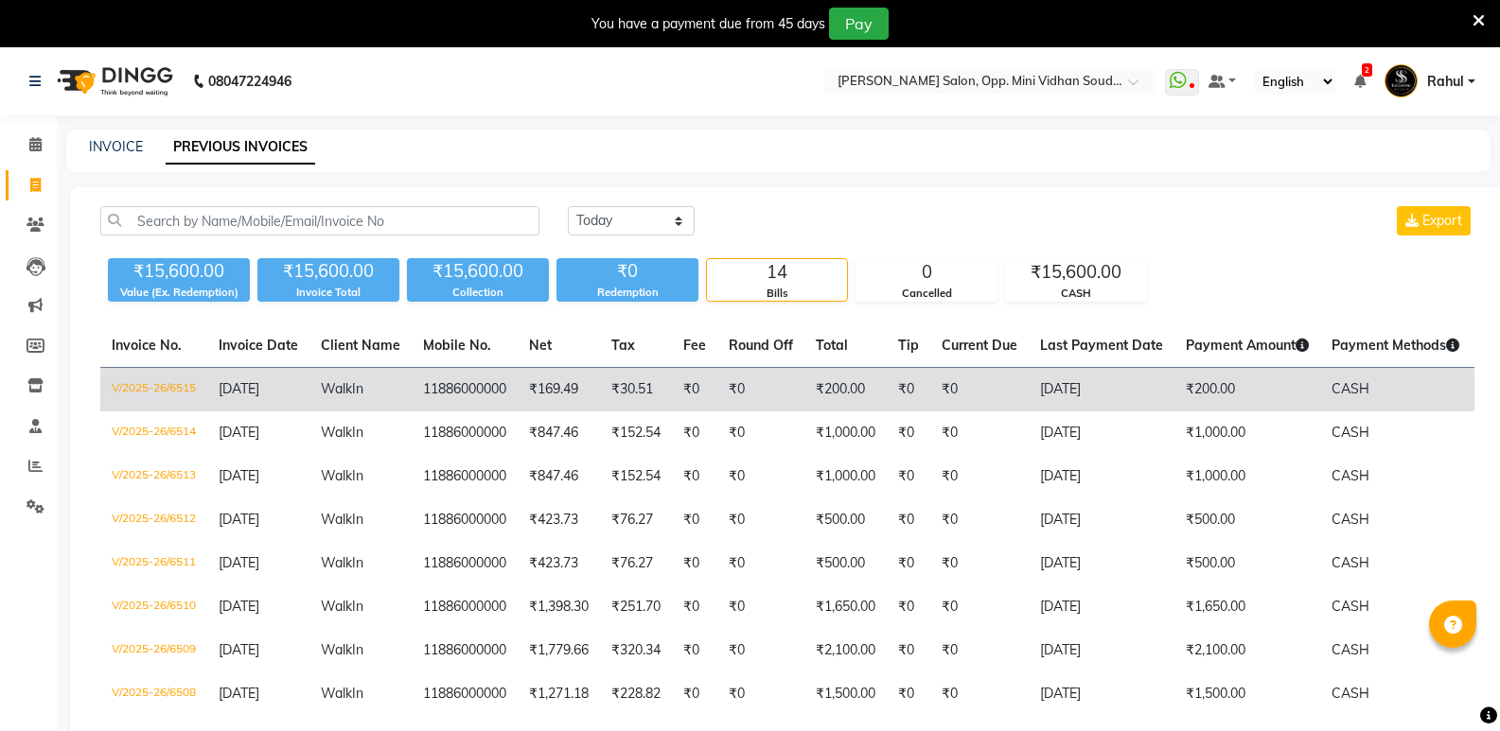
click at [466, 384] on td "11886000000" at bounding box center [465, 390] width 106 height 44
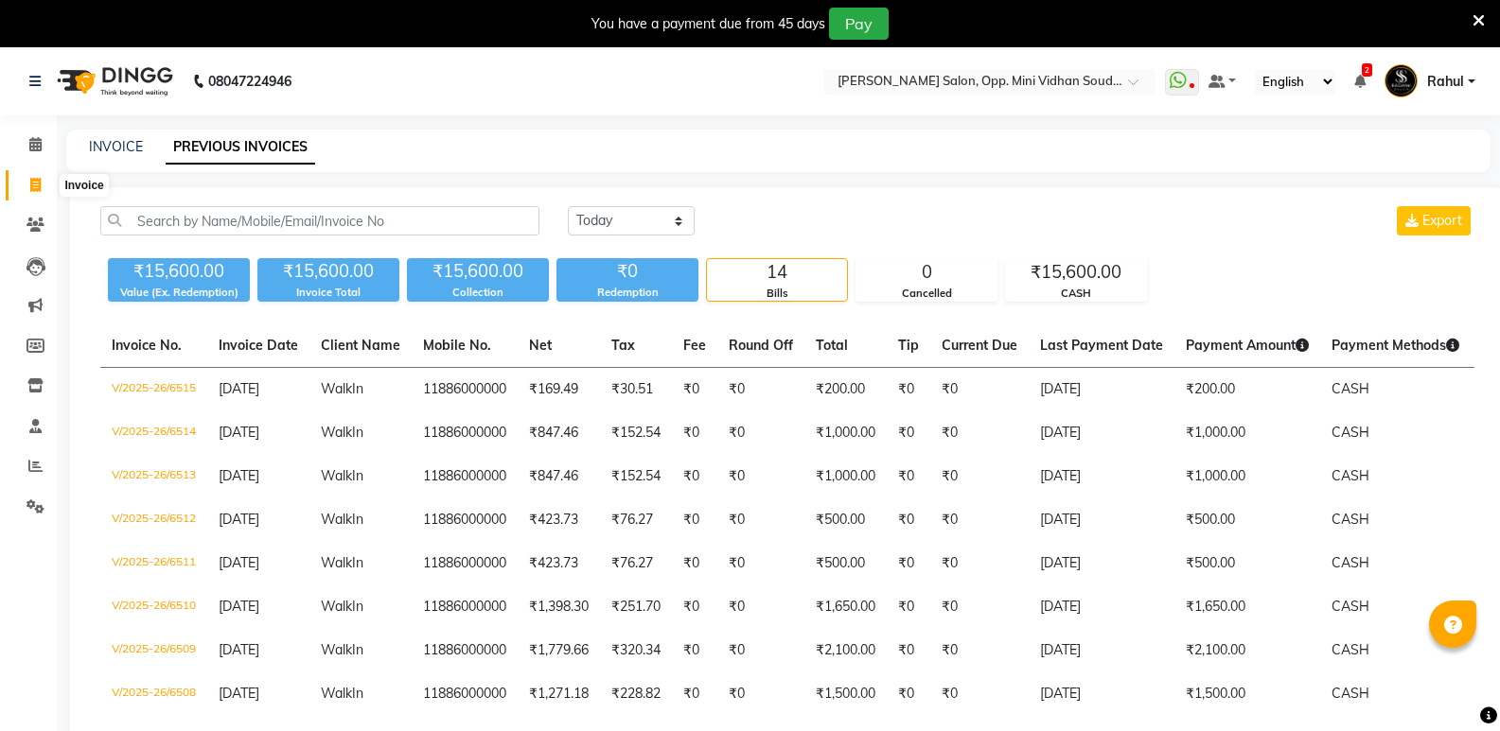
click at [42, 179] on span at bounding box center [35, 186] width 33 height 22
select select "4533"
select select "service"
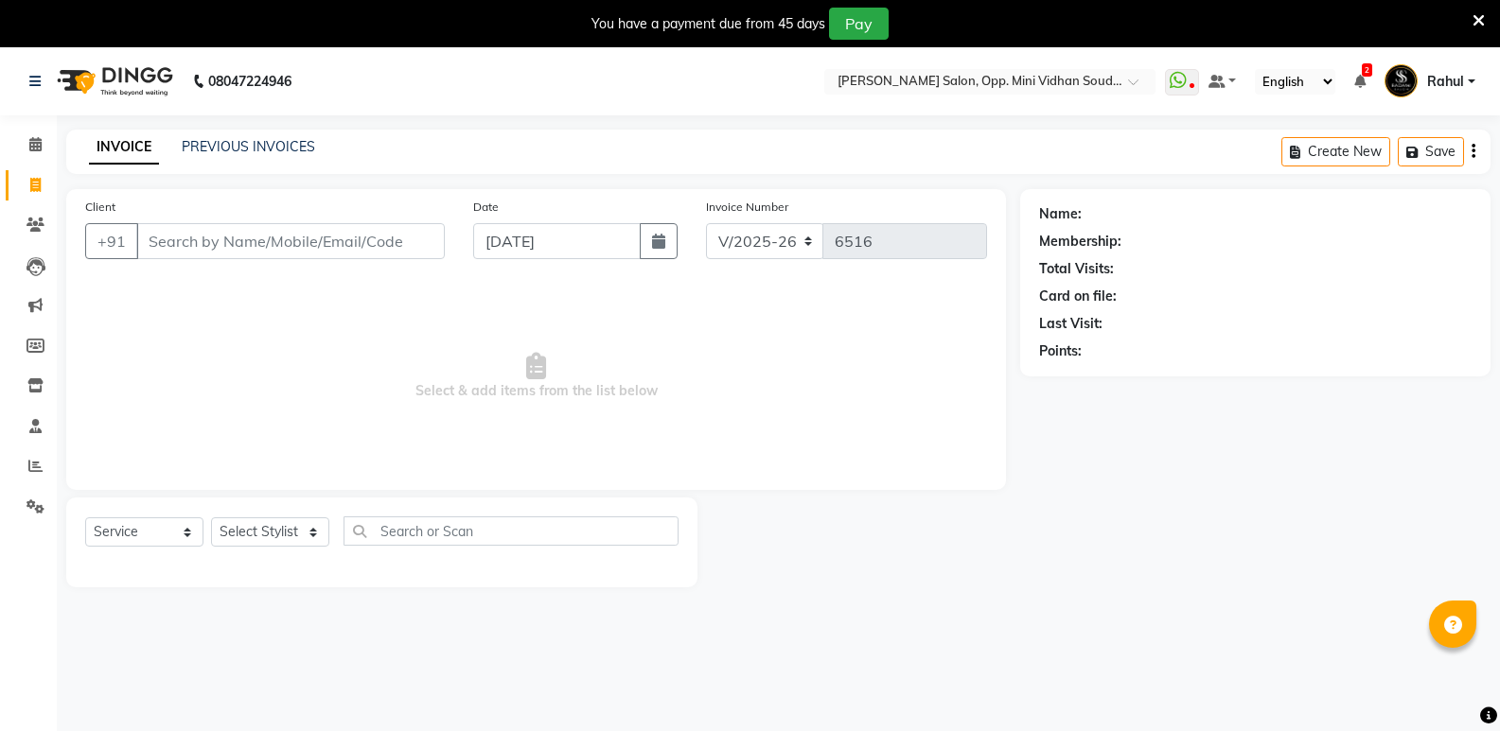
scroll to position [47, 0]
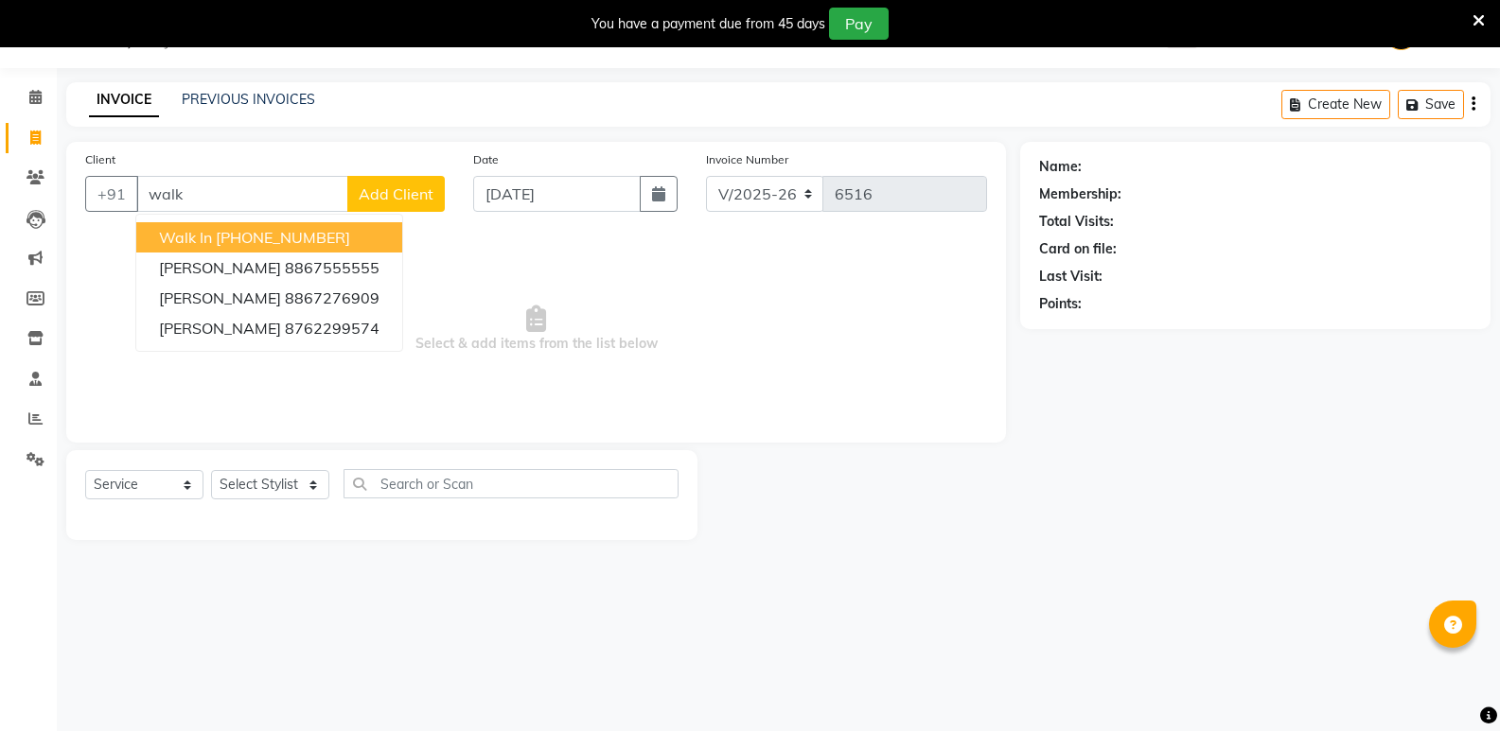
click at [314, 226] on button "Walk In [PHONE_NUMBER]" at bounding box center [269, 237] width 266 height 30
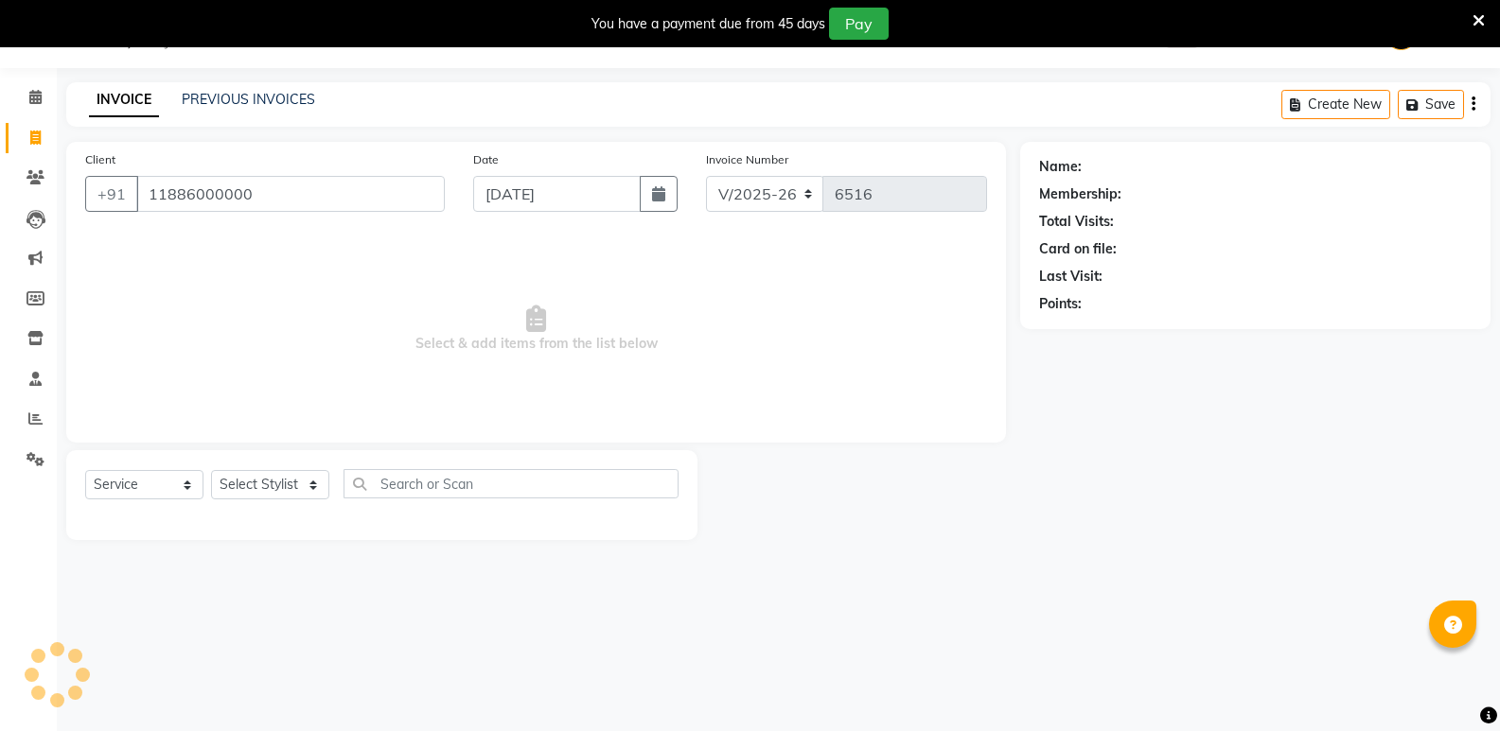
type input "11886000000"
select select "1: Object"
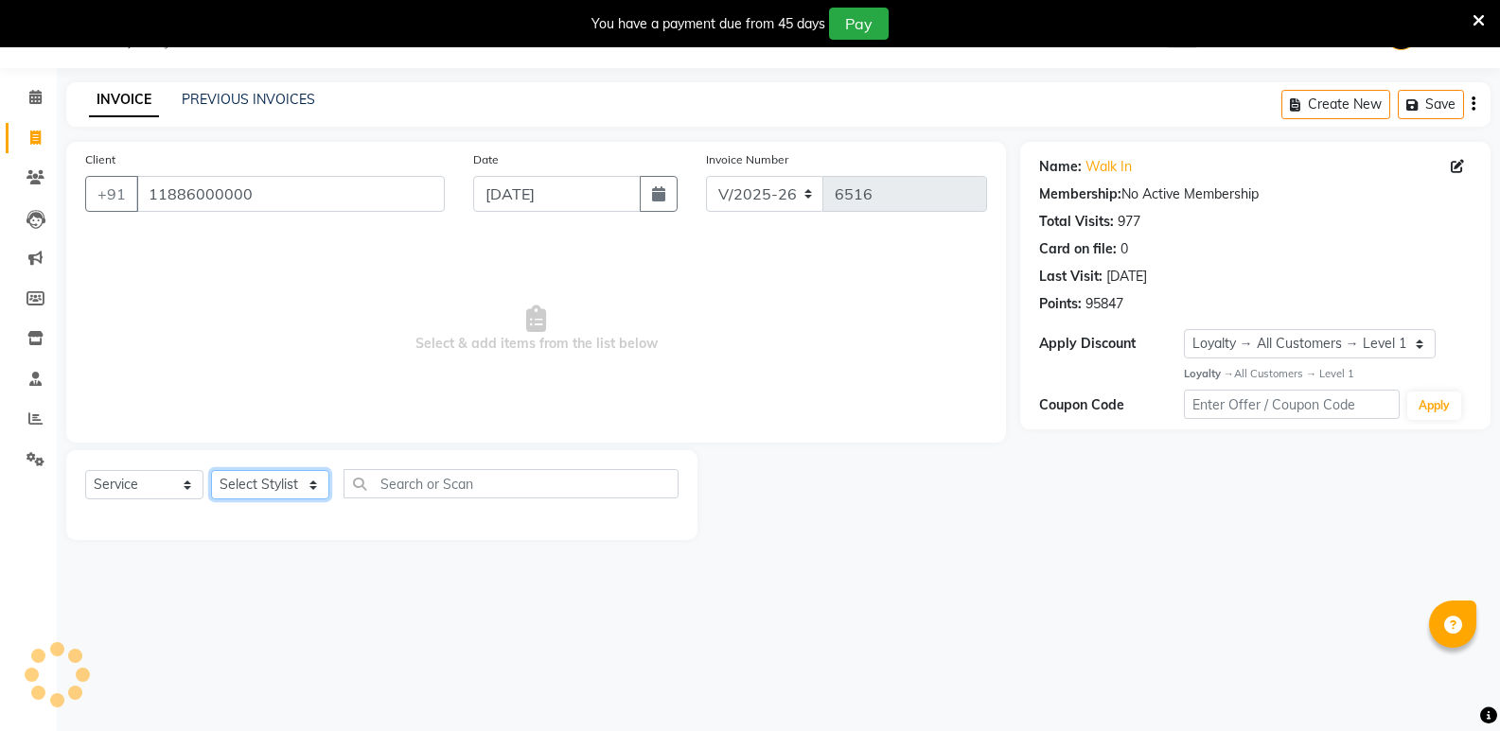
click at [251, 487] on select "Select Stylist [PERSON_NAME] [PERSON_NAME] [PERSON_NAME] Mallu [PERSON_NAME] [P…" at bounding box center [270, 484] width 118 height 29
select select "50243"
click at [211, 470] on select "Select Stylist [PERSON_NAME] [PERSON_NAME] [PERSON_NAME] Mallu [PERSON_NAME] [P…" at bounding box center [270, 484] width 118 height 29
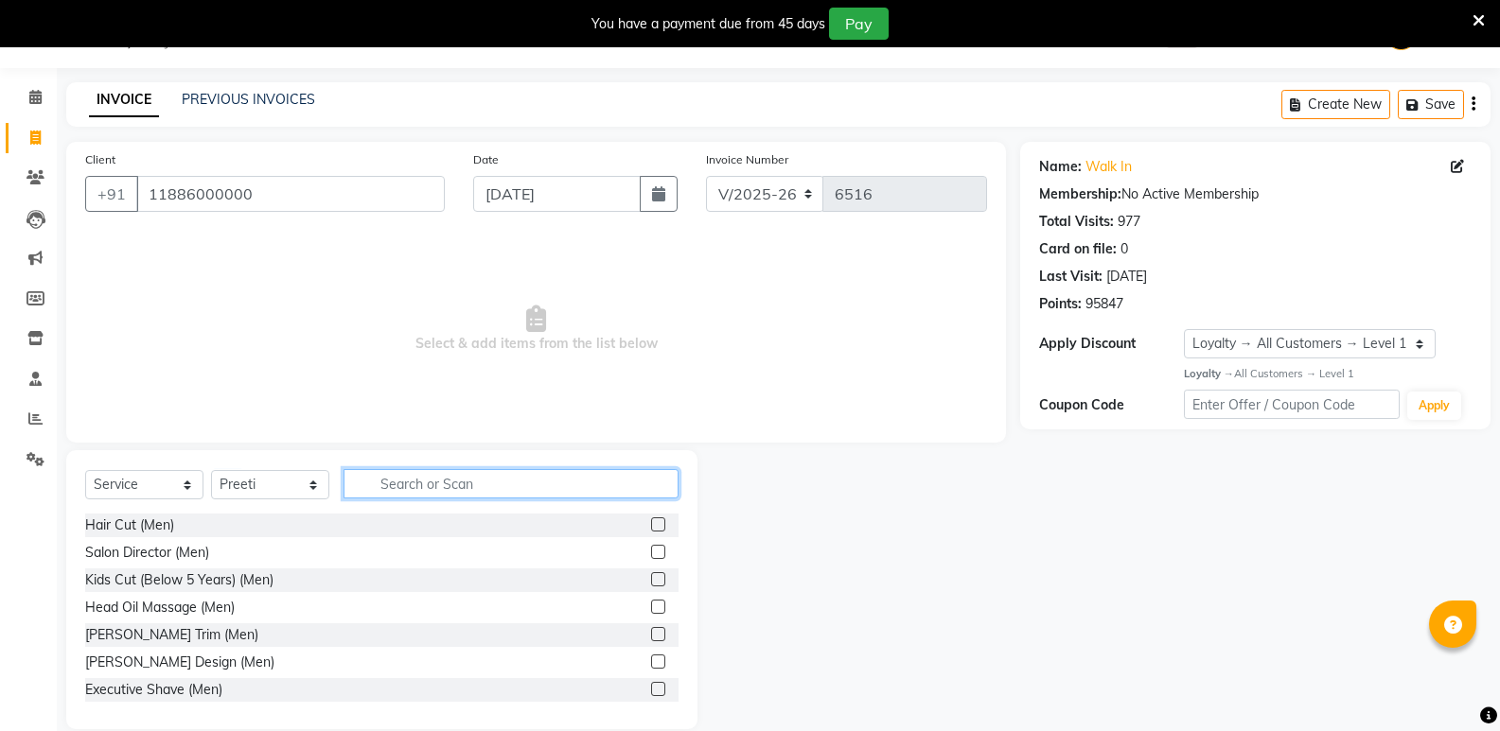
click at [449, 487] on input "text" at bounding box center [510, 483] width 335 height 29
type input "wom"
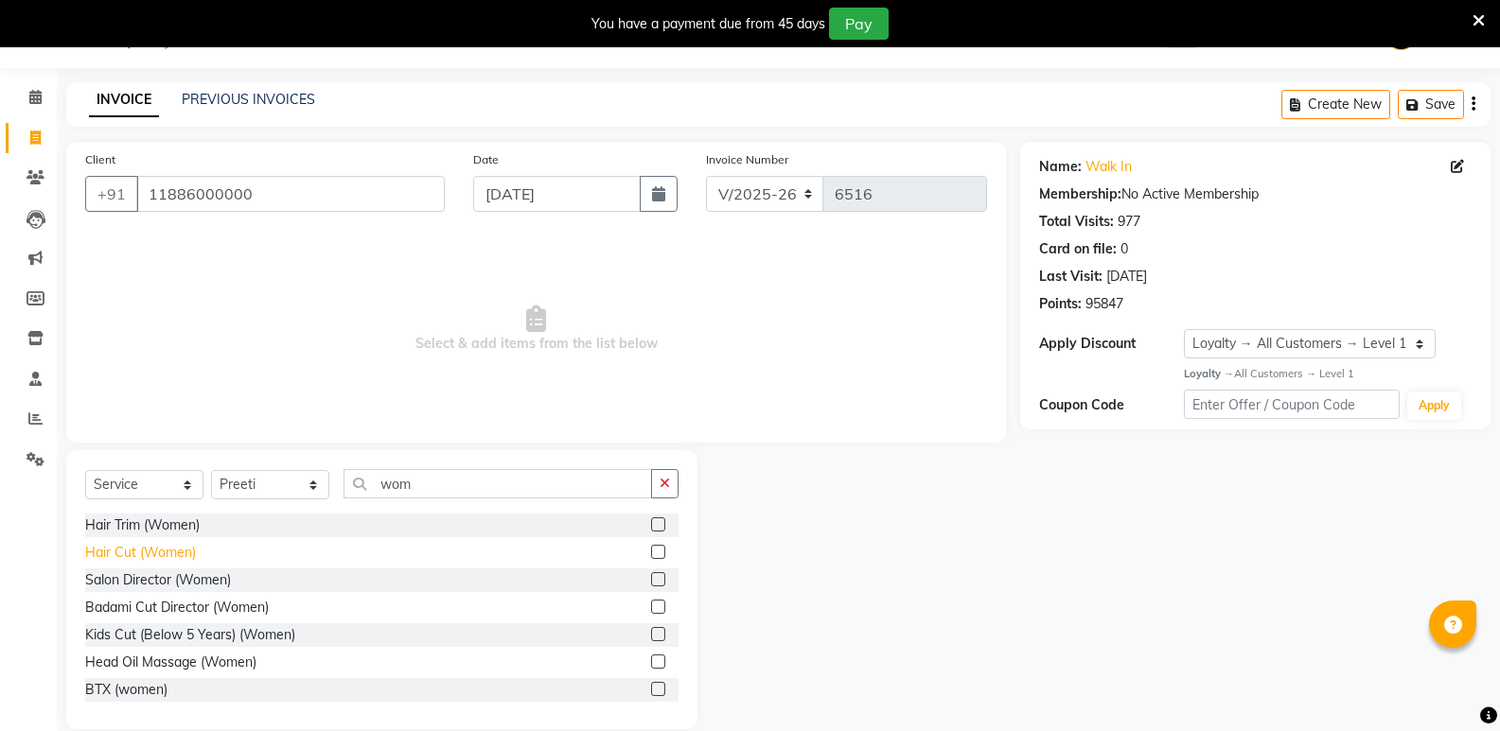
click at [135, 552] on div "Hair Cut (Women)" at bounding box center [140, 553] width 111 height 20
checkbox input "false"
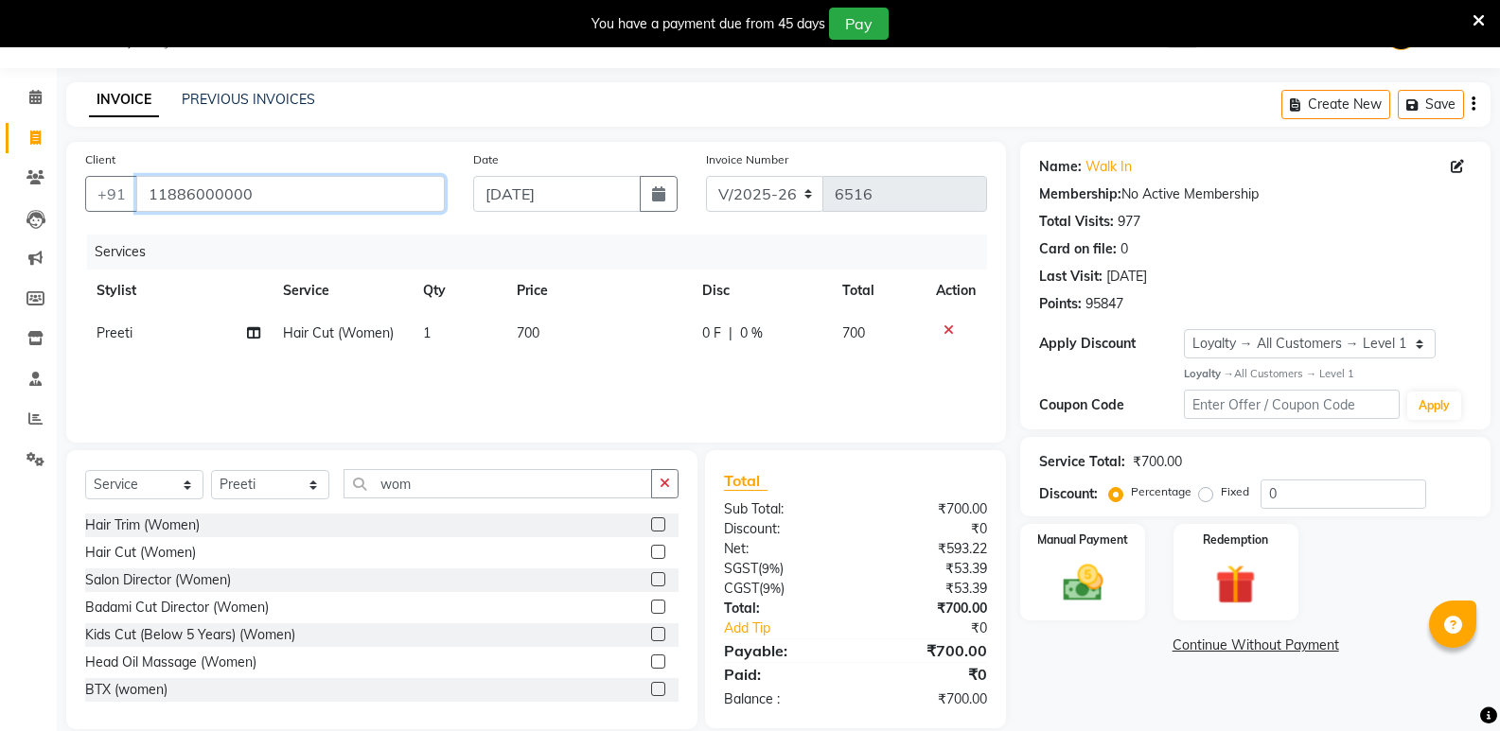
drag, startPoint x: 275, startPoint y: 200, endPoint x: 126, endPoint y: 252, distance: 158.3
click at [126, 252] on div "Client [PHONE_NUMBER] Date [DATE] Invoice Number V/2025 V/[PHONE_NUMBER] Servic…" at bounding box center [536, 292] width 940 height 301
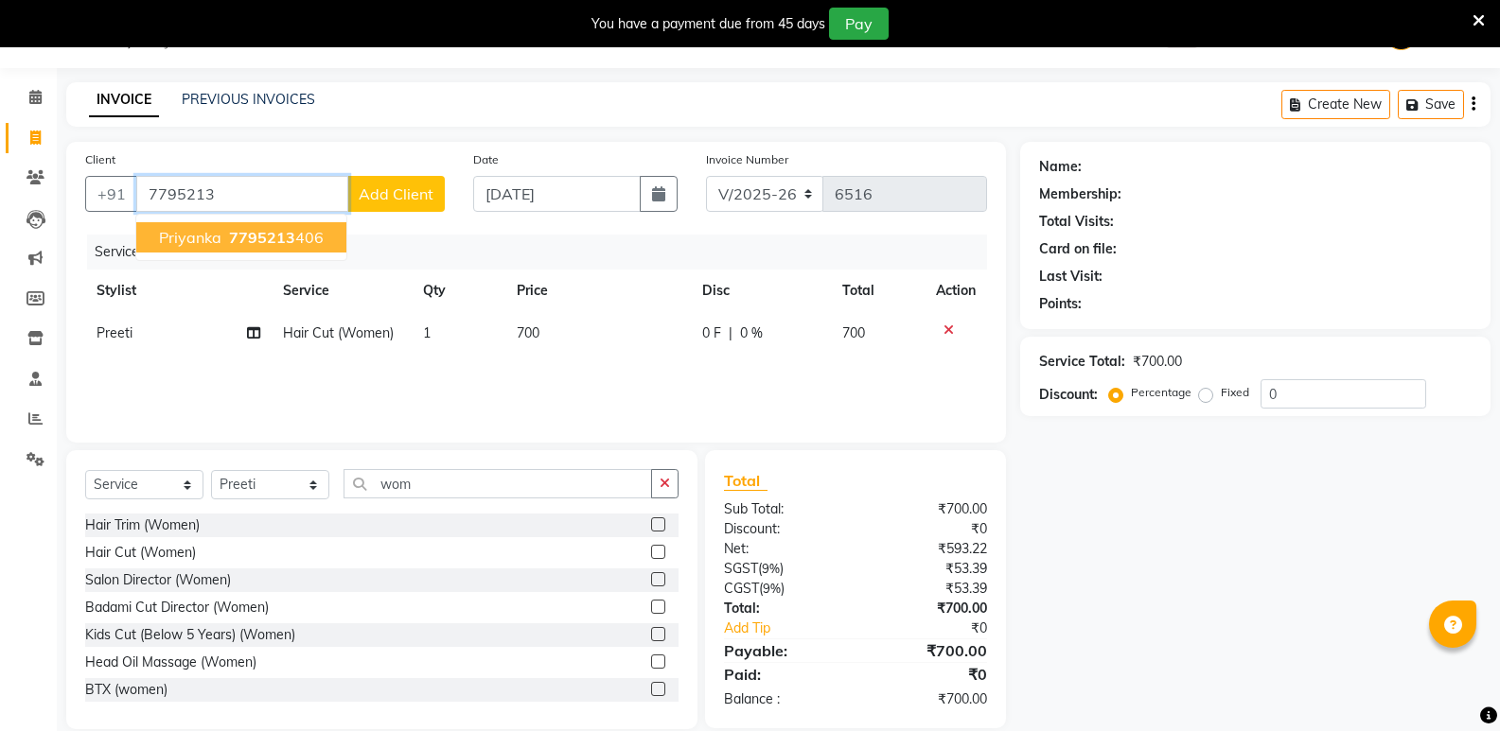
click at [263, 234] on span "7795213" at bounding box center [262, 237] width 66 height 19
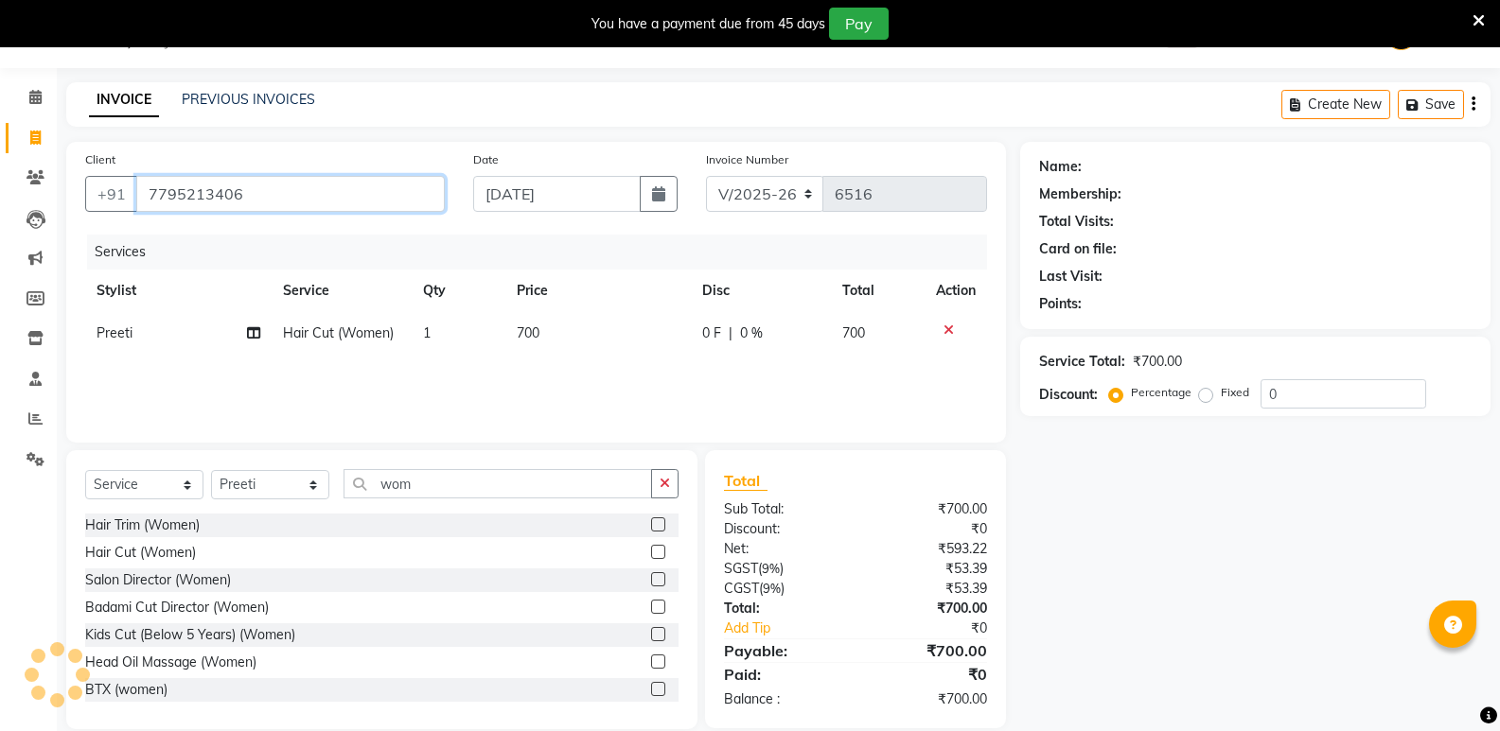
type input "7795213406"
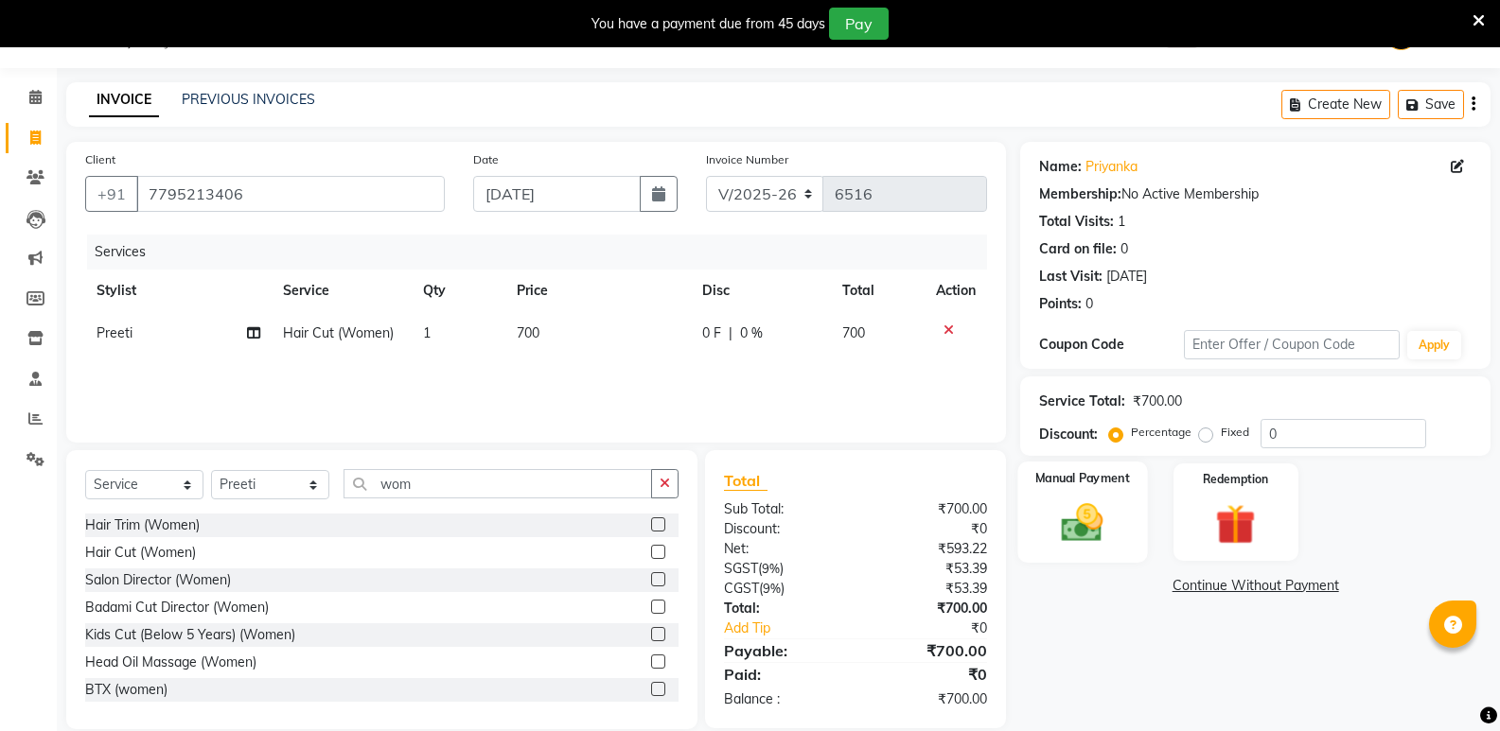
click at [1095, 529] on img at bounding box center [1081, 523] width 67 height 48
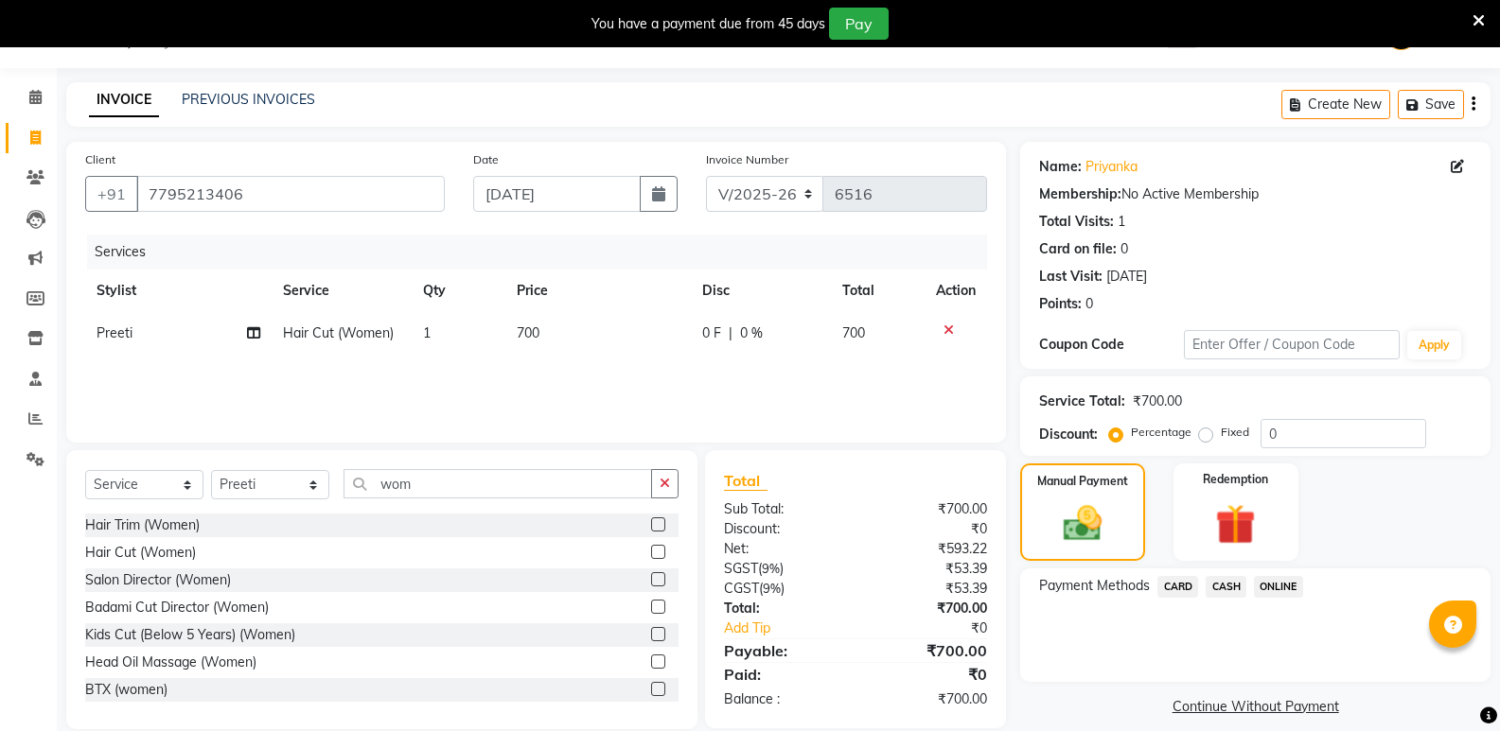
click at [1235, 585] on span "CASH" at bounding box center [1225, 587] width 41 height 22
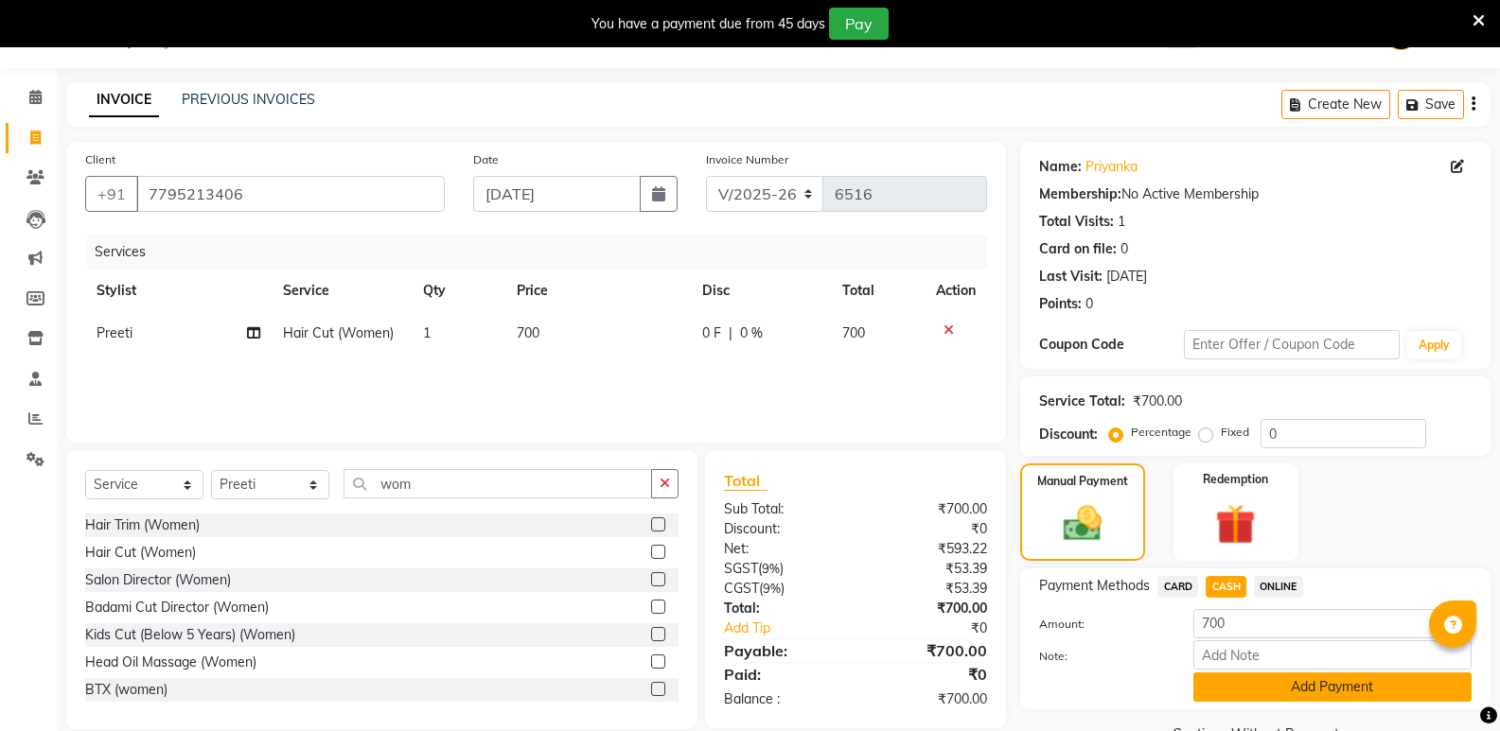
click at [1264, 689] on button "Add Payment" at bounding box center [1332, 687] width 278 height 29
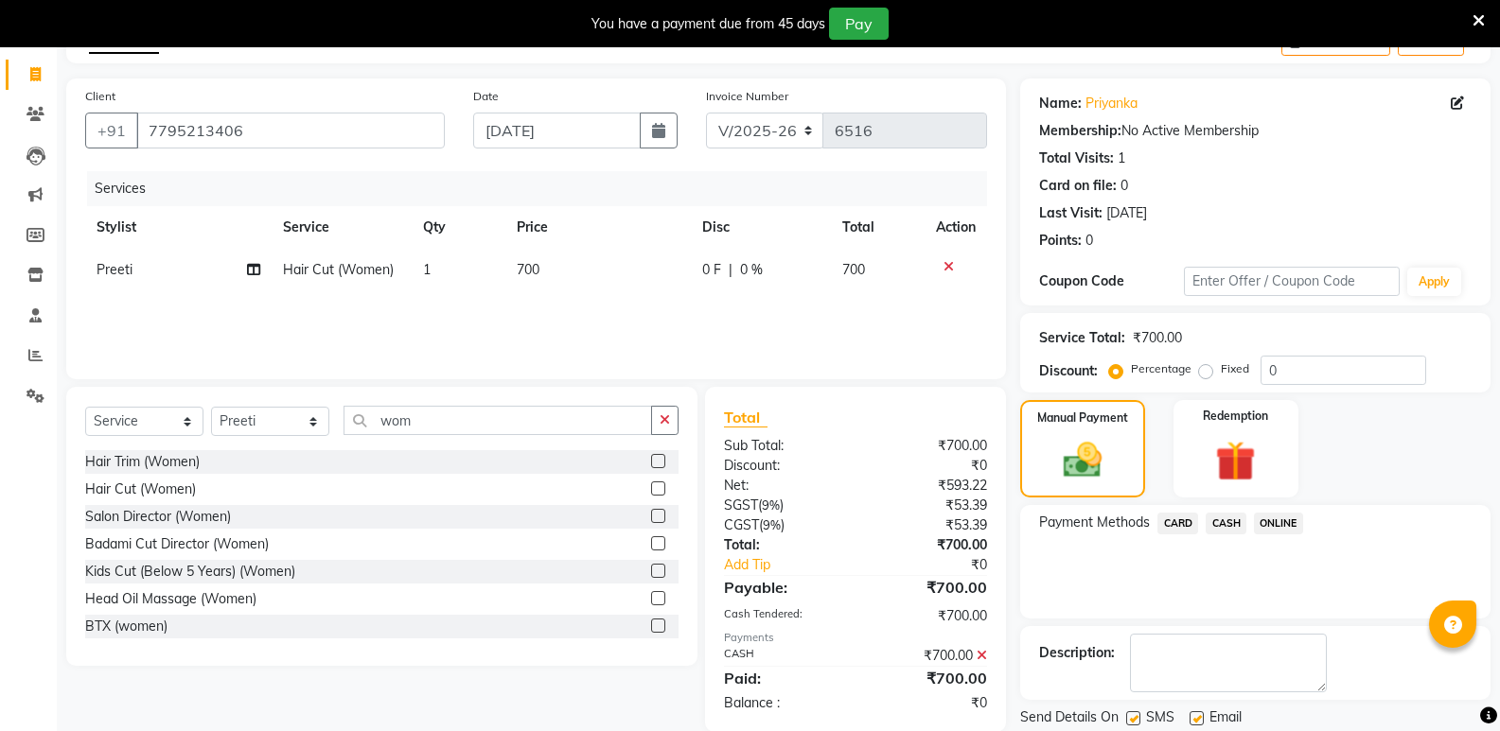
scroll to position [172, 0]
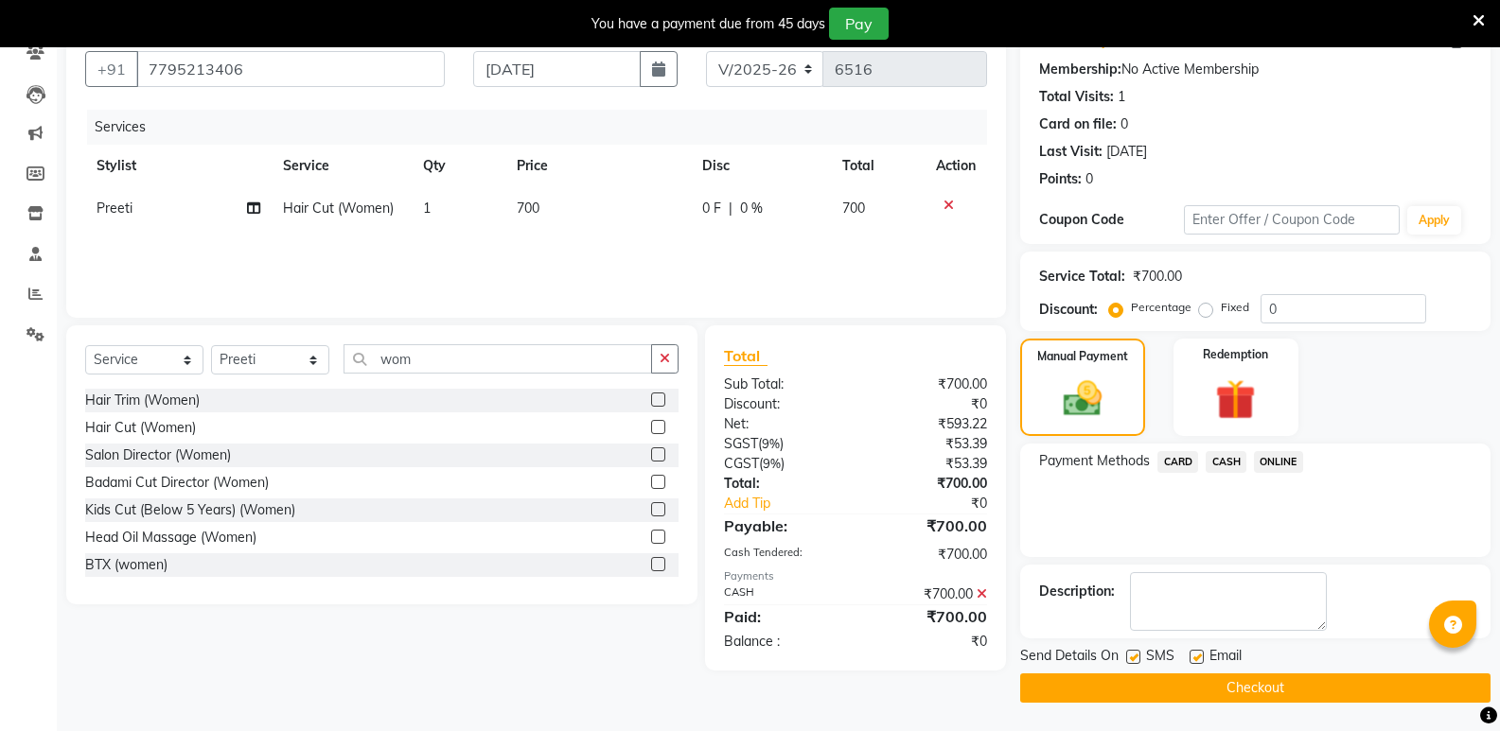
click at [1262, 678] on button "Checkout" at bounding box center [1255, 688] width 470 height 29
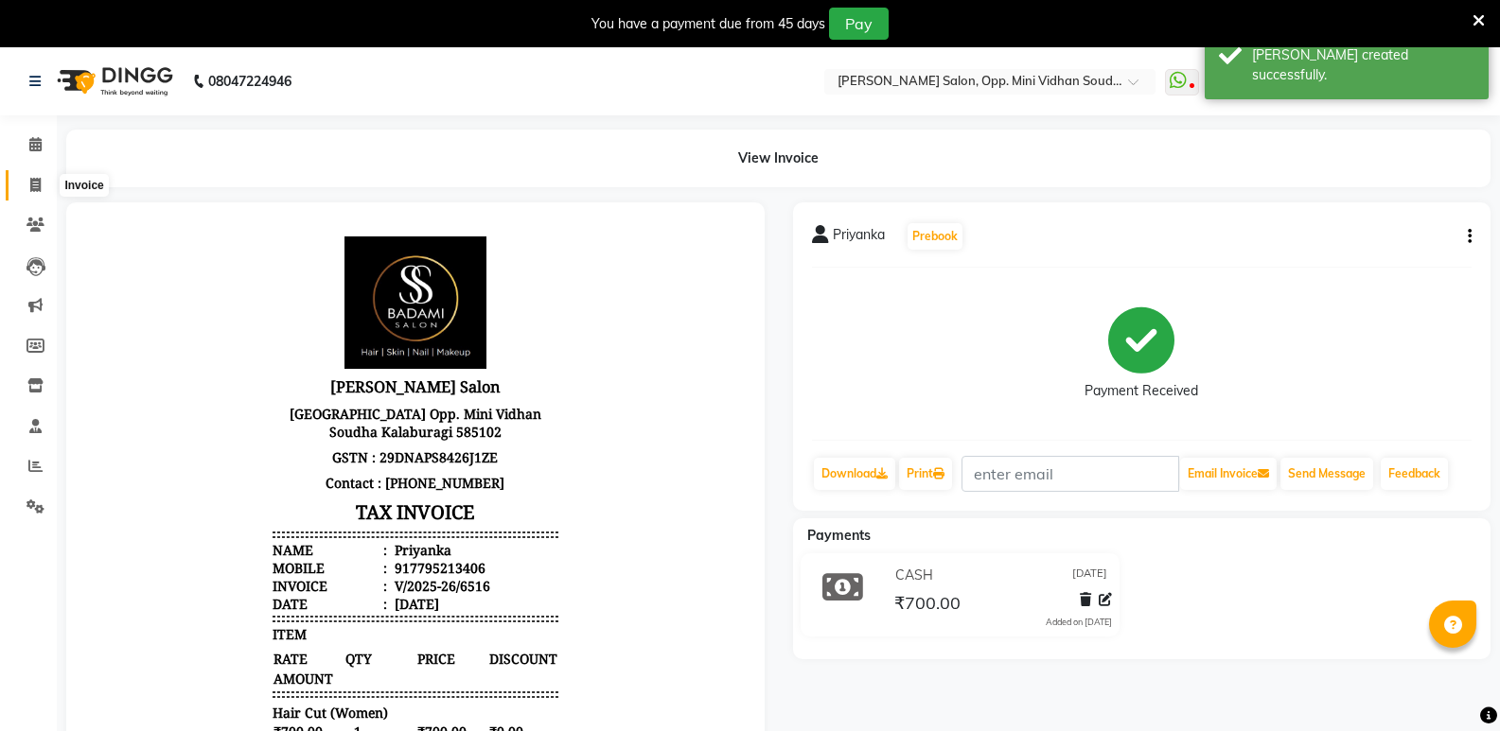
click at [38, 190] on icon at bounding box center [35, 185] width 10 height 14
select select "4533"
select select "service"
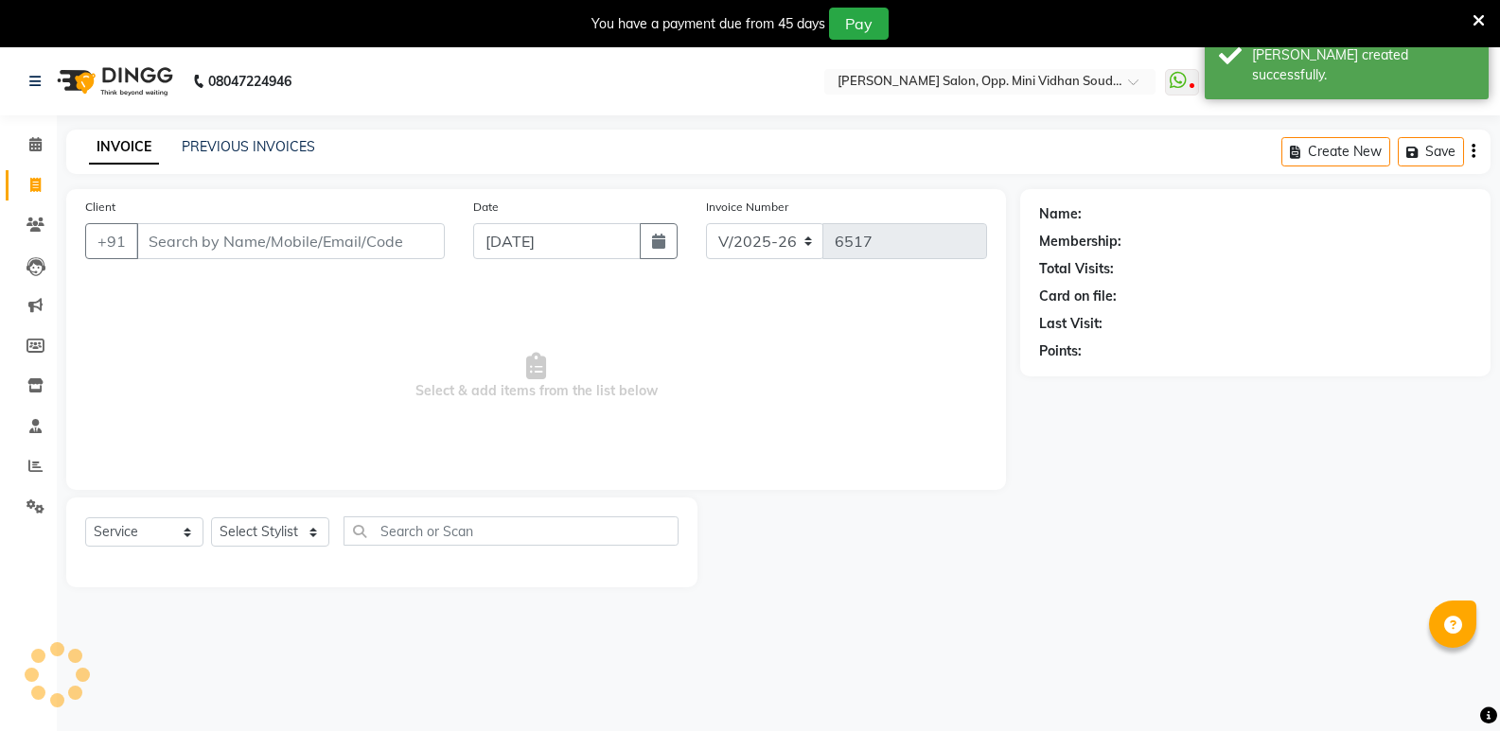
scroll to position [47, 0]
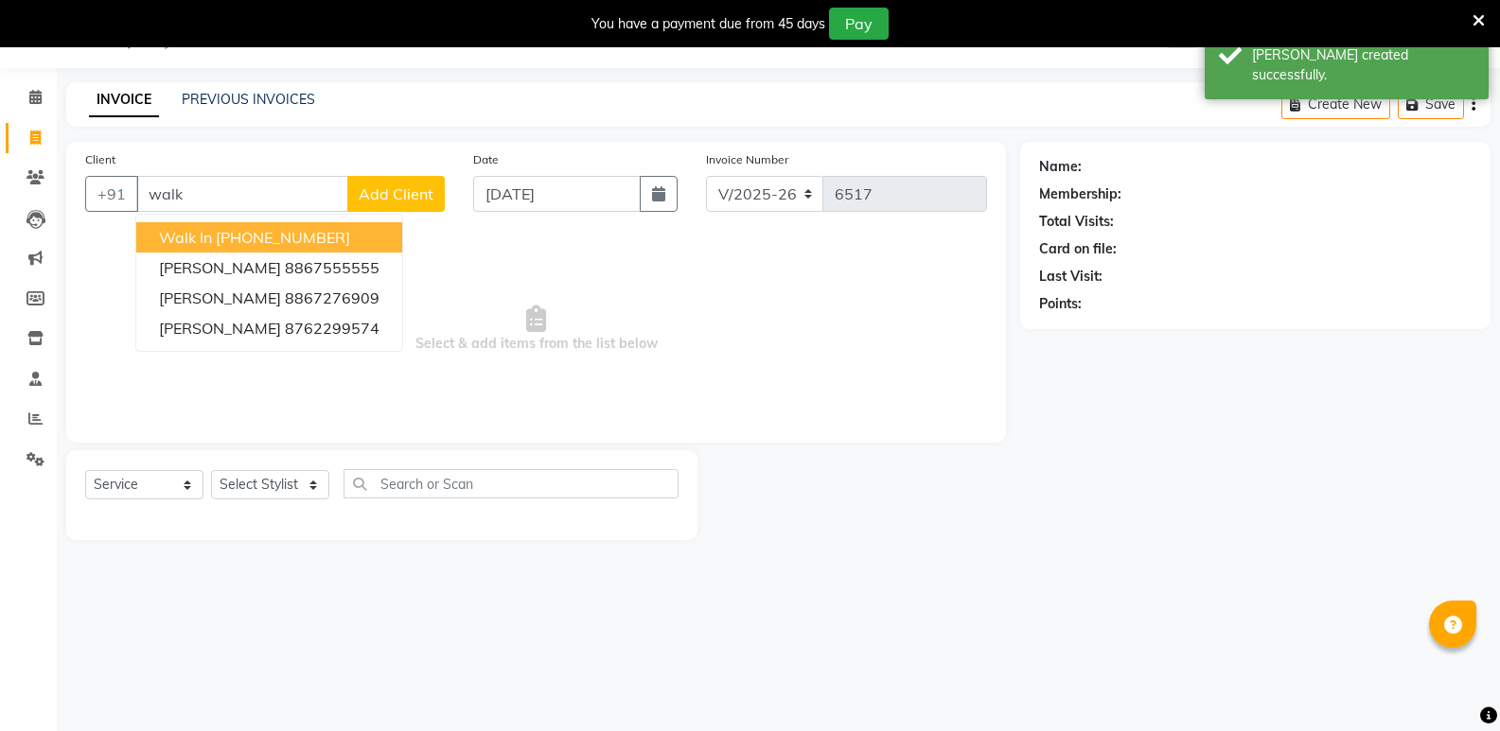
click at [206, 231] on span "Walk In" at bounding box center [185, 237] width 53 height 19
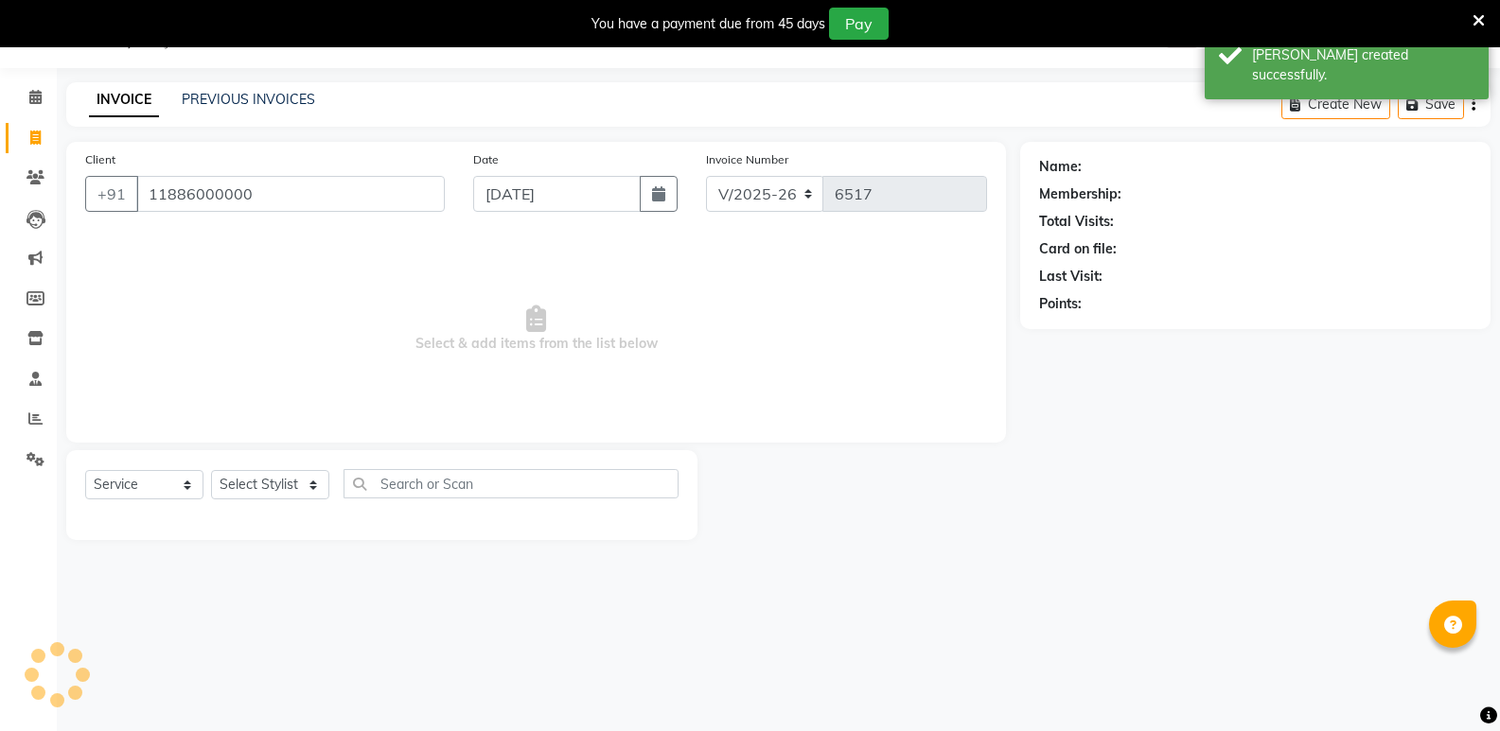
type input "11886000000"
click at [287, 484] on select "Select Stylist [PERSON_NAME] [PERSON_NAME] [PERSON_NAME] Mallu [PERSON_NAME] [P…" at bounding box center [270, 484] width 118 height 29
select select "1: Object"
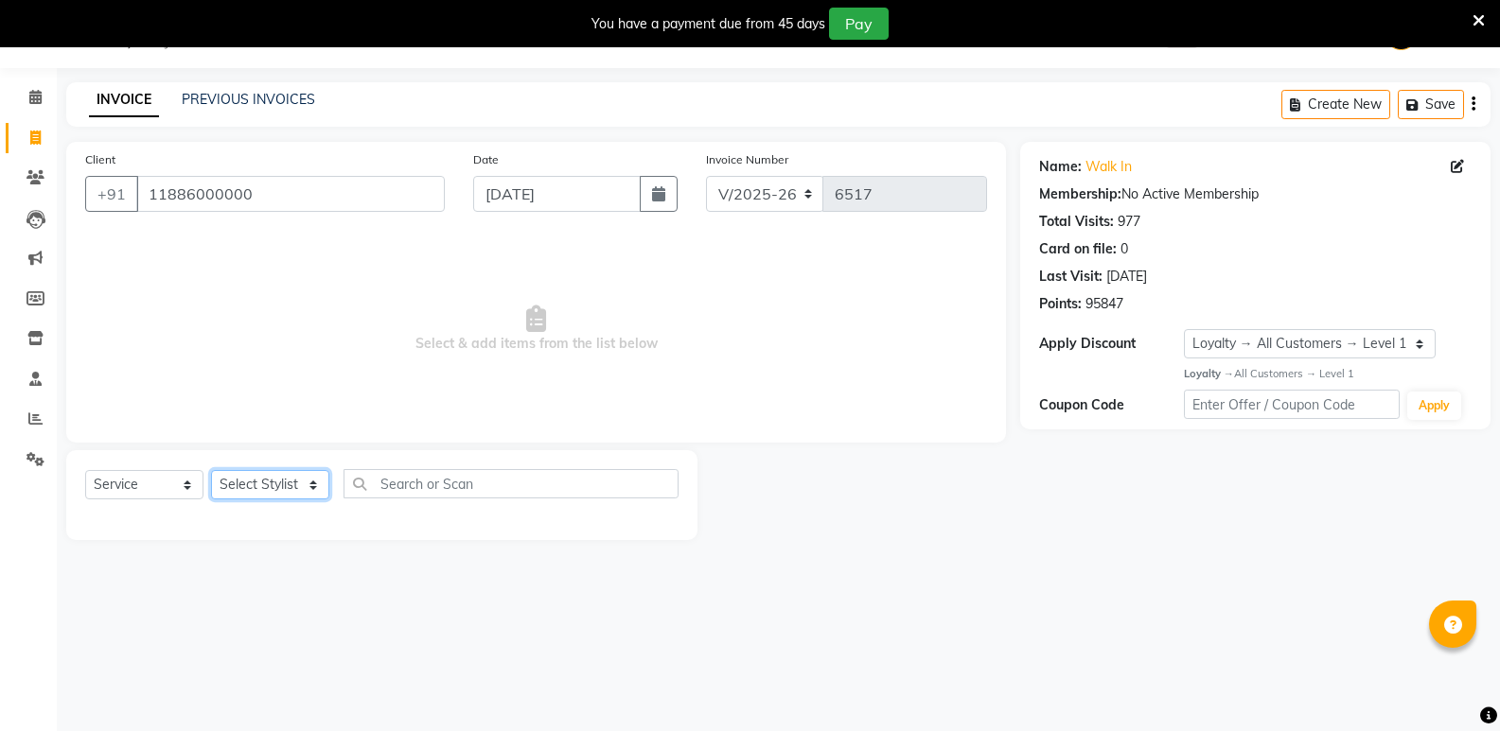
select select "25906"
click at [211, 470] on select "Select Stylist [PERSON_NAME] [PERSON_NAME] [PERSON_NAME] Mallu [PERSON_NAME] [P…" at bounding box center [270, 484] width 118 height 29
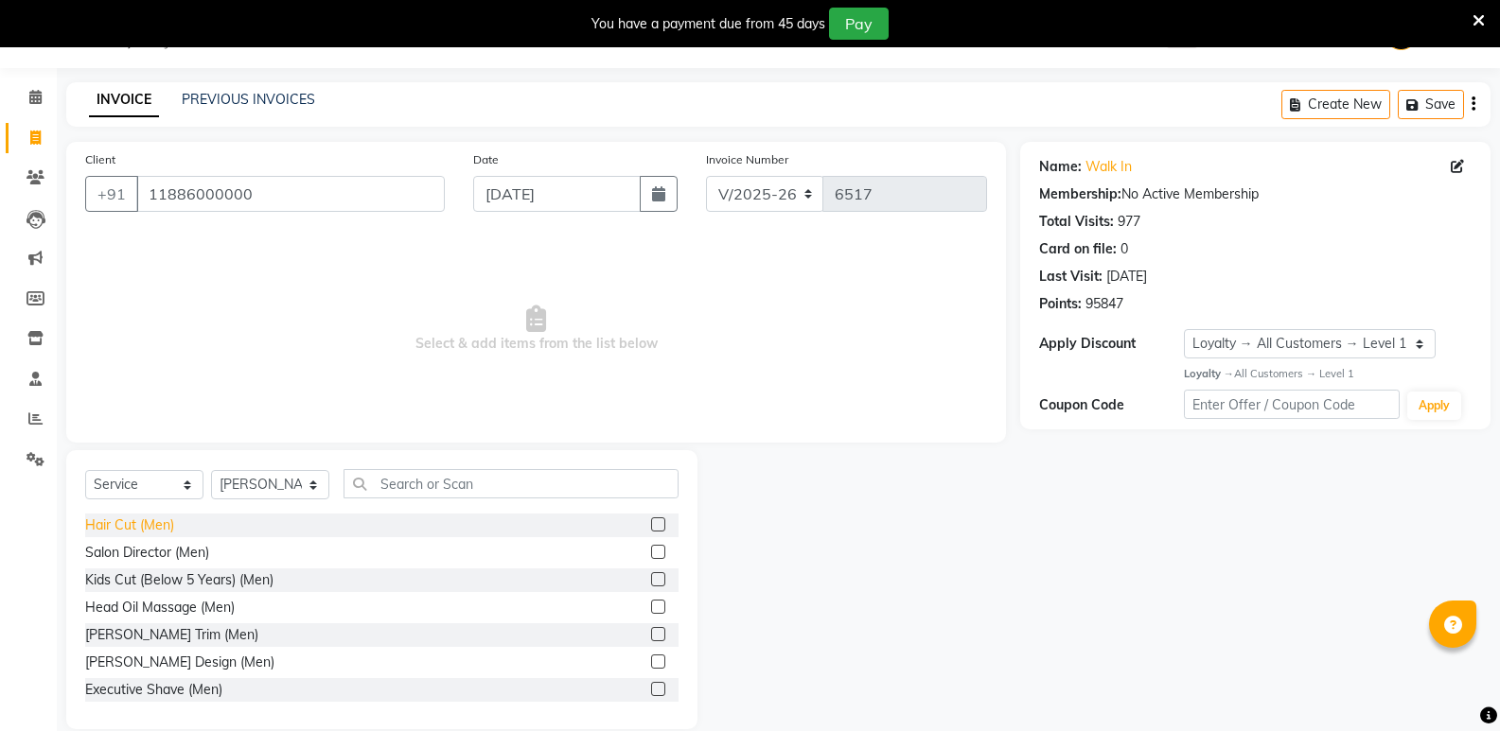
click at [145, 525] on div "Hair Cut (Men)" at bounding box center [129, 526] width 89 height 20
checkbox input "false"
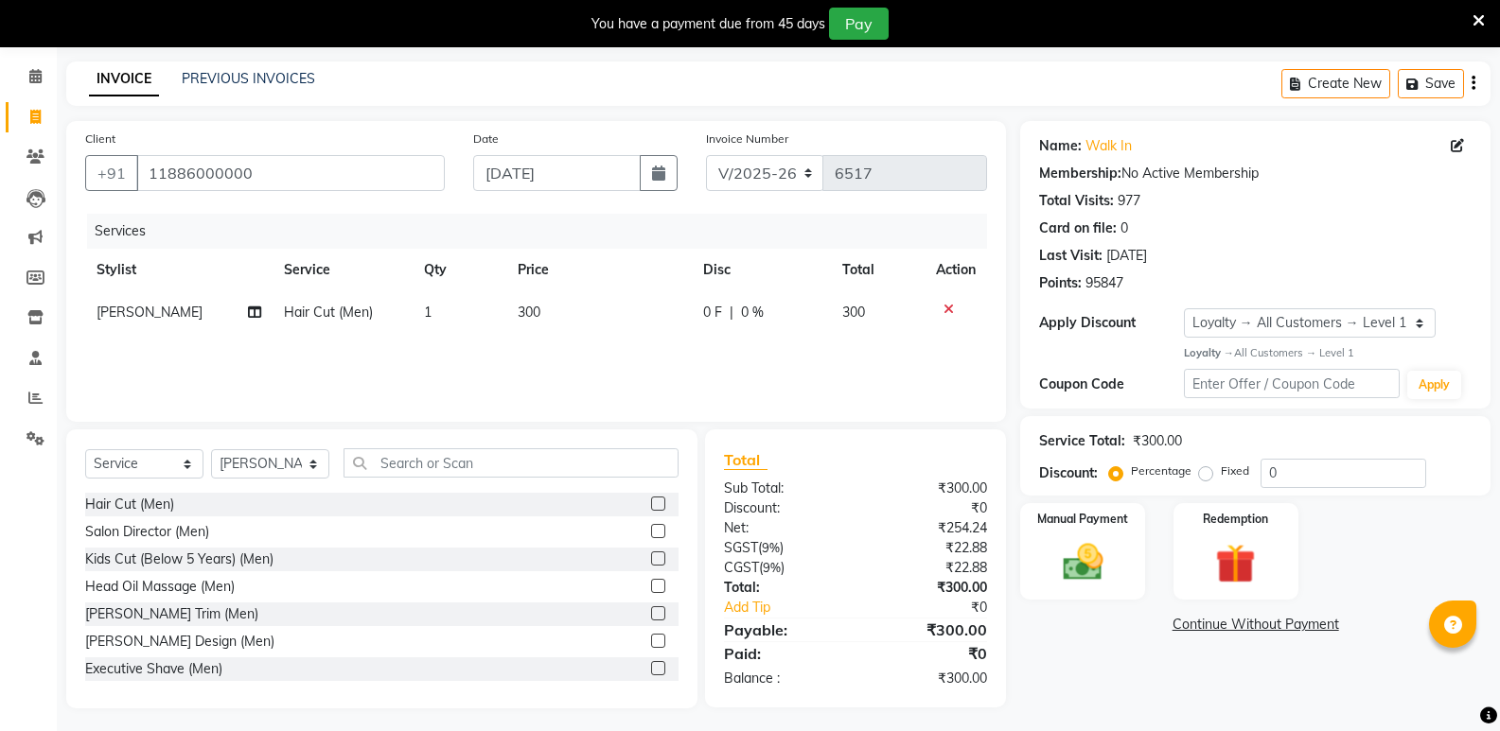
scroll to position [74, 0]
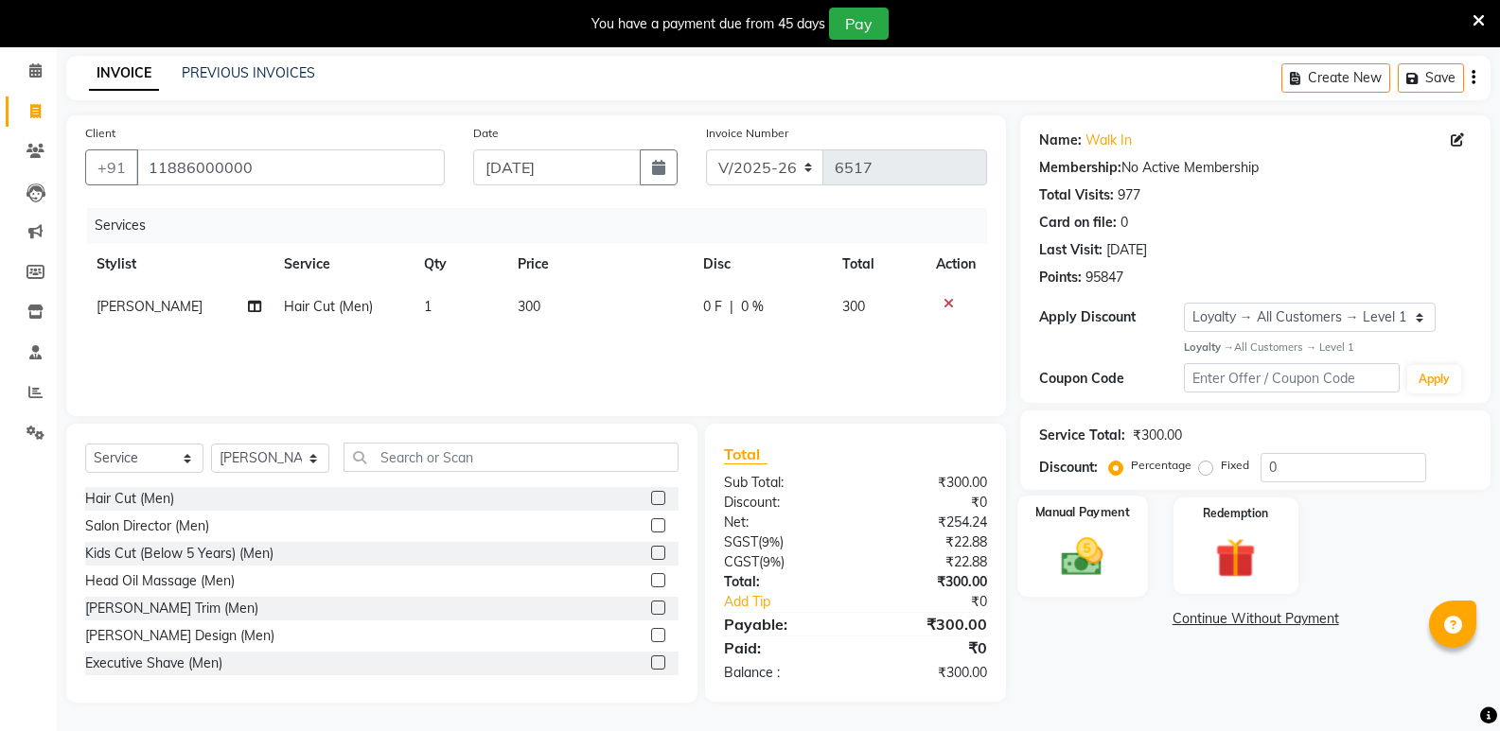
click at [1070, 562] on img at bounding box center [1081, 557] width 67 height 48
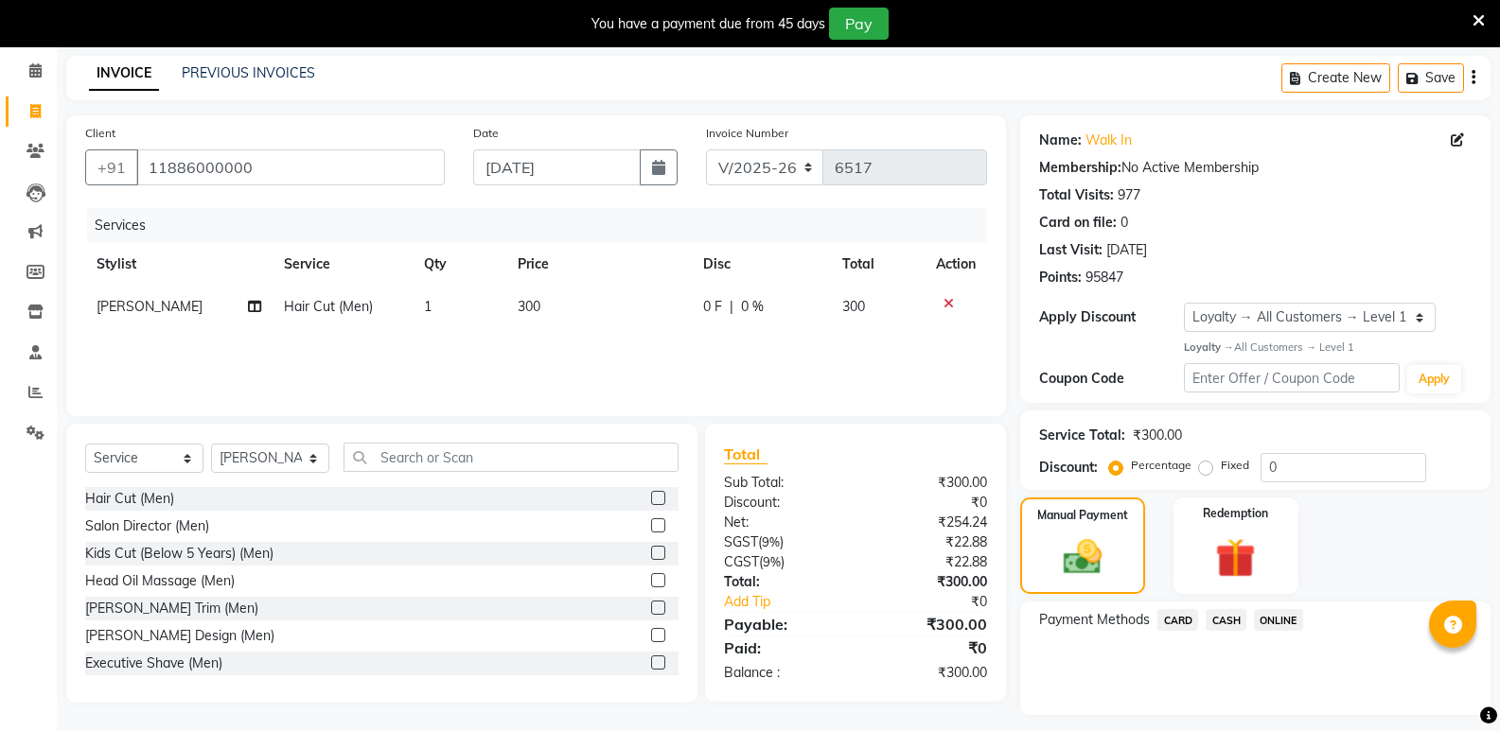
click at [1229, 621] on span "CASH" at bounding box center [1225, 620] width 41 height 22
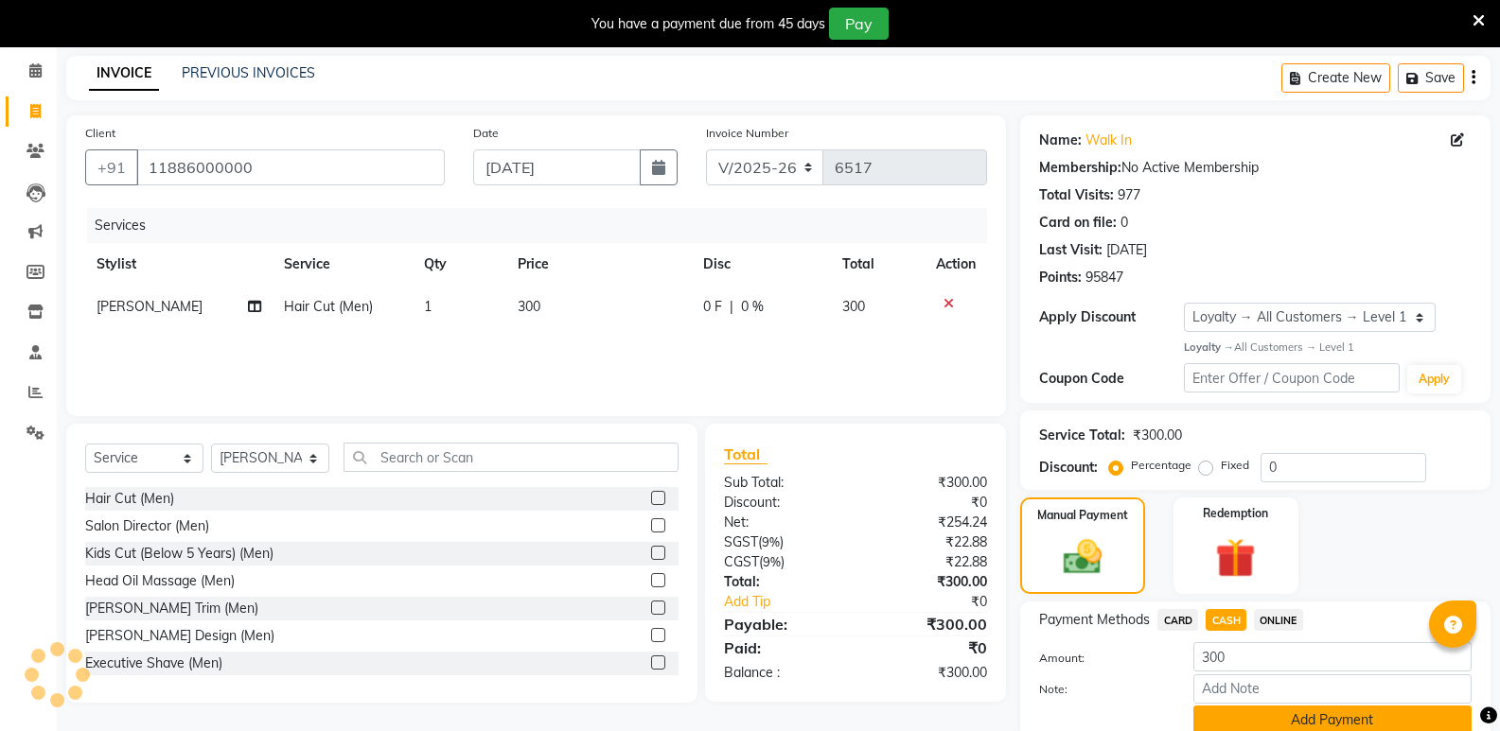
click at [1210, 713] on button "Add Payment" at bounding box center [1332, 720] width 278 height 29
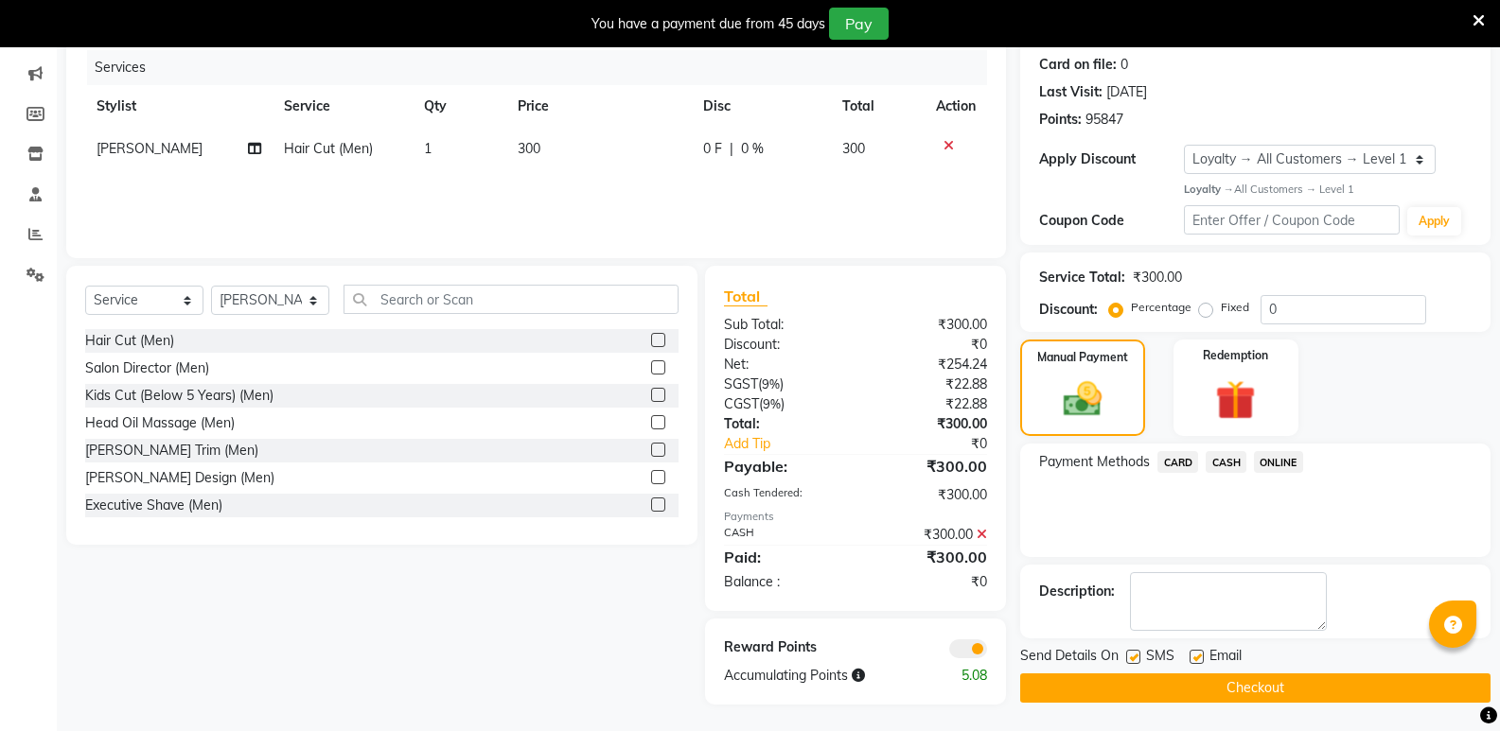
scroll to position [234, 0]
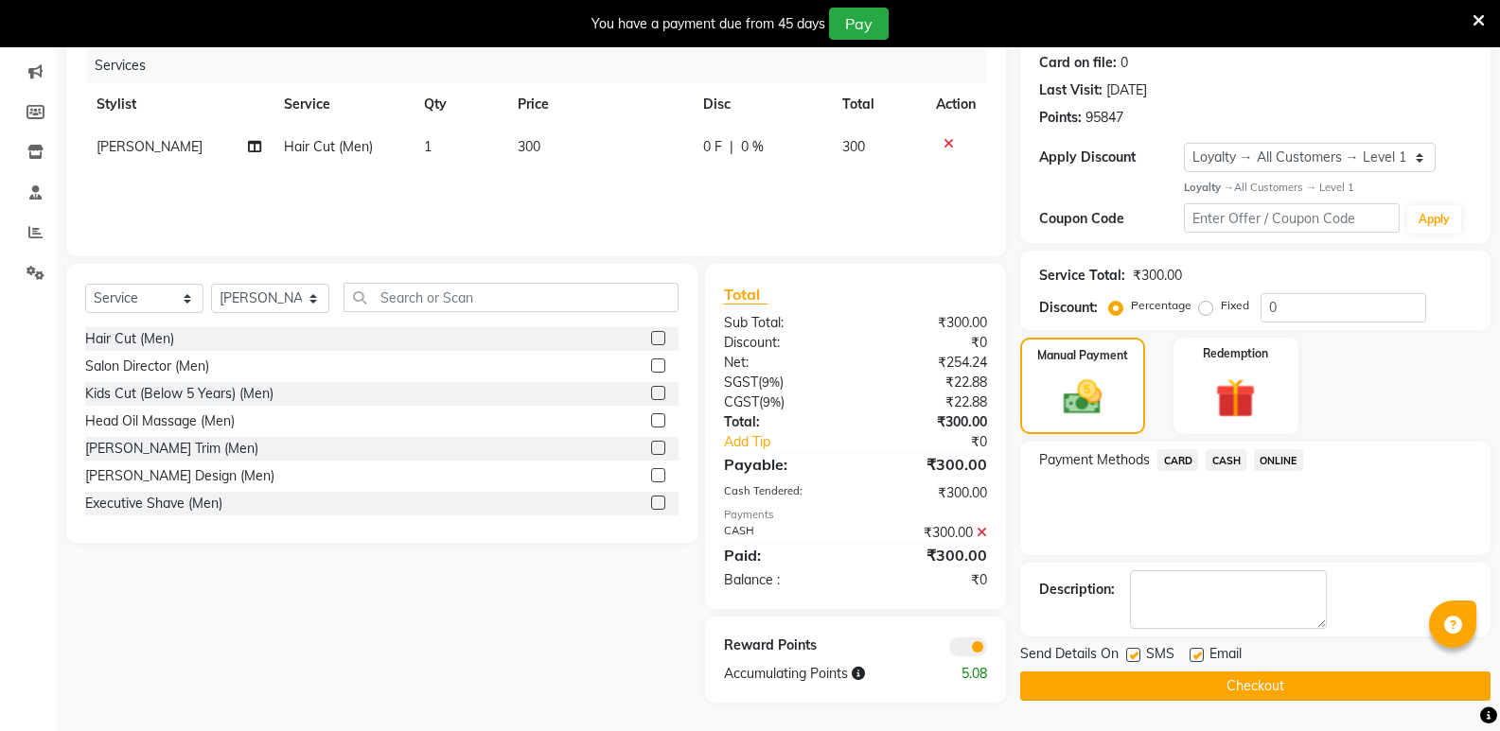
click at [1215, 679] on button "Checkout" at bounding box center [1255, 686] width 470 height 29
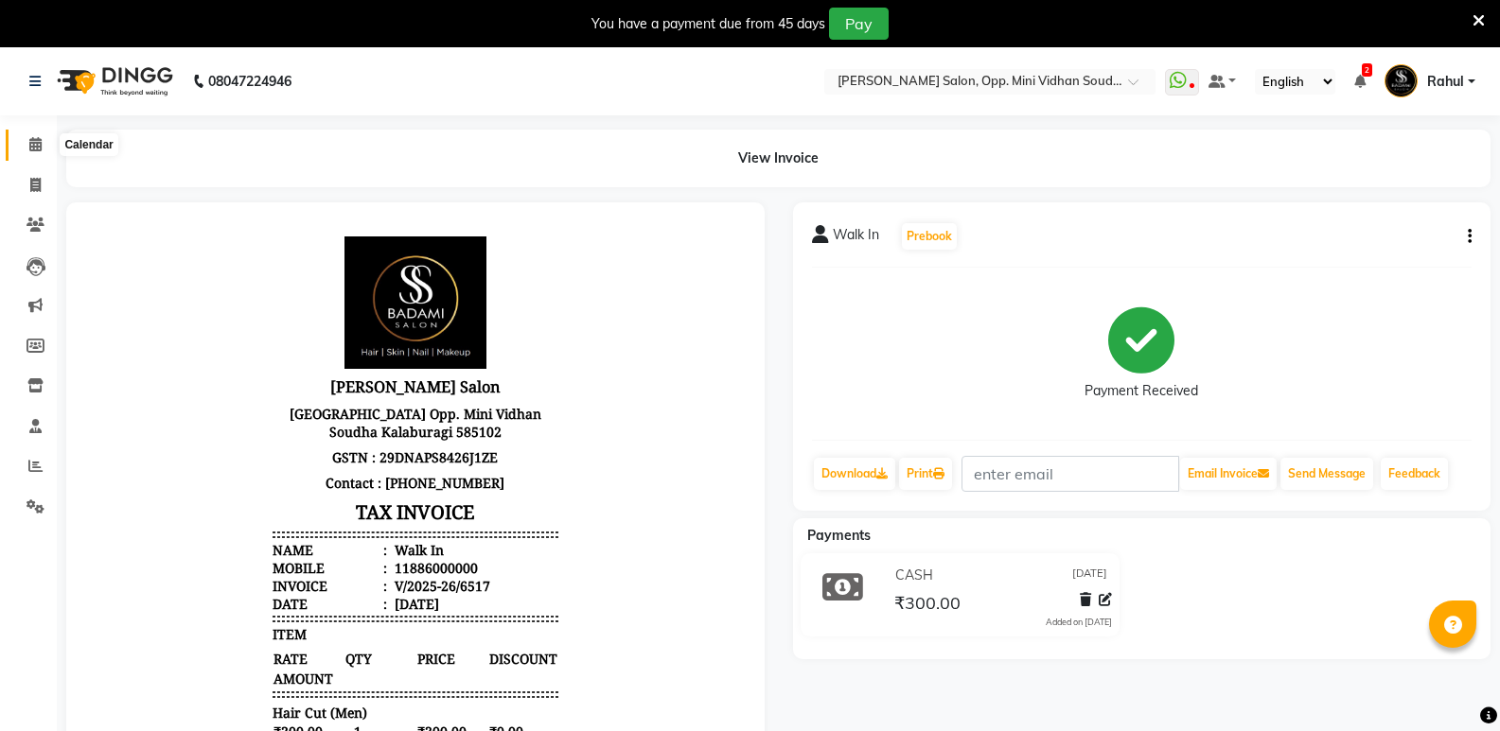
click at [31, 150] on icon at bounding box center [35, 144] width 12 height 14
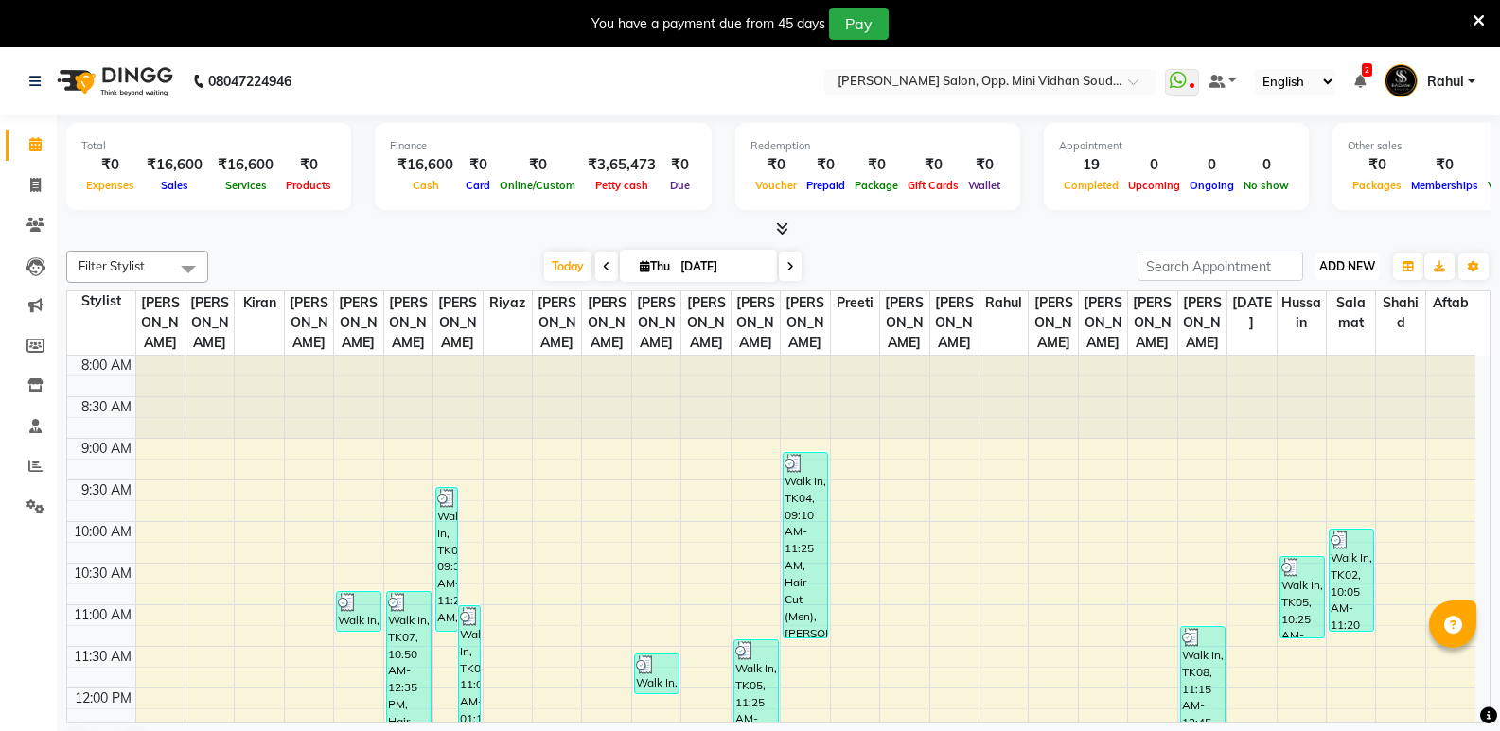
click at [1335, 263] on span "ADD NEW" at bounding box center [1347, 266] width 56 height 14
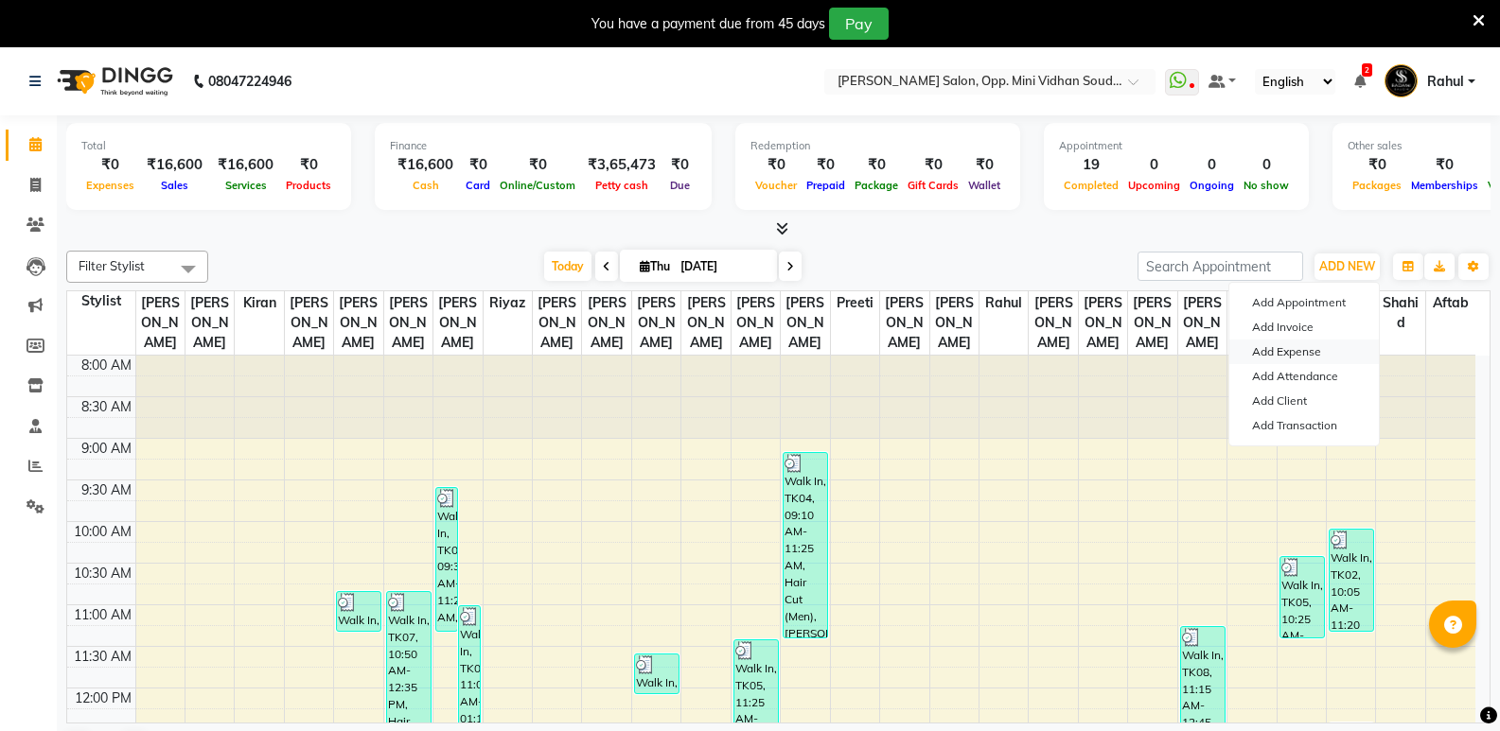
click at [1270, 342] on link "Add Expense" at bounding box center [1304, 352] width 150 height 25
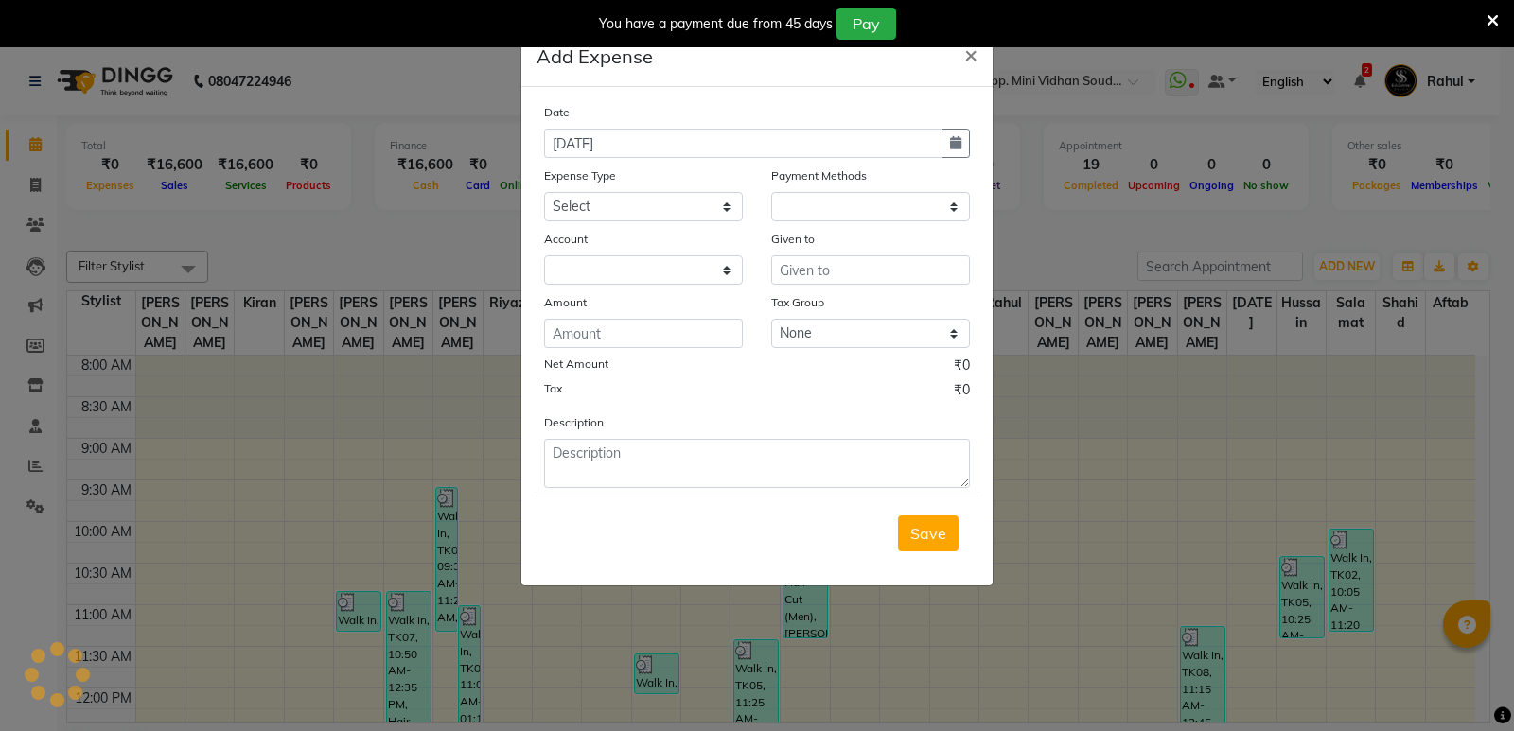
select select "1"
select select "3356"
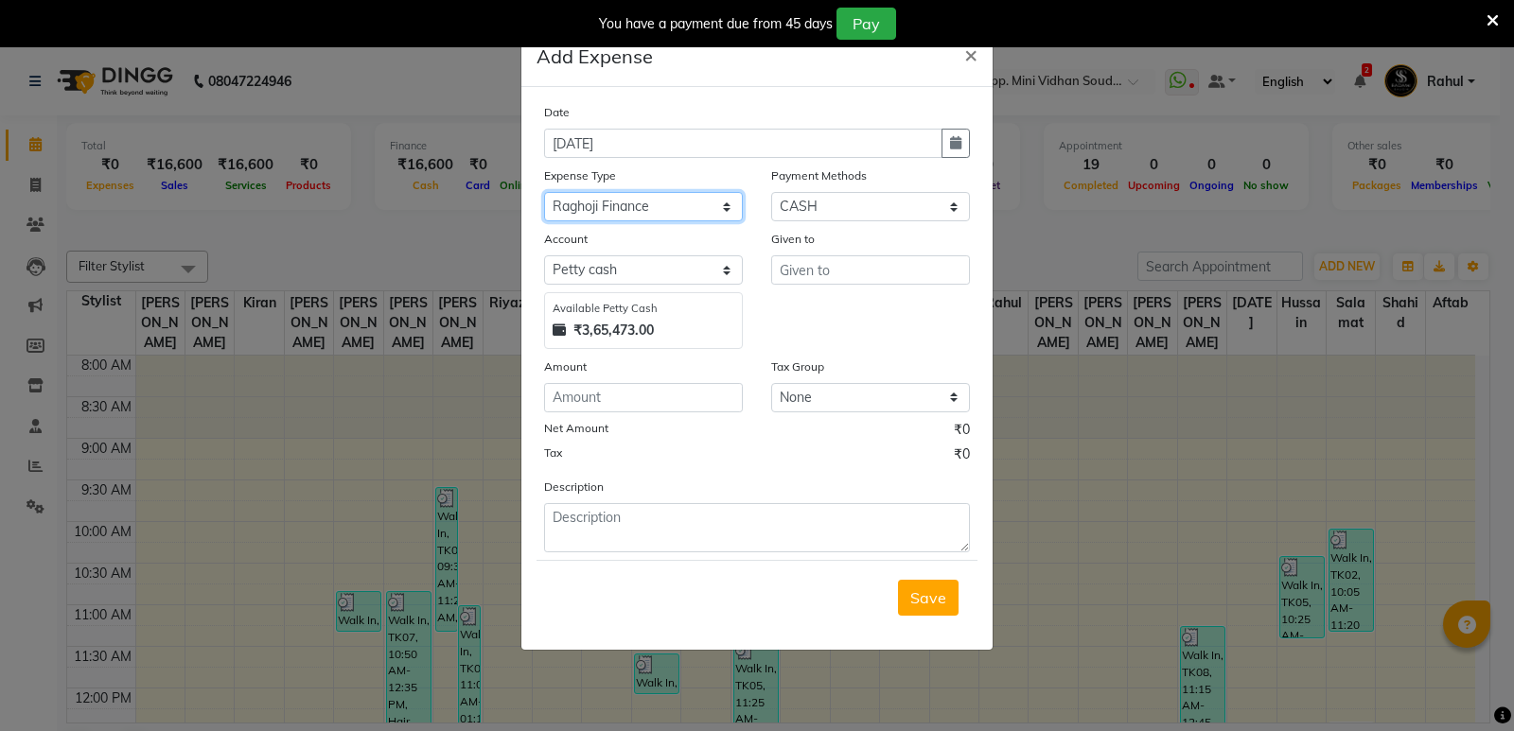
select select "14137"
type input "[PERSON_NAME]"
type input "500"
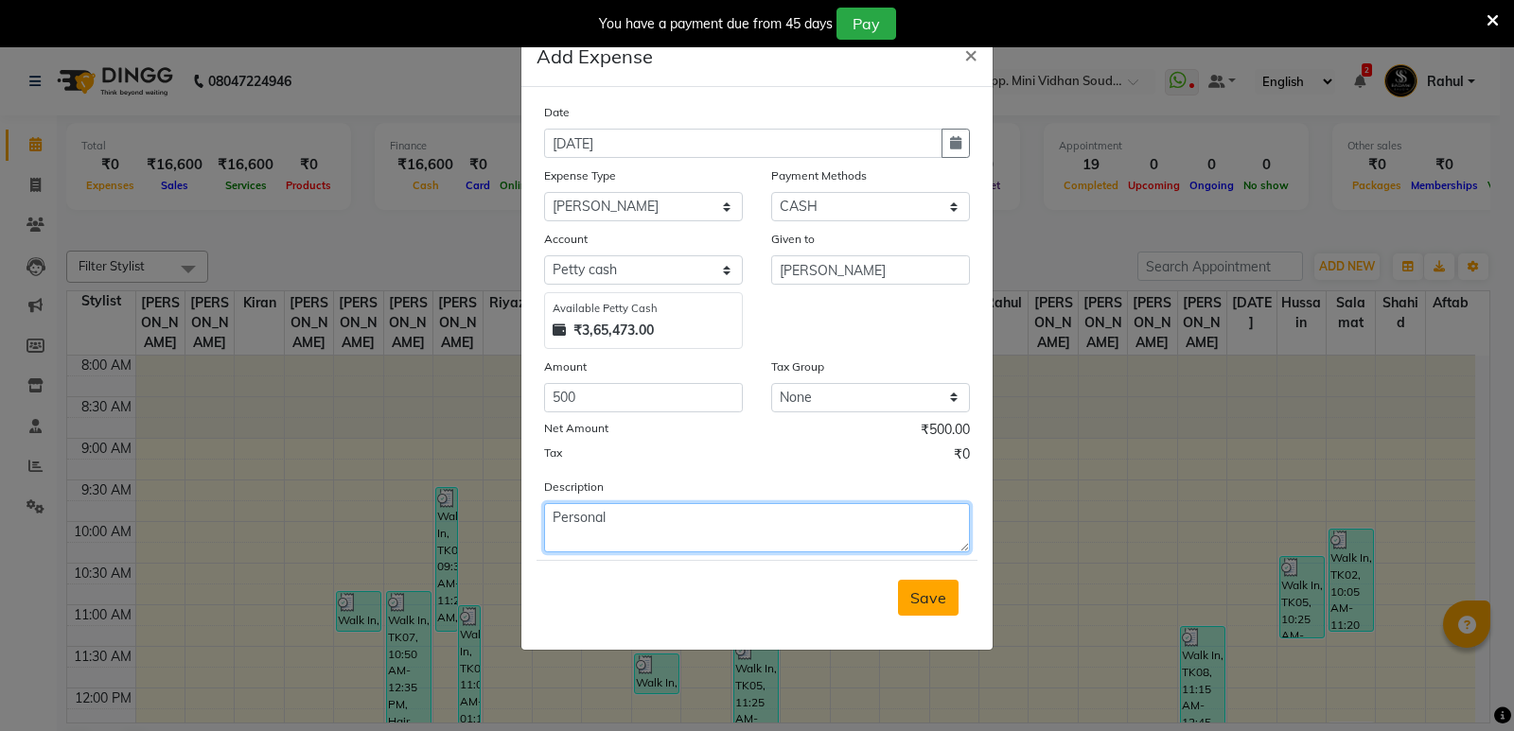
type textarea "Personal"
click at [943, 605] on span "Save" at bounding box center [928, 598] width 36 height 19
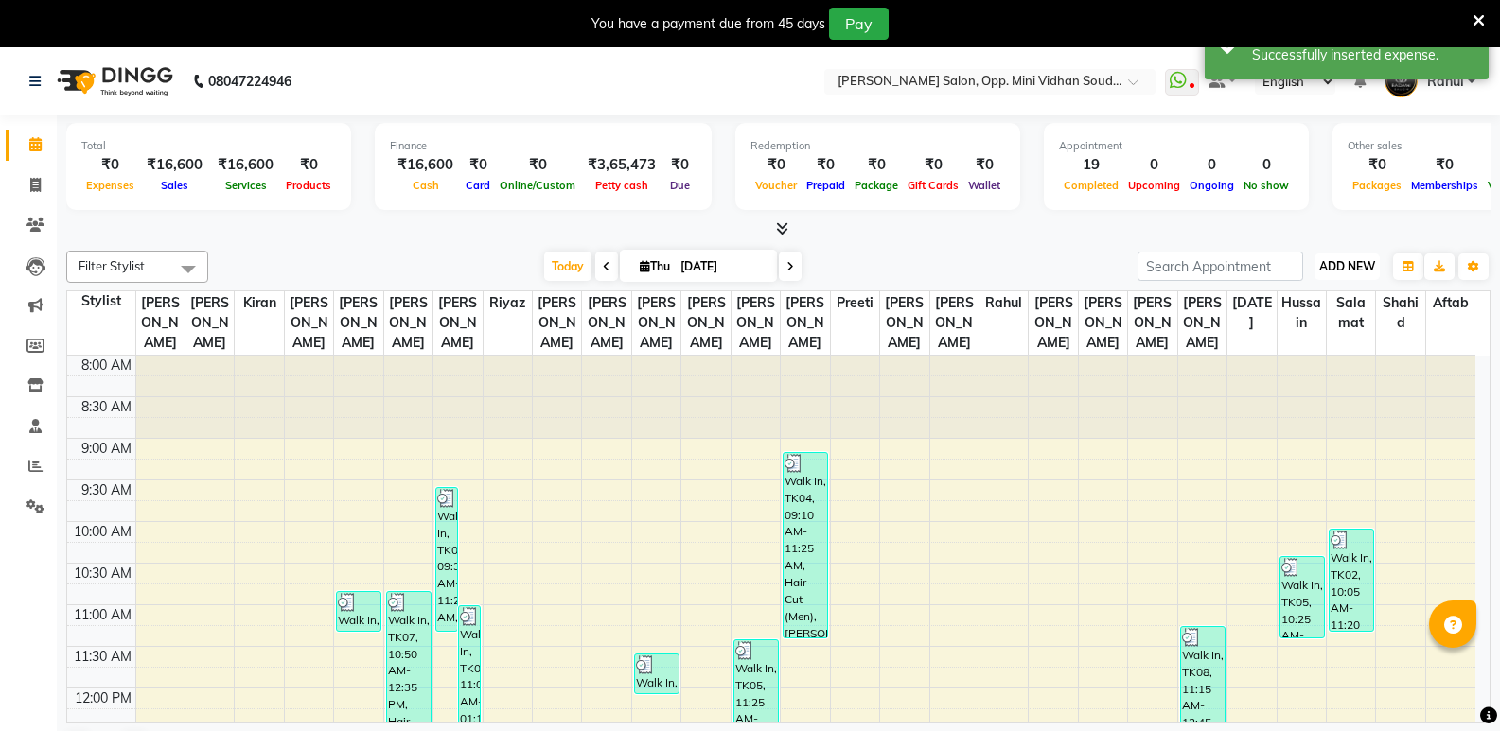
click at [1344, 268] on span "ADD NEW" at bounding box center [1347, 266] width 56 height 14
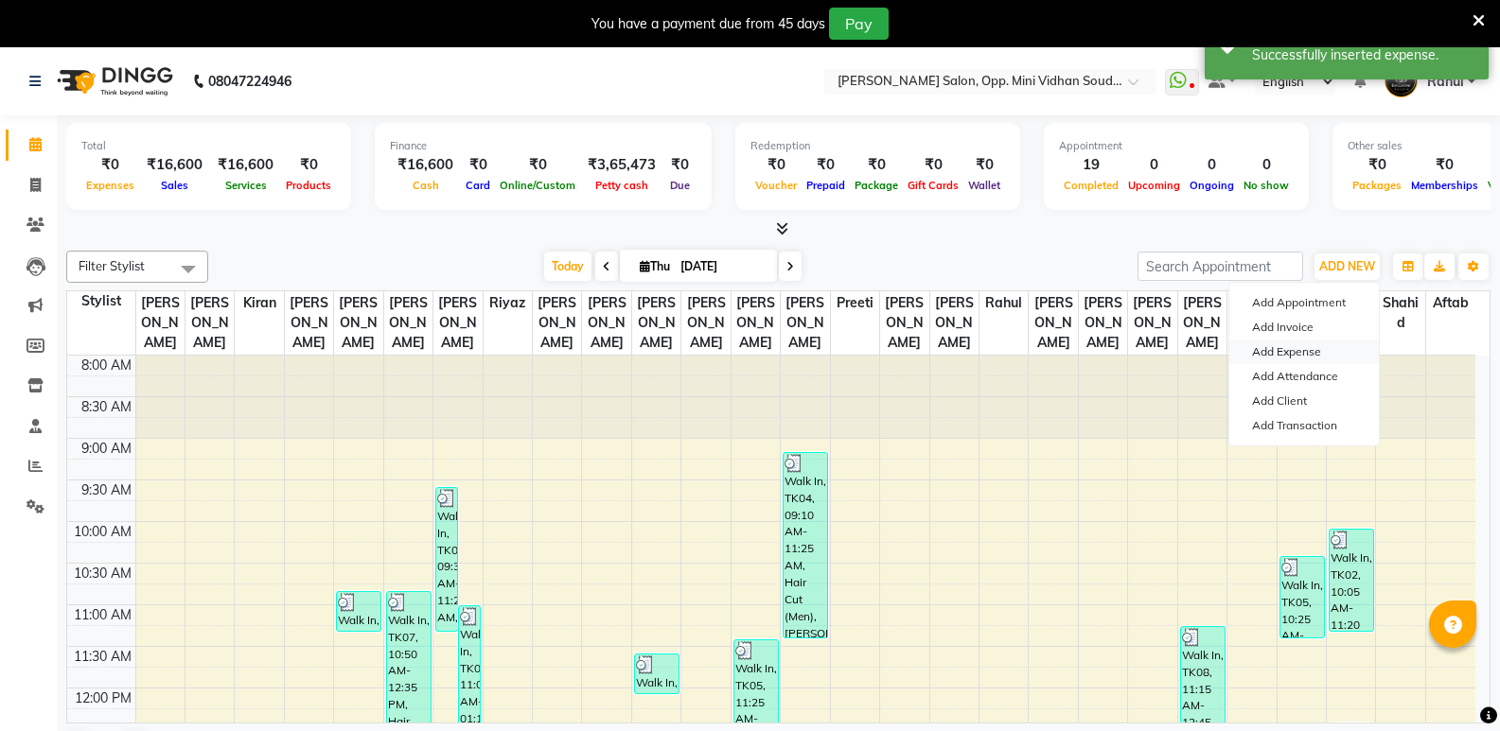
click at [1309, 353] on link "Add Expense" at bounding box center [1304, 352] width 150 height 25
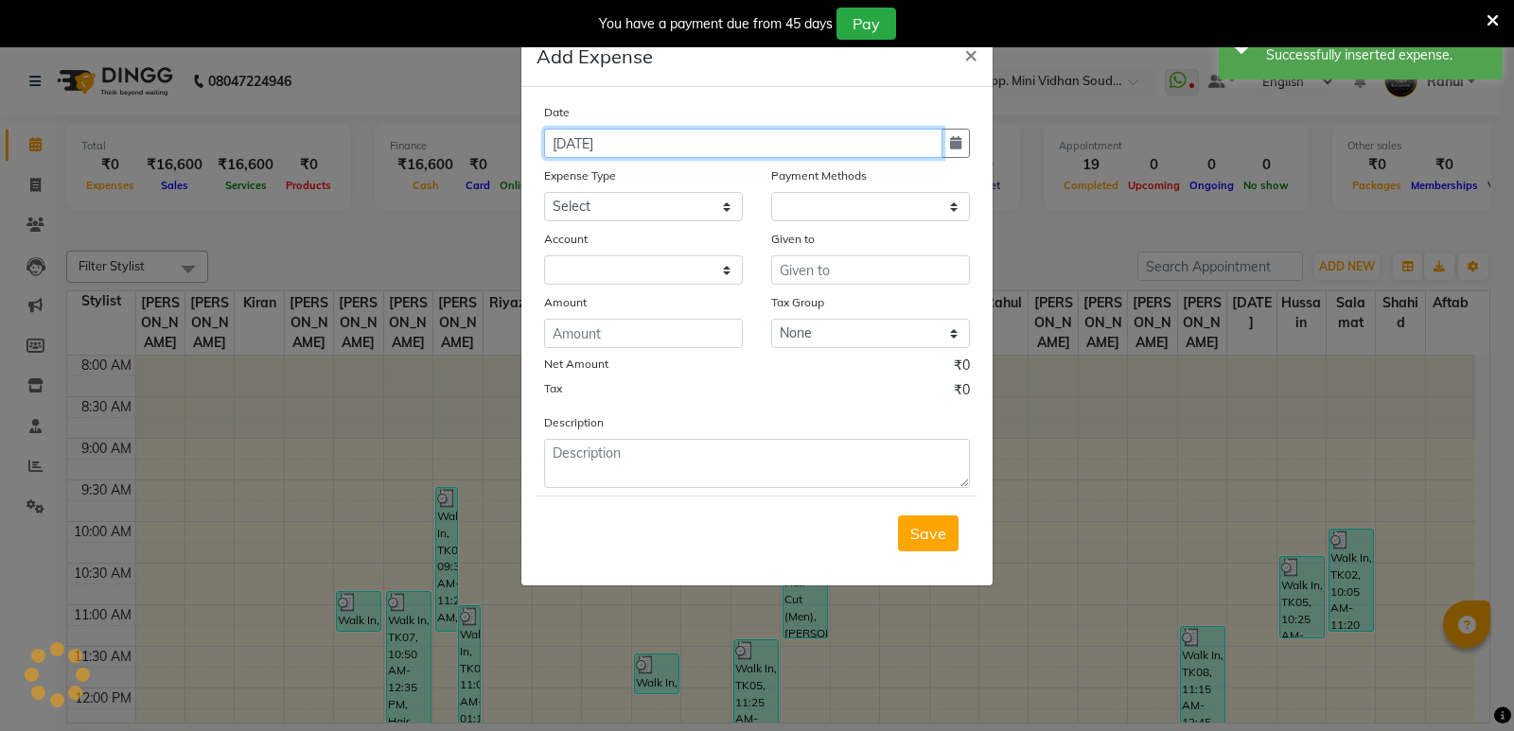
select select "1"
select select "3356"
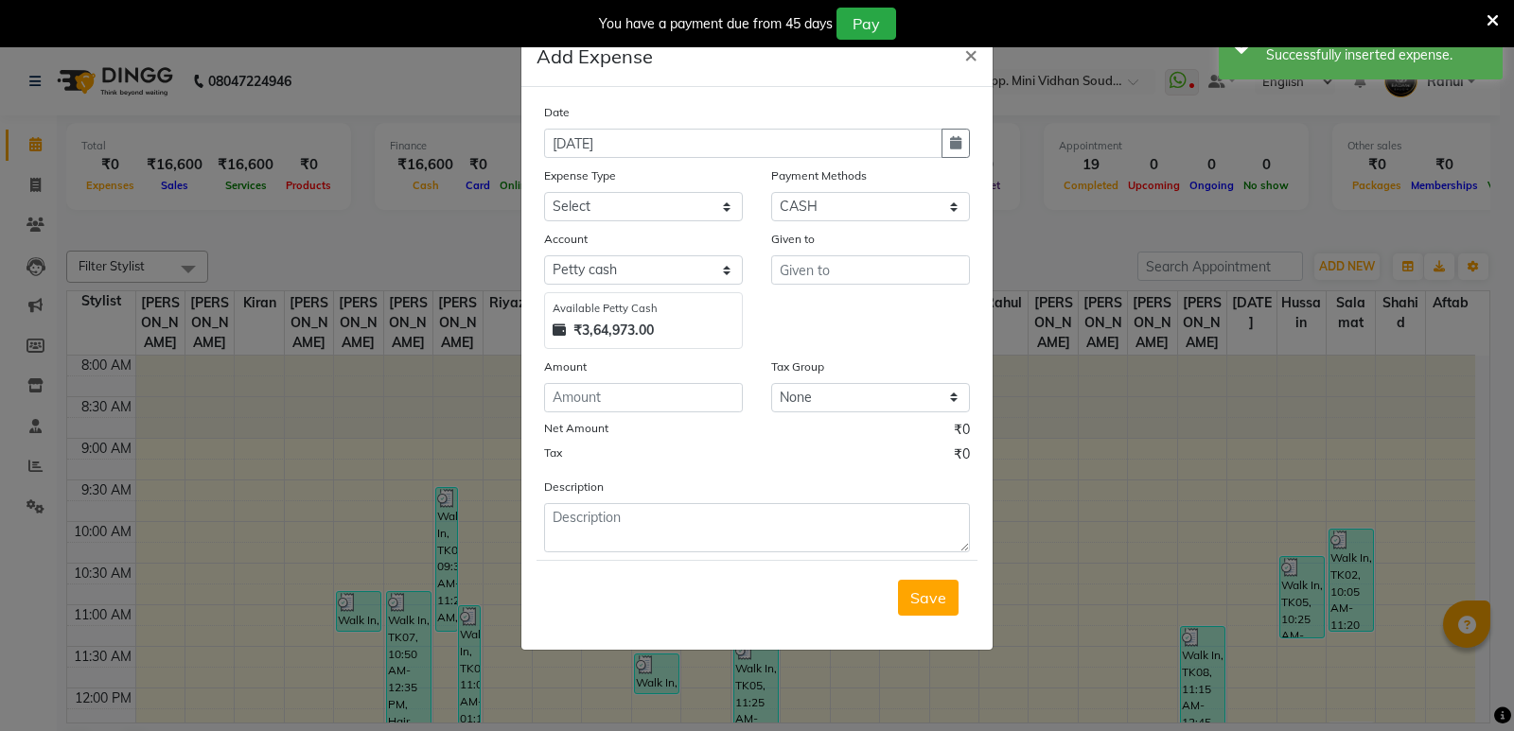
click at [388, 269] on ngb-modal-window "Add Expense × Date [DATE] Expense Type Select Abhishek Gutedar AC Service Advan…" at bounding box center [757, 365] width 1514 height 731
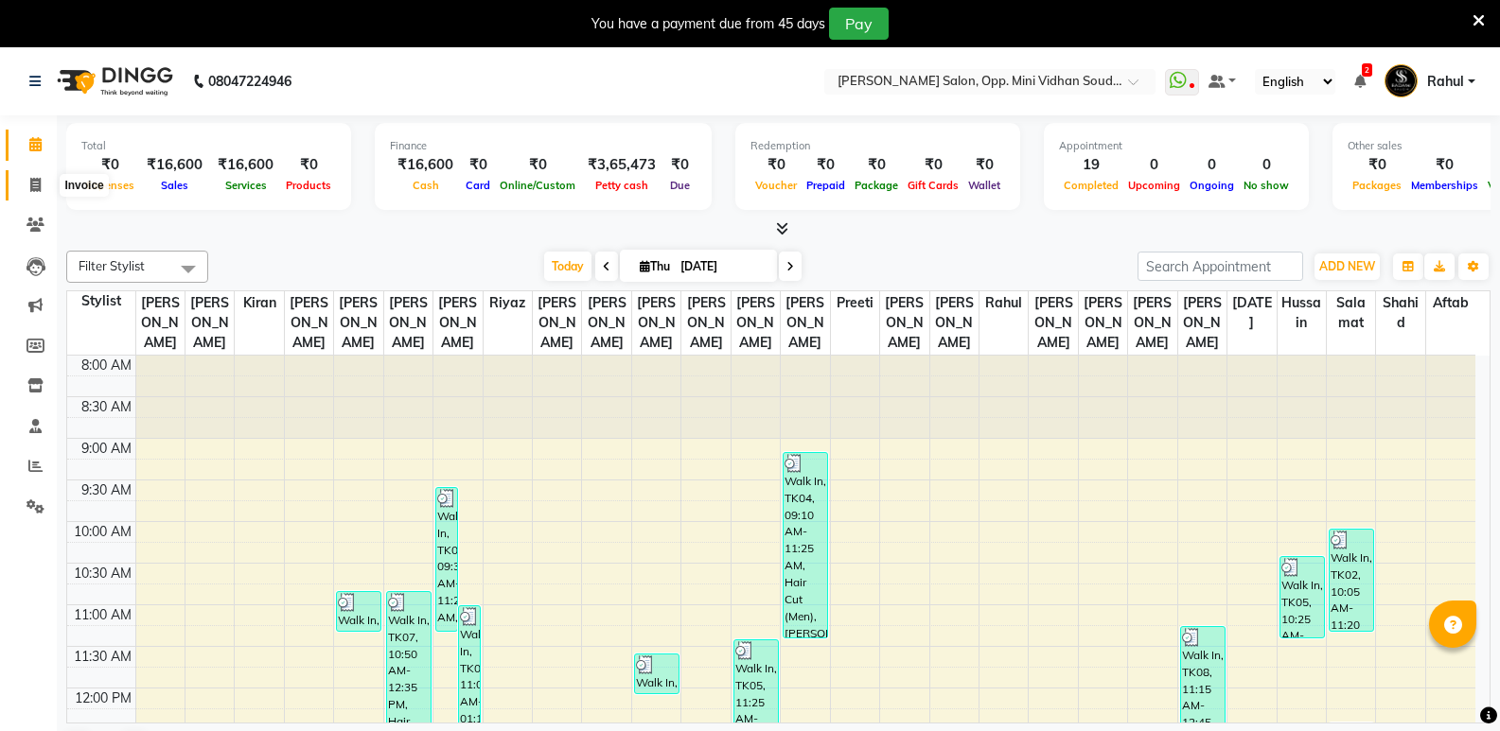
click at [39, 185] on icon at bounding box center [35, 185] width 10 height 14
select select "service"
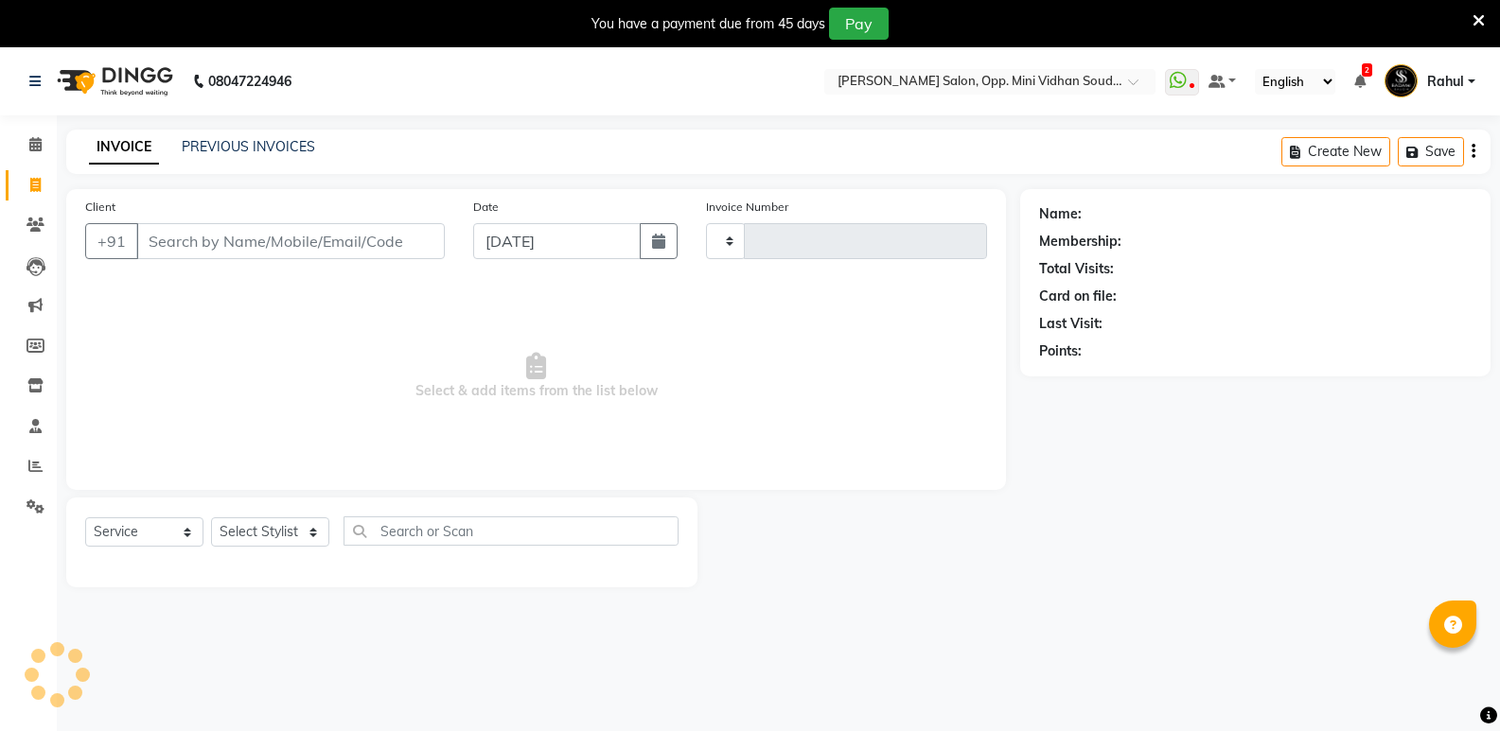
type input "w"
type input "6518"
type input "wa"
select select "4533"
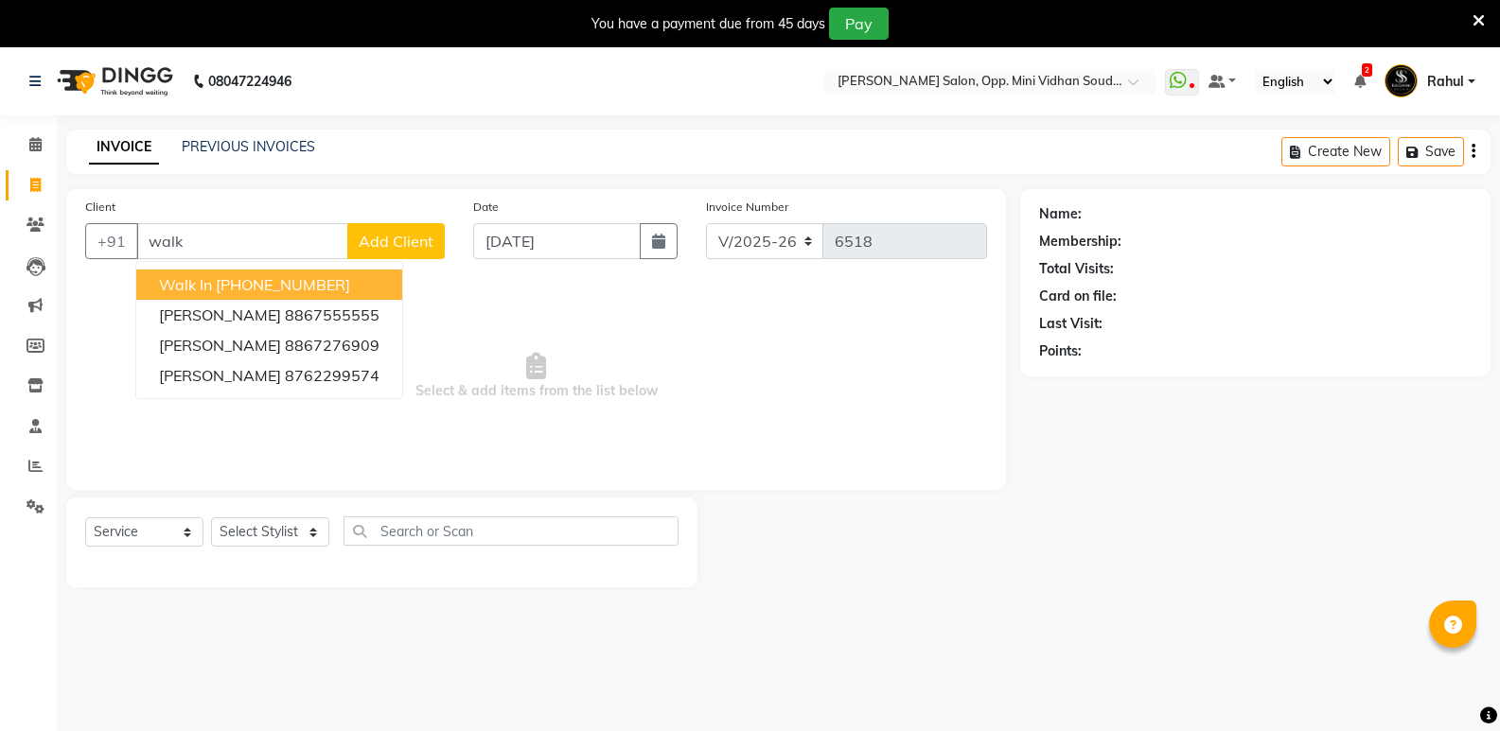
click at [257, 286] on ngb-highlight "[PHONE_NUMBER]" at bounding box center [283, 284] width 134 height 19
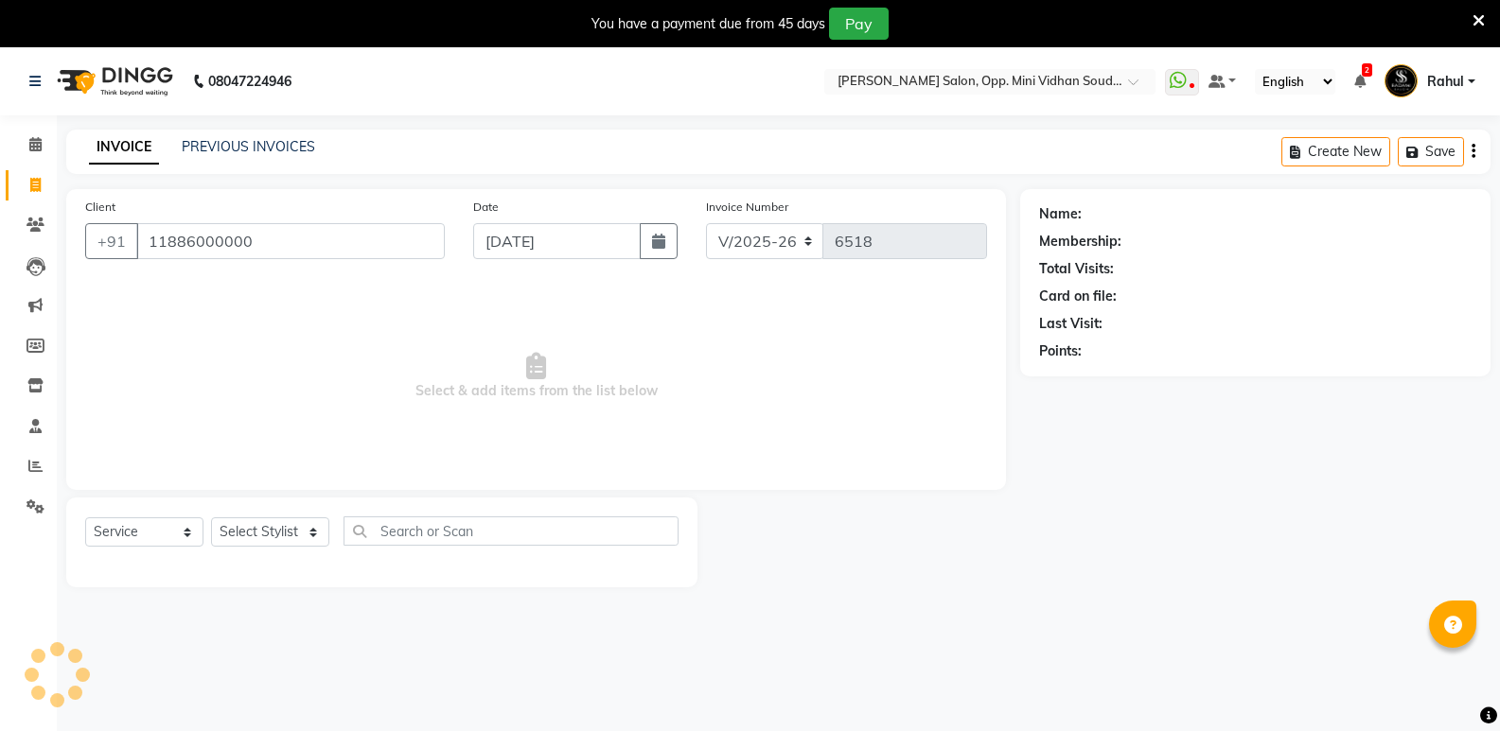
type input "11886000000"
click at [266, 544] on select "Select Stylist [PERSON_NAME] [PERSON_NAME] [PERSON_NAME] Mallu [PERSON_NAME] [P…" at bounding box center [270, 532] width 118 height 29
select select "1: Object"
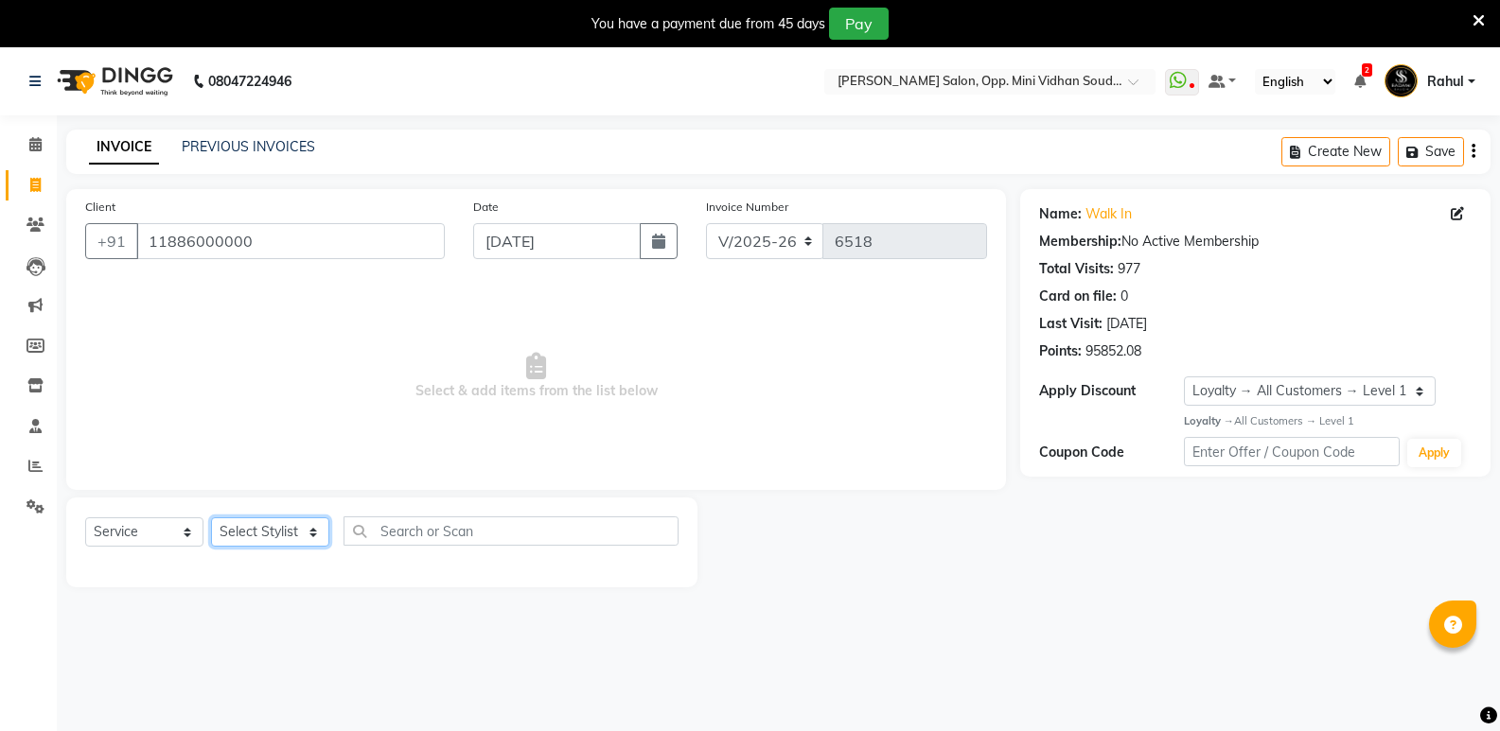
select select "70683"
click at [211, 518] on select "Select Stylist [PERSON_NAME] [PERSON_NAME] [PERSON_NAME] Mallu [PERSON_NAME] [P…" at bounding box center [270, 532] width 118 height 29
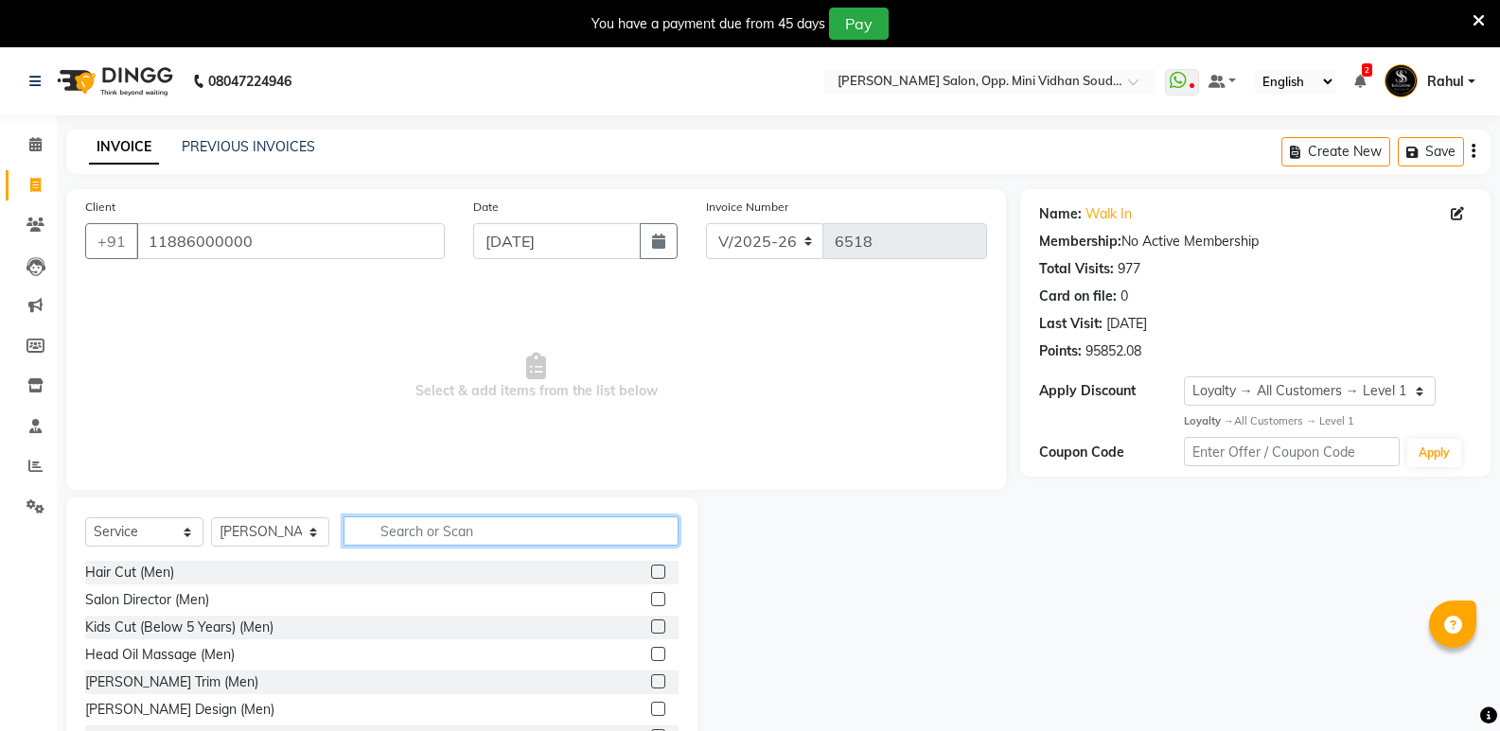
click at [443, 542] on input "text" at bounding box center [510, 531] width 335 height 29
type input "wom"
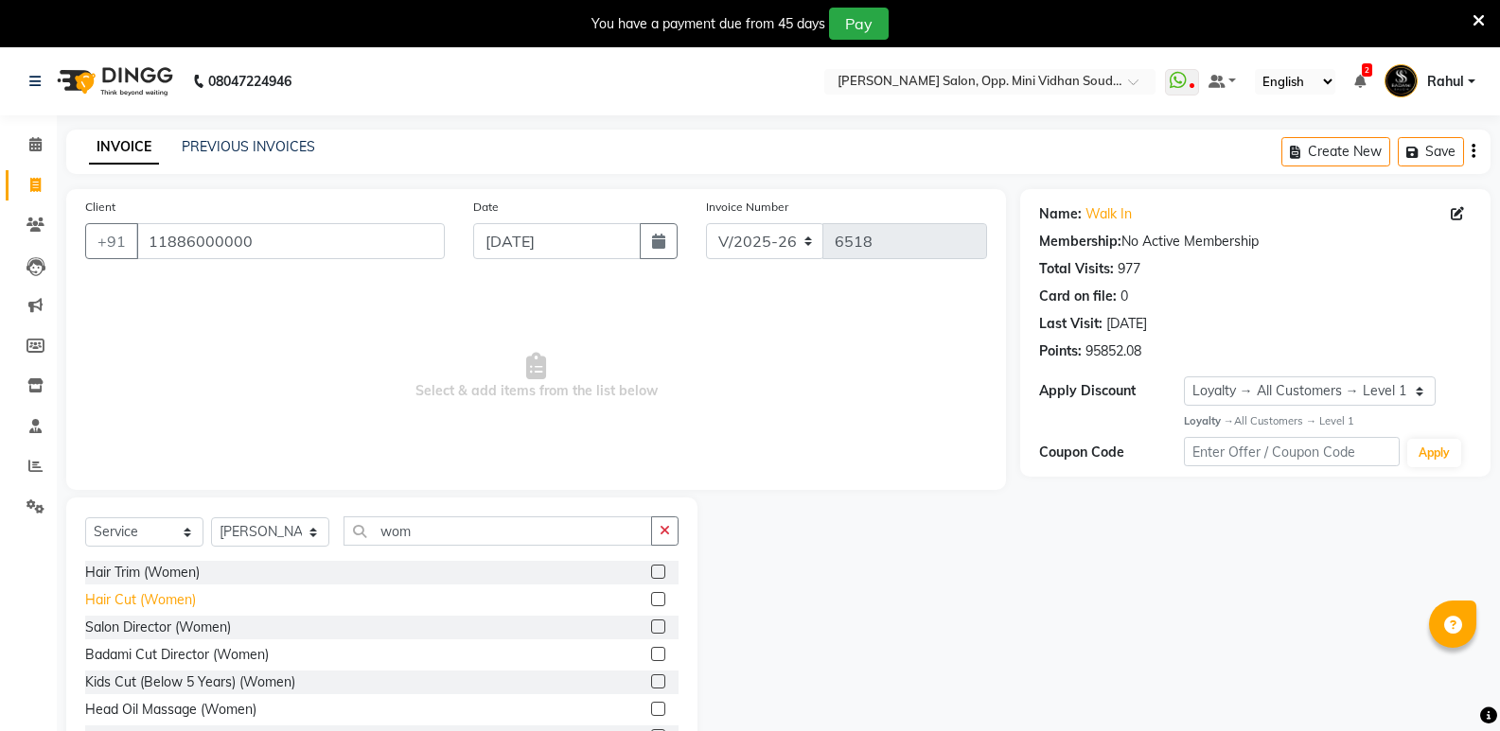
click at [138, 596] on div "Hair Cut (Women)" at bounding box center [140, 600] width 111 height 20
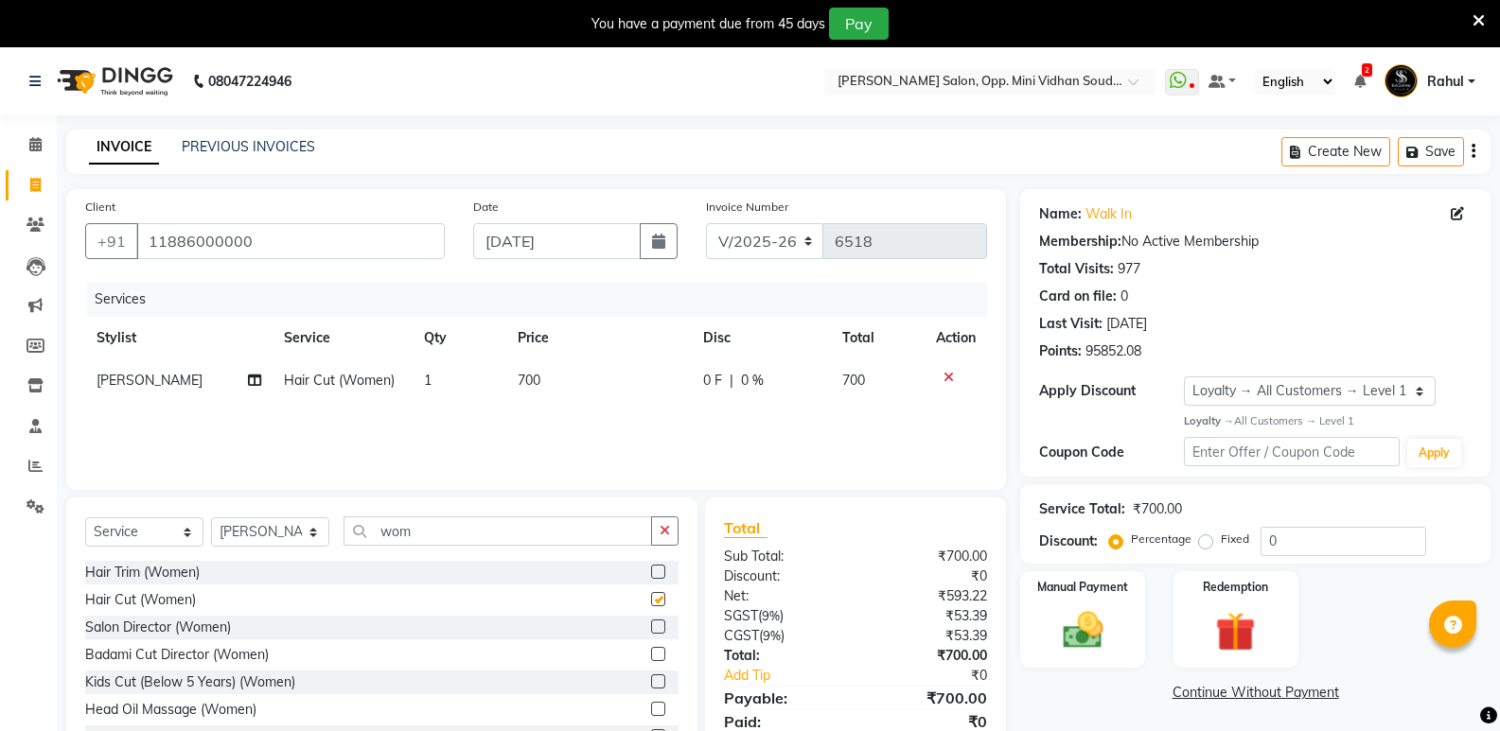
checkbox input "false"
drag, startPoint x: 441, startPoint y: 521, endPoint x: 344, endPoint y: 547, distance: 99.8
click at [344, 547] on div "Select Service Product Membership Package Voucher Prepaid Gift Card Select Styl…" at bounding box center [381, 539] width 593 height 44
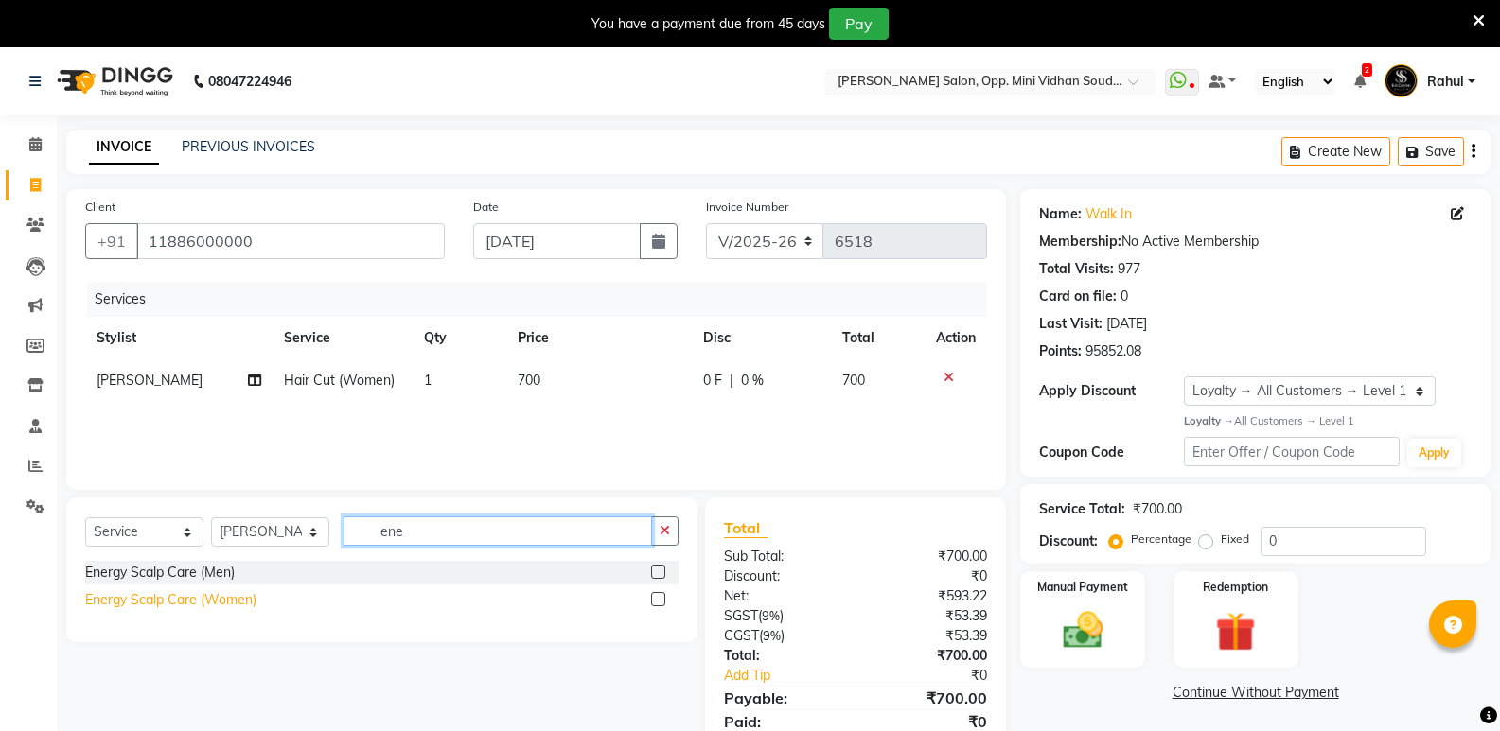
type input "ene"
click at [169, 599] on div "Energy Scalp Care (Women)" at bounding box center [170, 600] width 171 height 20
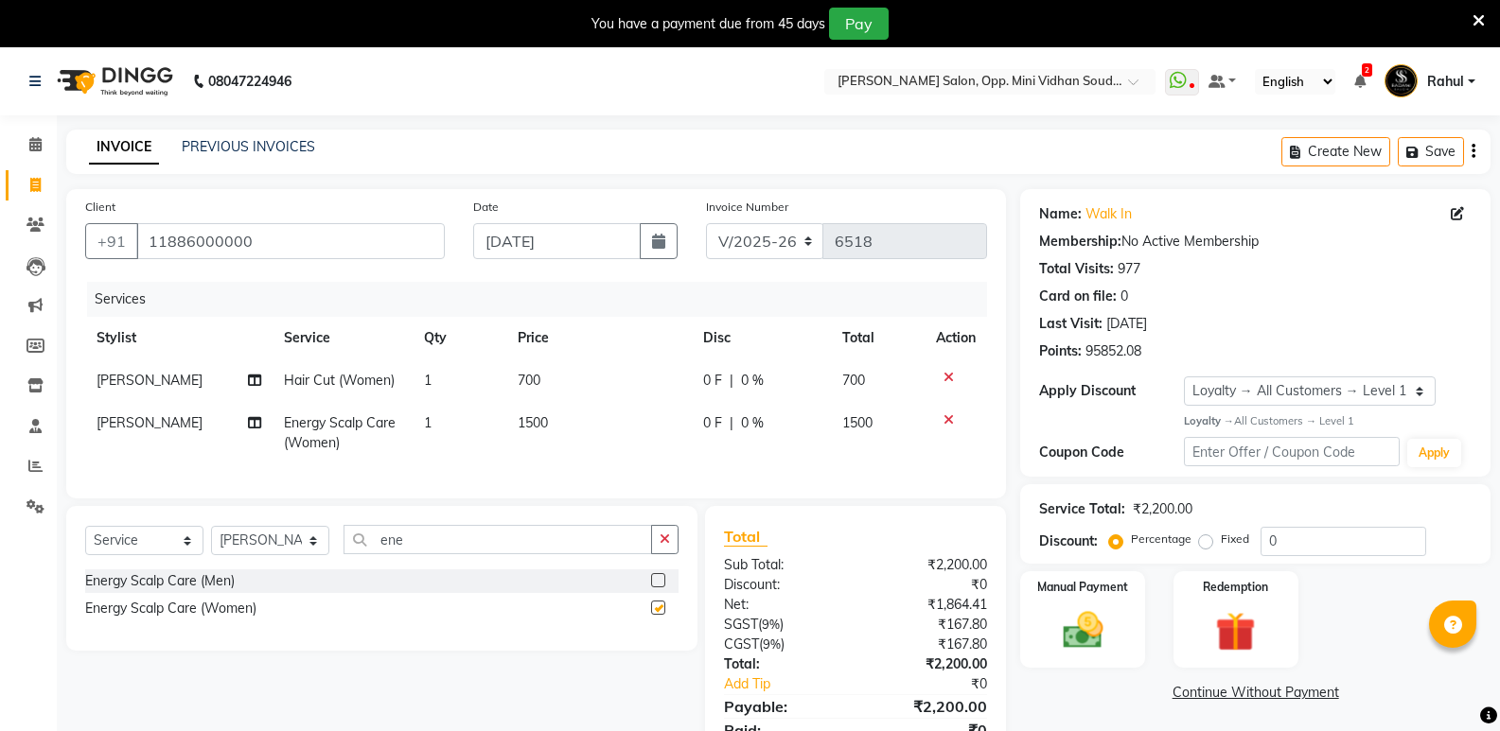
checkbox input "false"
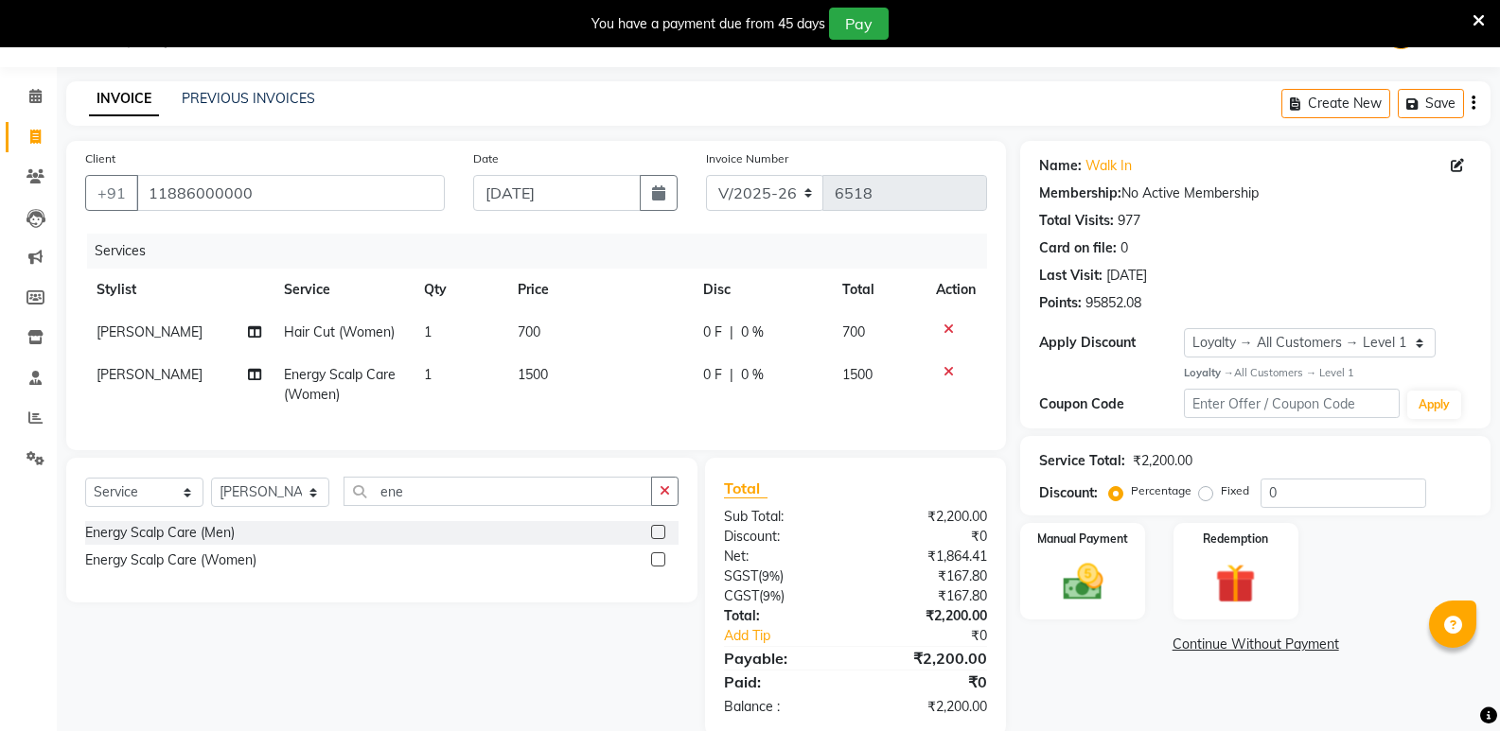
scroll to position [96, 0]
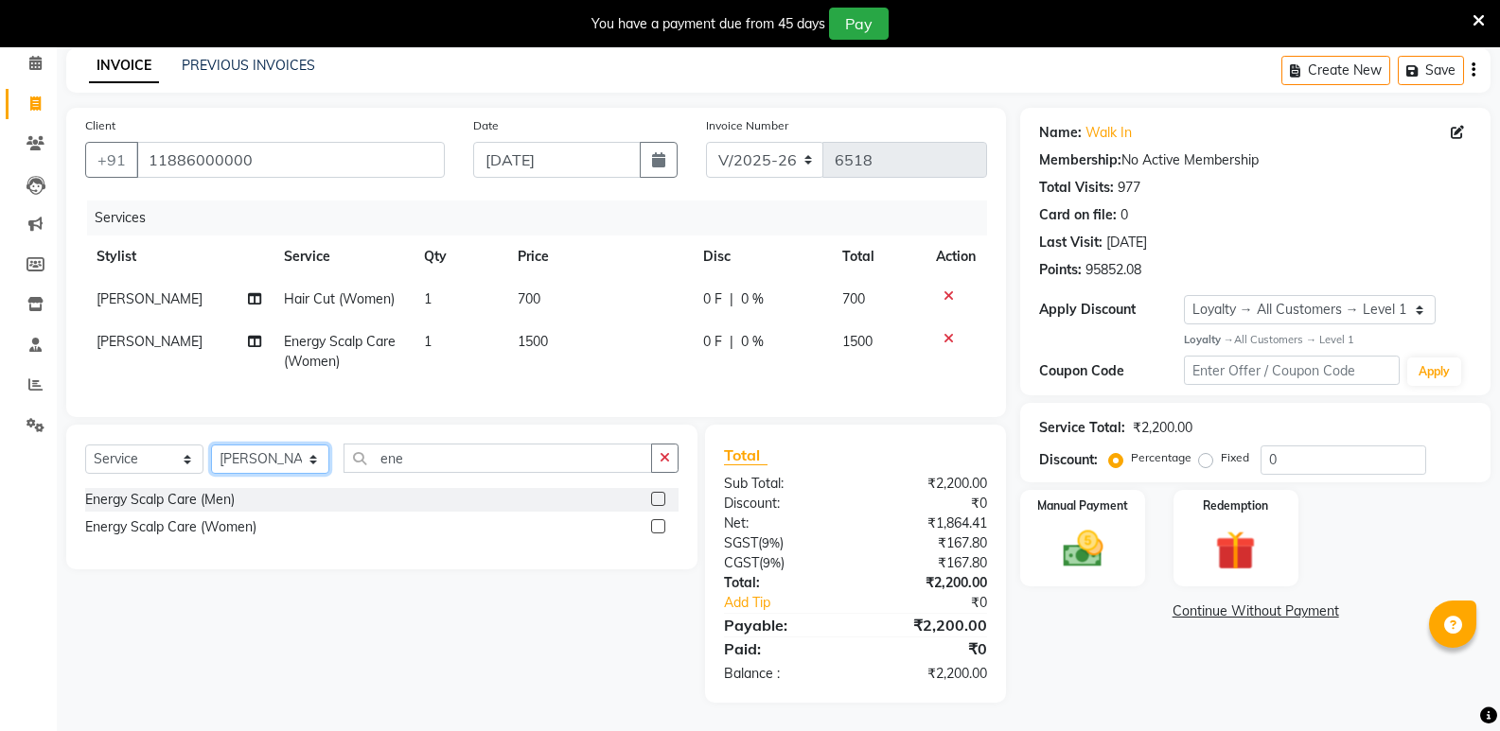
click at [269, 455] on select "Select Stylist [PERSON_NAME] [PERSON_NAME] [PERSON_NAME] Mallu [PERSON_NAME] [P…" at bounding box center [270, 459] width 118 height 29
select select "43648"
click at [211, 445] on select "Select Stylist [PERSON_NAME] [PERSON_NAME] [PERSON_NAME] Mallu [PERSON_NAME] [P…" at bounding box center [270, 459] width 118 height 29
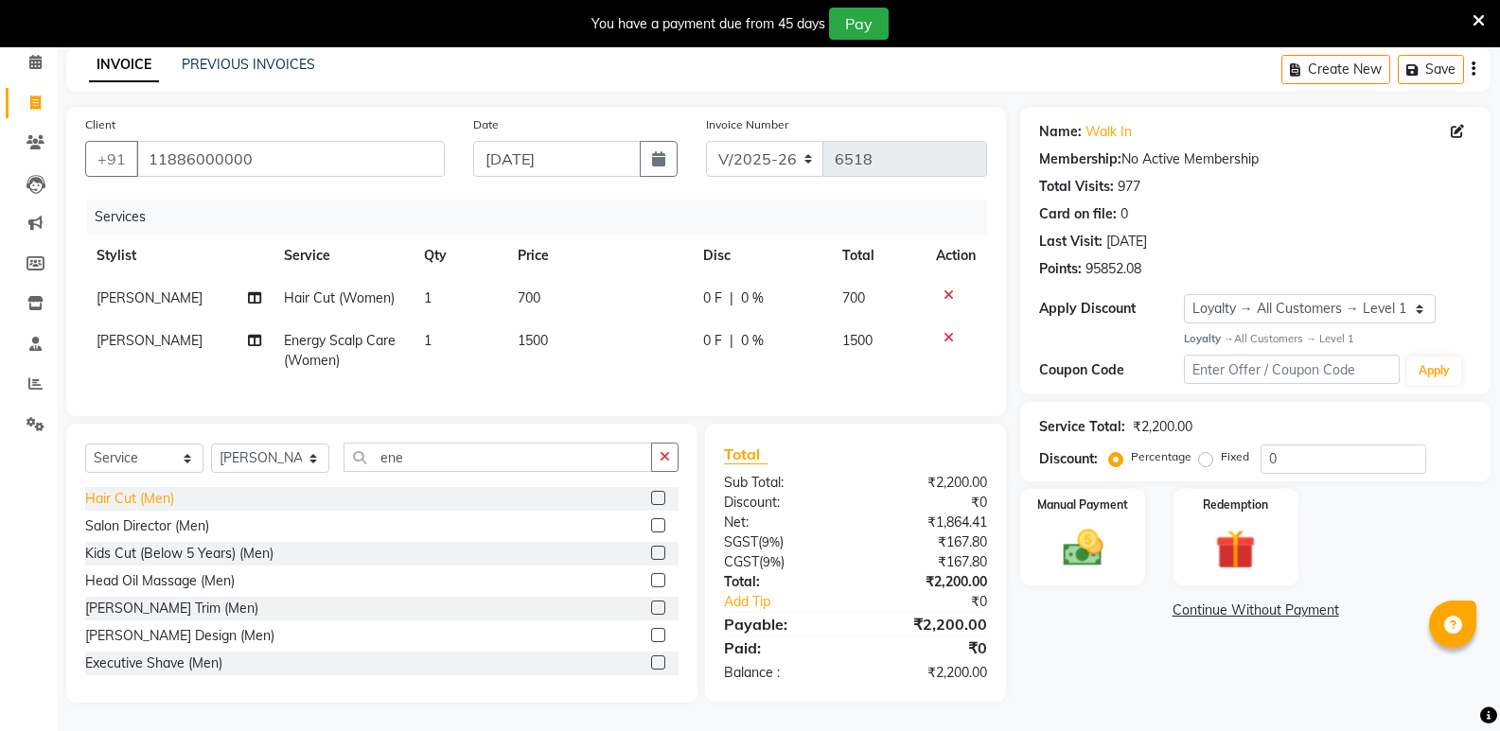
click at [141, 498] on div "Hair Cut (Men)" at bounding box center [129, 499] width 89 height 20
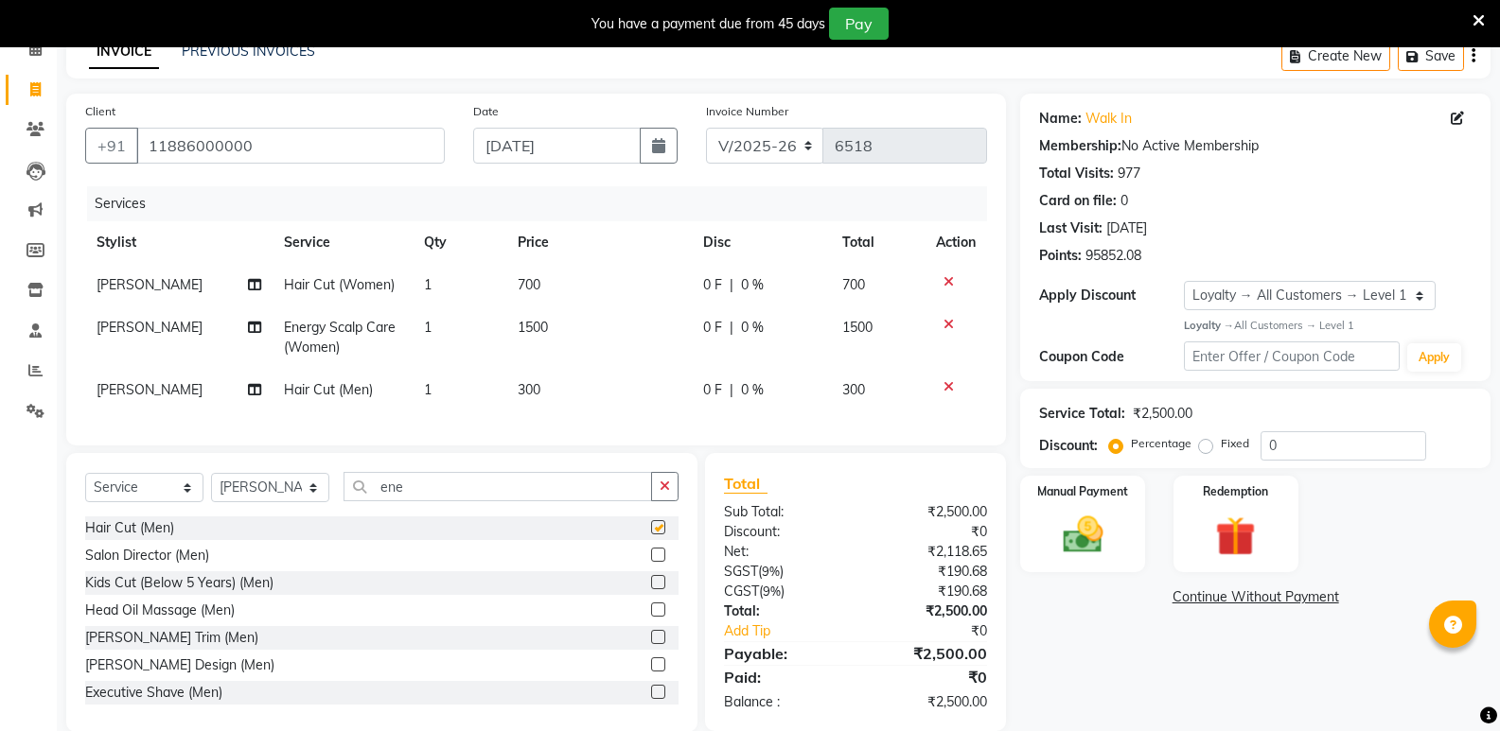
checkbox input "false"
drag, startPoint x: 408, startPoint y: 508, endPoint x: 354, endPoint y: 515, distance: 54.3
click at [354, 502] on input "ene" at bounding box center [497, 486] width 308 height 29
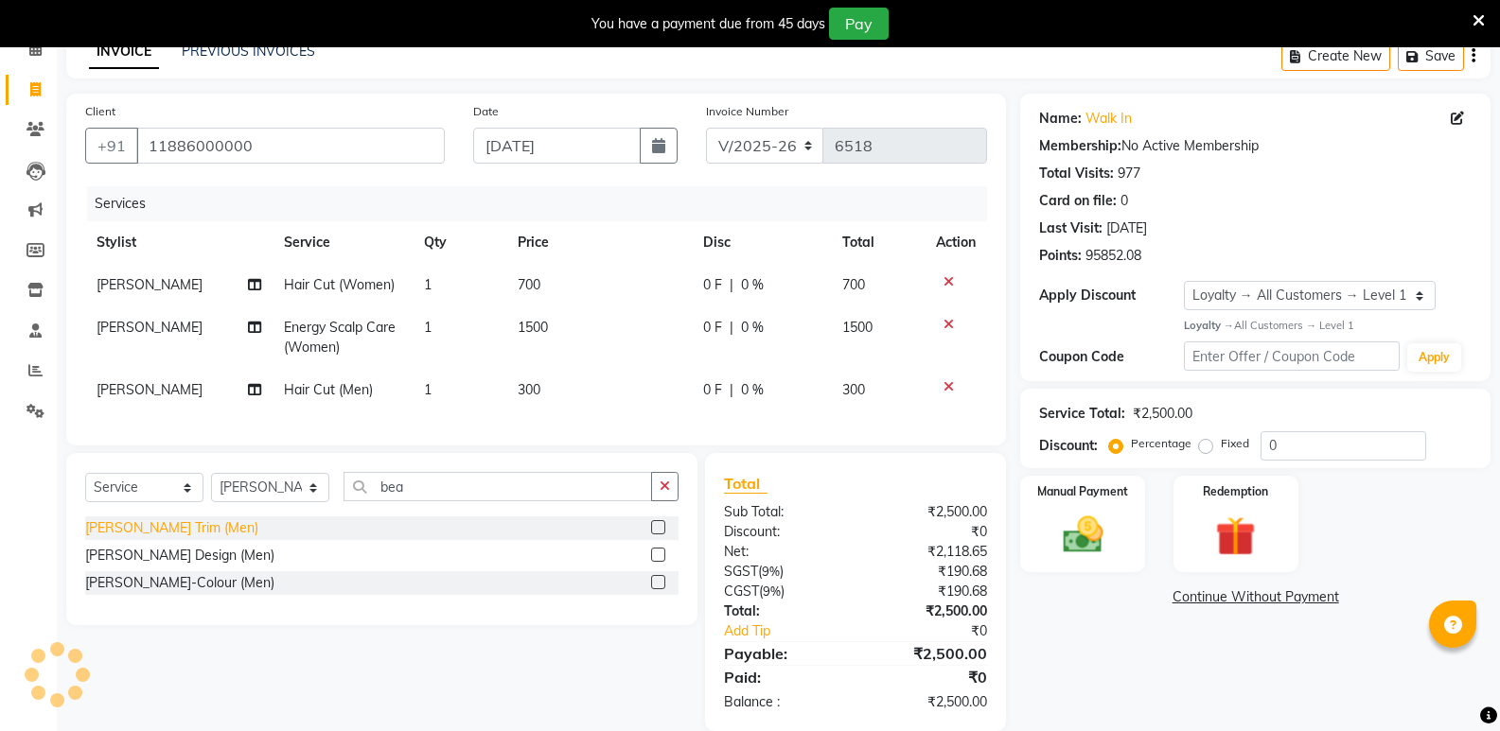
click at [147, 538] on div "[PERSON_NAME] Trim (Men)" at bounding box center [171, 529] width 173 height 20
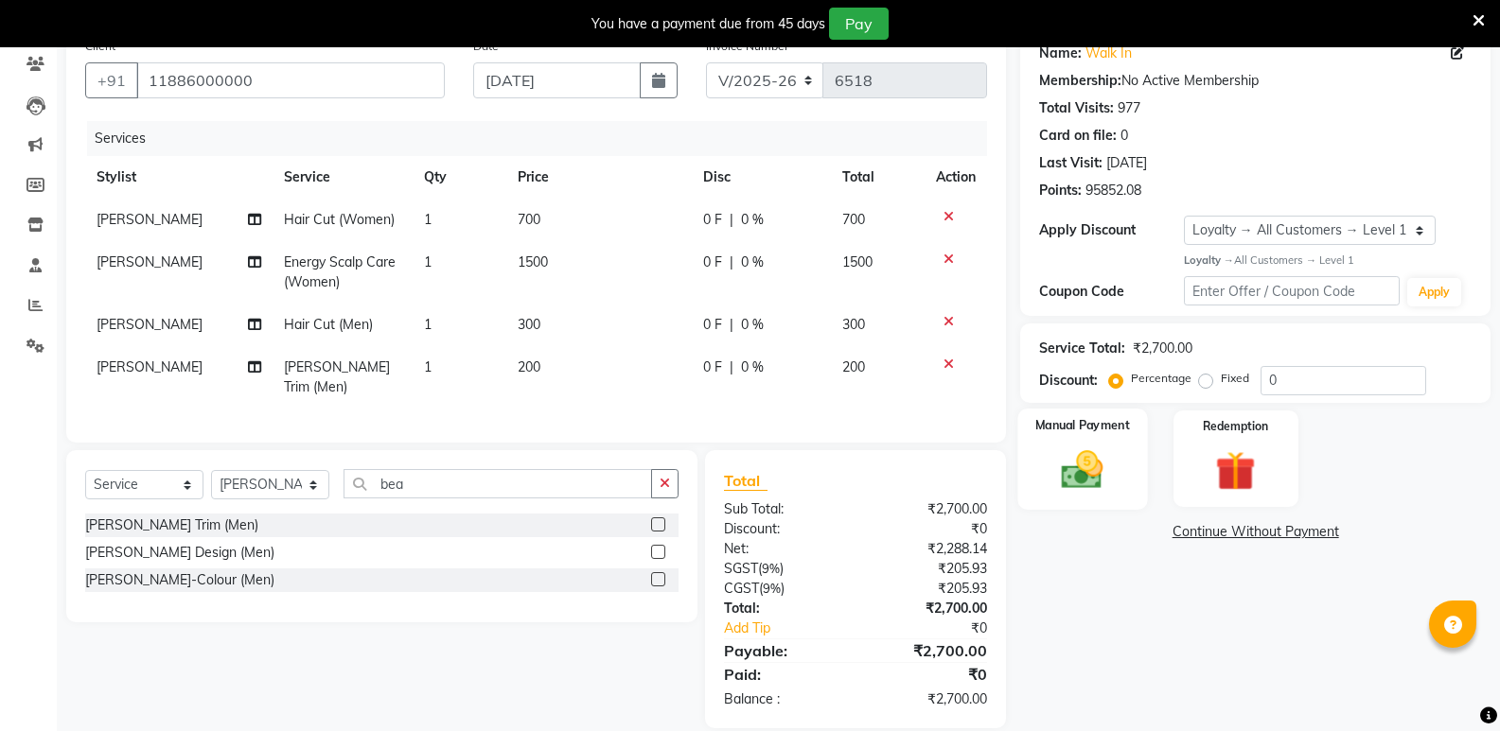
scroll to position [181, 0]
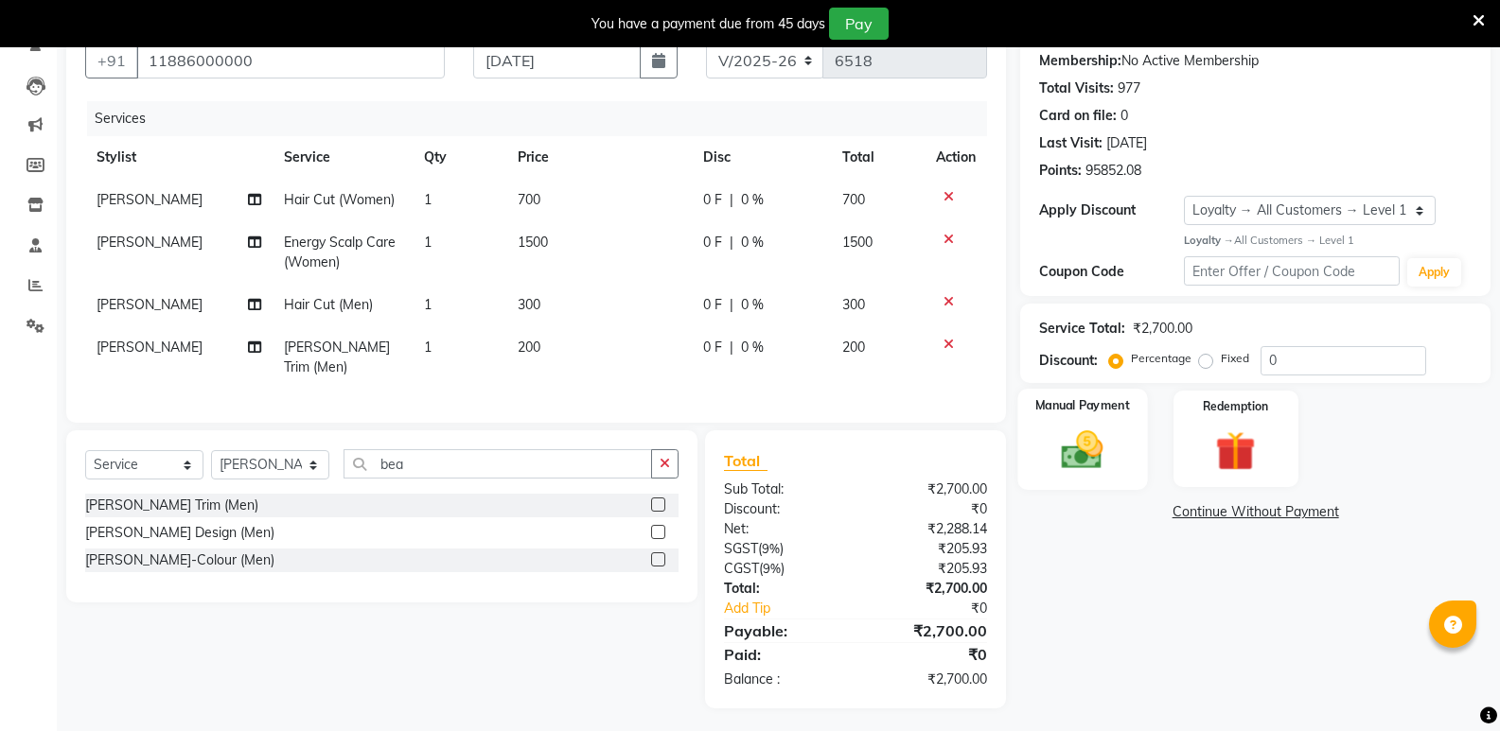
click at [1090, 457] on img at bounding box center [1081, 450] width 67 height 48
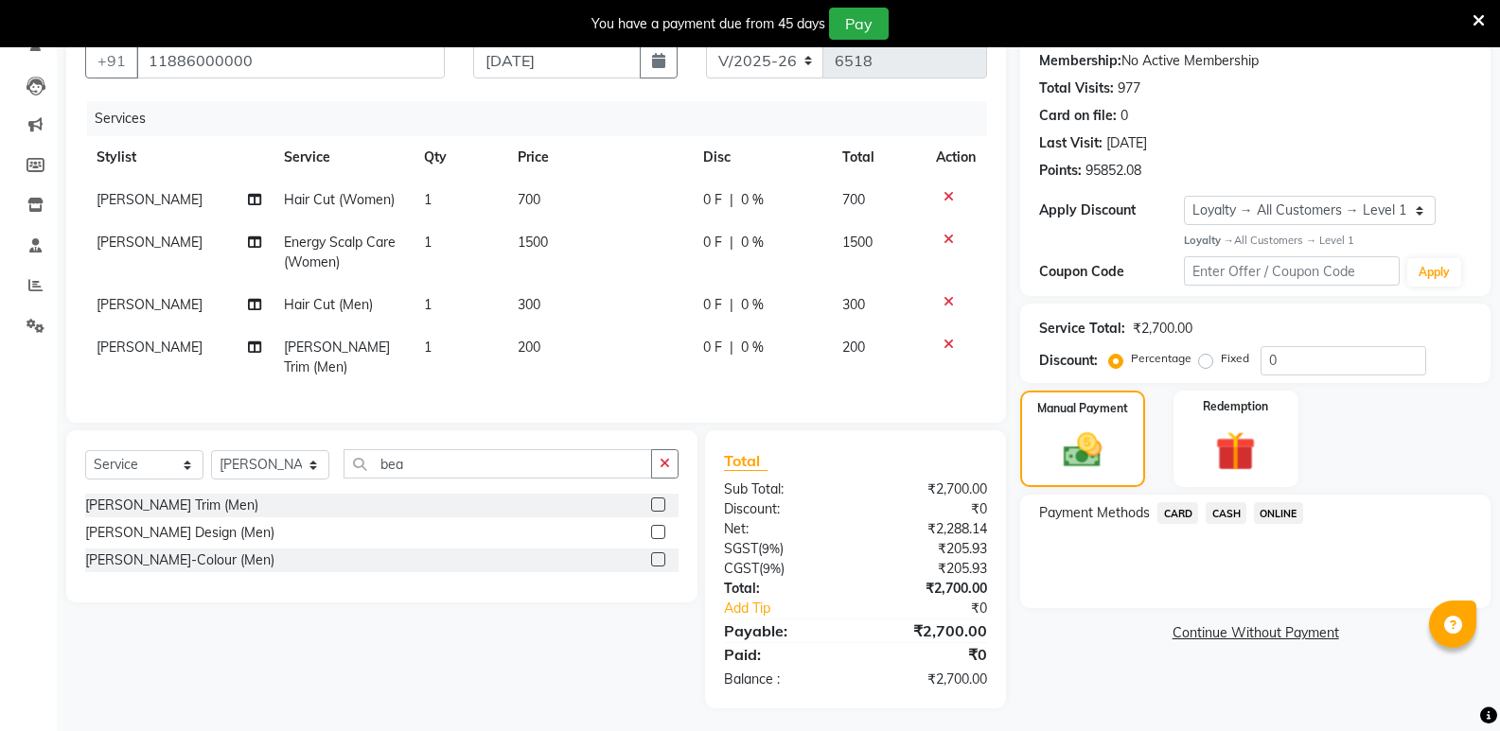
click at [1226, 506] on span "CASH" at bounding box center [1225, 513] width 41 height 22
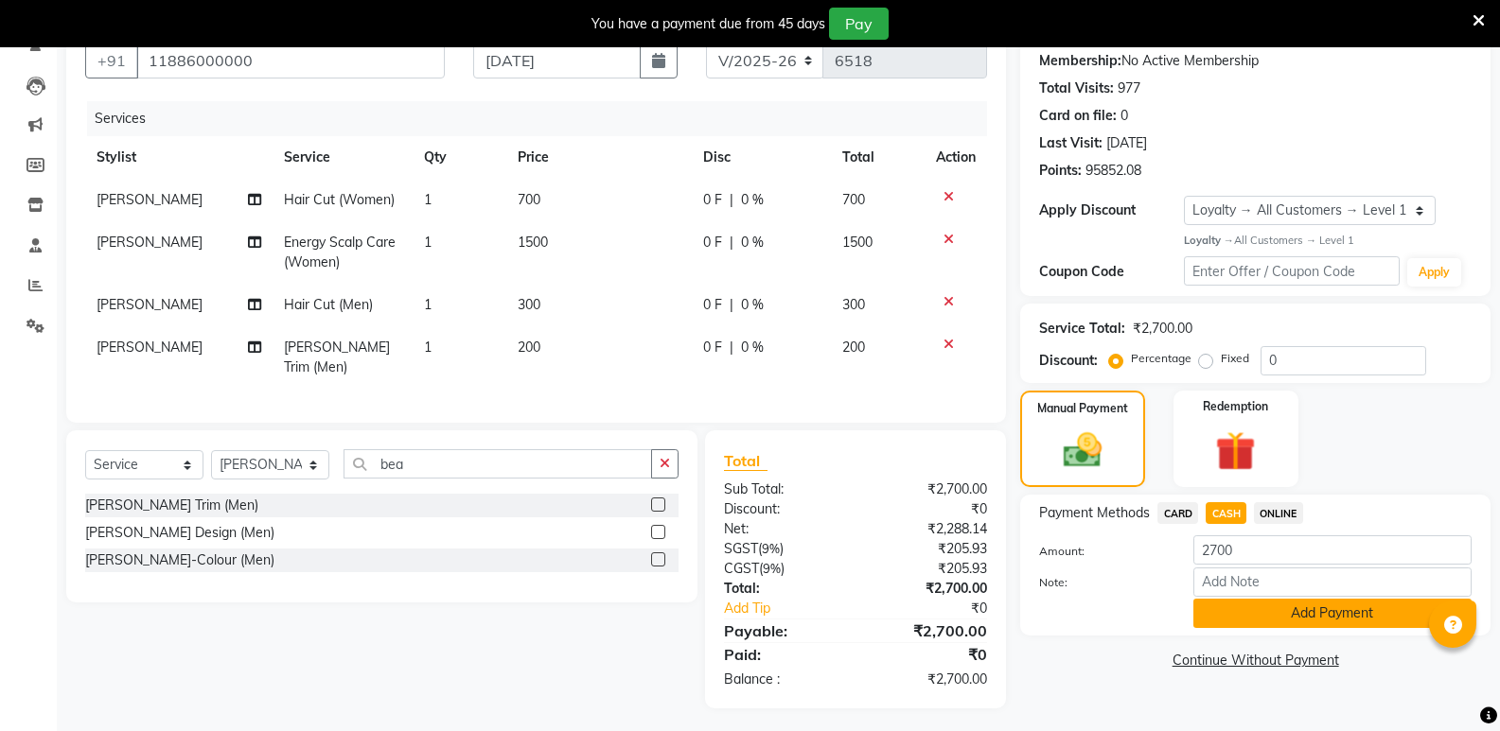
click at [1238, 618] on button "Add Payment" at bounding box center [1332, 613] width 278 height 29
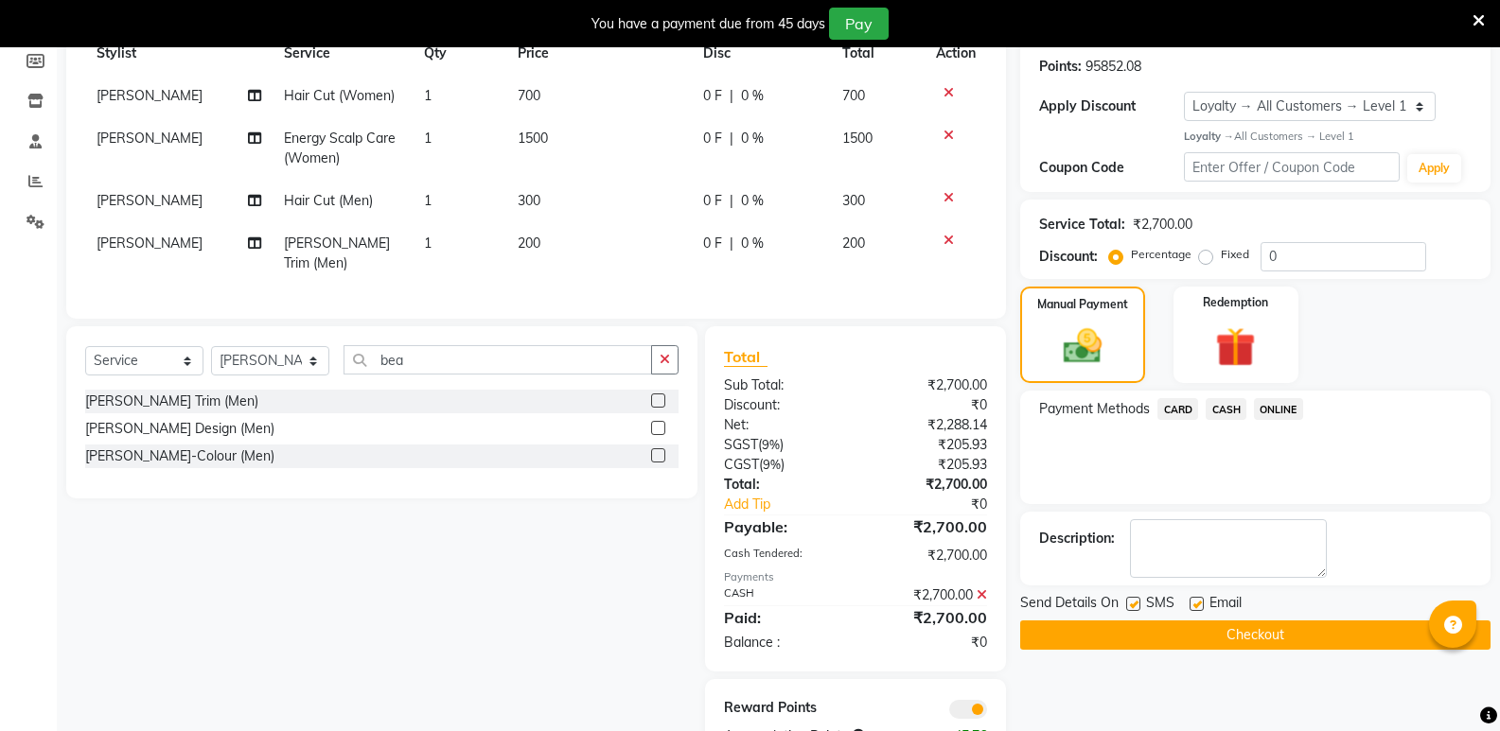
scroll to position [342, 0]
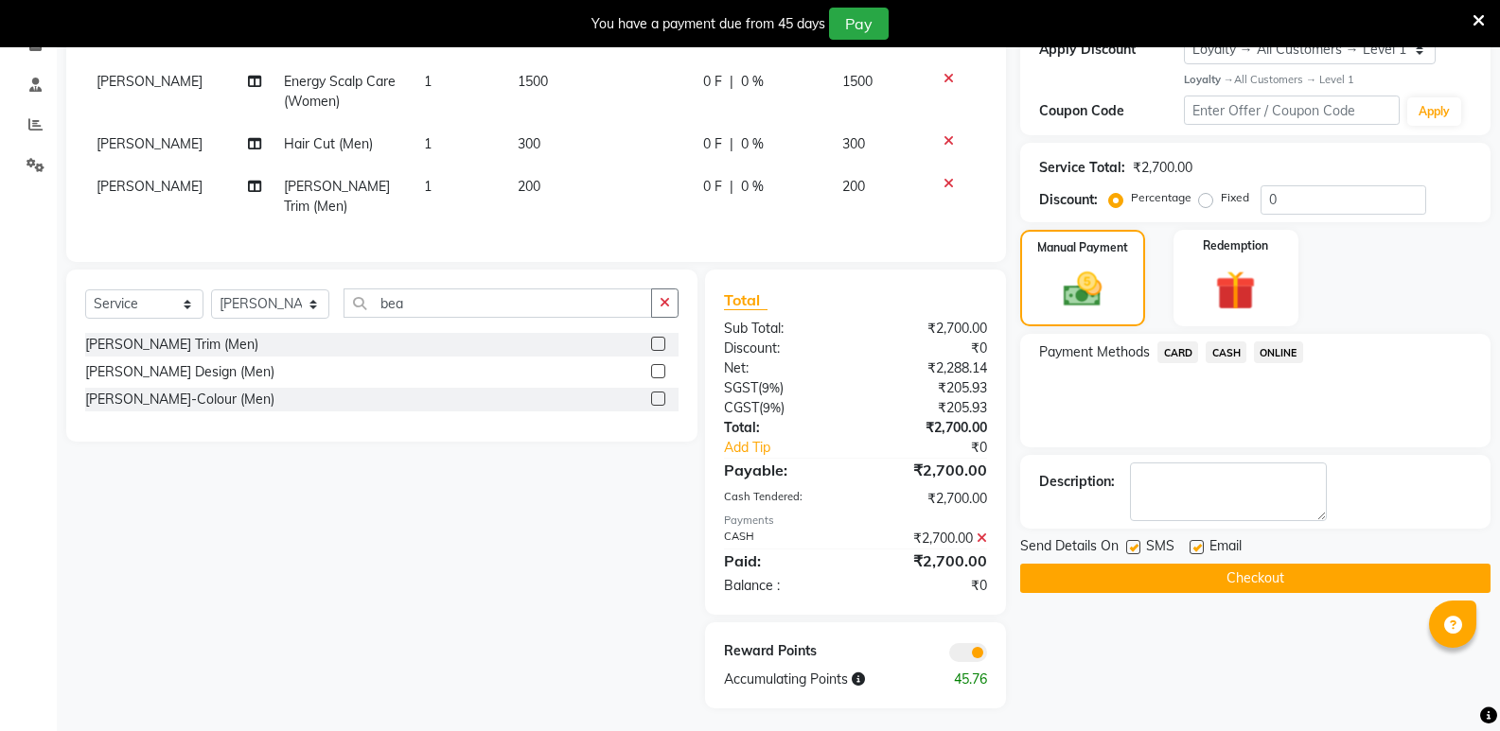
click at [1229, 585] on button "Checkout" at bounding box center [1255, 578] width 470 height 29
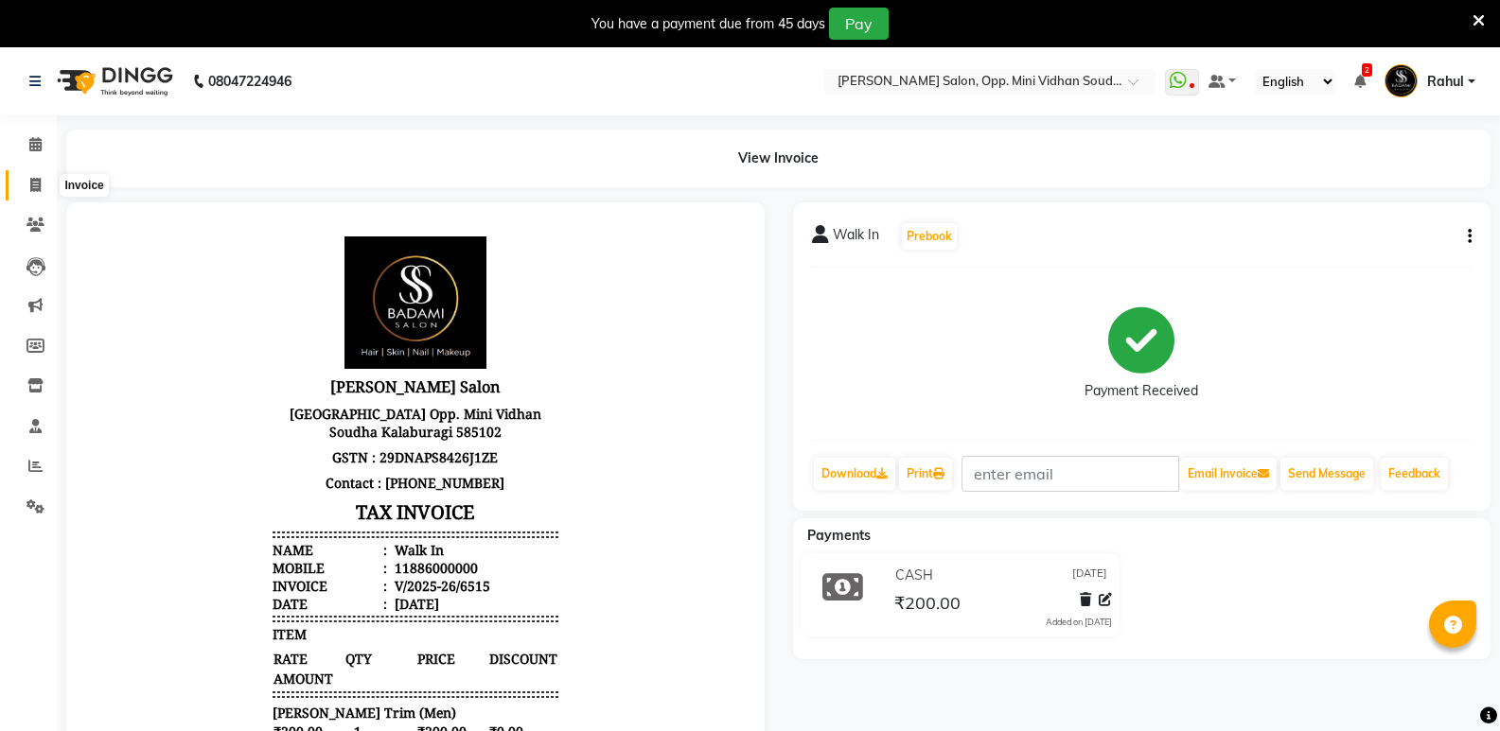
click at [39, 182] on icon at bounding box center [35, 185] width 10 height 14
select select "4533"
select select "service"
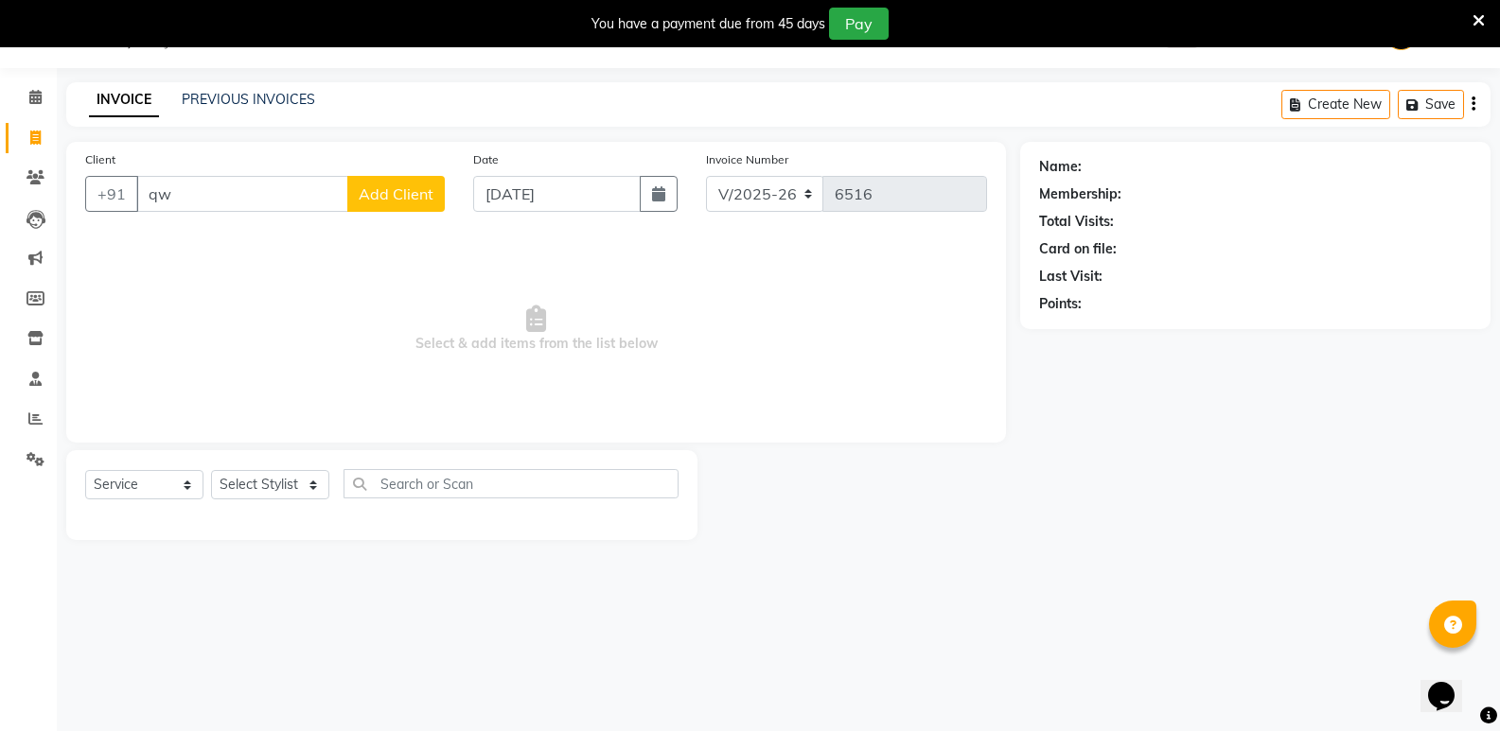
type input "q"
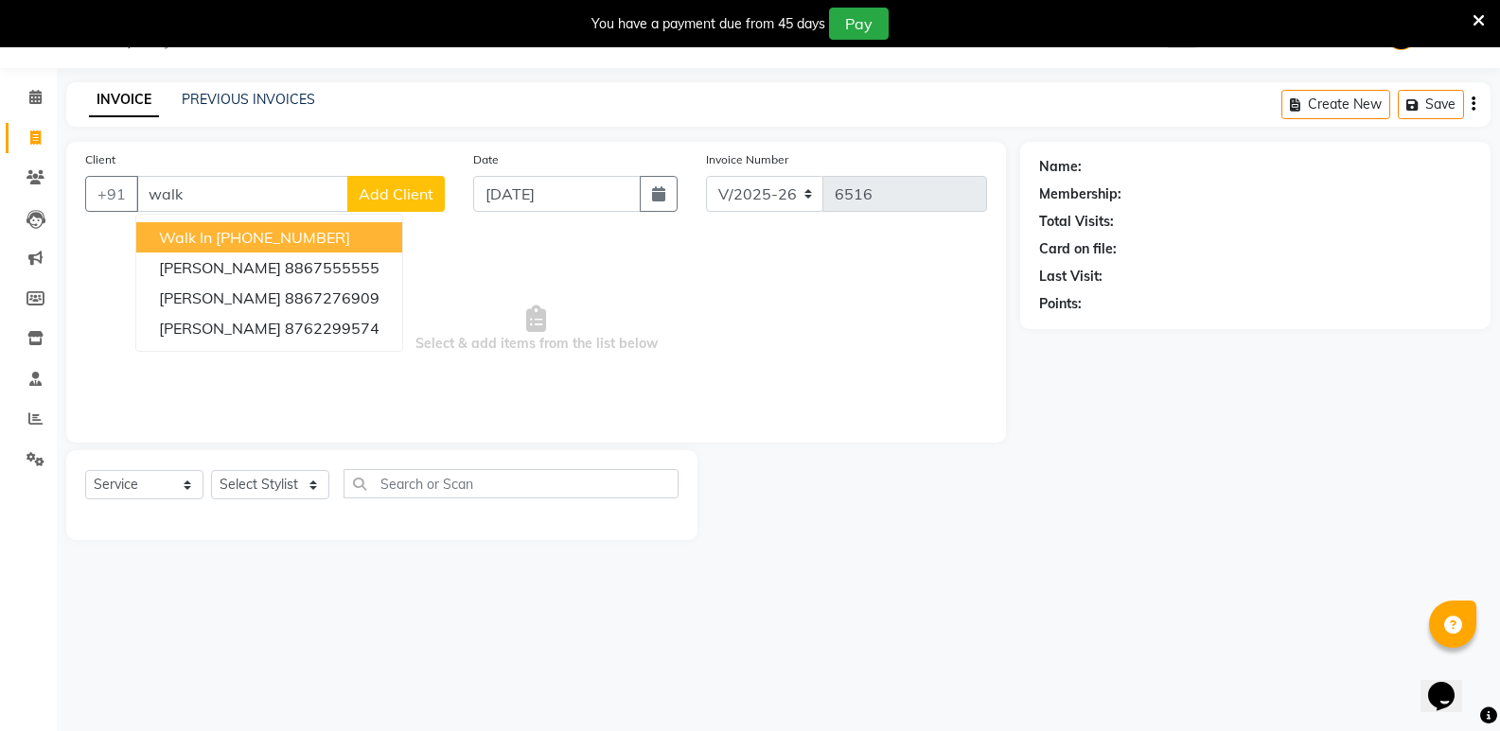
click at [308, 235] on ngb-highlight "[PHONE_NUMBER]" at bounding box center [283, 237] width 134 height 19
type input "11886000000"
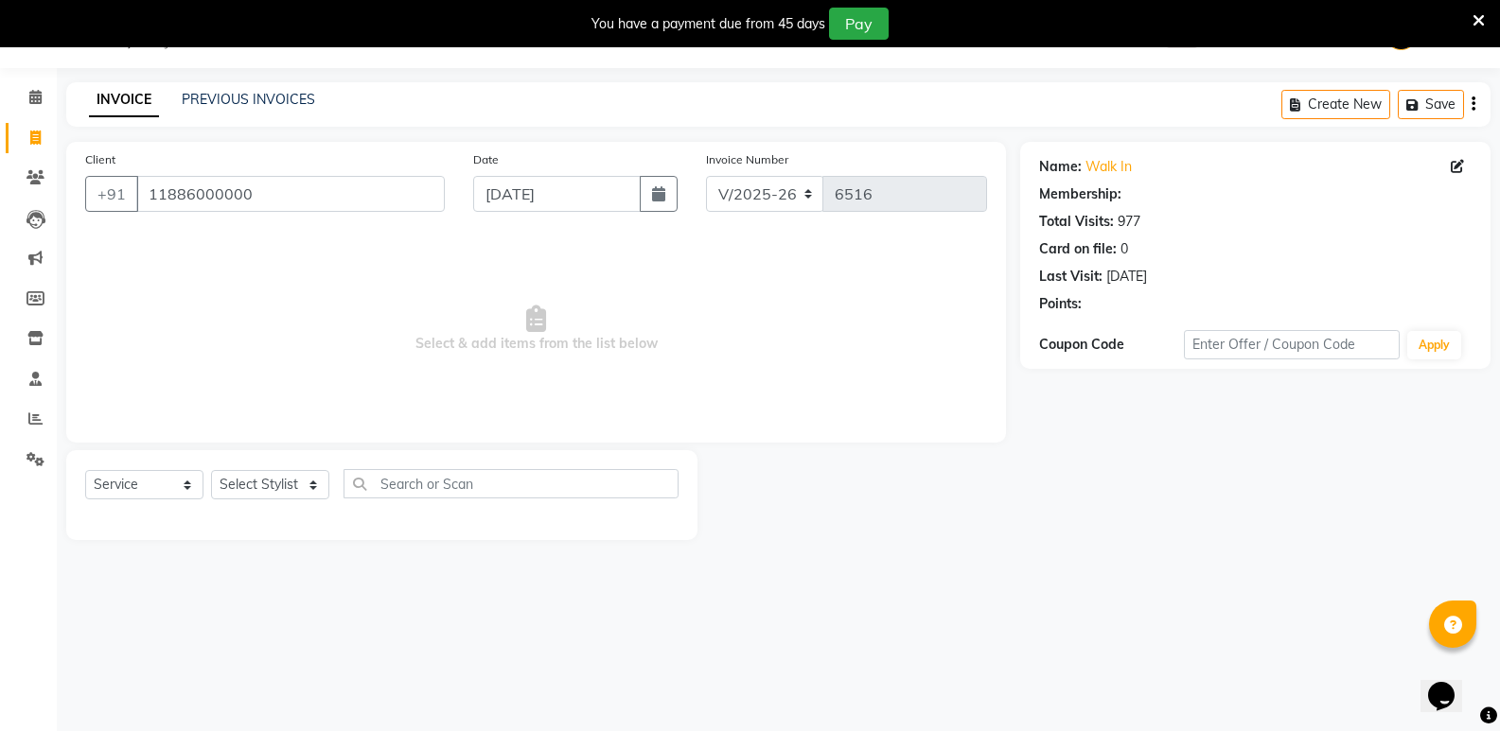
select select "1: Object"
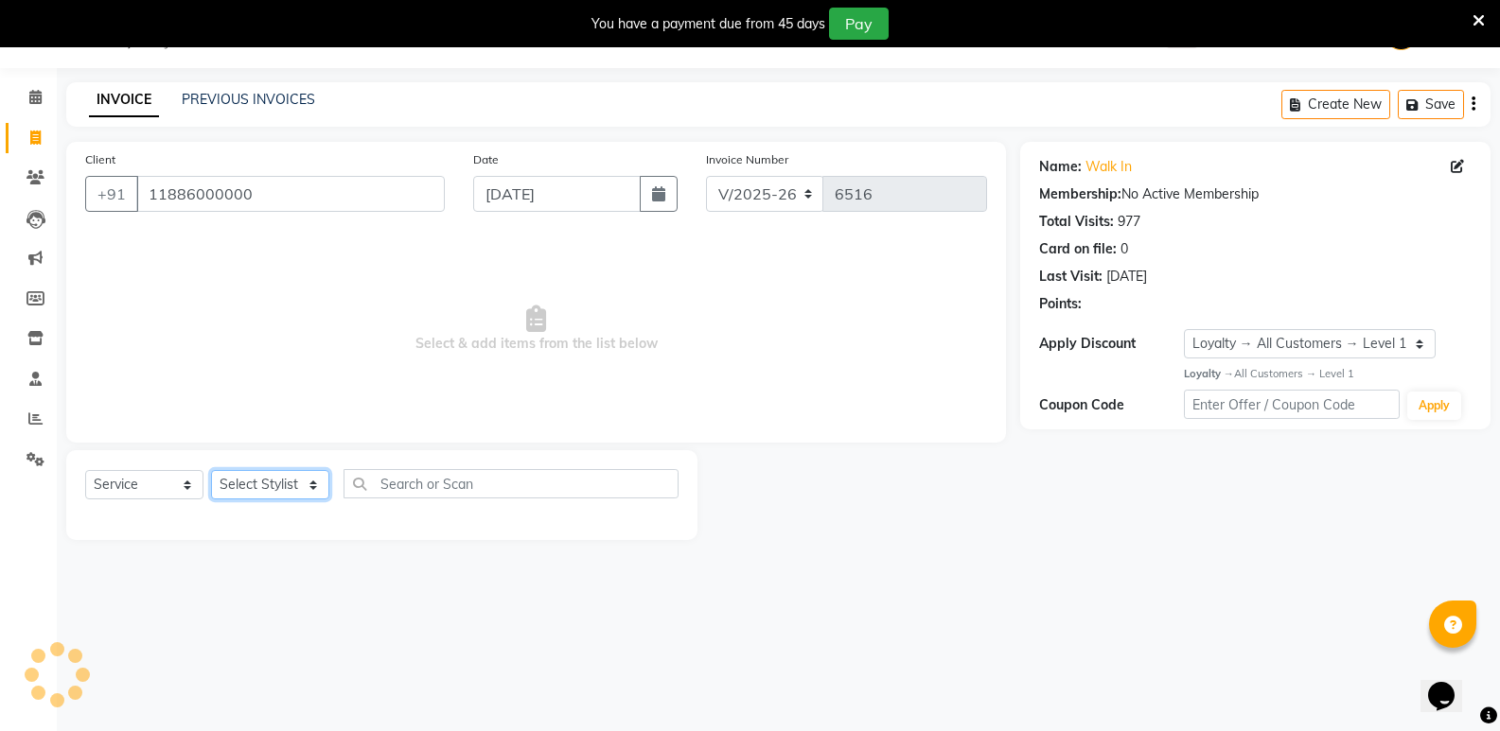
click at [275, 486] on select "Select Stylist [PERSON_NAME] [PERSON_NAME] [PERSON_NAME] Mallu [PERSON_NAME] [P…" at bounding box center [270, 484] width 118 height 29
select select "25904"
click at [211, 470] on select "Select Stylist [PERSON_NAME] [PERSON_NAME] [PERSON_NAME] Mallu [PERSON_NAME] [P…" at bounding box center [270, 484] width 118 height 29
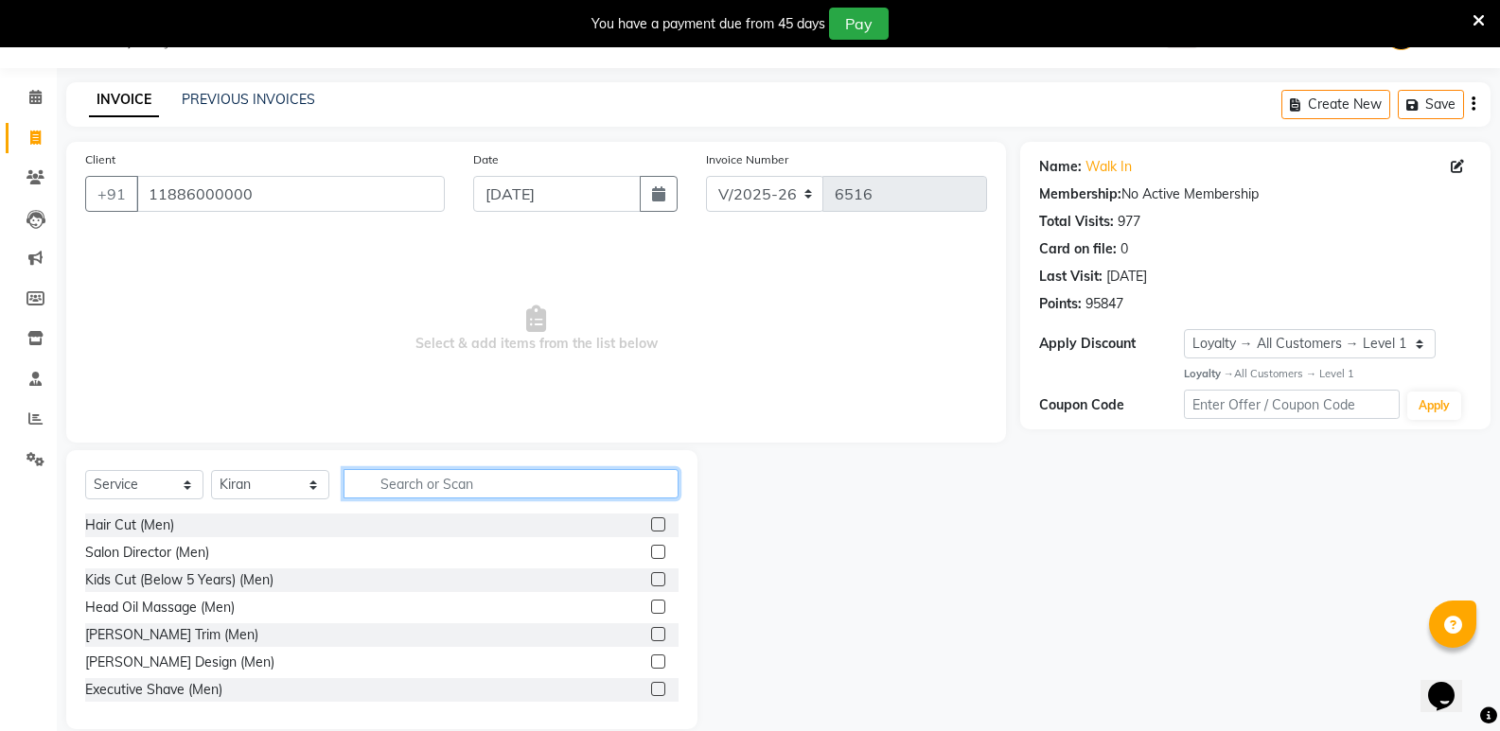
click at [446, 497] on input "text" at bounding box center [510, 483] width 335 height 29
type input "wom"
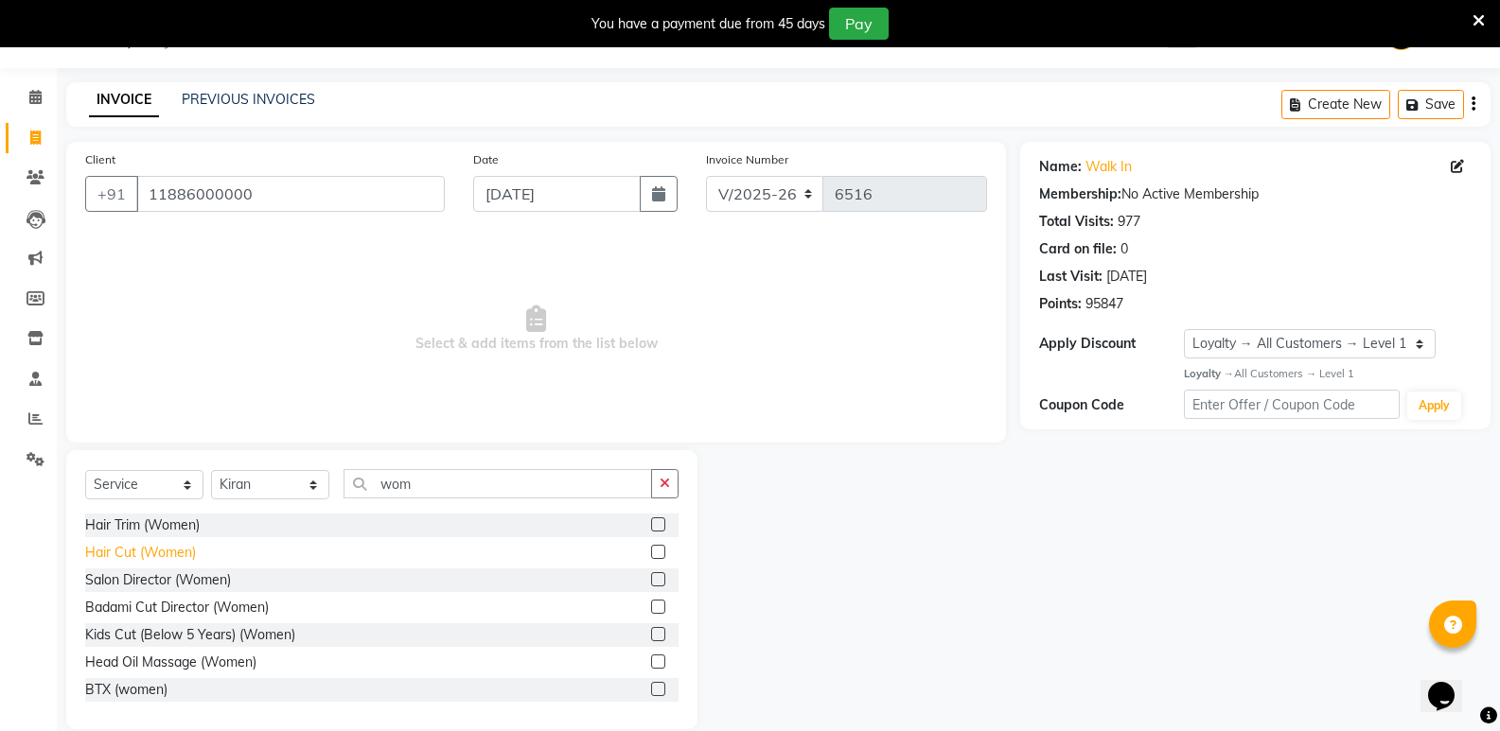
click at [173, 556] on div "Hair Cut (Women)" at bounding box center [140, 553] width 111 height 20
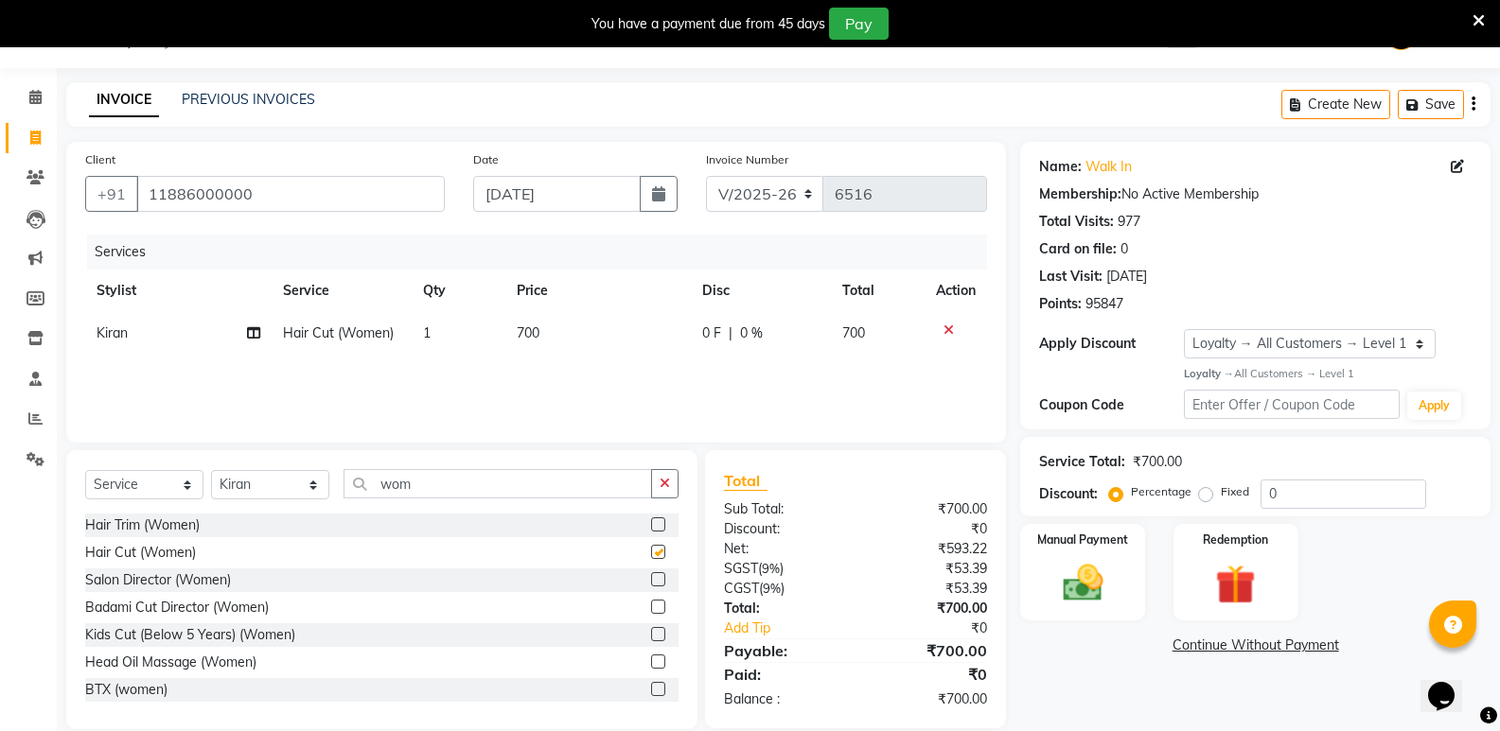
checkbox input "false"
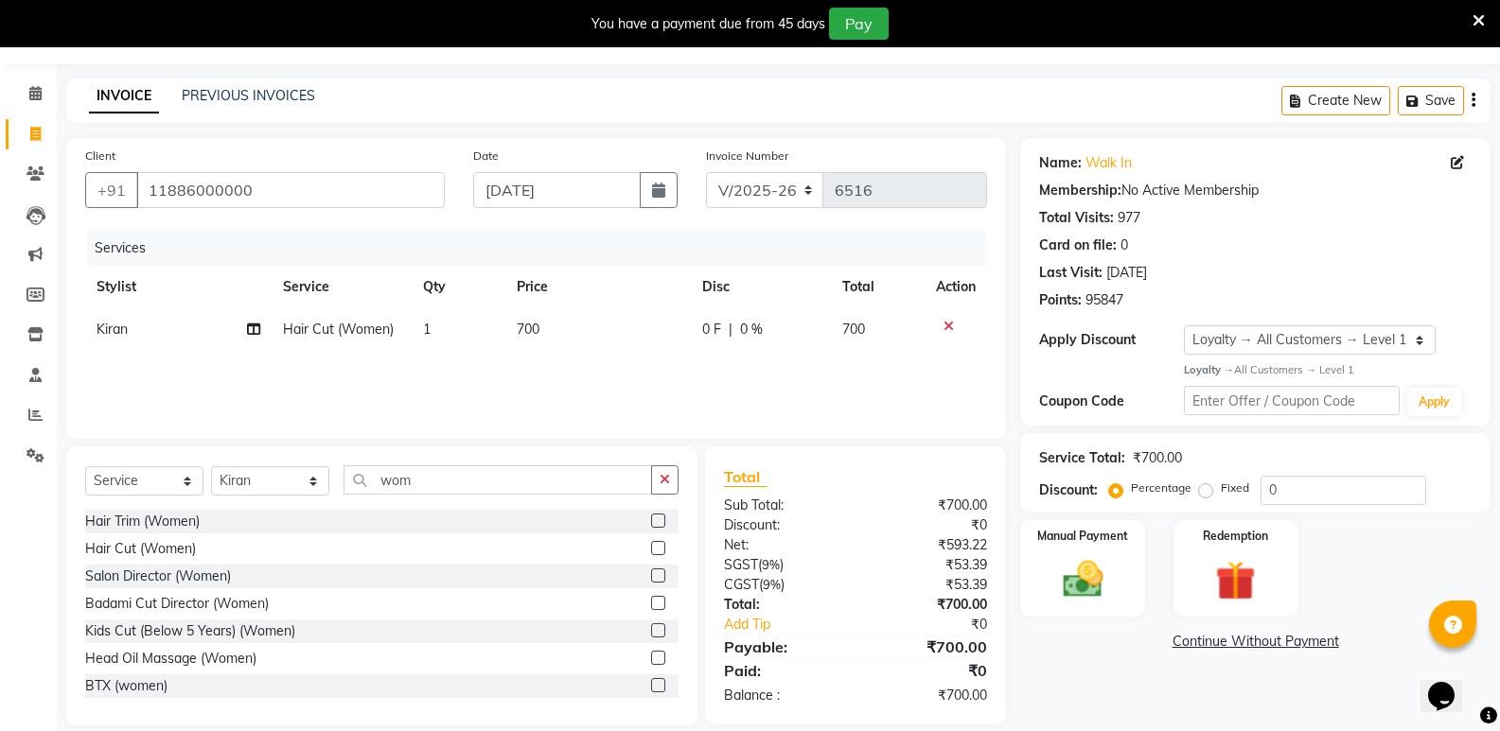
scroll to position [74, 0]
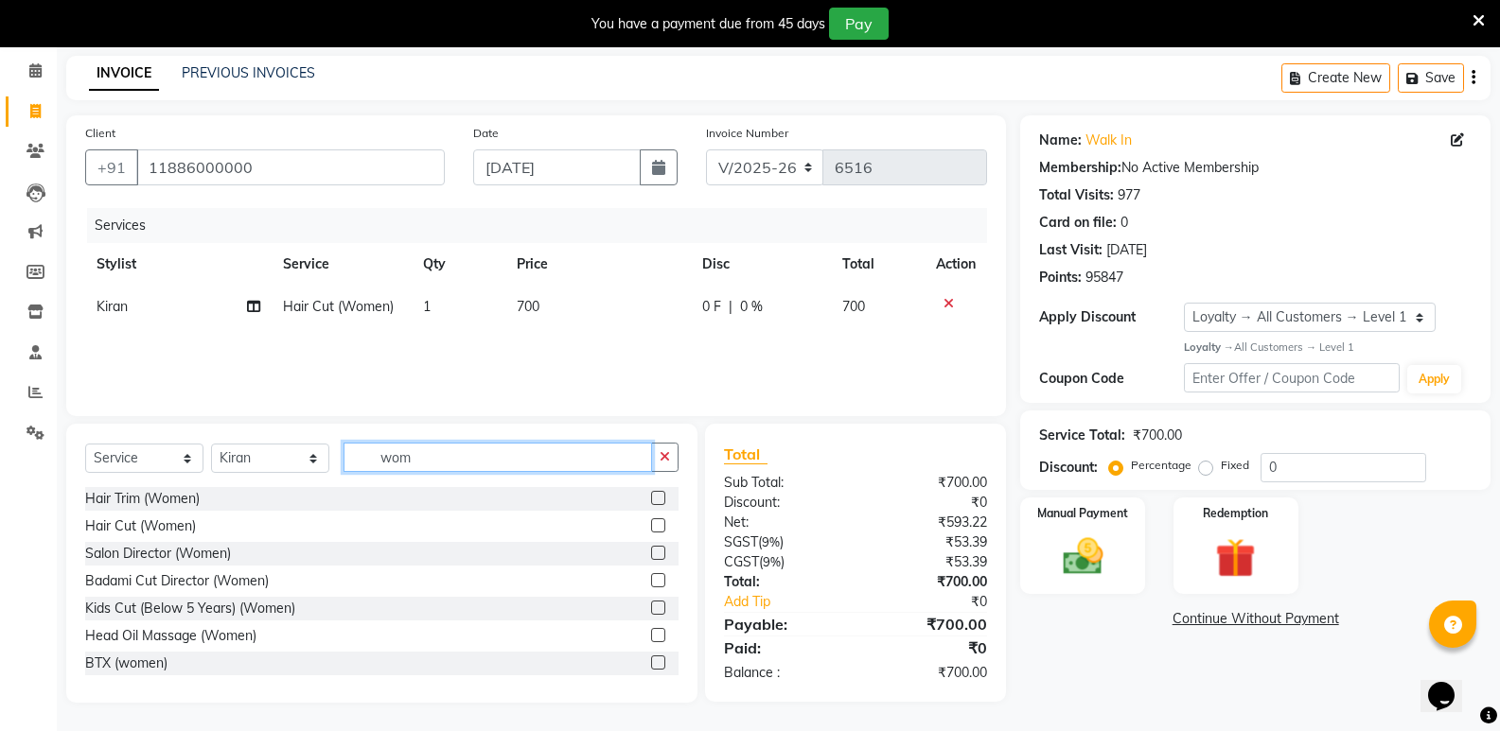
drag, startPoint x: 449, startPoint y: 470, endPoint x: 310, endPoint y: 467, distance: 138.2
click at [310, 467] on div "Select Service Product Membership Package Voucher Prepaid Gift Card Select Styl…" at bounding box center [381, 465] width 593 height 44
type input "tr"
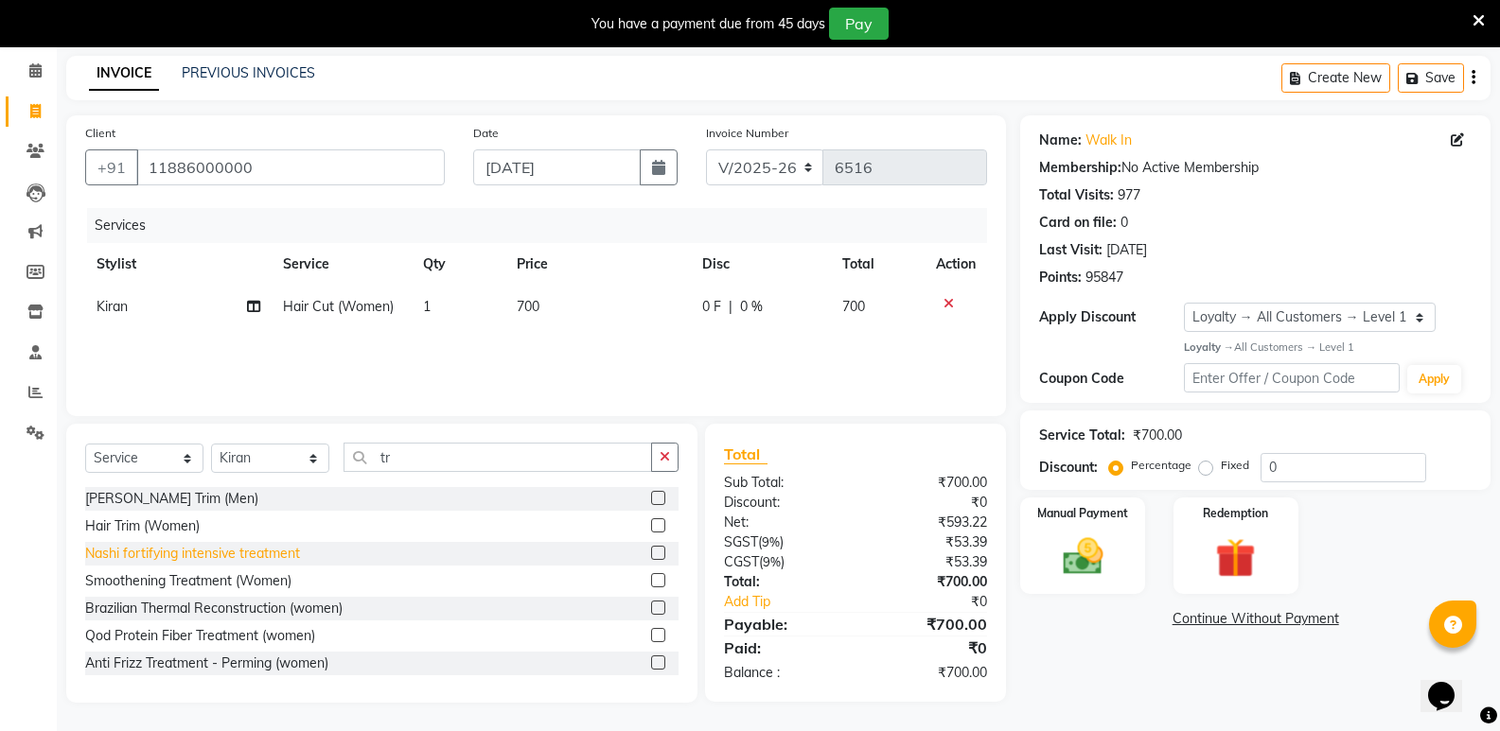
click at [145, 555] on div "Nashi fortifying intensive treatment" at bounding box center [192, 554] width 215 height 20
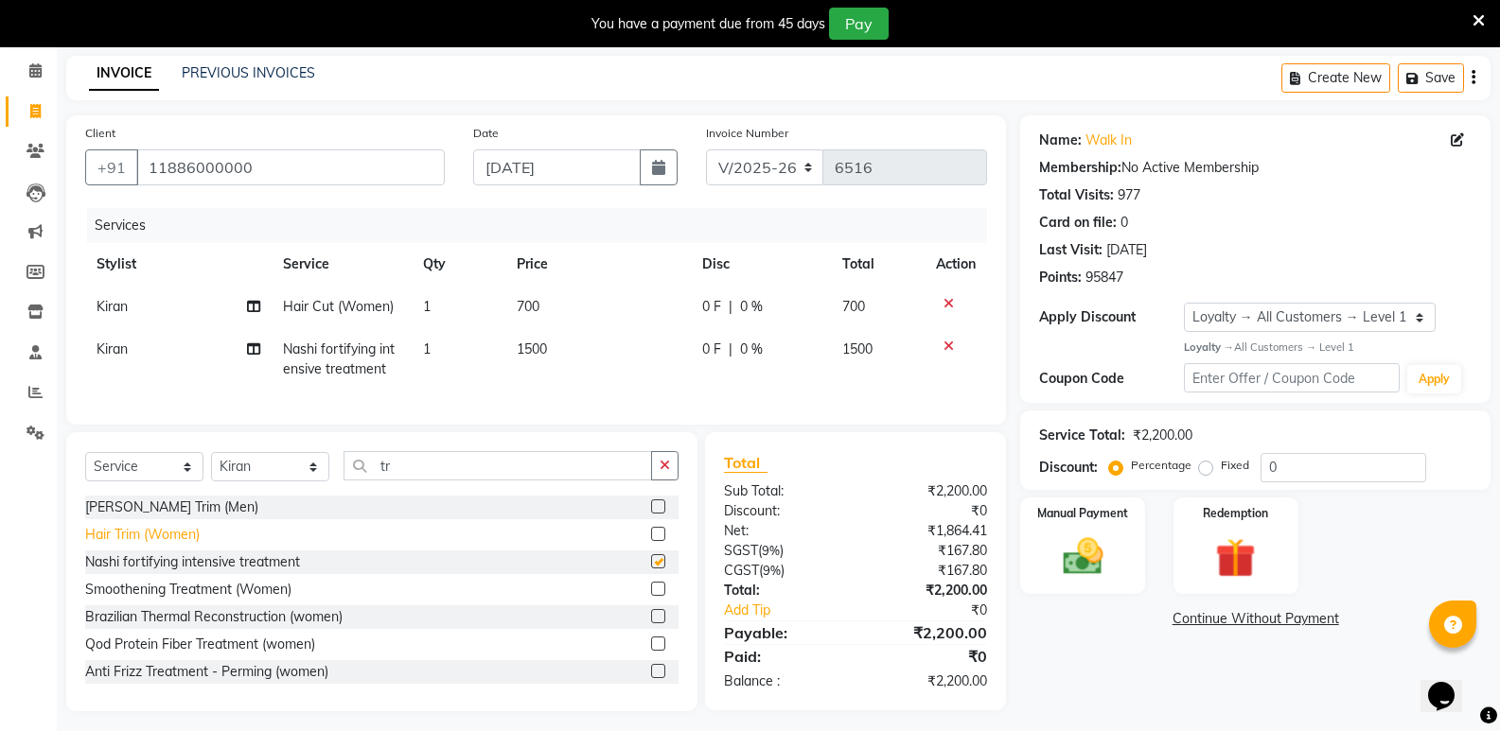
checkbox input "false"
click at [266, 482] on select "Select Stylist [PERSON_NAME] [PERSON_NAME] [PERSON_NAME] Mallu [PERSON_NAME] [P…" at bounding box center [270, 466] width 118 height 29
select select "89150"
click at [211, 466] on select "Select Stylist [PERSON_NAME] [PERSON_NAME] [PERSON_NAME] Mallu [PERSON_NAME] [P…" at bounding box center [270, 466] width 118 height 29
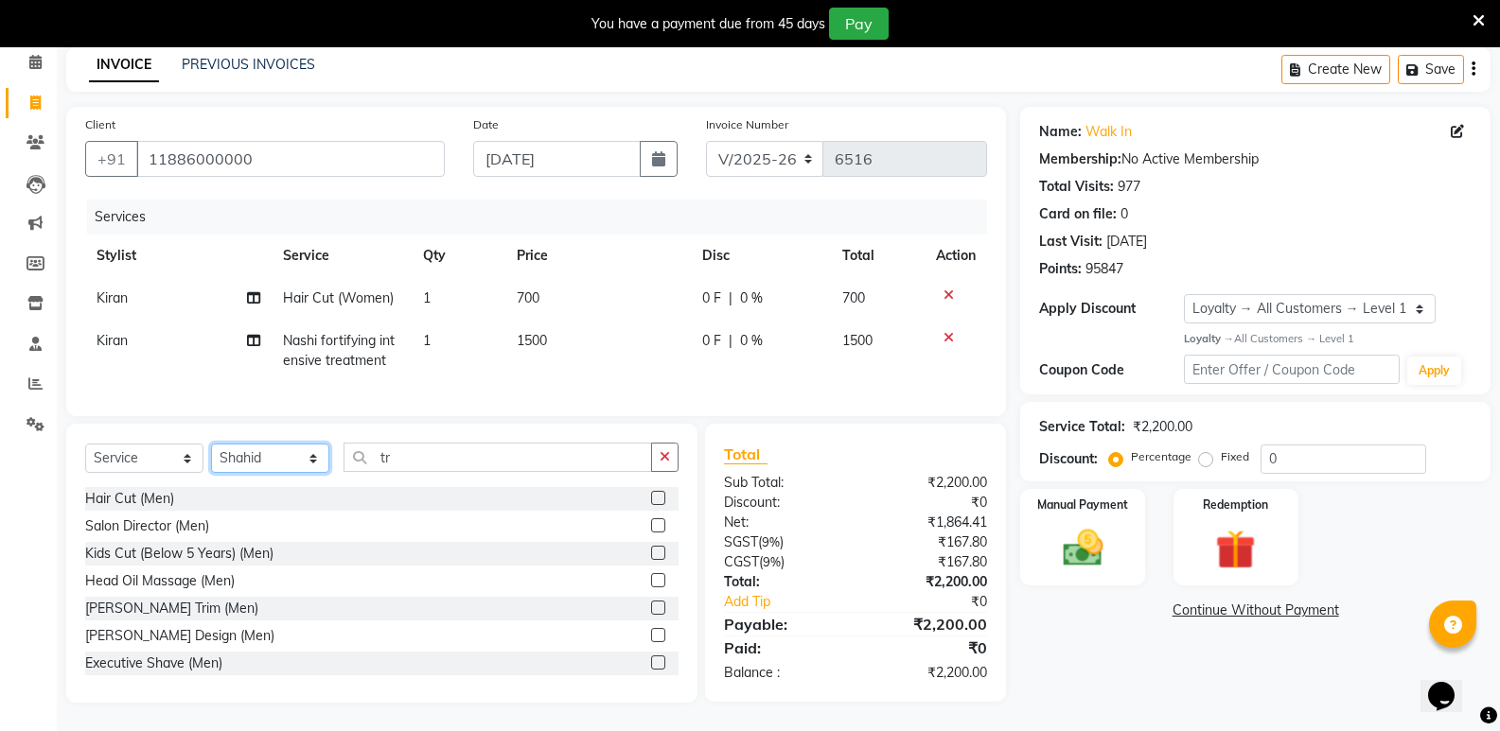
scroll to position [97, 0]
drag, startPoint x: 409, startPoint y: 463, endPoint x: 344, endPoint y: 493, distance: 71.1
click at [344, 493] on div "Select Service Product Membership Package Voucher Prepaid Gift Card Select Styl…" at bounding box center [381, 563] width 631 height 279
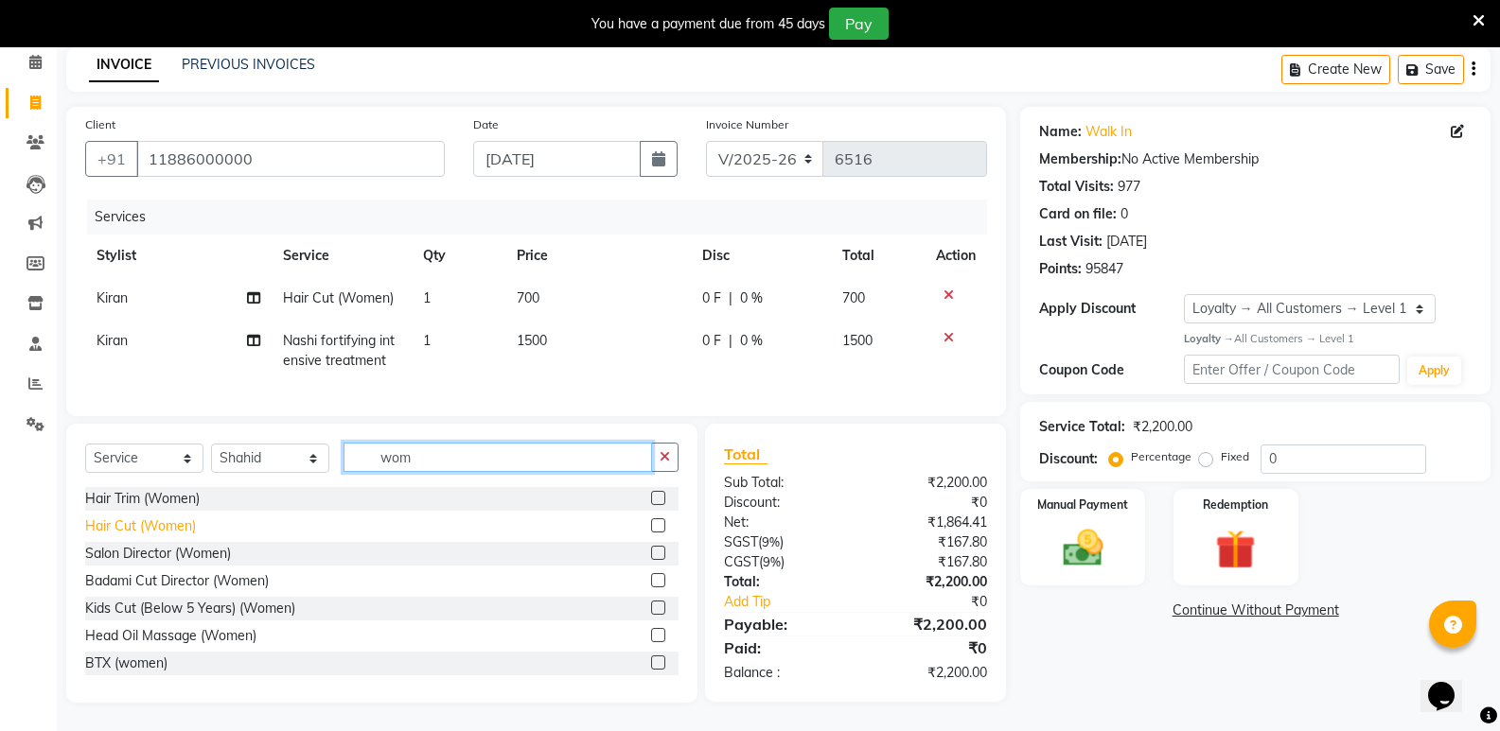
type input "wom"
click at [175, 528] on div "Hair Cut (Women)" at bounding box center [140, 527] width 111 height 20
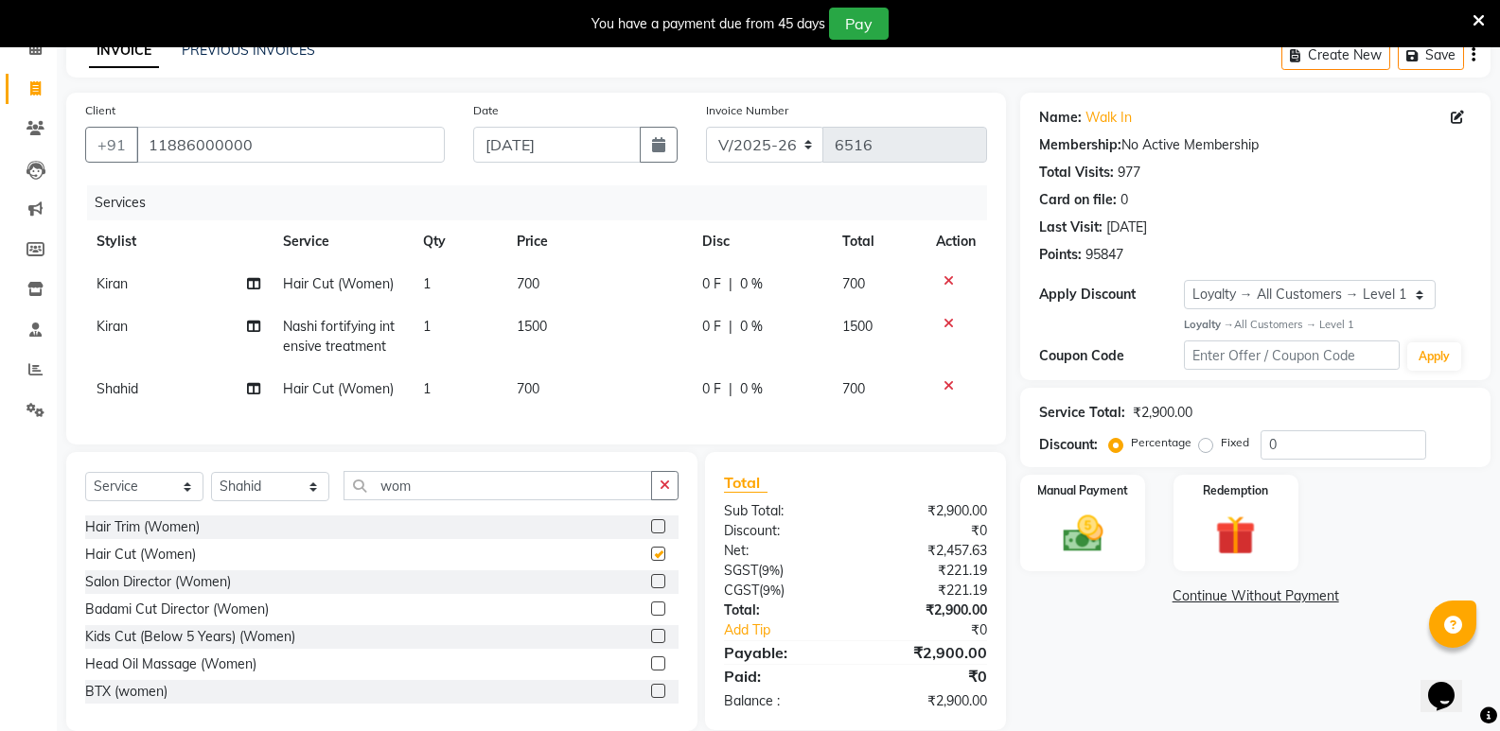
checkbox input "false"
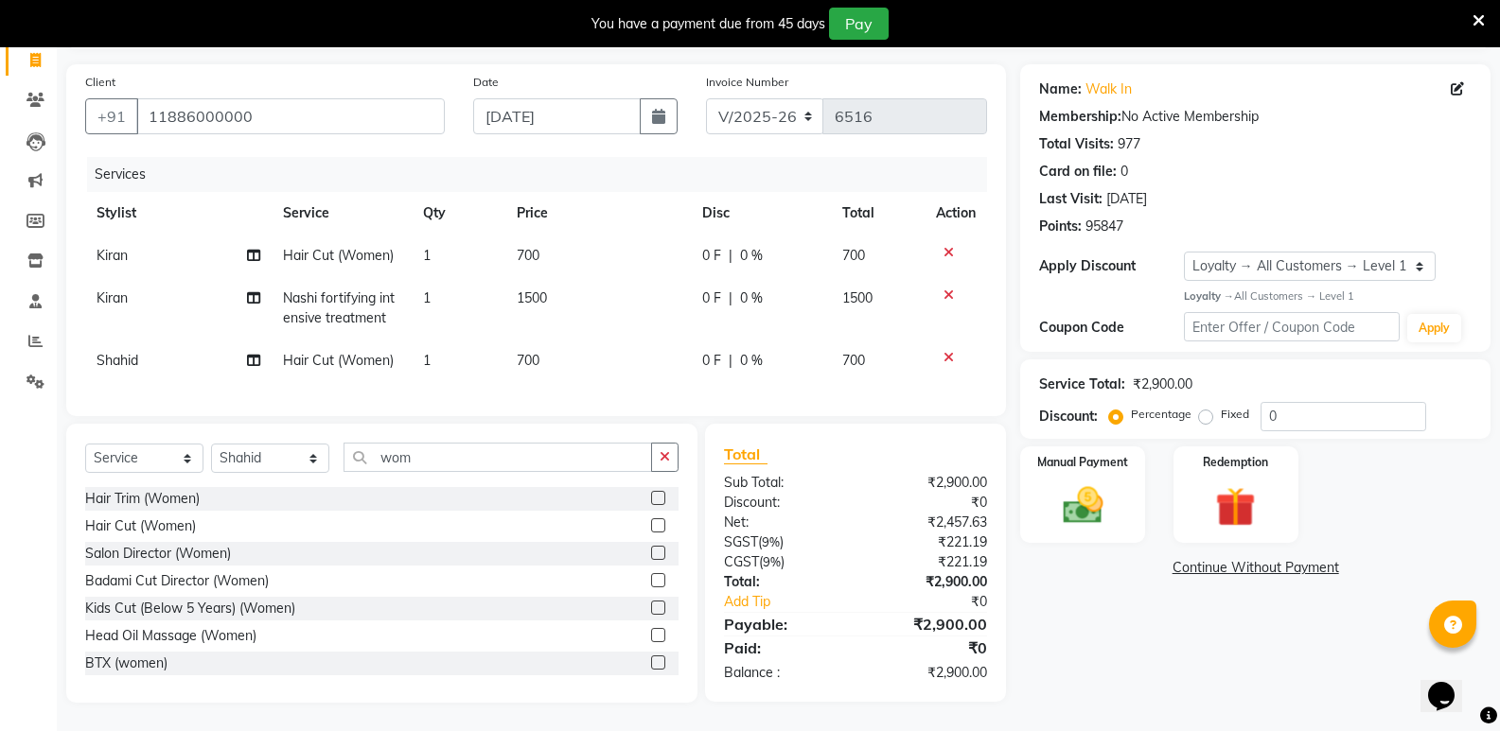
scroll to position [139, 0]
drag, startPoint x: 431, startPoint y: 461, endPoint x: 259, endPoint y: 502, distance: 176.0
click at [259, 502] on div "Select Service Product Membership Package Voucher Prepaid Gift Card Select Styl…" at bounding box center [381, 563] width 631 height 279
